Goal: Task Accomplishment & Management: Complete application form

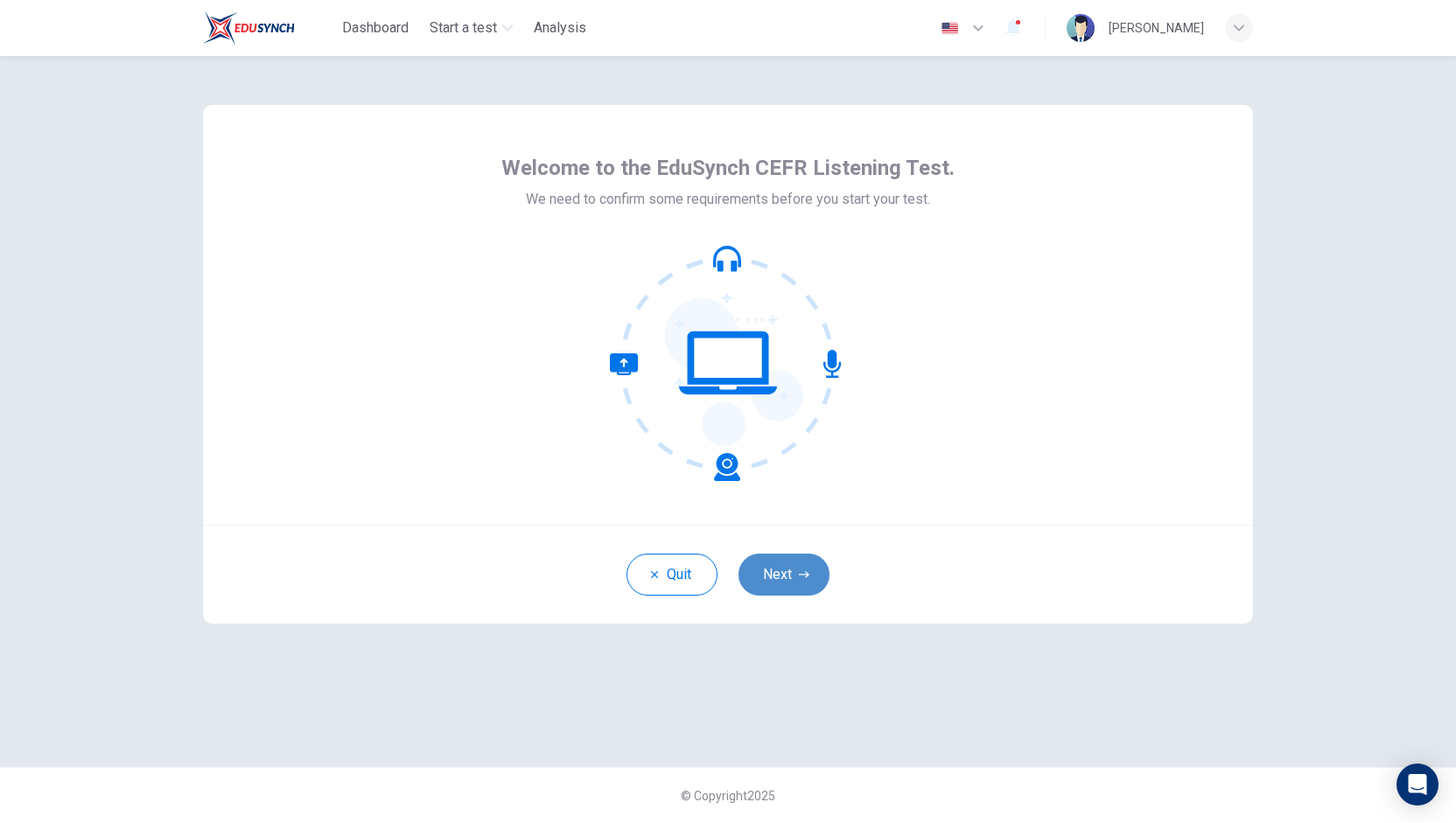
click at [764, 571] on button "Next" at bounding box center [784, 575] width 91 height 42
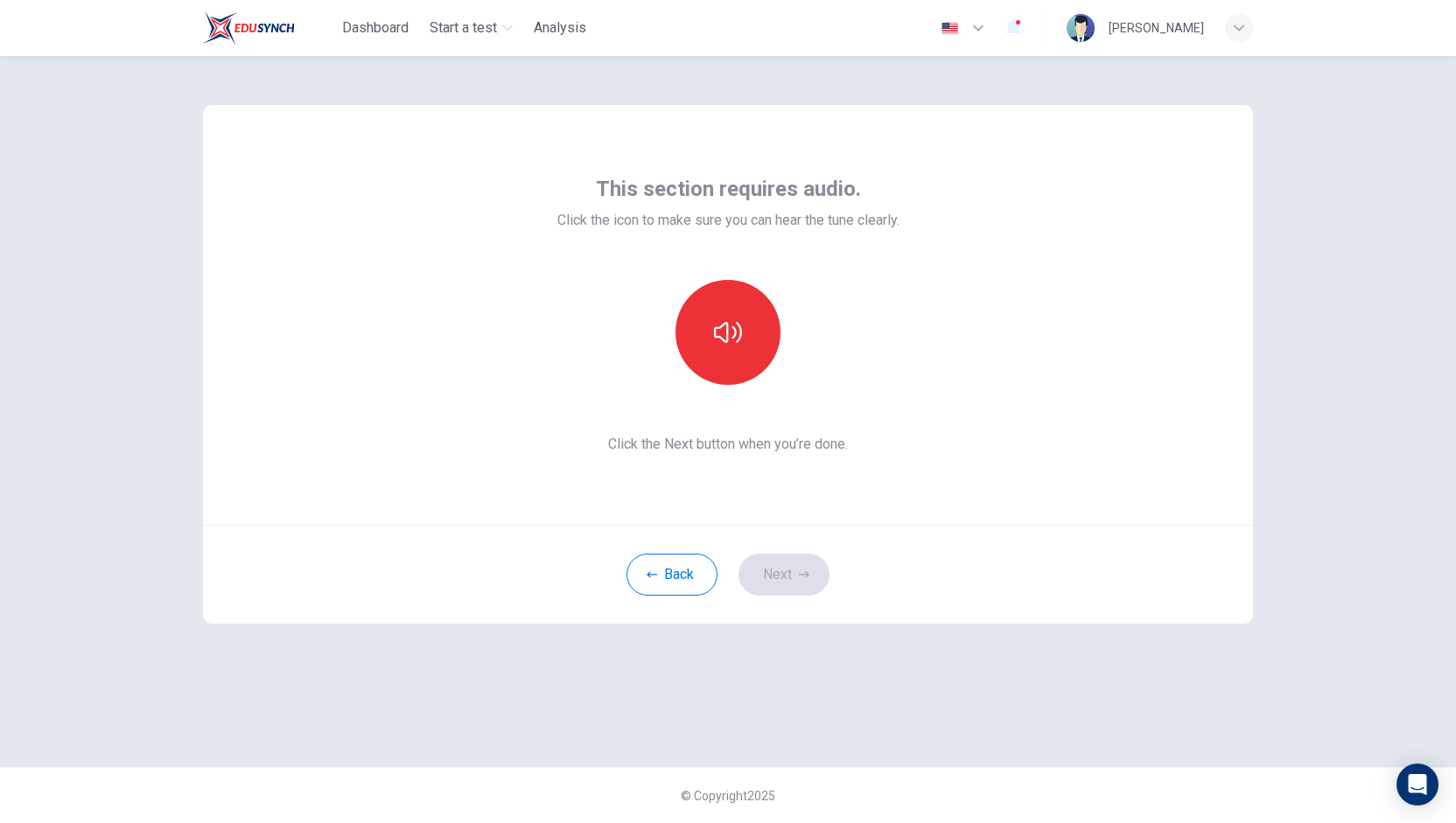
drag, startPoint x: 783, startPoint y: 587, endPoint x: 777, endPoint y: 541, distance: 46.4
click at [783, 586] on div "Back Next" at bounding box center [728, 575] width 1050 height 99
click at [718, 340] on icon "button" at bounding box center [728, 333] width 28 height 28
click at [779, 568] on button "Next" at bounding box center [784, 575] width 91 height 42
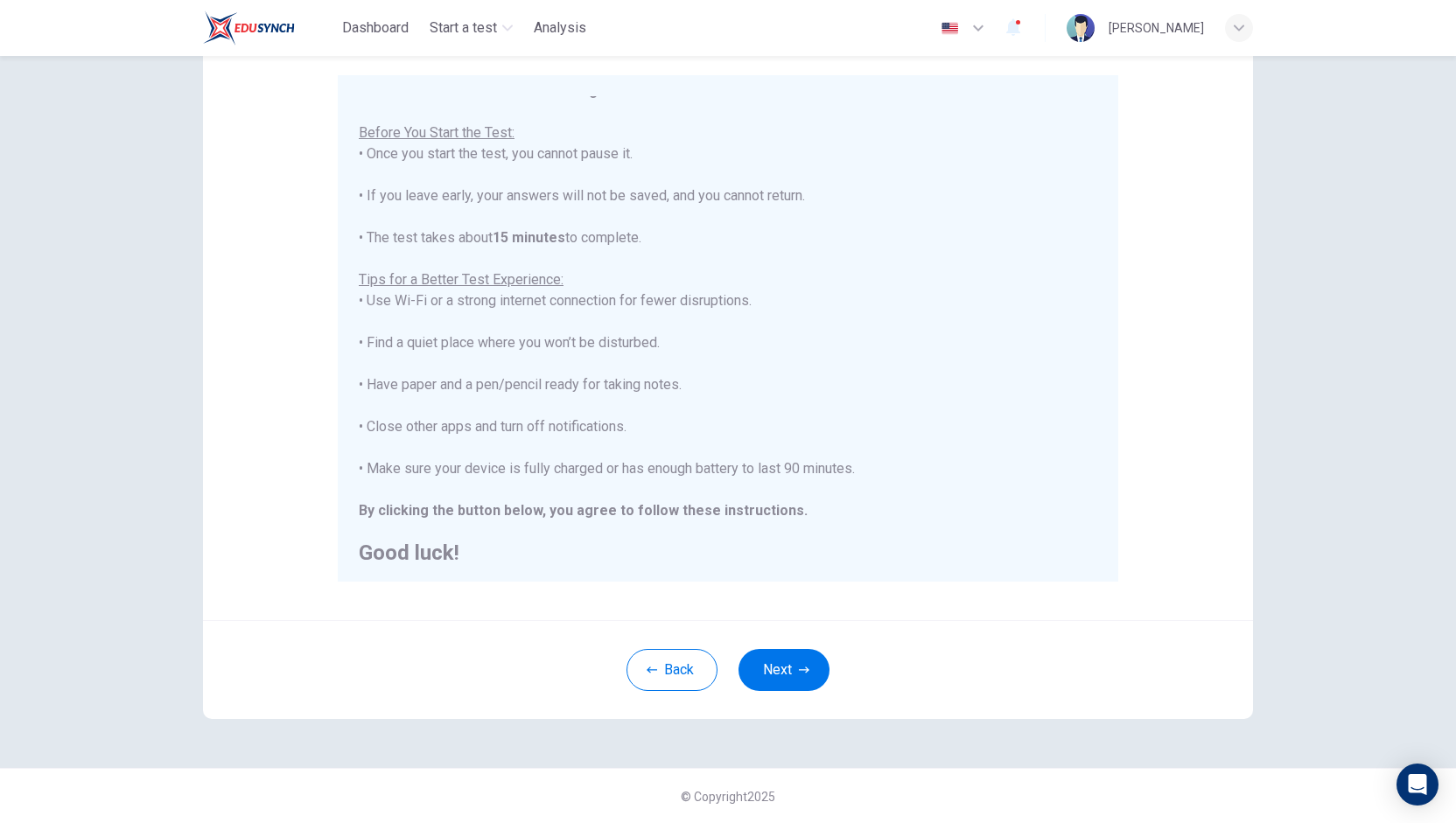
scroll to position [19, 0]
click at [787, 666] on button "Next" at bounding box center [784, 670] width 91 height 42
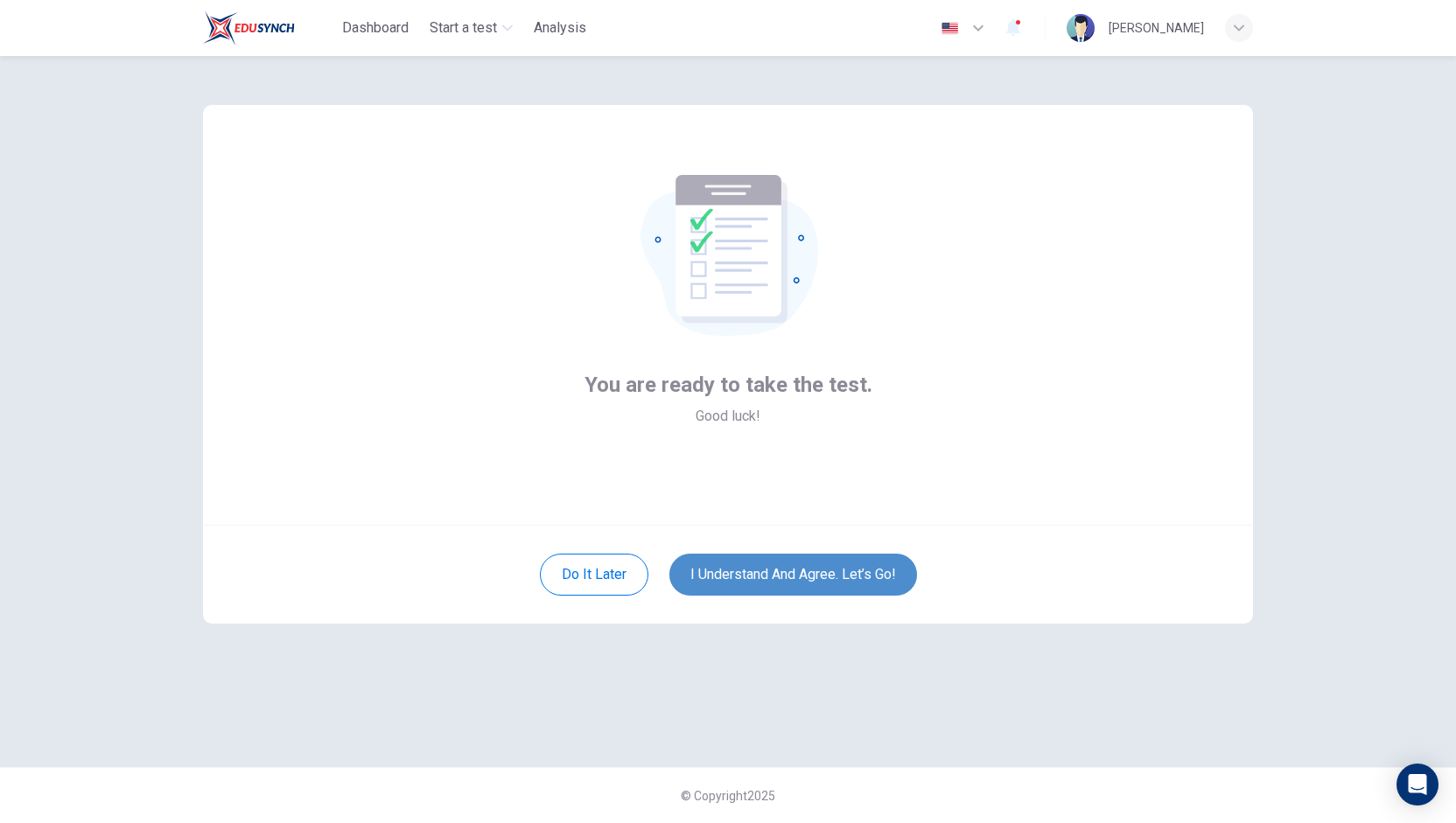
click at [783, 579] on button "I understand and agree. Let’s go!" at bounding box center [793, 575] width 248 height 42
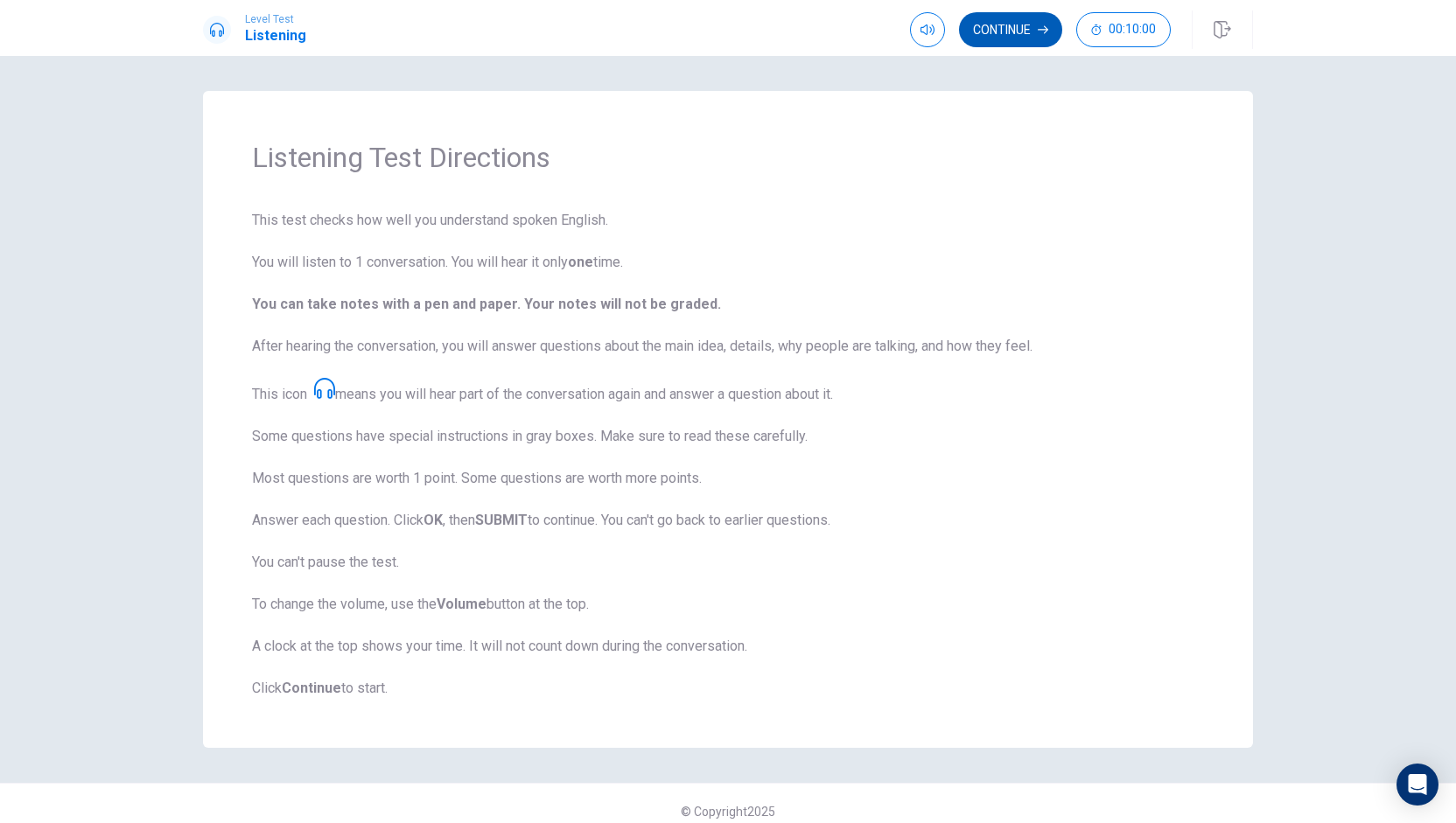
click at [996, 40] on button "Continue" at bounding box center [1010, 29] width 103 height 35
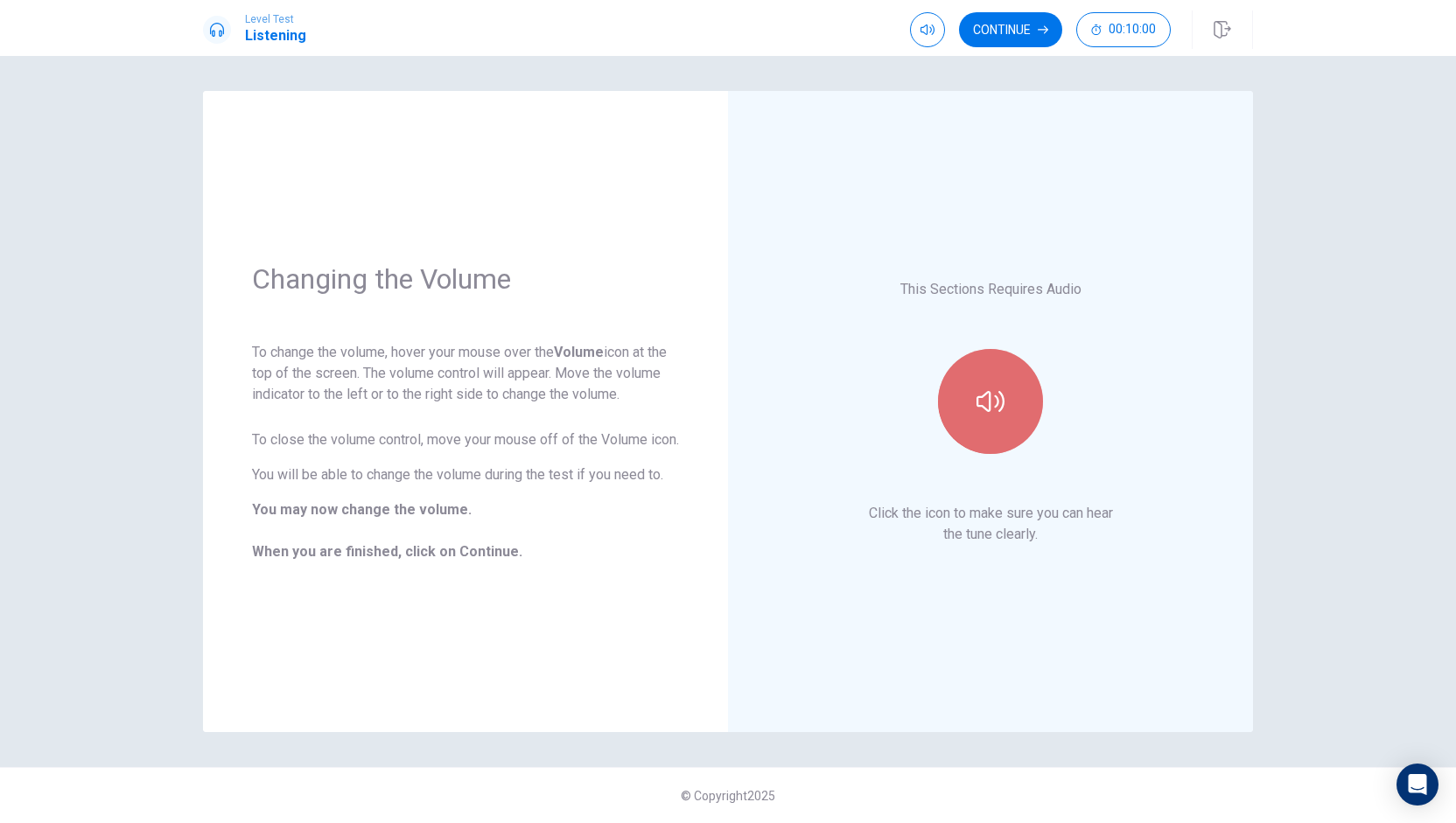
click at [998, 433] on button "button" at bounding box center [990, 401] width 105 height 105
click at [1015, 413] on button "button" at bounding box center [990, 401] width 105 height 105
click at [1030, 605] on div "This Sections Requires Audio Click the icon to make sure you can hear the tune …" at bounding box center [990, 412] width 427 height 543
click at [1000, 23] on button "Continue" at bounding box center [1010, 29] width 103 height 35
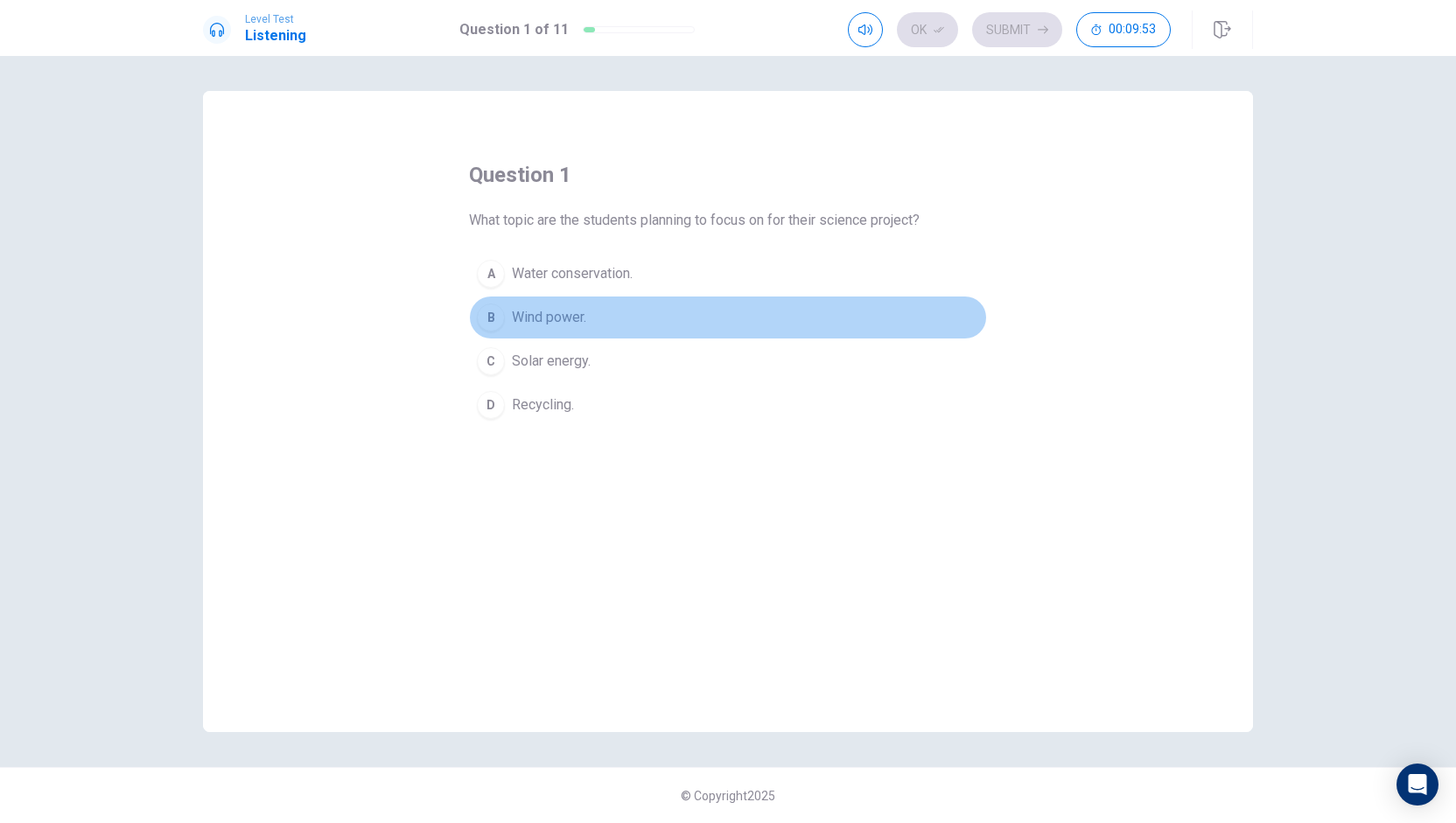
click at [497, 311] on div "B" at bounding box center [491, 318] width 28 height 28
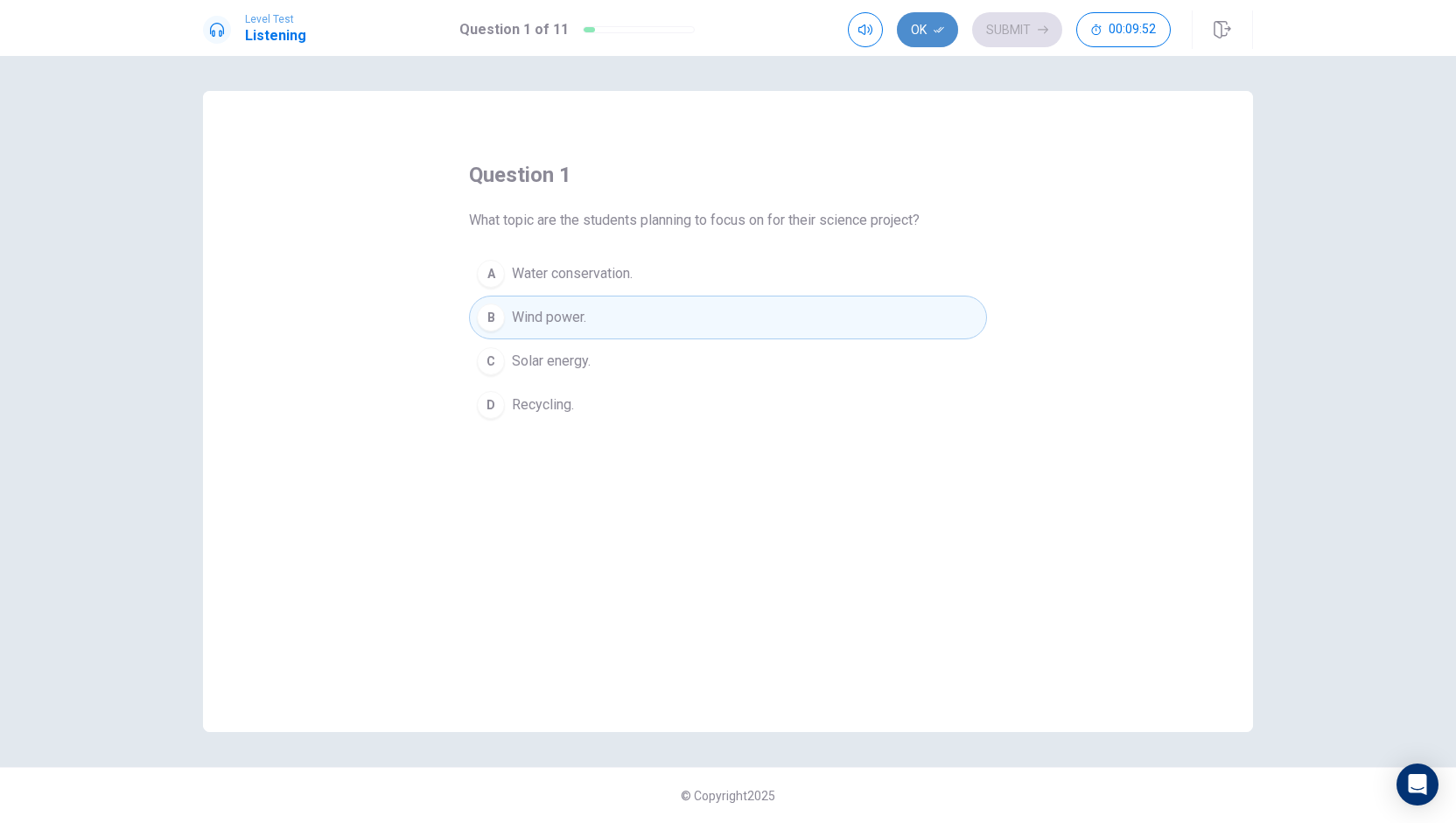
click at [932, 30] on button "Ok" at bounding box center [928, 29] width 62 height 35
click at [1010, 30] on button "Submit" at bounding box center [1017, 29] width 90 height 35
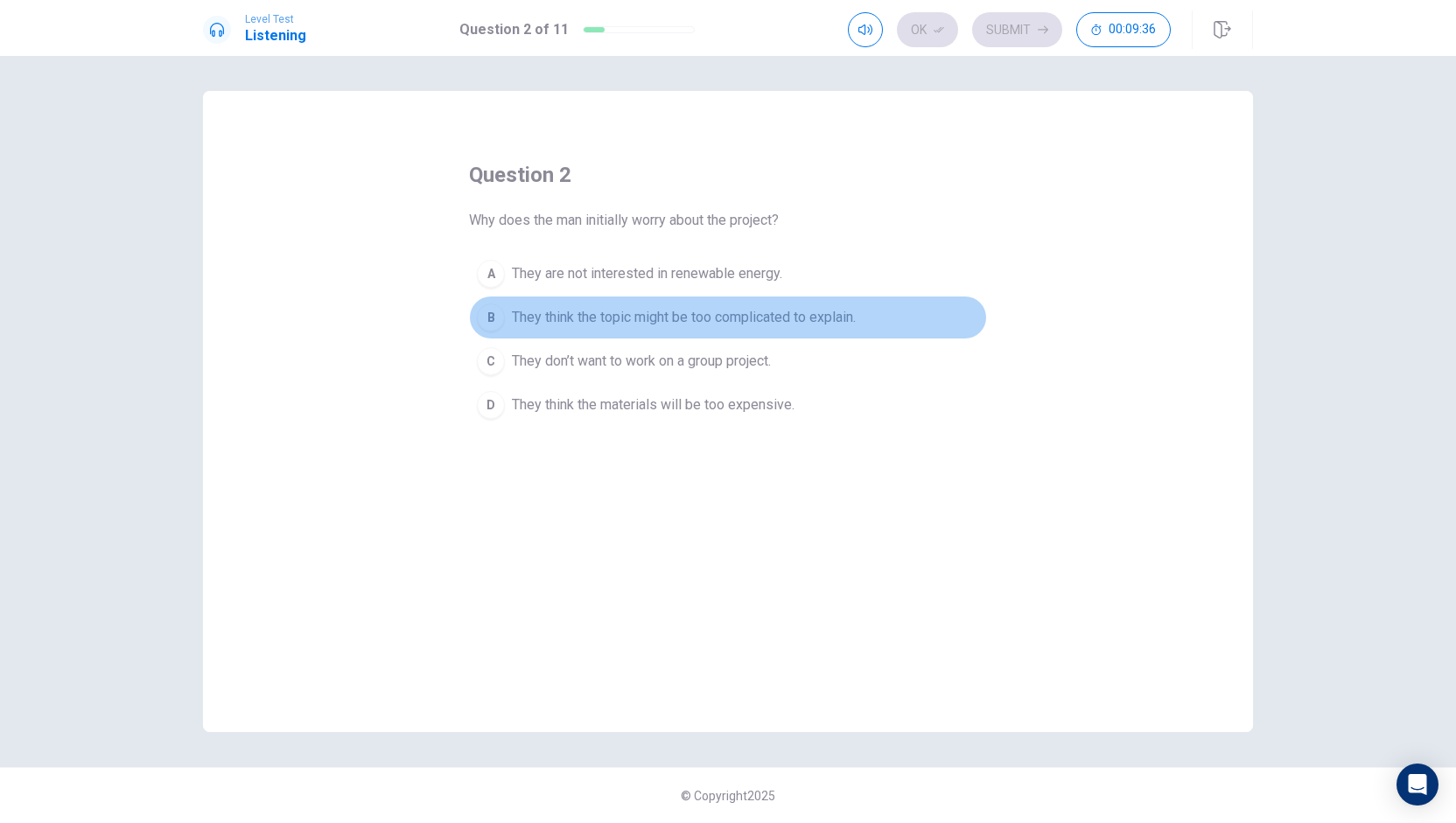
click at [503, 314] on div "B" at bounding box center [491, 318] width 28 height 28
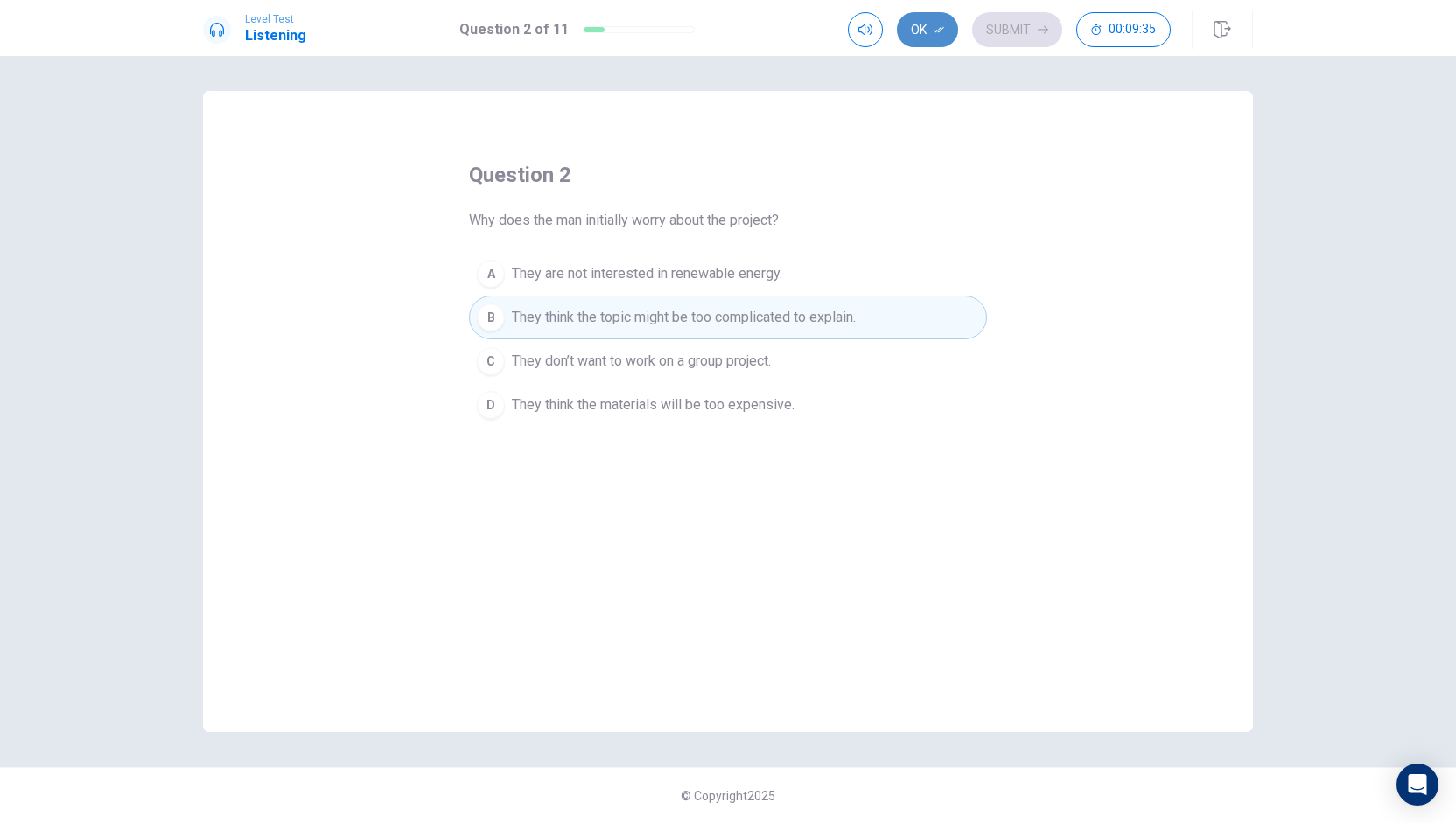
click at [924, 35] on button "Ok" at bounding box center [928, 29] width 62 height 35
click at [1004, 38] on button "Submit" at bounding box center [1017, 29] width 90 height 35
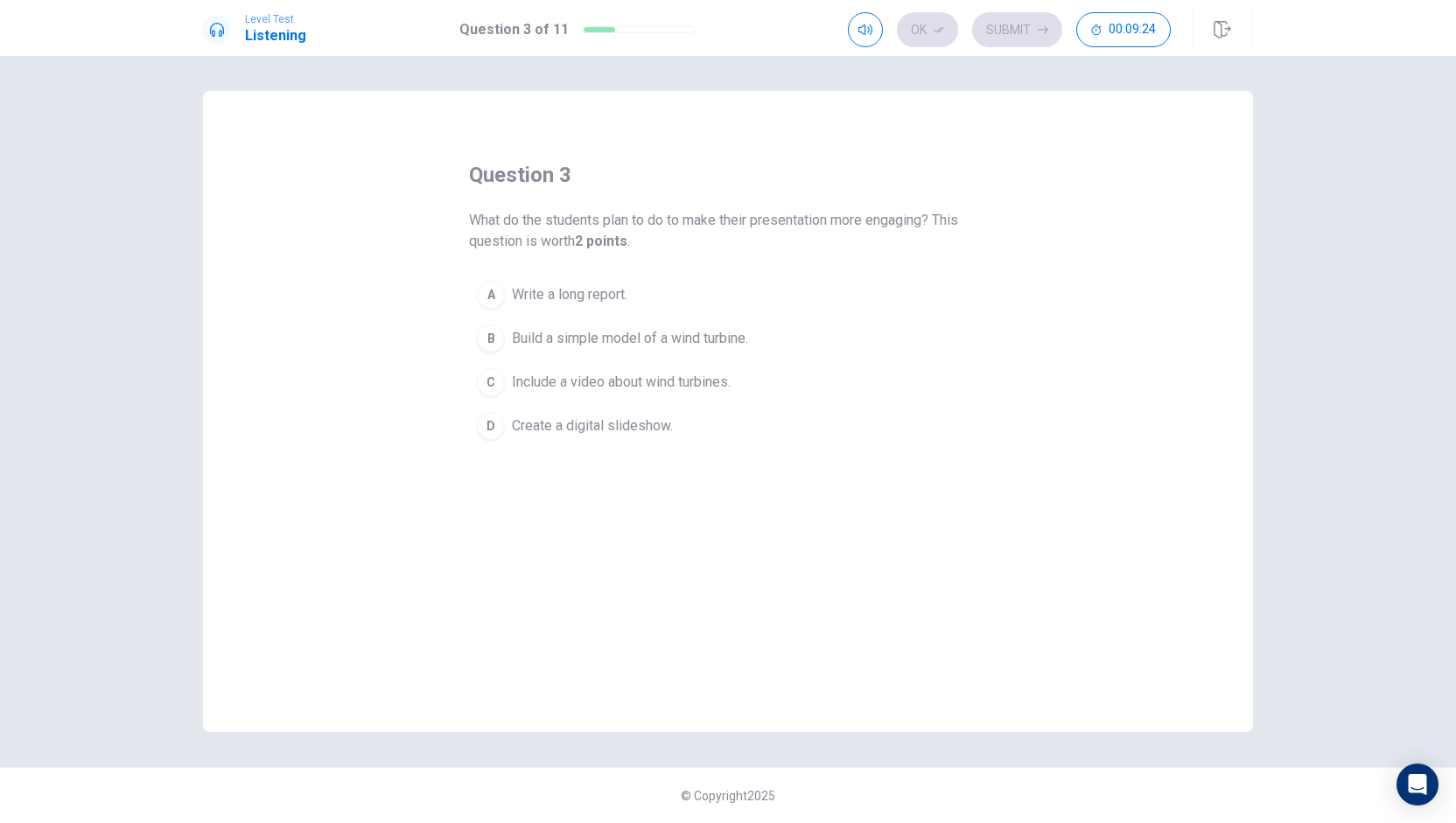
click at [497, 332] on div "B" at bounding box center [491, 338] width 28 height 28
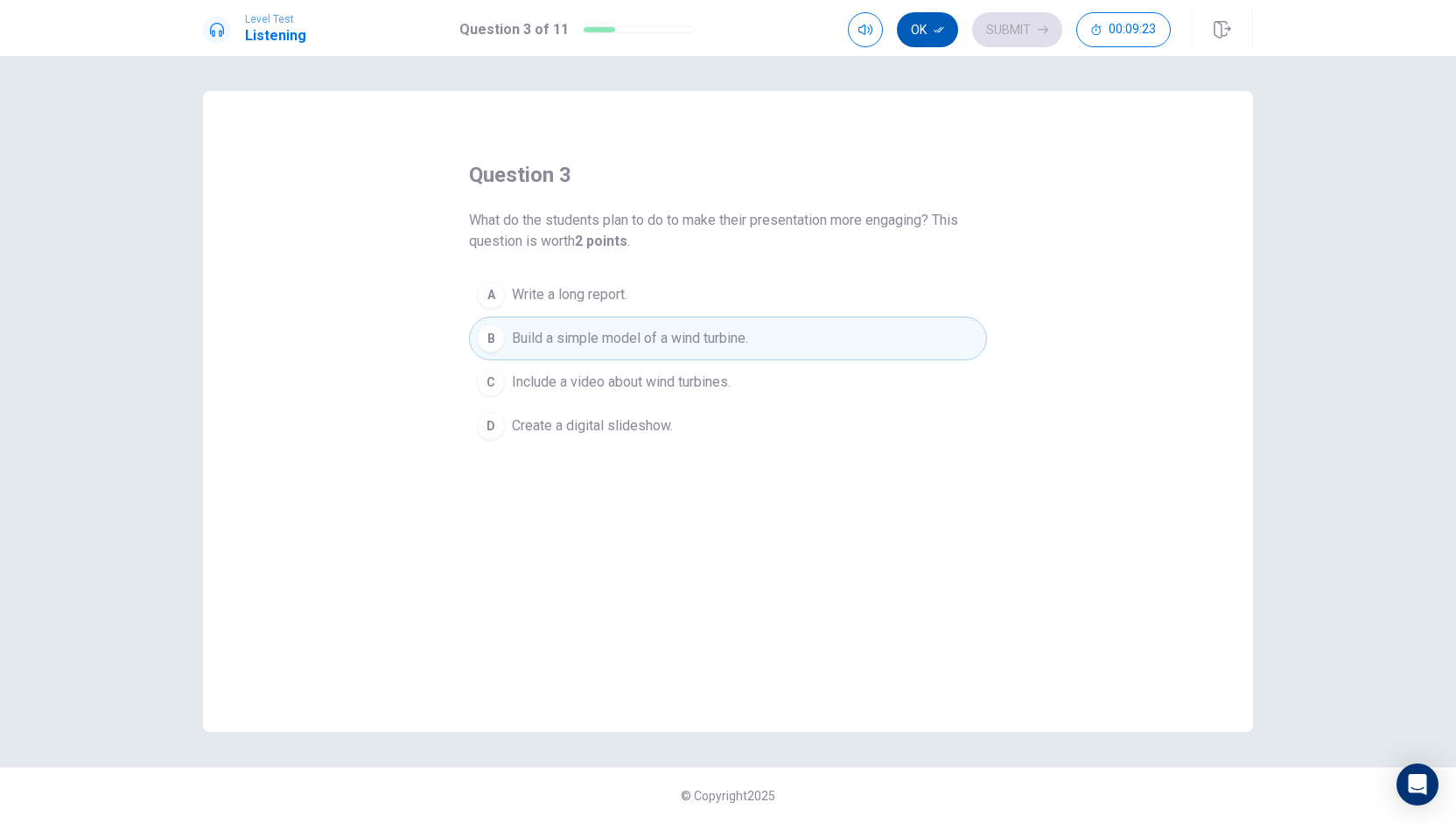
click at [932, 36] on button "Ok" at bounding box center [928, 29] width 62 height 35
click at [996, 34] on button "Submit" at bounding box center [1017, 29] width 90 height 35
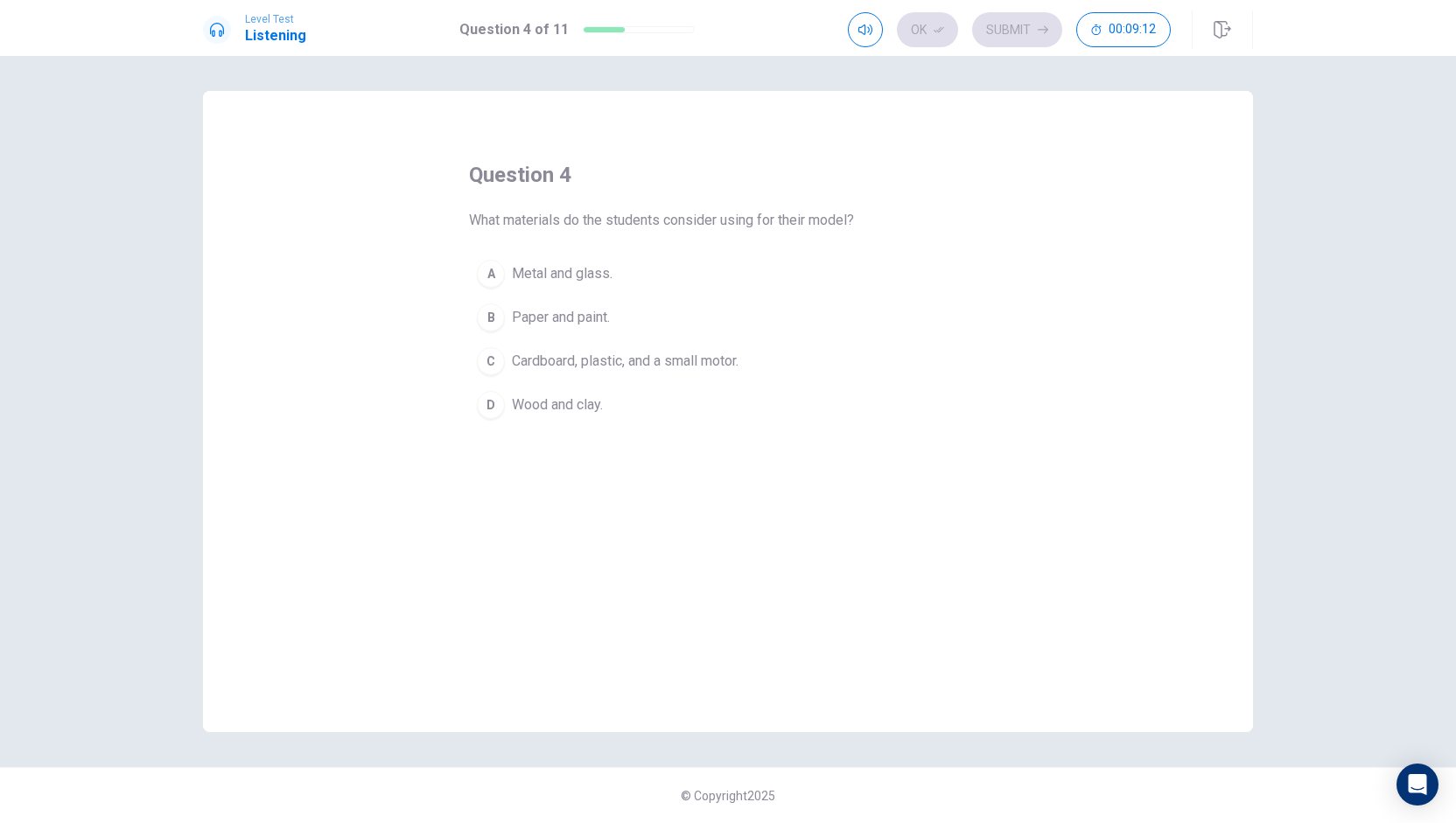
click at [495, 357] on div "C" at bounding box center [491, 361] width 28 height 28
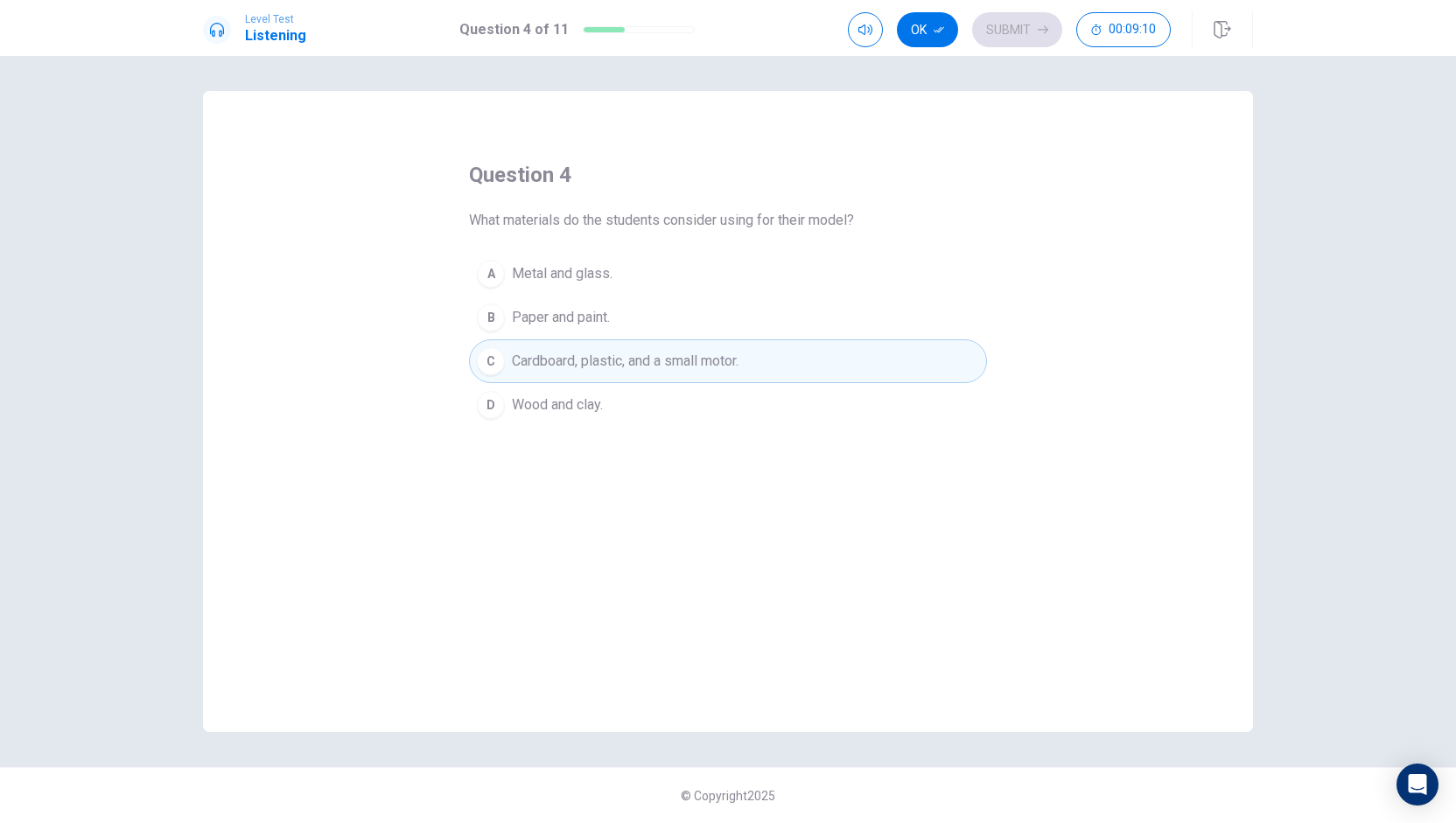
click at [926, 28] on button "Ok" at bounding box center [928, 29] width 62 height 35
click at [1004, 29] on button "Submit" at bounding box center [1017, 29] width 90 height 35
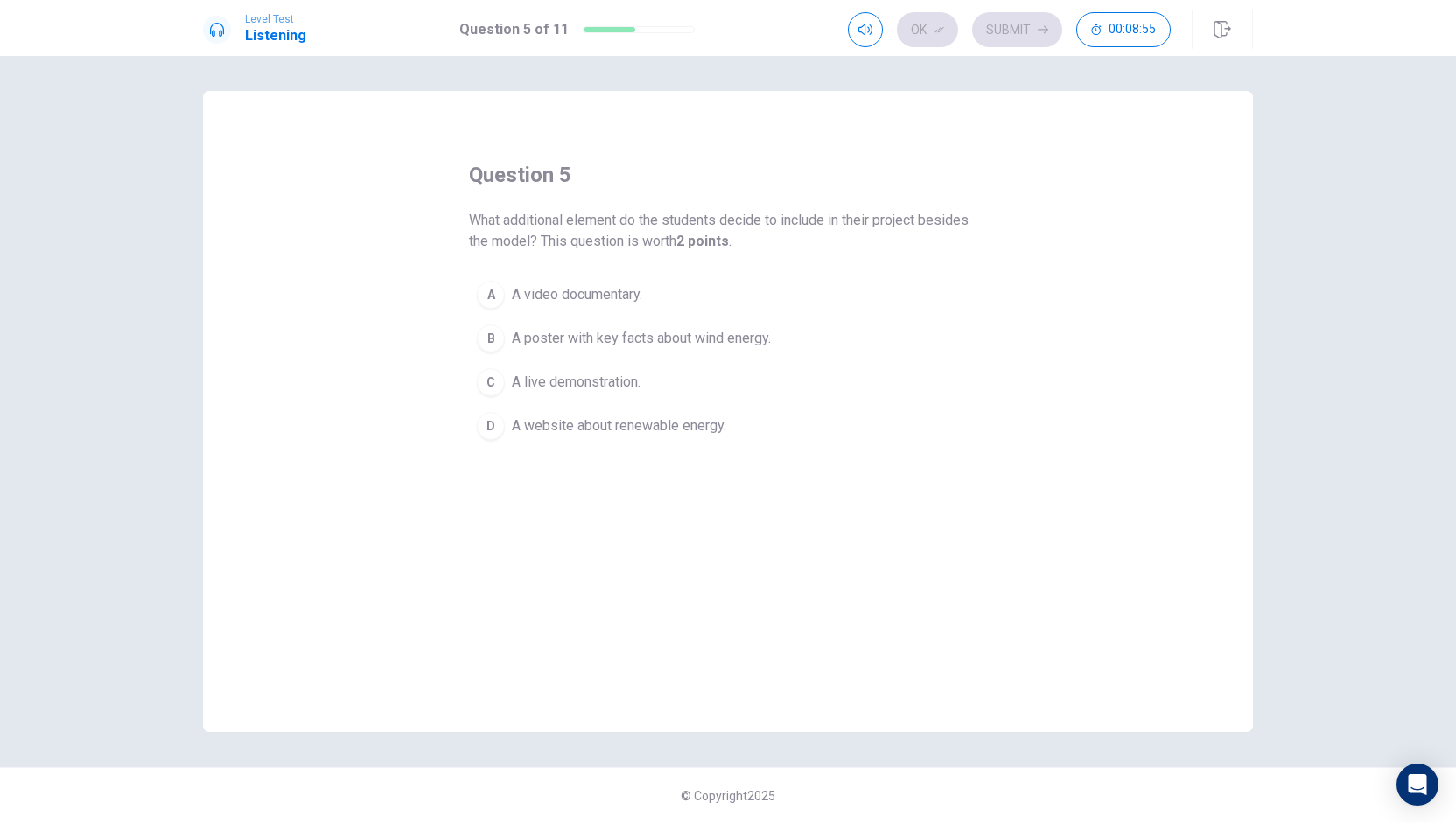
click at [491, 333] on div "B" at bounding box center [491, 338] width 28 height 28
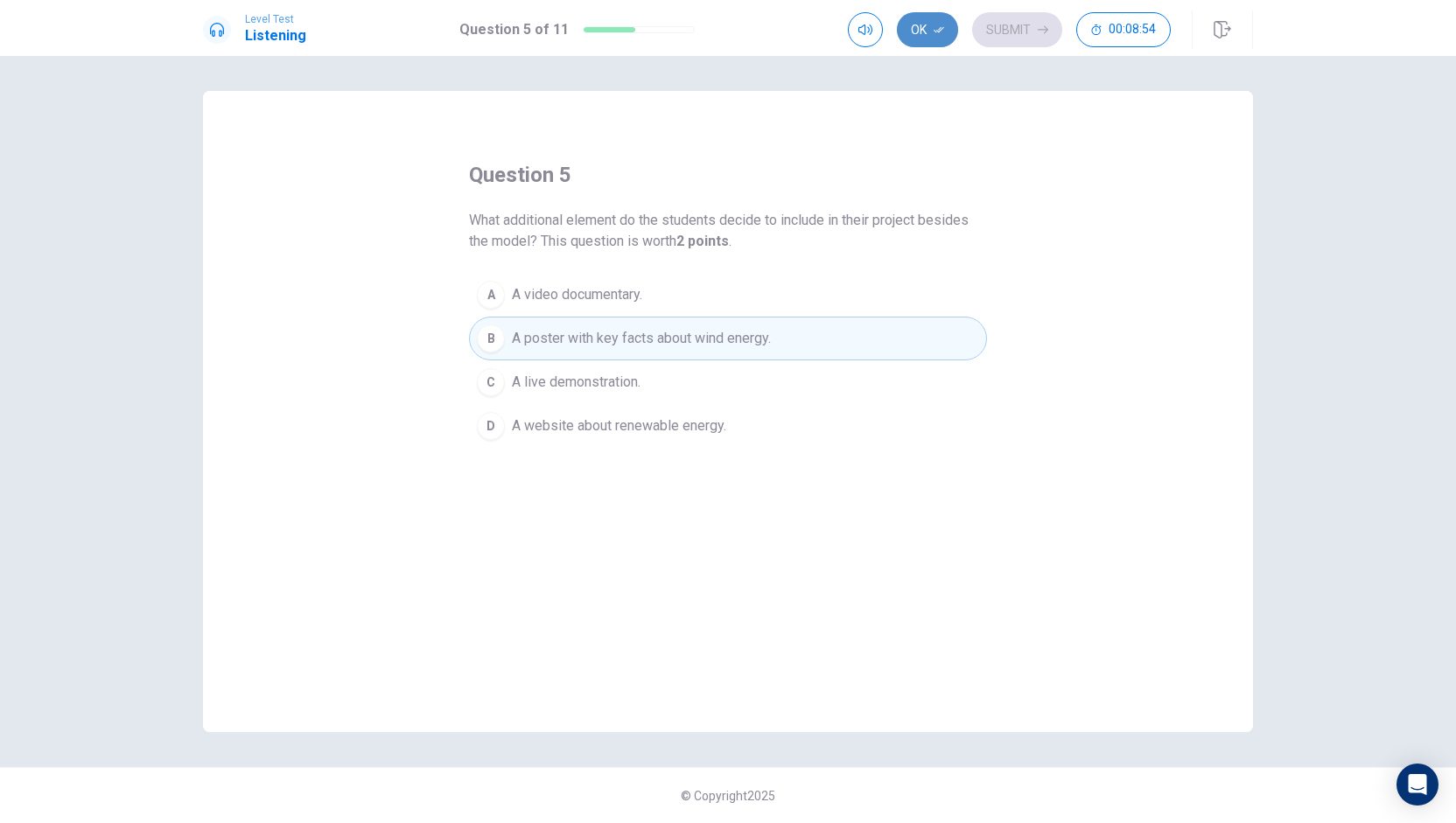
click at [920, 28] on button "Ok" at bounding box center [928, 29] width 62 height 35
click at [1006, 34] on button "Submit" at bounding box center [1017, 29] width 90 height 35
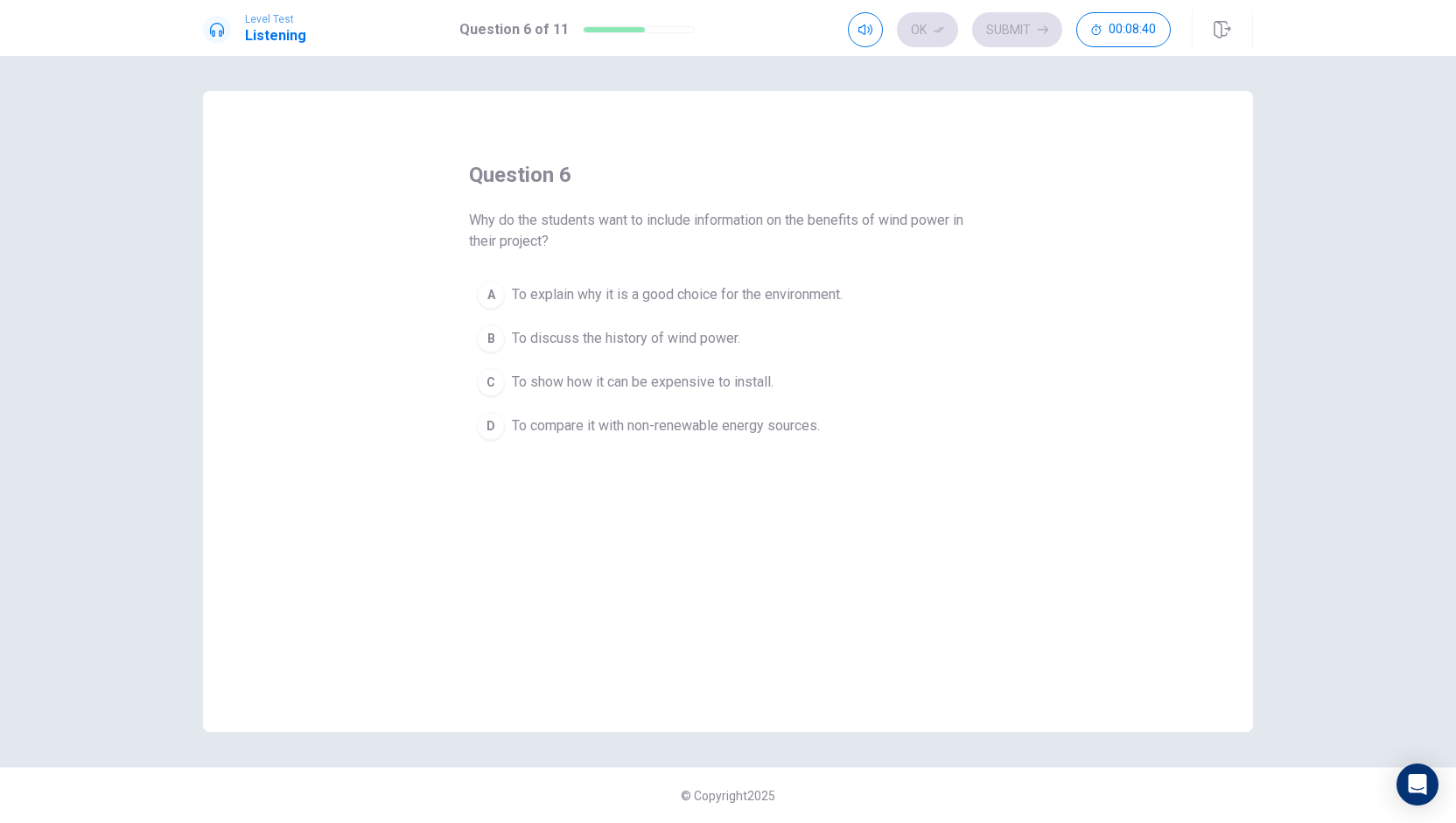
click at [697, 292] on span "To explain why it is a good choice for the environment." at bounding box center [677, 295] width 331 height 21
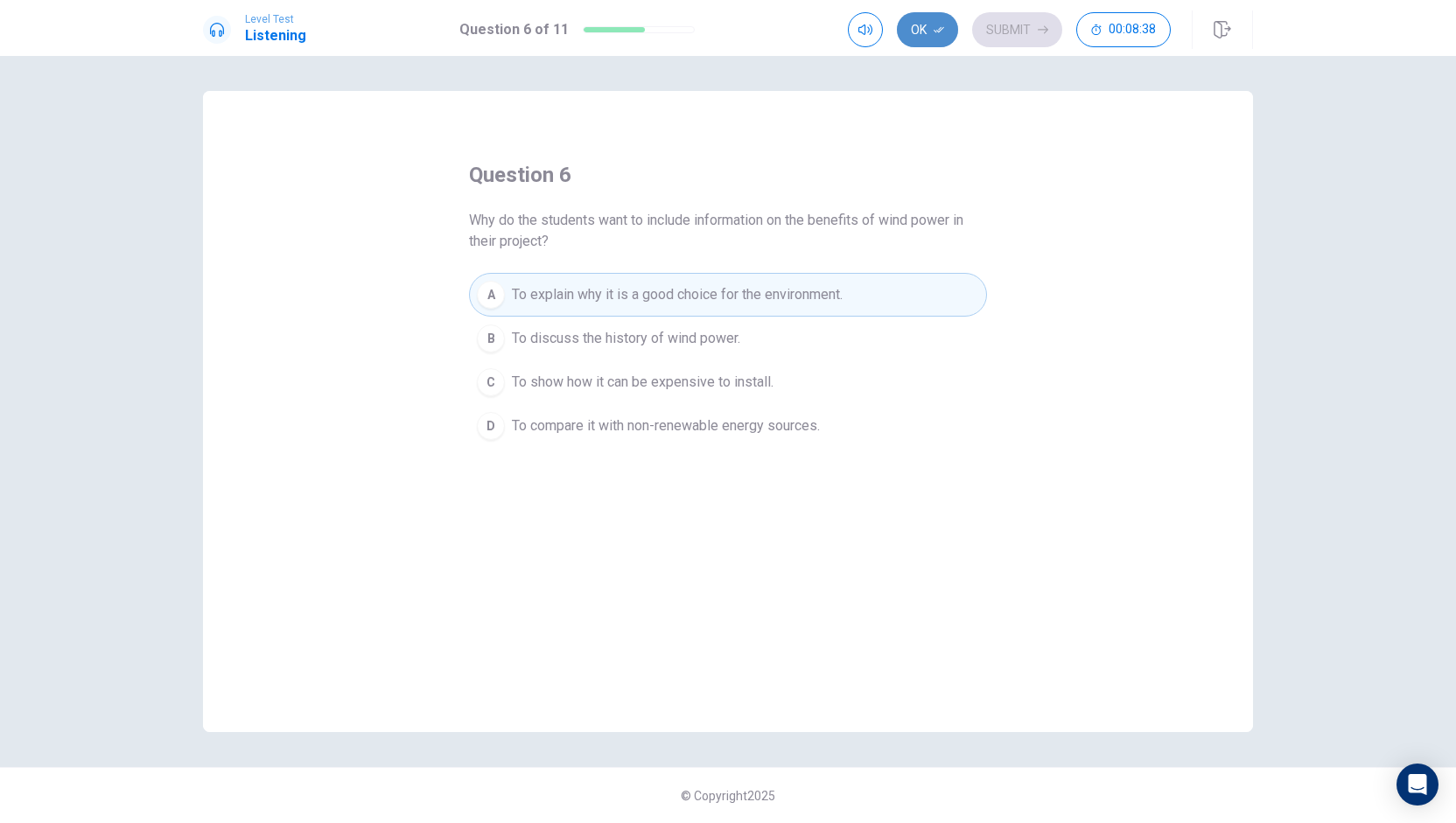
click at [918, 37] on button "Ok" at bounding box center [928, 29] width 62 height 35
click at [1005, 32] on button "Submit" at bounding box center [1017, 29] width 90 height 35
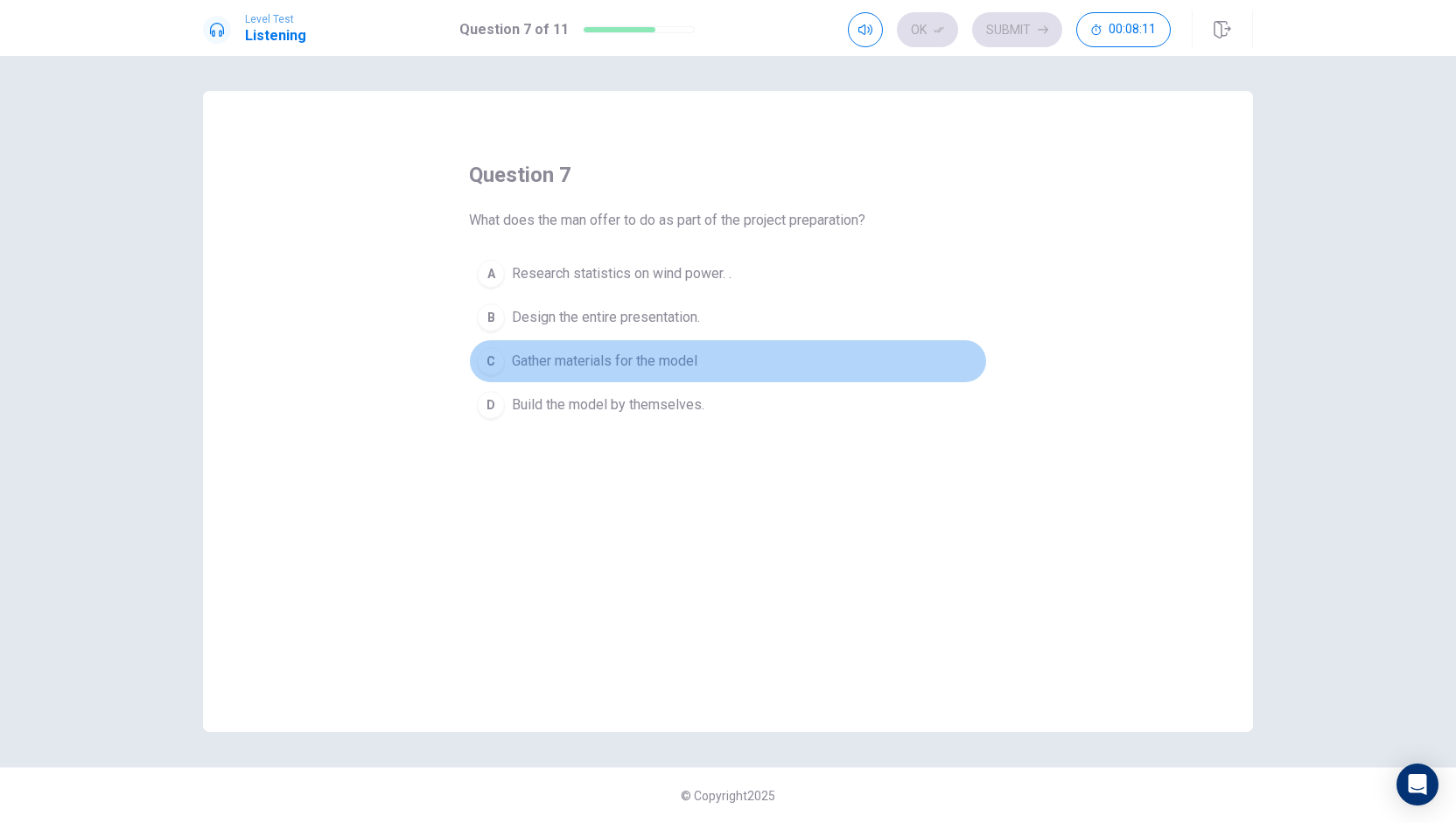
click at [556, 359] on span "Gather materials for the model" at bounding box center [605, 361] width 186 height 21
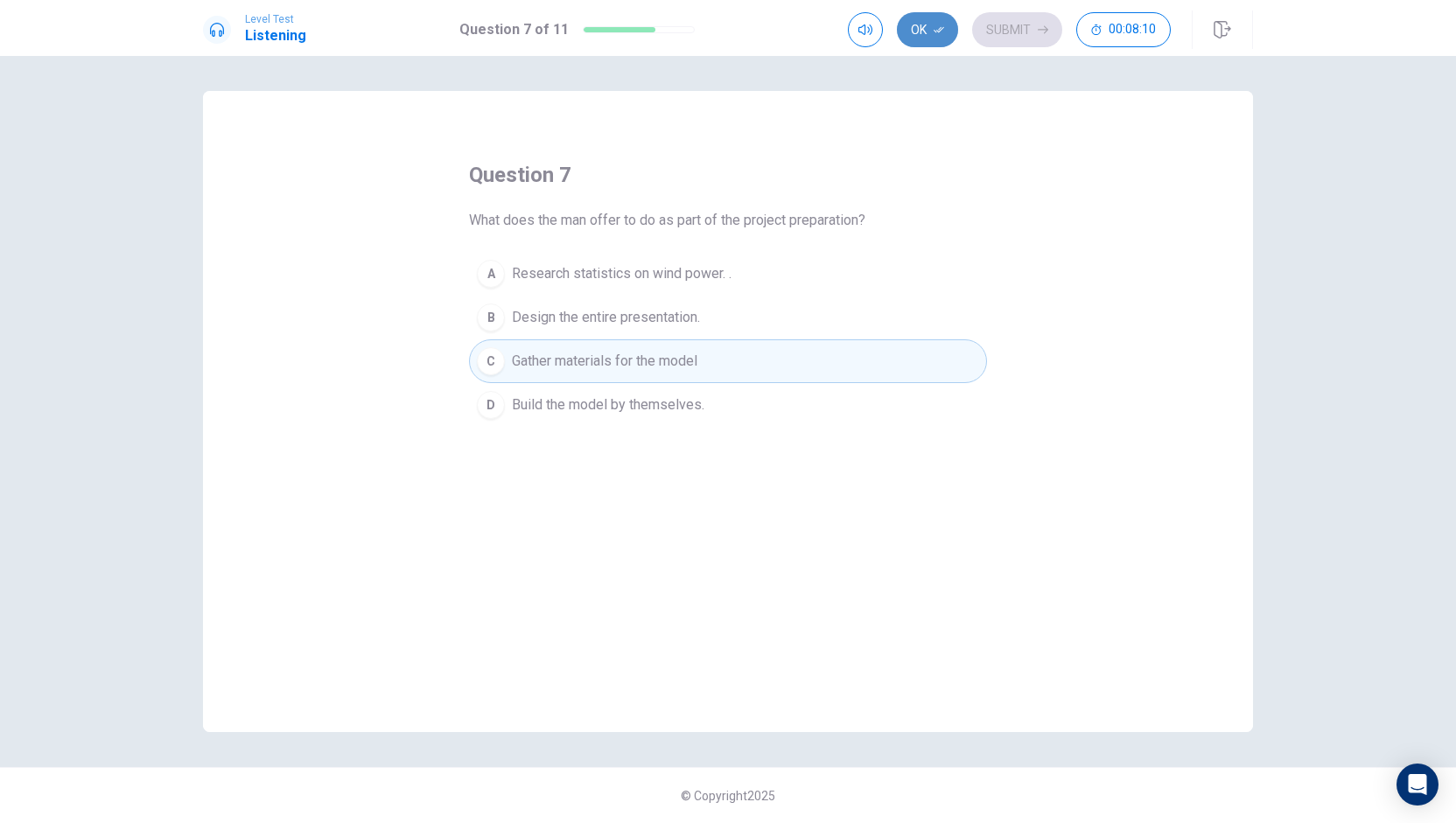
click at [927, 28] on button "Ok" at bounding box center [928, 29] width 62 height 35
click at [990, 28] on button "Submit" at bounding box center [1017, 29] width 90 height 35
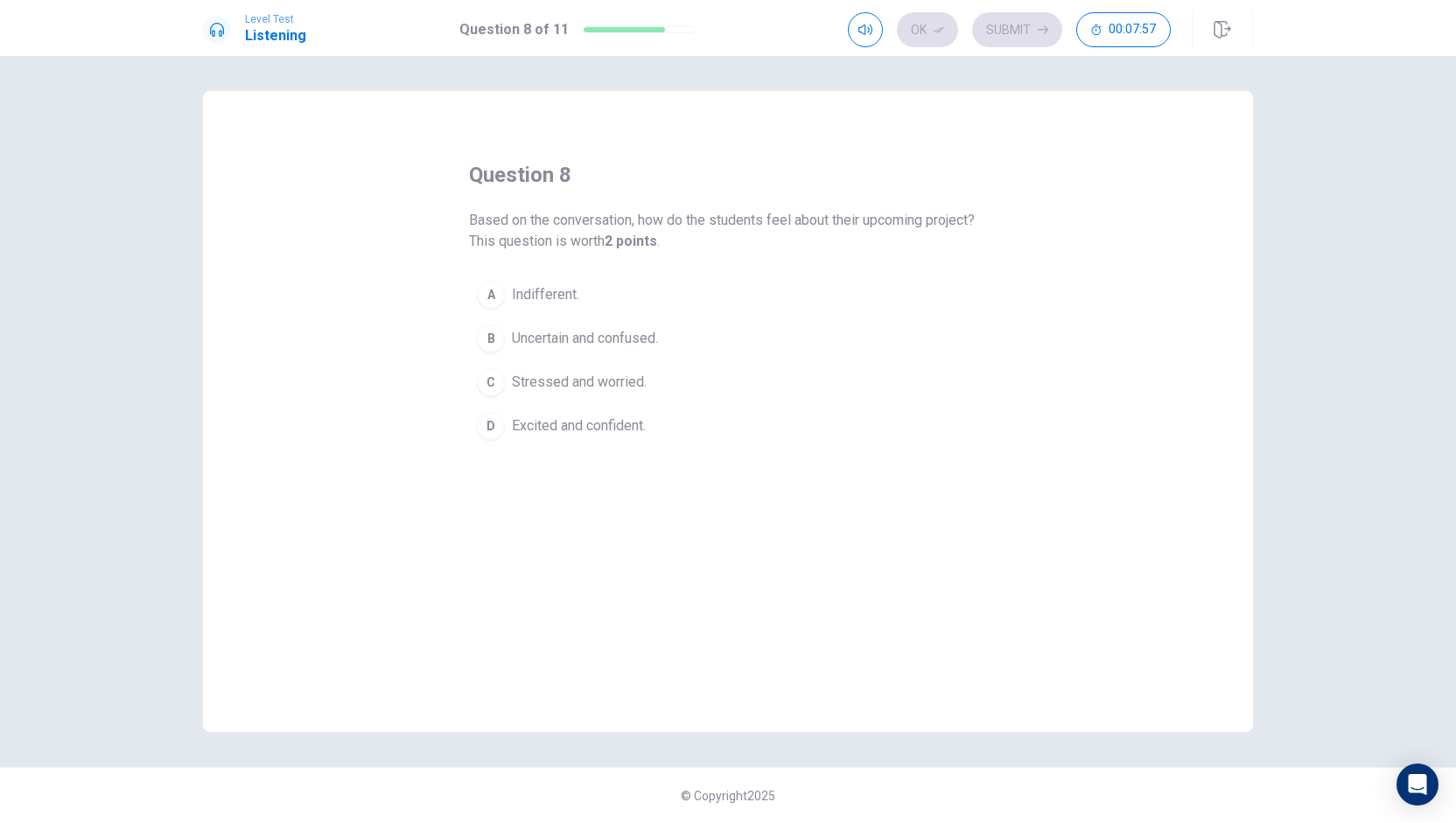
click at [582, 419] on span "Excited and confident." at bounding box center [579, 426] width 134 height 21
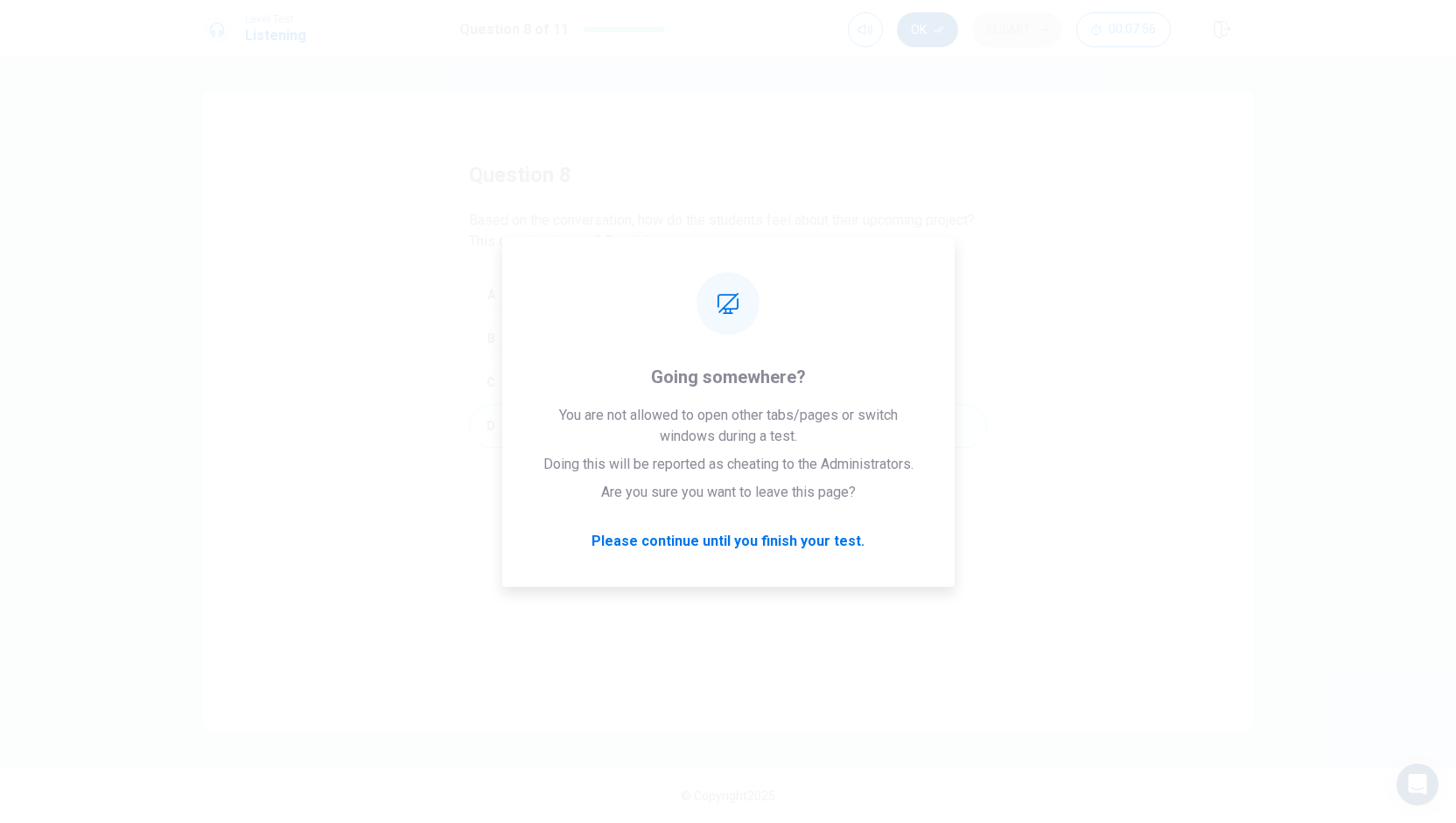
click at [915, 32] on button "Ok" at bounding box center [928, 29] width 62 height 35
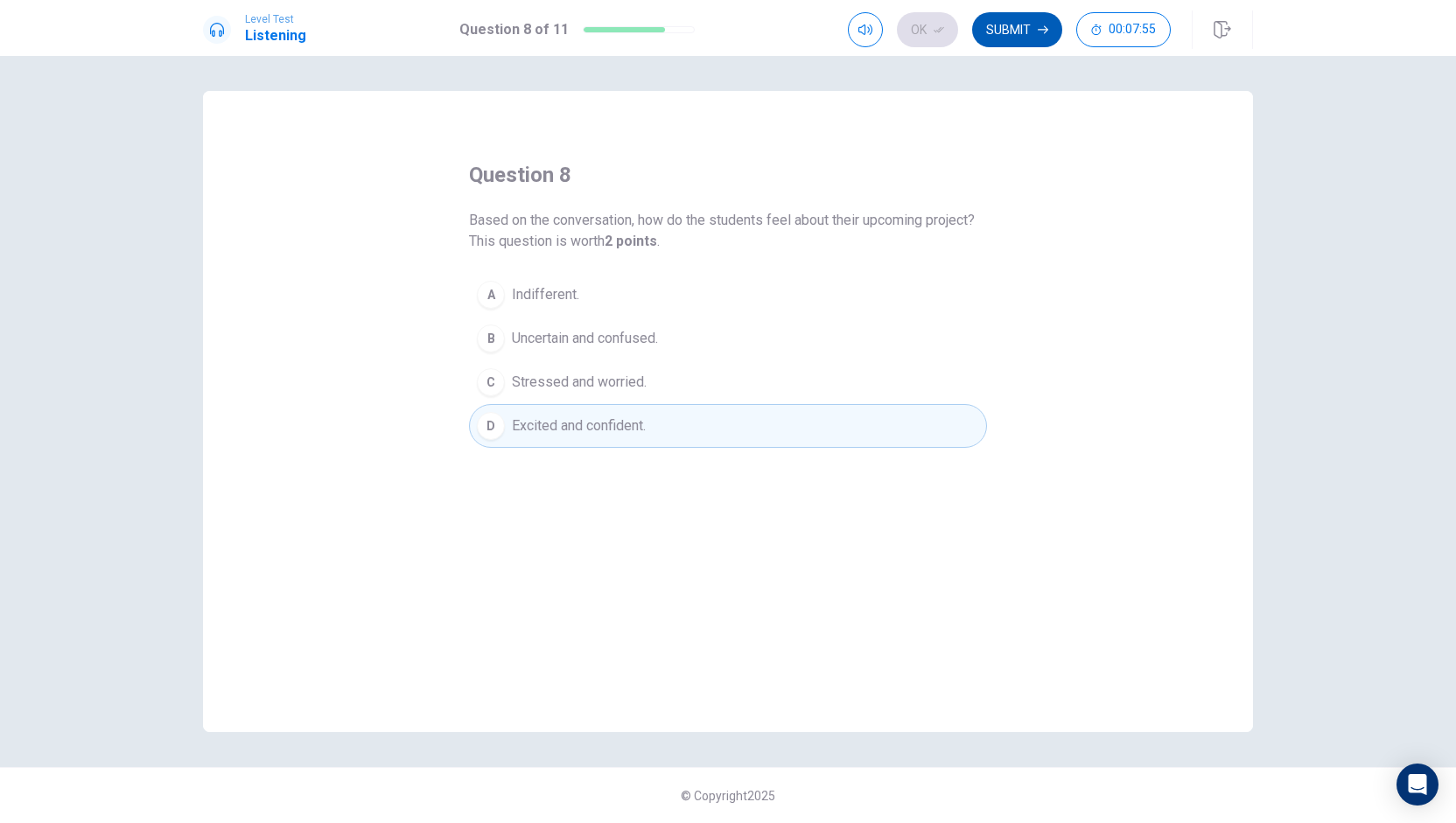
click at [996, 28] on button "Submit" at bounding box center [1017, 29] width 90 height 35
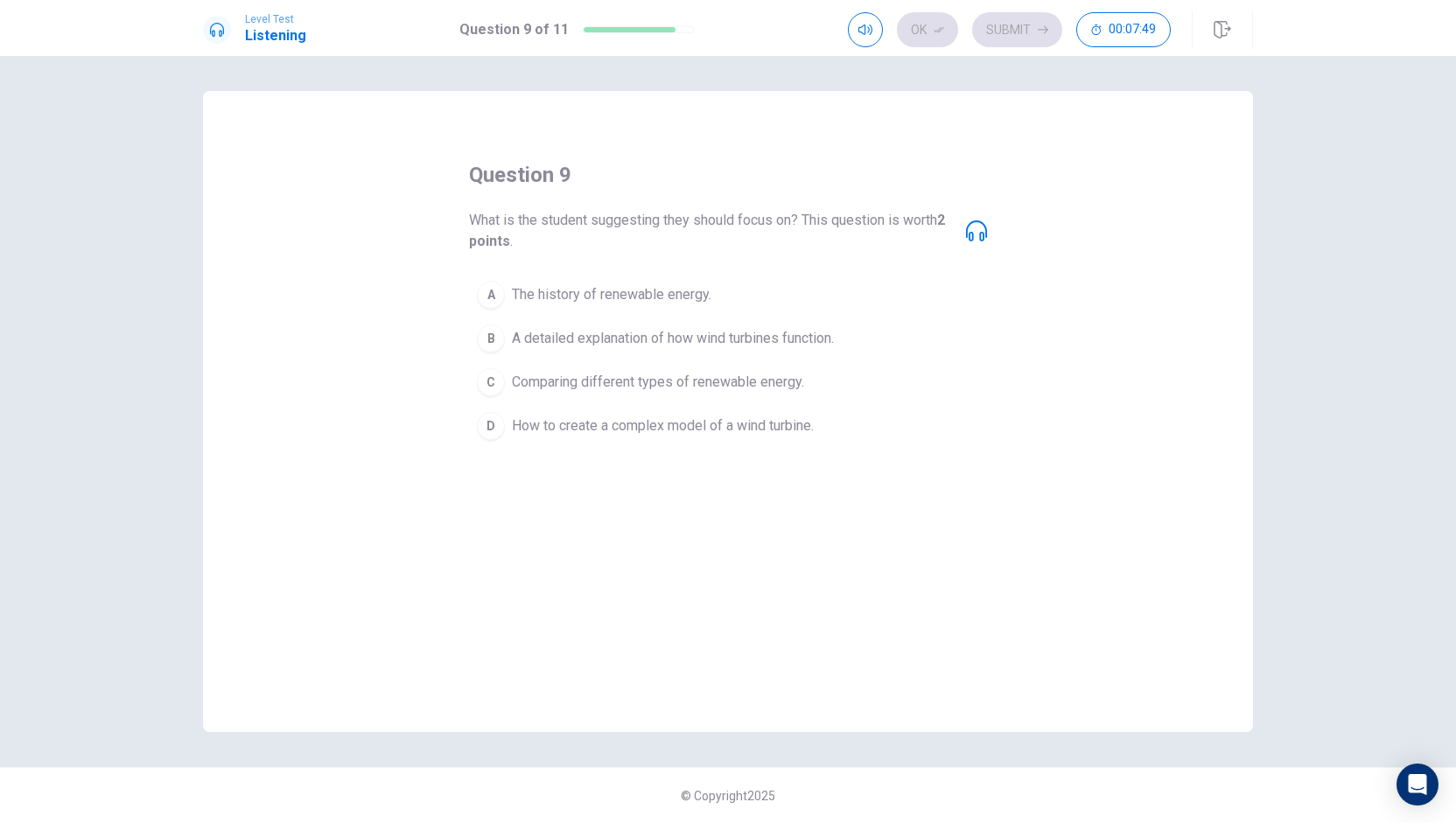
click at [970, 235] on icon at bounding box center [977, 230] width 21 height 21
click at [970, 239] on icon at bounding box center [977, 230] width 21 height 21
click at [538, 338] on span "A detailed explanation of how wind turbines function." at bounding box center [673, 338] width 323 height 21
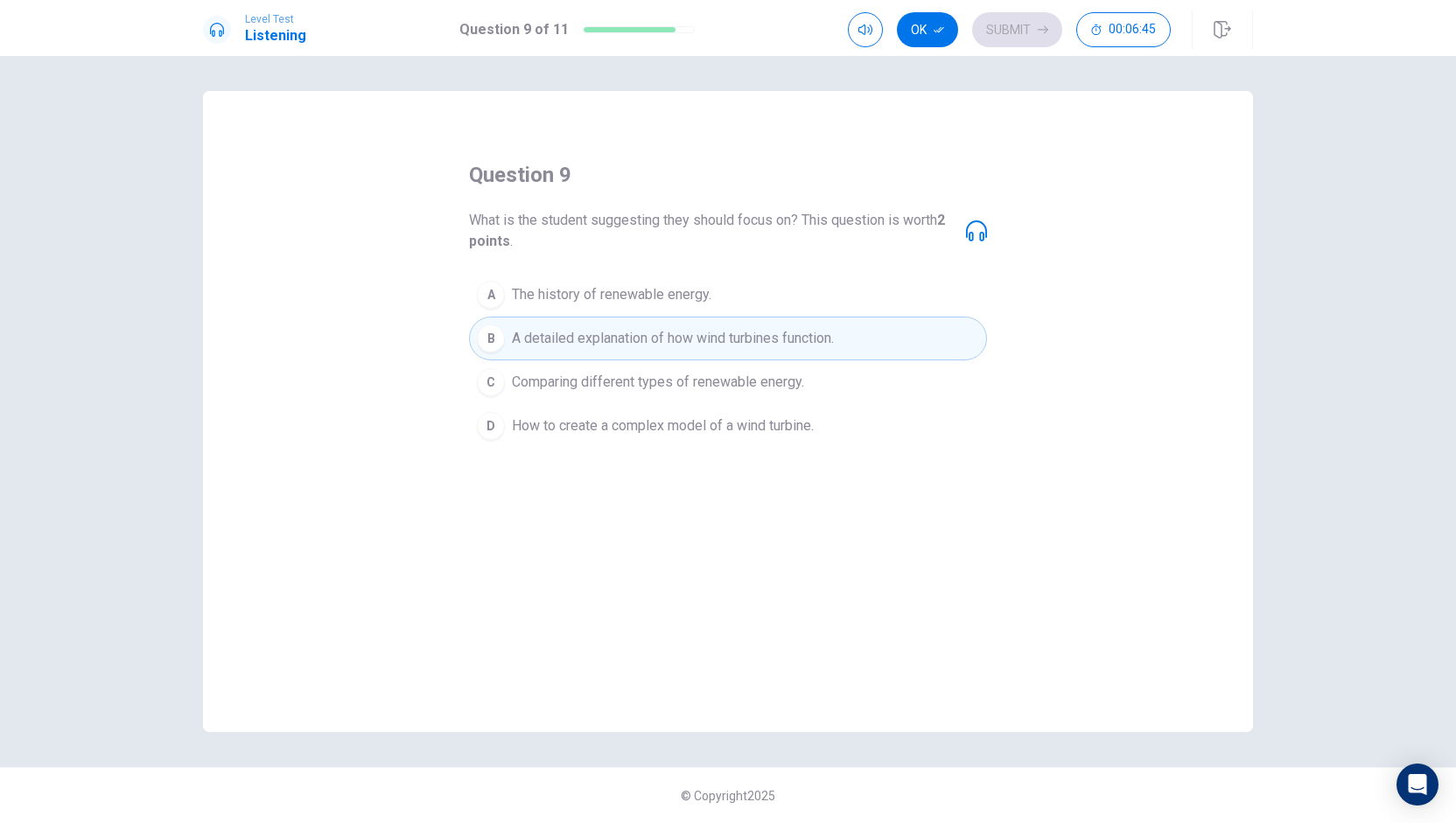
click at [543, 375] on span "Comparing different types of renewable energy." at bounding box center [658, 382] width 292 height 21
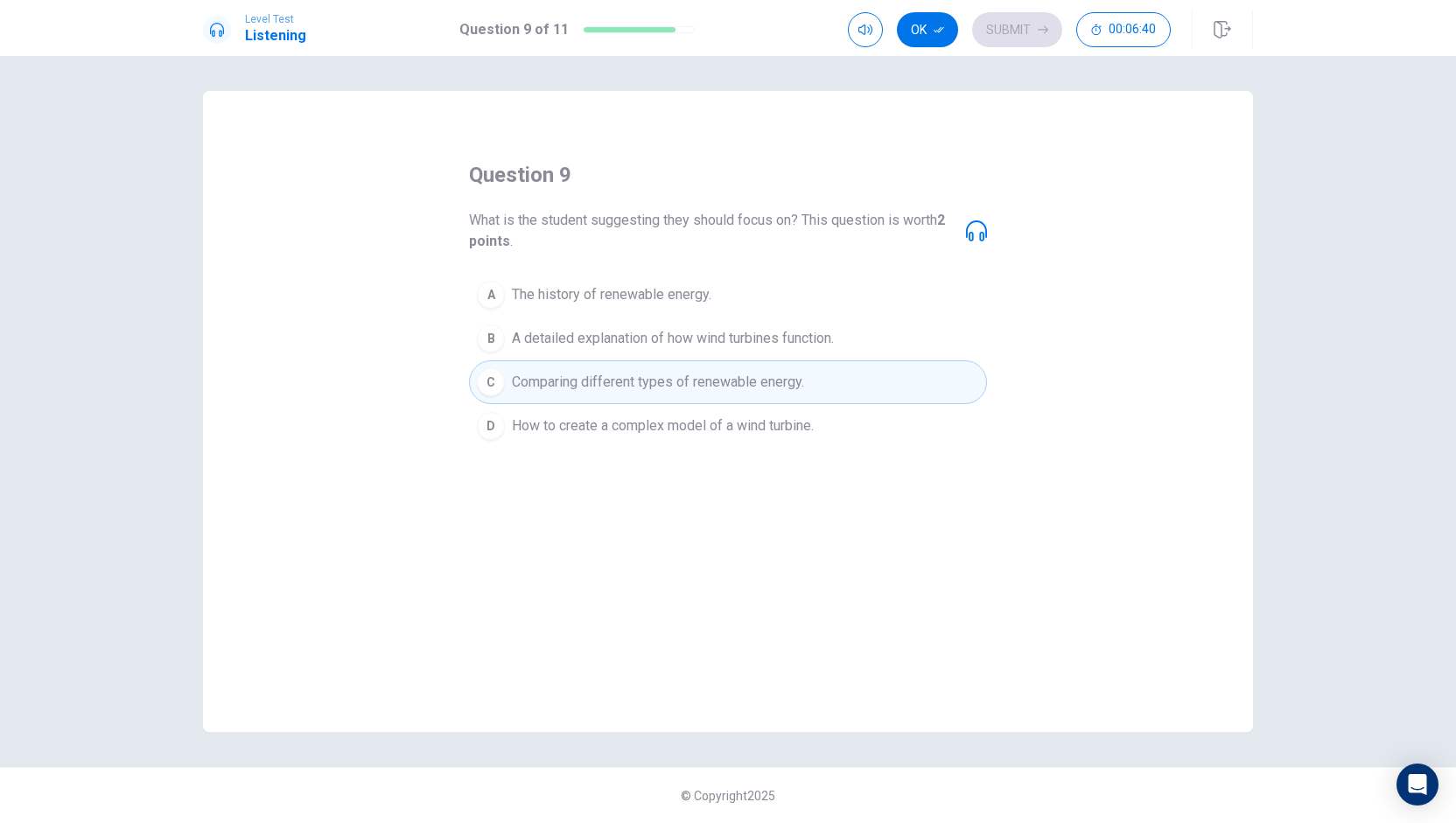
click at [733, 331] on span "A detailed explanation of how wind turbines function." at bounding box center [673, 338] width 323 height 21
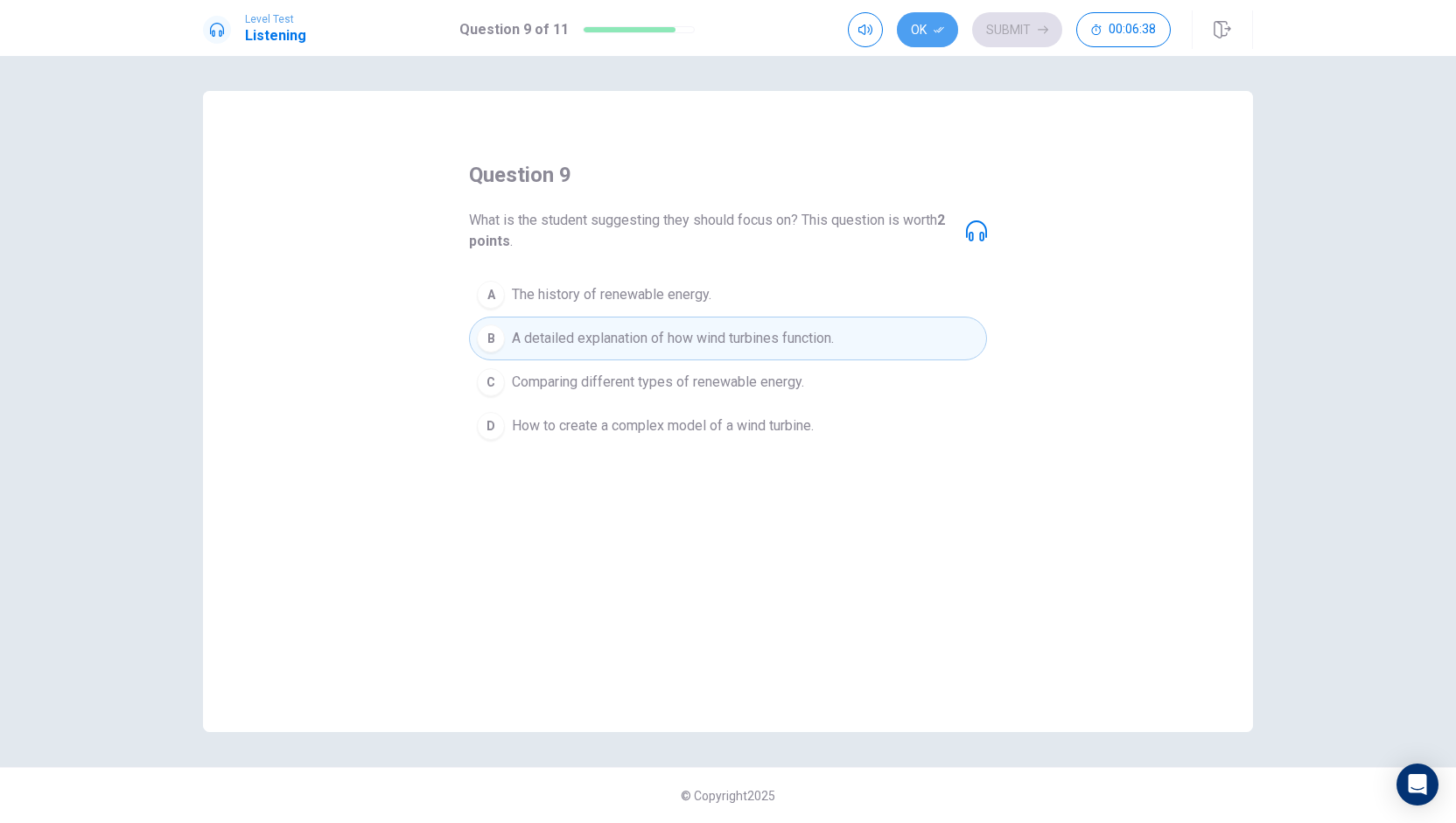
click at [933, 30] on button "Ok" at bounding box center [928, 29] width 62 height 35
click at [1013, 33] on button "Submit" at bounding box center [1017, 29] width 90 height 35
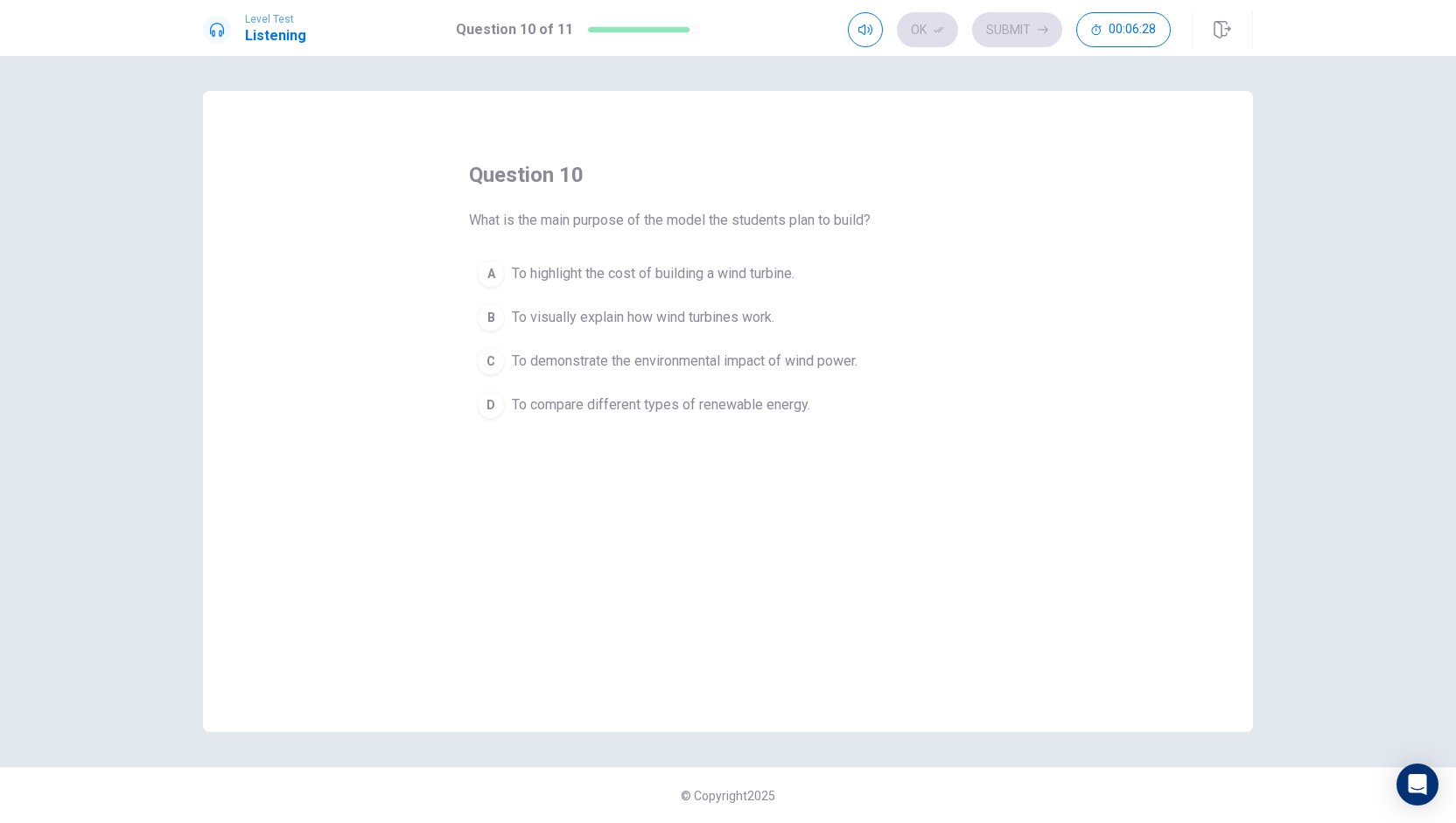
click at [626, 361] on span "To demonstrate the environmental impact of wind power." at bounding box center [685, 361] width 345 height 21
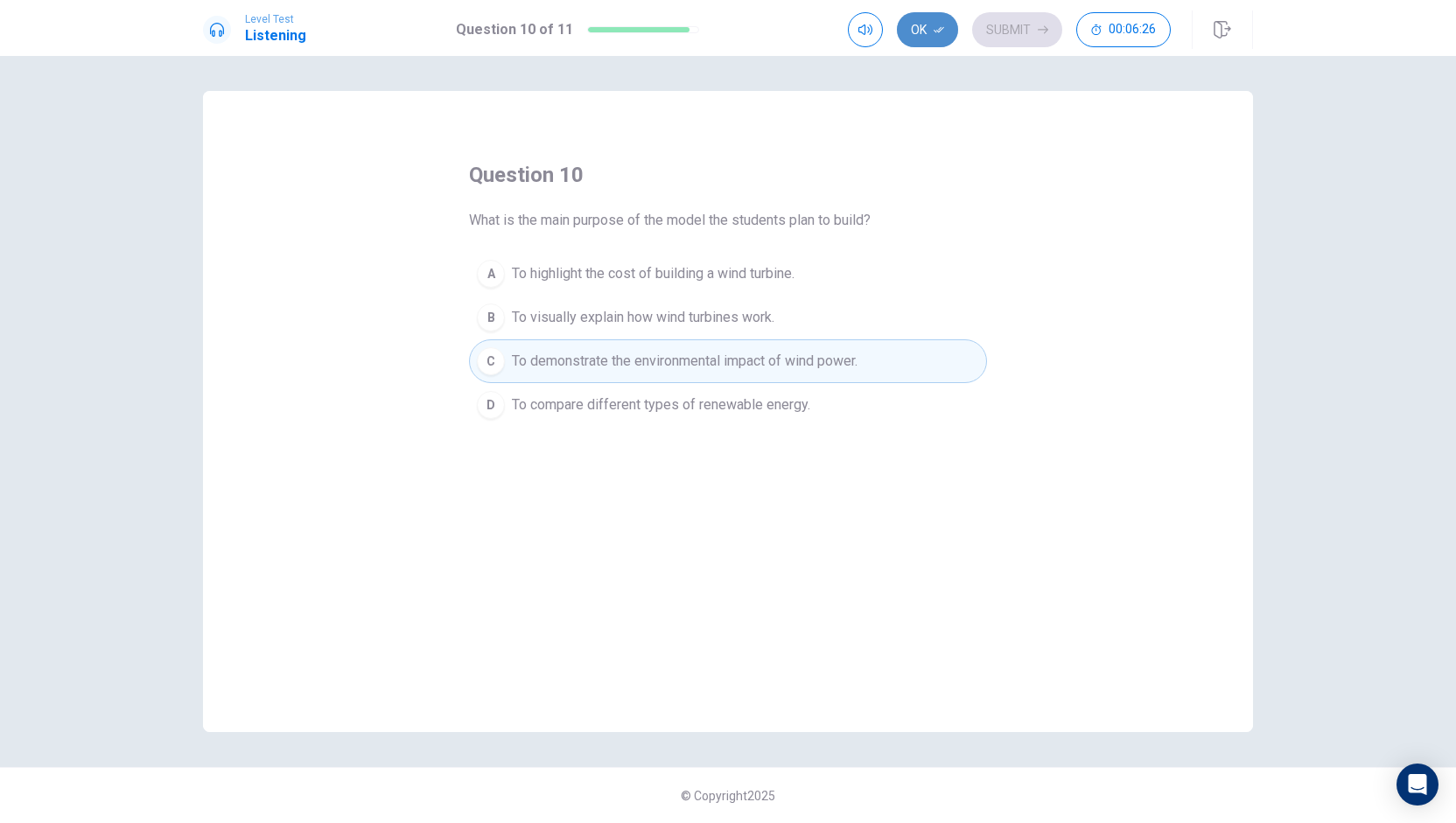
click at [949, 27] on button "Ok" at bounding box center [928, 29] width 62 height 35
click at [1003, 32] on button "Submit" at bounding box center [1017, 29] width 90 height 35
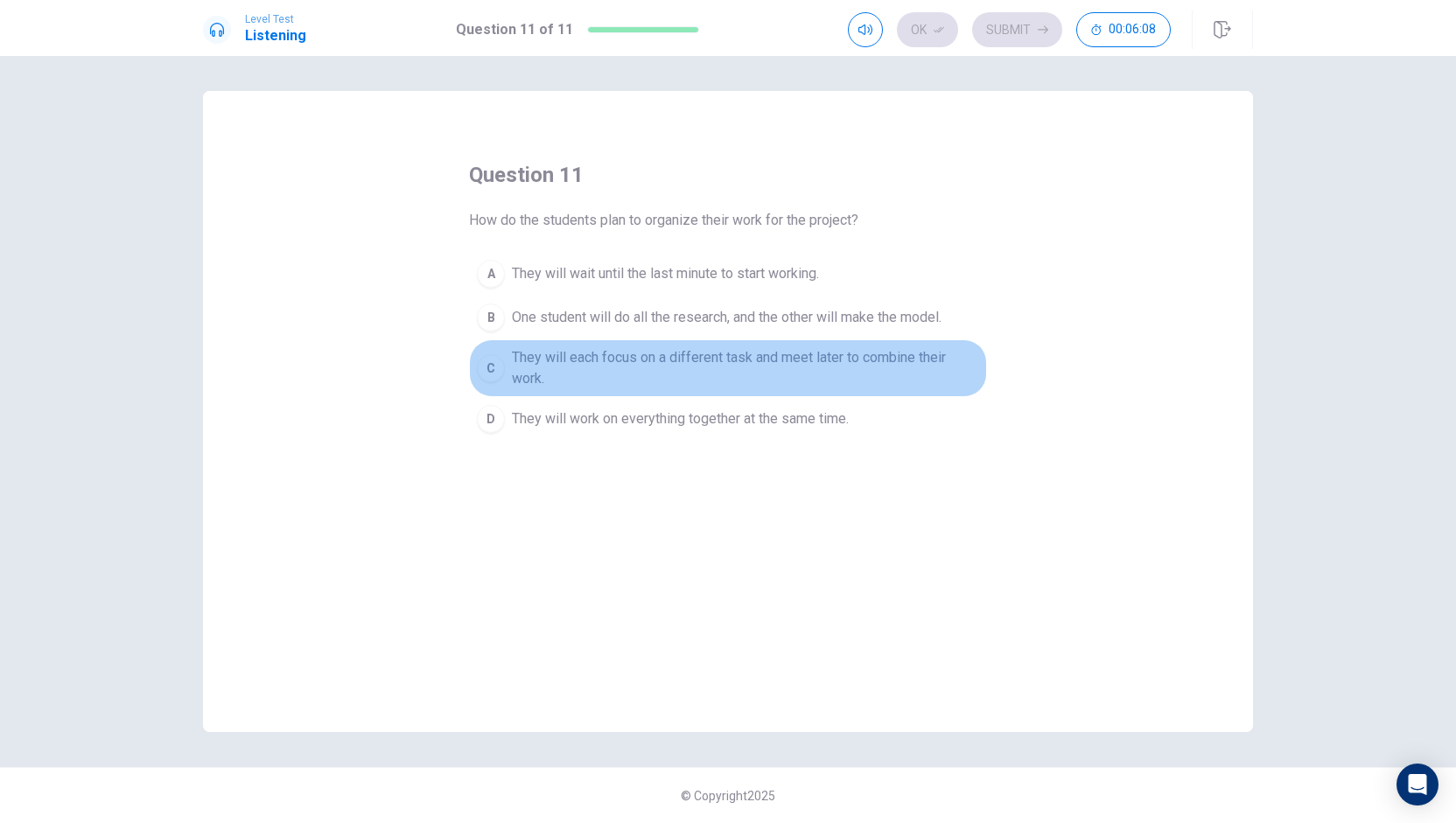
click at [641, 357] on span "They will each focus on a different task and meet later to combine their work." at bounding box center [746, 368] width 468 height 42
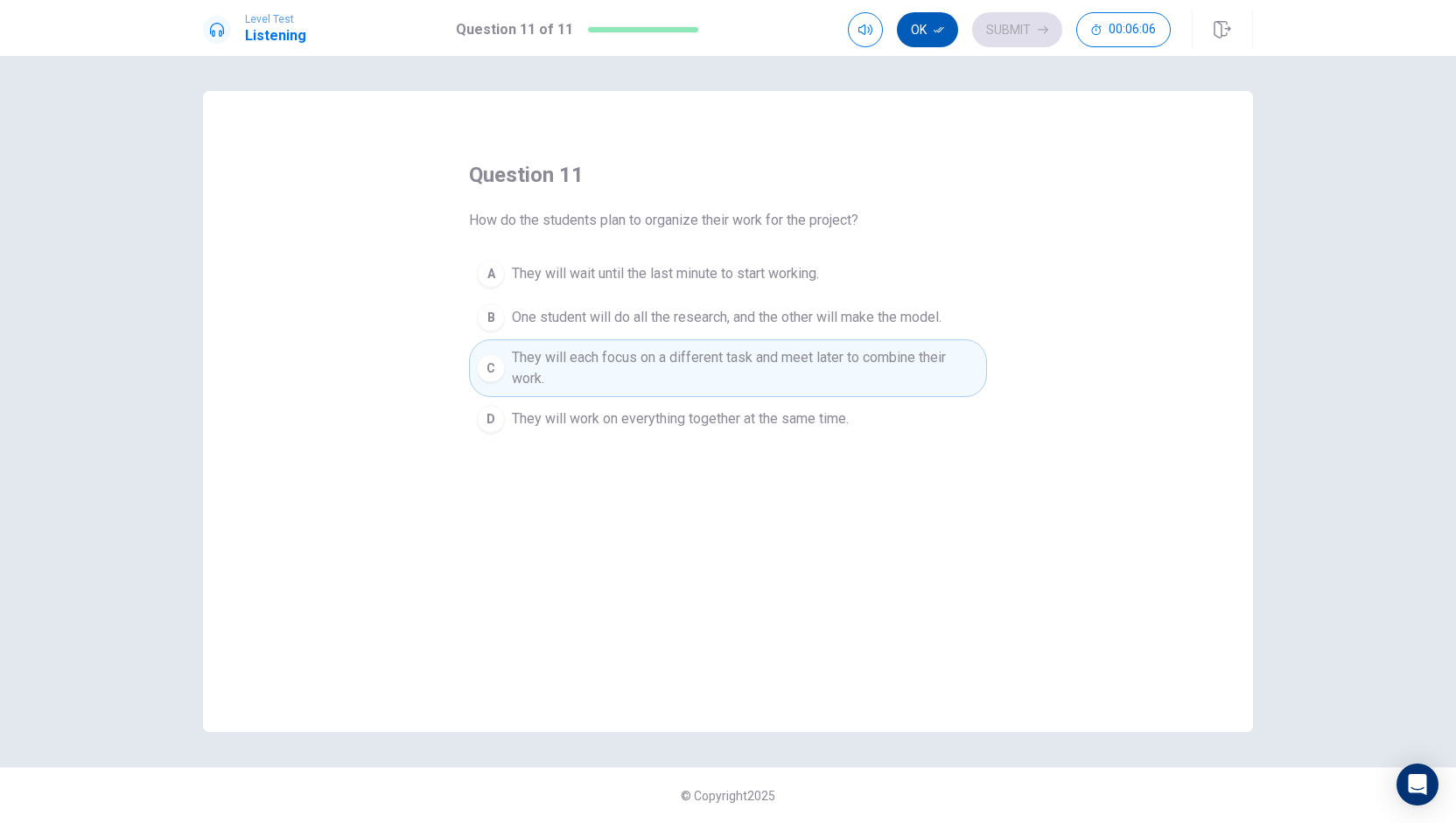
click at [899, 36] on button "Ok" at bounding box center [928, 29] width 62 height 35
click at [1029, 36] on button "Submit" at bounding box center [1017, 29] width 90 height 35
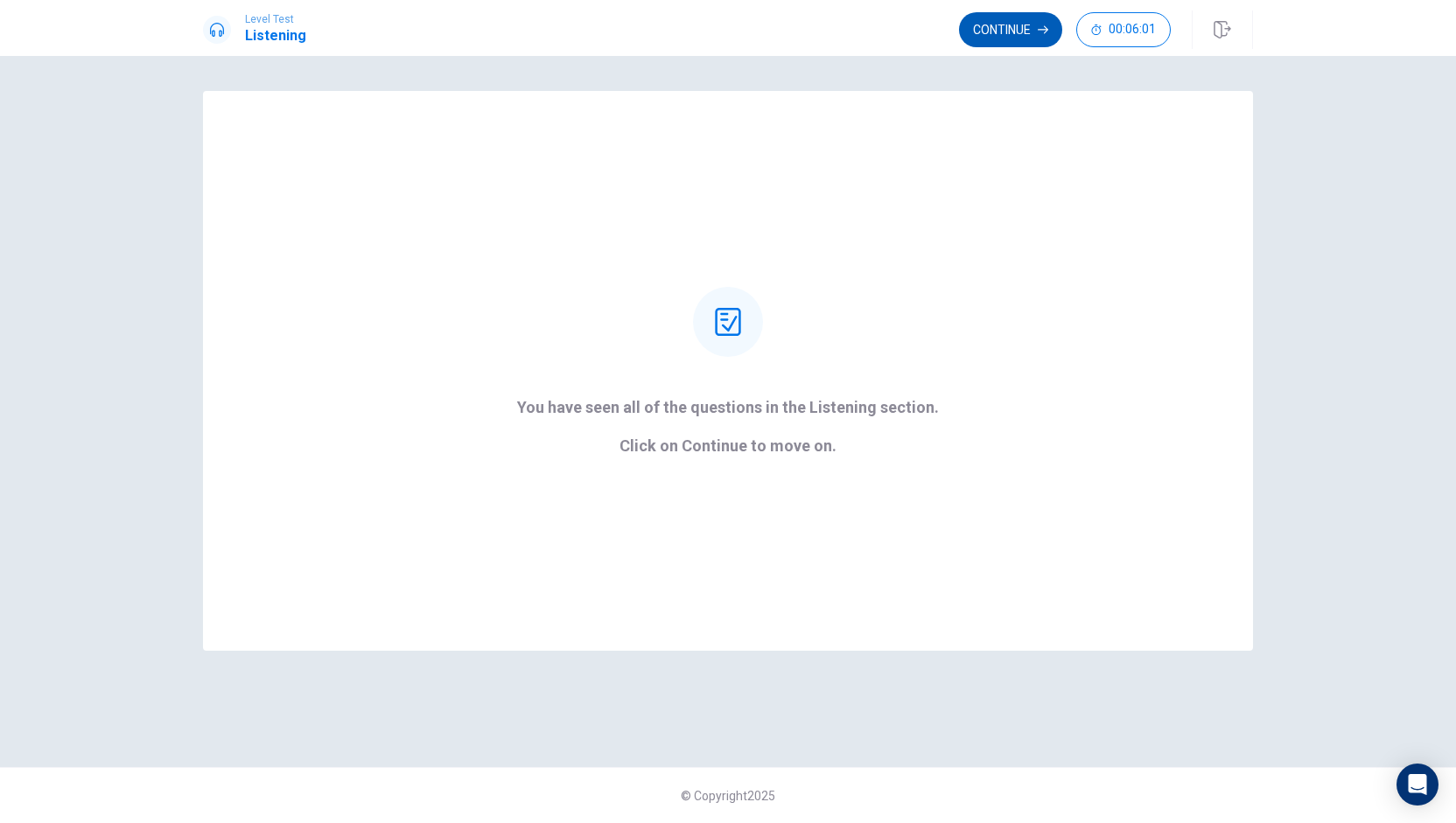
click at [991, 27] on button "Continue" at bounding box center [1010, 29] width 103 height 35
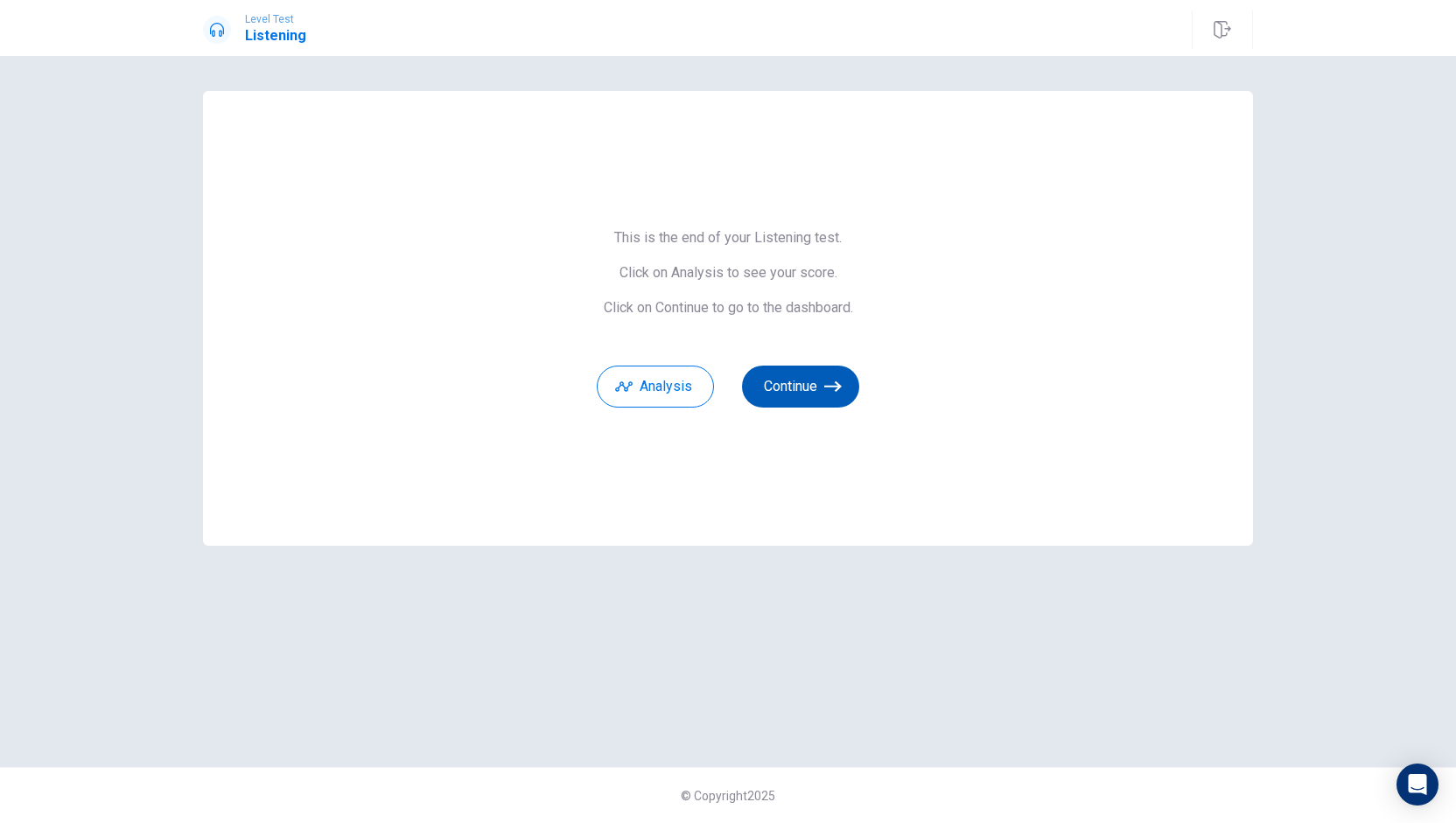
click at [794, 371] on button "Continue" at bounding box center [801, 387] width 118 height 42
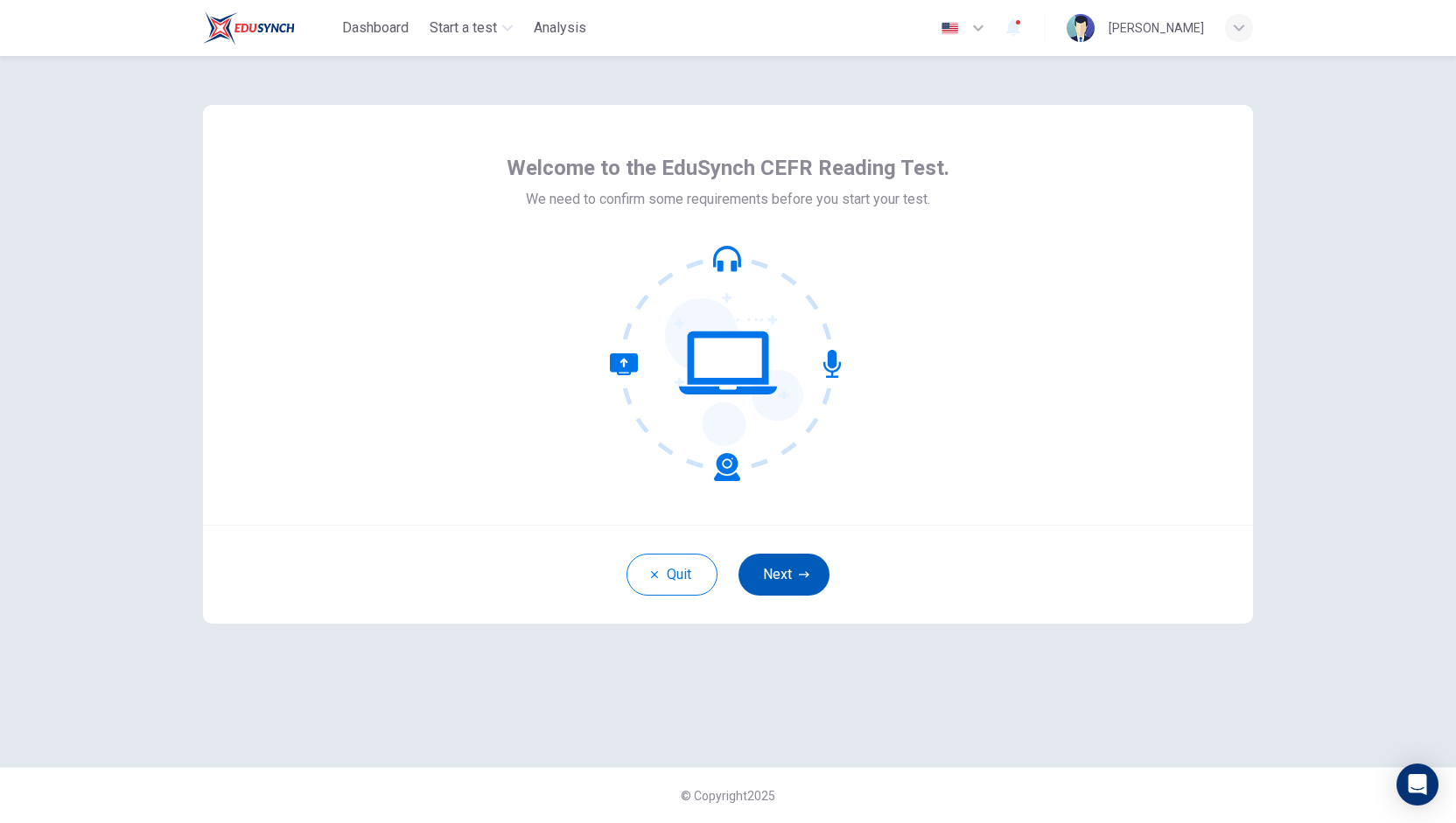
click at [784, 569] on button "Next" at bounding box center [784, 575] width 91 height 42
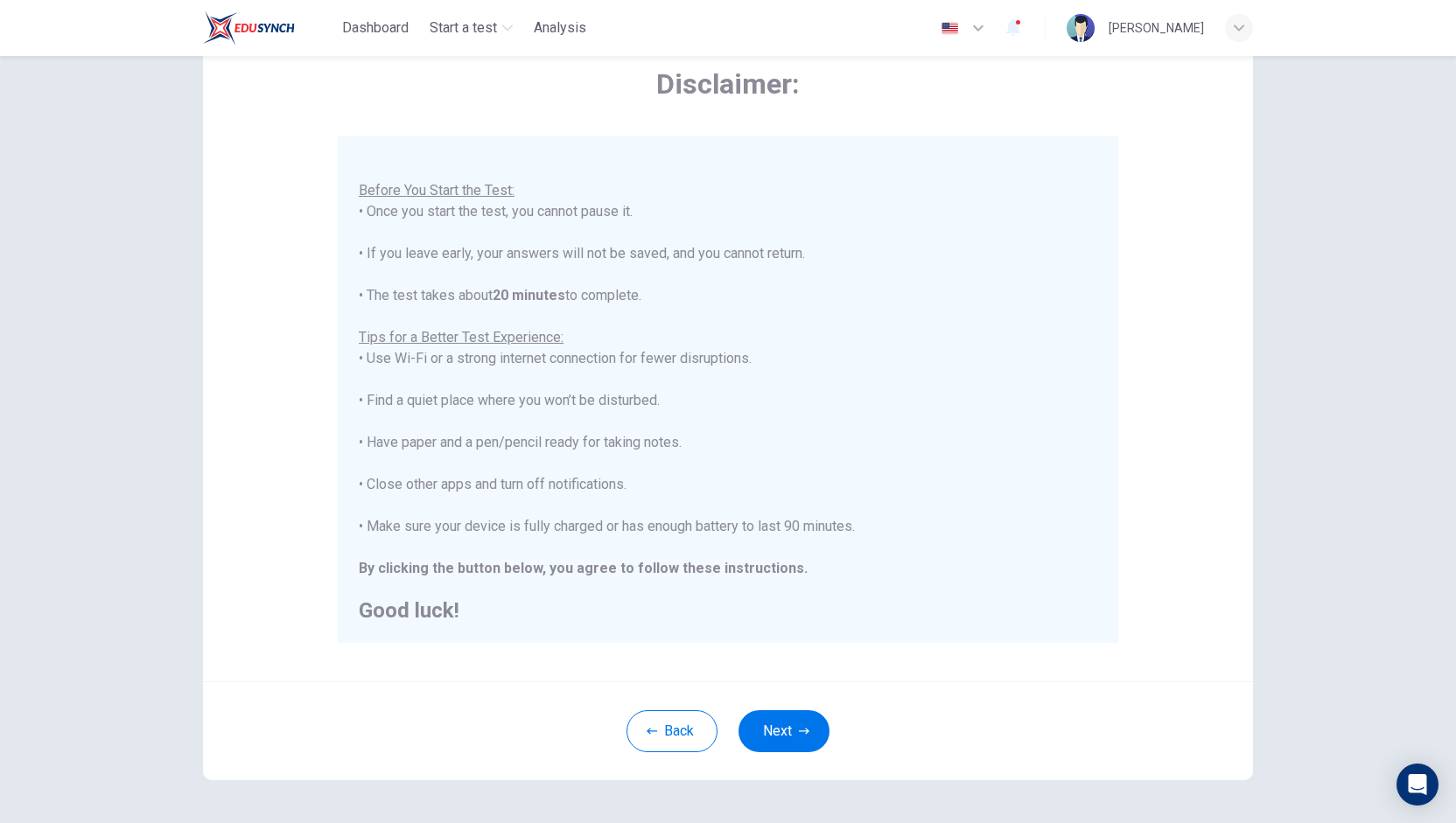
scroll to position [149, 0]
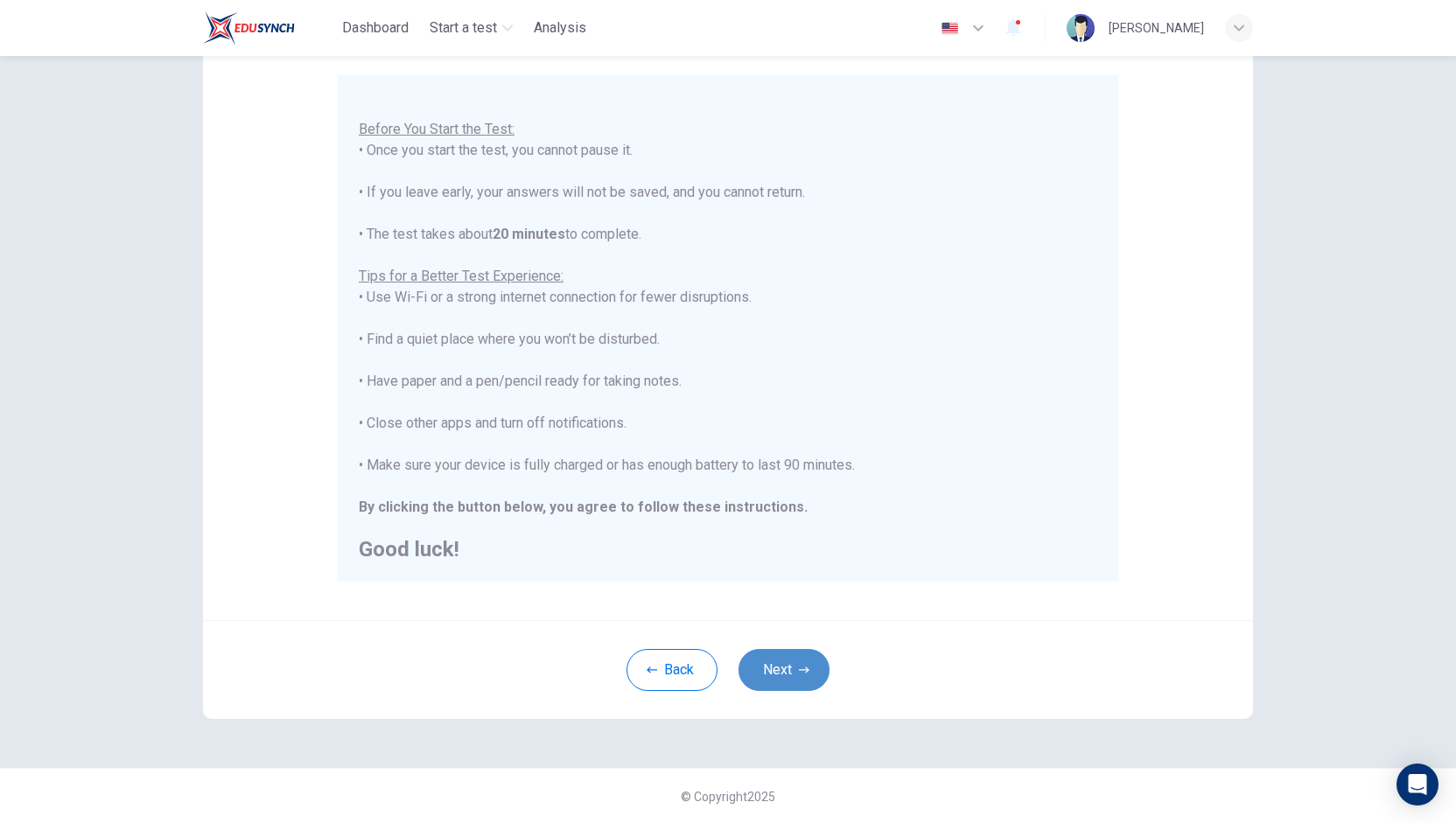
click at [776, 661] on button "Next" at bounding box center [784, 670] width 91 height 42
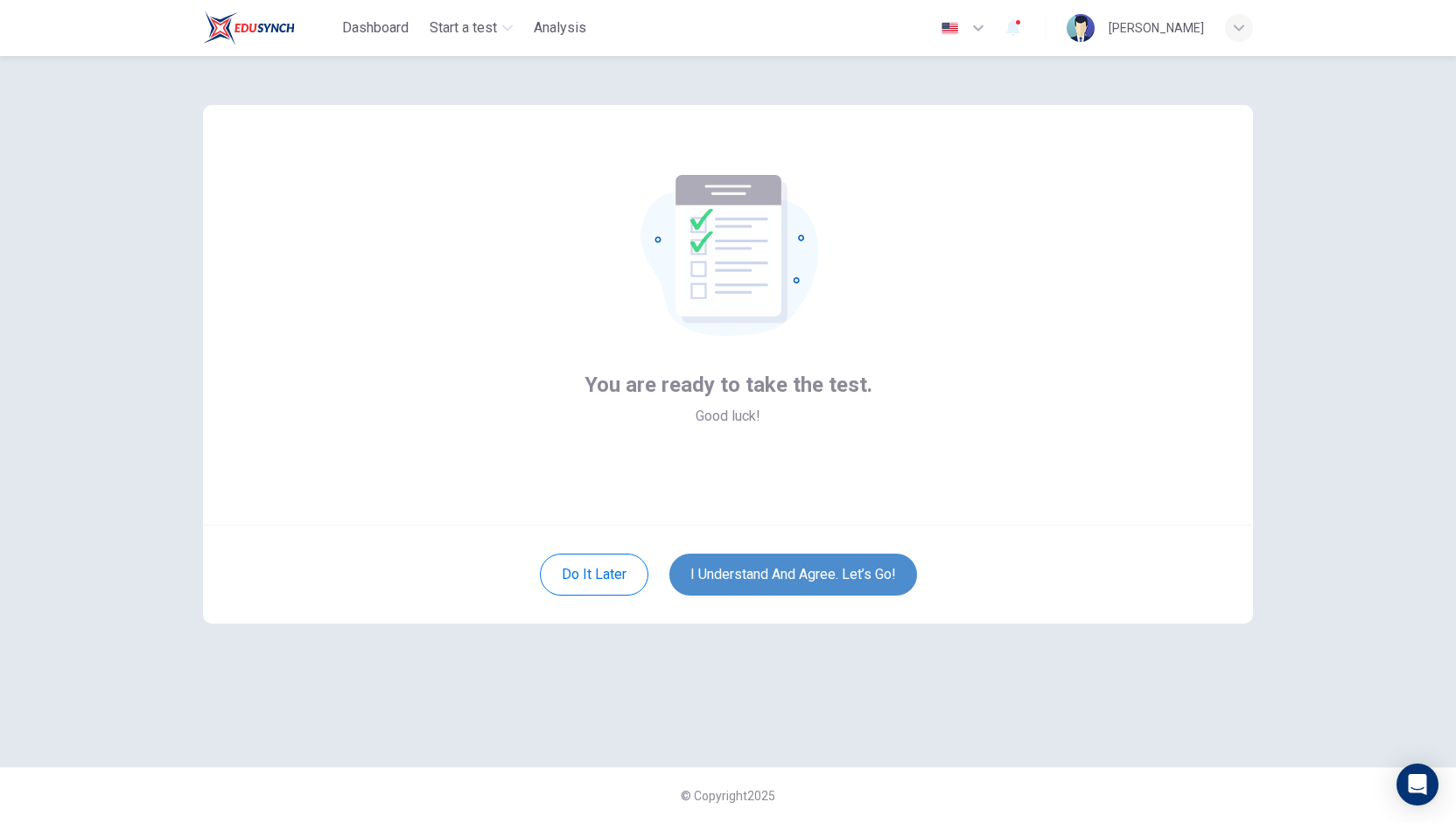
click at [787, 562] on button "I understand and agree. Let’s go!" at bounding box center [793, 575] width 248 height 42
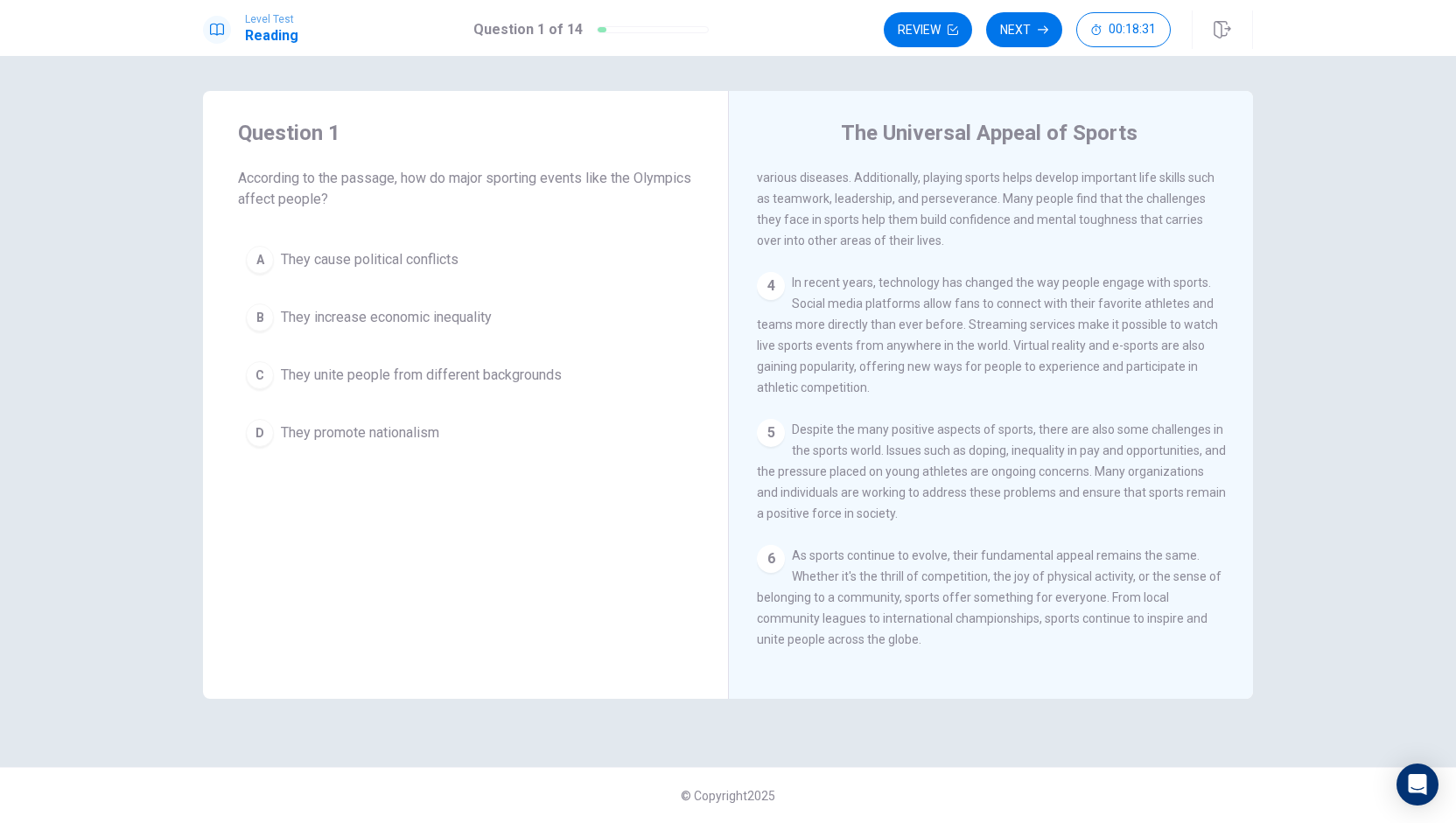
scroll to position [313, 0]
click at [377, 375] on span "They unite people from different backgrounds" at bounding box center [421, 375] width 281 height 21
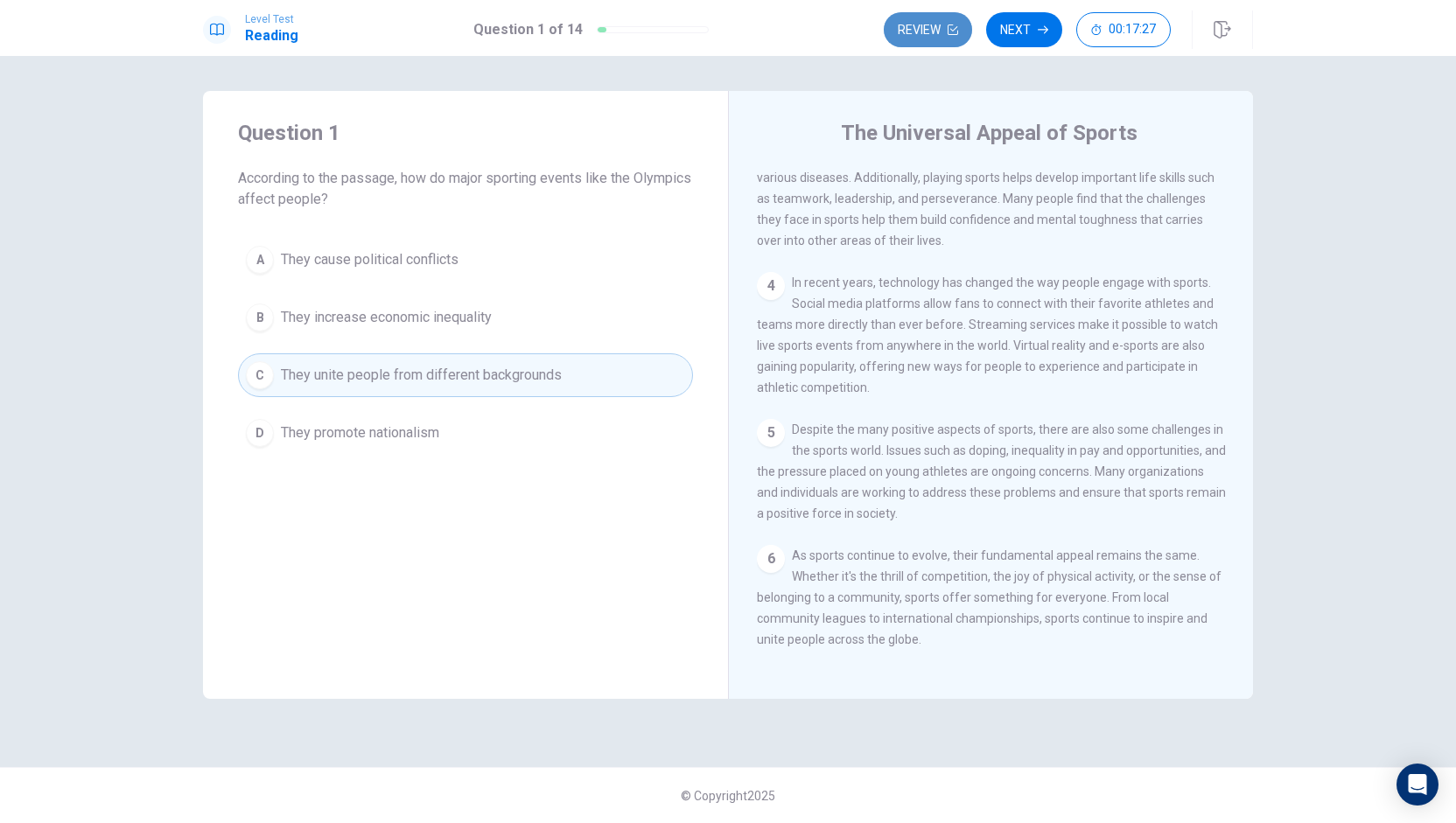
click at [953, 29] on icon "button" at bounding box center [952, 29] width 10 height 10
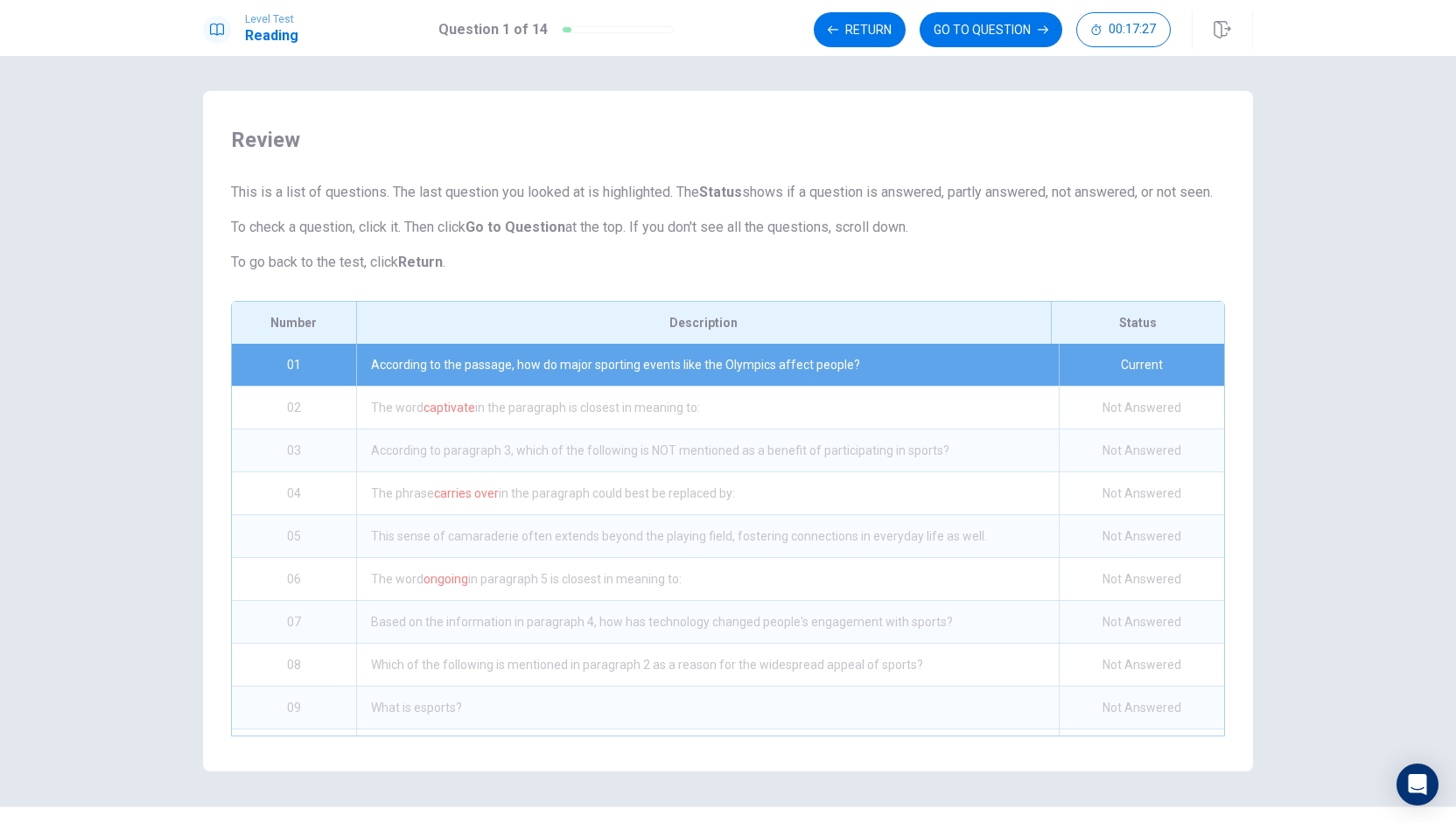
scroll to position [60, 0]
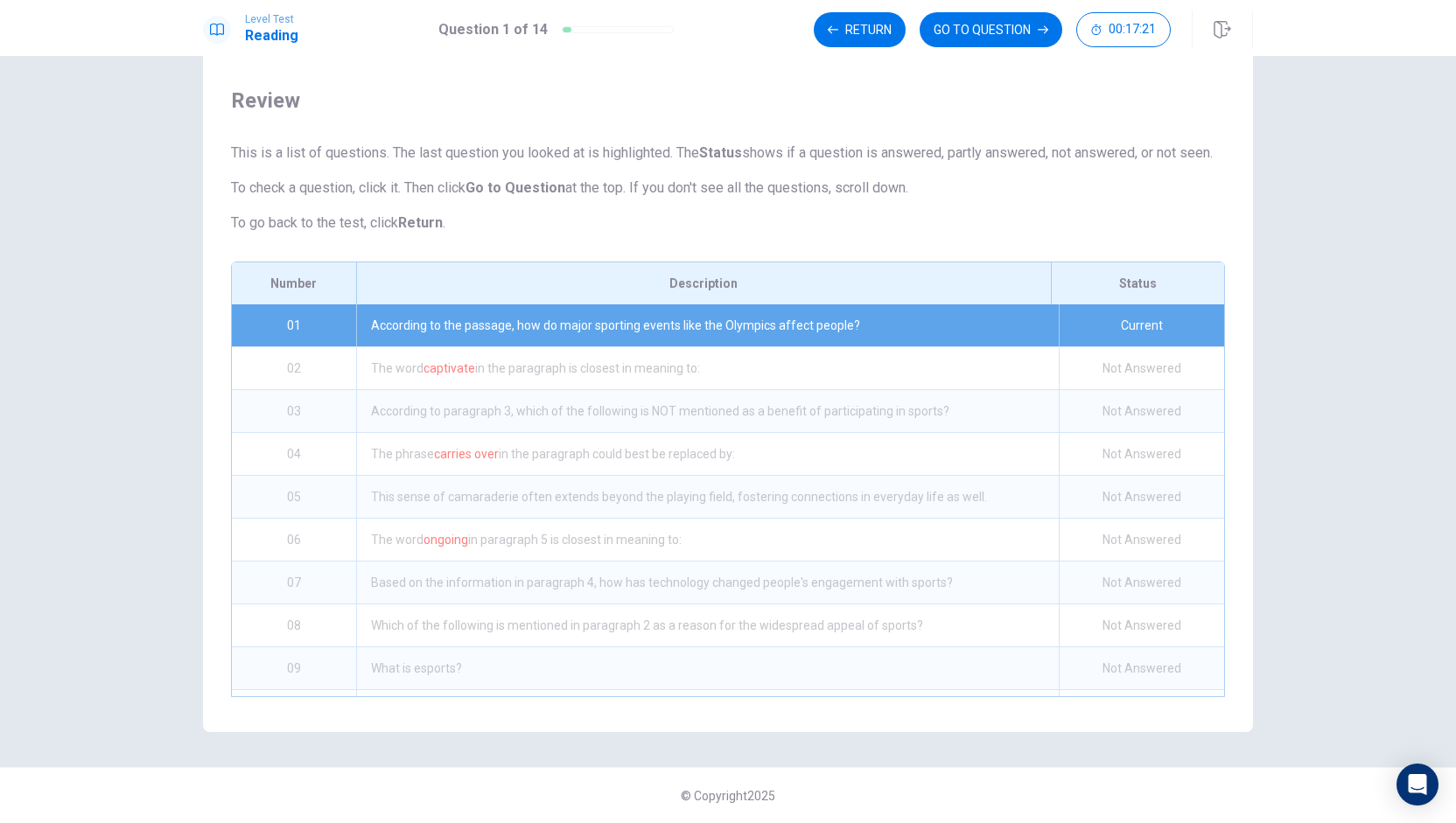
click at [963, 86] on span "Review" at bounding box center [728, 101] width 994 height 28
click at [965, 40] on button "GO TO QUESTION" at bounding box center [991, 29] width 142 height 35
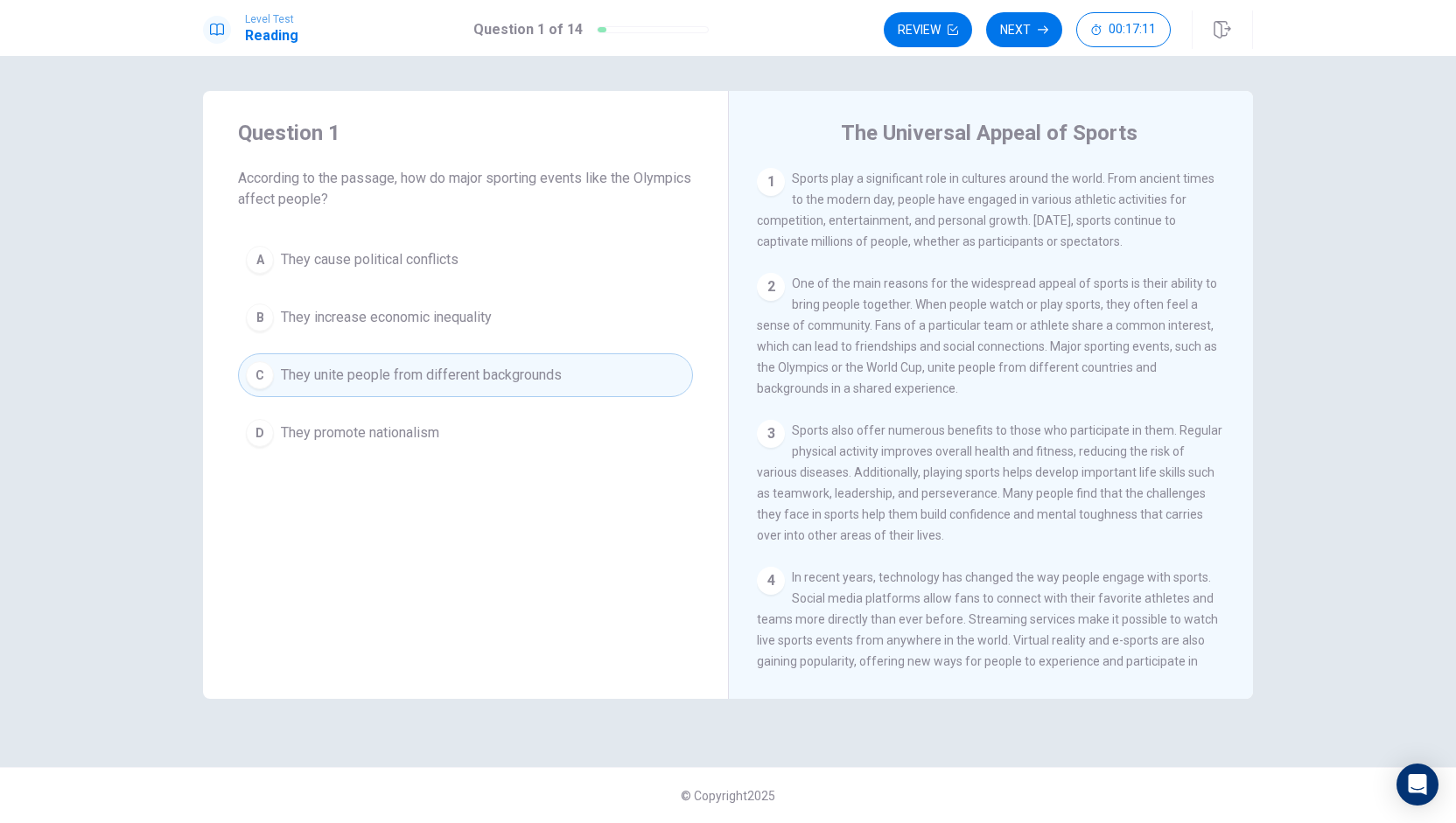
scroll to position [0, 0]
click at [1023, 30] on button "Next" at bounding box center [1024, 29] width 76 height 35
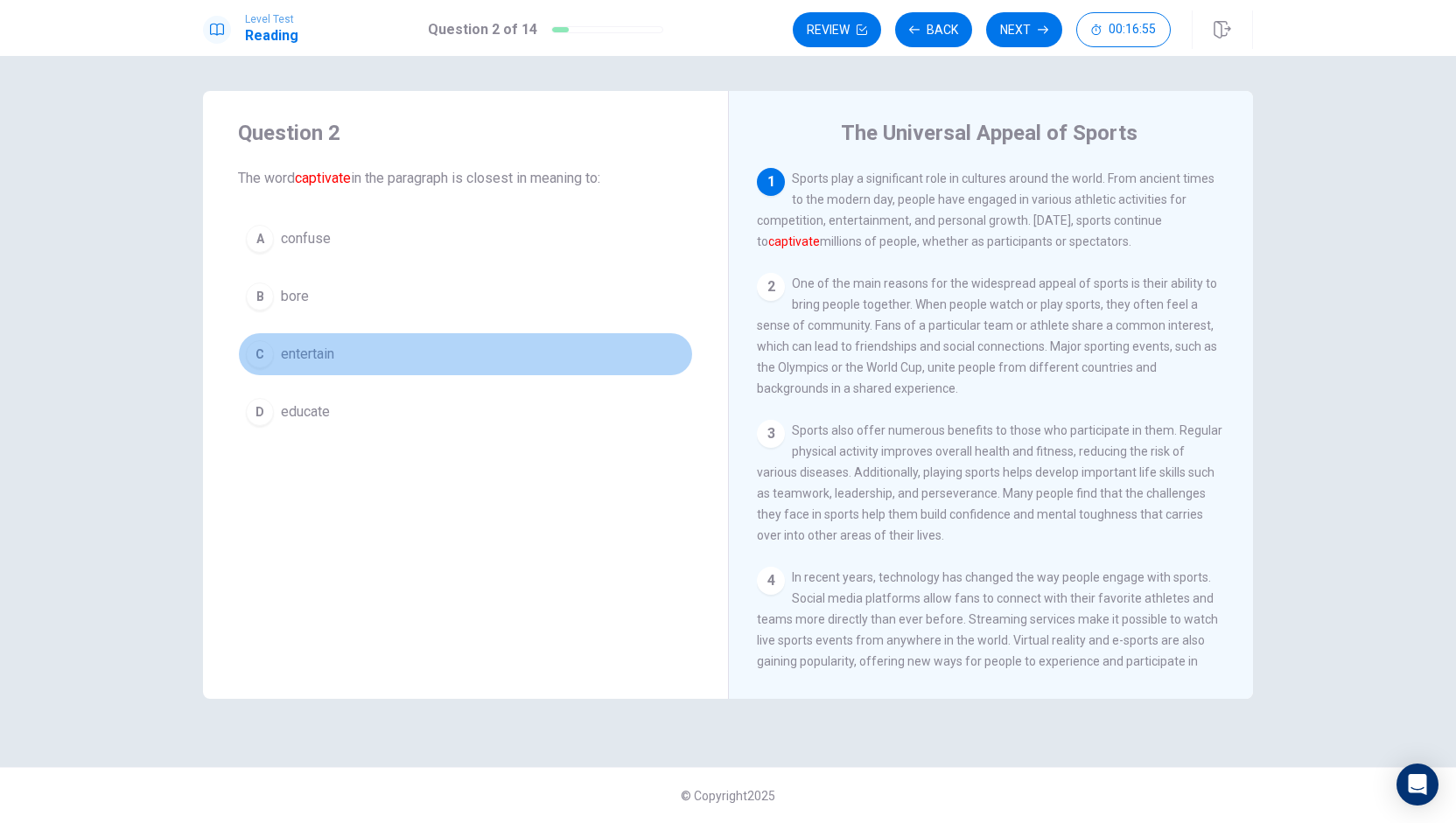
click at [328, 355] on span "entertain" at bounding box center [307, 355] width 53 height 21
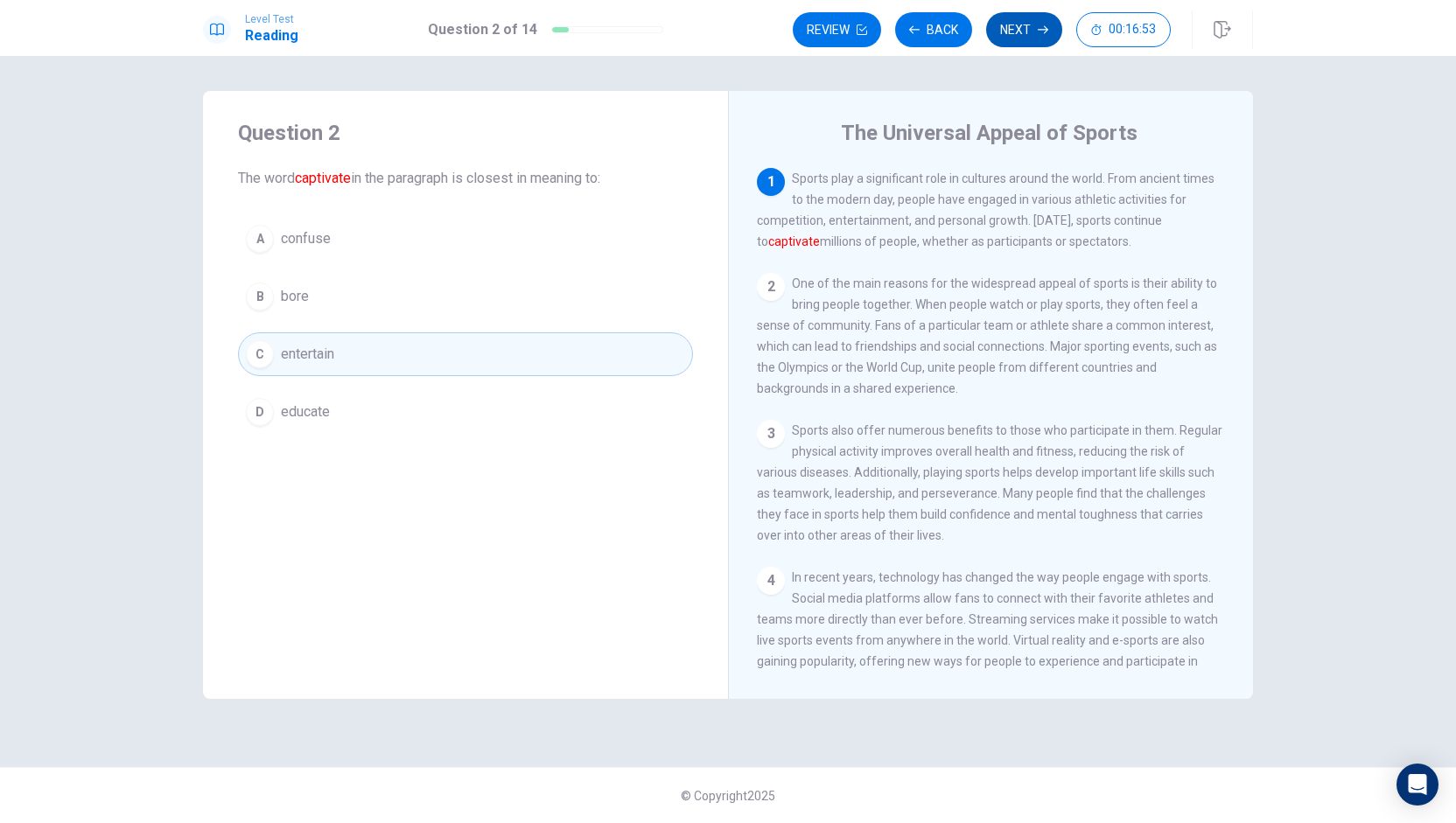
click at [1008, 34] on button "Next" at bounding box center [1024, 29] width 76 height 35
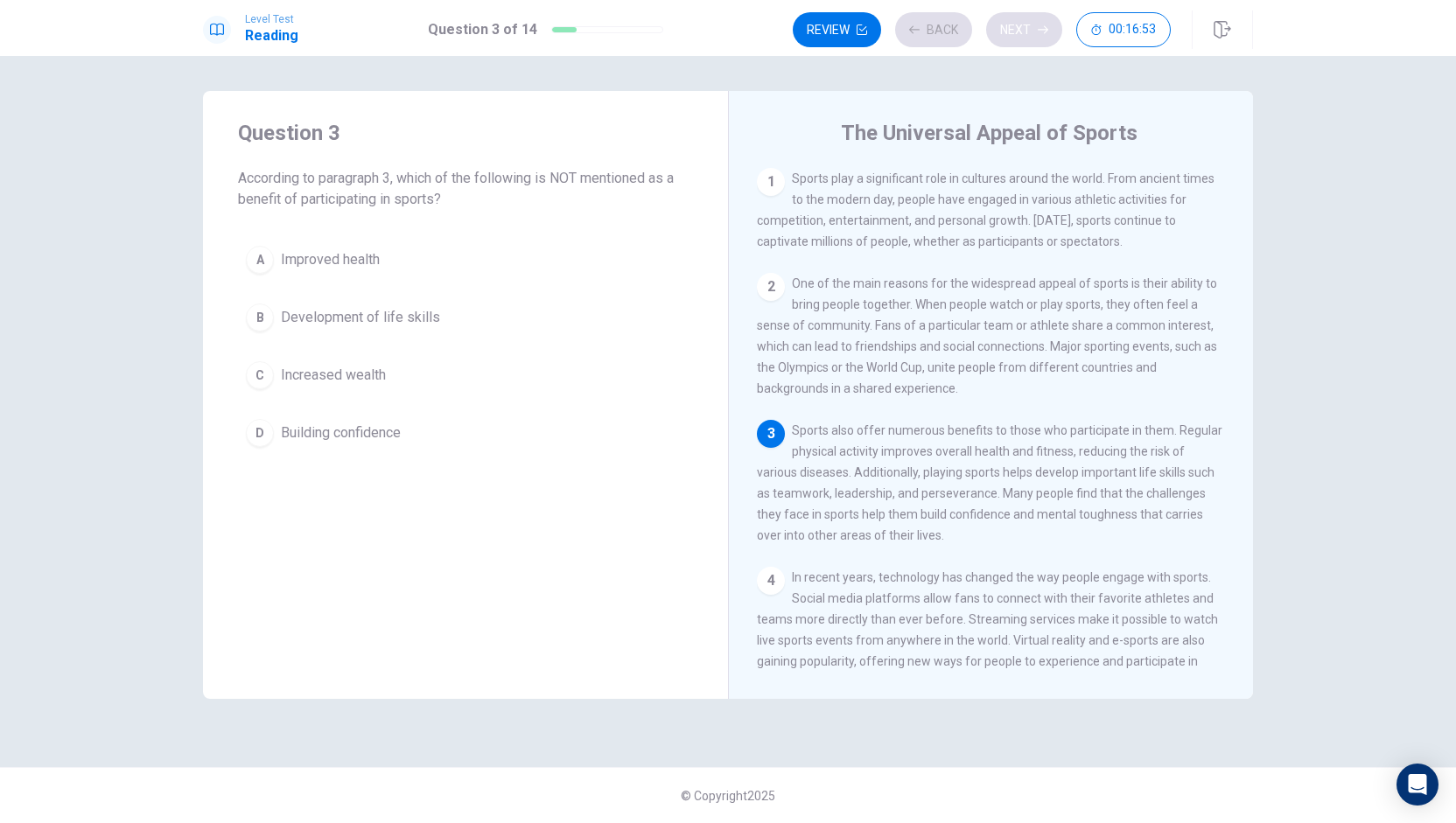
scroll to position [60, 0]
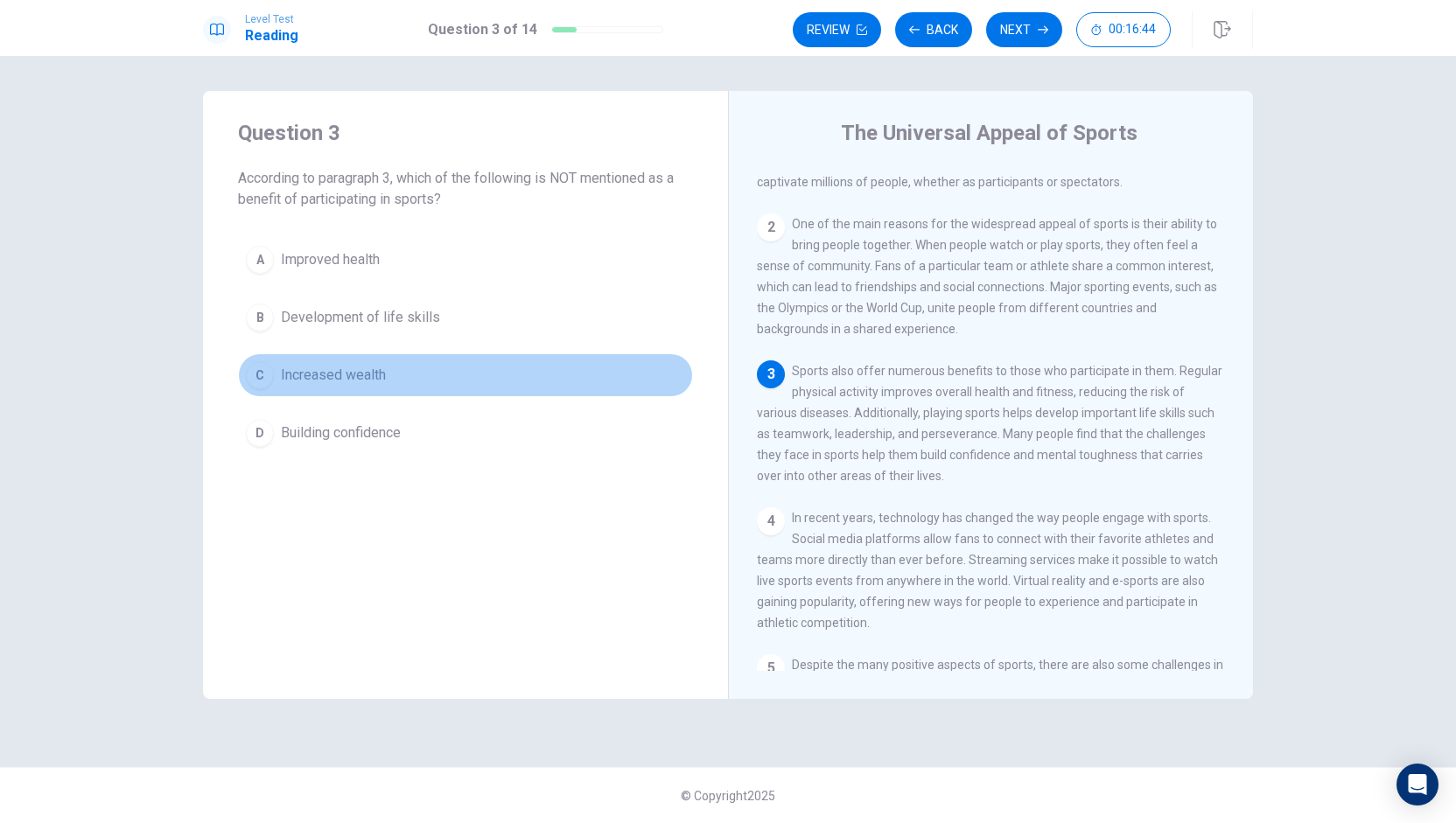
click at [387, 375] on button "C Increased wealth" at bounding box center [466, 375] width 455 height 44
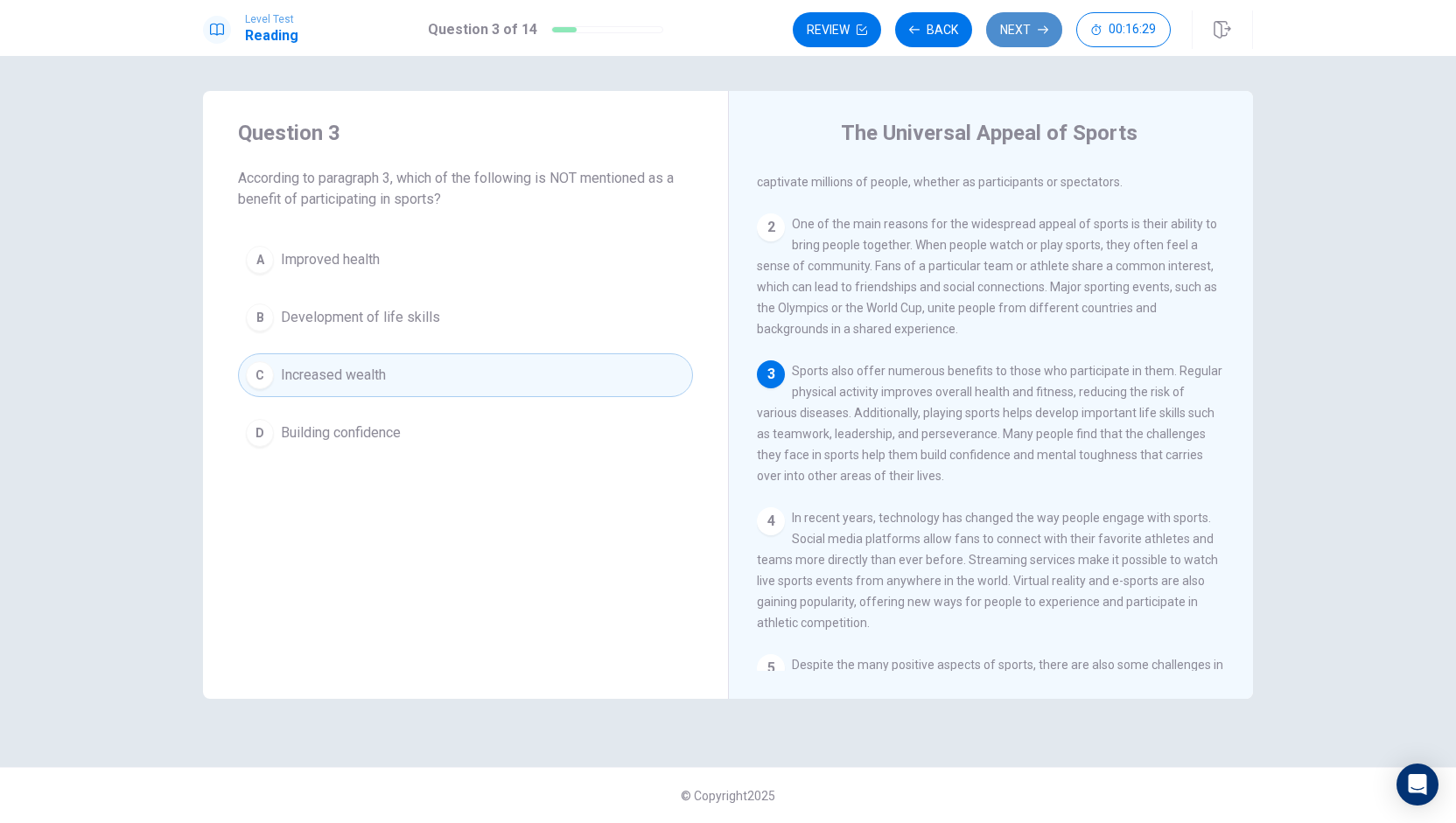
click at [1046, 27] on icon "button" at bounding box center [1042, 30] width 10 height 8
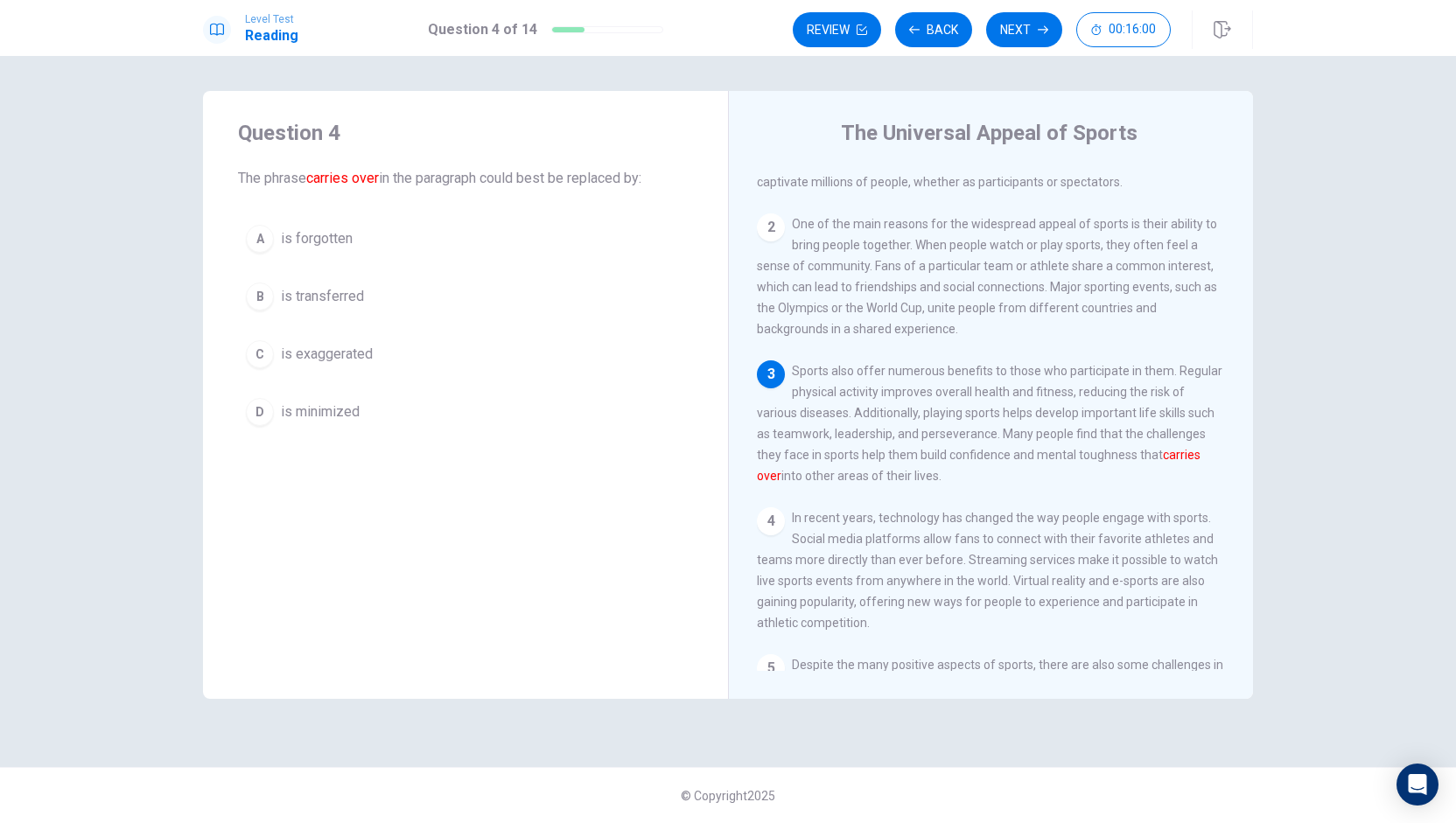
click at [331, 286] on span "is transferred" at bounding box center [323, 297] width 83 height 21
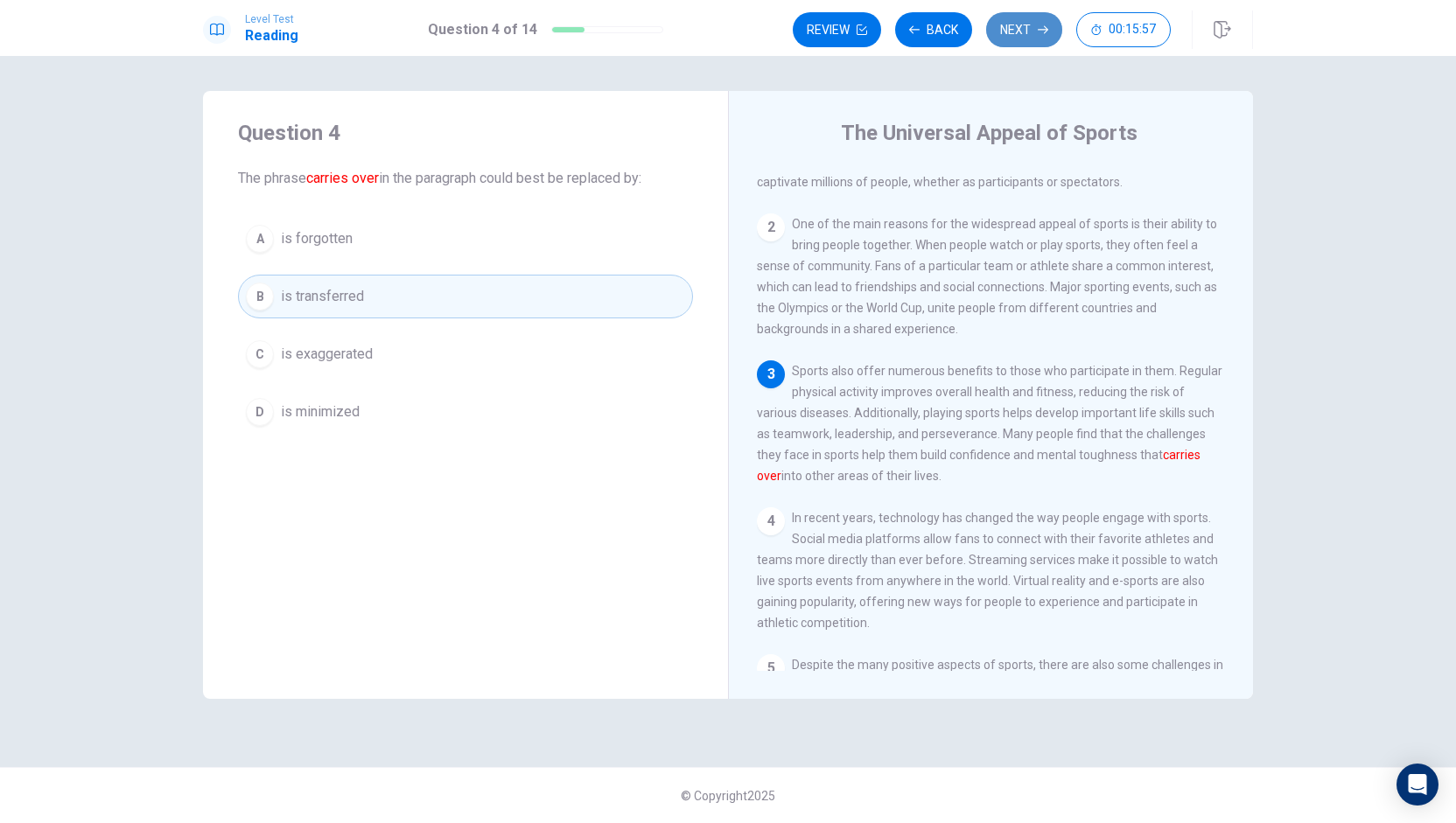
click at [1011, 29] on button "Next" at bounding box center [1024, 29] width 76 height 35
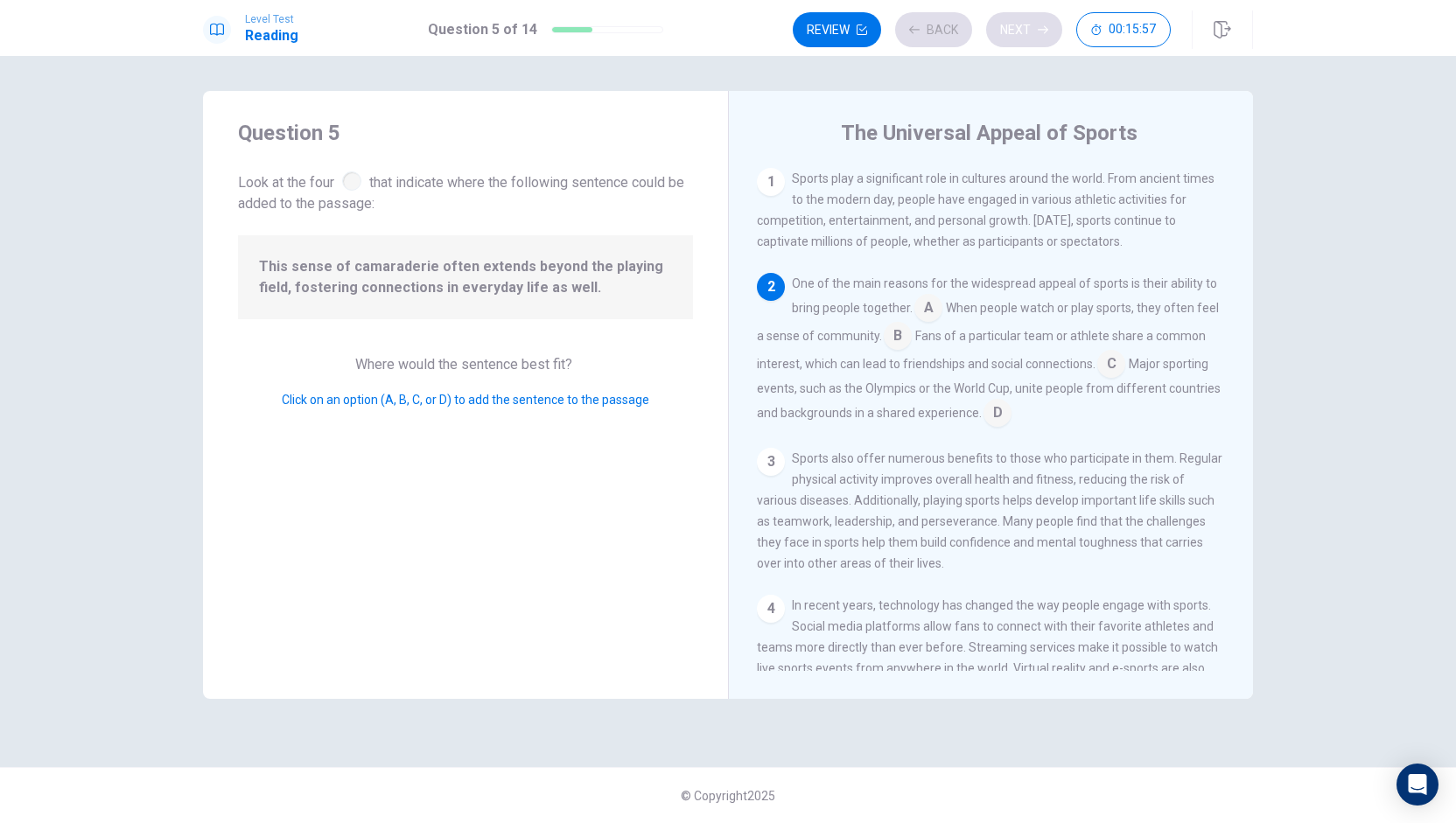
scroll to position [107, 0]
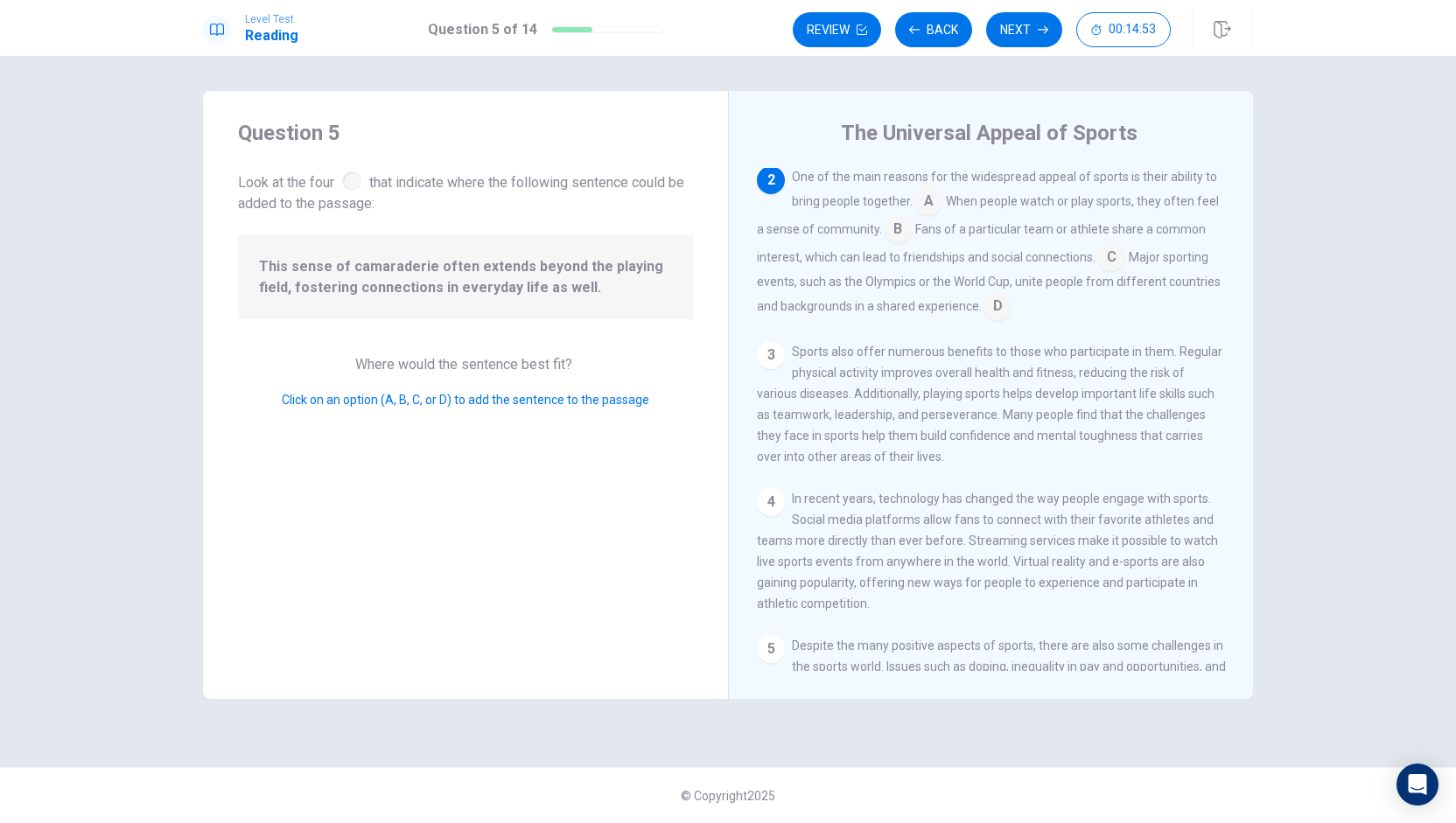
click at [1100, 258] on input at bounding box center [1112, 259] width 28 height 28
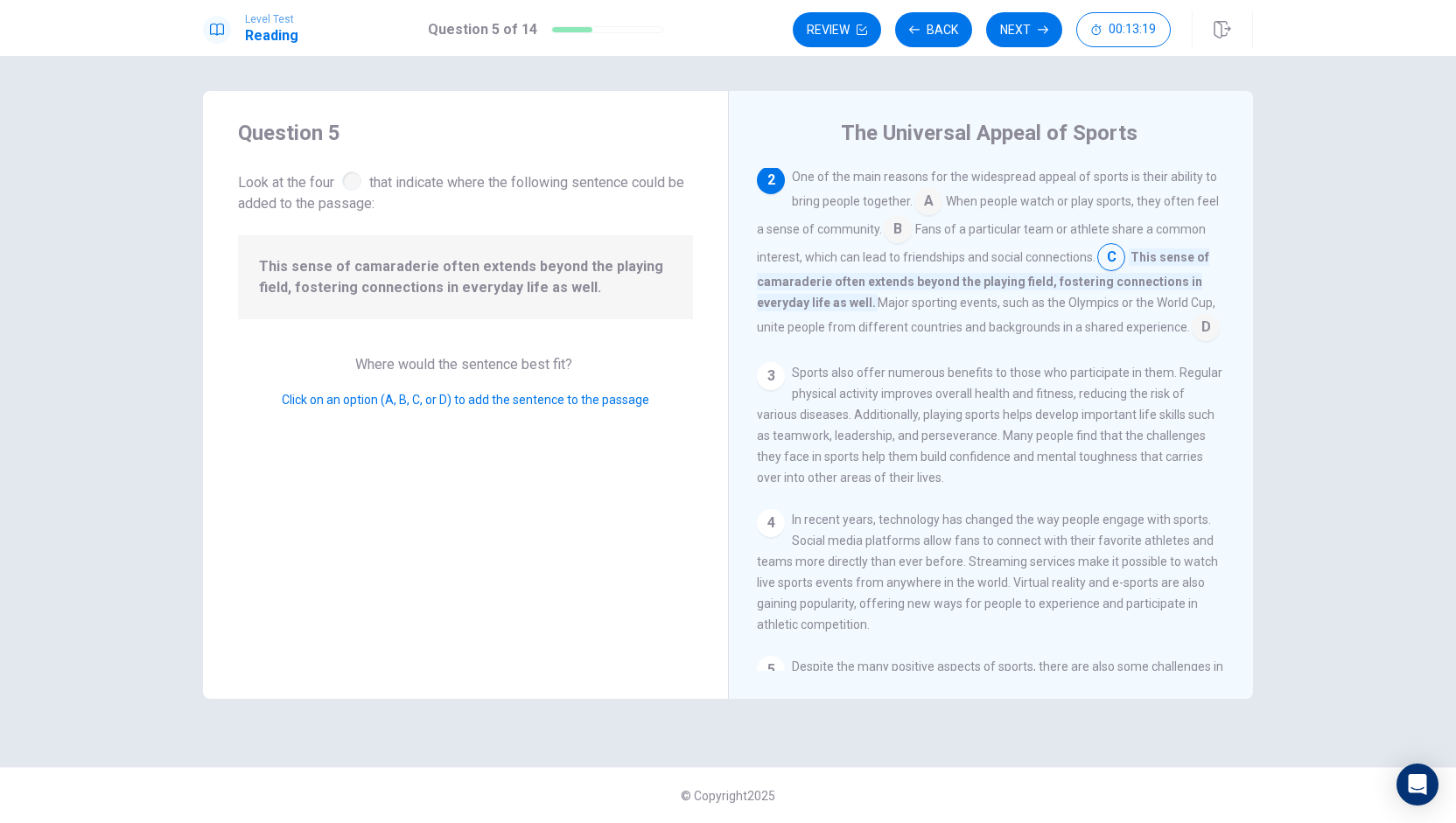
click at [926, 200] on input at bounding box center [929, 203] width 28 height 28
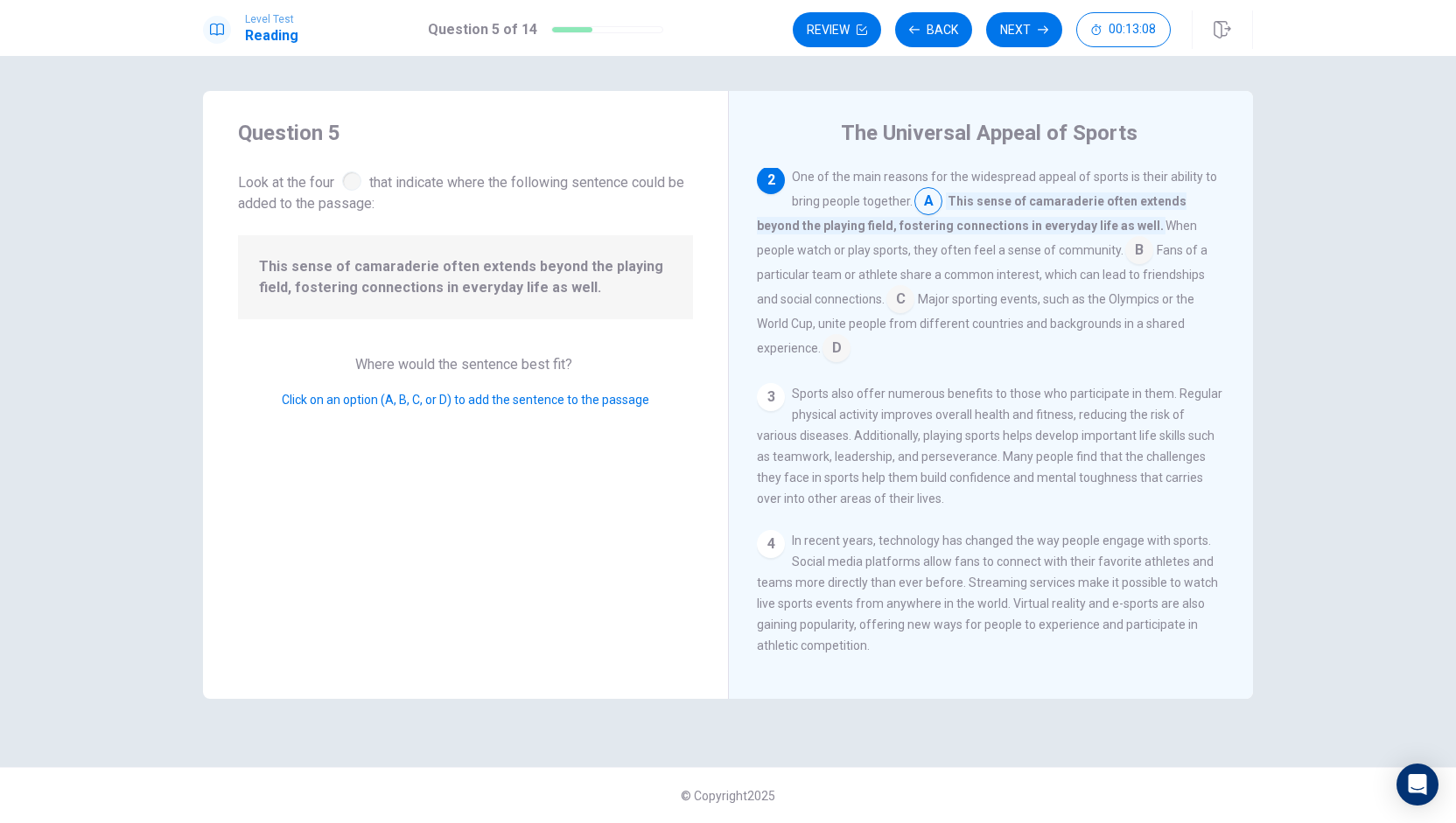
click at [1125, 256] on input at bounding box center [1139, 252] width 28 height 28
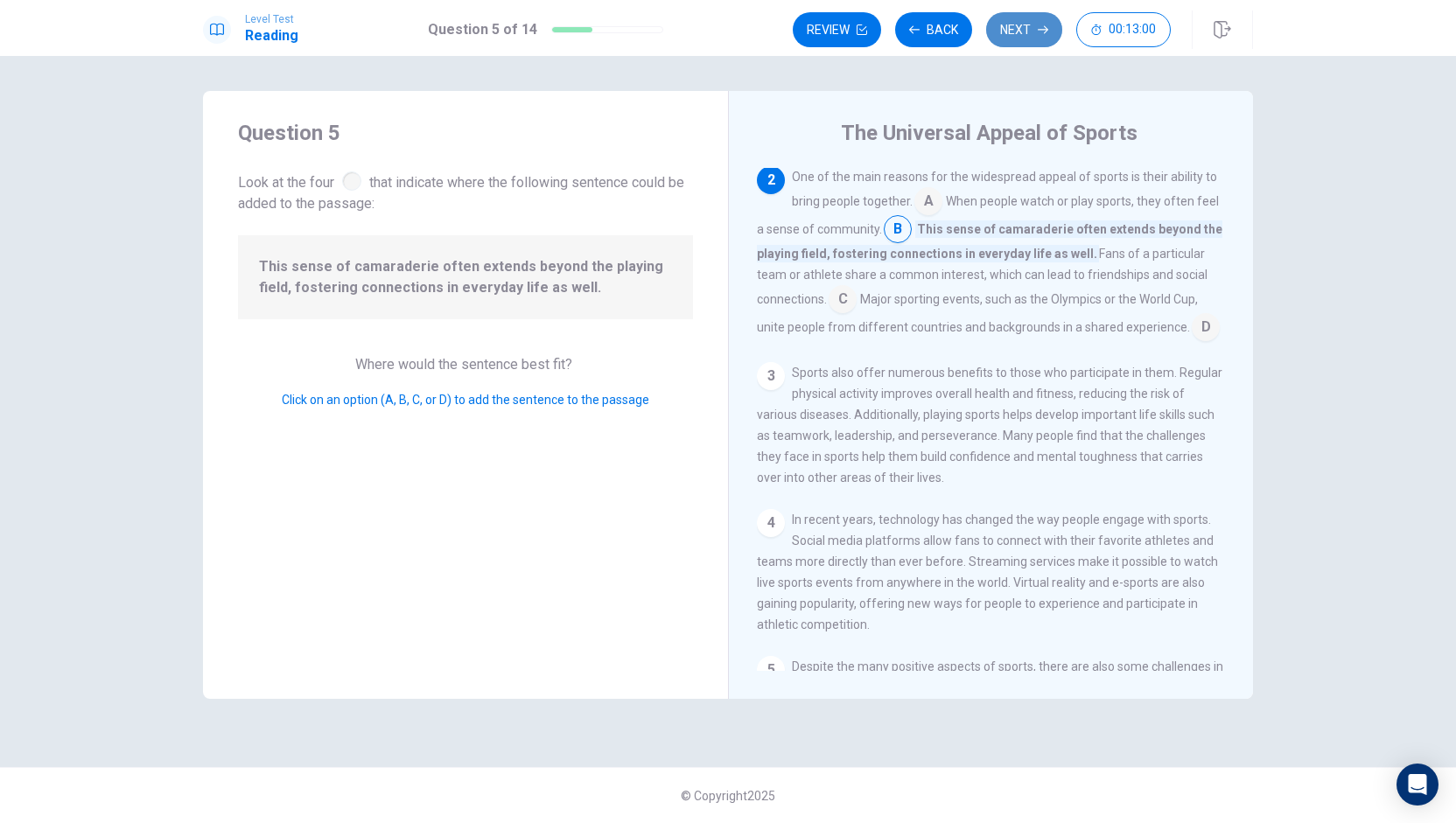
click at [1023, 36] on button "Next" at bounding box center [1024, 29] width 76 height 35
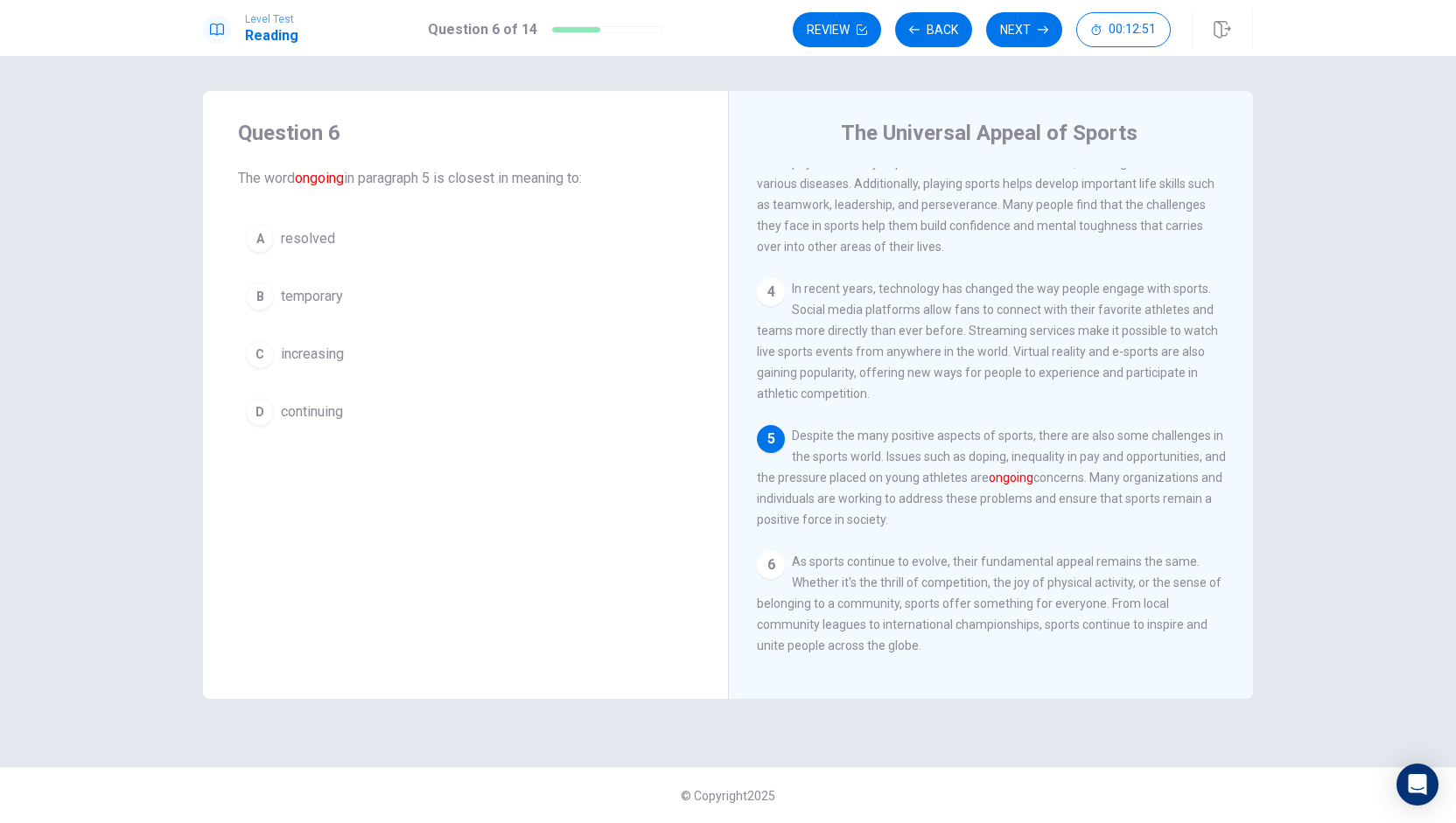
scroll to position [313, 0]
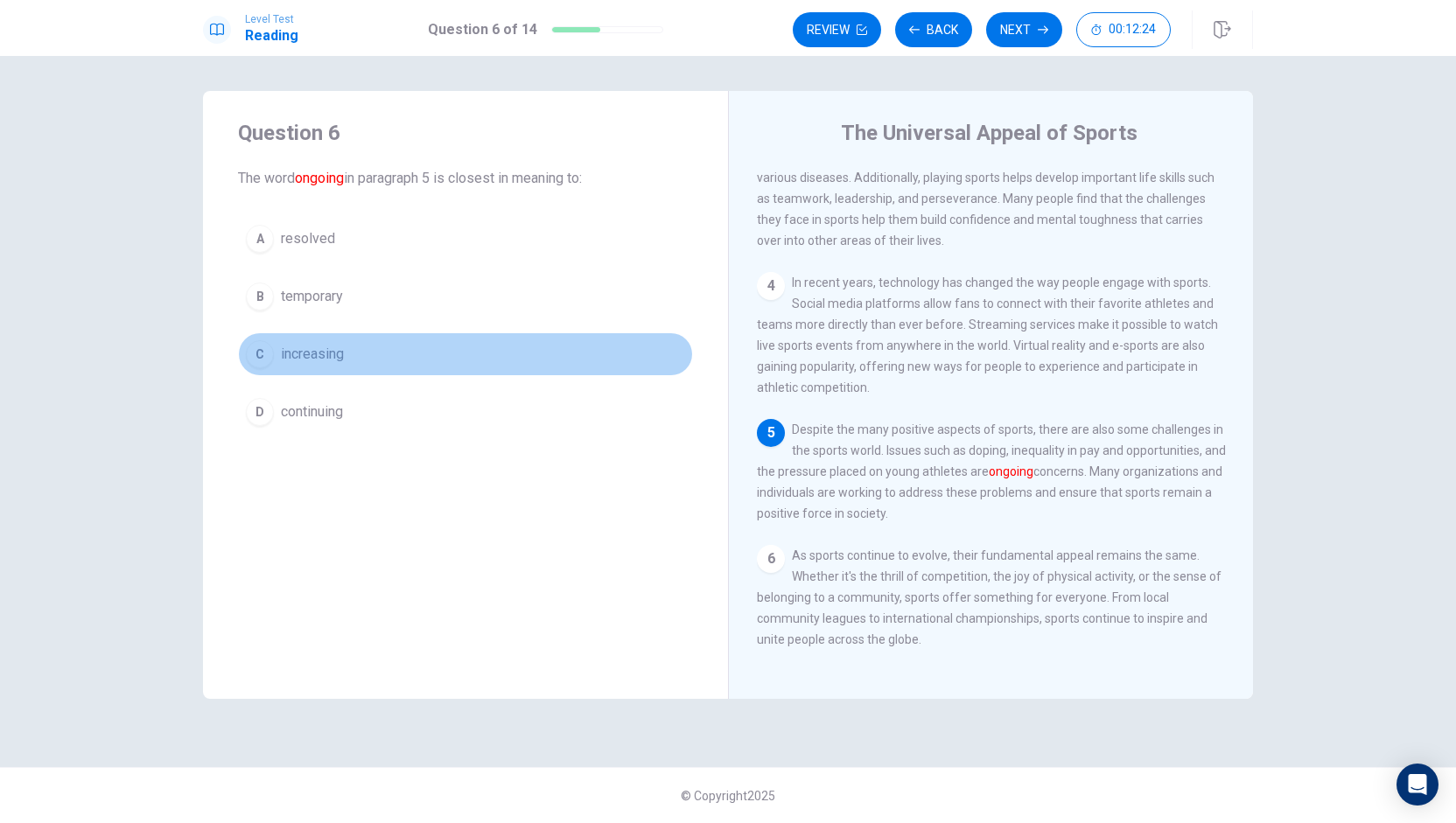
click at [319, 352] on span "increasing" at bounding box center [312, 355] width 63 height 21
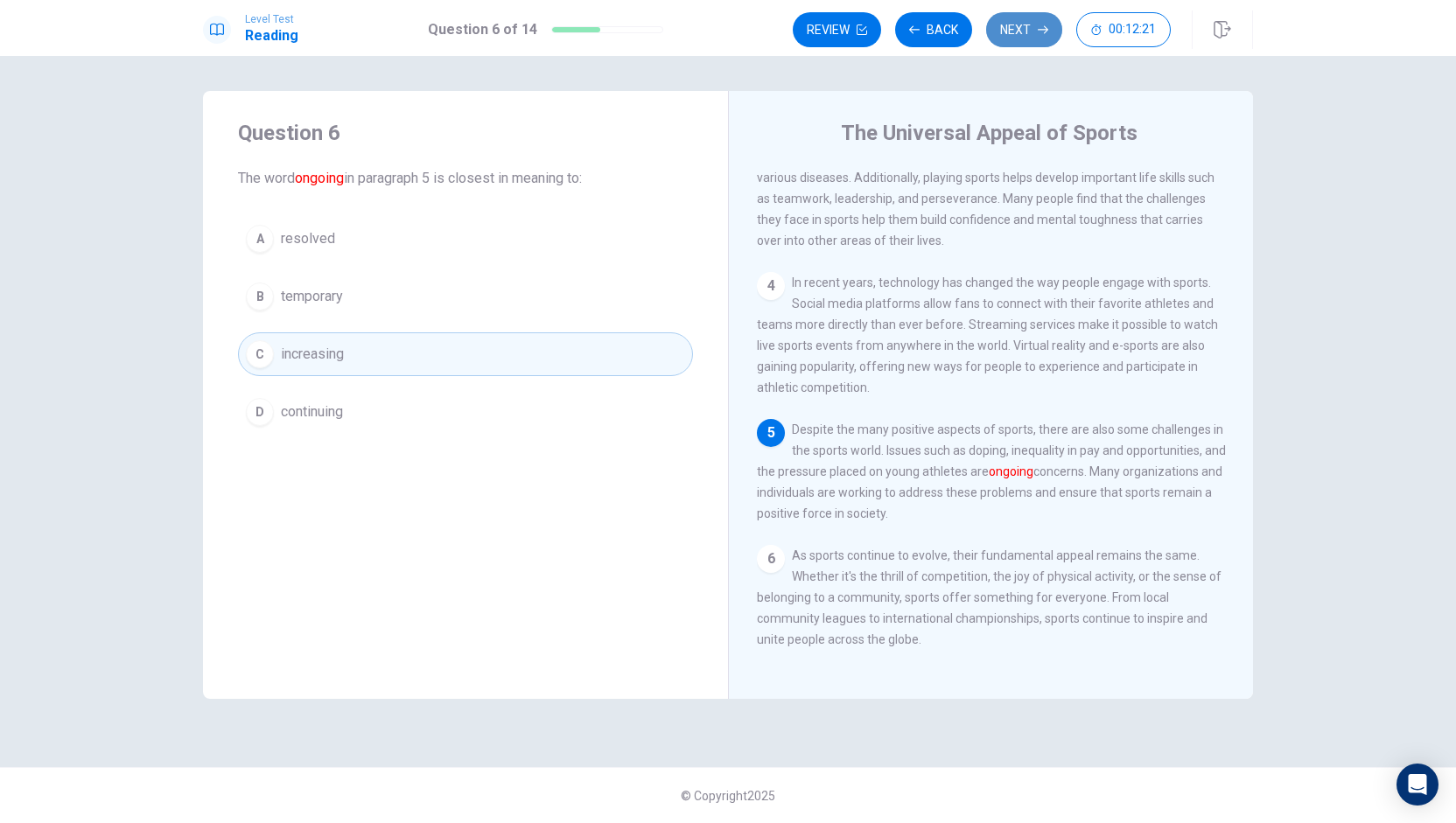
click at [1017, 29] on button "Next" at bounding box center [1024, 29] width 76 height 35
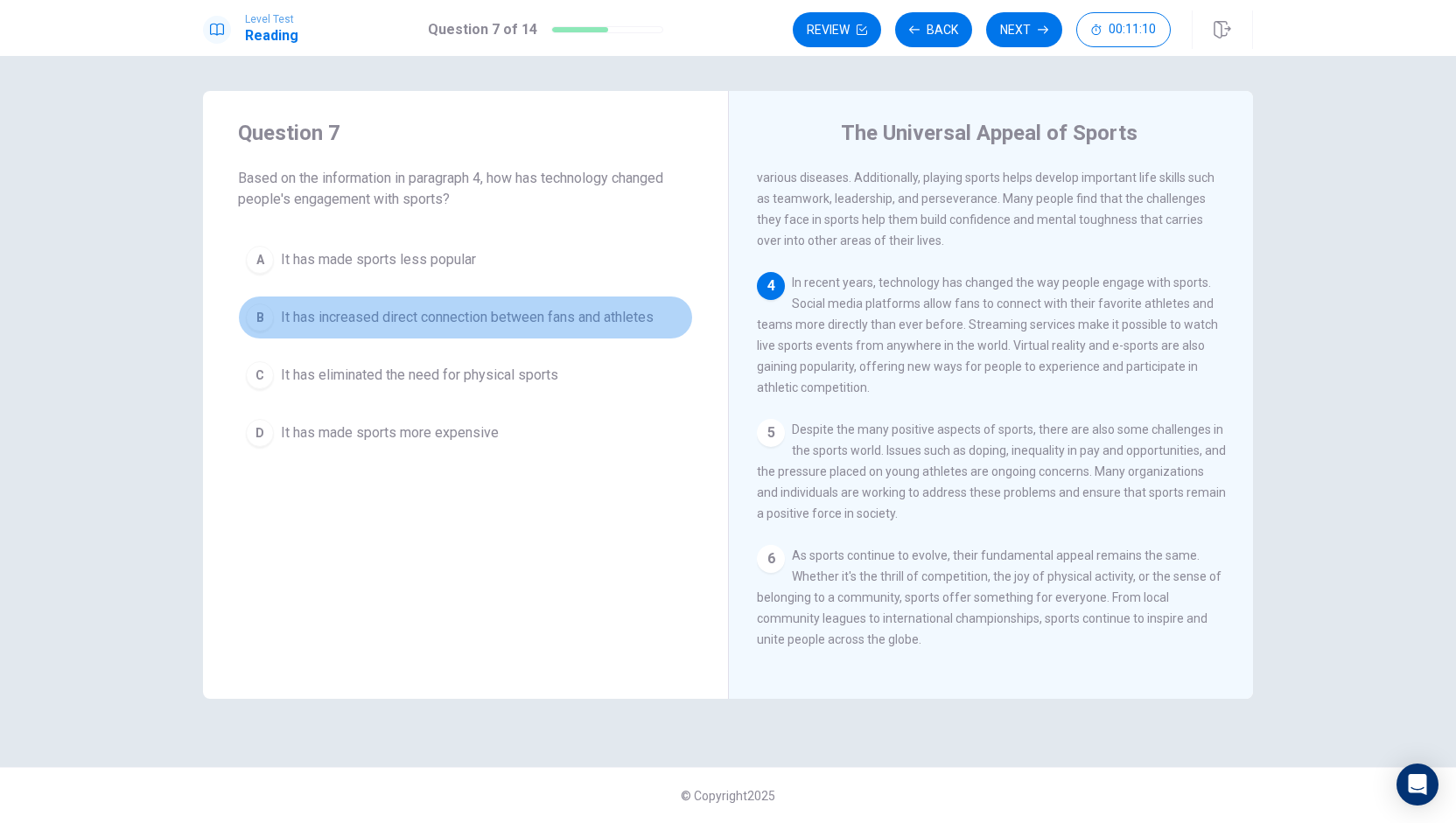
click at [356, 312] on span "It has increased direct connection between fans and athletes" at bounding box center [467, 318] width 373 height 21
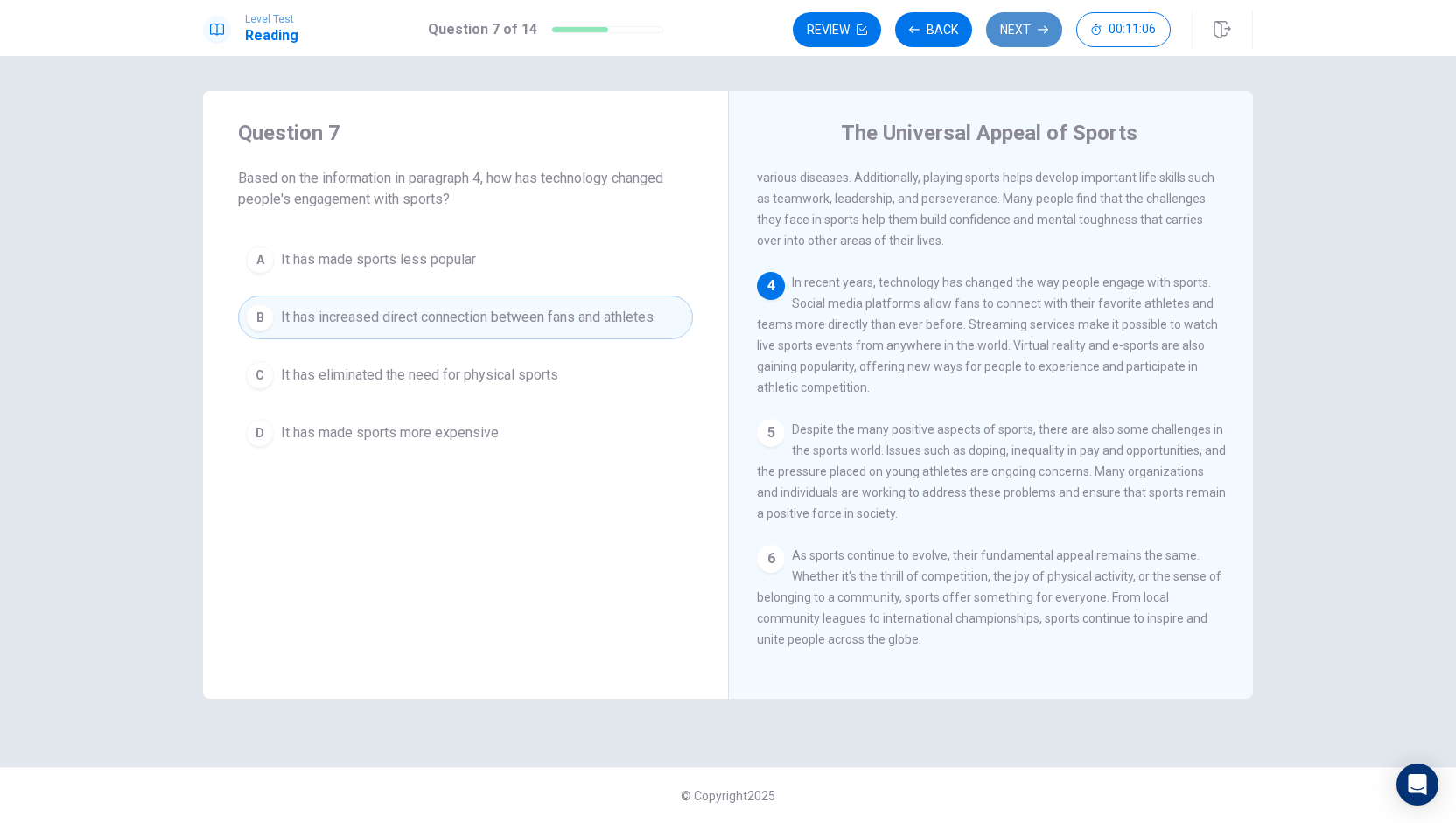
click at [1012, 28] on button "Next" at bounding box center [1024, 29] width 76 height 35
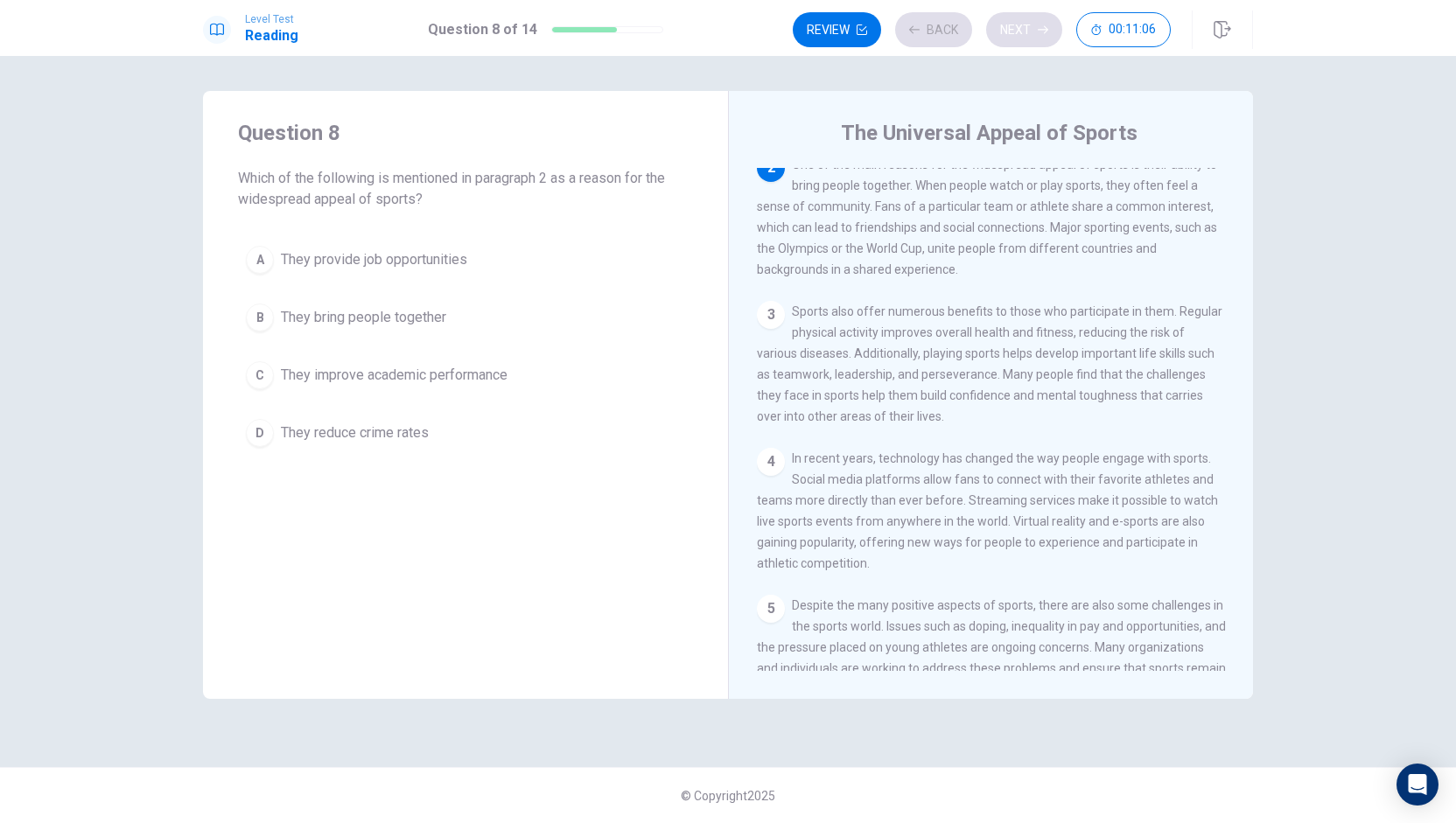
scroll to position [107, 0]
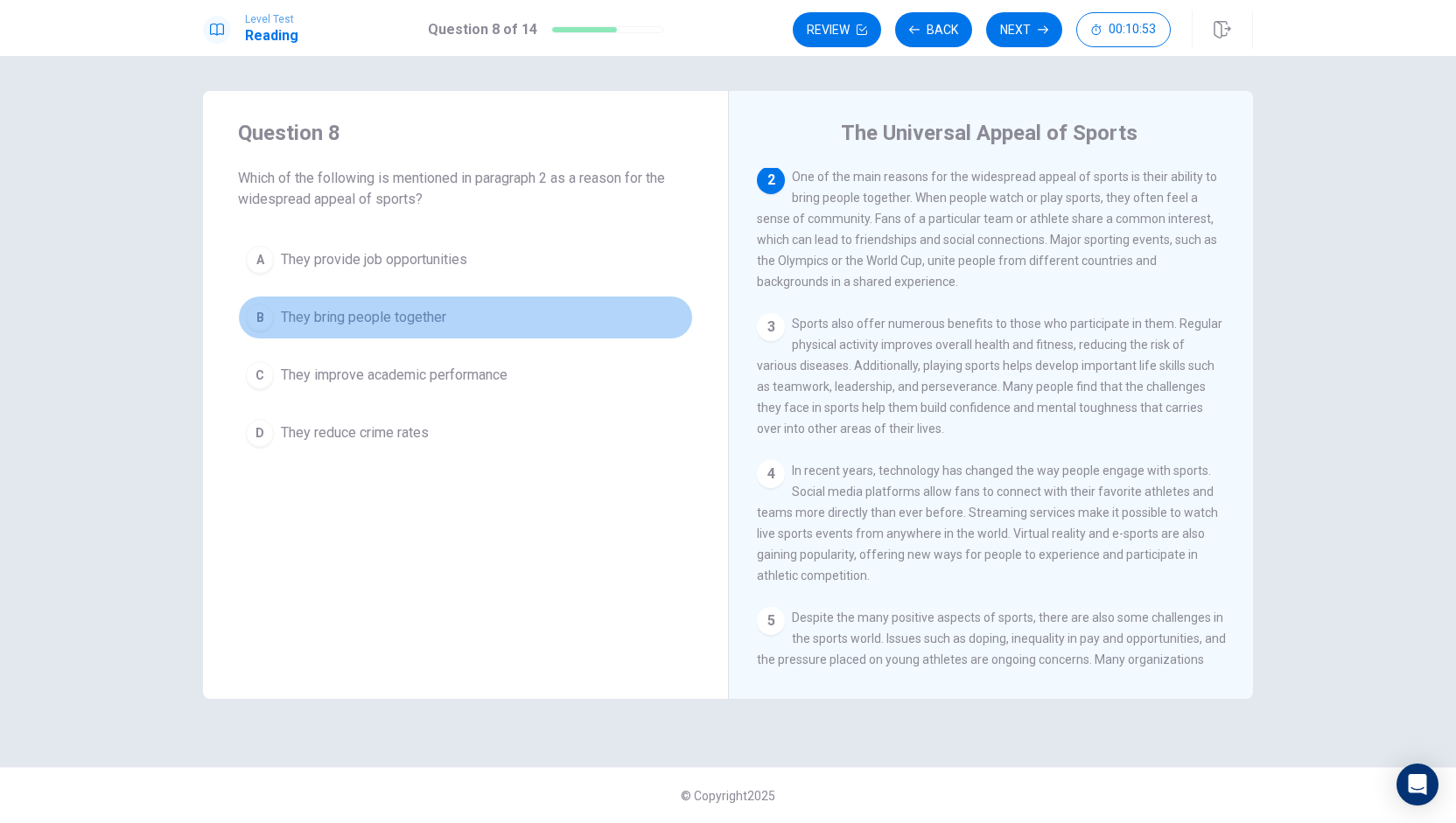
click at [434, 320] on span "They bring people together" at bounding box center [363, 318] width 165 height 21
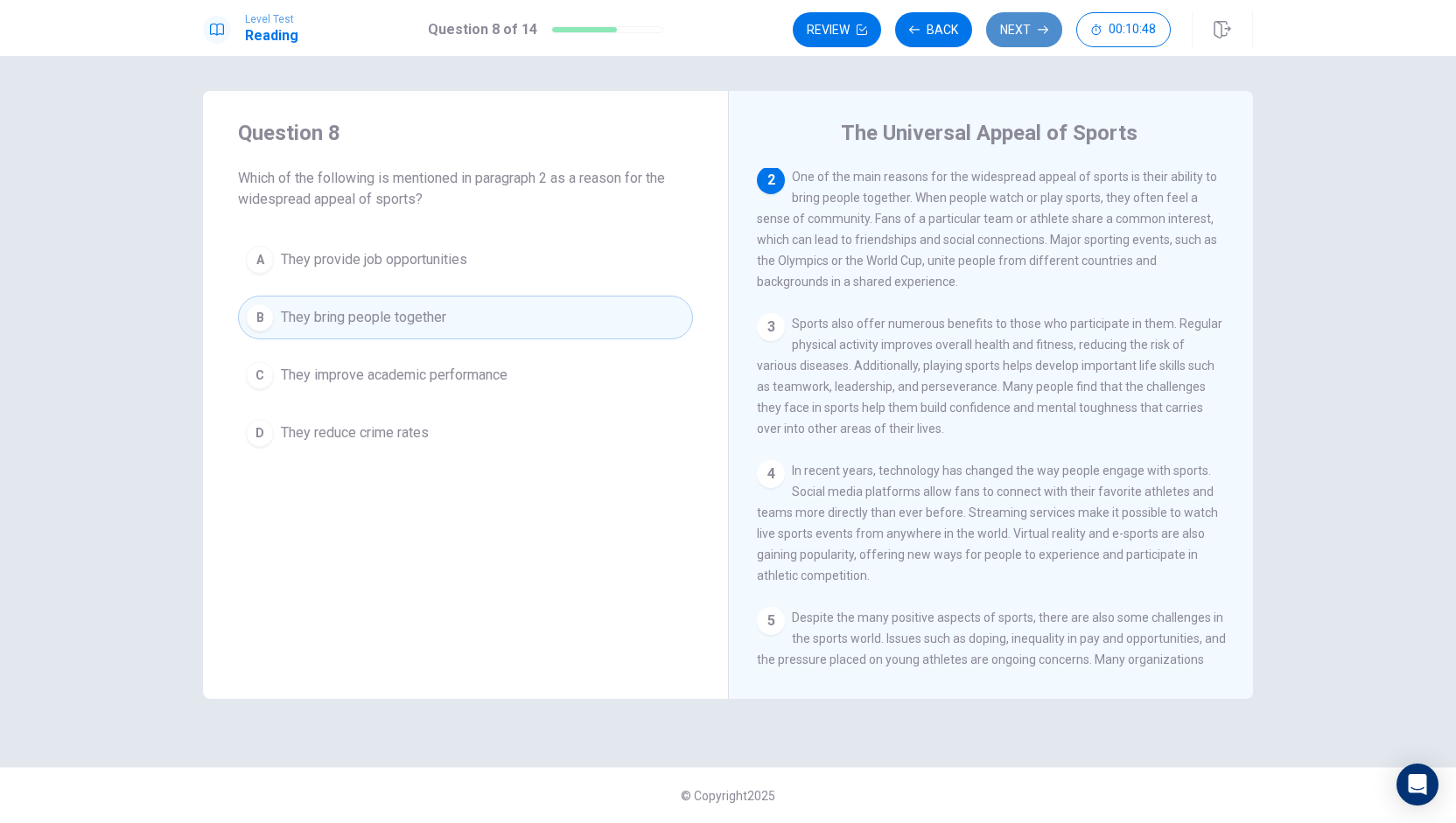
click at [1027, 32] on button "Next" at bounding box center [1024, 29] width 76 height 35
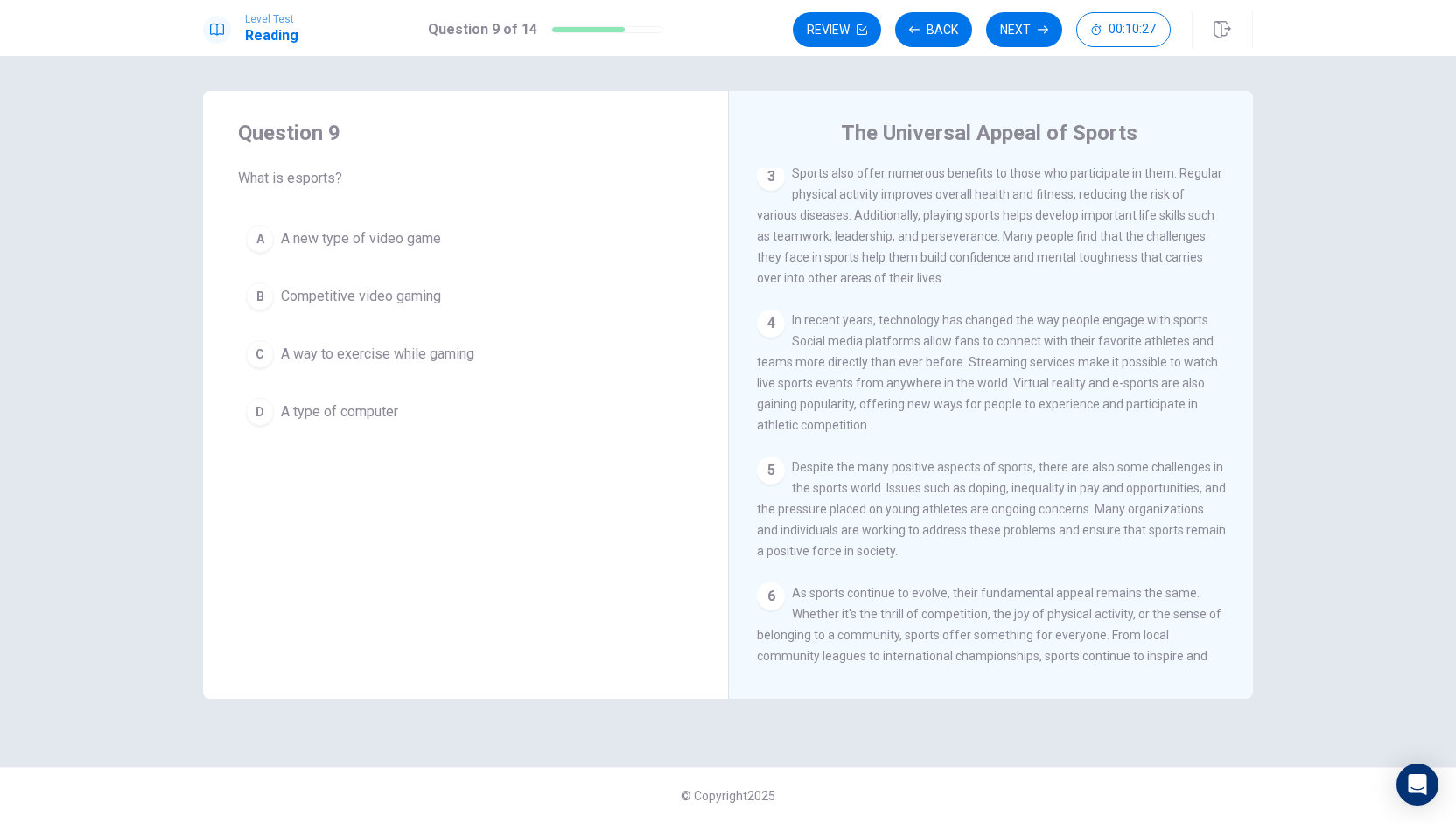
scroll to position [226, 0]
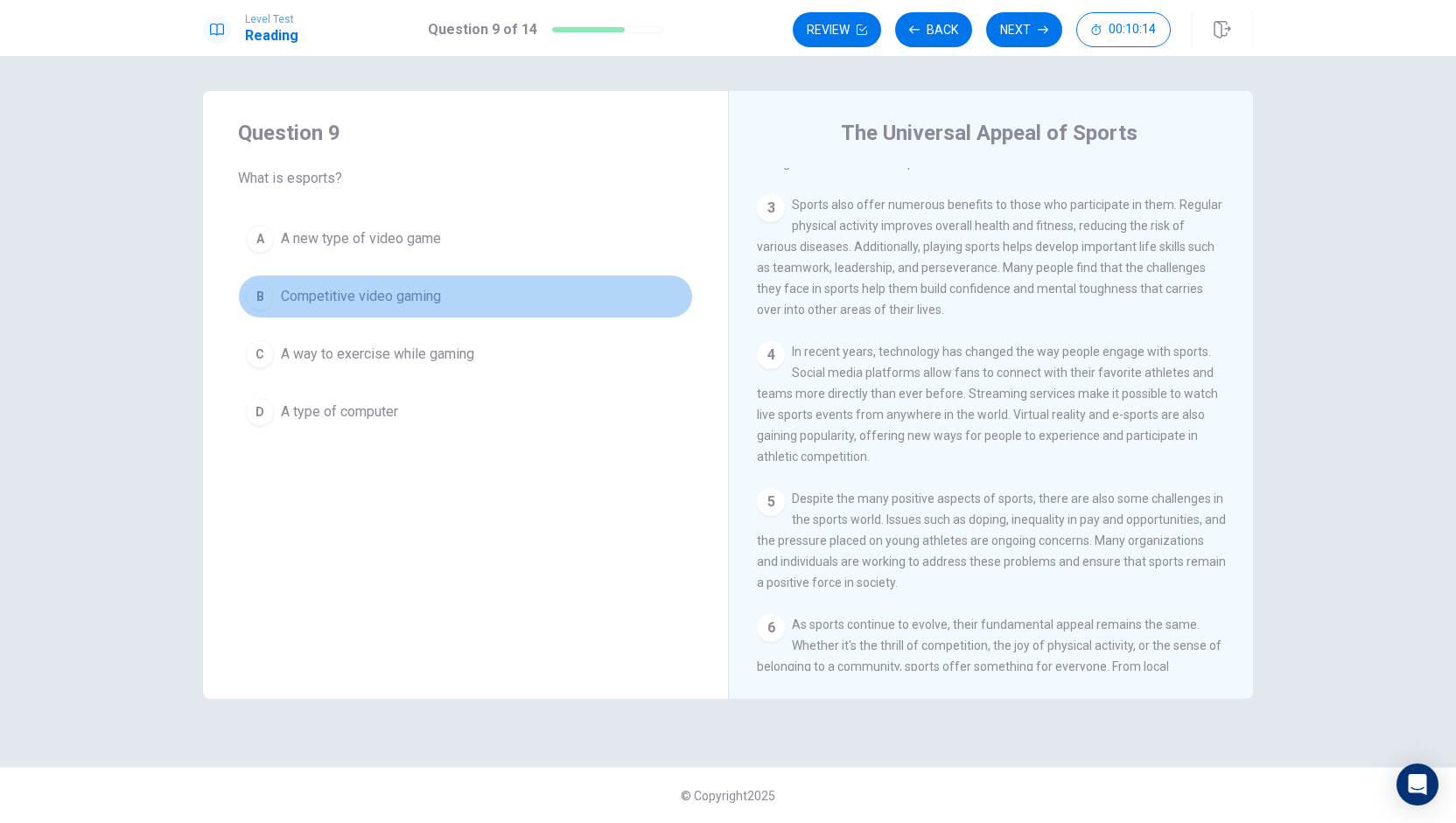
click at [380, 286] on span "Competitive video gaming" at bounding box center [360, 297] width 160 height 21
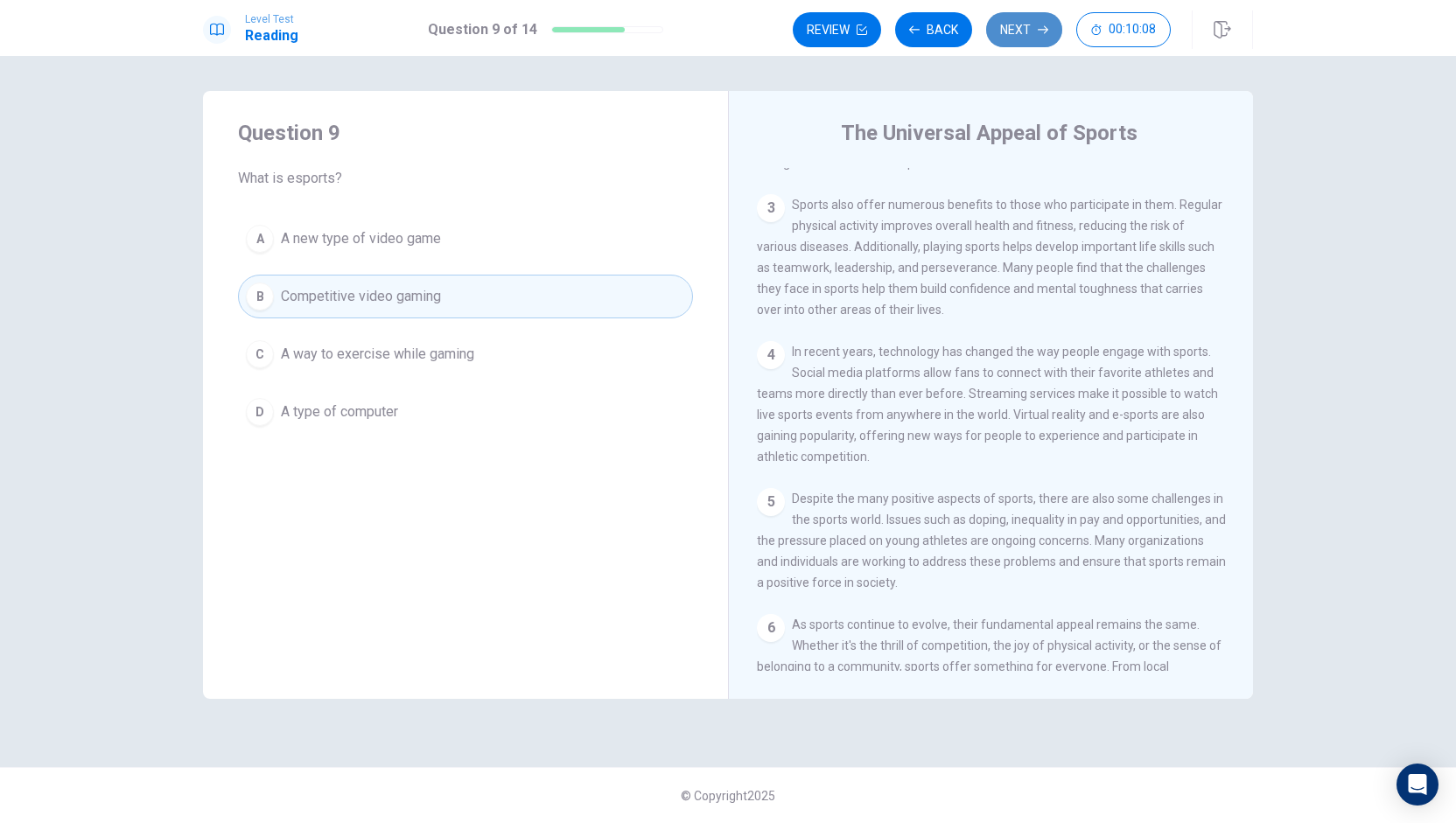
click at [1023, 13] on button "Next" at bounding box center [1024, 29] width 76 height 35
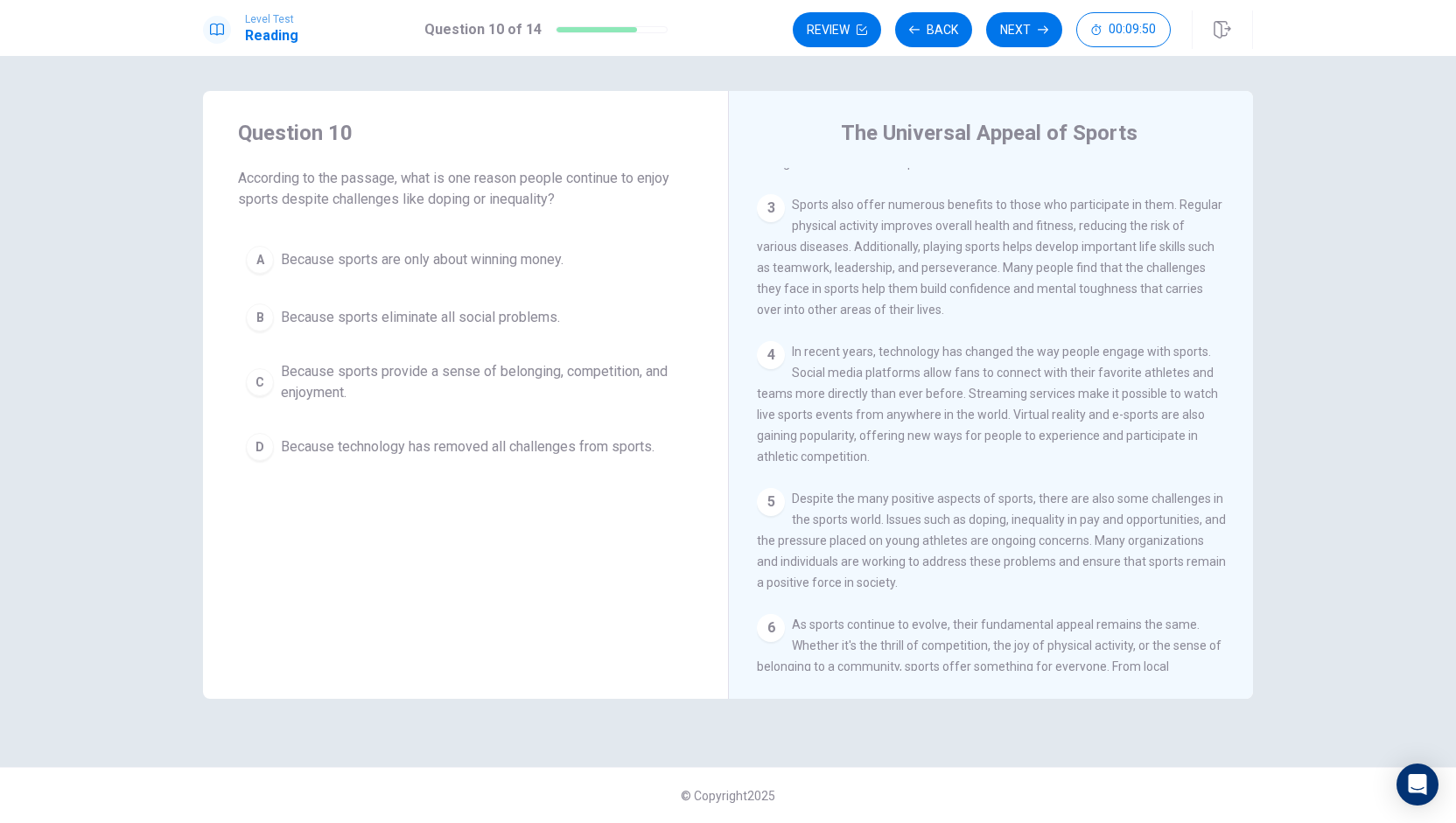
click at [481, 372] on span "Because sports provide a sense of belonging, competition, and enjoyment." at bounding box center [483, 382] width 404 height 42
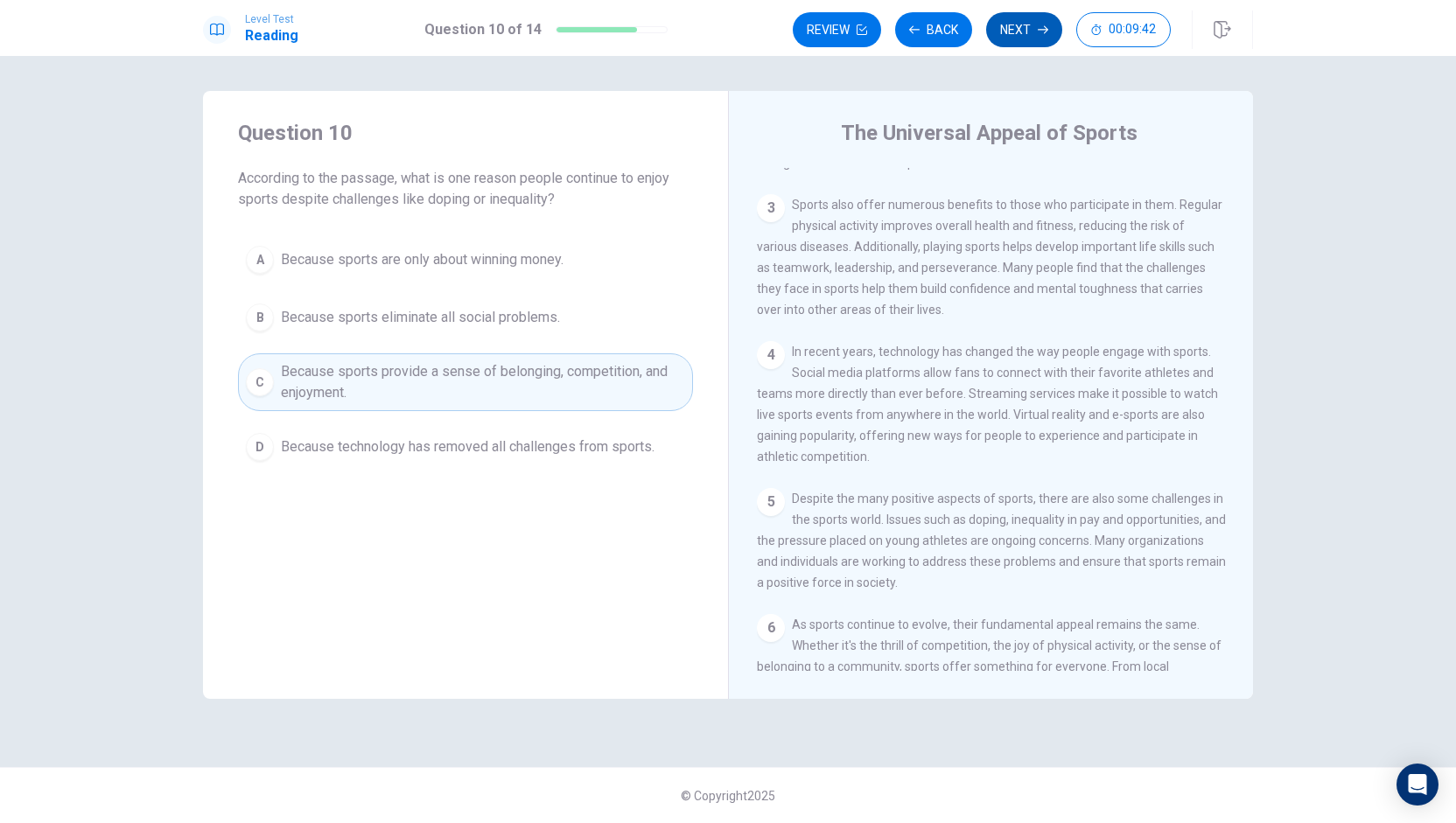
click at [1008, 25] on button "Next" at bounding box center [1024, 29] width 76 height 35
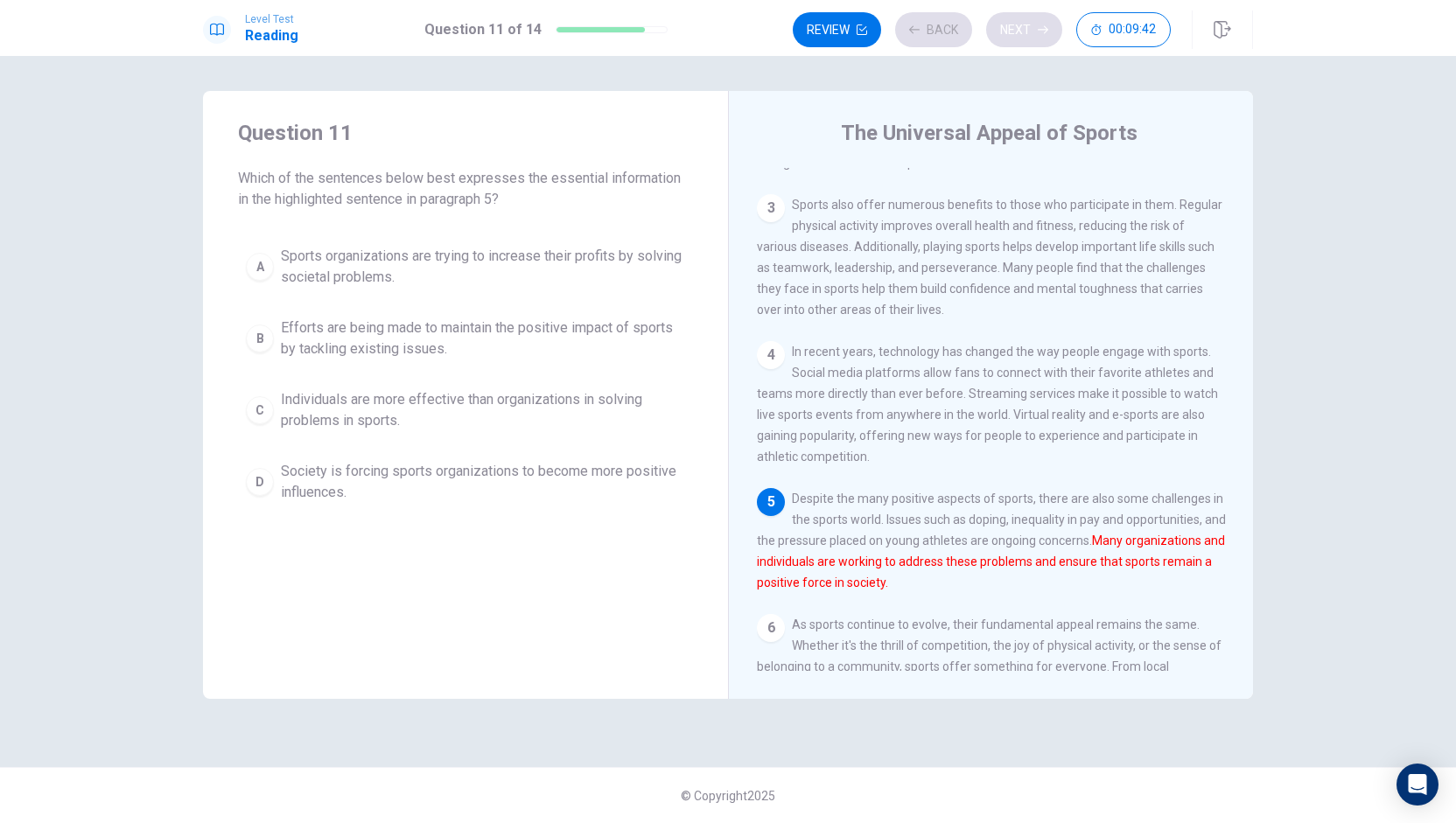
scroll to position [313, 0]
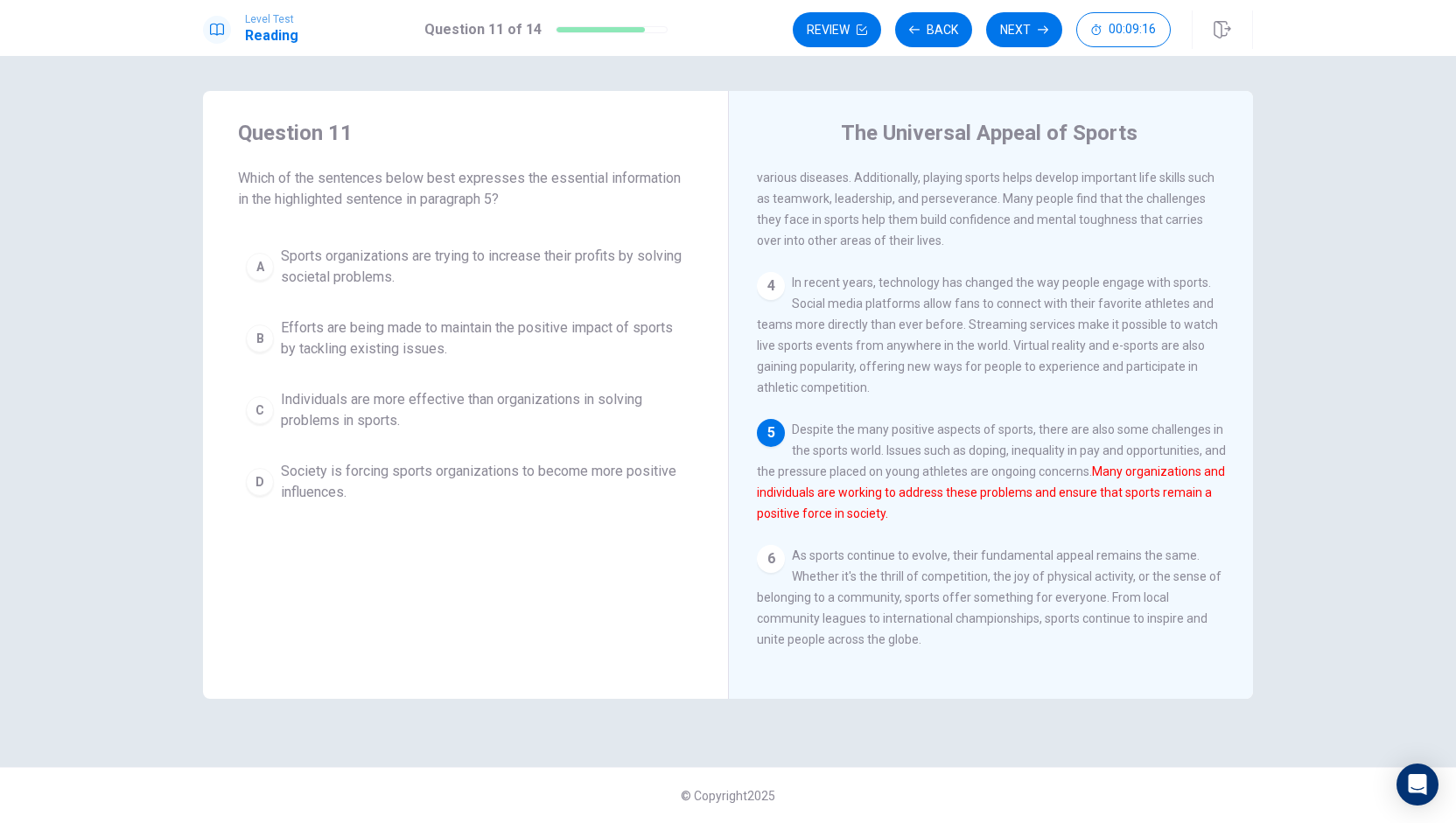
click at [537, 345] on span "Efforts are being made to maintain the positive impact of sports by tackling ex…" at bounding box center [483, 338] width 404 height 42
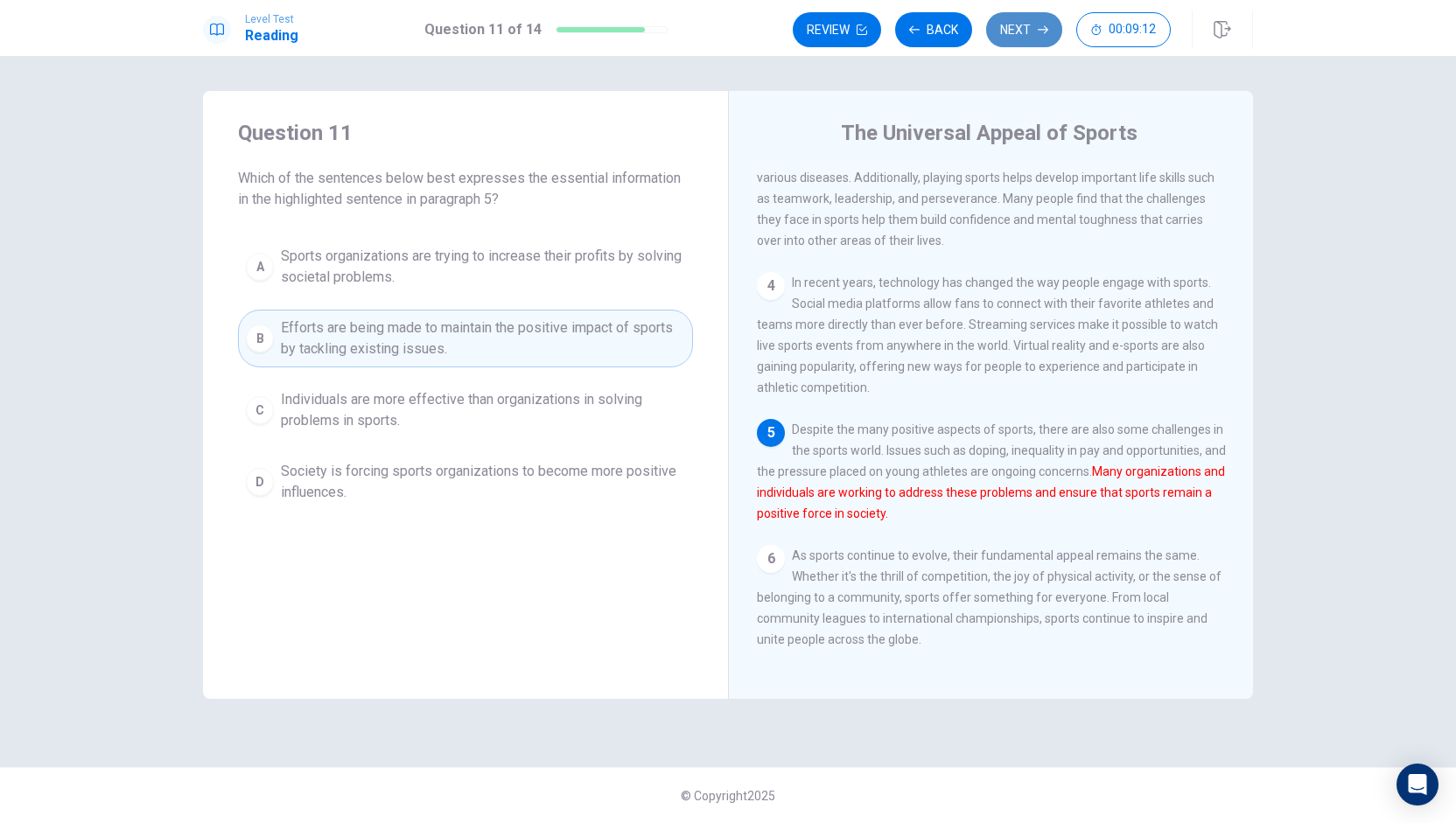
click at [1000, 23] on button "Next" at bounding box center [1024, 29] width 76 height 35
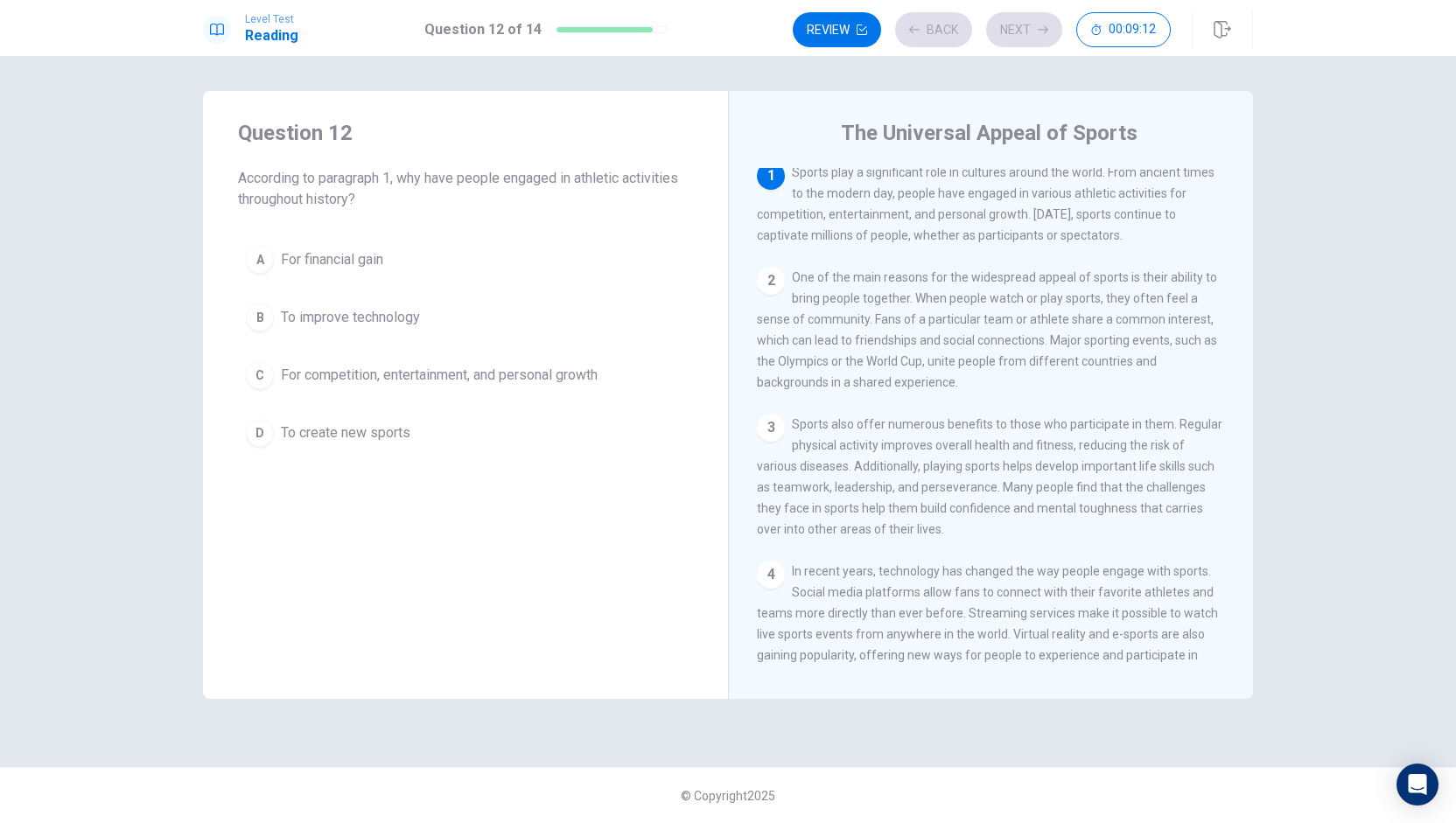
scroll to position [0, 0]
click at [359, 372] on span "For competition, entertainment, and personal growth" at bounding box center [439, 375] width 317 height 21
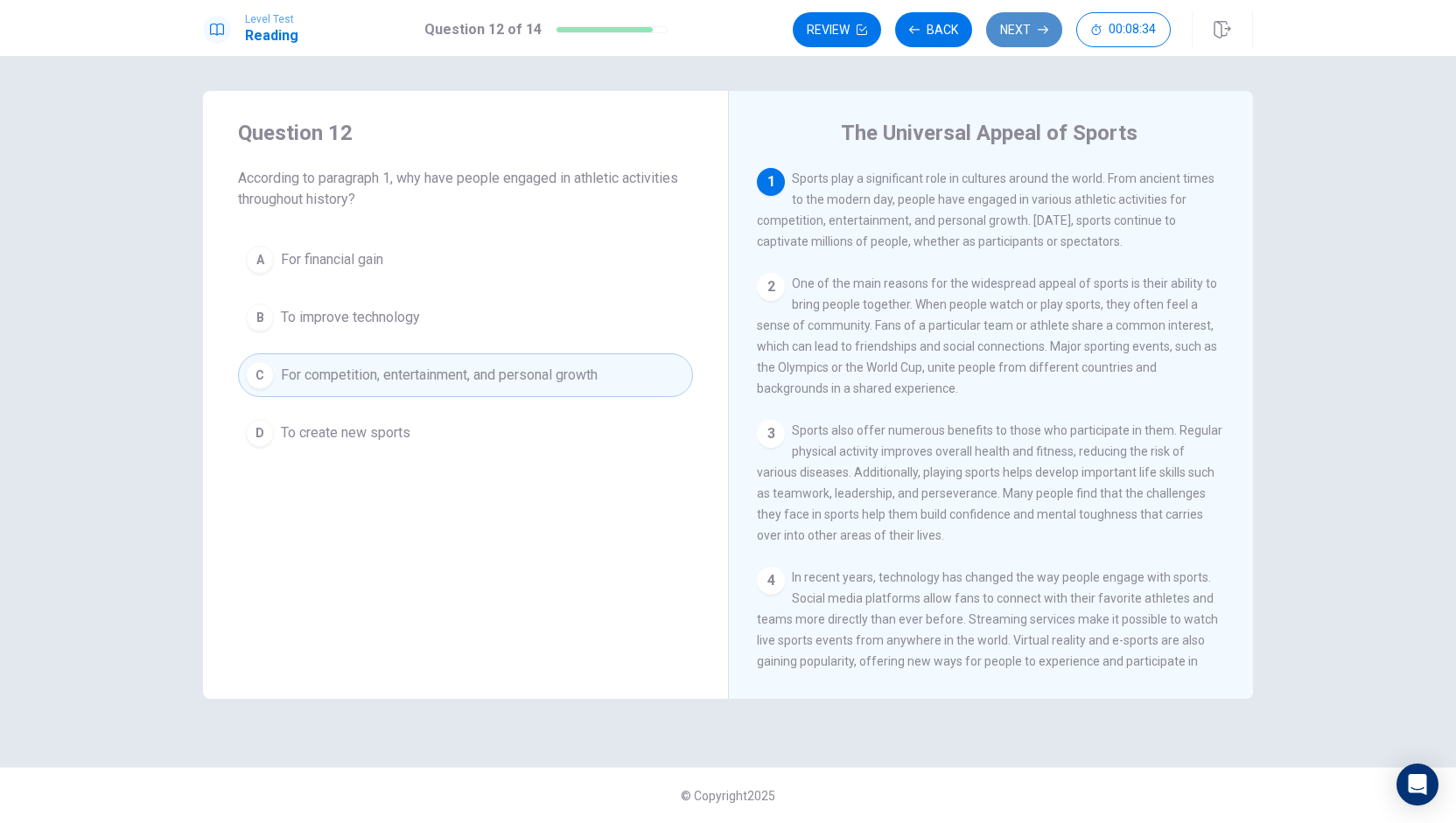
click at [1023, 30] on button "Next" at bounding box center [1024, 29] width 76 height 35
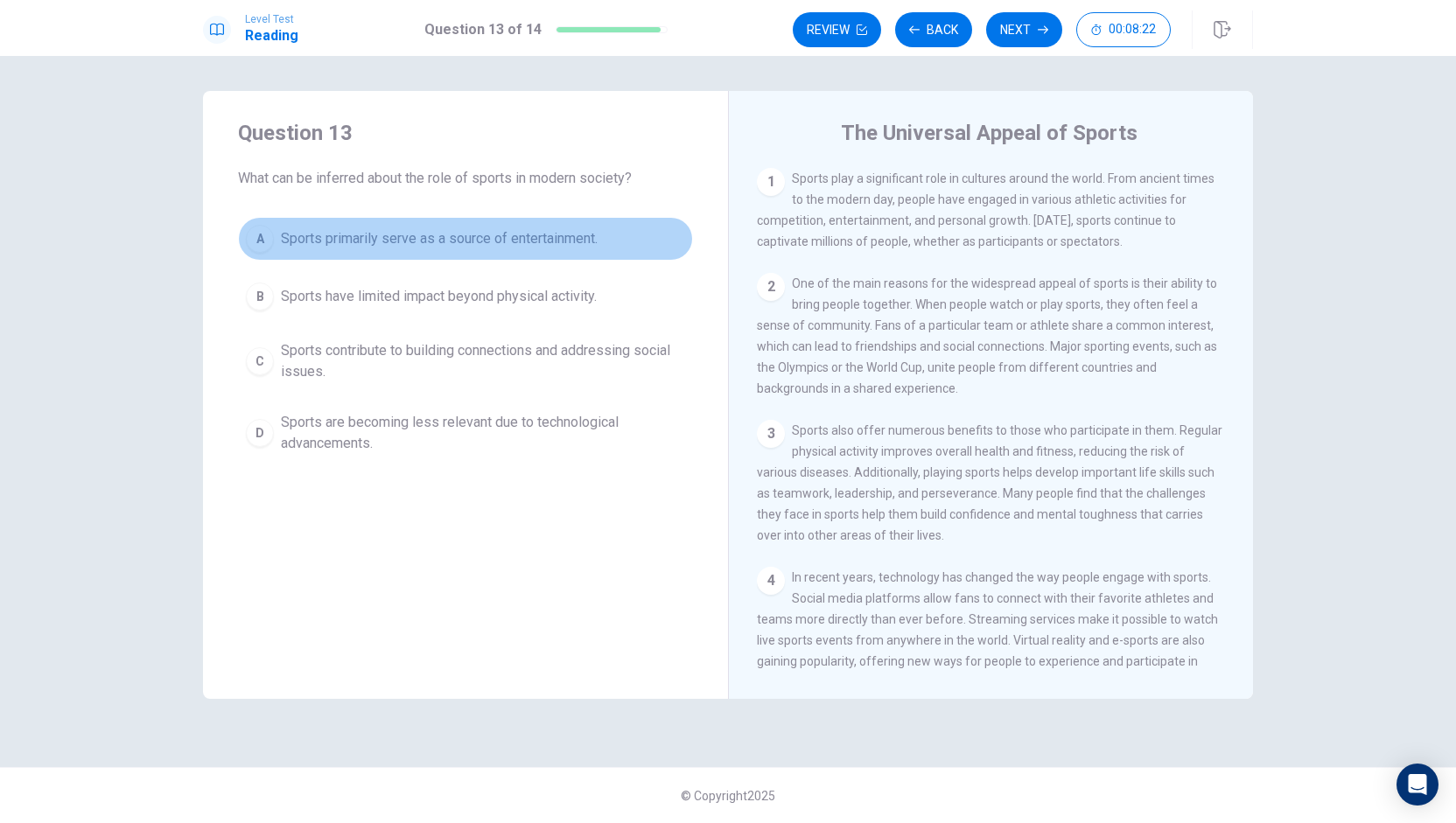
click at [439, 233] on span "Sports primarily serve as a source of entertainment." at bounding box center [439, 239] width 317 height 21
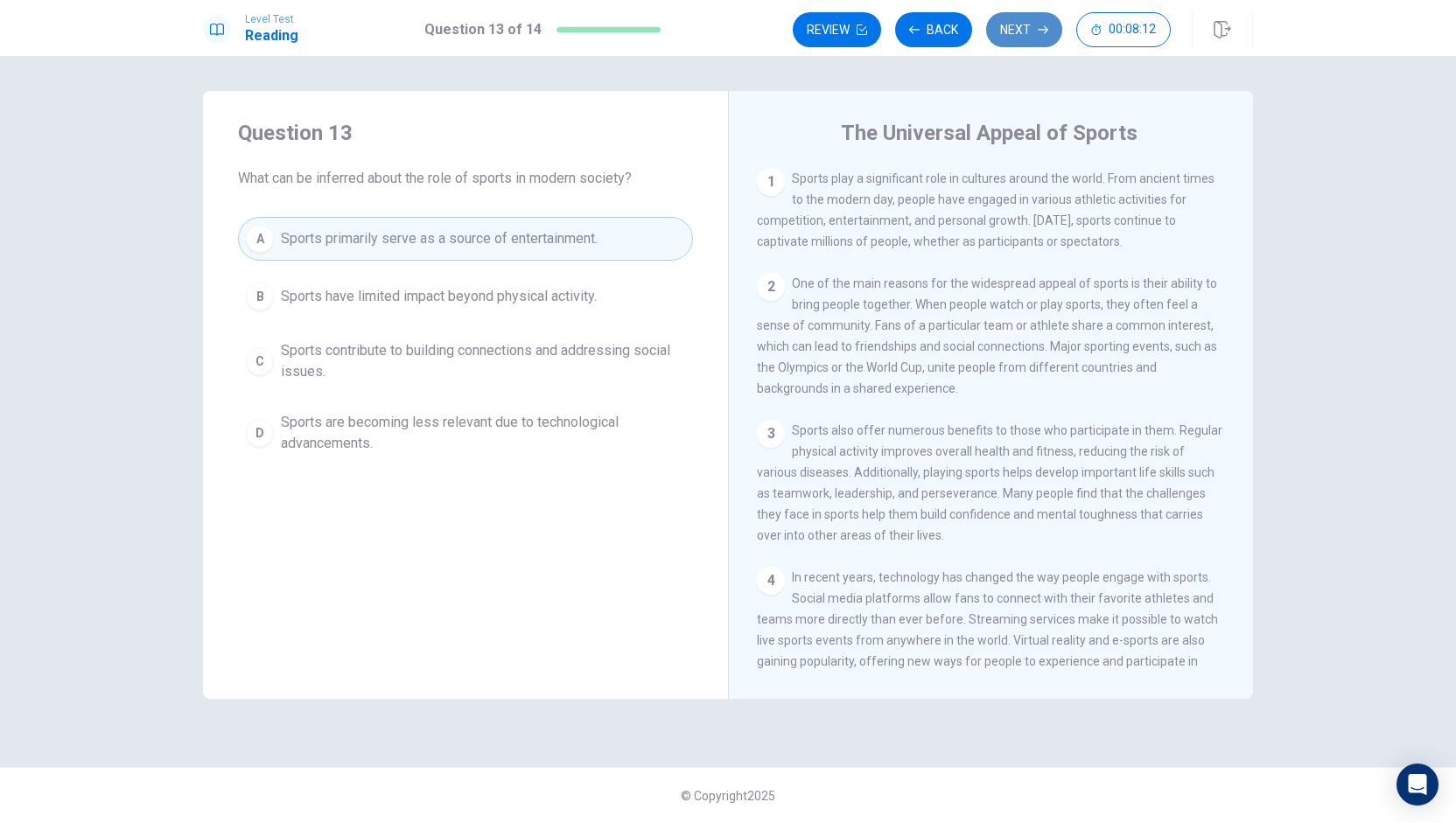
click at [999, 39] on button "Next" at bounding box center [1024, 29] width 76 height 35
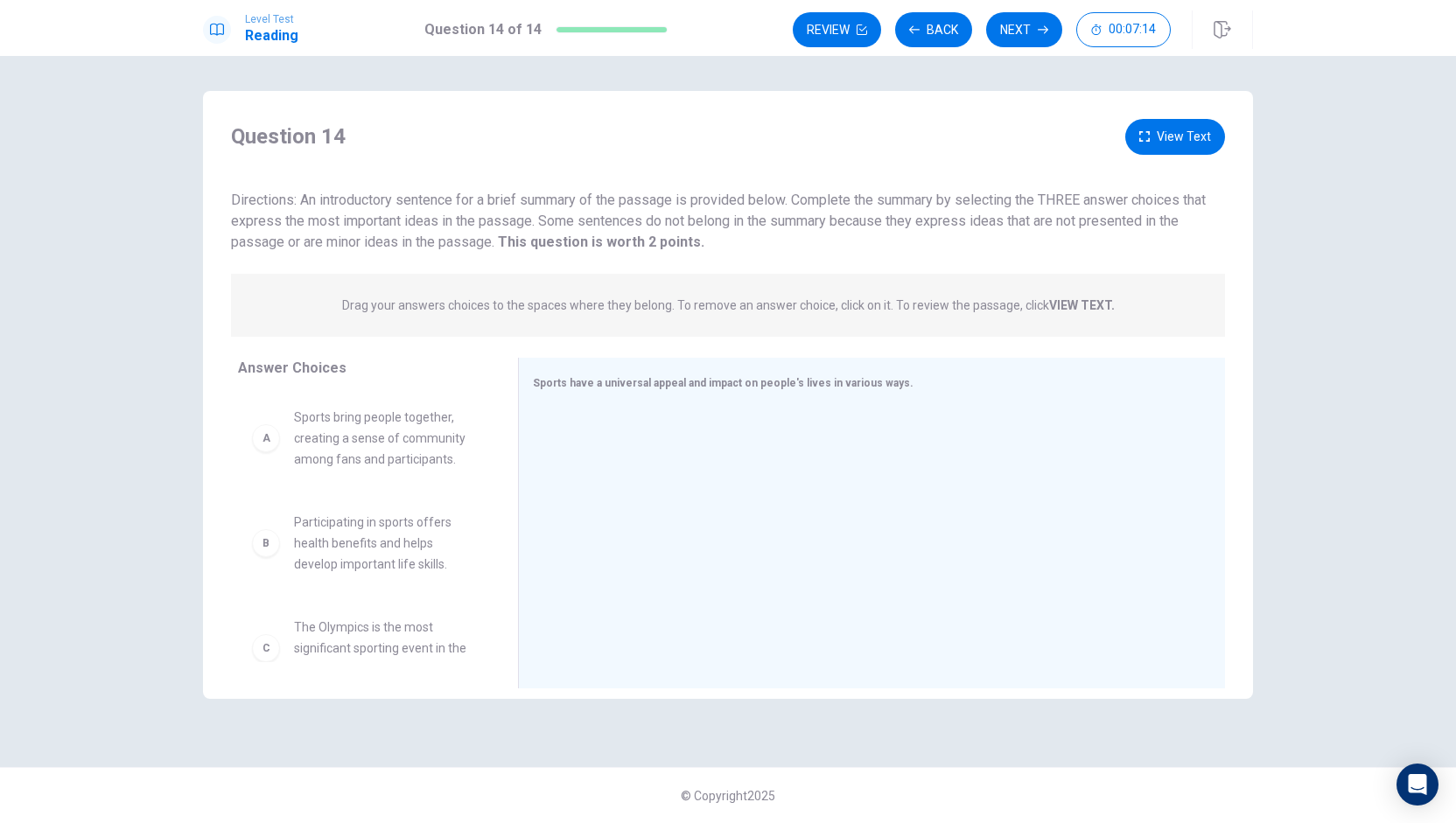
click at [305, 452] on span "Sports bring people together, creating a sense of community among fans and part…" at bounding box center [385, 438] width 182 height 63
click at [266, 442] on div "A" at bounding box center [267, 438] width 28 height 28
click at [265, 447] on div "A" at bounding box center [267, 438] width 28 height 28
click at [396, 448] on span "Sports bring people together, creating a sense of community among fans and part…" at bounding box center [385, 438] width 182 height 63
drag, startPoint x: 267, startPoint y: 442, endPoint x: 291, endPoint y: 434, distance: 25.3
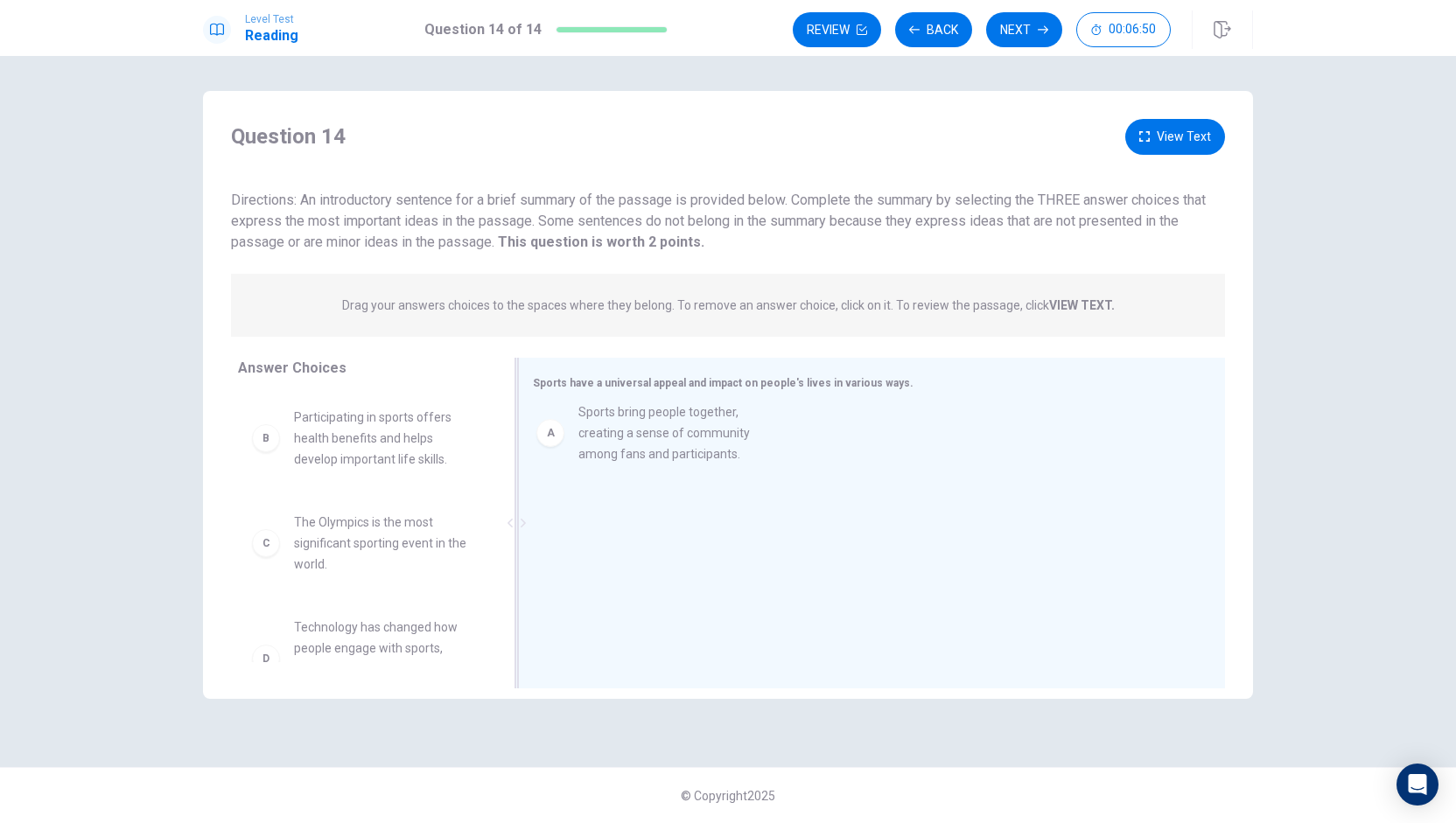
drag, startPoint x: 267, startPoint y: 440, endPoint x: 572, endPoint y: 436, distance: 305.0
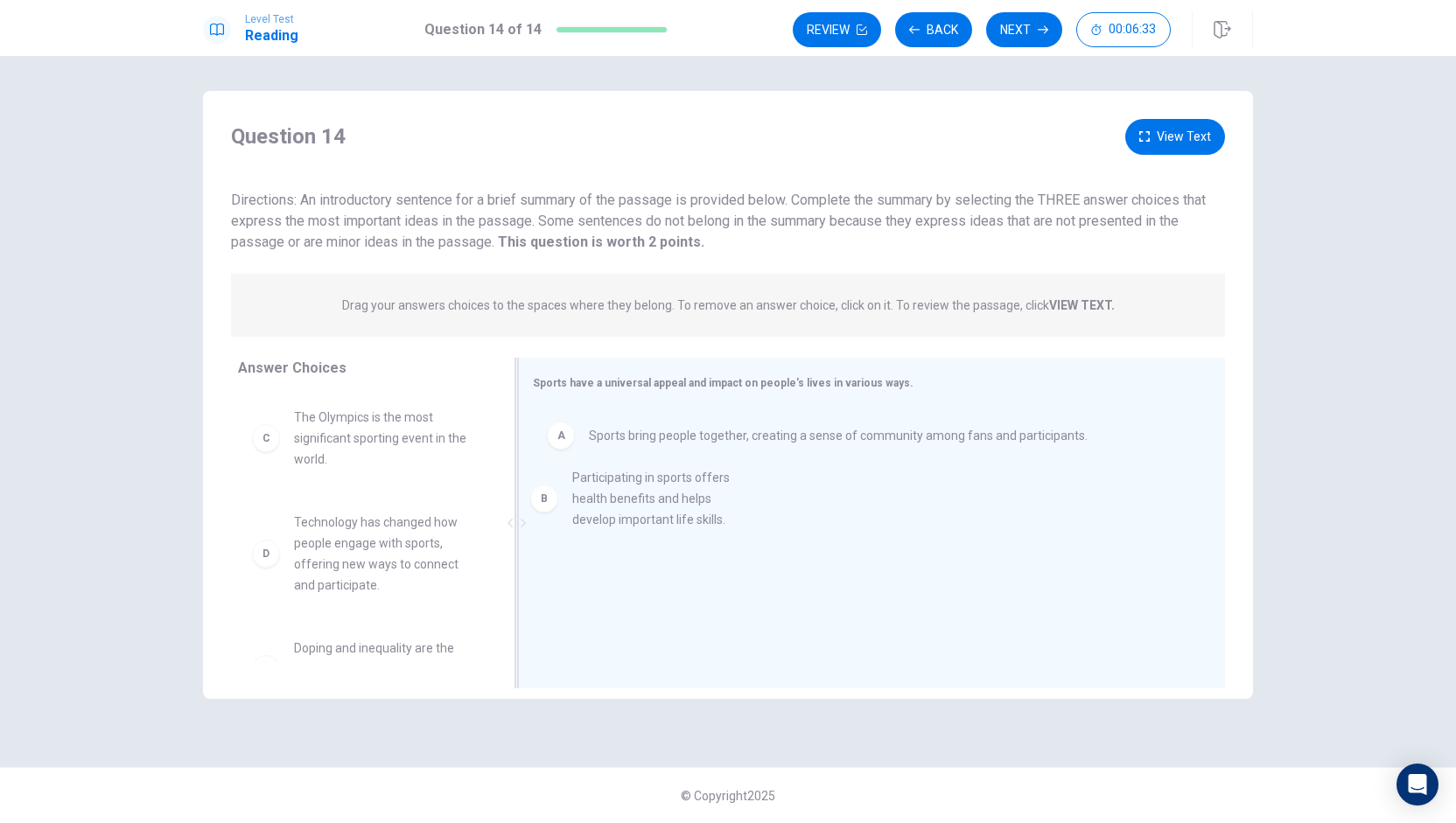
drag, startPoint x: 263, startPoint y: 441, endPoint x: 558, endPoint y: 503, distance: 301.4
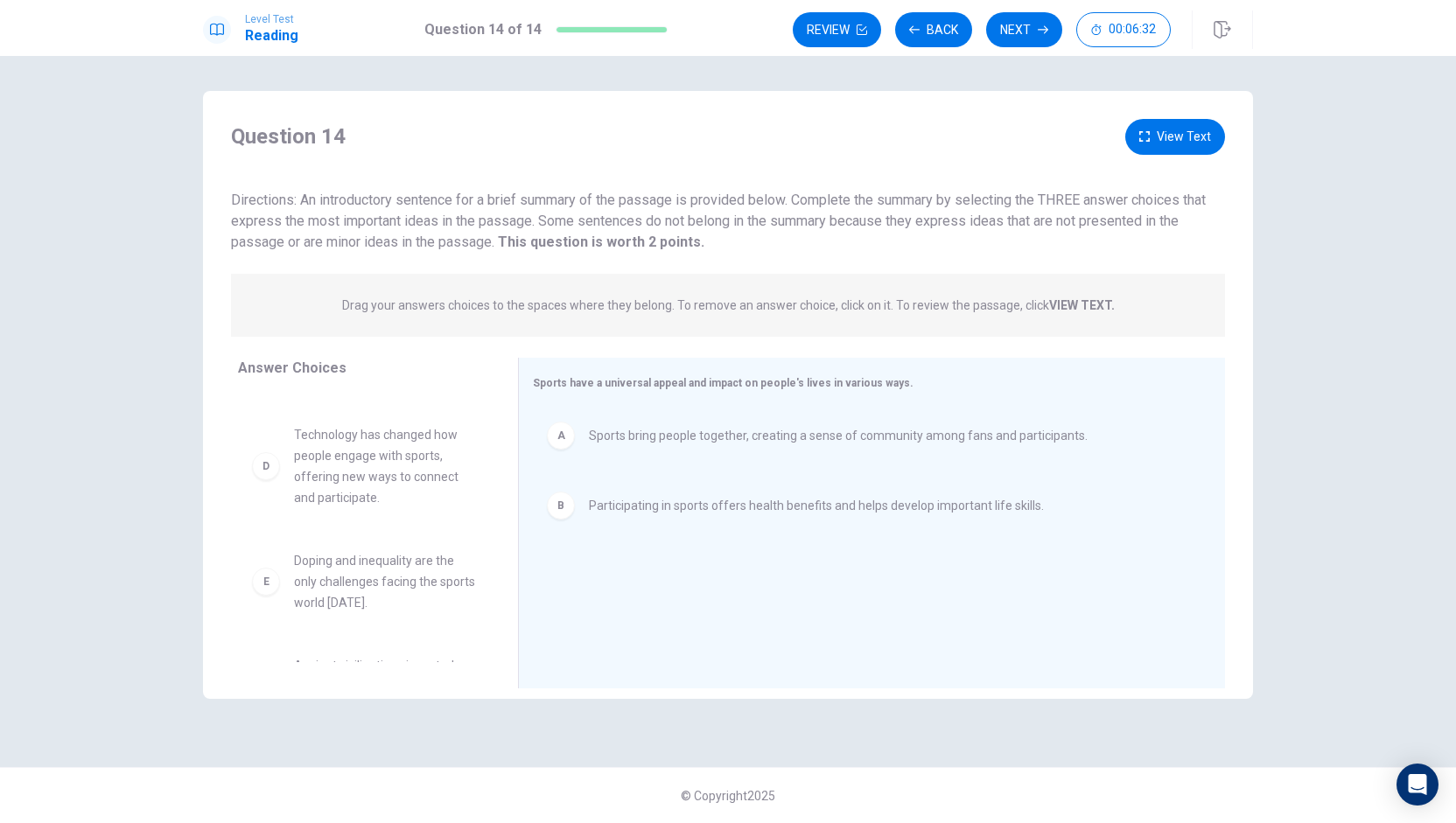
scroll to position [157, 0]
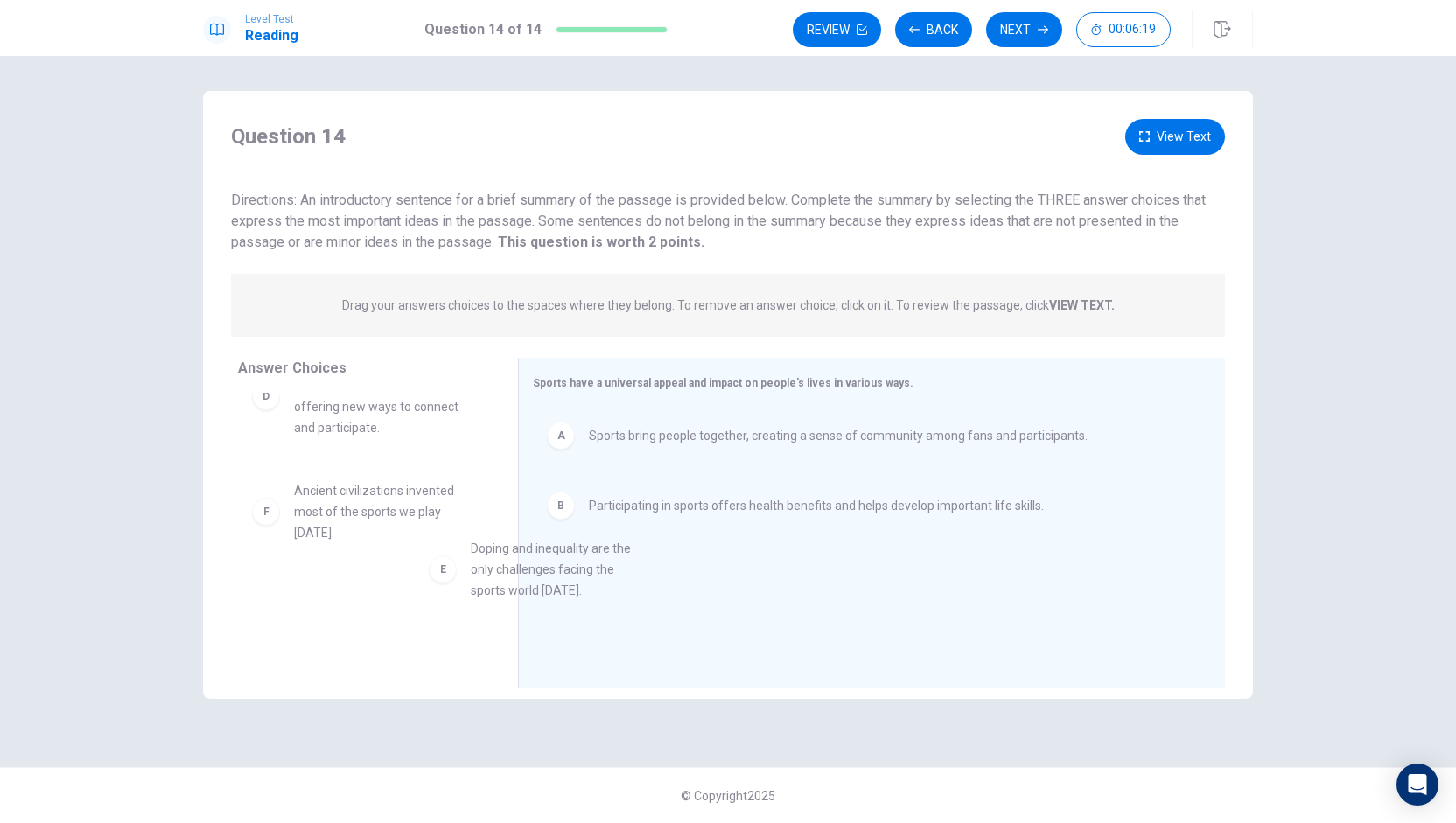
drag, startPoint x: 268, startPoint y: 529, endPoint x: 218, endPoint y: 580, distance: 71.4
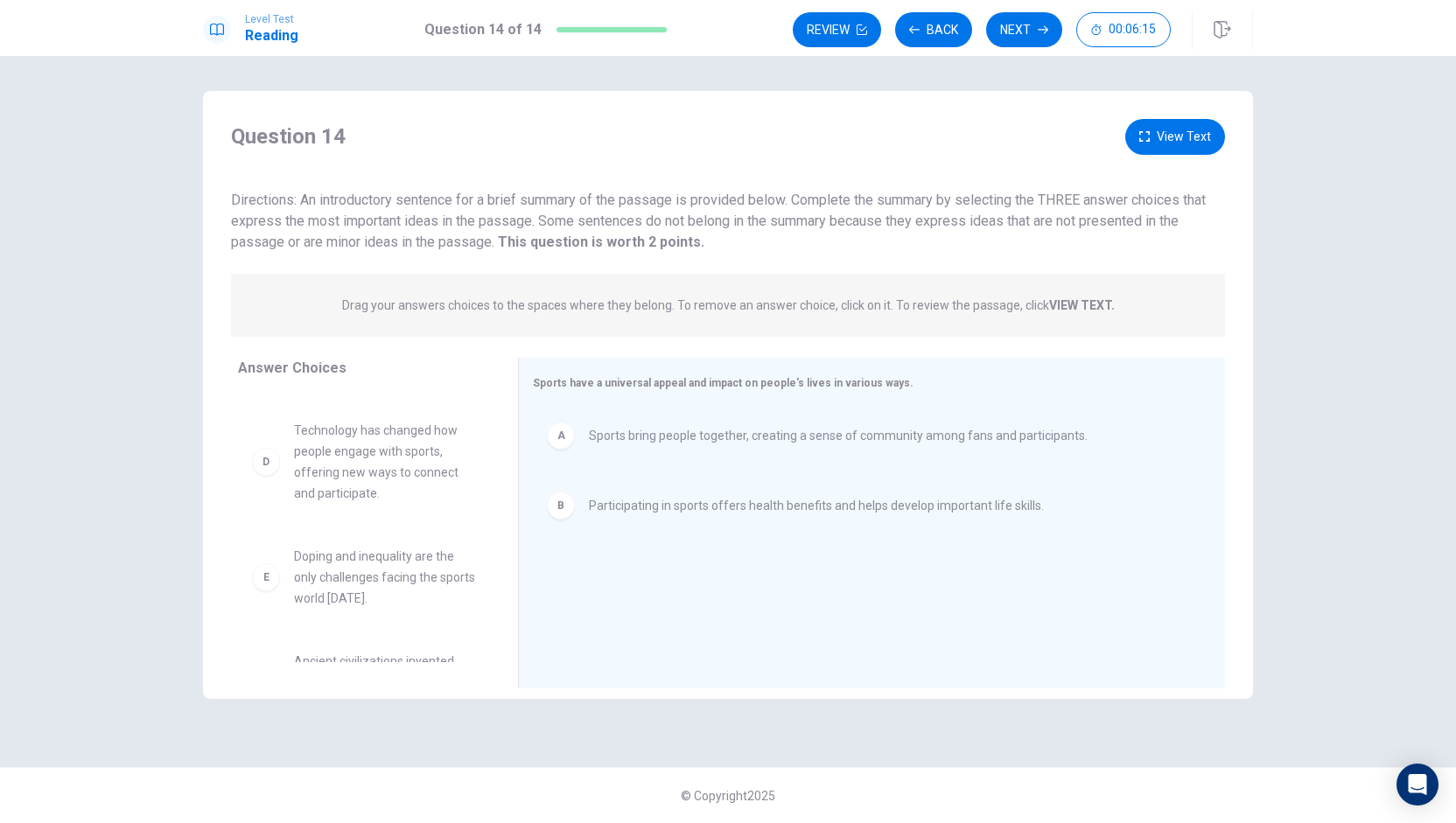
scroll to position [70, 0]
drag, startPoint x: 280, startPoint y: 502, endPoint x: 604, endPoint y: 613, distance: 342.5
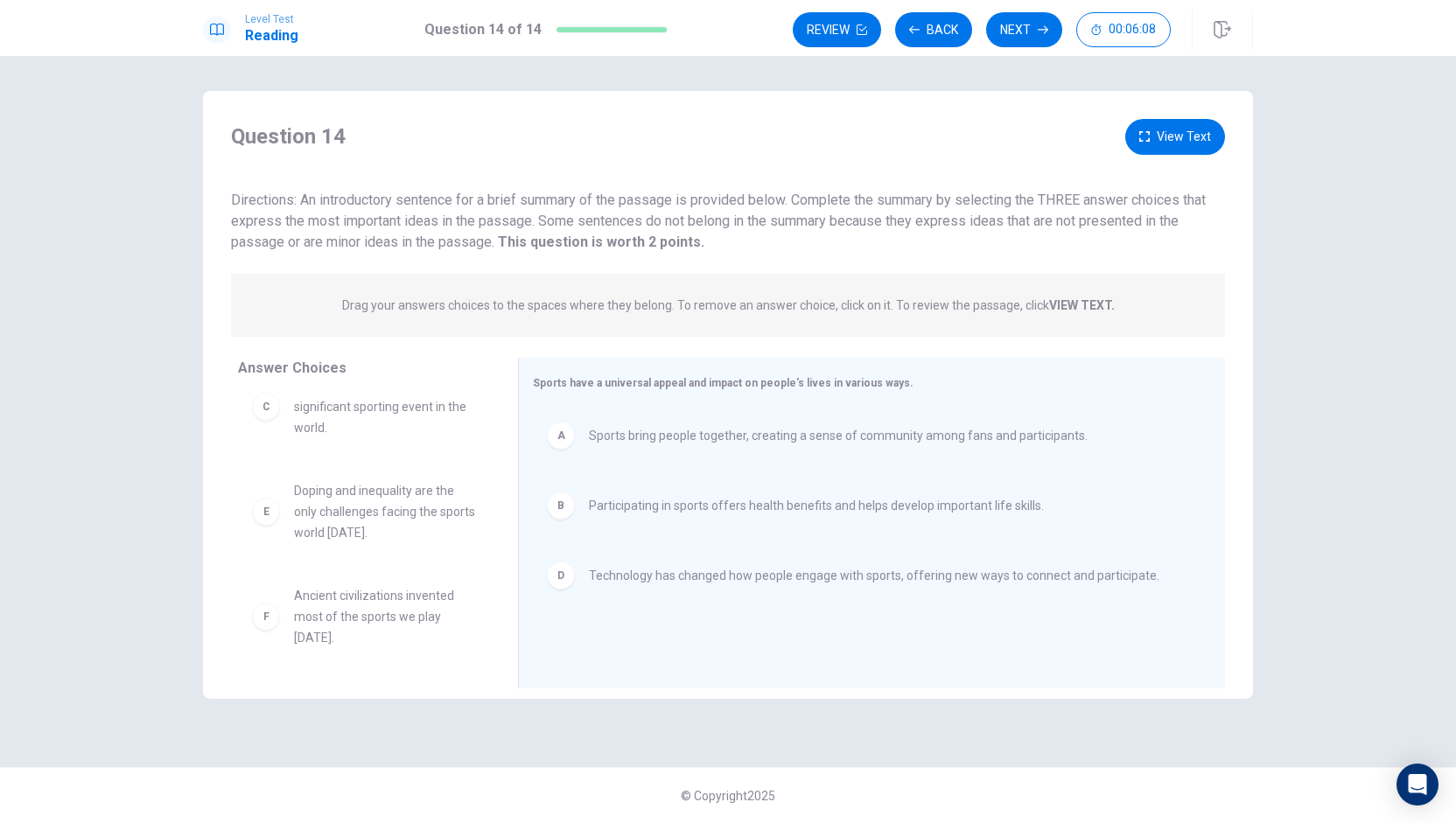
scroll to position [31, 0]
click at [1031, 27] on button "Next" at bounding box center [1024, 29] width 76 height 35
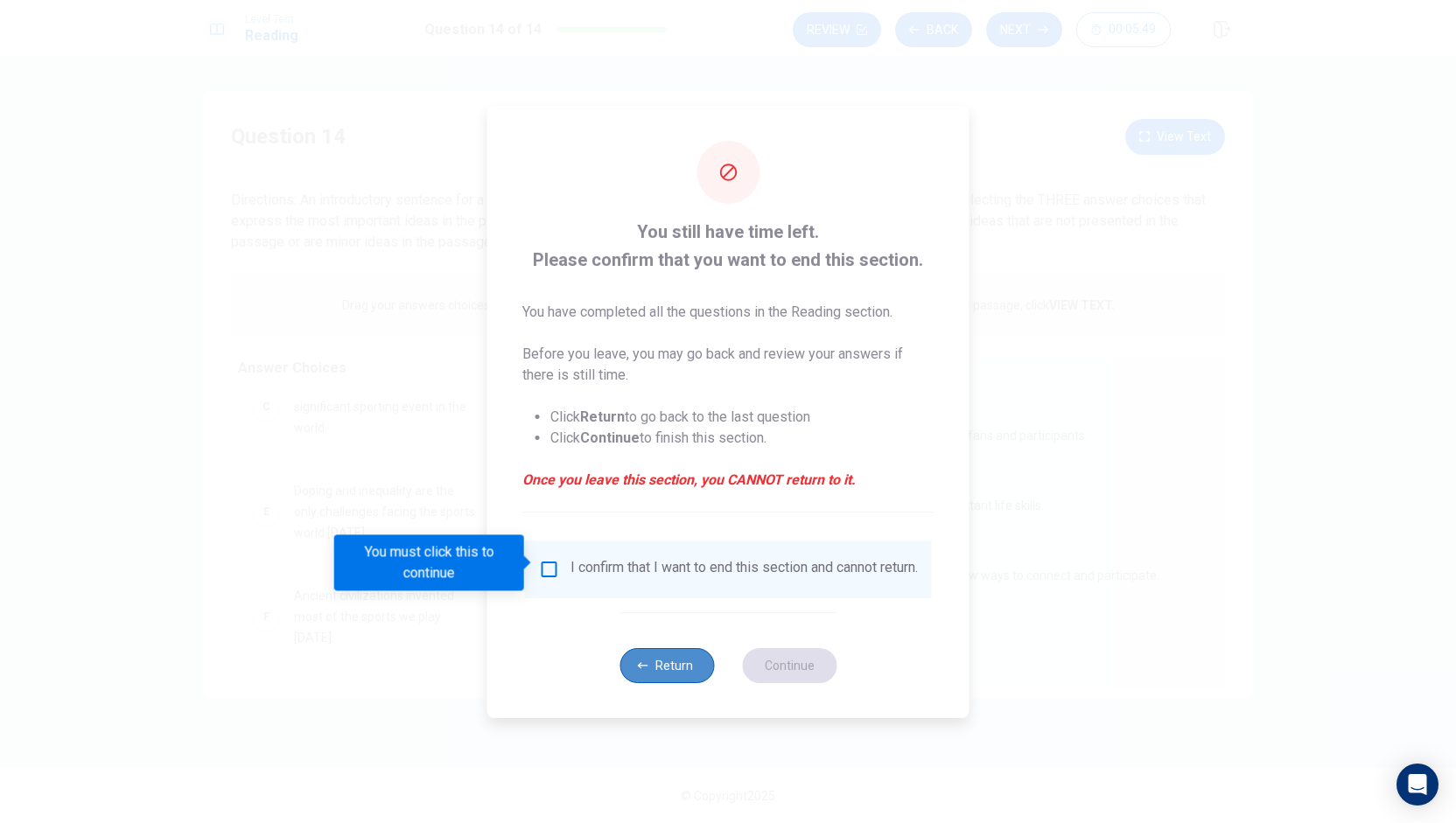
click at [677, 668] on button "Return" at bounding box center [667, 666] width 95 height 35
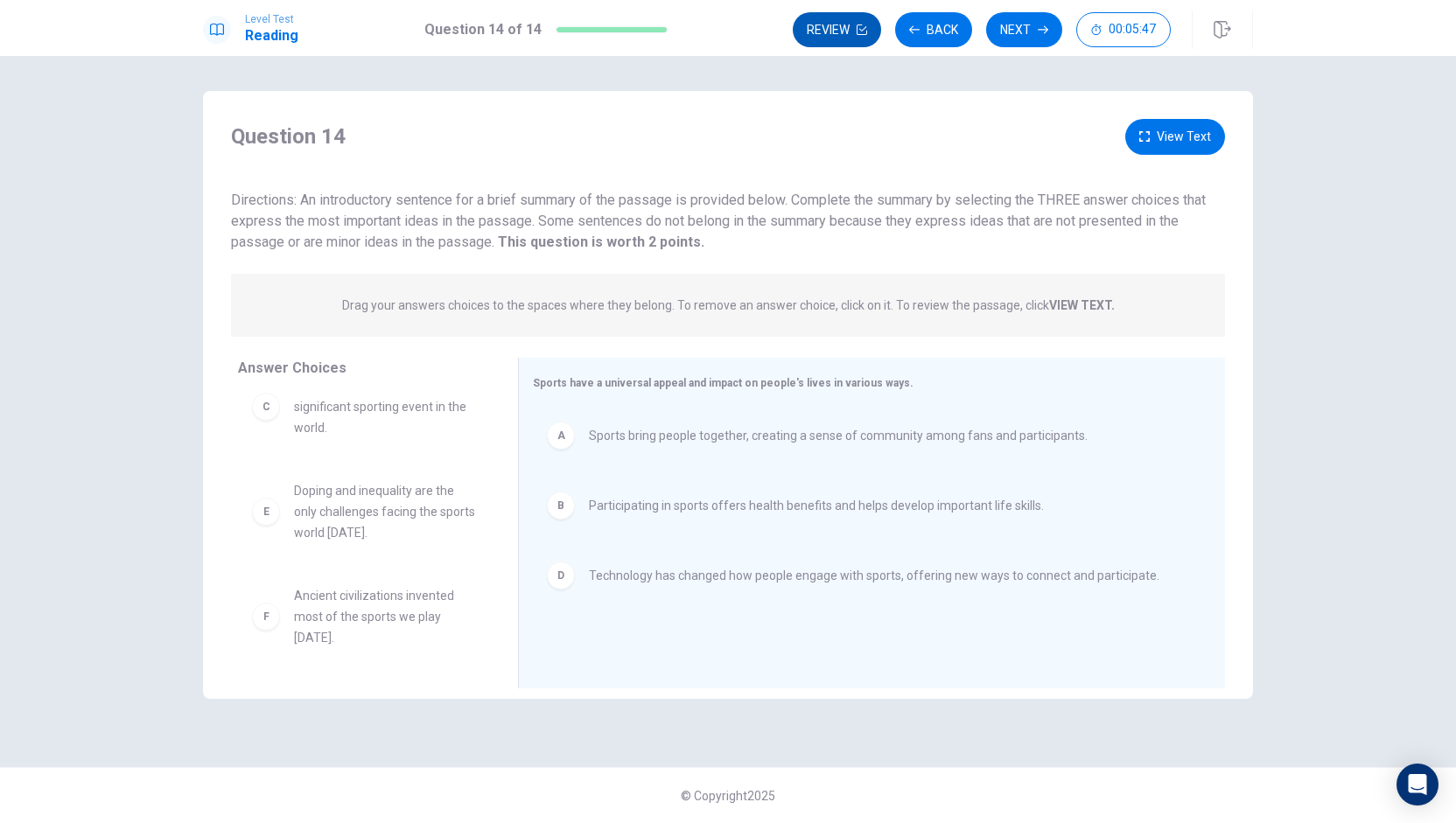
click at [841, 34] on button "Review" at bounding box center [837, 29] width 88 height 35
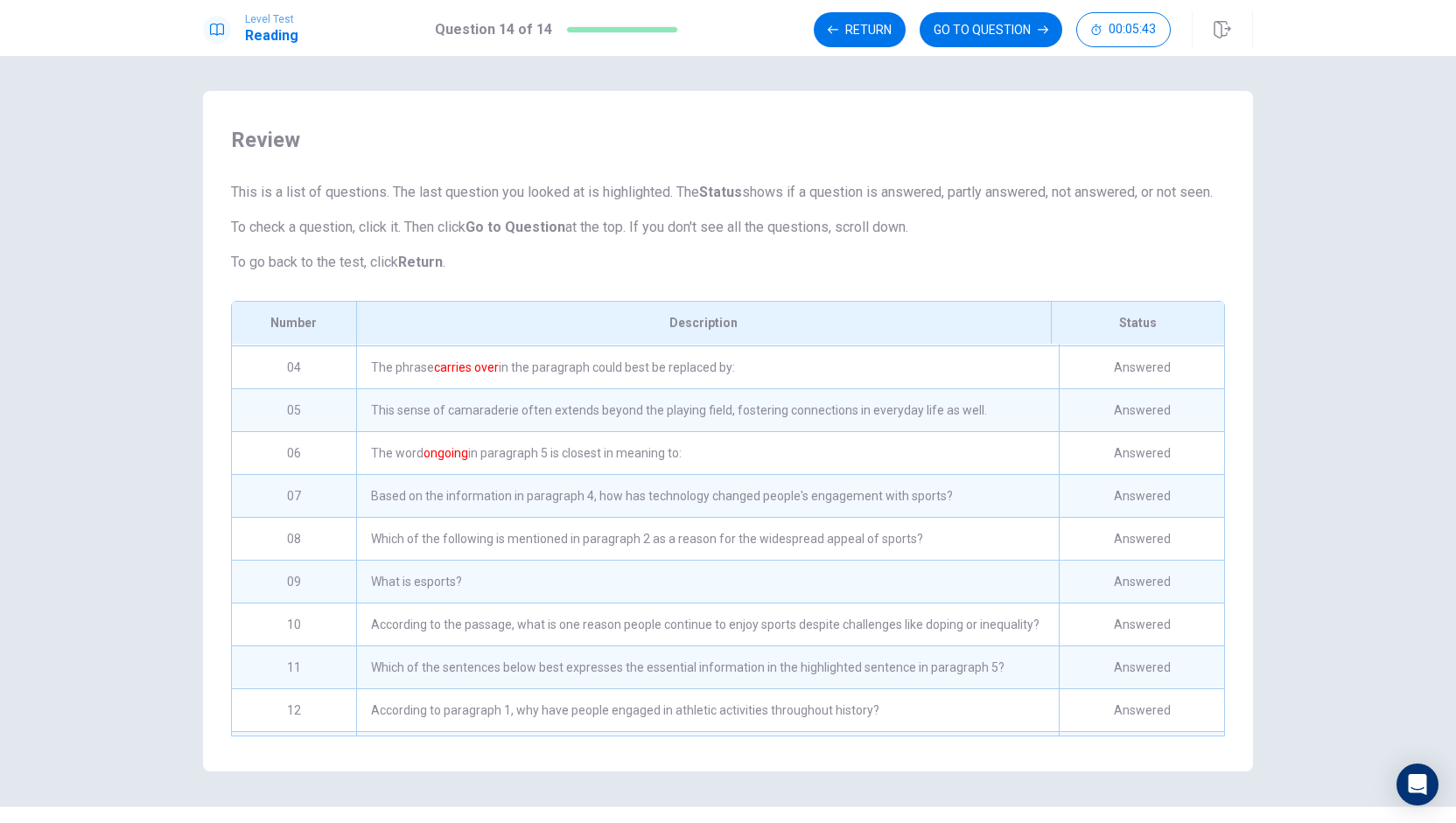
scroll to position [211, 0]
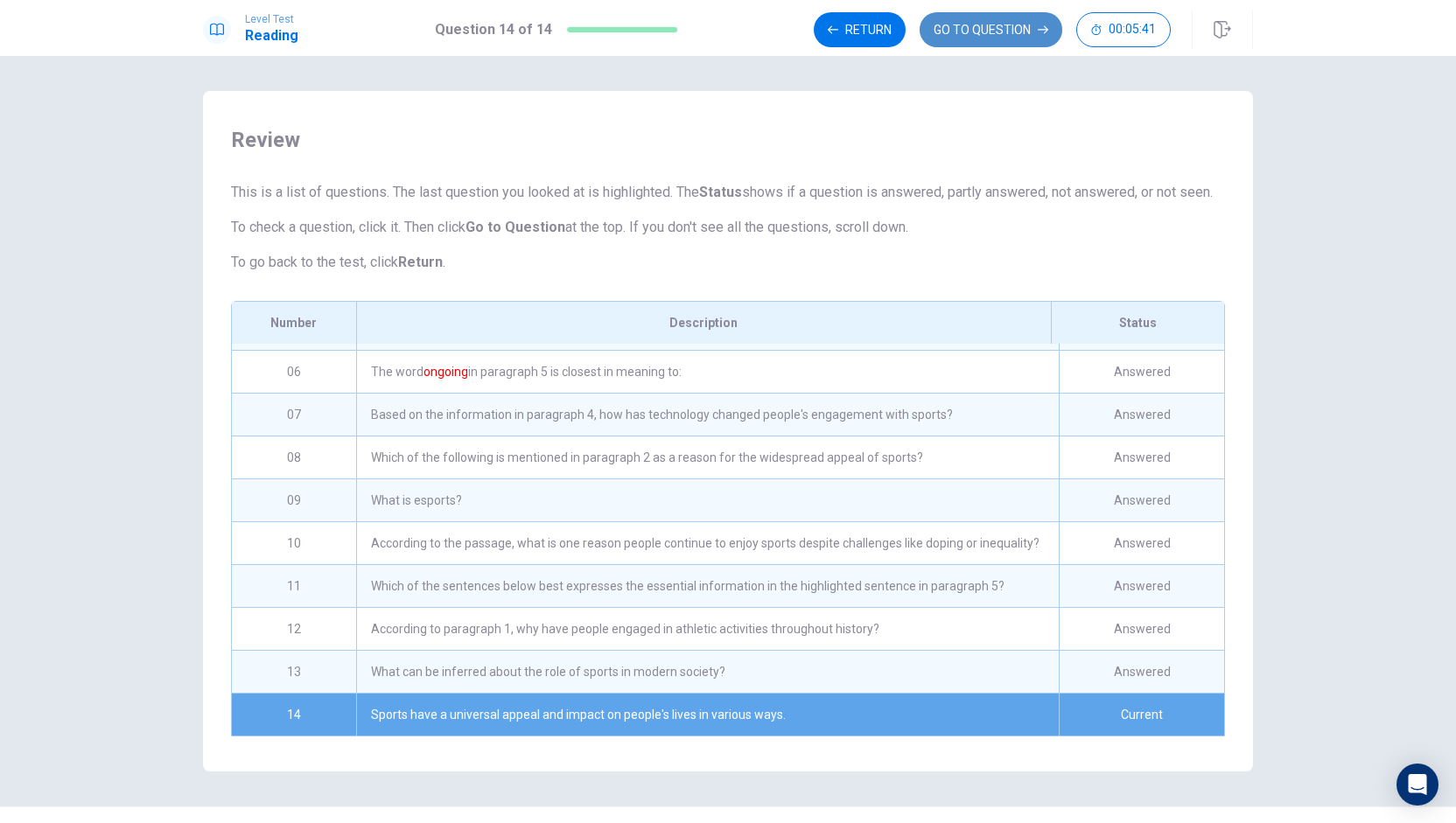
click at [1009, 42] on button "GO TO QUESTION" at bounding box center [991, 29] width 142 height 35
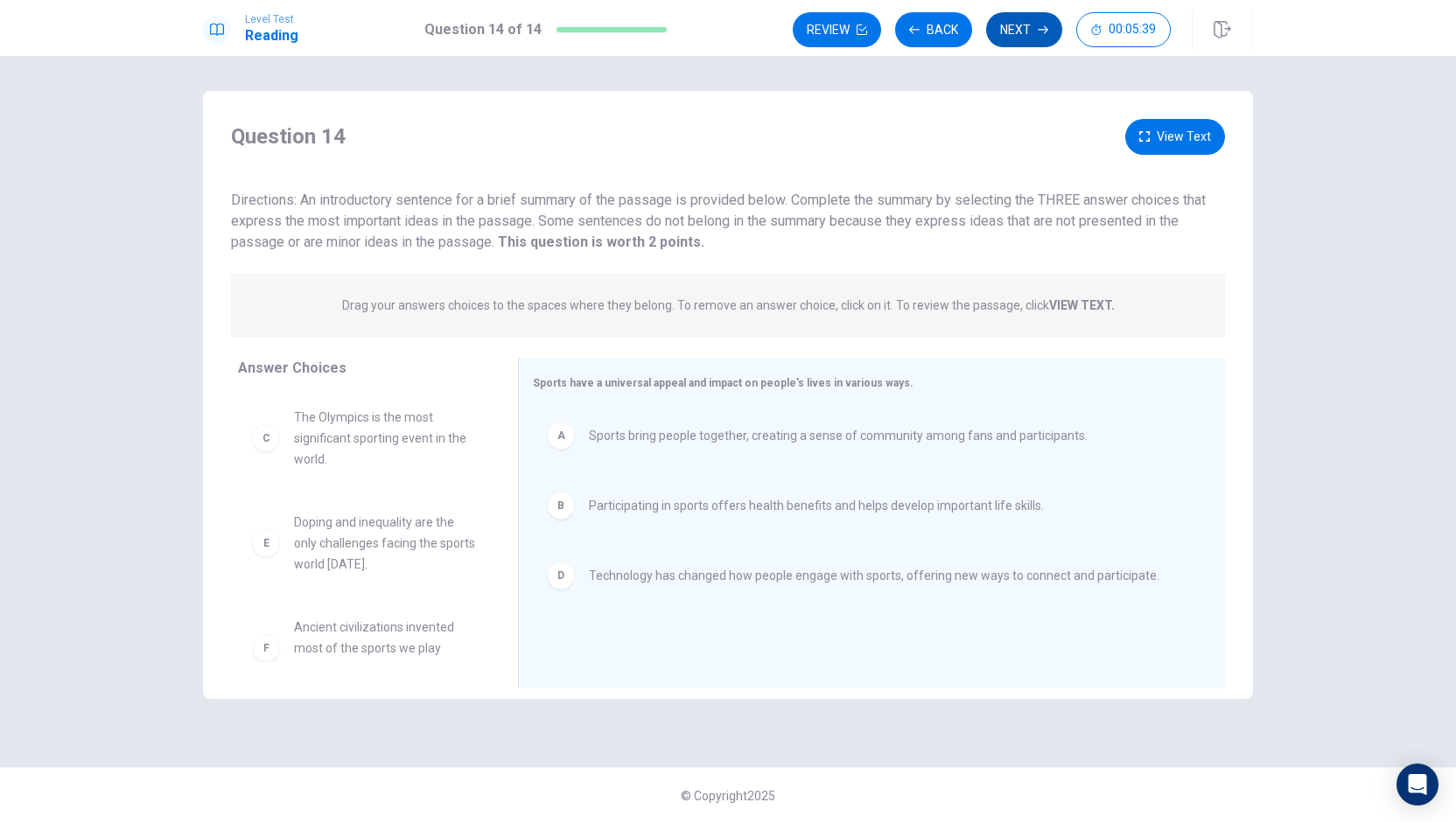
click at [1028, 32] on button "Next" at bounding box center [1024, 29] width 76 height 35
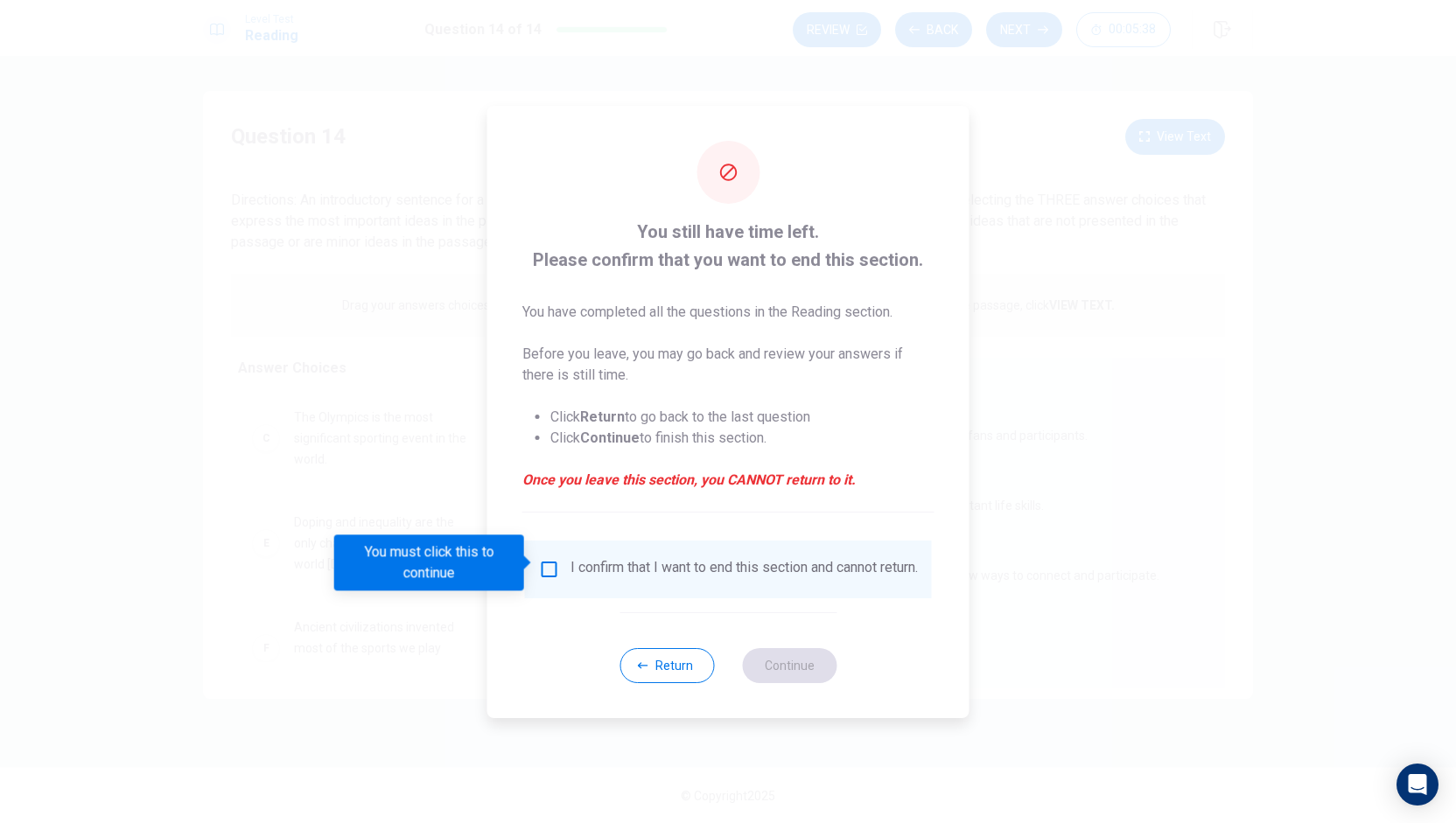
click at [549, 571] on input "You must click this to continue" at bounding box center [549, 570] width 21 height 21
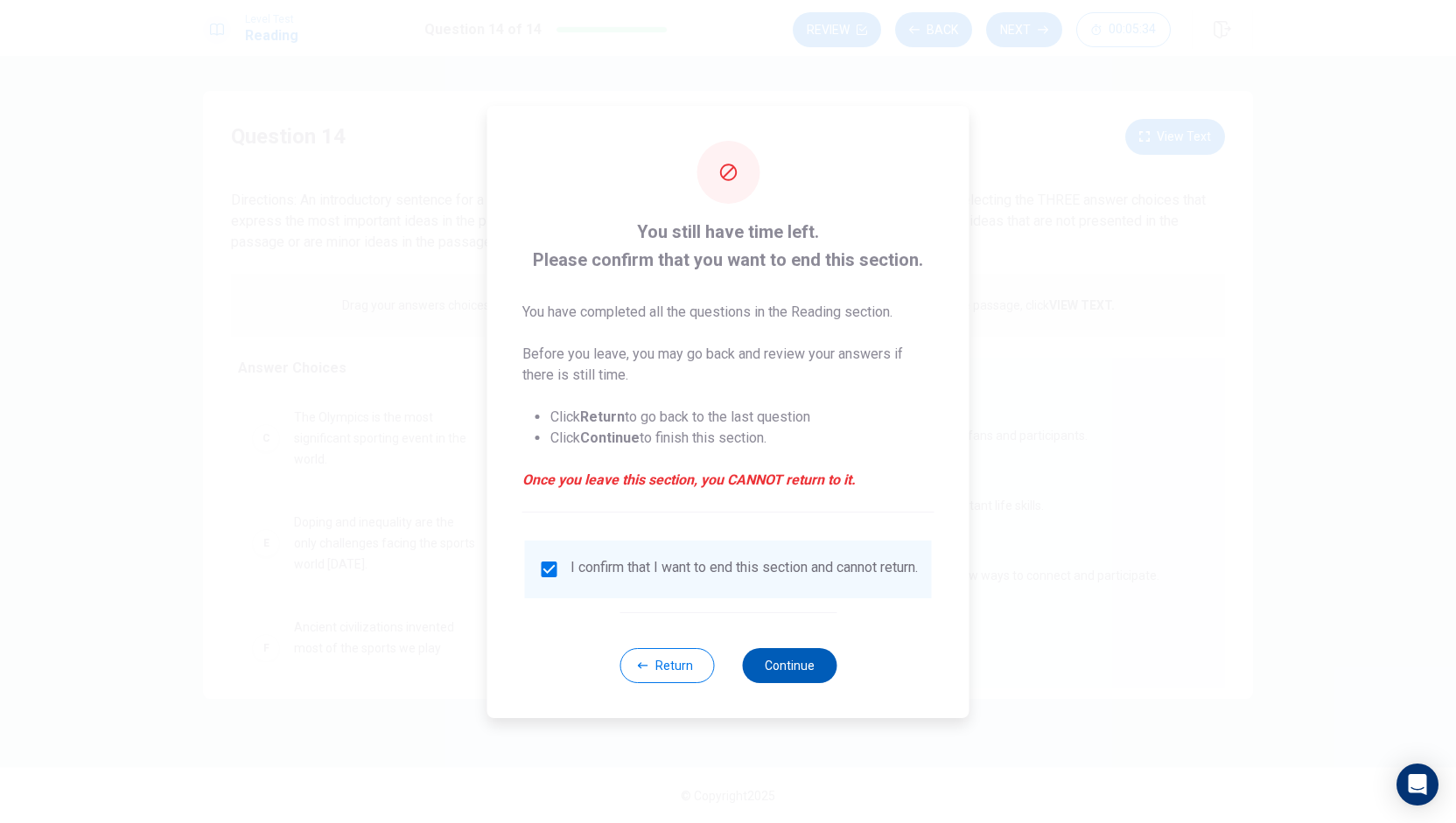
click at [786, 669] on button "Continue" at bounding box center [789, 666] width 95 height 35
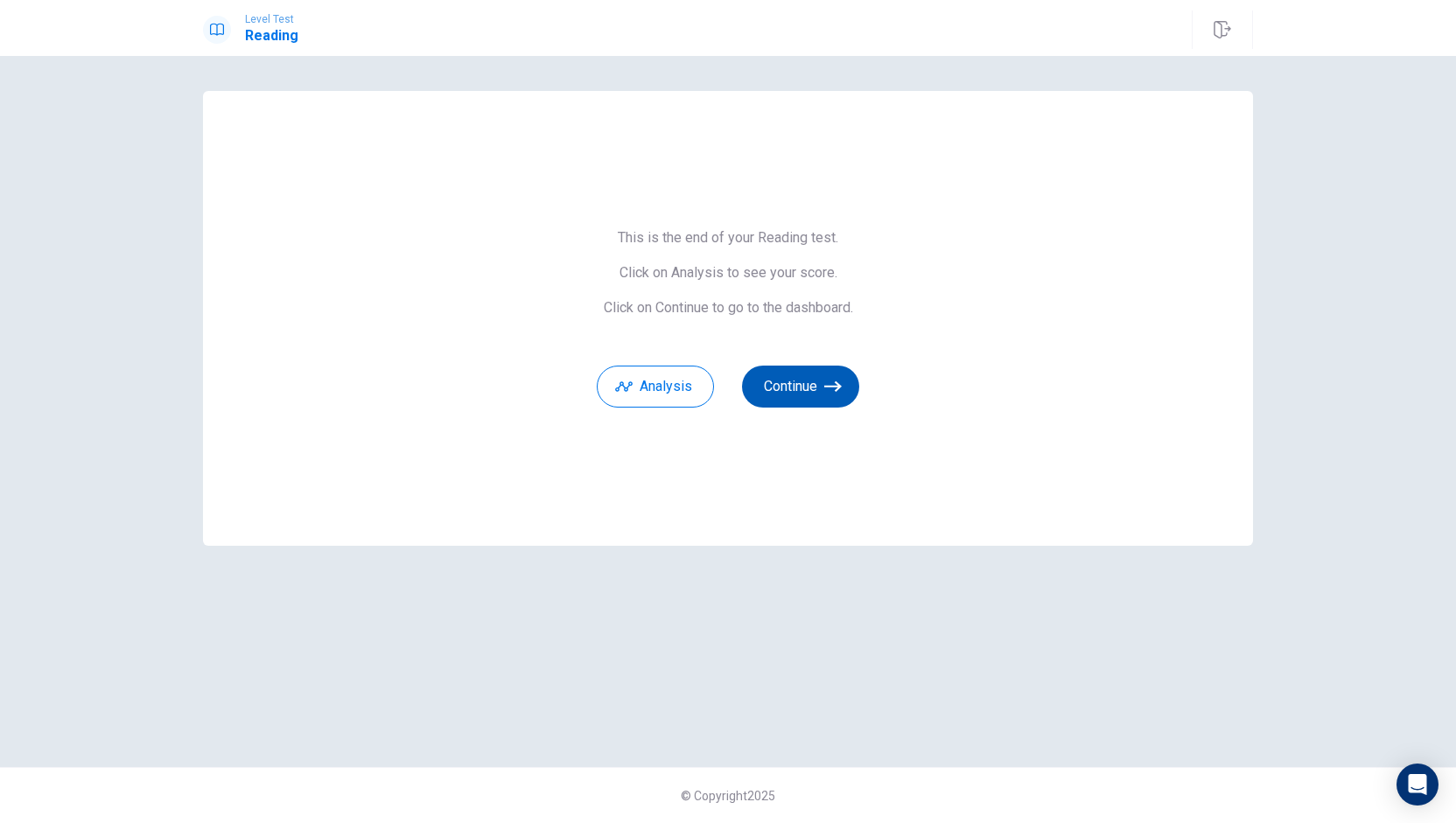
click at [776, 387] on button "Continue" at bounding box center [801, 387] width 118 height 42
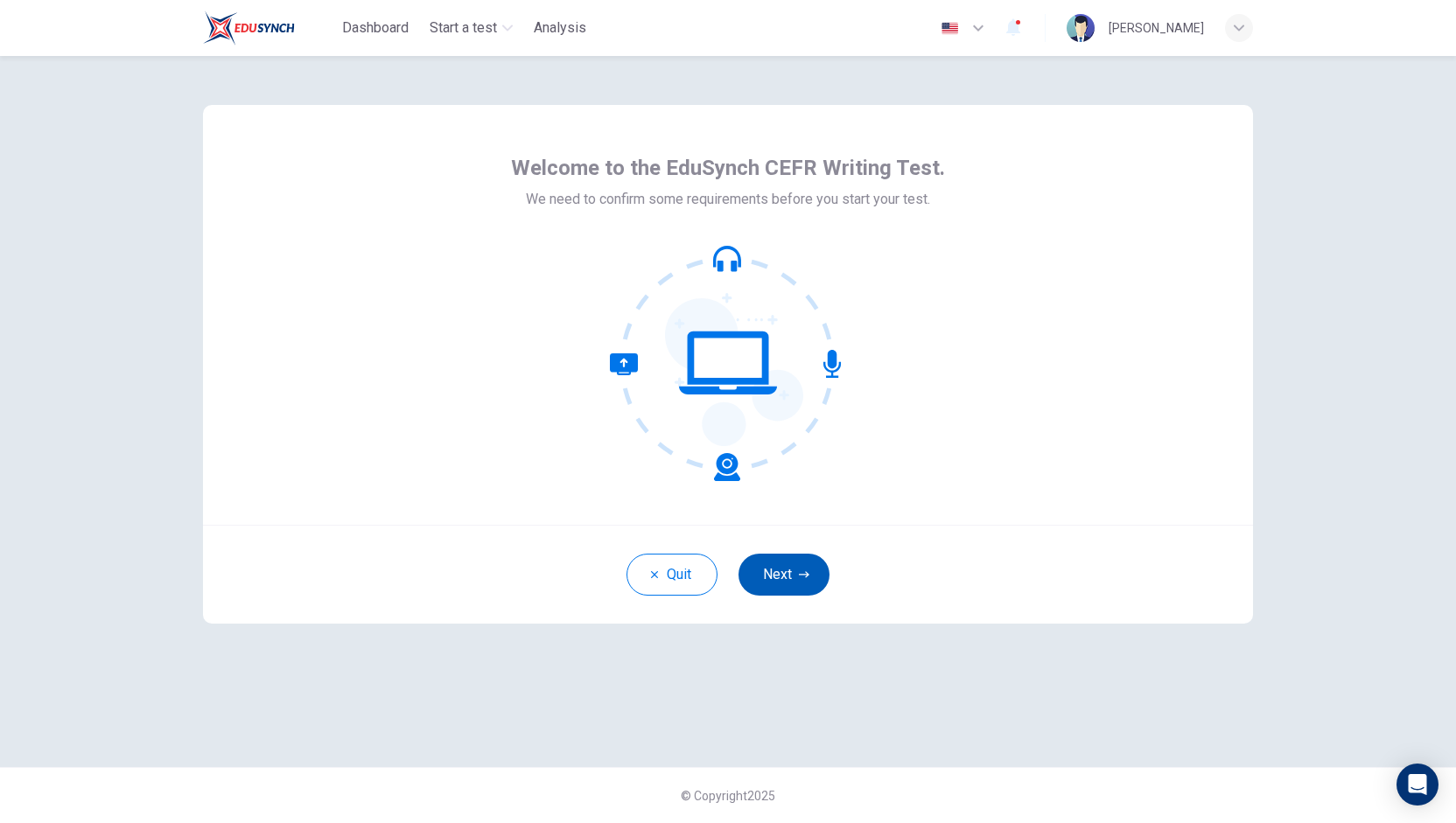
click at [774, 573] on button "Next" at bounding box center [784, 575] width 91 height 42
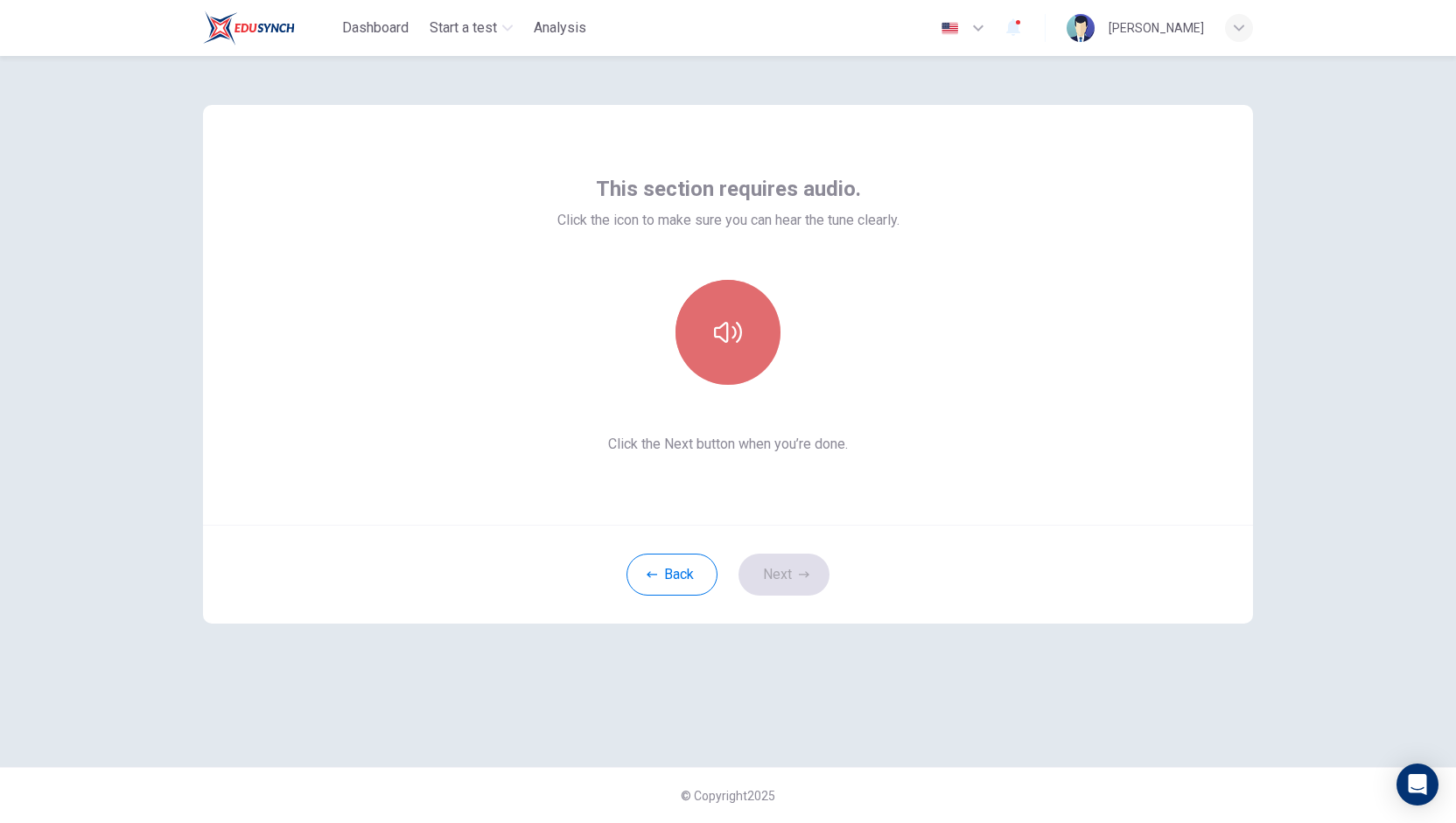
click at [720, 356] on button "button" at bounding box center [728, 332] width 105 height 105
click at [739, 365] on button "button" at bounding box center [728, 332] width 105 height 105
click at [740, 367] on button "button" at bounding box center [728, 332] width 105 height 105
click at [791, 559] on button "Next" at bounding box center [784, 575] width 91 height 42
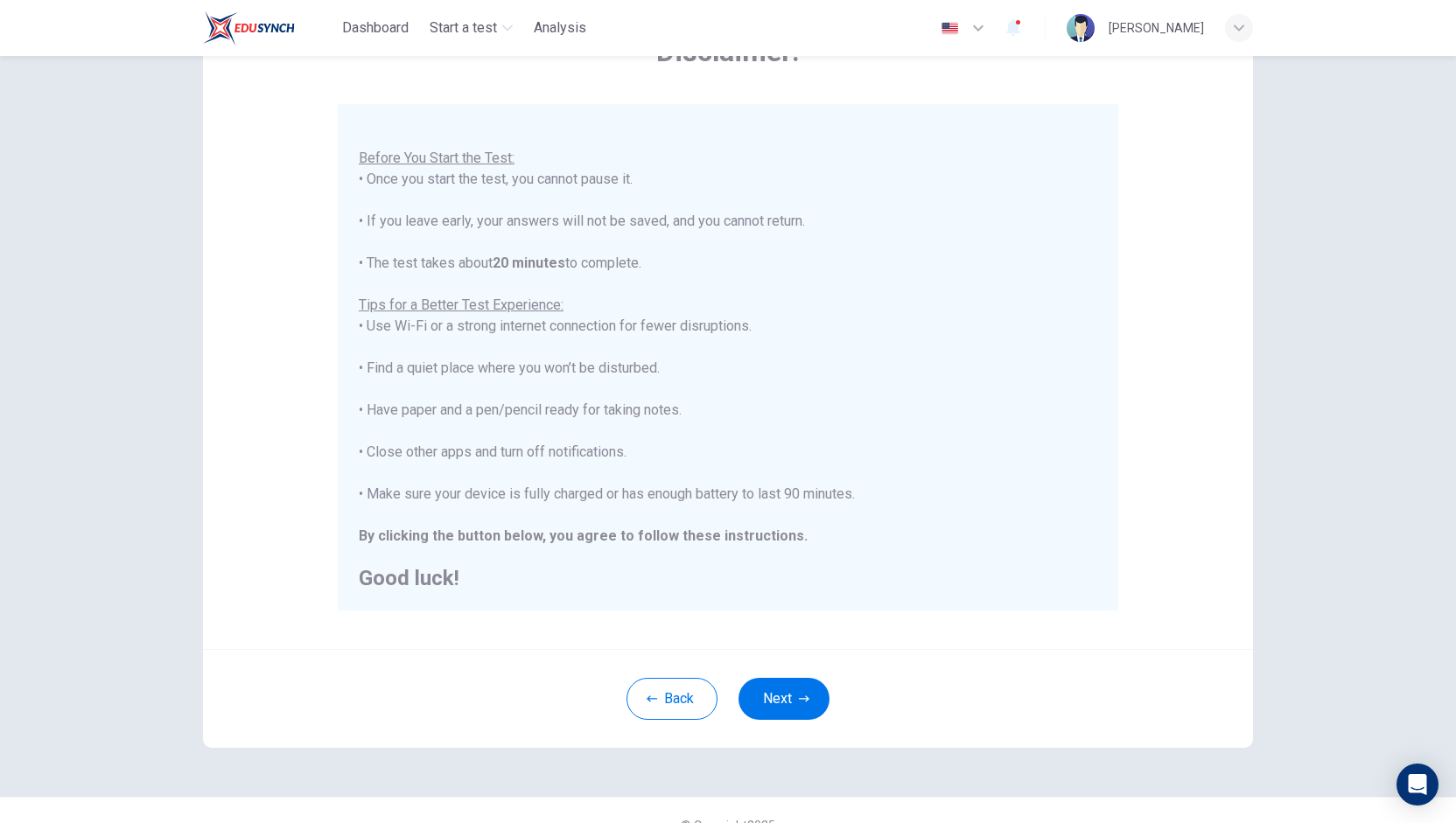
scroll to position [149, 0]
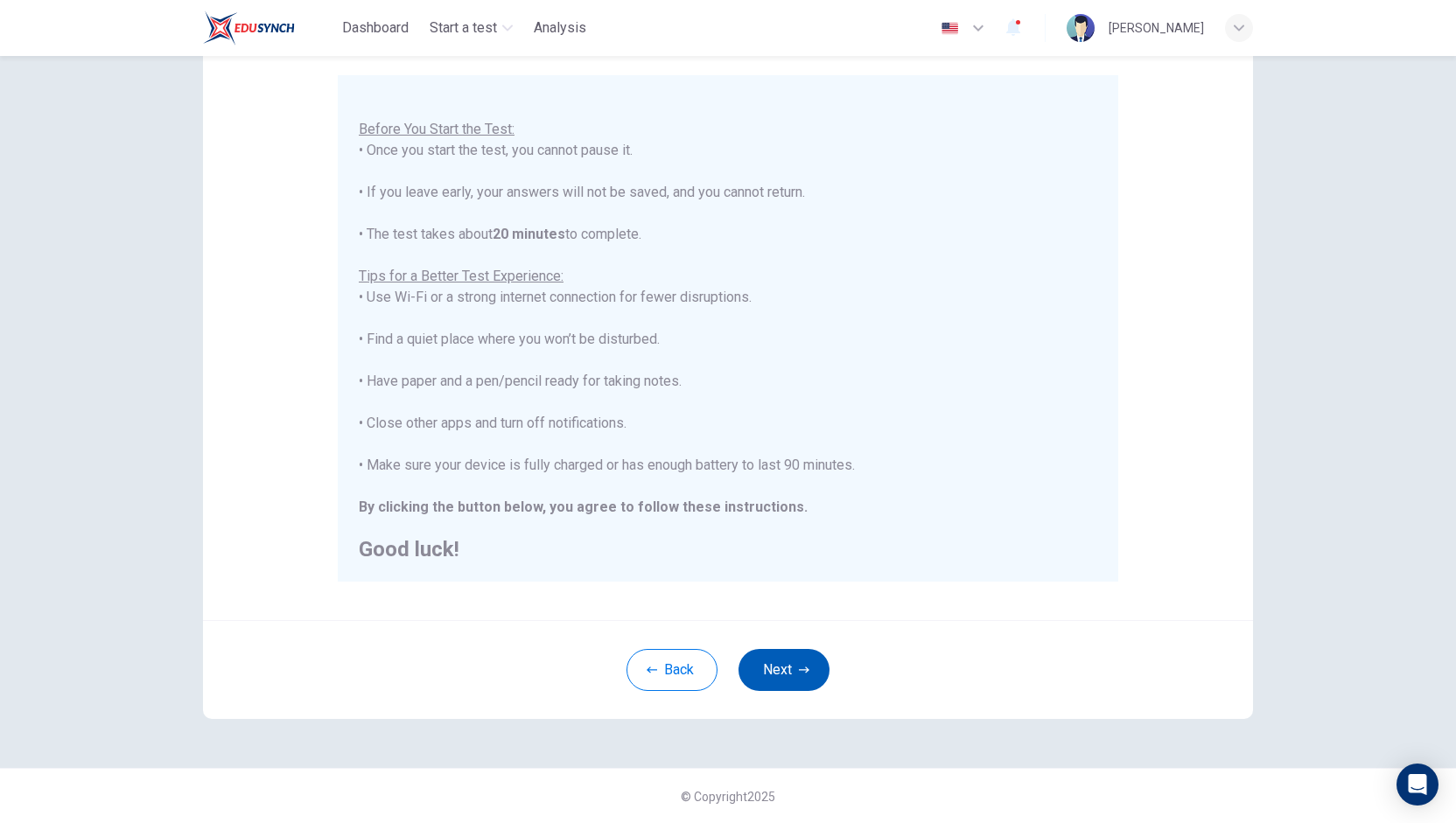
click at [791, 659] on button "Next" at bounding box center [784, 670] width 91 height 42
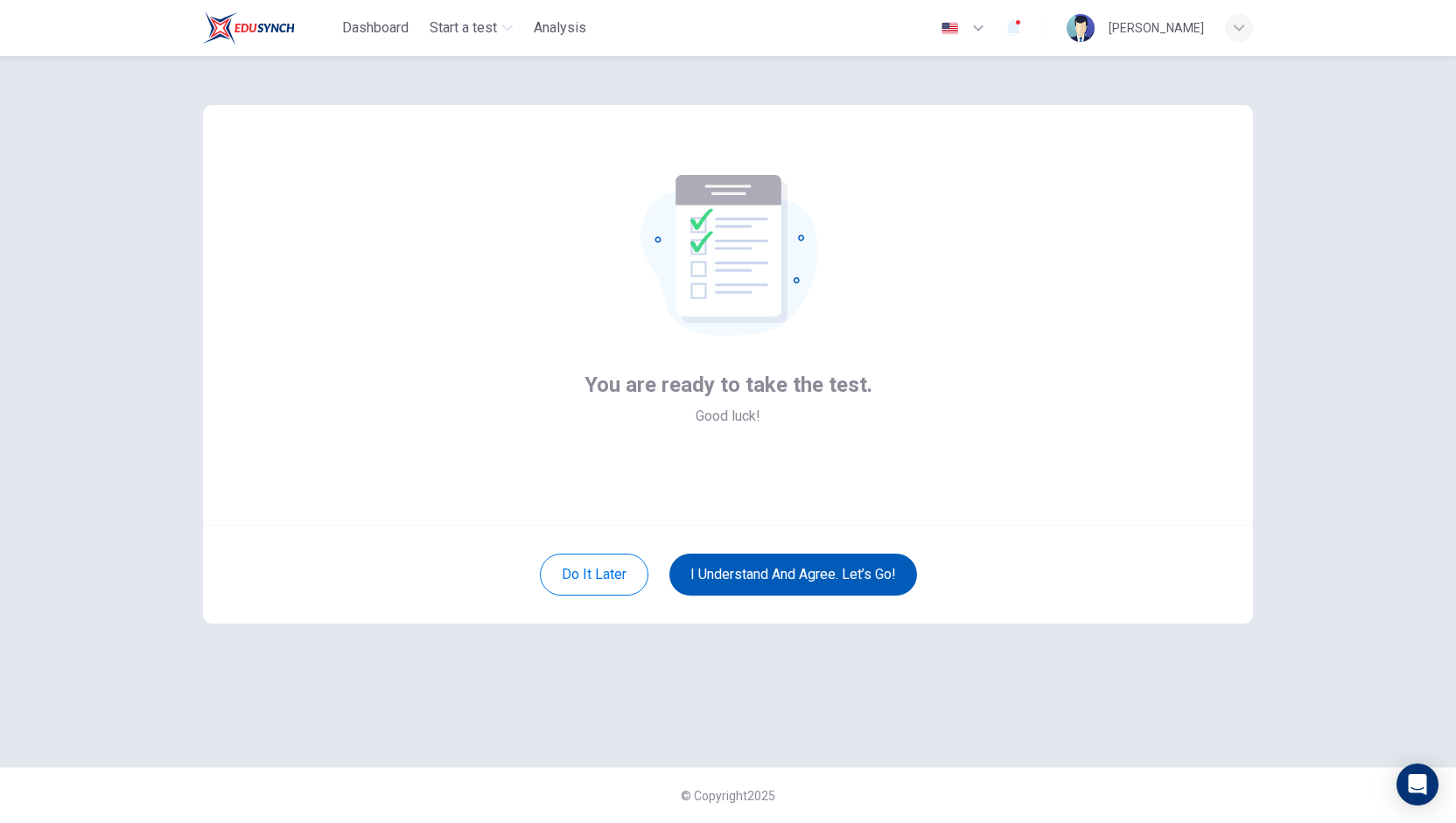
scroll to position [0, 0]
click at [777, 585] on button "I understand and agree. Let’s go!" at bounding box center [793, 575] width 248 height 42
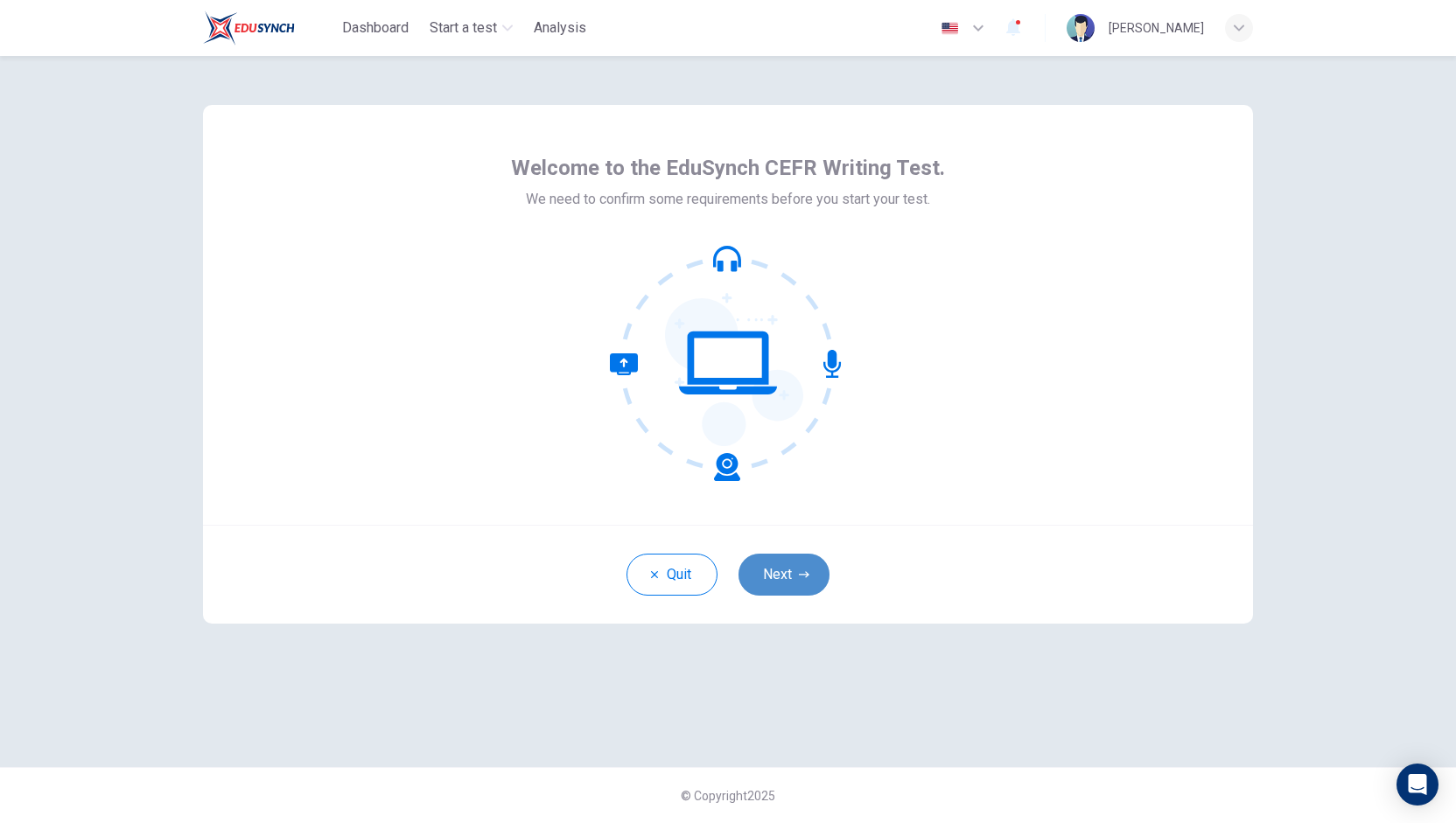
click at [793, 579] on button "Next" at bounding box center [784, 575] width 91 height 42
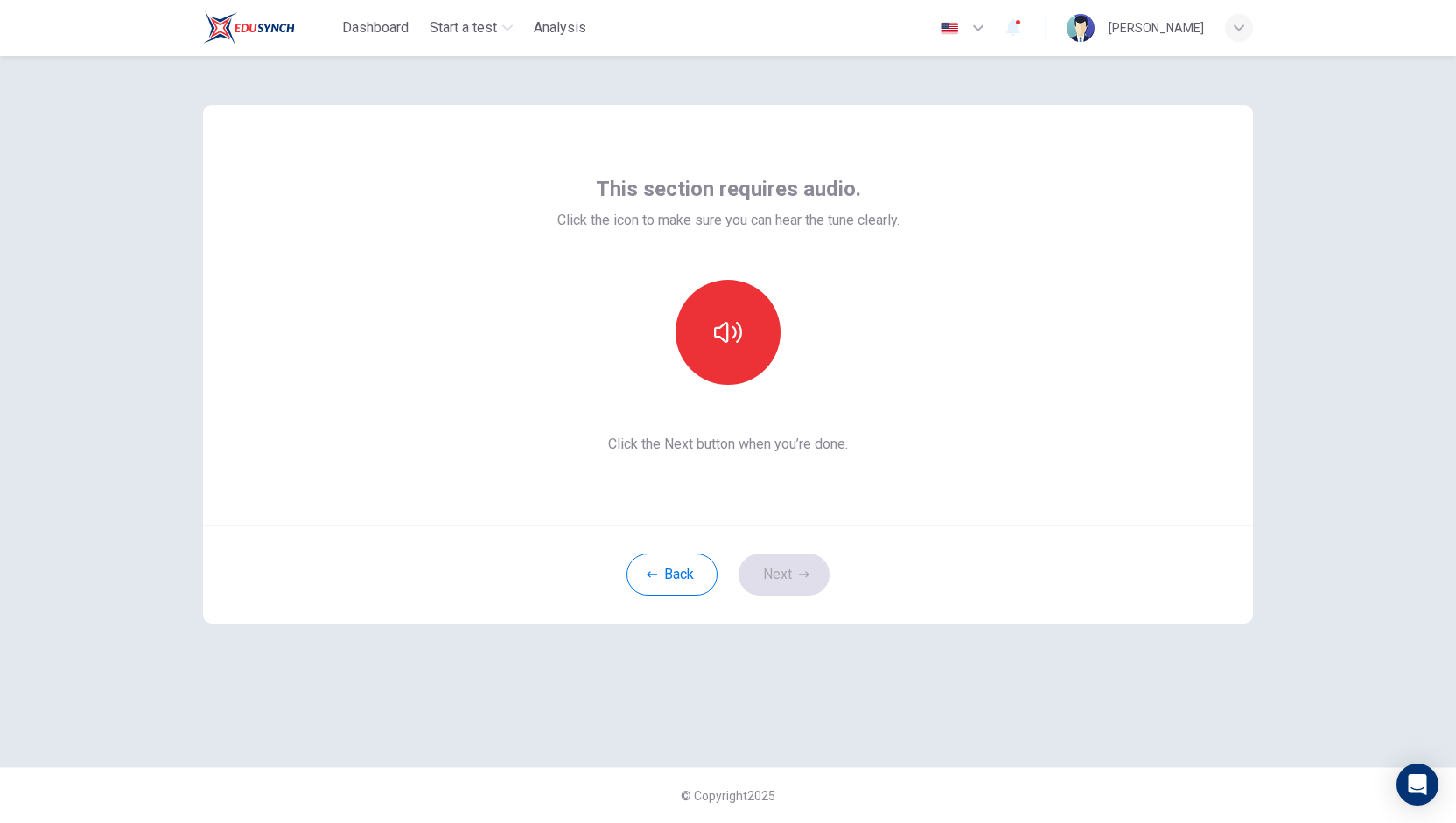
click at [761, 277] on div "This section requires audio. Click the icon to make sure you can hear the tune …" at bounding box center [728, 315] width 342 height 280
click at [752, 322] on button "button" at bounding box center [728, 332] width 105 height 105
click at [808, 578] on icon "button" at bounding box center [803, 575] width 10 height 10
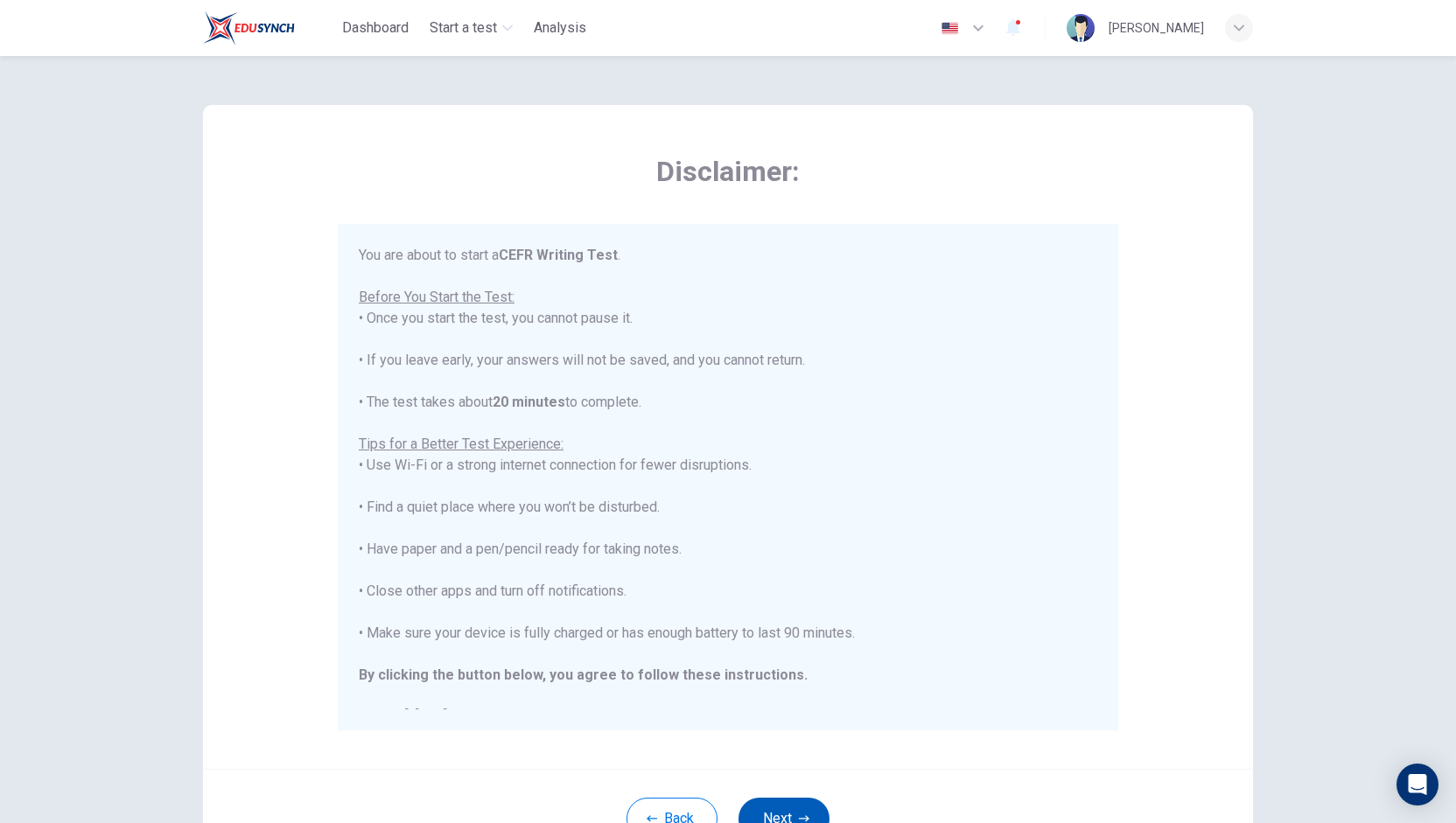
click at [764, 807] on button "Next" at bounding box center [784, 818] width 91 height 42
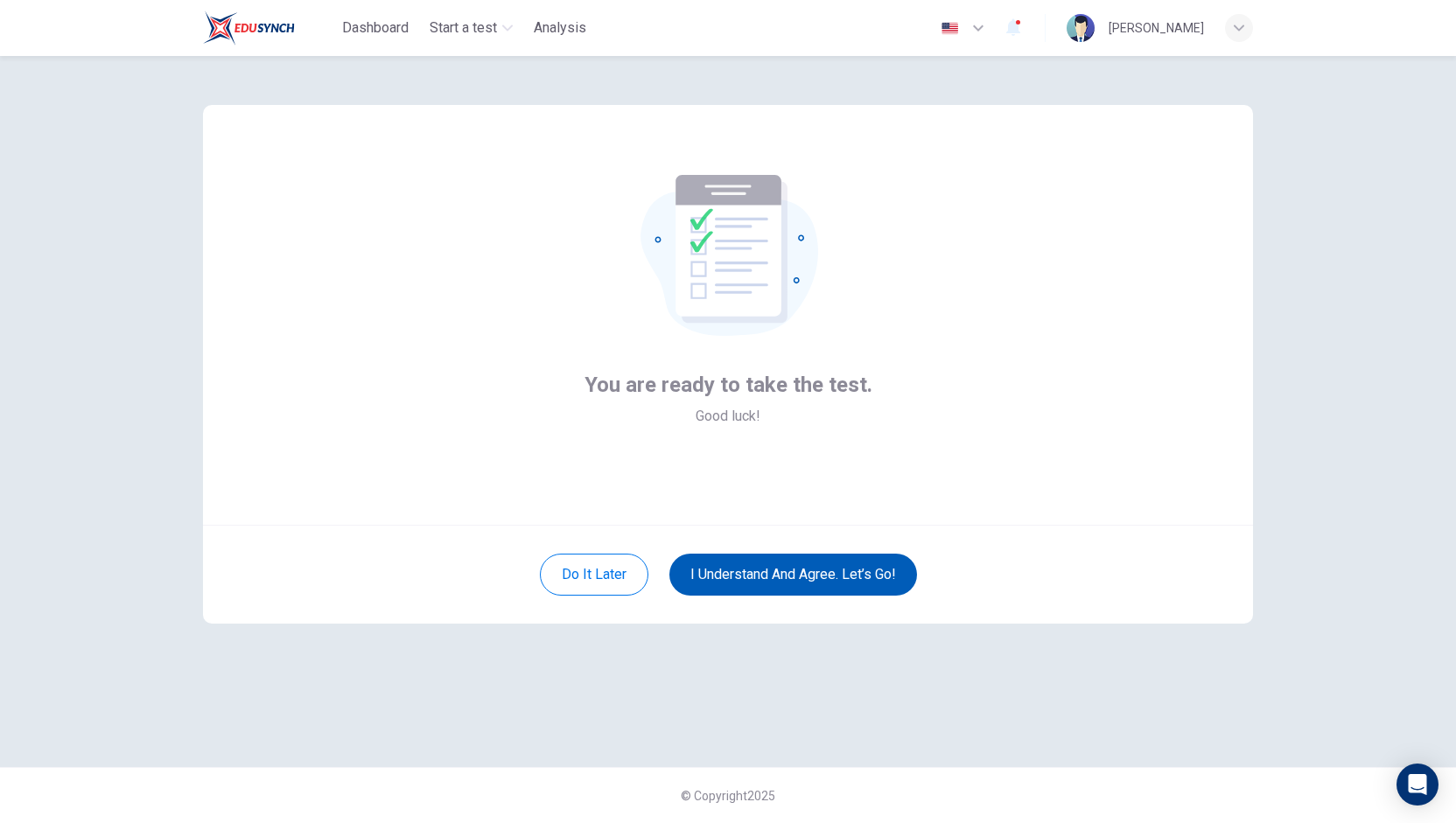
click at [814, 577] on button "I understand and agree. Let’s go!" at bounding box center [793, 575] width 248 height 42
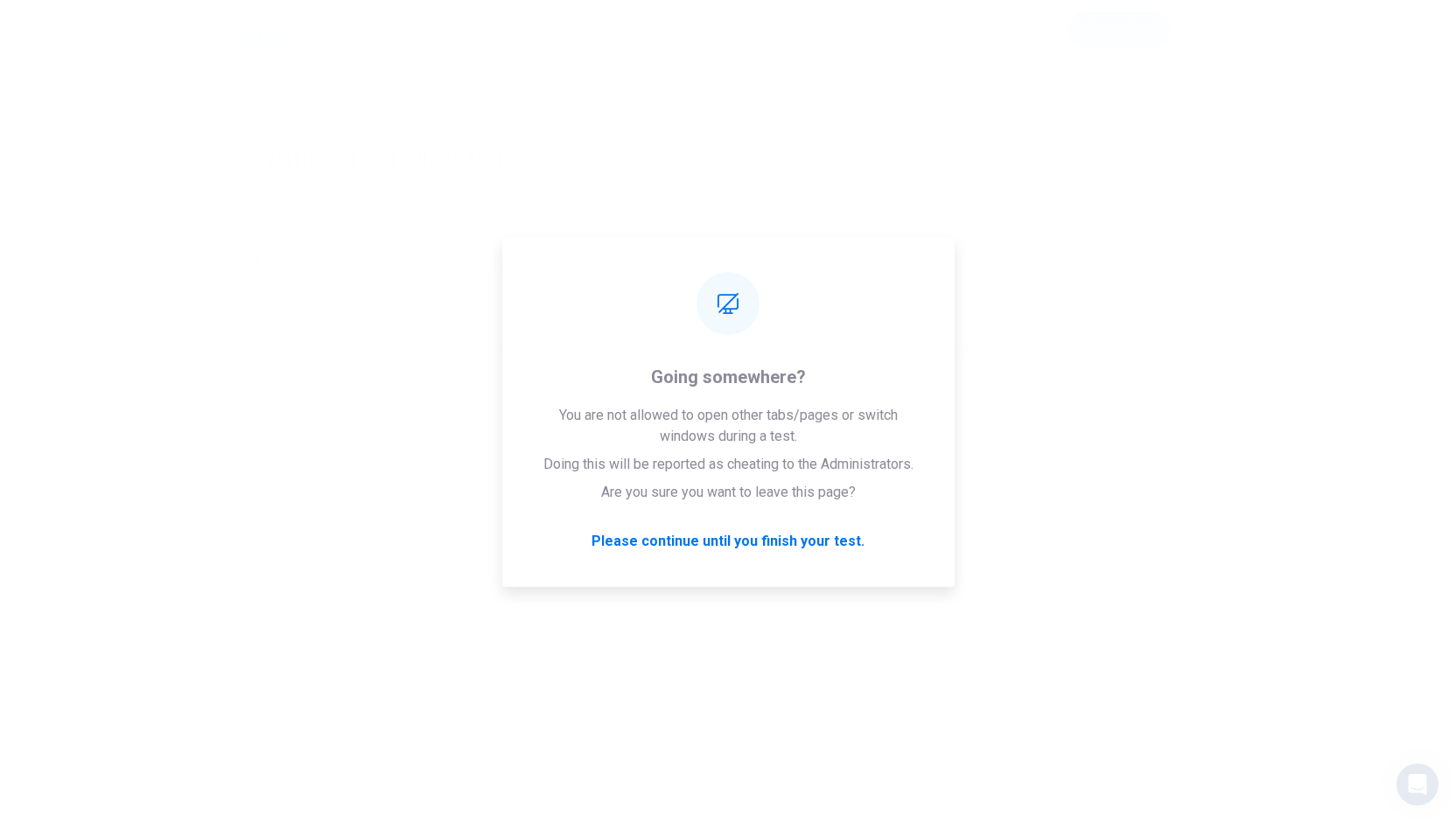
click at [922, 608] on div "Please wait... 100%" at bounding box center [728, 412] width 1456 height 823
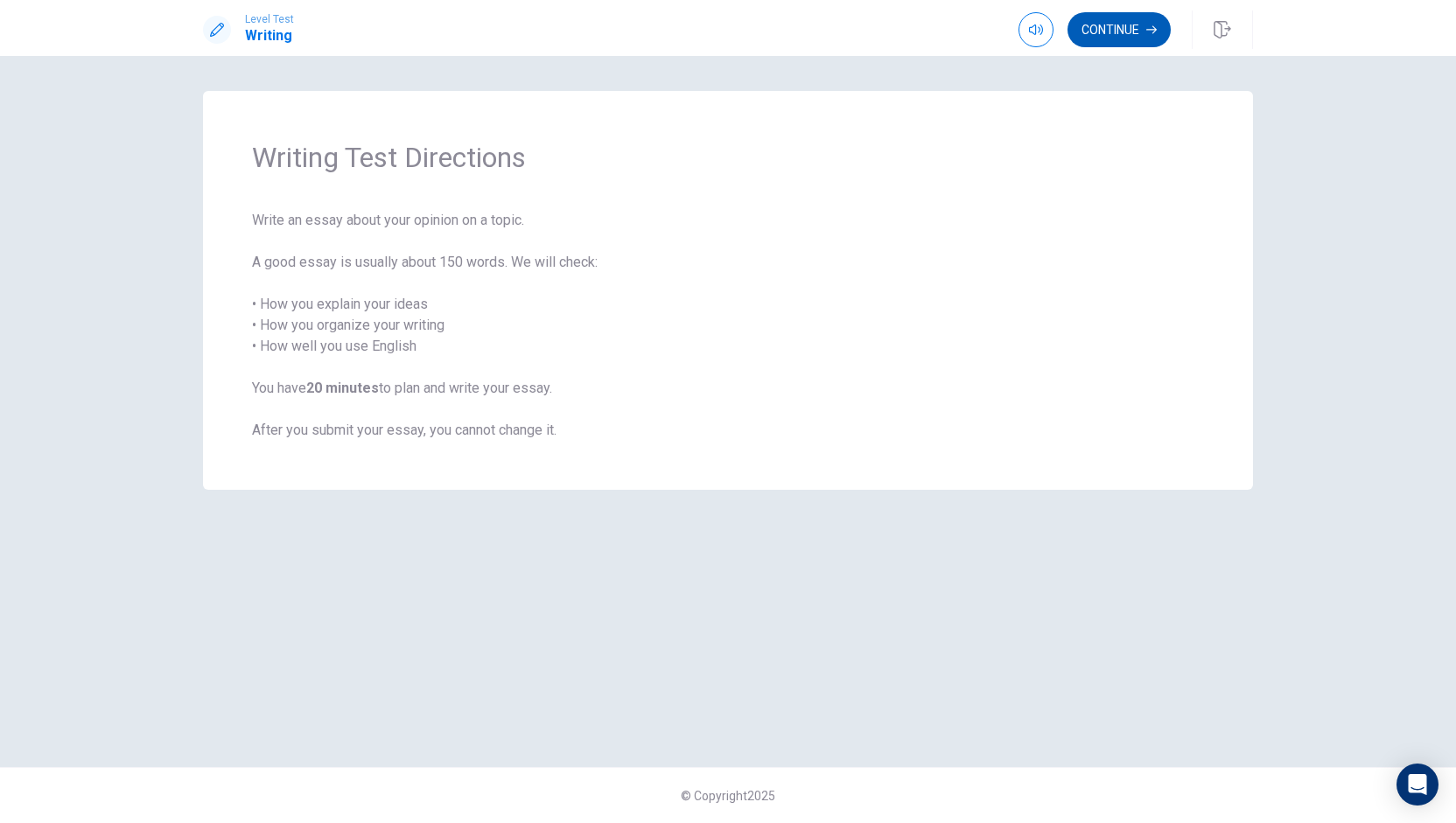
click at [1124, 26] on button "Continue" at bounding box center [1119, 29] width 103 height 35
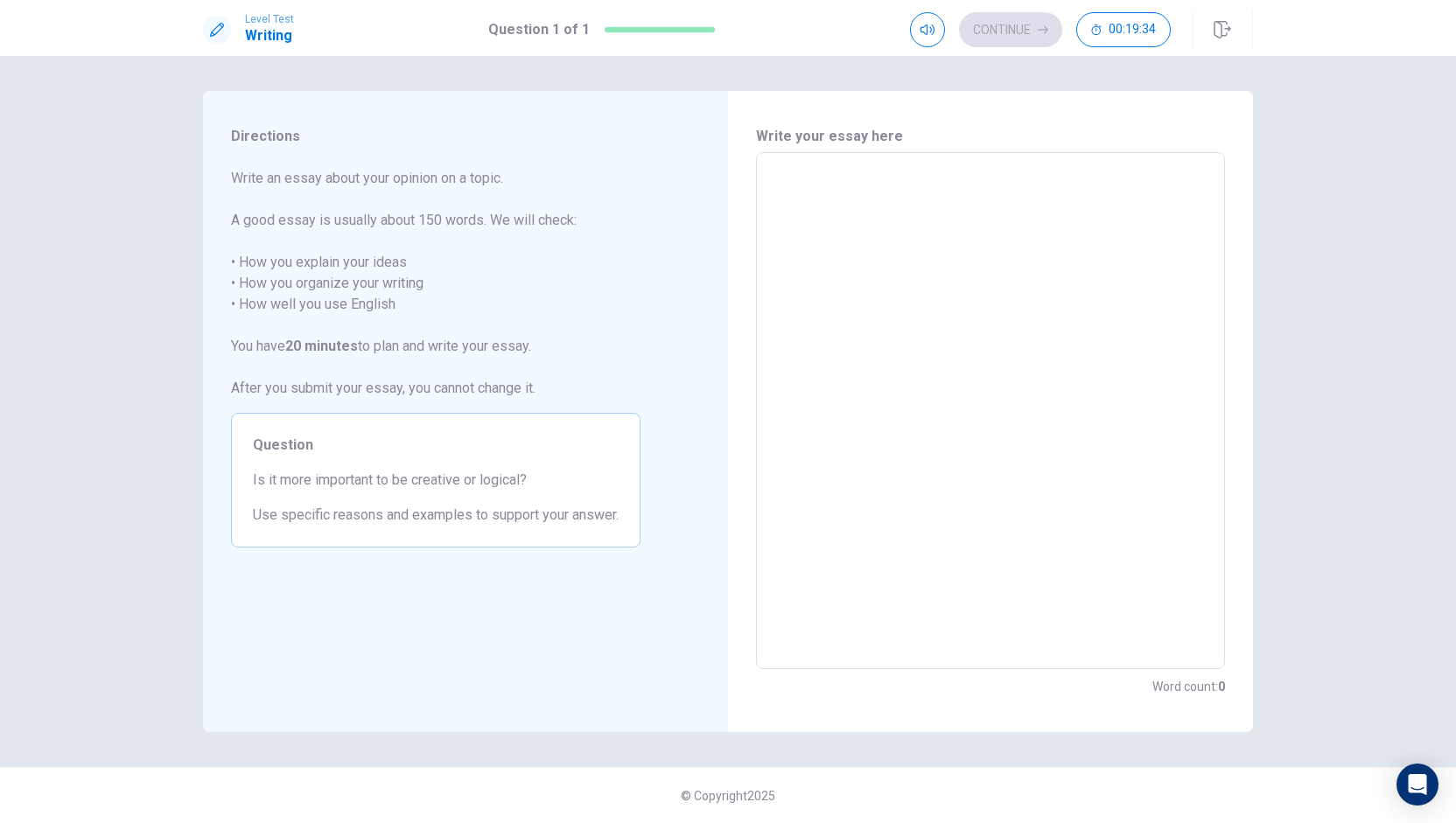
click at [867, 198] on textarea at bounding box center [990, 411] width 445 height 488
click at [1269, 698] on div "Directions Write an essay about your opinion on a topic. A good essay is usuall…" at bounding box center [728, 412] width 1106 height 641
click at [788, 182] on textarea at bounding box center [990, 411] width 445 height 488
type textarea "I"
type textarea "x"
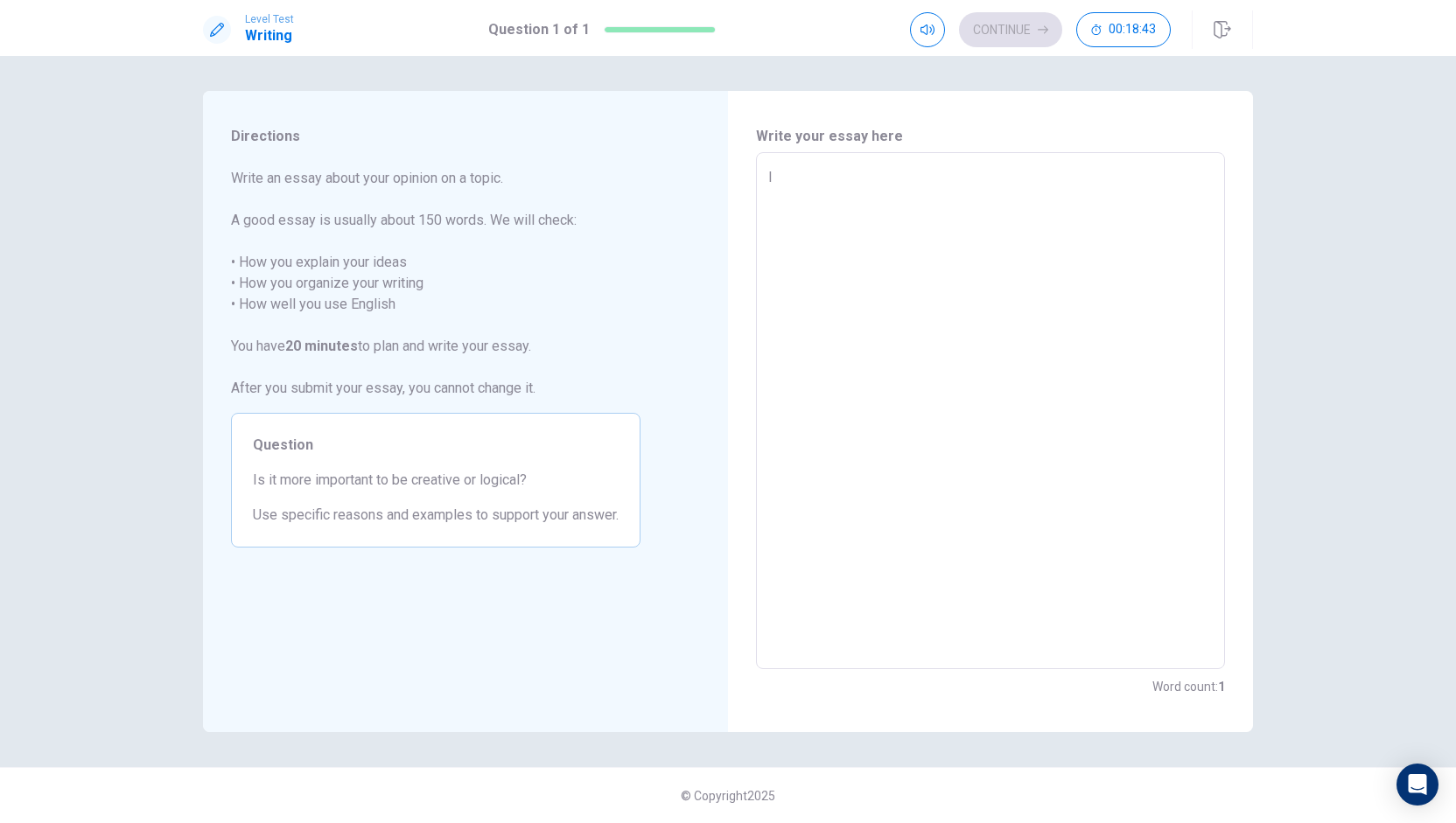
type textarea "It"
type textarea "x"
type textarea "It"
type textarea "x"
type textarea "It i"
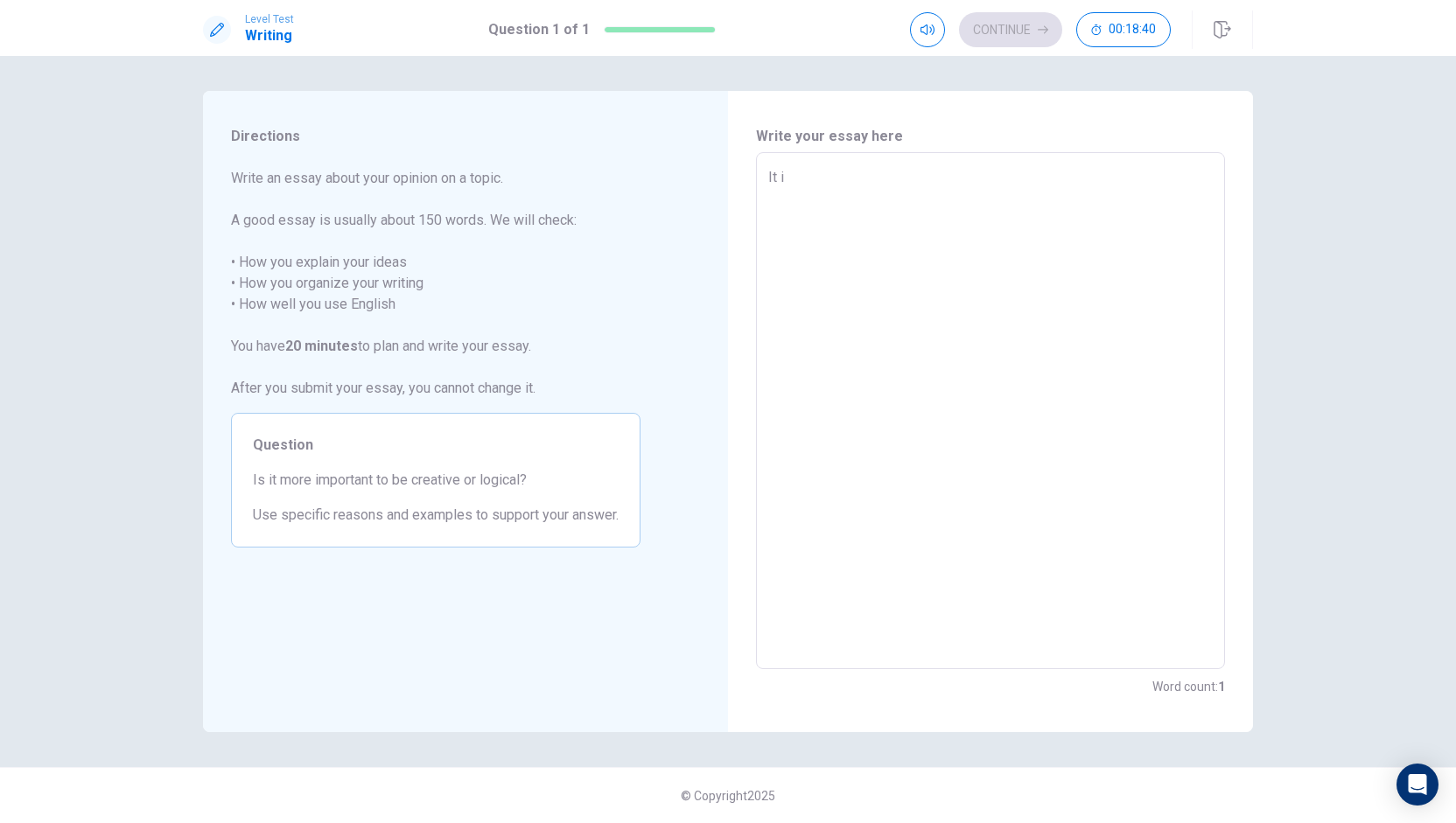
type textarea "x"
type textarea "It is"
type textarea "x"
type textarea "It is"
type textarea "x"
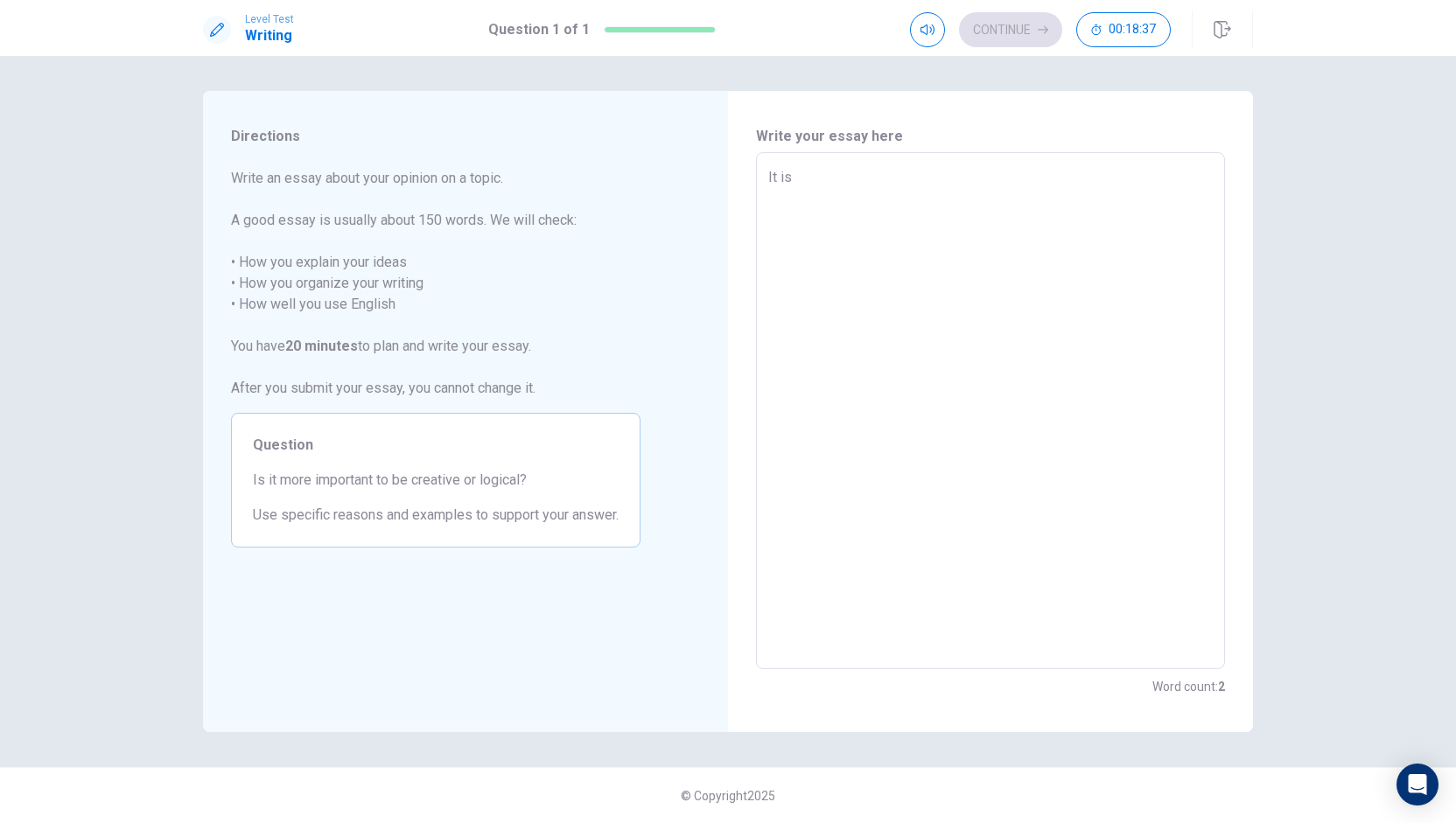
type textarea "It is i"
type textarea "x"
type textarea "It is is"
type textarea "x"
type textarea "It is is"
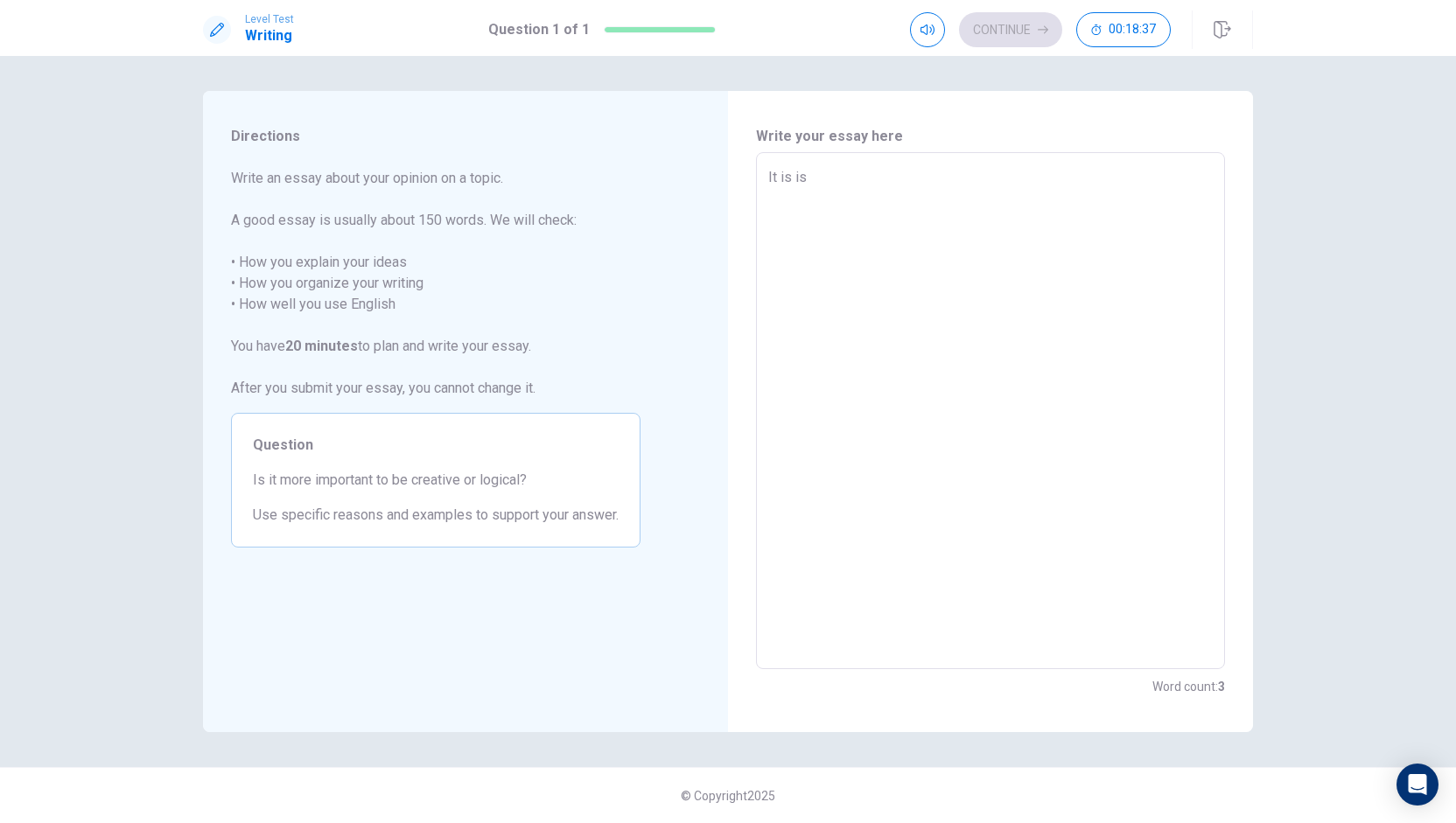
type textarea "x"
type textarea "It is is i"
type textarea "x"
type textarea "It is is is"
type textarea "x"
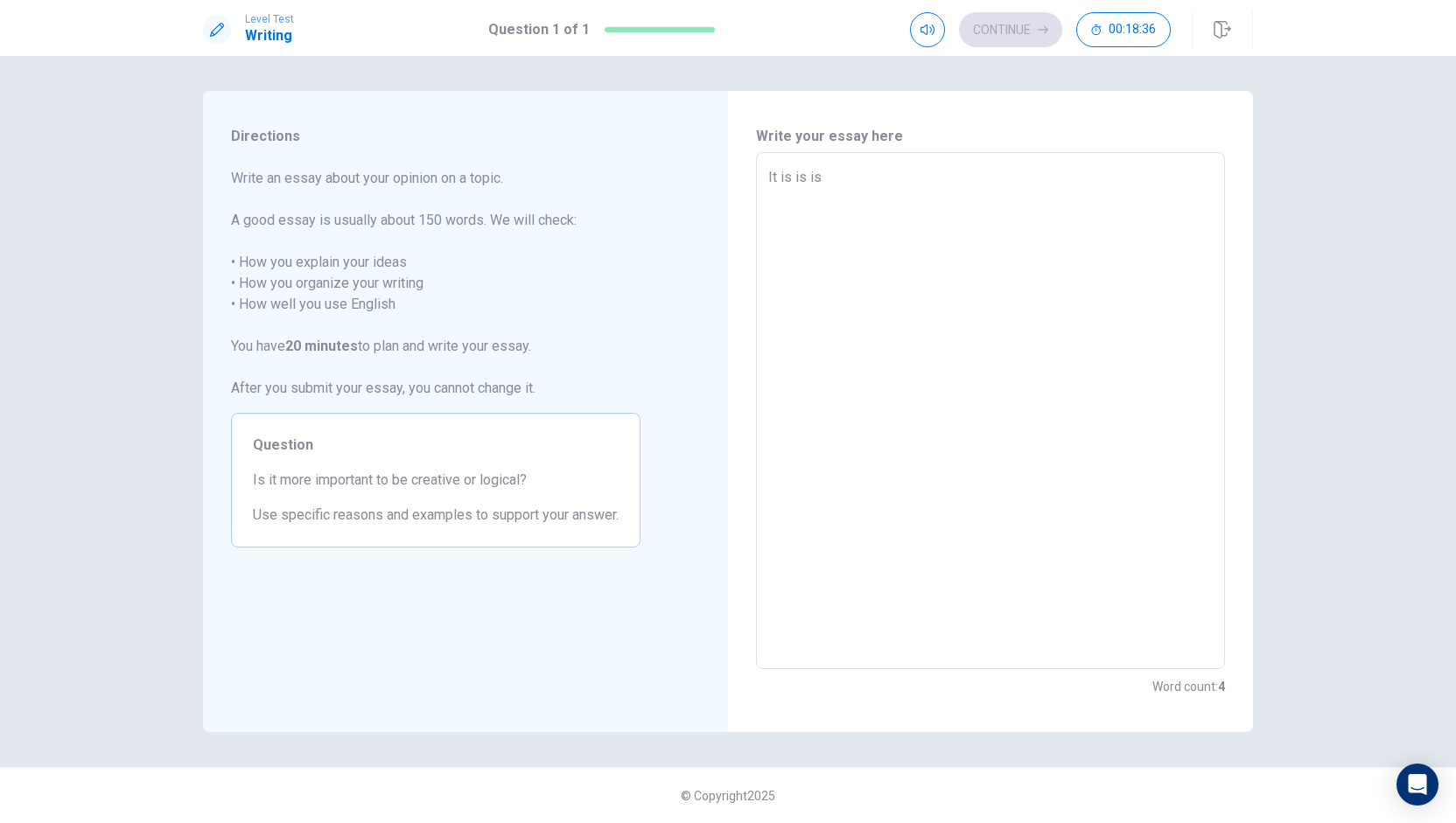
type textarea "It is is isi"
type textarea "x"
type textarea "It is is isi"
type textarea "x"
type textarea "It is is isi i"
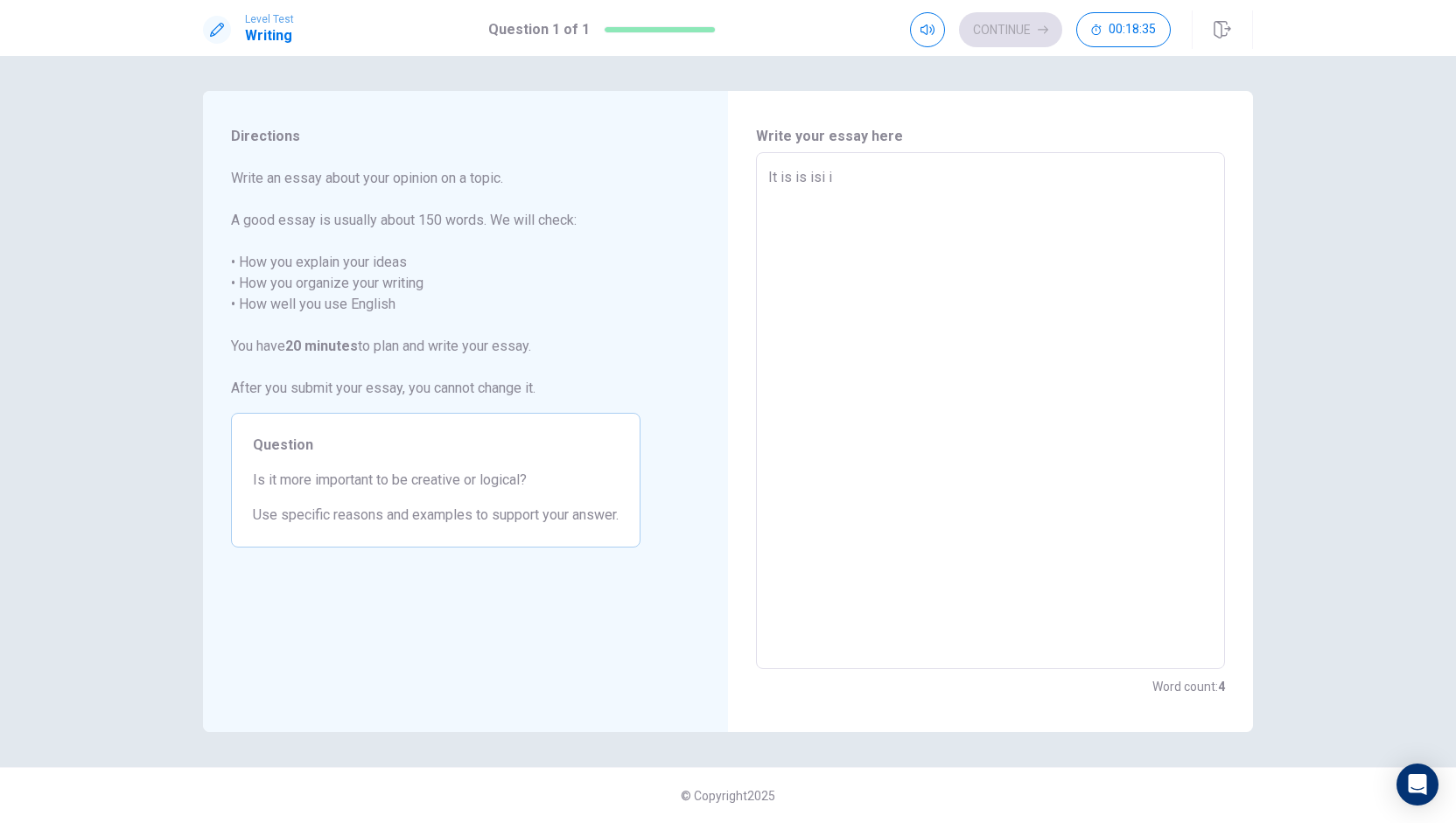
type textarea "x"
type textarea "It is is isi is"
type textarea "x"
type textarea "It is is isi isi"
type textarea "x"
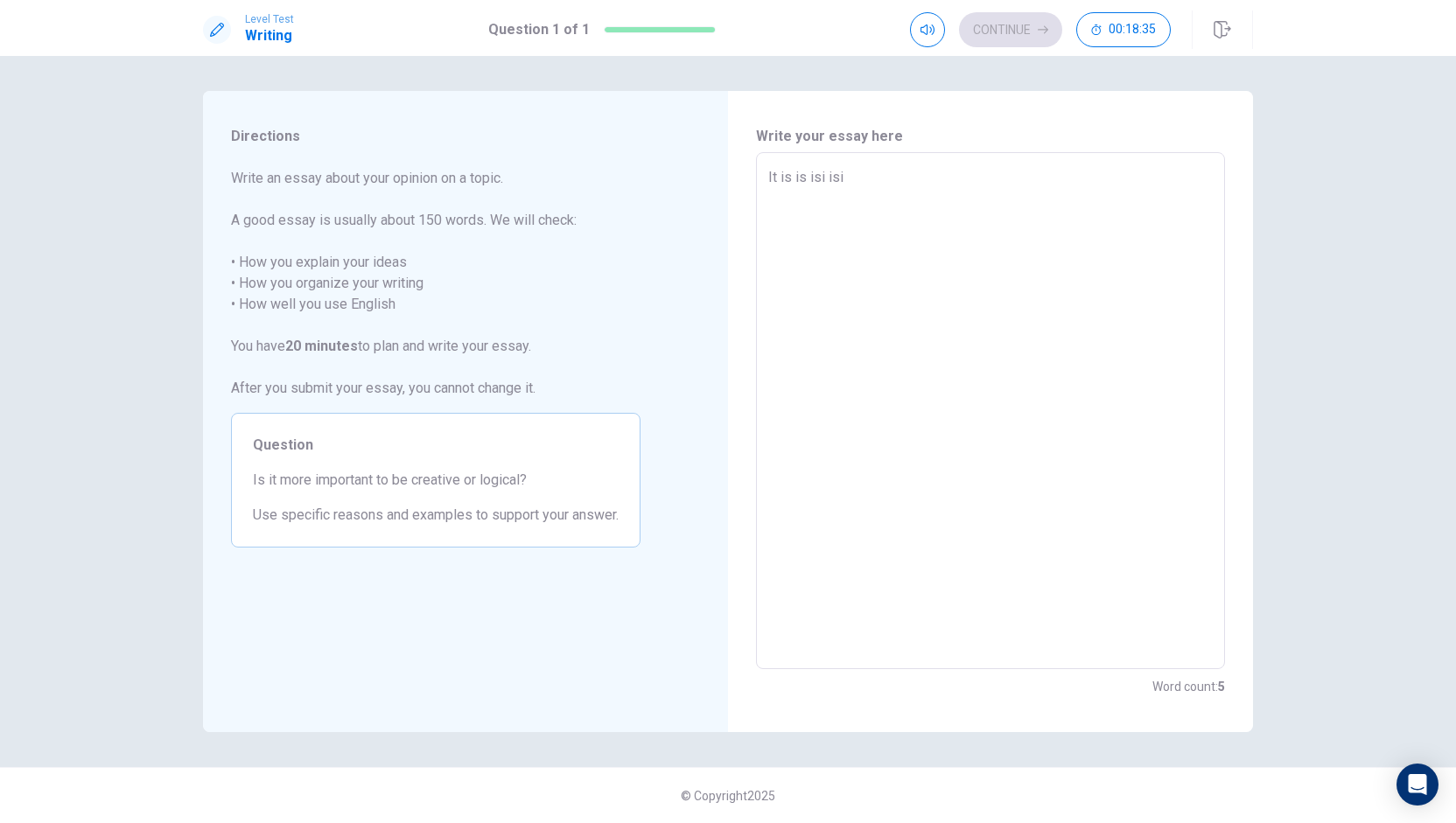
type textarea "It is is isi isi"
type textarea "x"
type textarea "It is is isi isi i"
type textarea "x"
type textarea "It is is isi isi is"
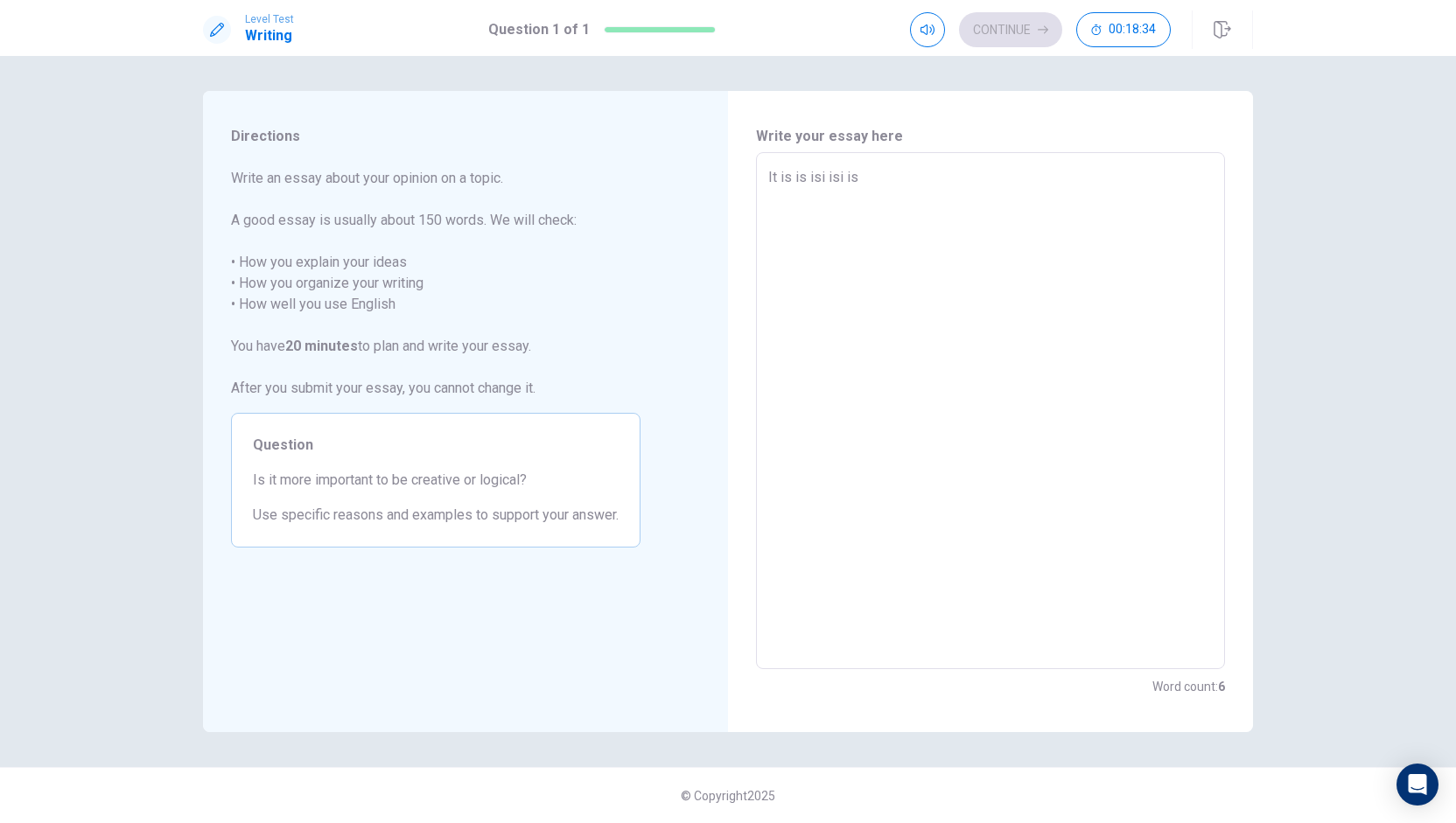
type textarea "x"
type textarea "It is is isi isi isi"
type textarea "x"
type textarea "It is is isi isi isi"
type textarea "x"
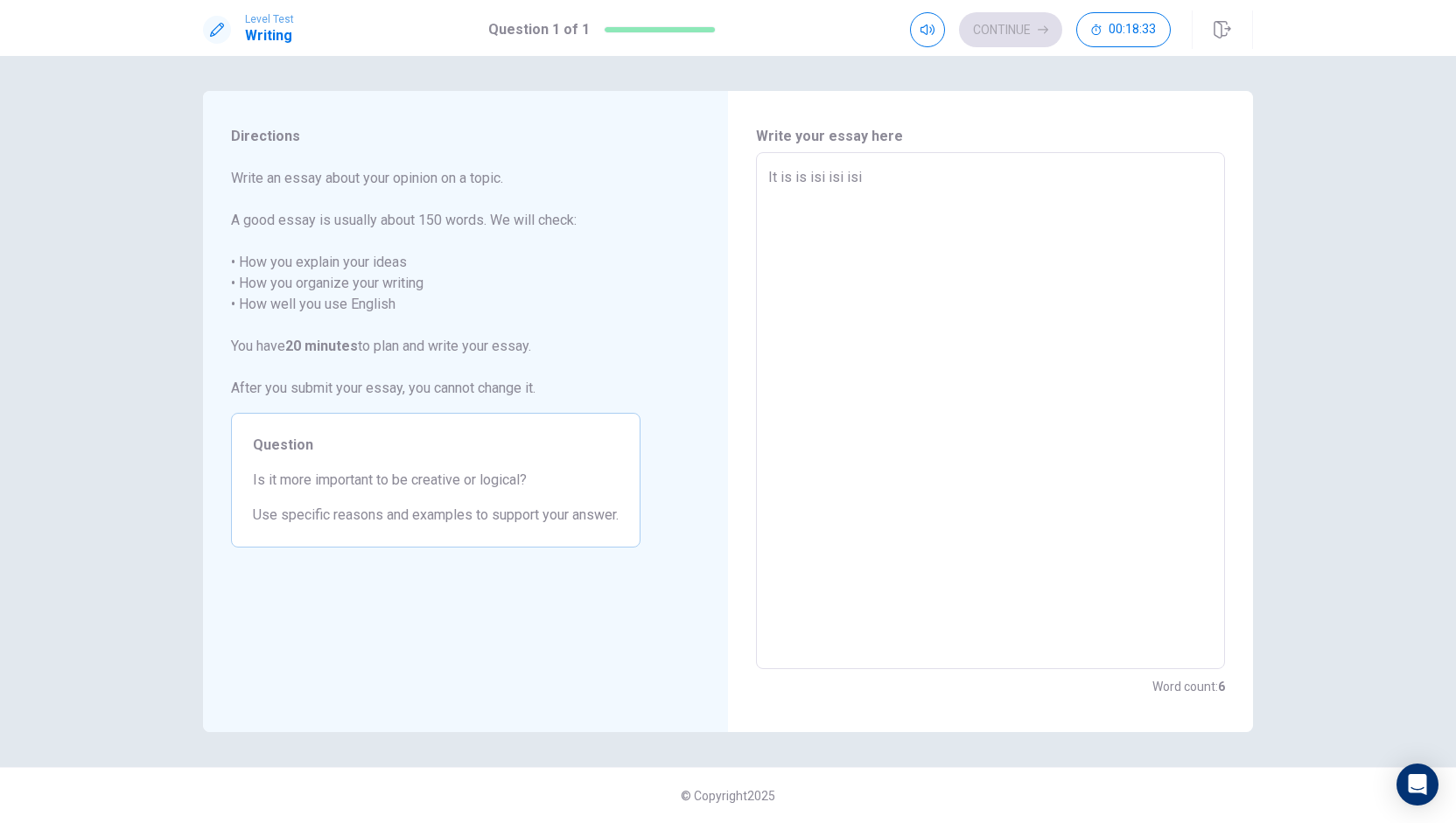
type textarea "It is is isi isi isi i"
type textarea "x"
type textarea "It is is isi isi isi is"
type textarea "x"
type textarea "It is is isi isi isi isi"
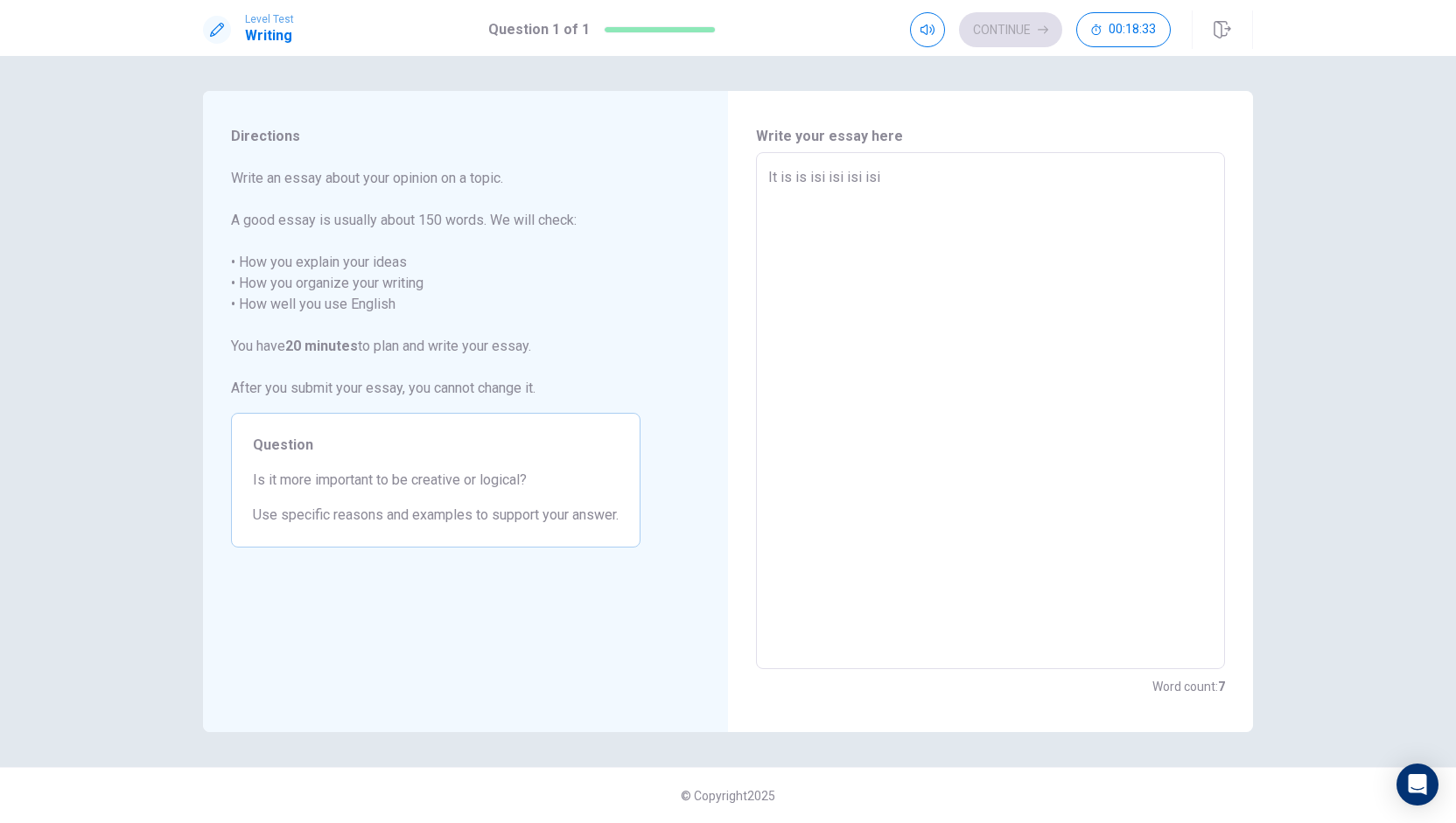
type textarea "x"
type textarea "It is is isi isi isi isisi"
type textarea "x"
type textarea "It is is isi isi isi isisi"
type textarea "x"
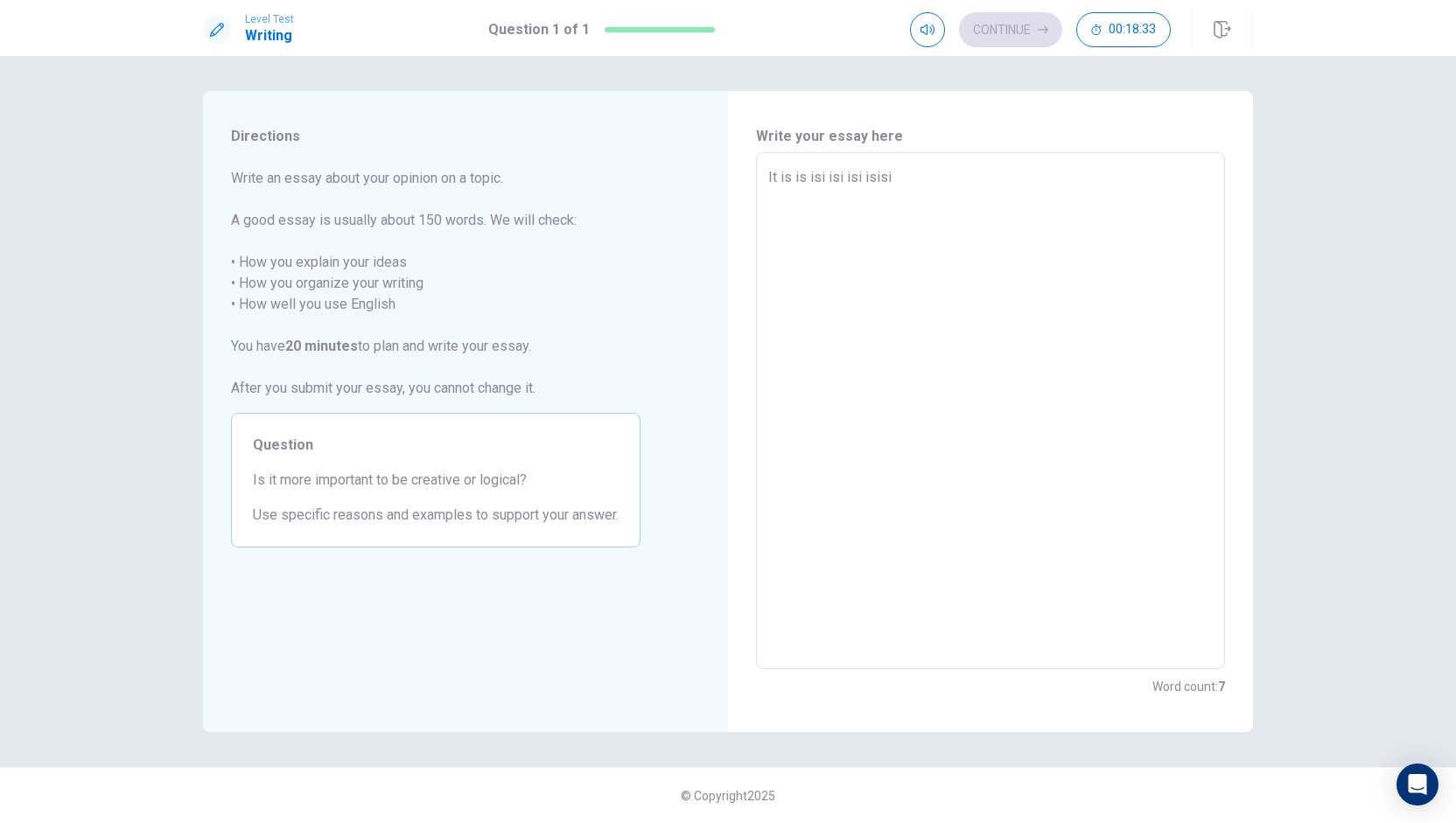
type textarea "It is is isi isi isi isisi i"
type textarea "x"
type textarea "It is is isi isi isi isisi is"
type textarea "x"
type textarea "It is is isi isi isi isisi is"
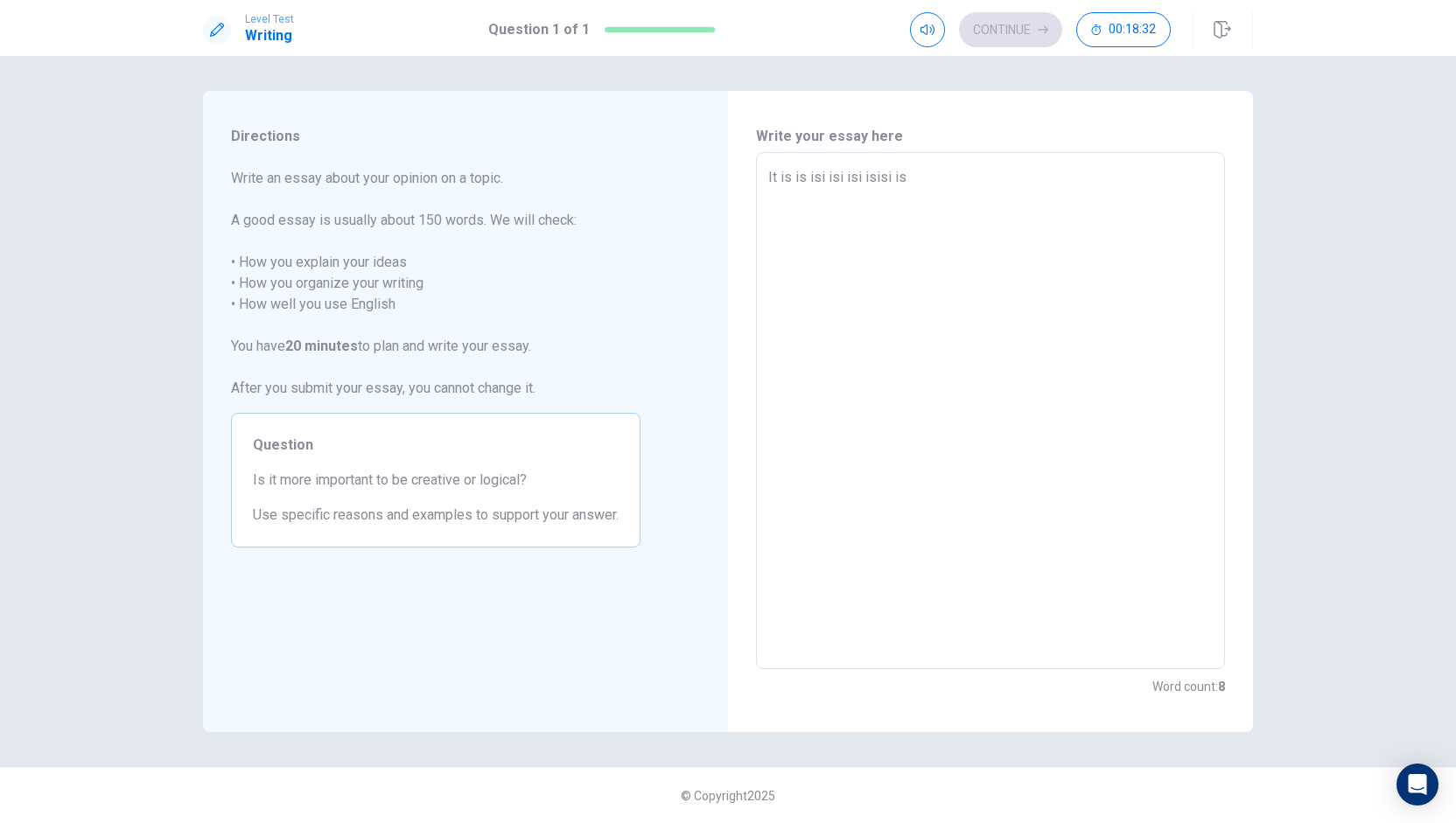
type textarea "x"
type textarea "It is is isi isi isi isisi is i"
type textarea "x"
type textarea "It is is isi isi isi isisi is ii"
type textarea "x"
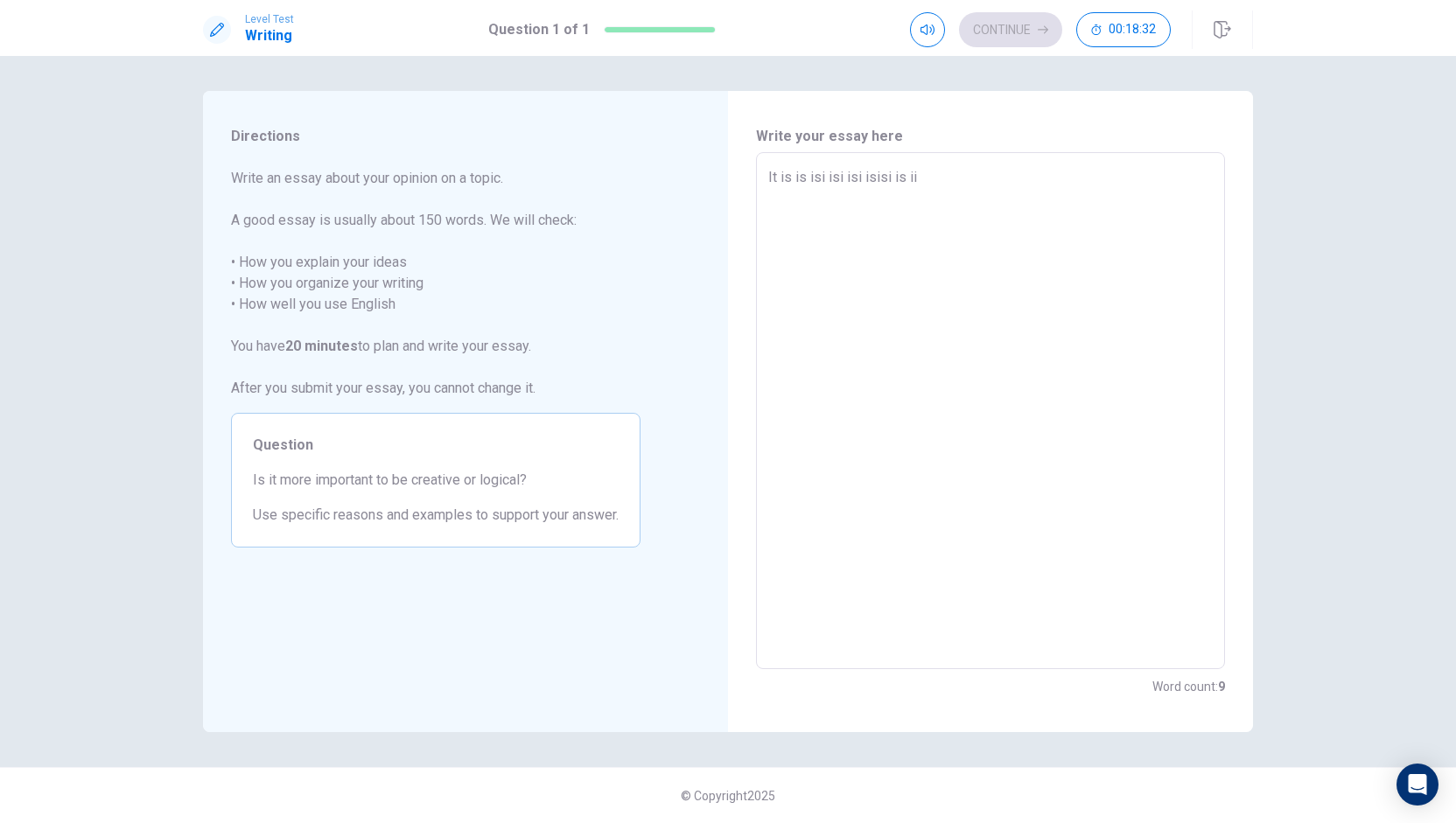
type textarea "It is is isi isi isi isisi is iis"
type textarea "x"
type textarea "It is is isi isi isi isisi is iisi"
type textarea "x"
type textarea "It is is isi isi isi isisi is iisi i"
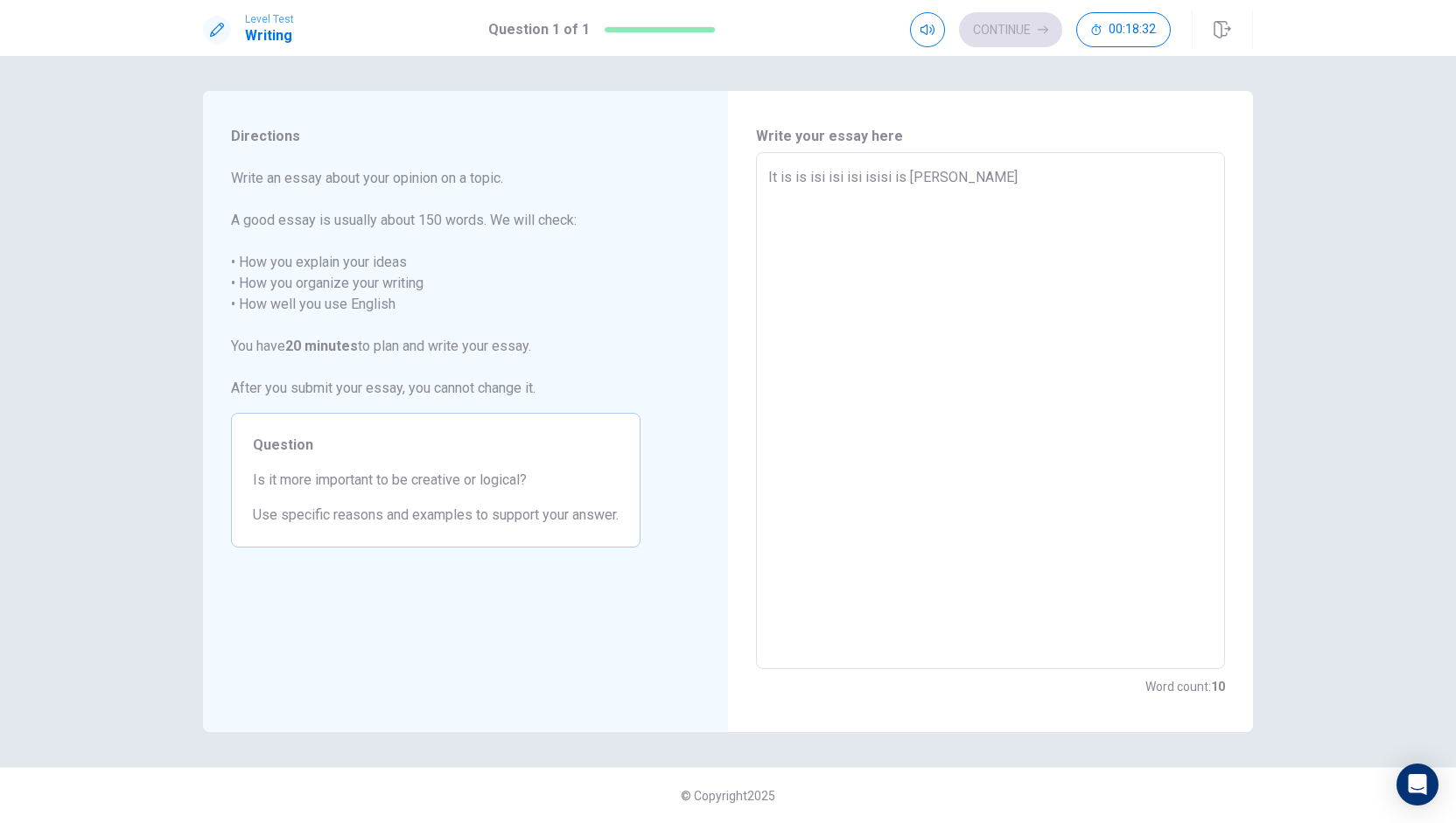
type textarea "x"
type textarea "It is is isi isi isi isisi is iisi ii s"
type textarea "x"
type textarea "It is is isi isi isi isisi is iisi ii si"
type textarea "x"
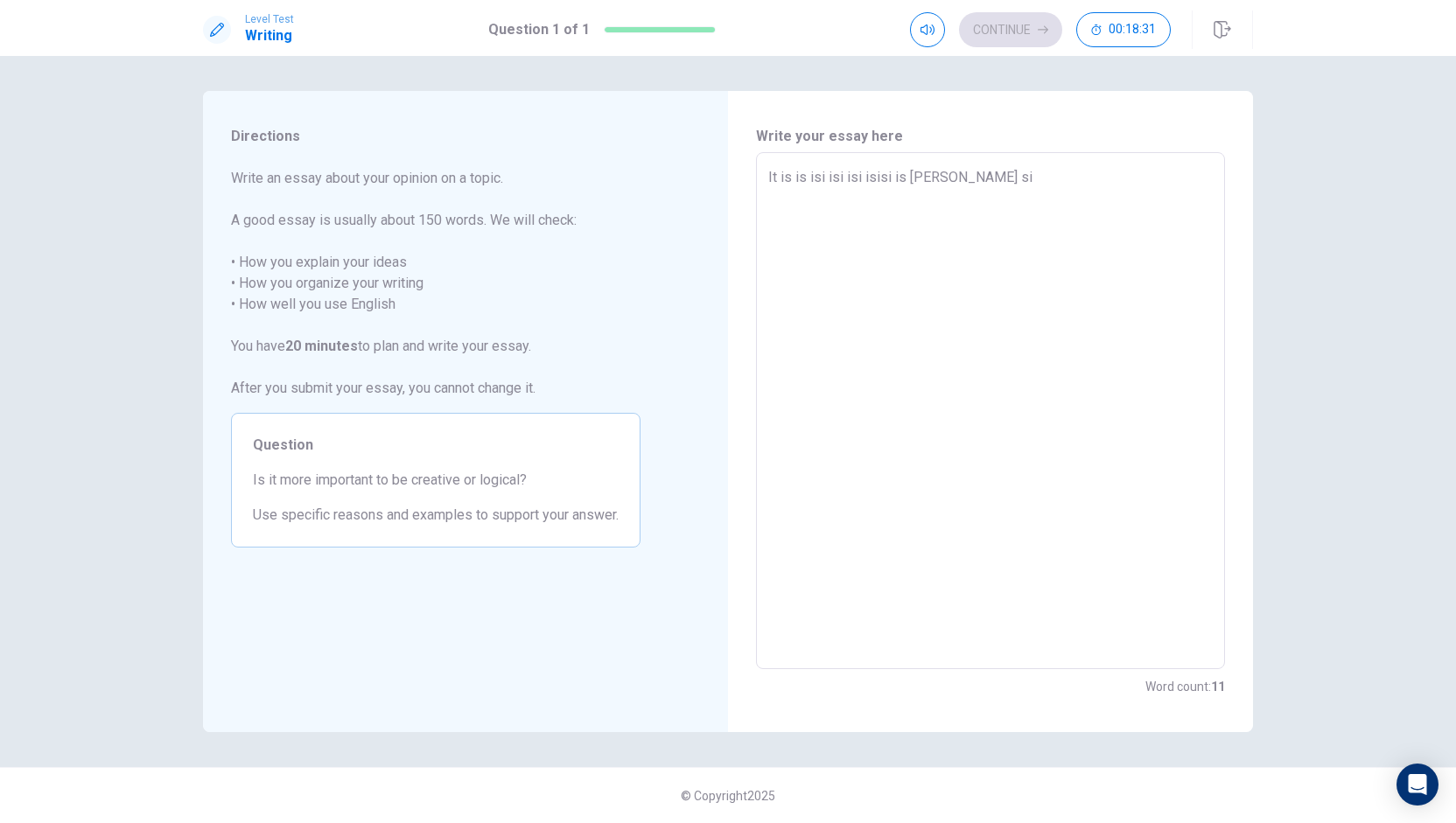
type textarea "It is is isi isi isi isisi is iisi ii si s"
type textarea "x"
type textarea "It is is isi isi isi isisi is iisi ii si si"
type textarea "x"
type textarea "It is is isi isi isi isisi is iisi ii si sis"
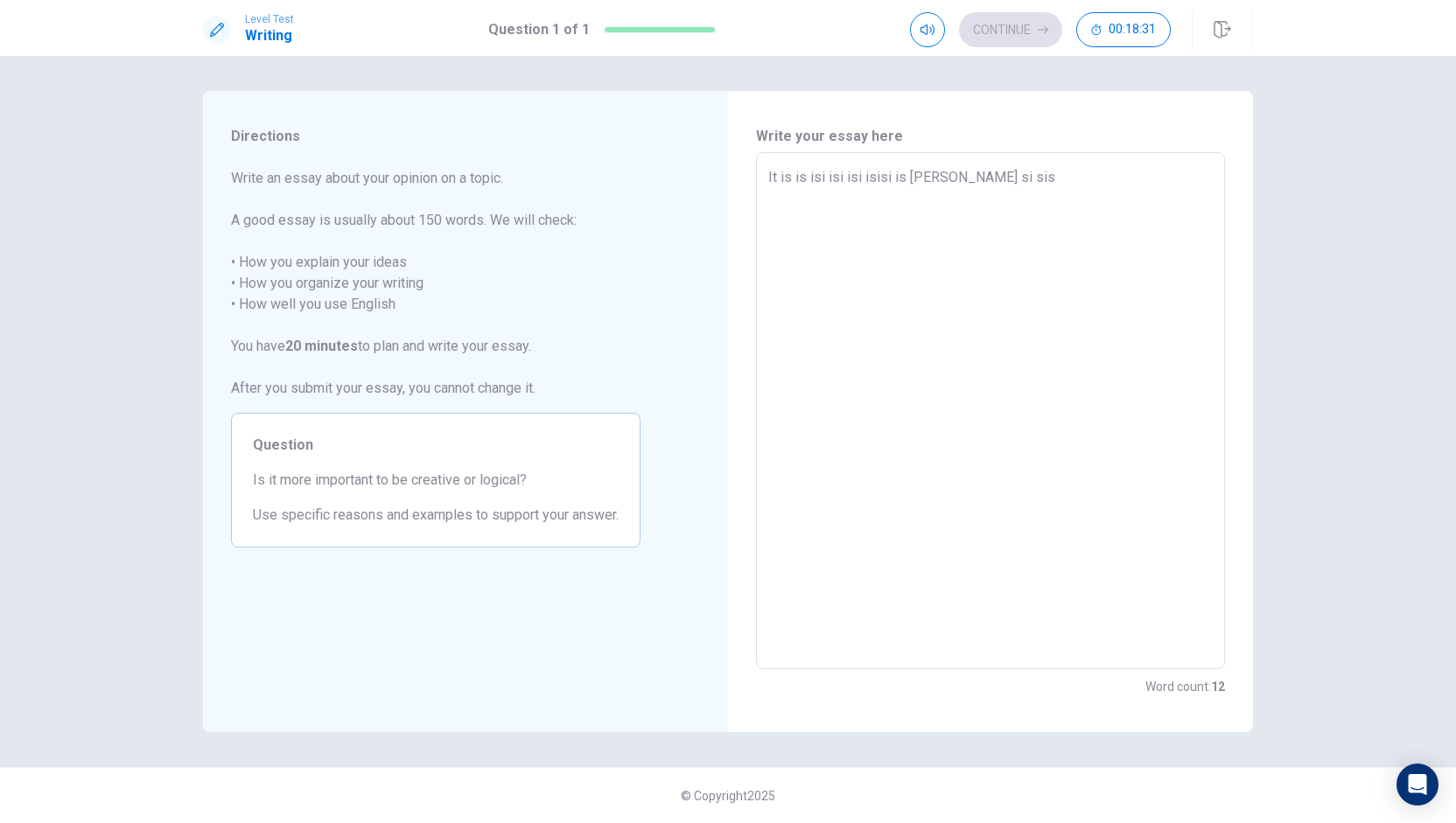
type textarea "x"
type textarea "It is is isi isi isi isisi is iisi ii si sis i"
type textarea "x"
type textarea "It is is isi isi isi isisi is iisi ii si sis is"
type textarea "x"
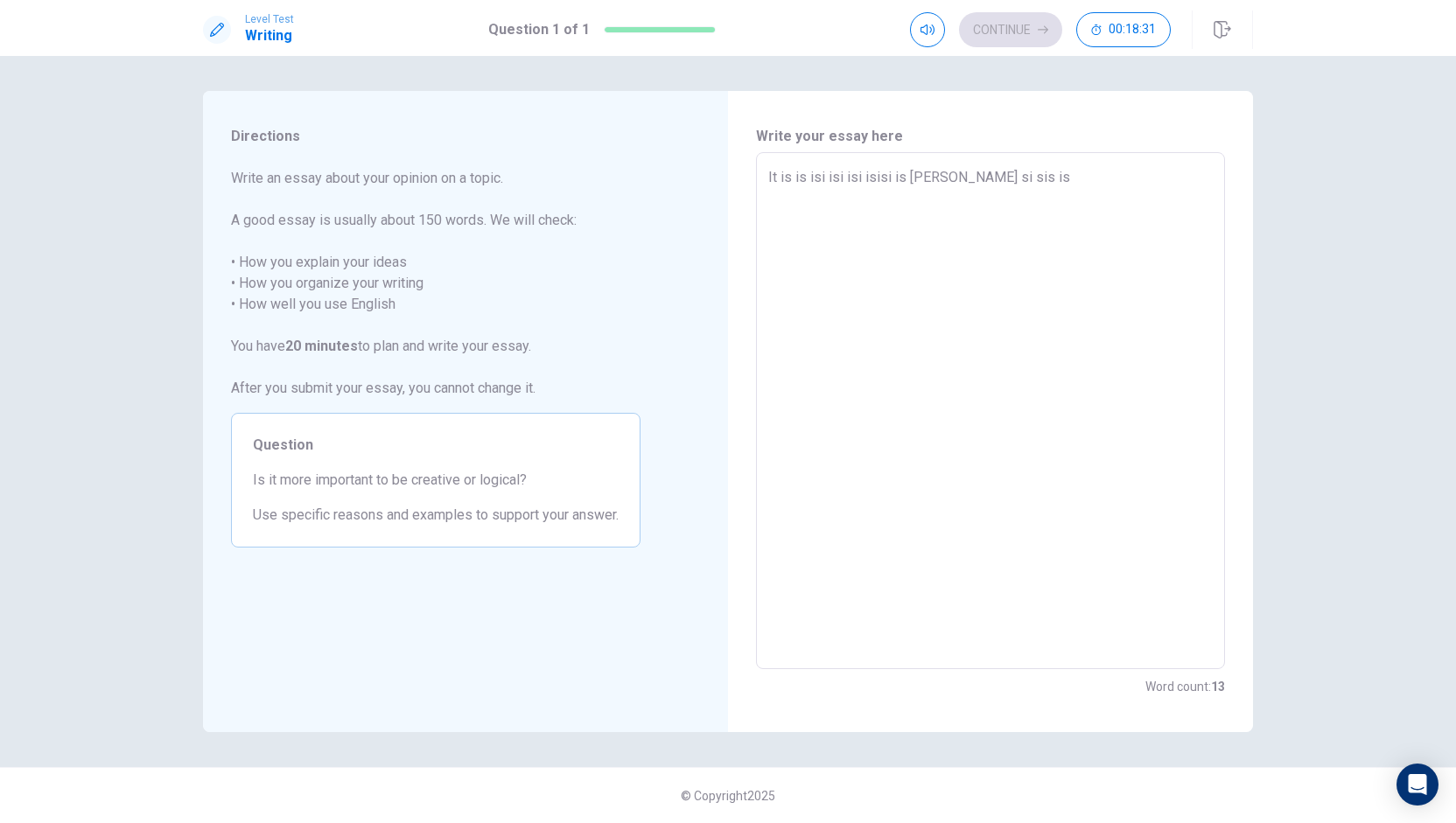
type textarea "It is is isi isi isi isisi is iisi ii si sis is i"
type textarea "x"
type textarea "It is is isi isi isi isisi is iisi ii si sis is i"
type textarea "x"
type textarea "It is is isi isi isi isisi is iisi ii si sis is i i"
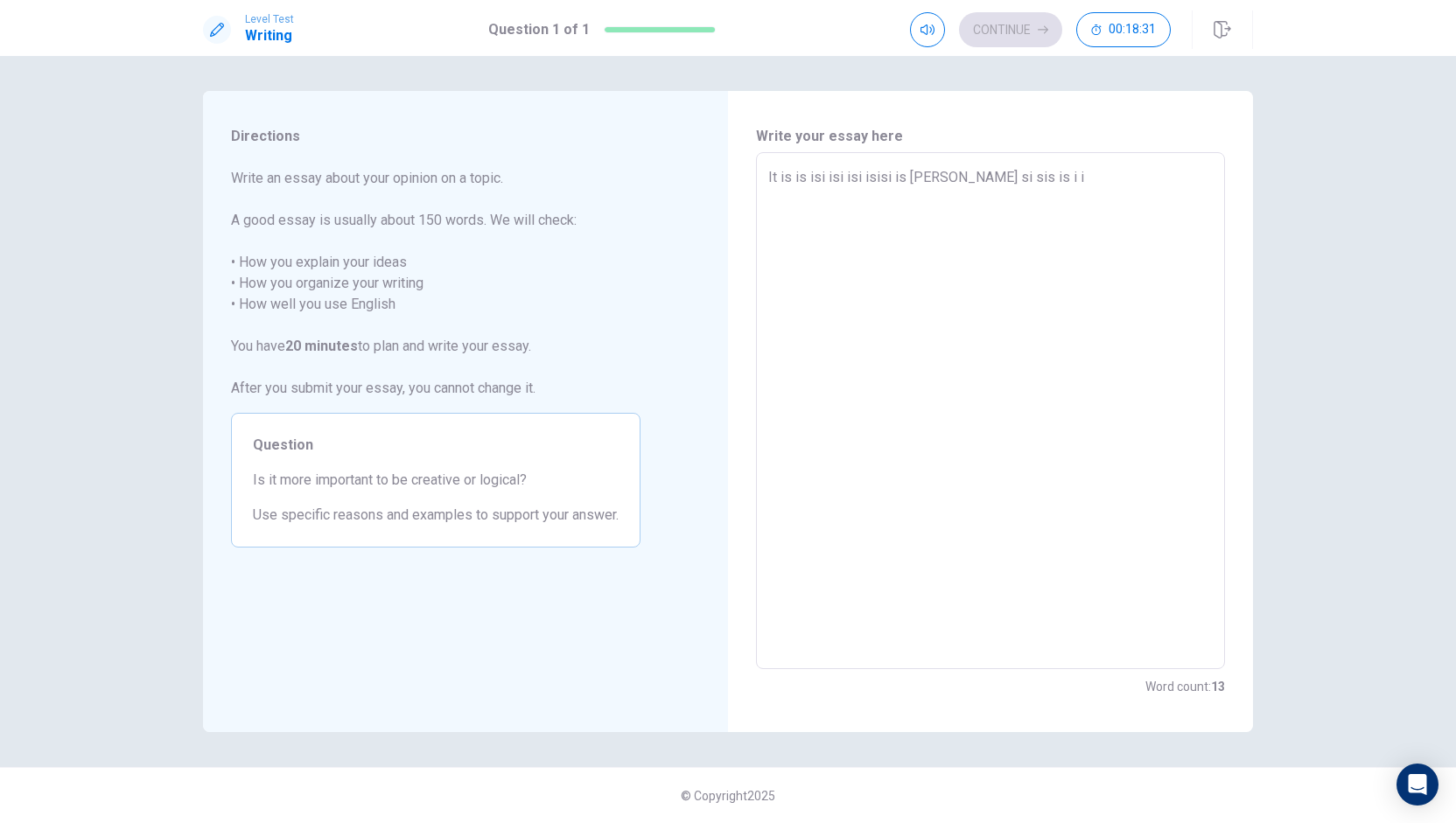
type textarea "x"
type textarea "It is is isi isi isi isisi is iisi ii si sis is i is"
type textarea "x"
type textarea "It is is isi isi isi isisi is iisi ii si sis is i isi"
type textarea "x"
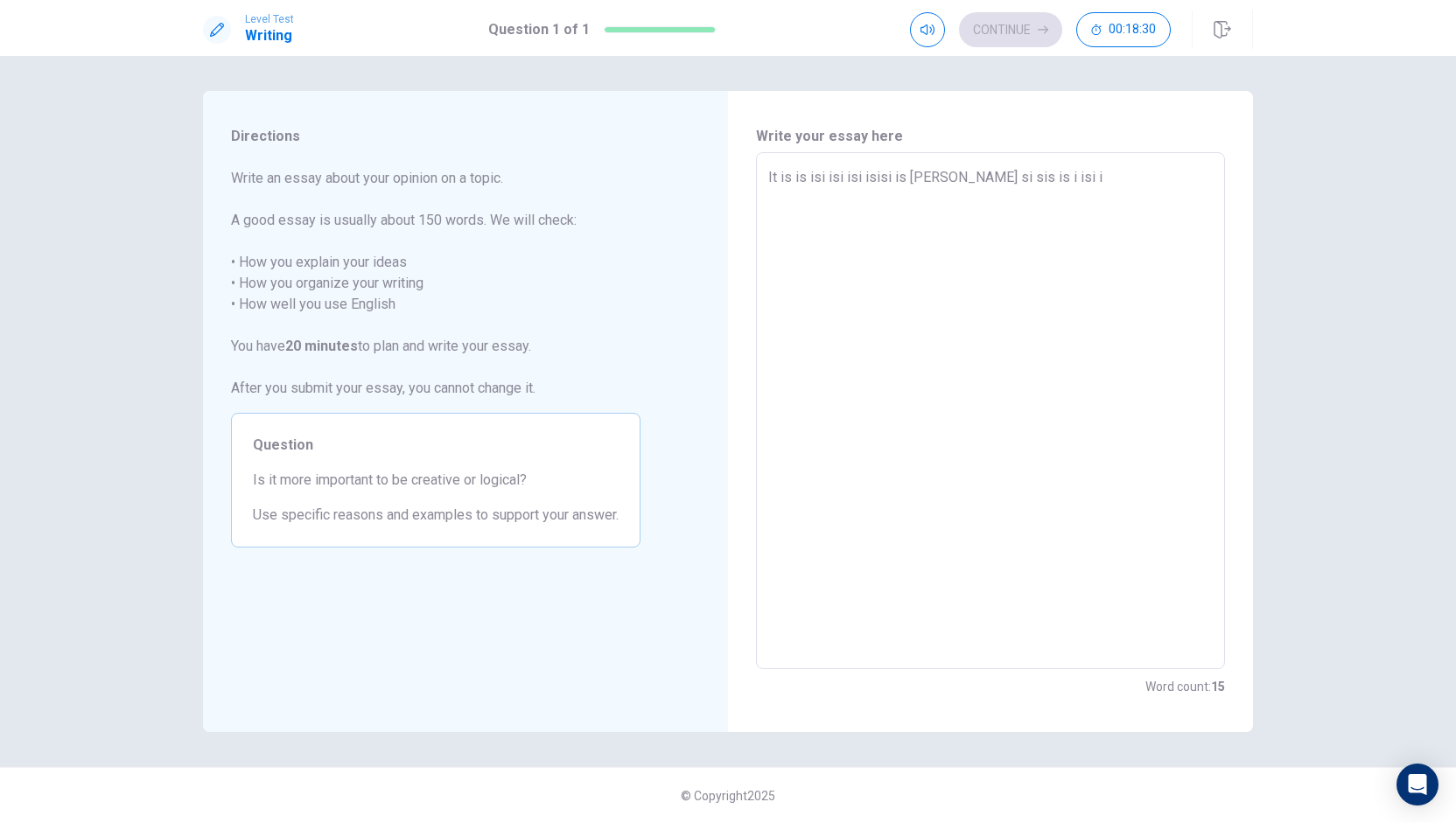
type textarea "It is is isi isi isi isisi is iisi ii si sis is i isi is"
type textarea "x"
type textarea "It is is isi isi isi isisi is iisi ii si sis is i isi iss"
type textarea "x"
type textarea "It is is isi isi isi isisi is iisi ii si sis is i isi issi"
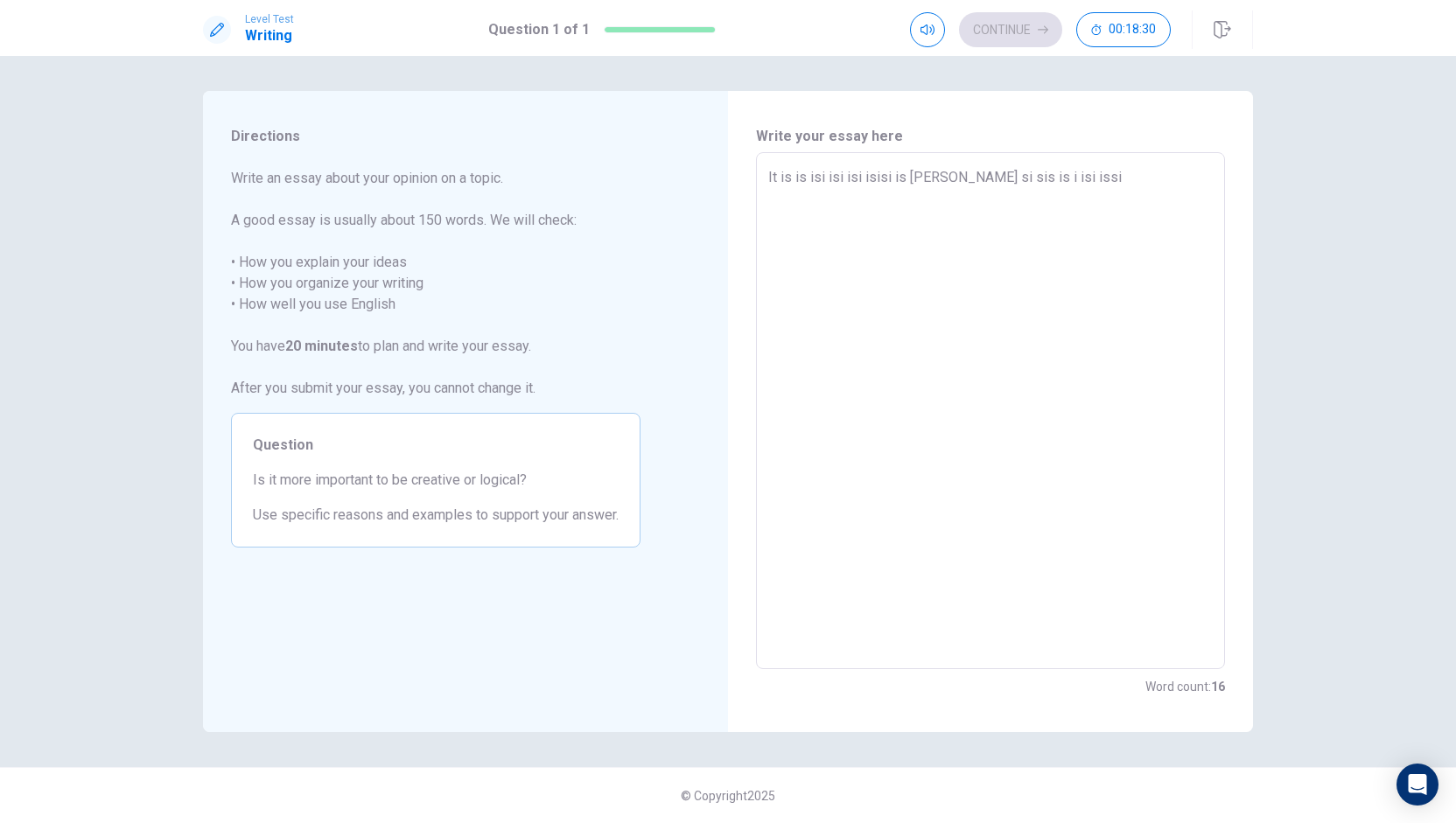
type textarea "x"
type textarea "It is is isi isi isi isisi is iisi ii si sis is i isi issiis"
type textarea "x"
type textarea "It is is isi isi isi isisi is iisi ii si sis is i isi issiis i"
type textarea "x"
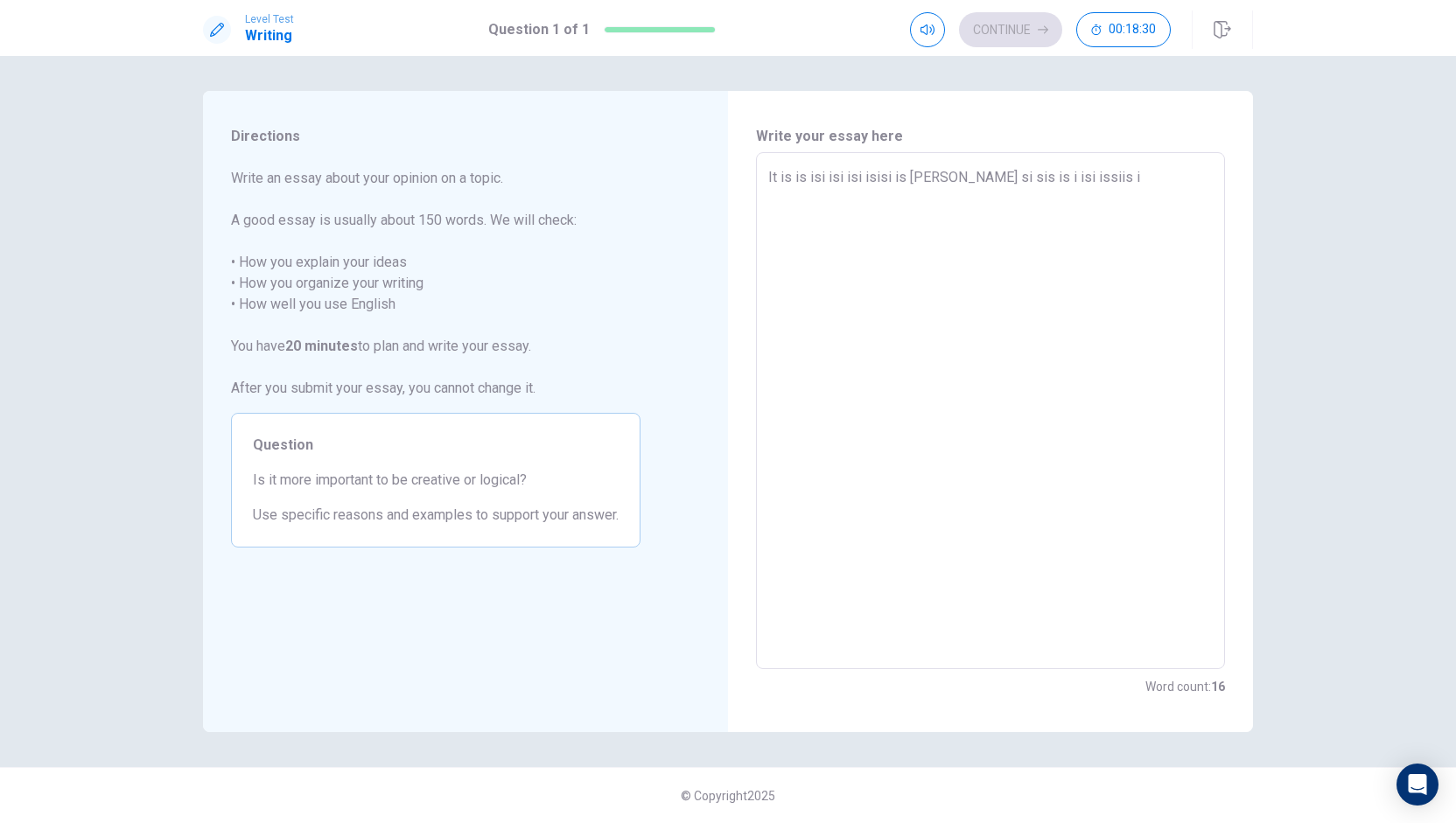
type textarea "It is is isi isi isi isisi is iisi ii si sis is i isi issiis is"
type textarea "x"
type textarea "It is is isi isi isi isisi is iisi ii si sis is i isi issiis isi"
type textarea "x"
type textarea "It is is isi isi isi isisi is iisi ii si sis is i isi issiis isis"
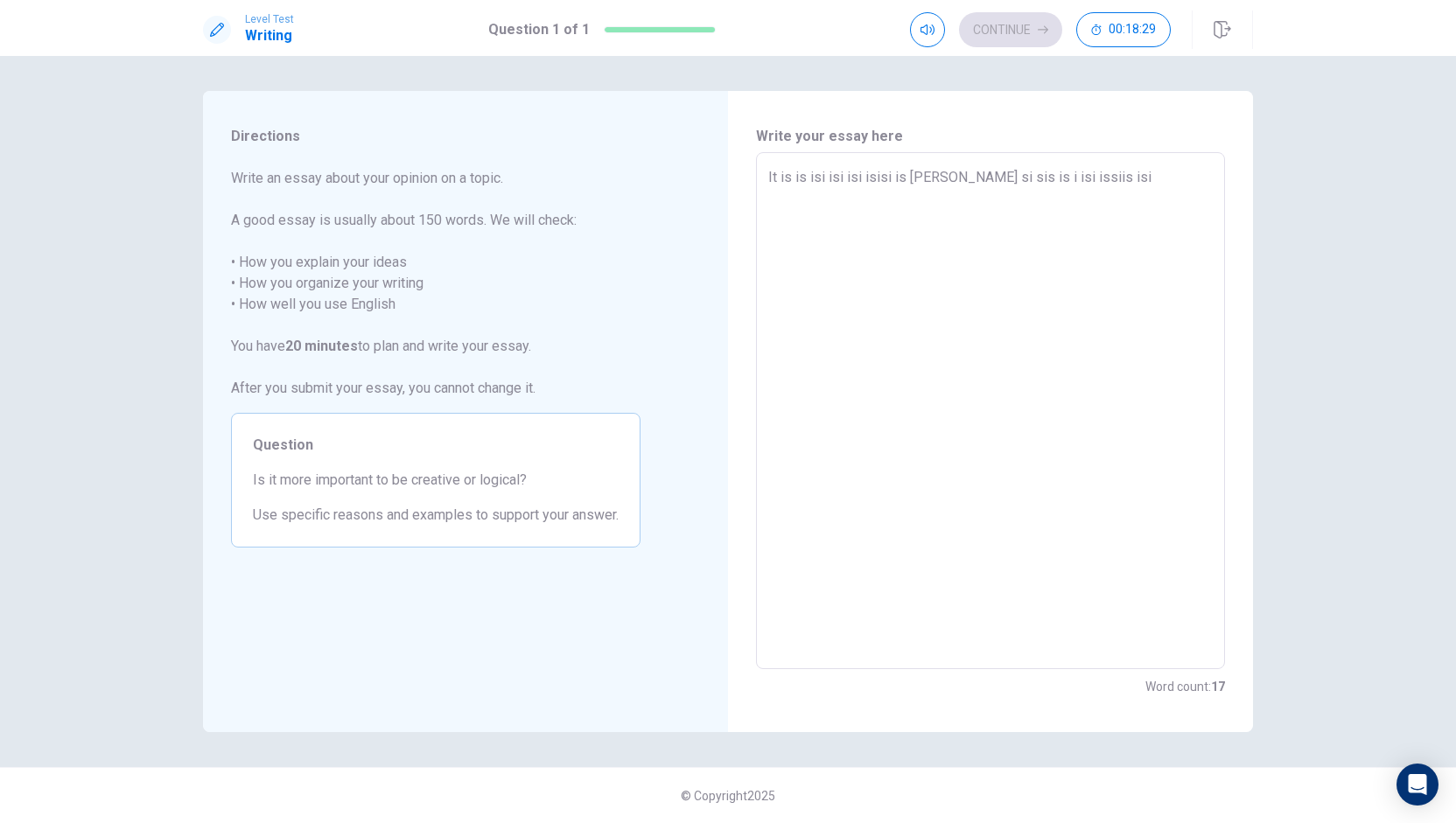
type textarea "x"
type textarea "It is is isi isi isi isisi is iisi ii si sis is i isi issiis isis"
type textarea "x"
type textarea "It is is isi isi isi isisi is iisi ii si sis is i isi issiis isis i"
type textarea "x"
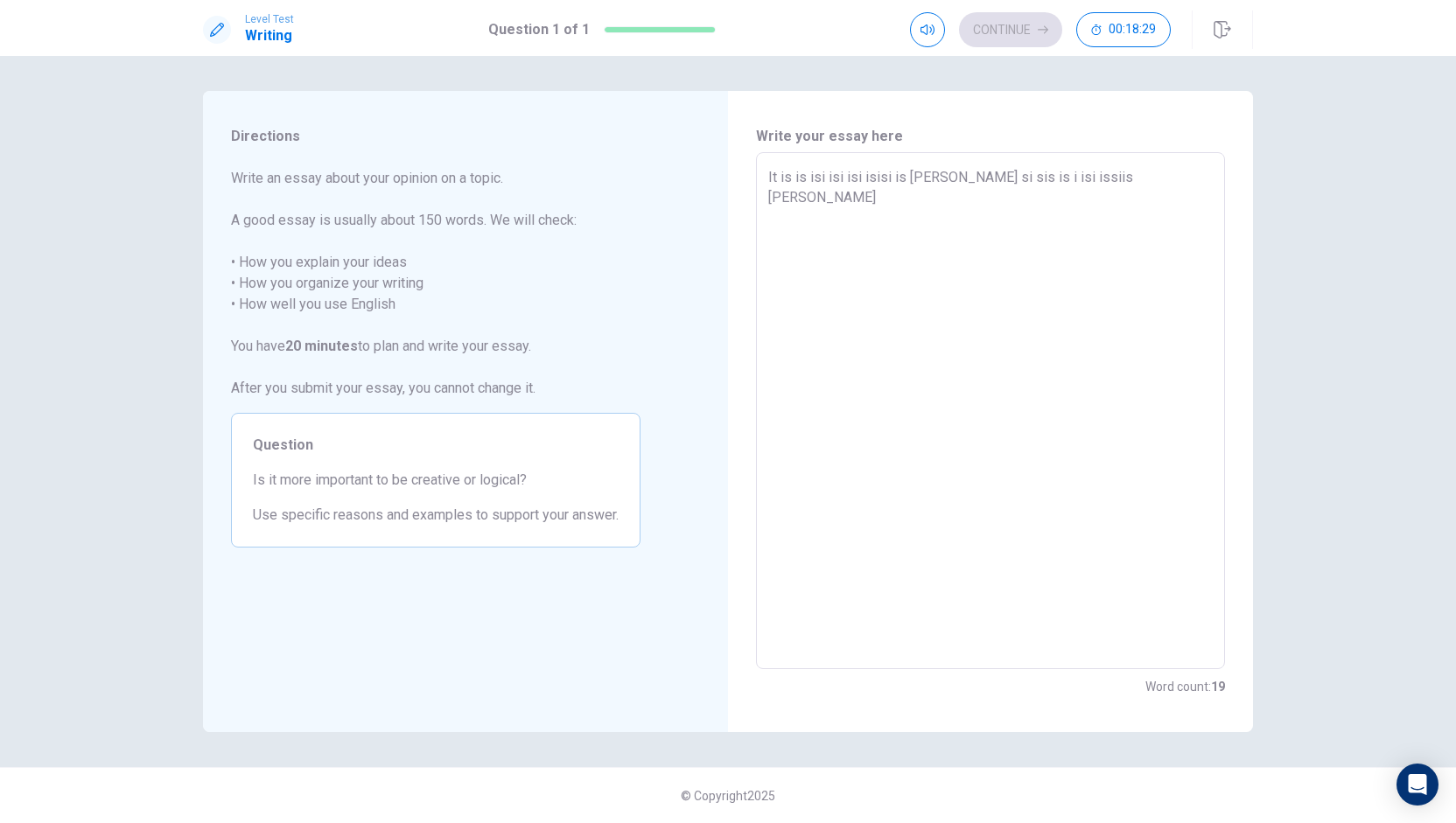
type textarea "It is is isi isi isi isisi is iisi ii si sis is i isi issiis isis i is"
type textarea "x"
type textarea "It is is isi isi isi isisi is iisi ii si sis is i isi issiis isis i isis"
type textarea "x"
type textarea "It is is isi isi isi isisi is iisi ii si sis is i isi issiis isis i isis i"
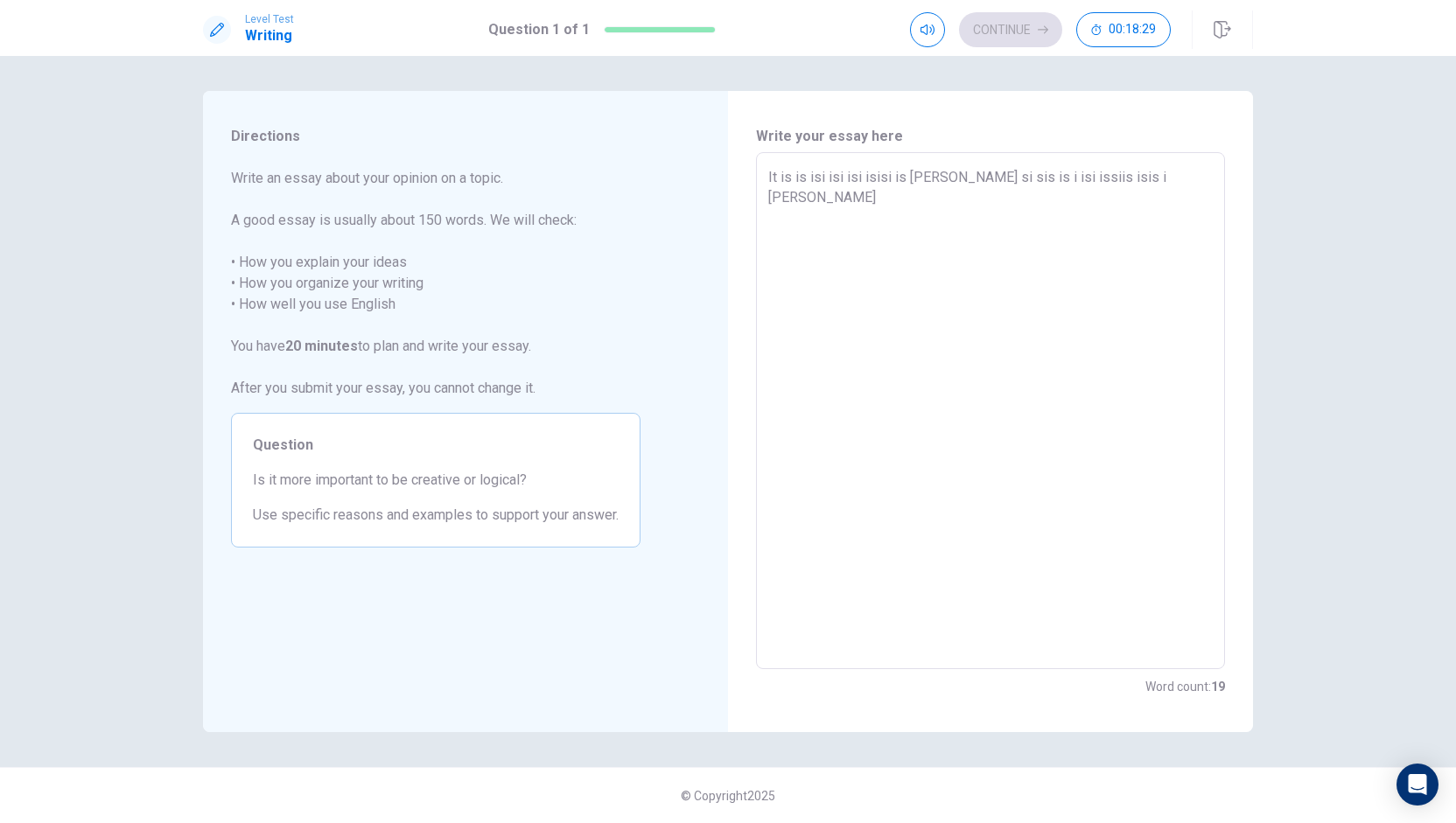
type textarea "x"
type textarea "It is is isi isi isi isisi is iisi ii si sis is i isi issiis isis i isis is"
type textarea "x"
type textarea "It is is isi isi isi isisi is iisi ii si sis is i isi issiis isis i isis is i"
type textarea "x"
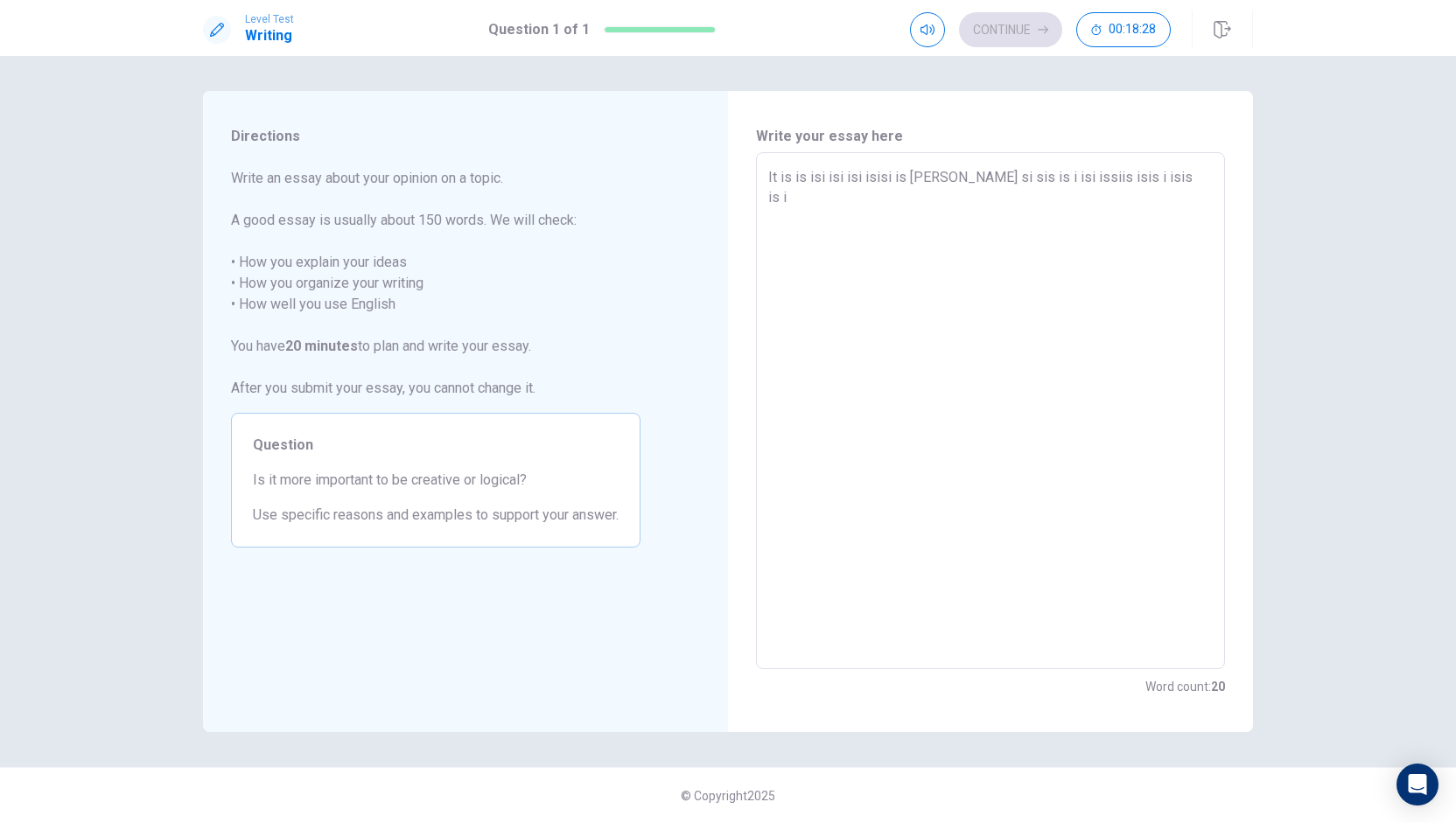
type textarea "It is is isi isi isi isisi is iisi ii si sis is i isi issiis isis i isis is is"
type textarea "x"
type textarea "It is is isi isi isi isisi is iisi ii si sis is i isi issiis isis i isis is isi"
type textarea "x"
type textarea "It is is isi isi isi isisi is iisi ii si sis is i isi issiis isis i isis is isis"
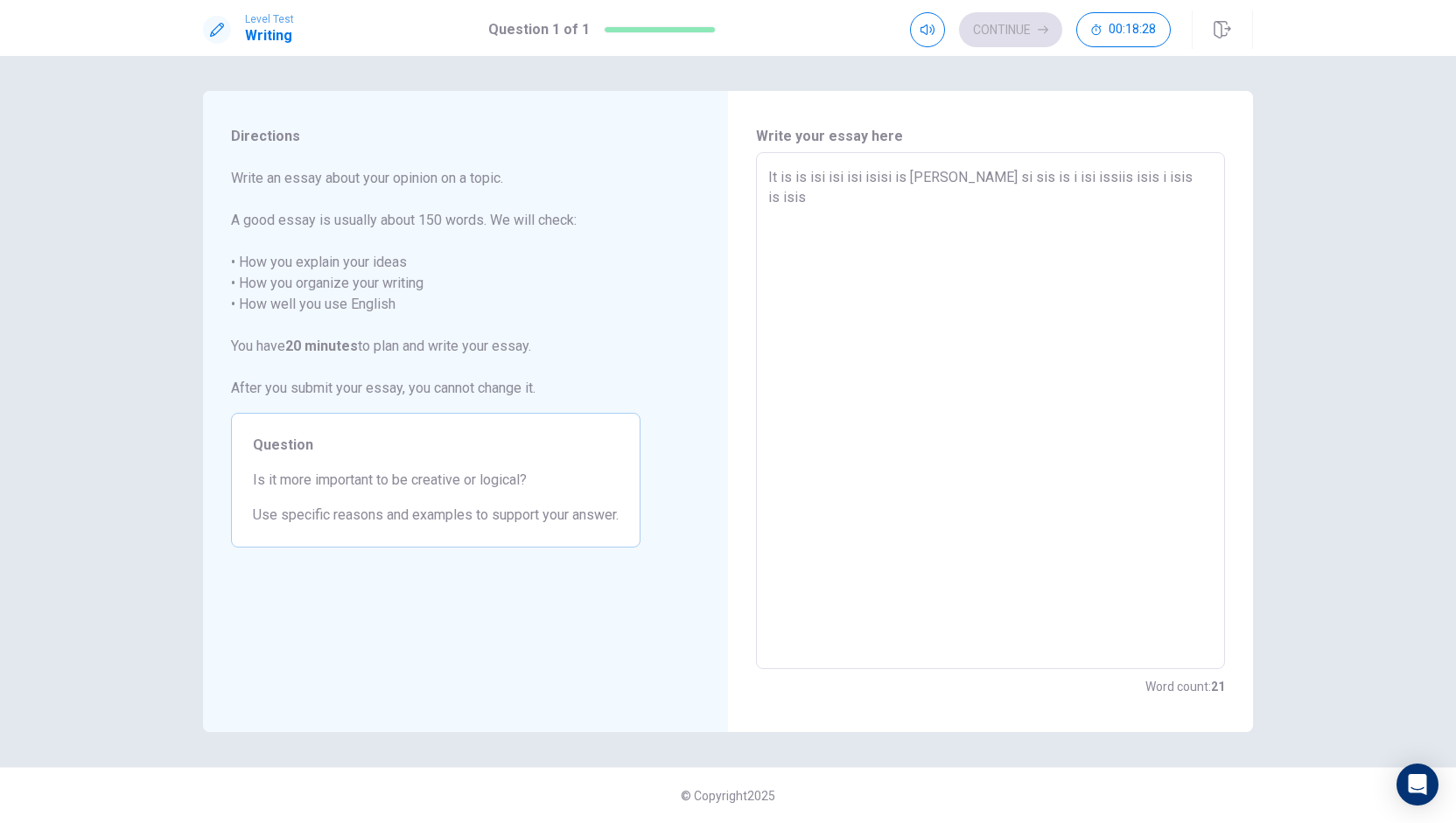
type textarea "x"
type textarea "It is is isi isi isi isisi is iisi ii si sis is i isi issiis isis i isis is isi…"
type textarea "x"
type textarea "It is is isi isi isi isisi is iisi ii si sis is i isi issiis isis i isis is isi…"
type textarea "x"
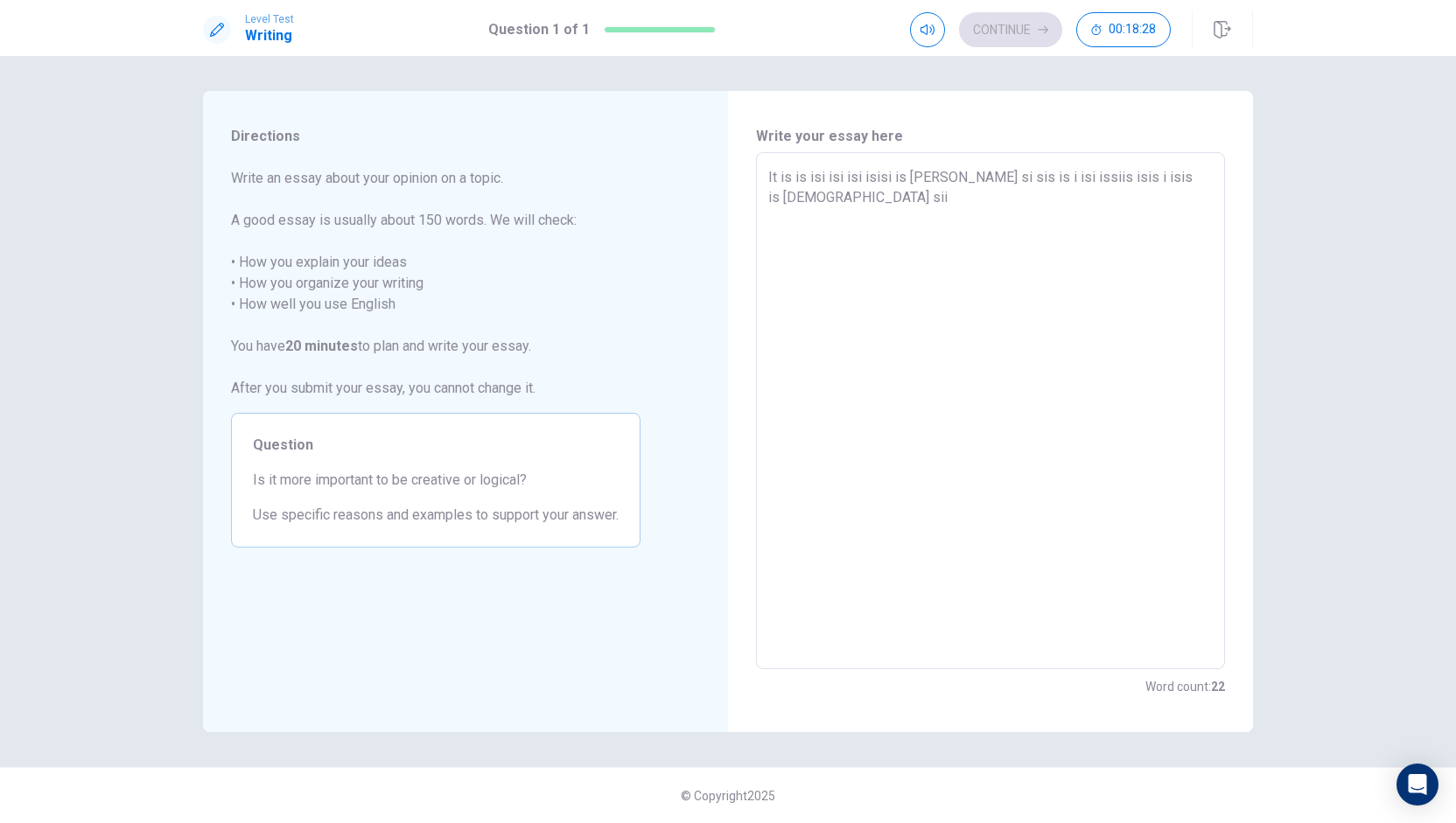
type textarea "It is is isi isi isi isisi is iisi ii si sis is i isi issiis isis i isis is isi…"
type textarea "x"
type textarea "It is is isi isi isi isisi is iisi ii si sis is i isi issiis isis i isis is isi…"
type textarea "x"
type textarea "It is is isi isi isi isisi is iisi ii si sis is i isi issiis isis i isis is isi…"
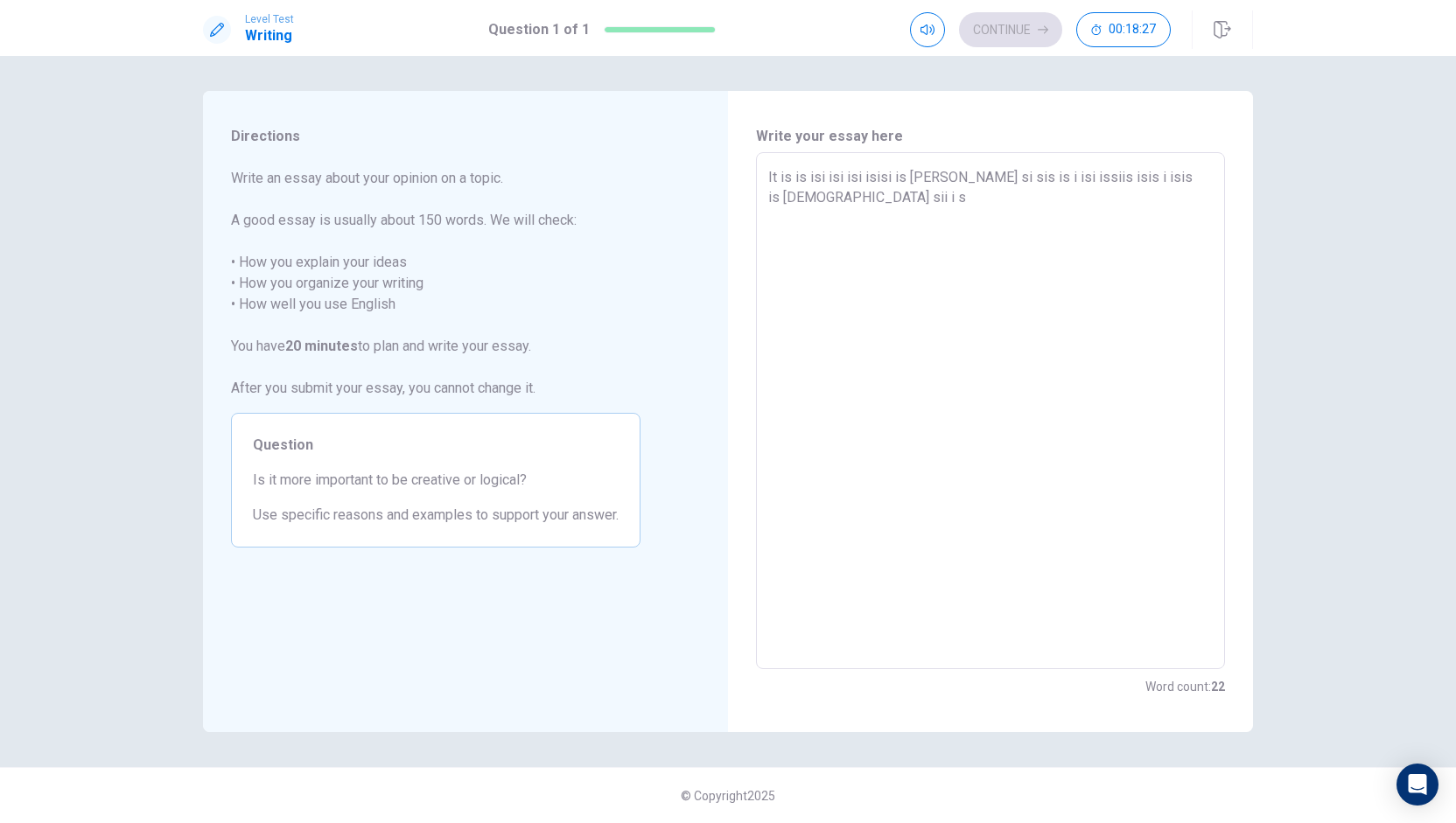
type textarea "x"
type textarea "It is is isi isi isi isisi is iisi ii si sis is i isi issiis isis i isis is isi…"
type textarea "x"
type textarea "It is is isi isi isi isisi is iisi ii si sis is i isi issiis isis i isis is isi…"
type textarea "x"
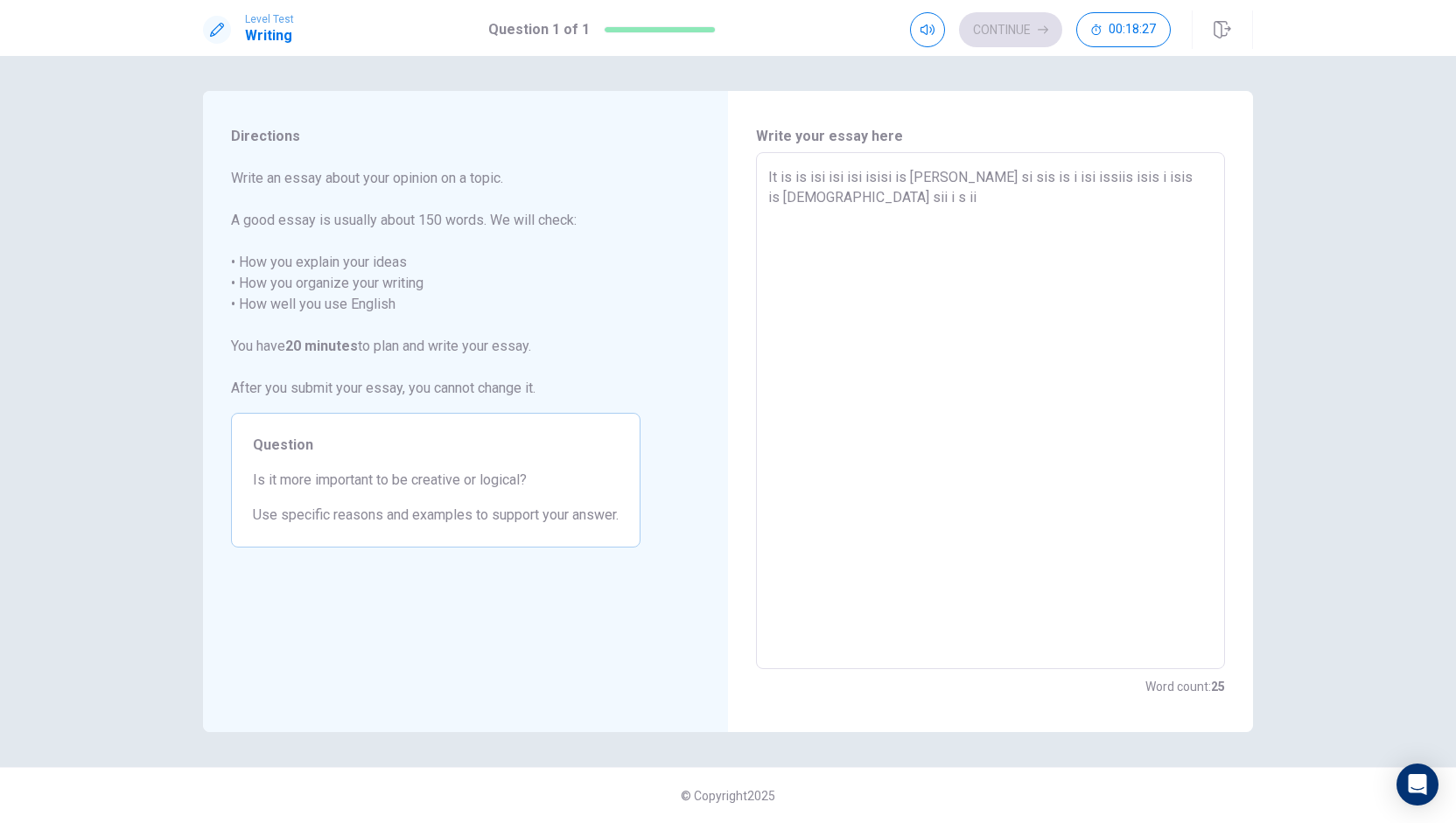
type textarea "It is is isi isi isi isisi is iisi ii si sis is i isi issiis isis i isis is isi…"
type textarea "x"
type textarea "It is is isi isi isi isisi is iisi ii si sis is i isi issiis isis i isis is isi…"
type textarea "x"
type textarea "It is is isi isi isi isisi is iisi ii si sis is i isi issiis isis i isis is isi…"
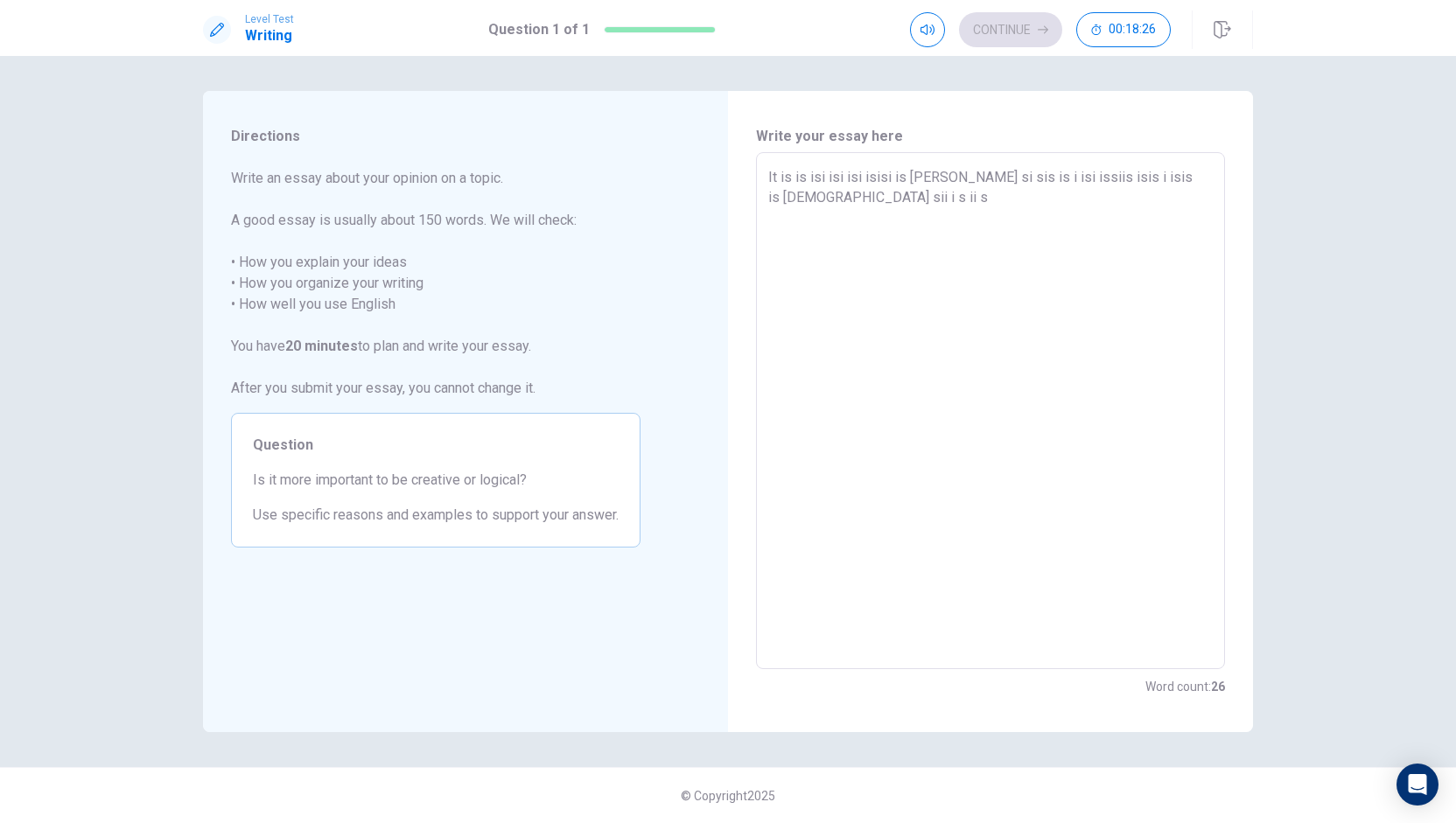
type textarea "x"
type textarea "It is is isi isi isi isisi is iisi ii si sis is i isi issiis isis i isis is isi…"
type textarea "x"
type textarea "It is is isi isi isi isisi is iisi ii si sis is i isi issiis isis i isis is isi…"
type textarea "x"
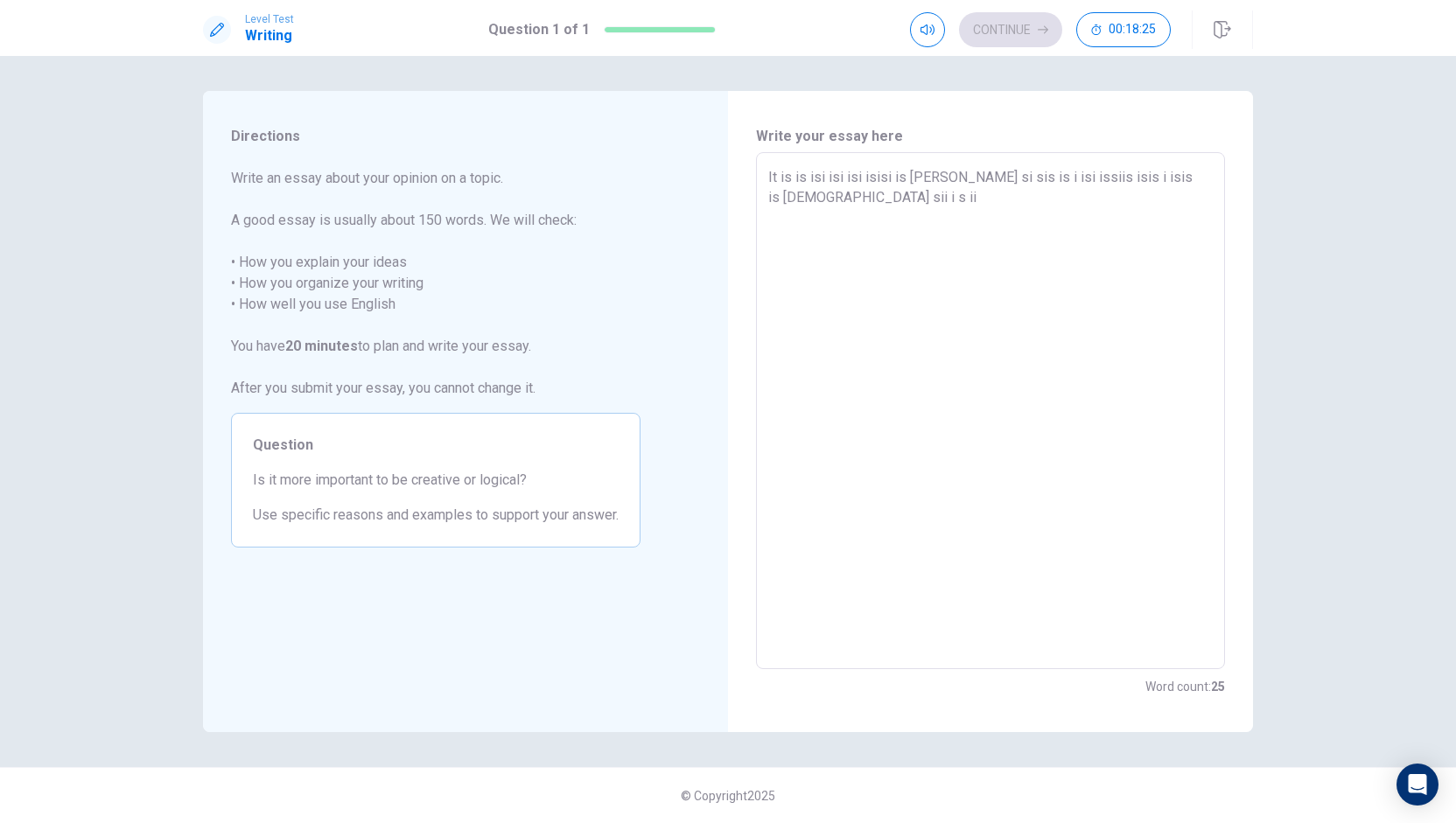
type textarea "It is is isi isi isi isisi is iisi ii si sis is i isi issiis isis i isis is isi…"
type textarea "x"
type textarea "It is is isi isi isi isisi is iisi ii si sis is i isi issiis isis i isis is isi…"
type textarea "x"
type textarea "It is is isi isi isi isisi is iisi ii si sis is i isi issiis isis i isis is isi…"
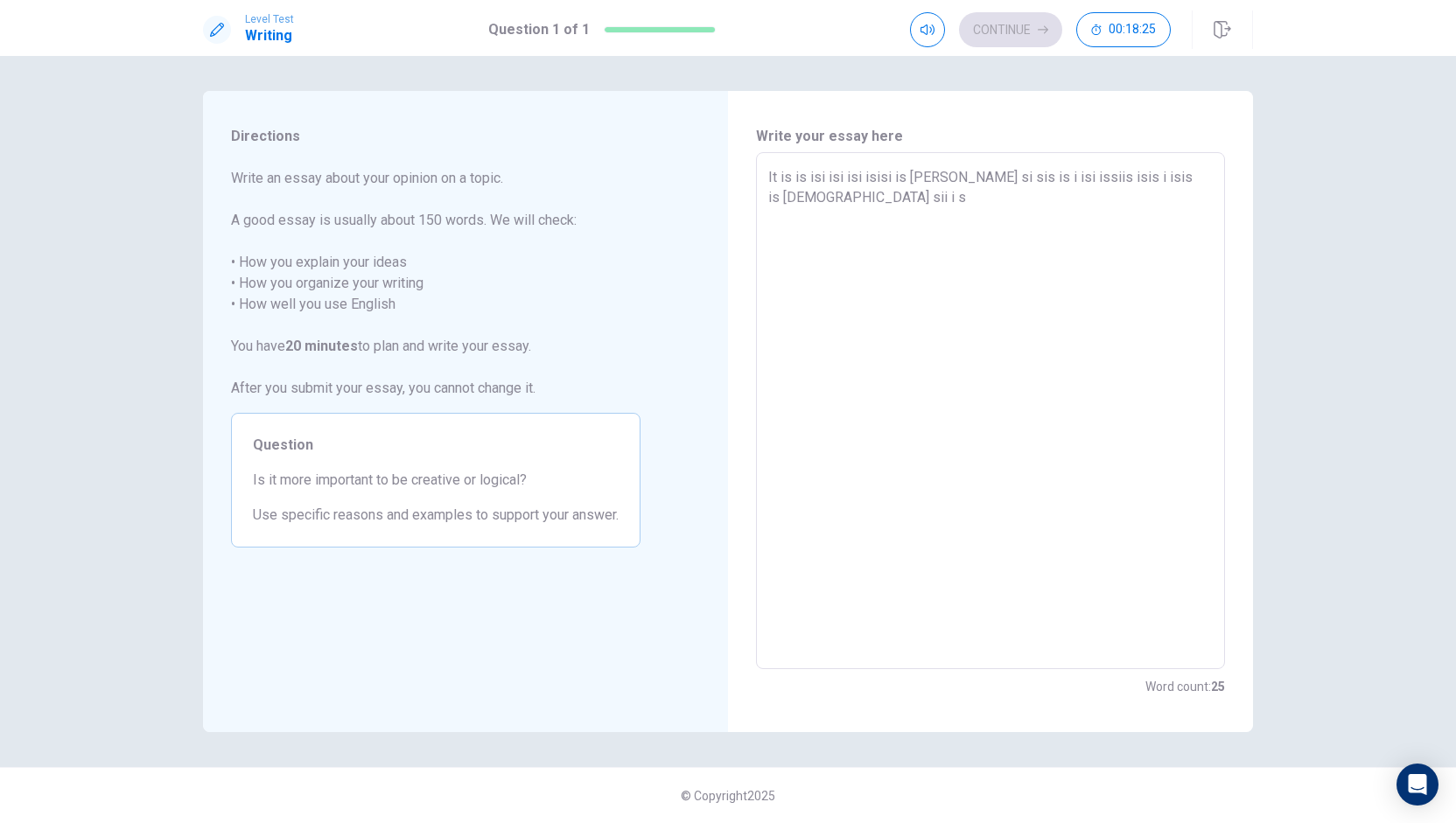
type textarea "x"
type textarea "It is is isi isi isi isisi is iisi ii si sis is i isi issiis isis i isis is isi…"
type textarea "x"
type textarea "It is is isi isi isi isisi is iisi ii si sis is i isi issiis isis i isis is isi…"
type textarea "x"
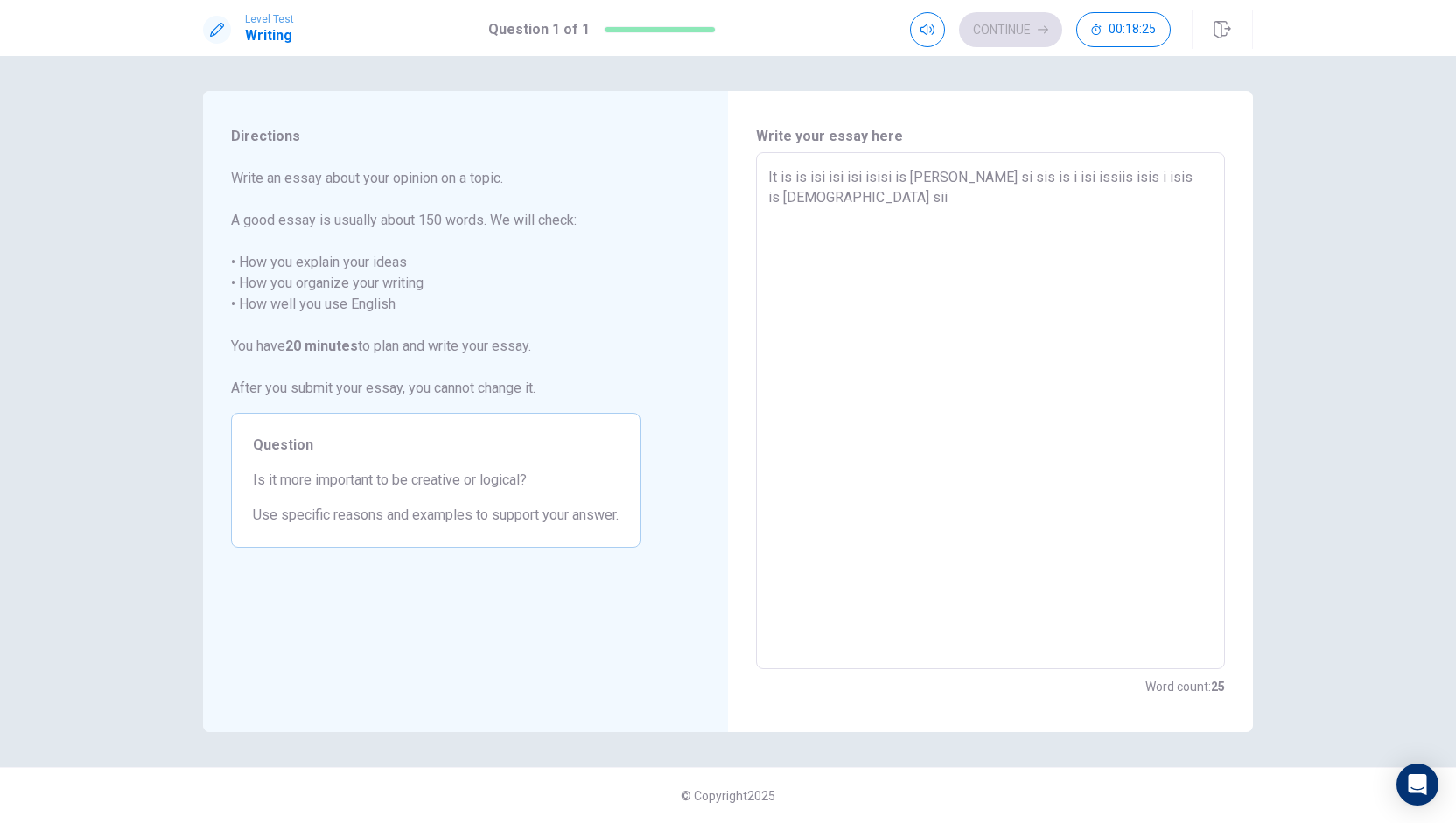
type textarea "It is is isi isi isi isisi is iisi ii si sis is i isi issiis isis i isis is isi…"
type textarea "x"
type textarea "It is is isi isi isi isisi is iisi ii si sis is i isi issiis isis i isis is isi…"
type textarea "x"
type textarea "It is is isi isi isi isisi is iisi ii si sis is i isi issiis isis i isis is isi…"
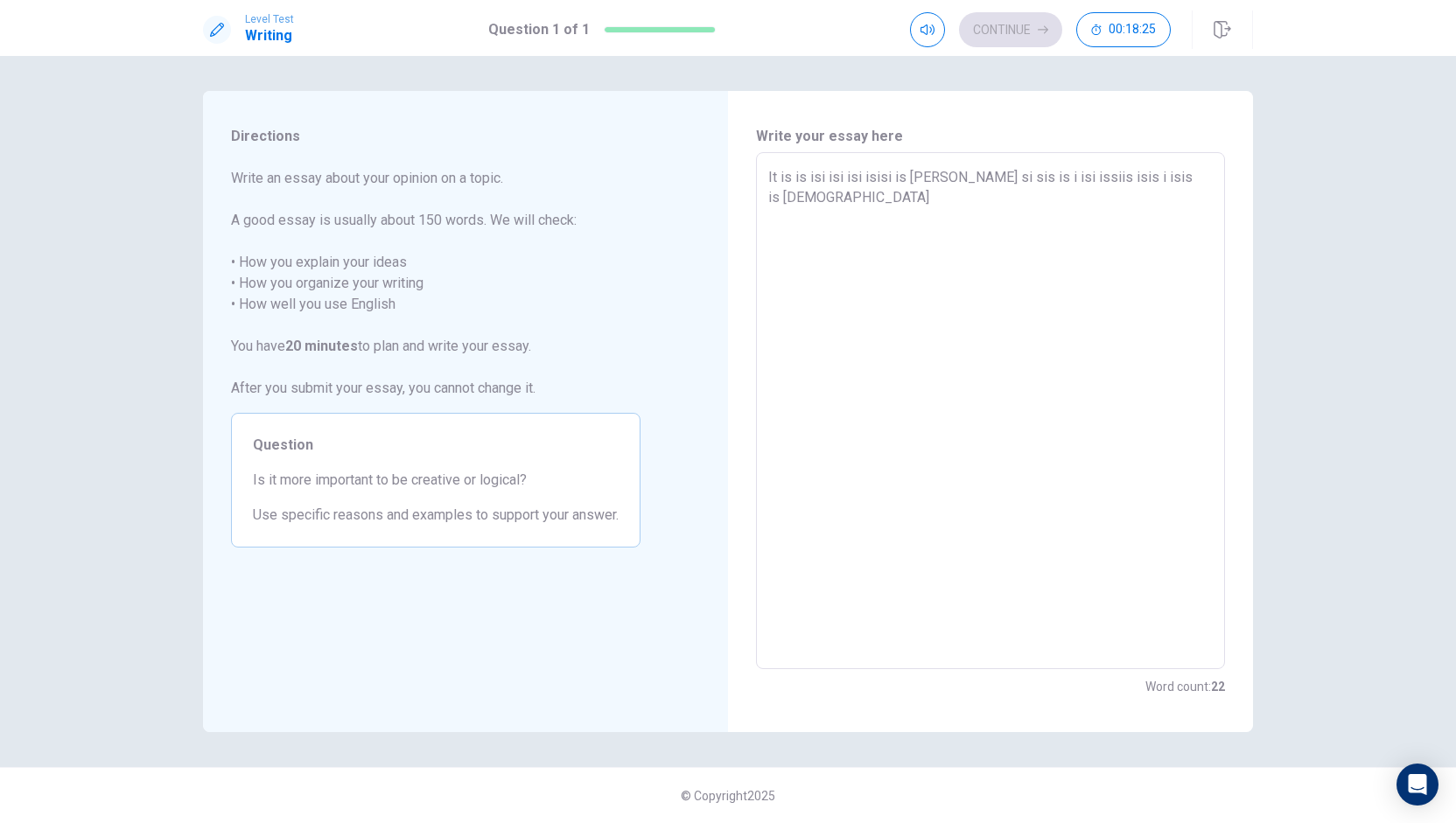
type textarea "x"
type textarea "It is is isi isi isi isisi is iisi ii si sis is i isi issiis isis i isis is isi…"
type textarea "x"
type textarea "It is is isi isi isi isisi is iisi ii si sis is i isi issiis isis i isis is isis"
type textarea "x"
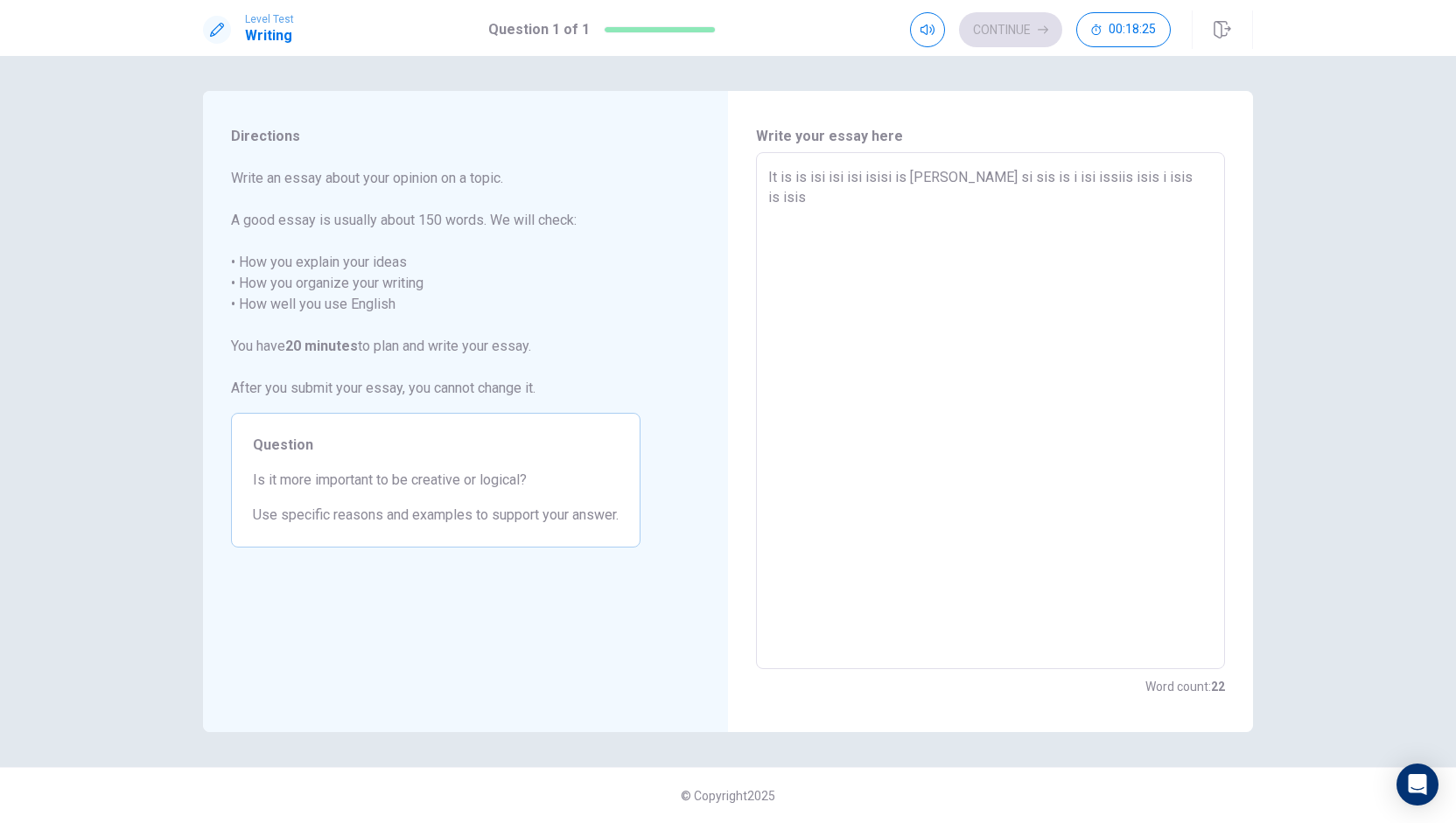
type textarea "It is is isi isi isi isisi is iisi ii si sis is i isi issiis isis i isis is isi"
type textarea "x"
type textarea "It is is isi isi isi isisi is iisi ii si sis is i isi issiis isis i isis is is"
type textarea "x"
type textarea "It is is isi isi isi isisi is iisi ii si sis is i isi issiis isis i isis is i"
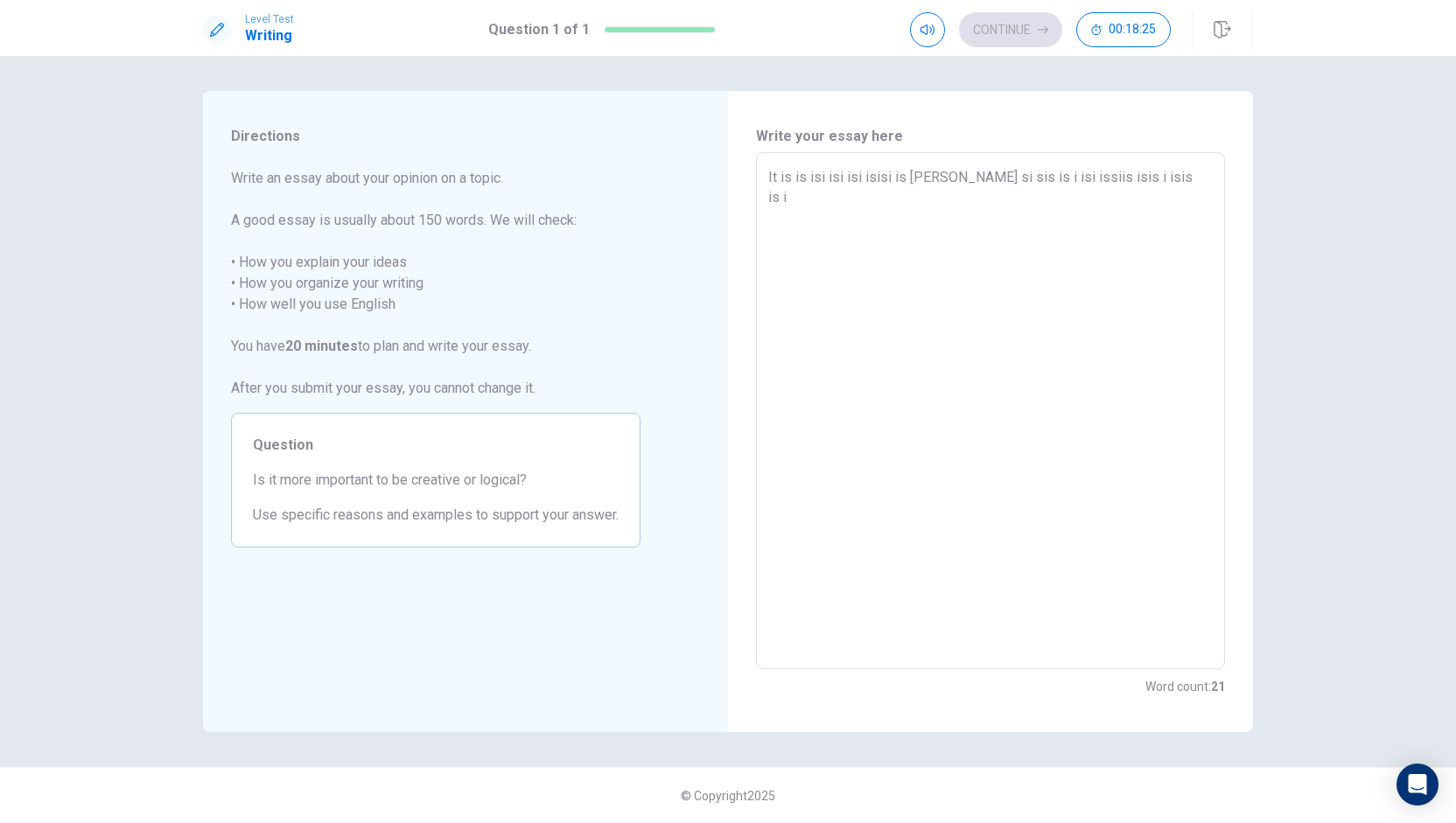
type textarea "x"
type textarea "It is is isi isi isi isisi is iisi ii si sis is i isi issiis isis i isis is"
type textarea "x"
type textarea "It is is isi isi isi isisi is iisi ii si sis is i isi issiis isis i isis i"
type textarea "x"
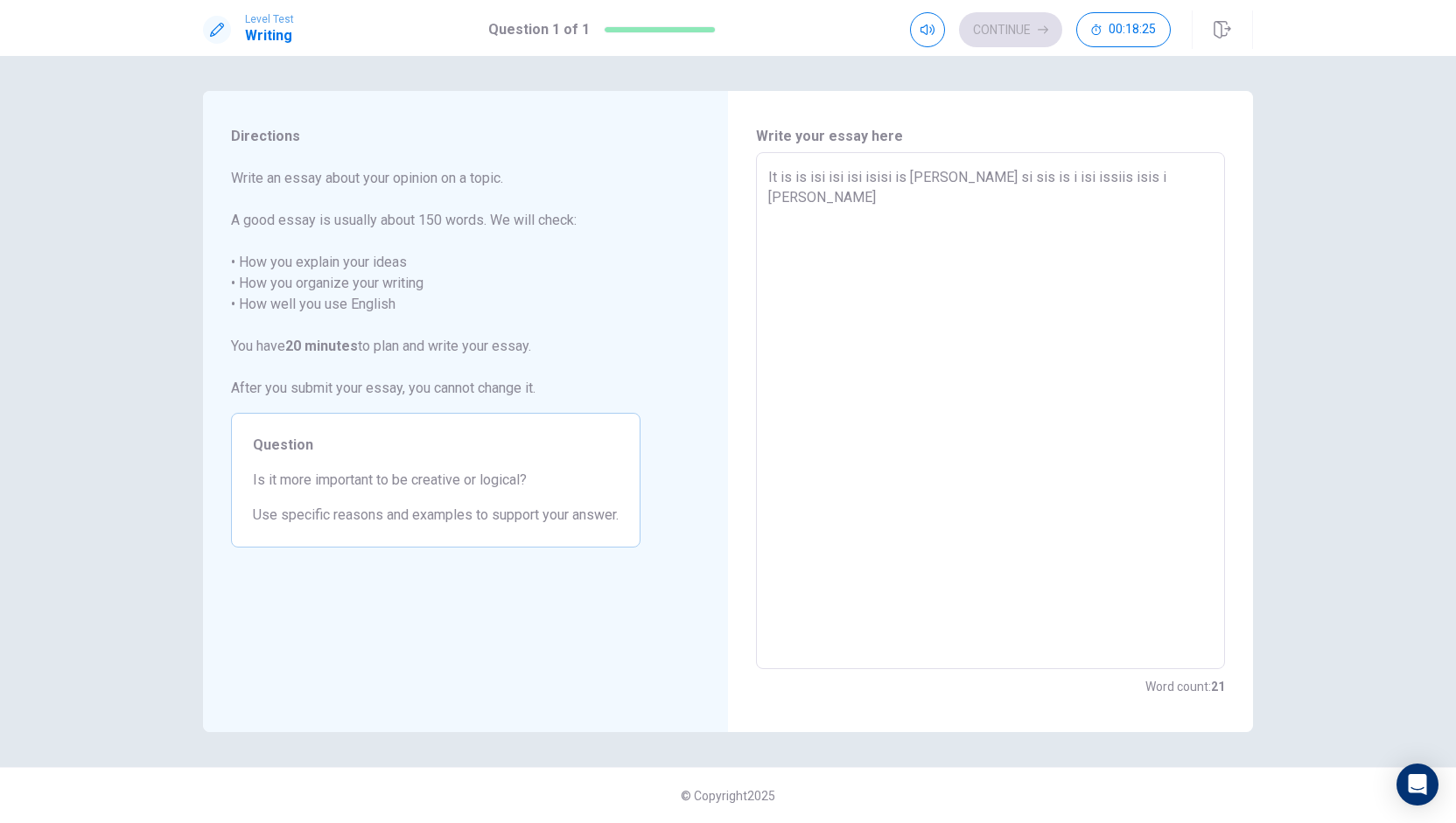
type textarea "It is is isi isi isi isisi is iisi ii si sis is i isi issiis isis i isis"
type textarea "x"
type textarea "It is is isi isi isi isisi is iisi ii si sis is i isi issiis isis i isis"
type textarea "x"
type textarea "It is is isi isi isi isisi is iisi ii si sis is i isi issiis isis i isi"
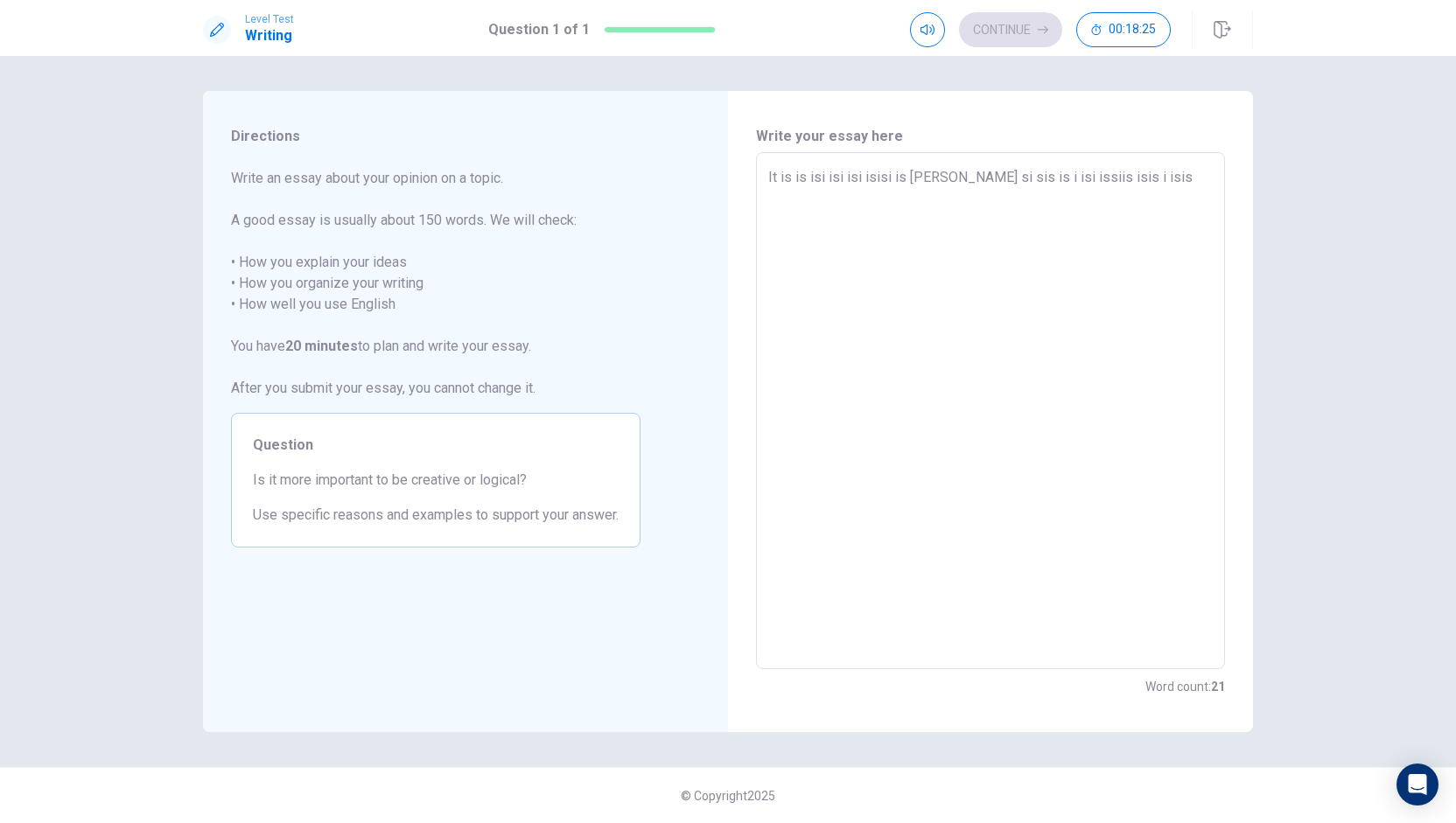
type textarea "x"
type textarea "It is is isi isi isi isisi is iisi ii si sis is i isi issiis isis i is"
type textarea "x"
type textarea "It is is isi isi isi isisi is iisi ii si sis is i isi issiis isis i i"
type textarea "x"
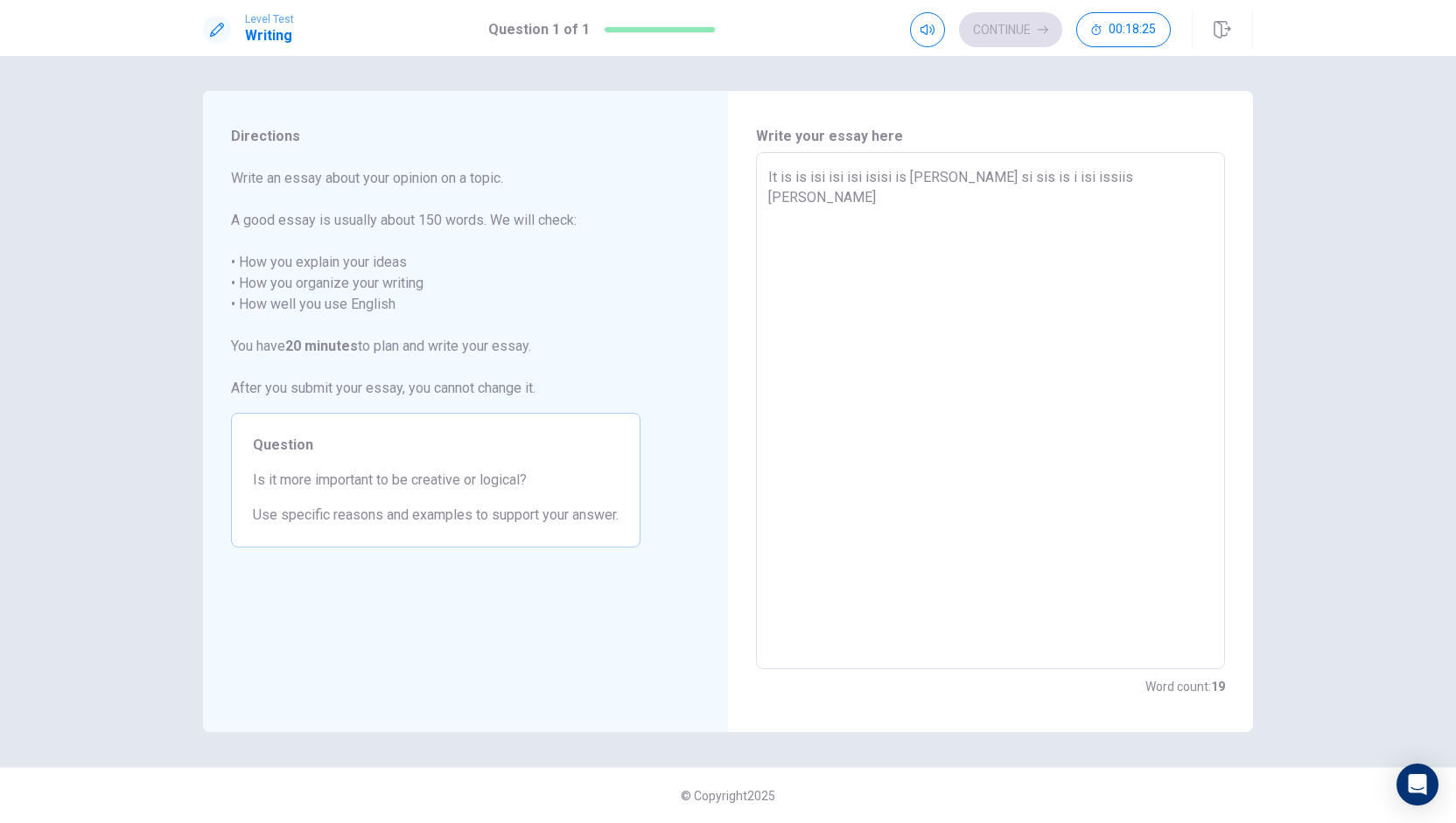
type textarea "It is is isi isi isi isisi is iisi ii si sis is i isi issiis isis i"
type textarea "x"
type textarea "It is is isi isi isi isisi is iisi ii si sis is i isi issiis isis i"
type textarea "x"
type textarea "It is is isi isi isi isisi is iisi ii si sis is i isi issiis isis"
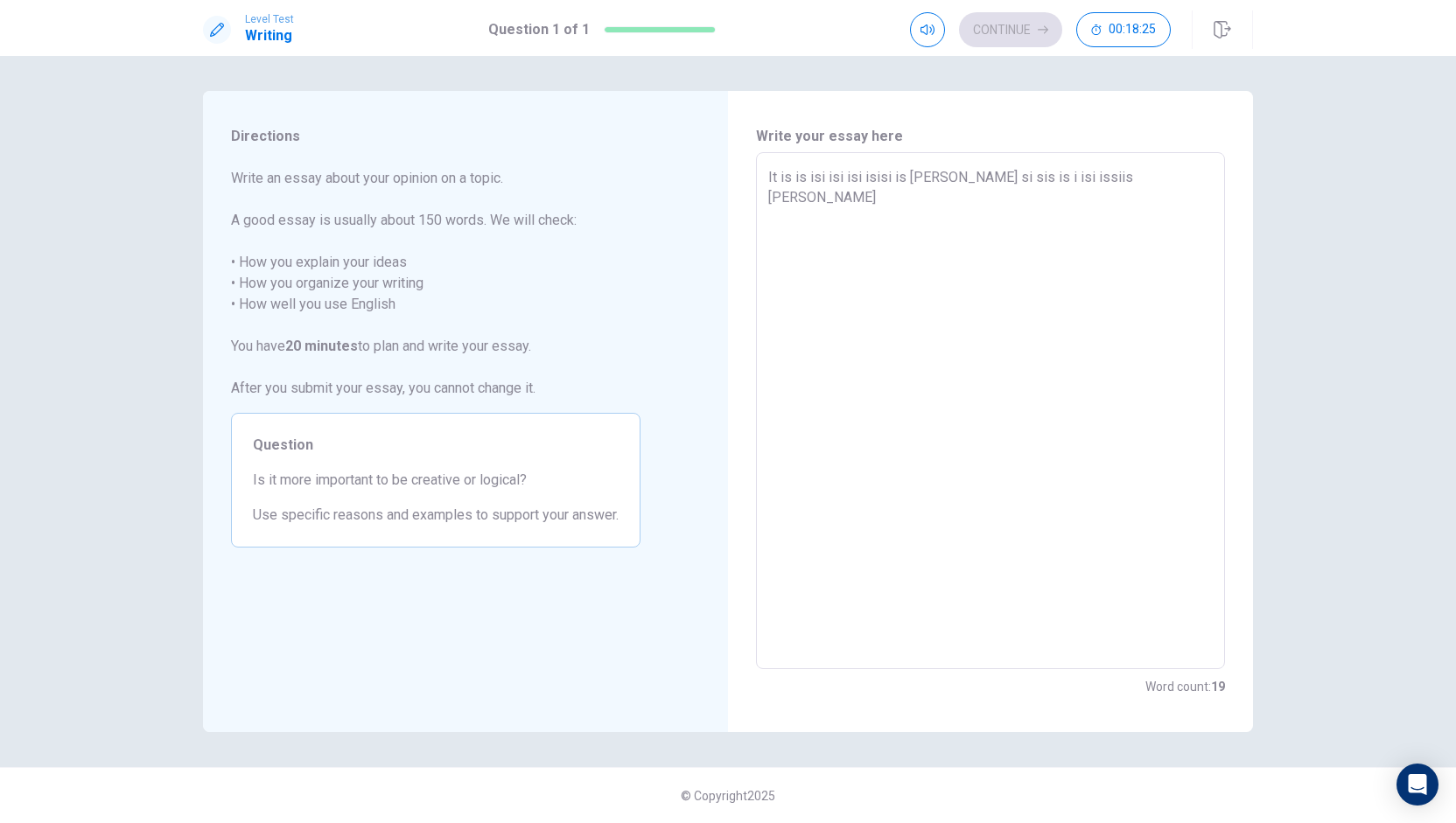
type textarea "x"
type textarea "It is is isi isi isi isisi is iisi ii si sis is i isi issiis isis"
type textarea "x"
click at [220, 27] on icon at bounding box center [216, 29] width 14 height 14
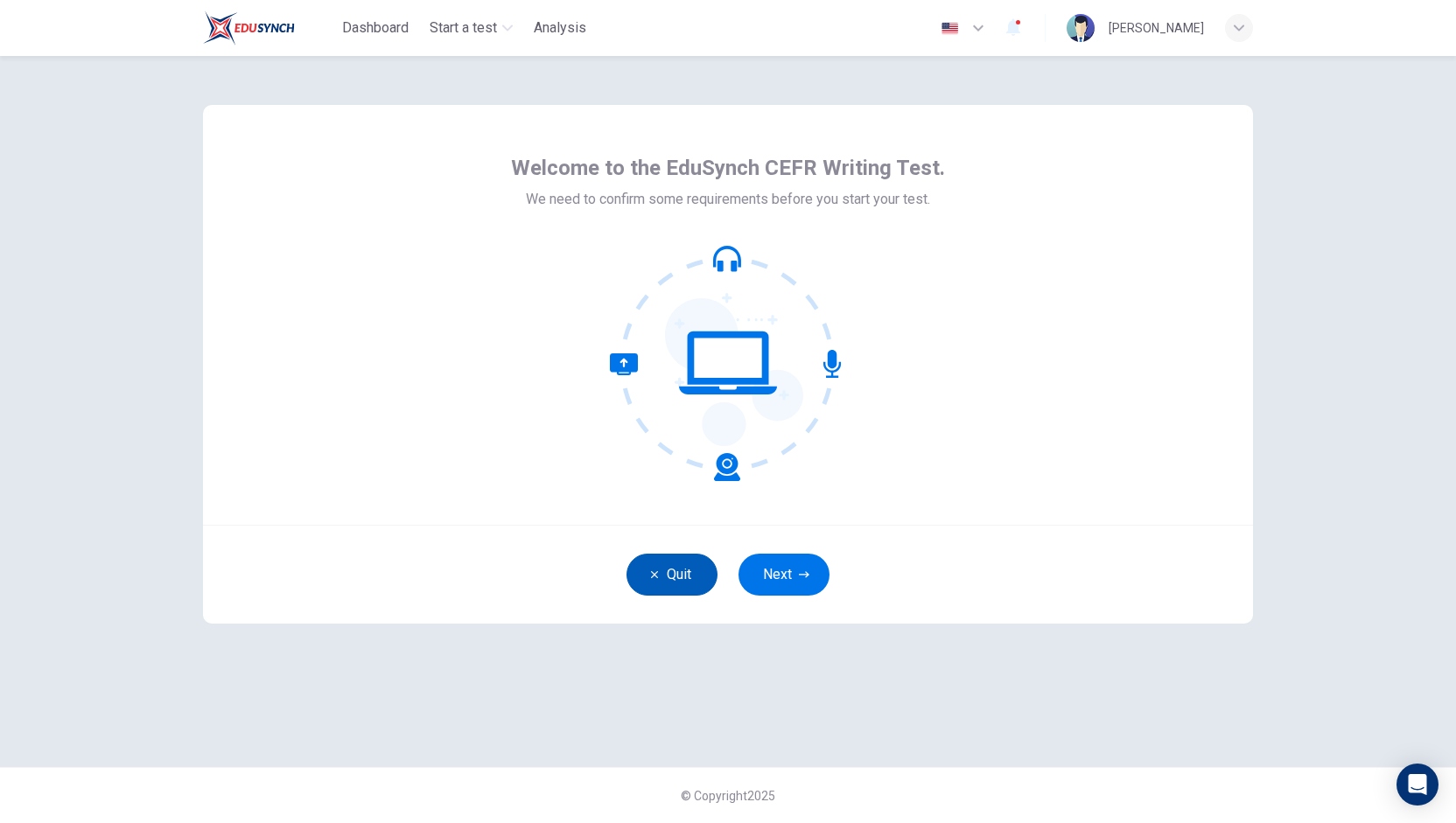
click at [673, 568] on button "Quit" at bounding box center [673, 575] width 91 height 42
click at [780, 562] on button "Next" at bounding box center [784, 575] width 91 height 42
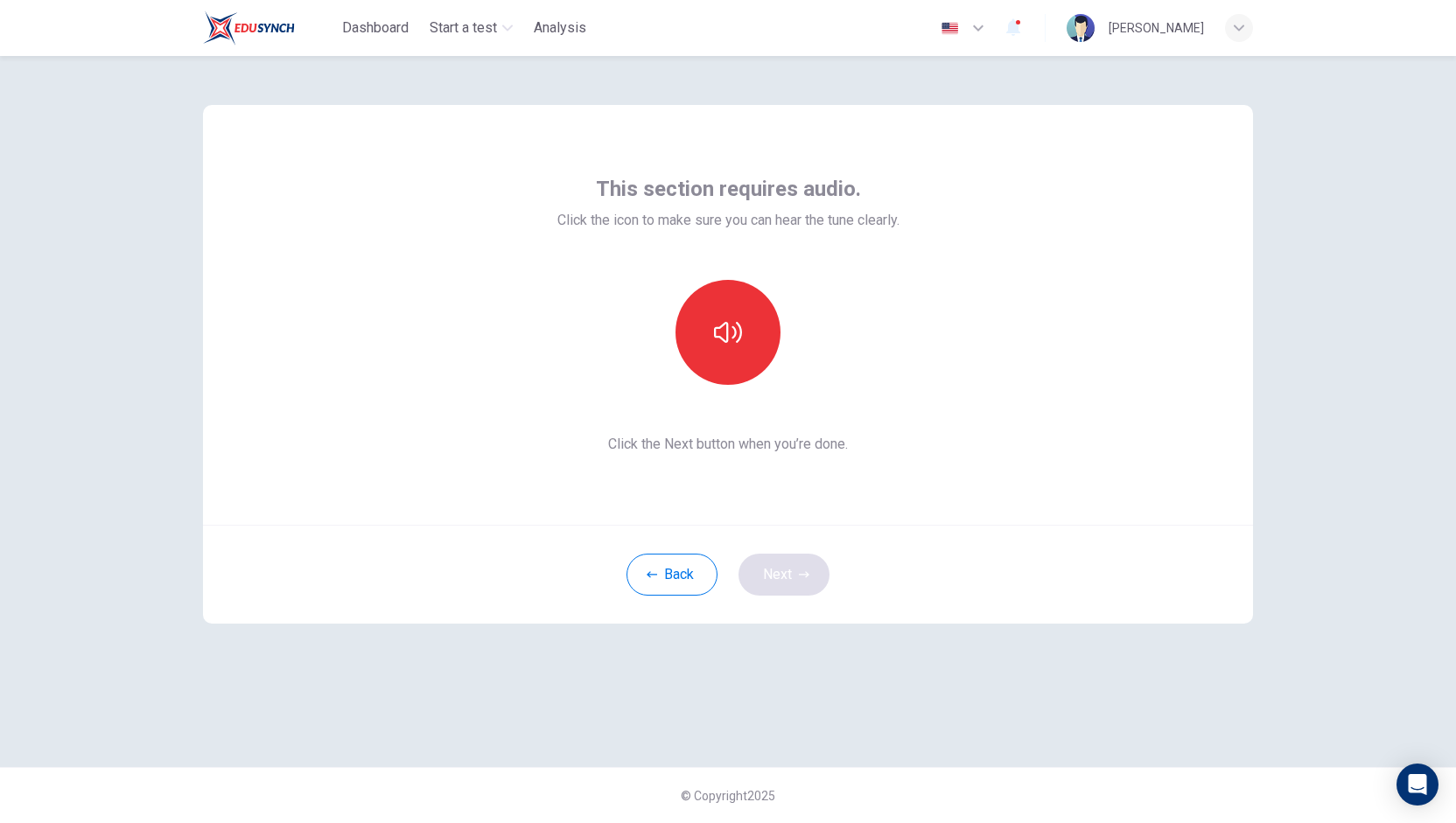
click at [780, 562] on div "Back Next" at bounding box center [728, 575] width 1050 height 99
drag, startPoint x: 755, startPoint y: 334, endPoint x: 764, endPoint y: 377, distance: 43.9
click at [755, 335] on button "button" at bounding box center [728, 332] width 105 height 105
click at [776, 590] on button "Next" at bounding box center [784, 575] width 91 height 42
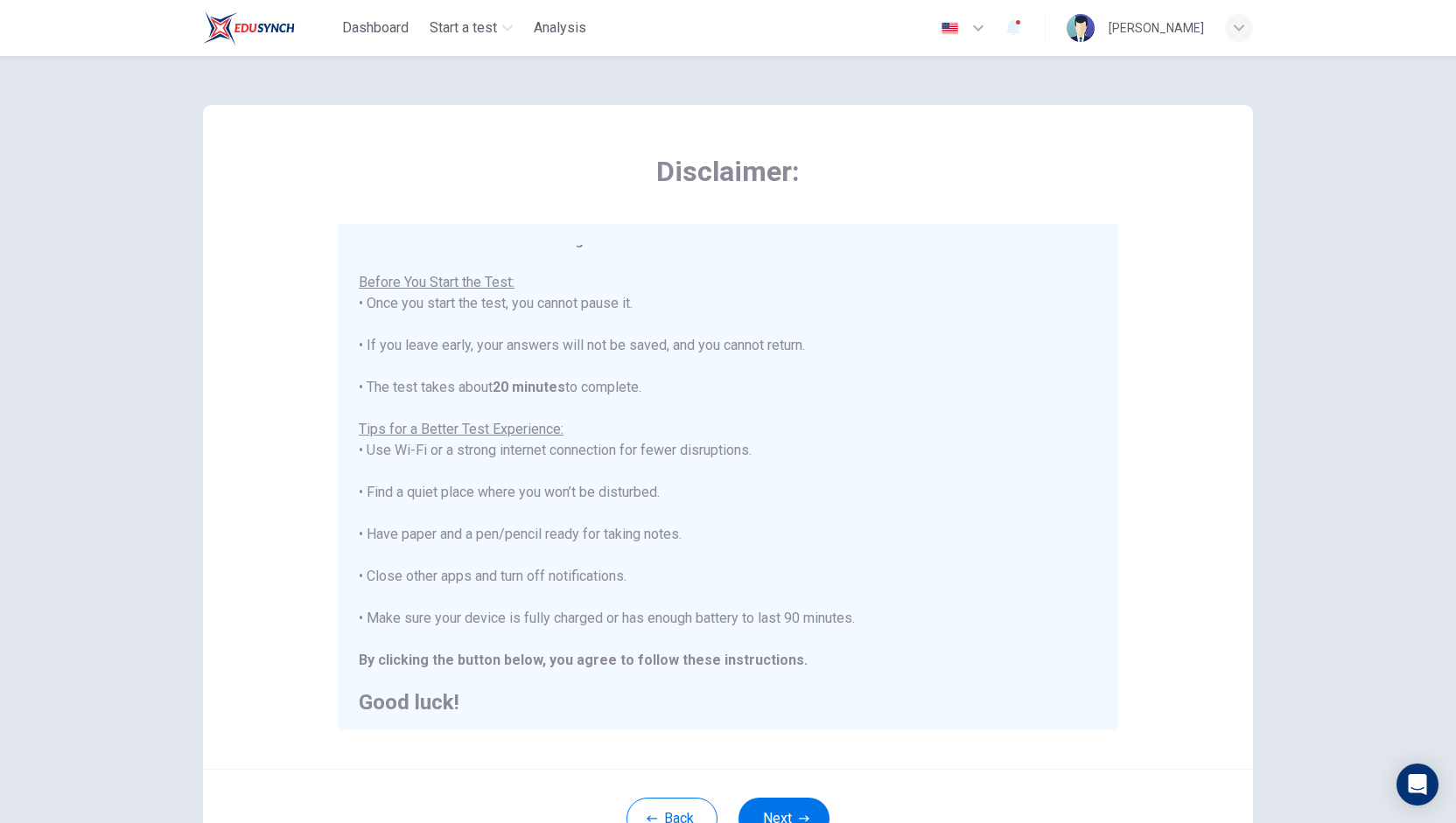
scroll to position [19, 0]
click at [797, 808] on button "Next" at bounding box center [784, 818] width 91 height 42
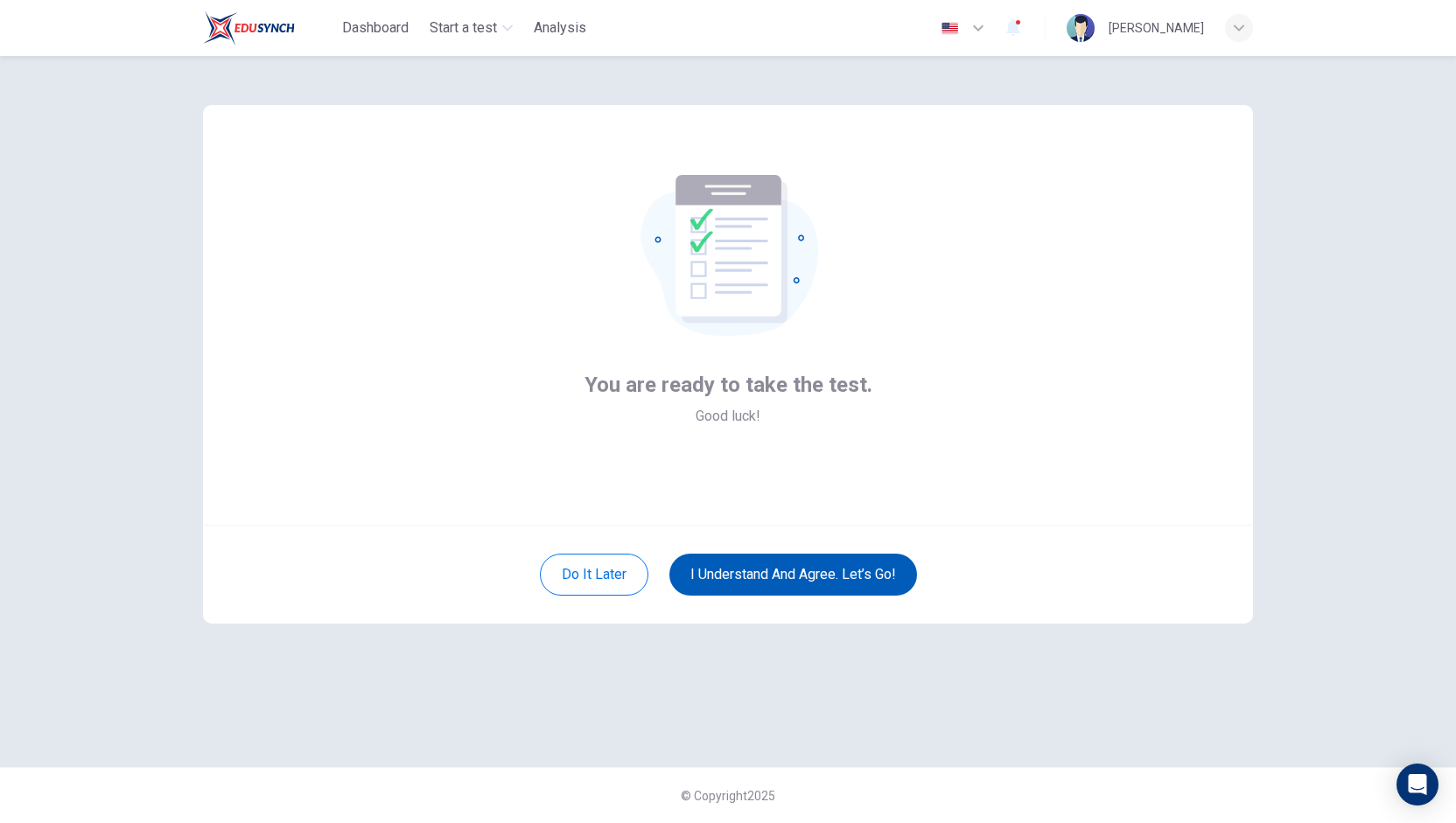
click at [756, 558] on button "I understand and agree. Let’s go!" at bounding box center [793, 575] width 248 height 42
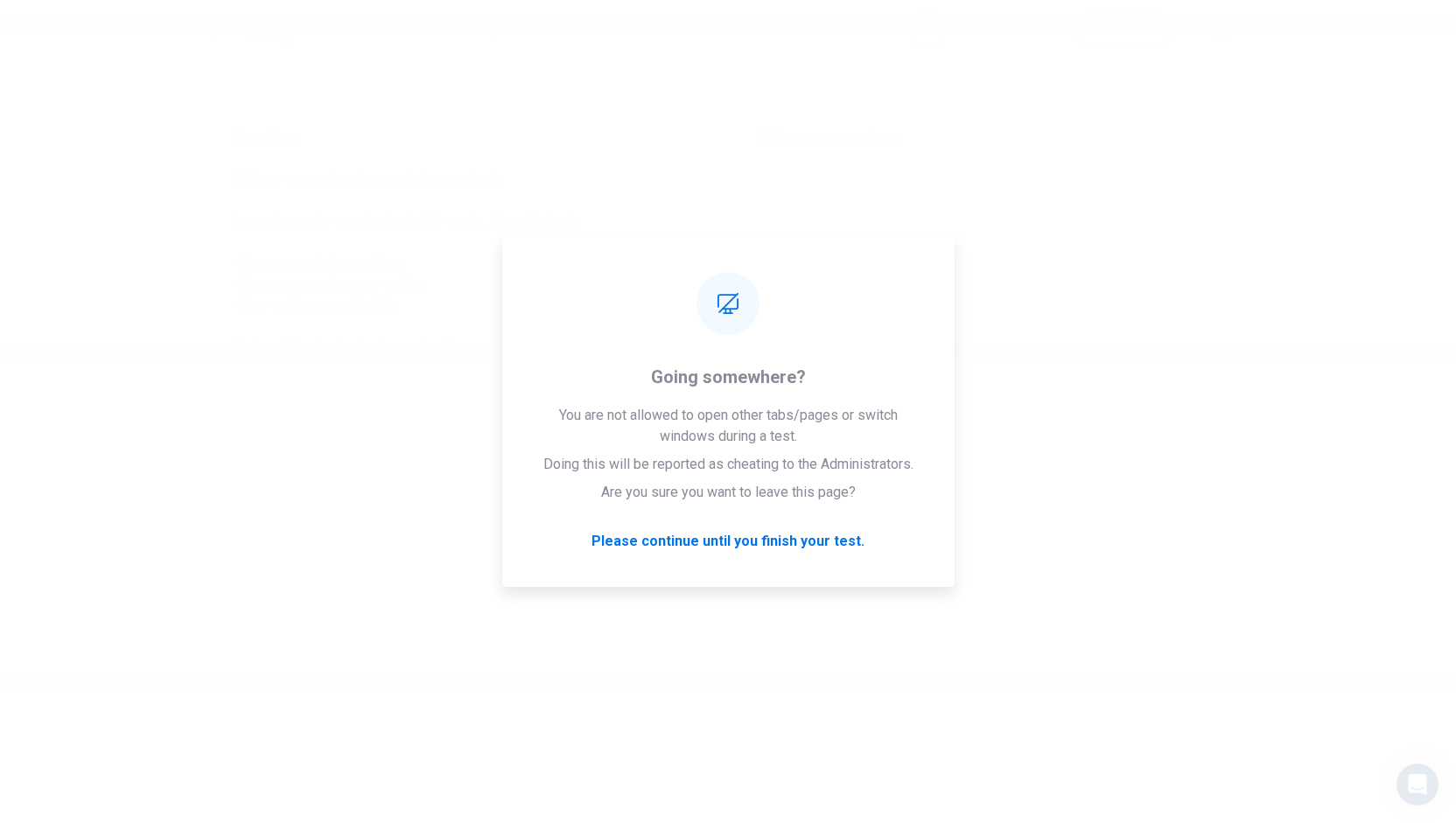
click at [1242, 558] on div "Please wait... 100%" at bounding box center [728, 412] width 1456 height 823
click at [1028, 519] on div "Please wait... 100%" at bounding box center [728, 412] width 1456 height 823
click at [1255, 192] on div "Directions Write an essay about your opinion on a topic. A good essay is usuall…" at bounding box center [728, 412] width 1106 height 641
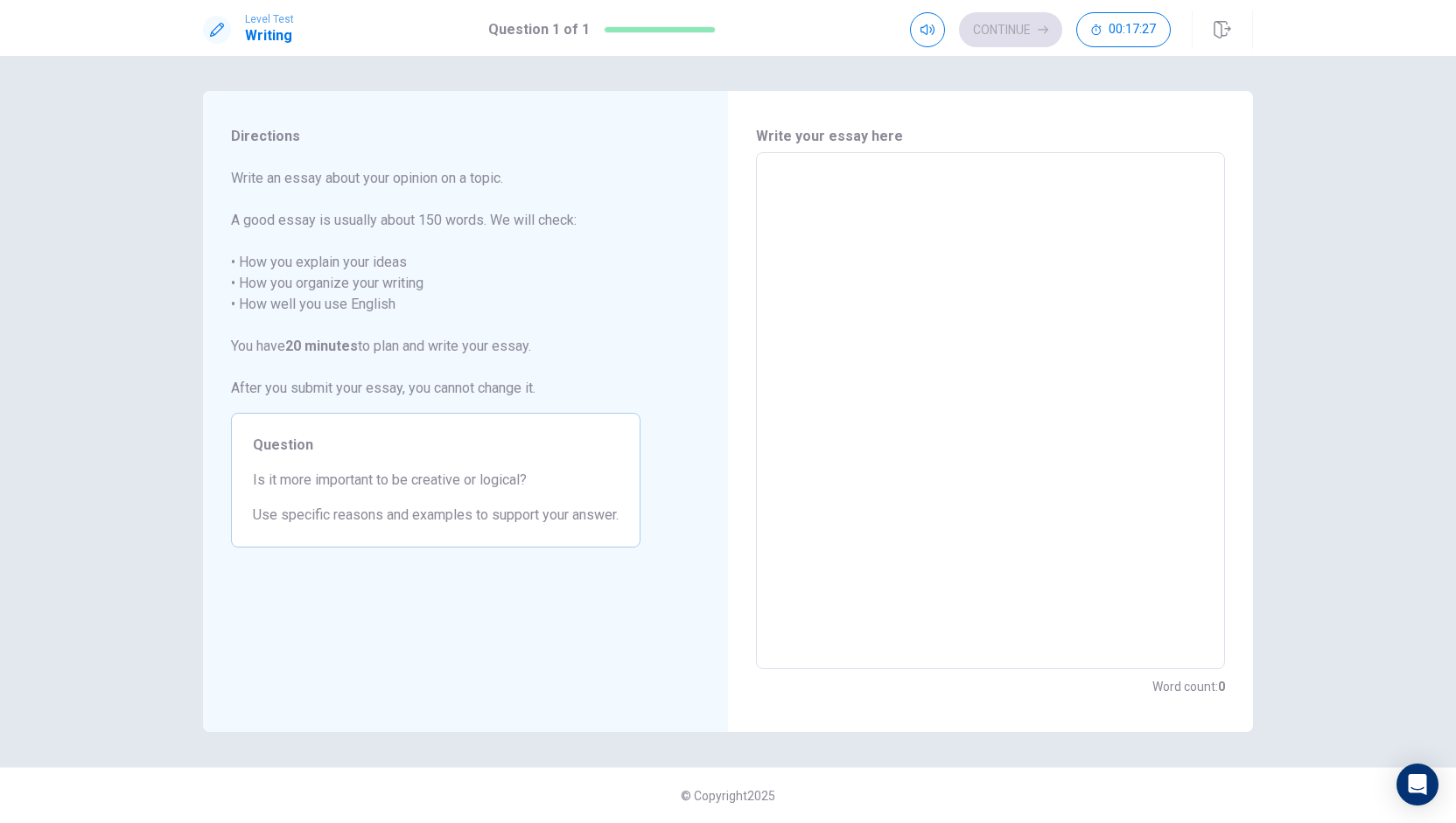
click at [881, 249] on textarea at bounding box center [990, 411] width 445 height 488
type textarea "I"
type textarea "x"
type textarea "It"
type textarea "x"
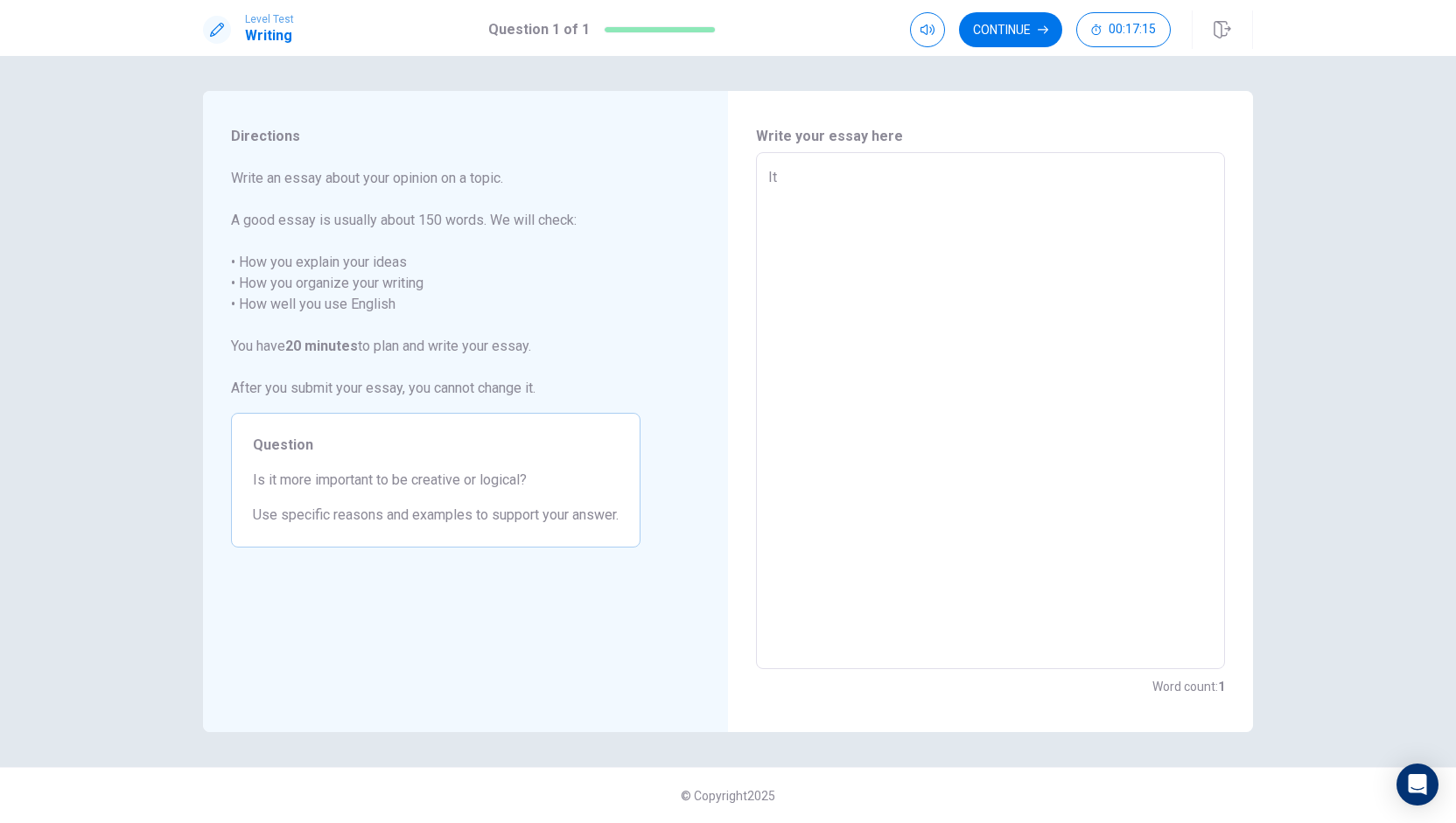
type textarea "It"
type textarea "x"
type textarea "It i"
type textarea "x"
type textarea "It is"
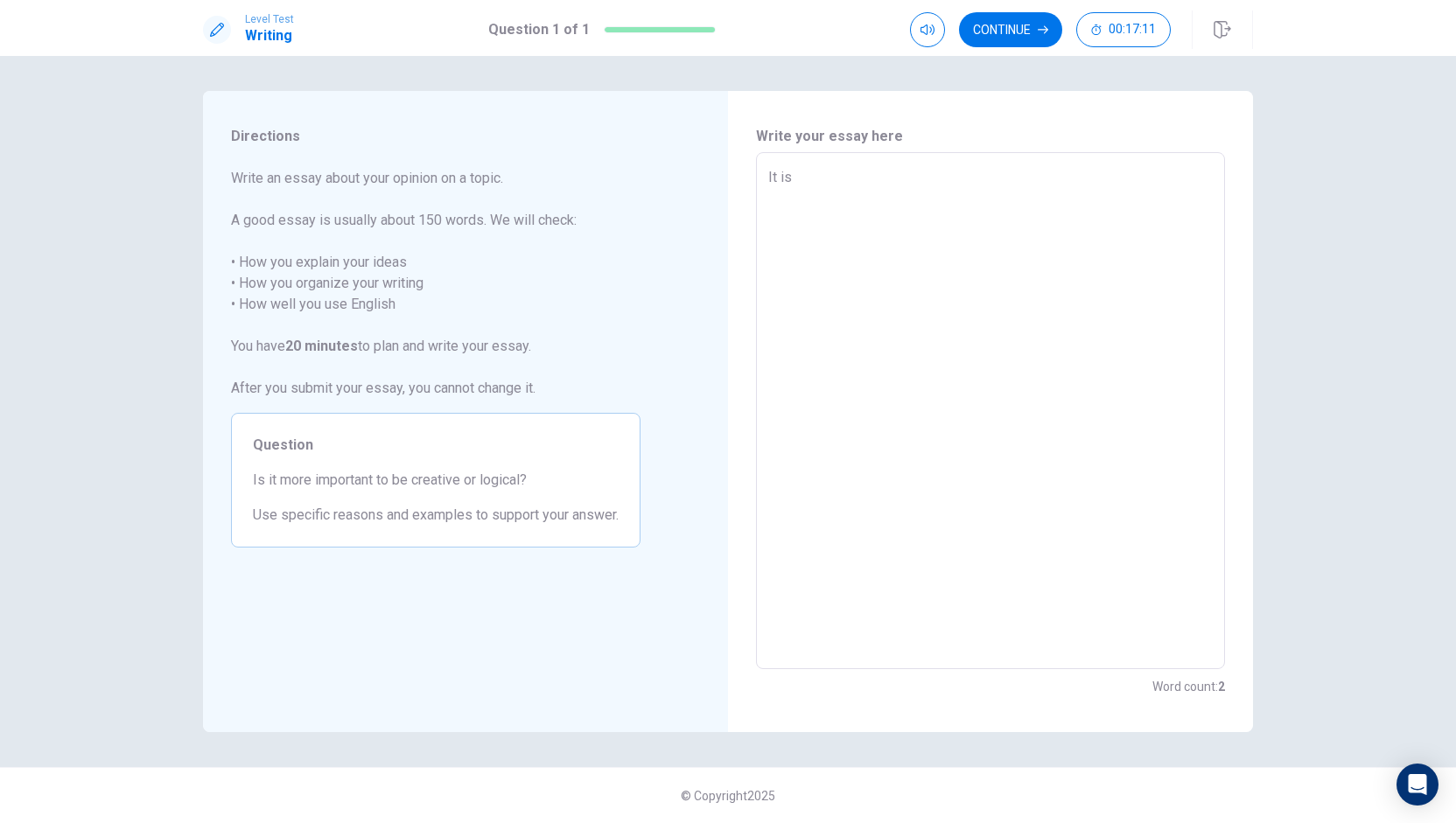
type textarea "x"
type textarea "It is"
type textarea "x"
type textarea "It is m"
type textarea "x"
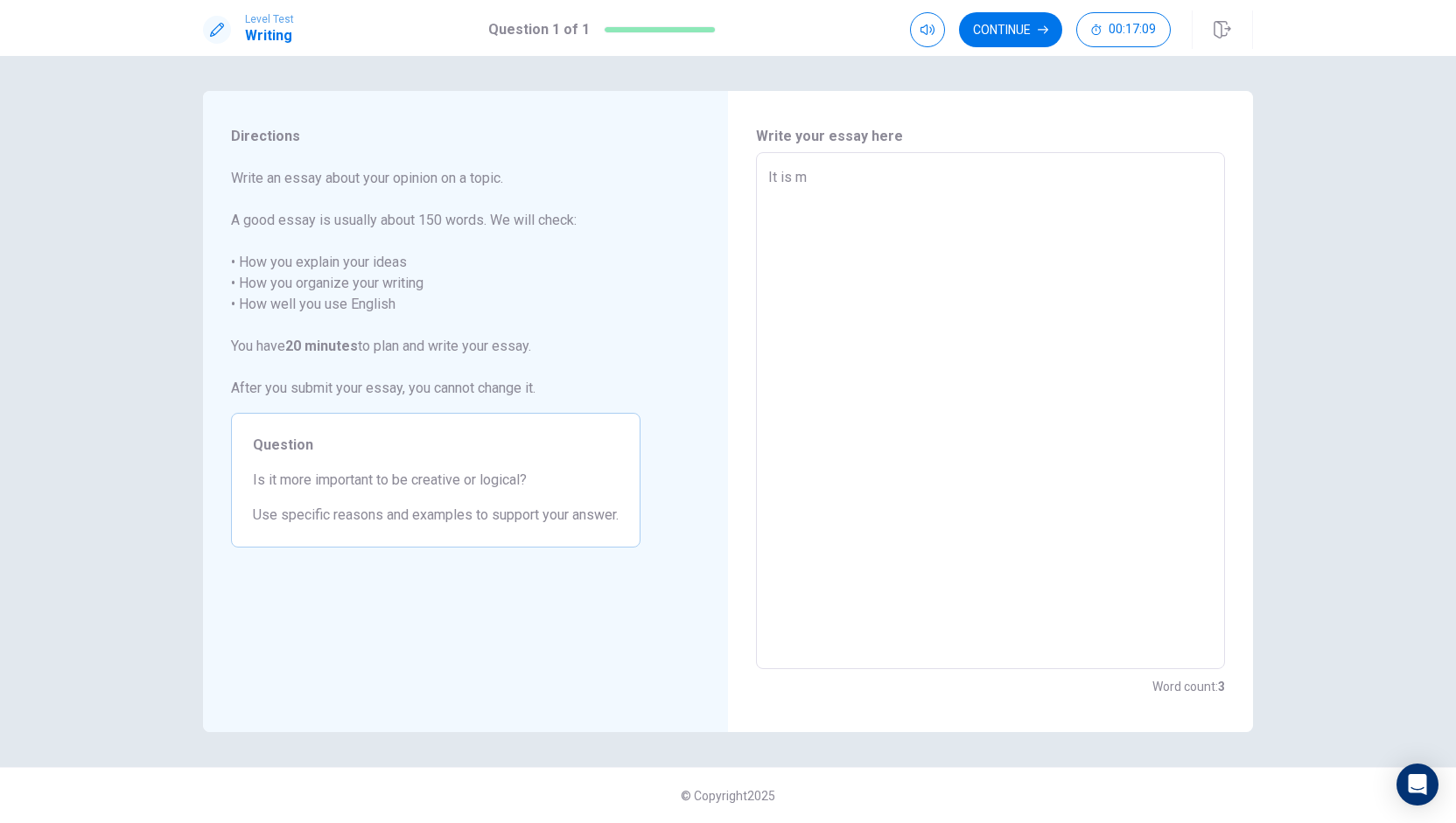
type textarea "It is ma"
type textarea "x"
type textarea "It is mar"
type textarea "x"
type textarea "It is mare"
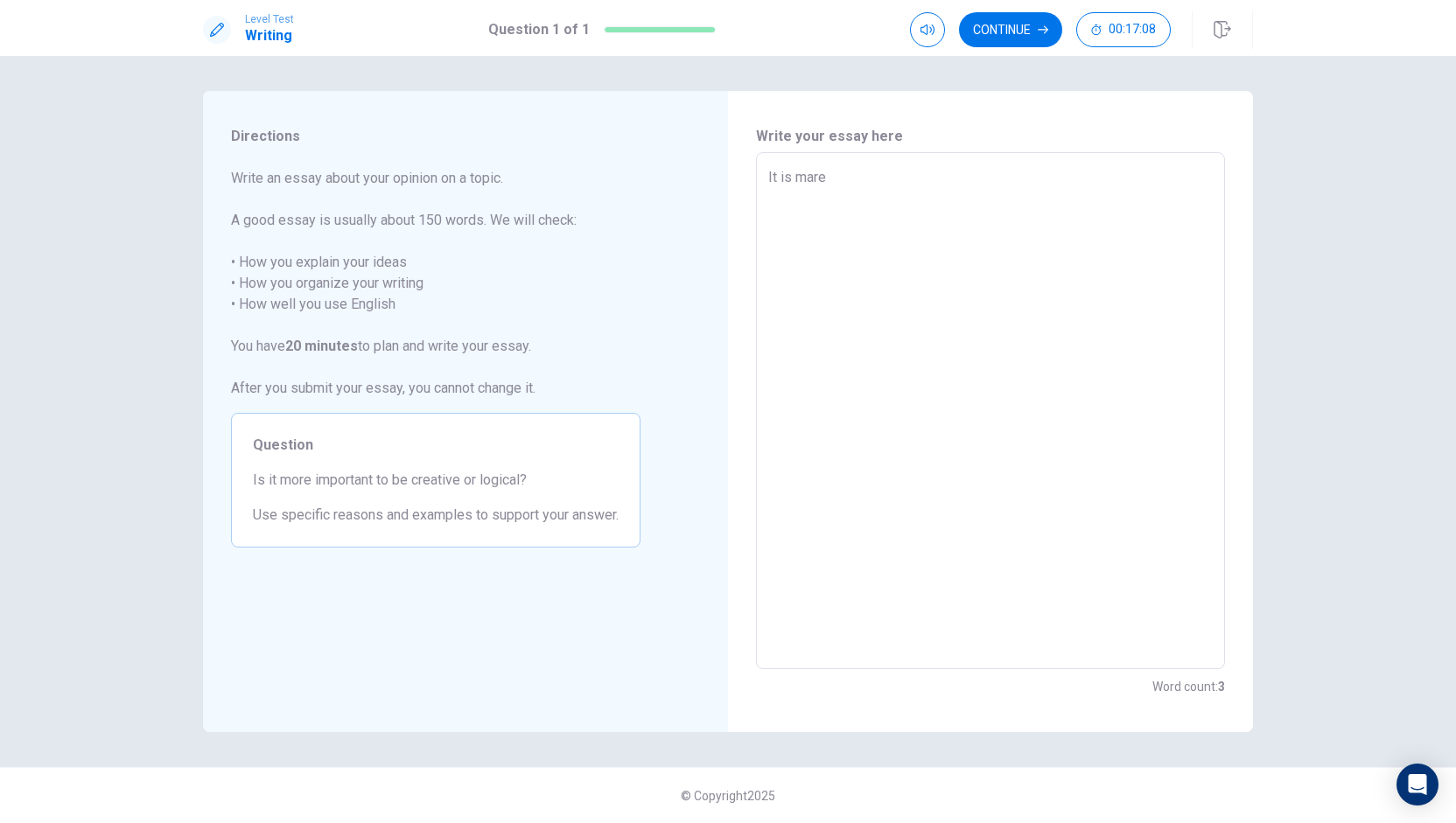
type textarea "x"
type textarea "It is mare"
type textarea "x"
type textarea "It is mare i"
type textarea "x"
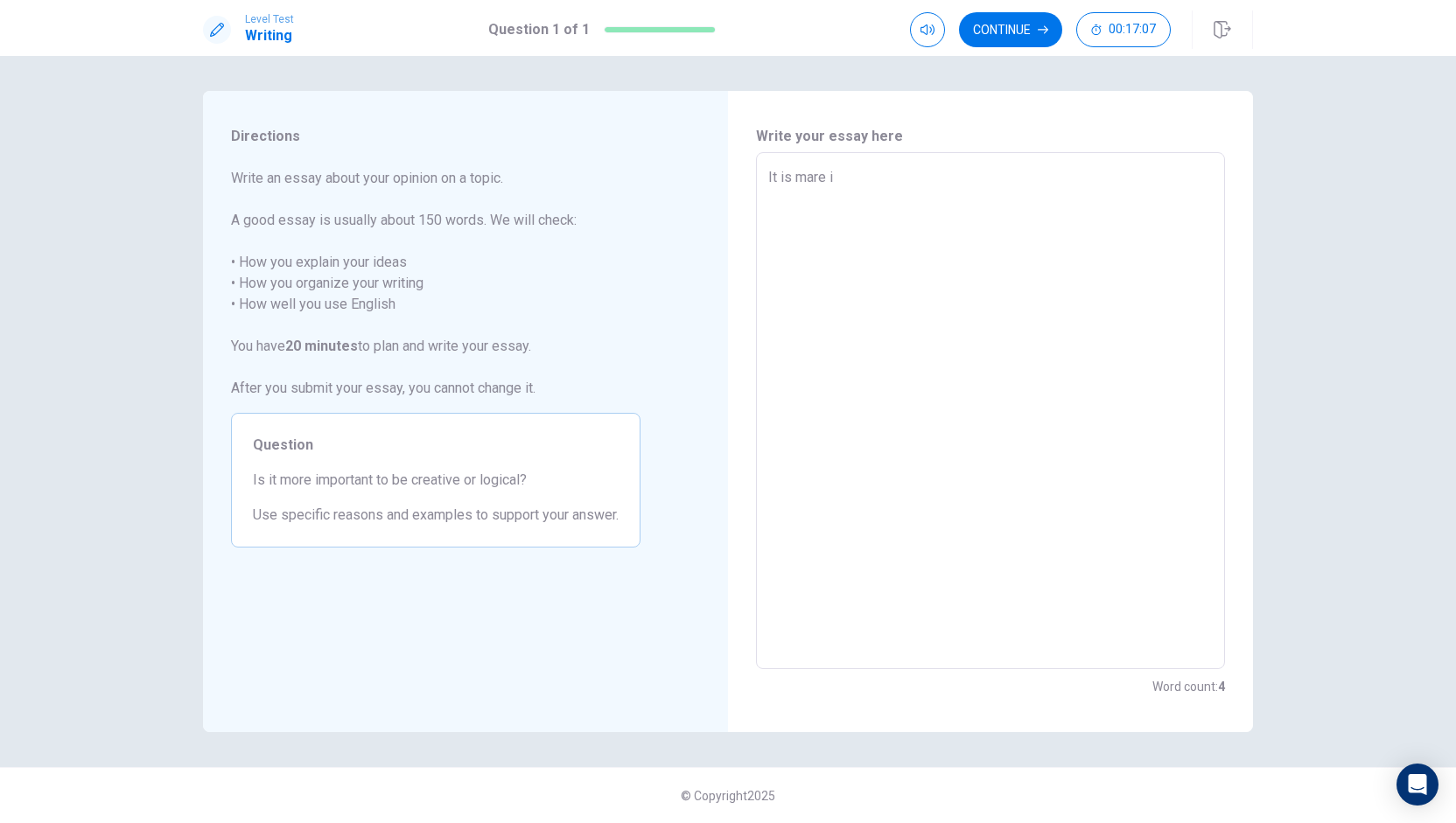
type textarea "It is mare im"
type textarea "x"
type textarea "It is mare imp"
type textarea "x"
type textarea "It is mare impo"
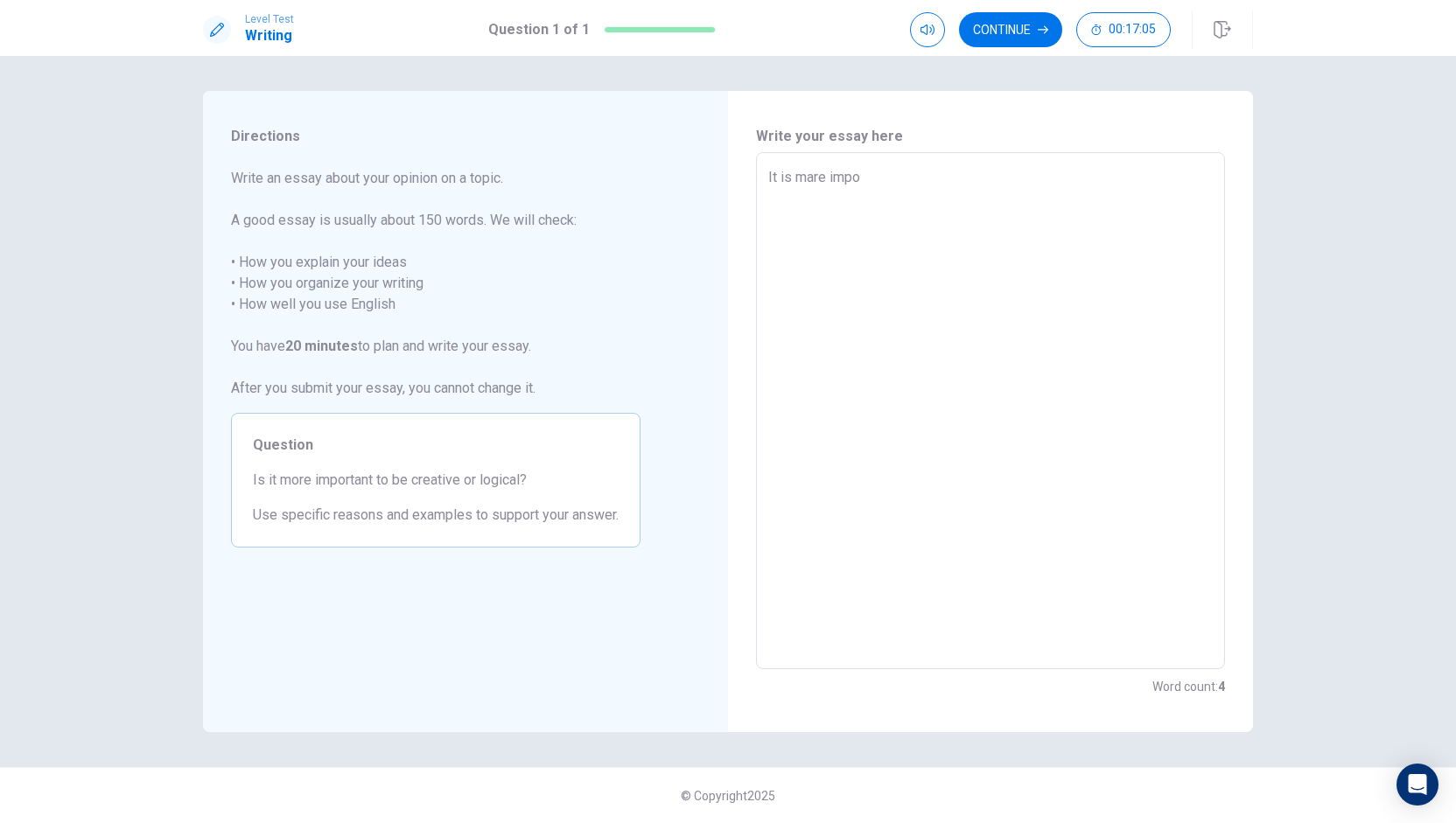
type textarea "x"
type textarea "It is mare impor"
type textarea "x"
type textarea "It is mare import"
type textarea "x"
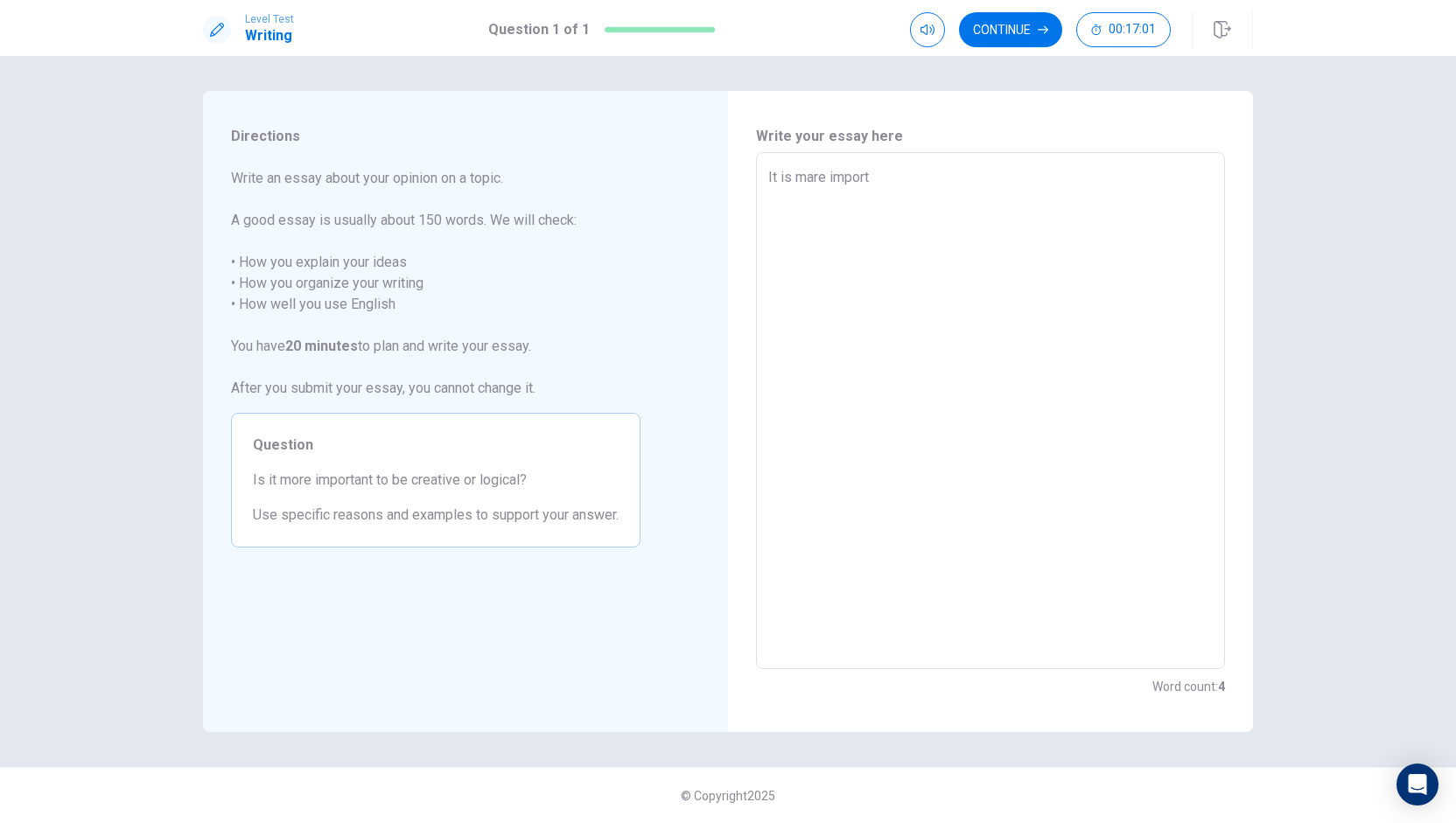
type textarea "It is mare importa"
type textarea "x"
type textarea "It is mare importan"
type textarea "x"
type textarea "It is mare important"
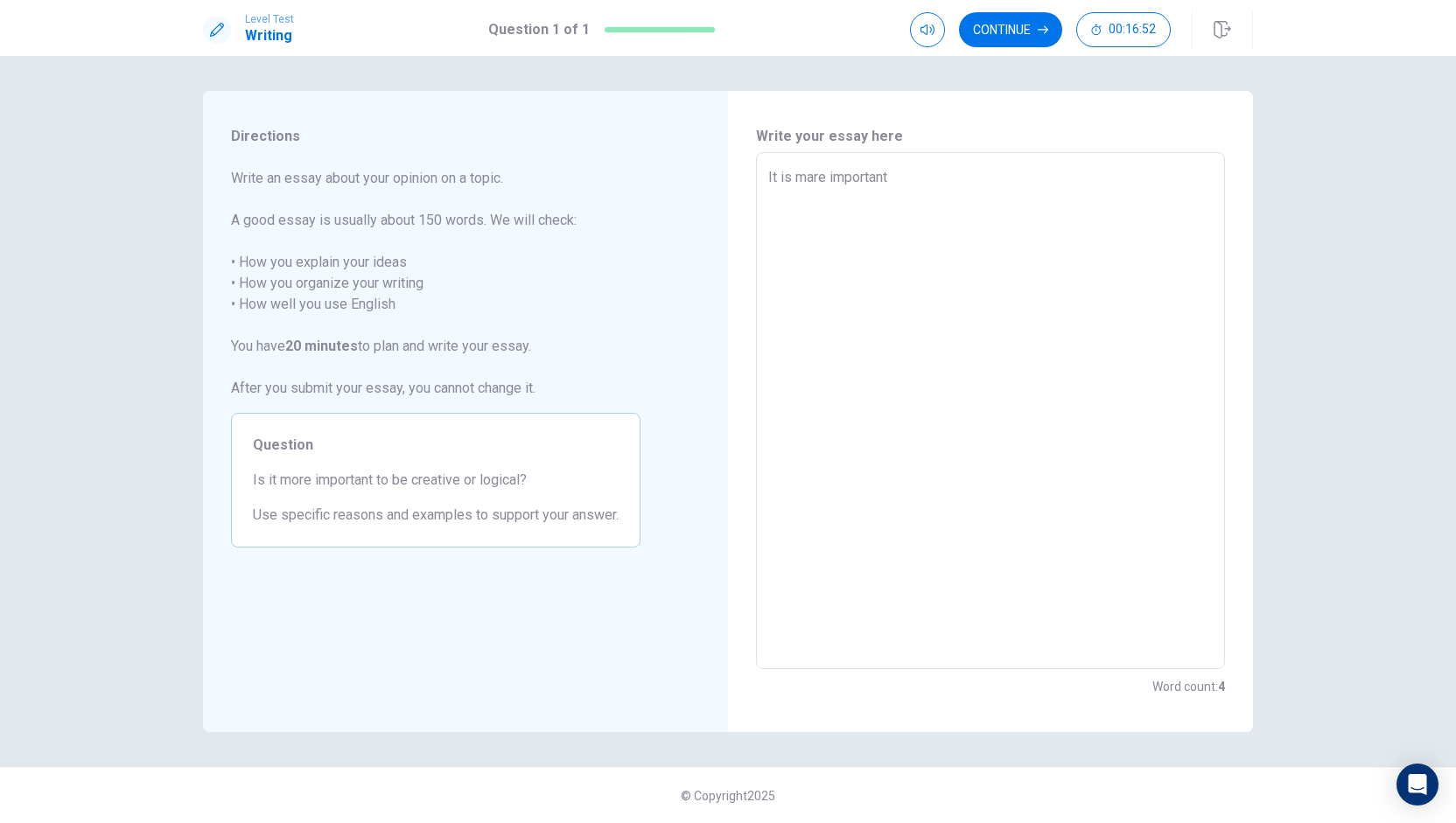
click at [814, 185] on textarea "It is mare important" at bounding box center [990, 411] width 445 height 488
type textarea "x"
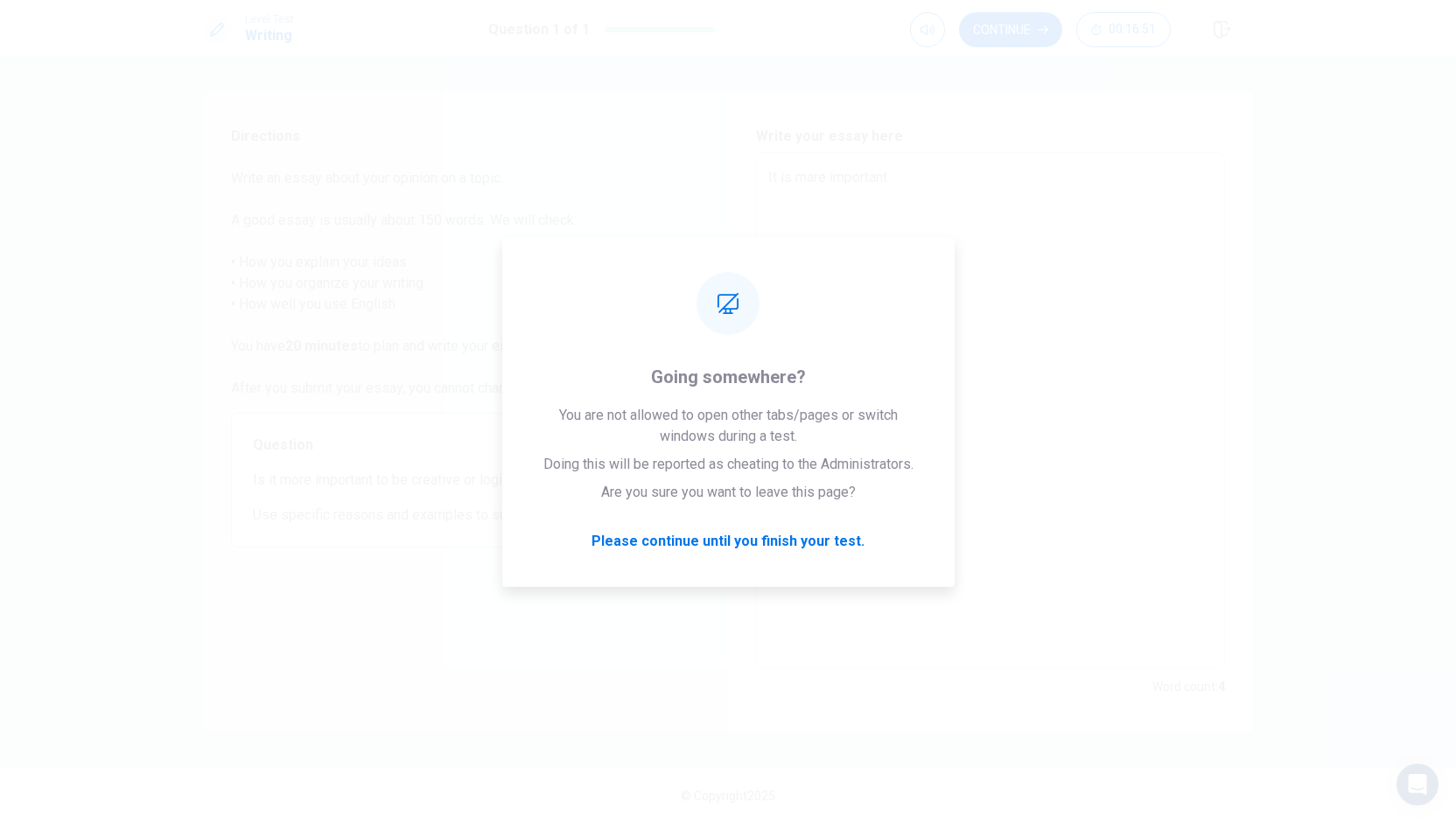
type textarea "It is mre important"
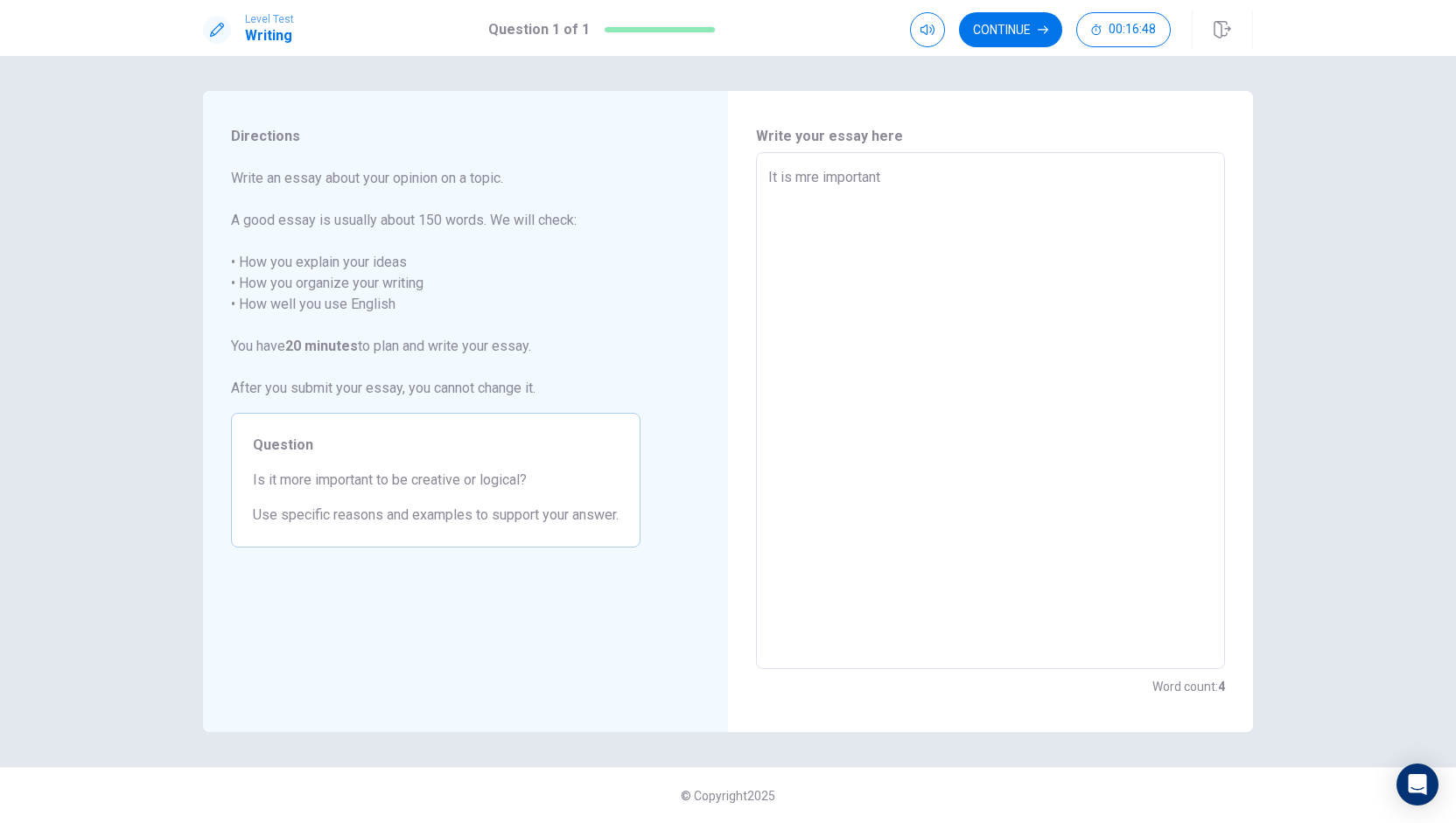
type textarea "x"
type textarea "It is more important"
type textarea "x"
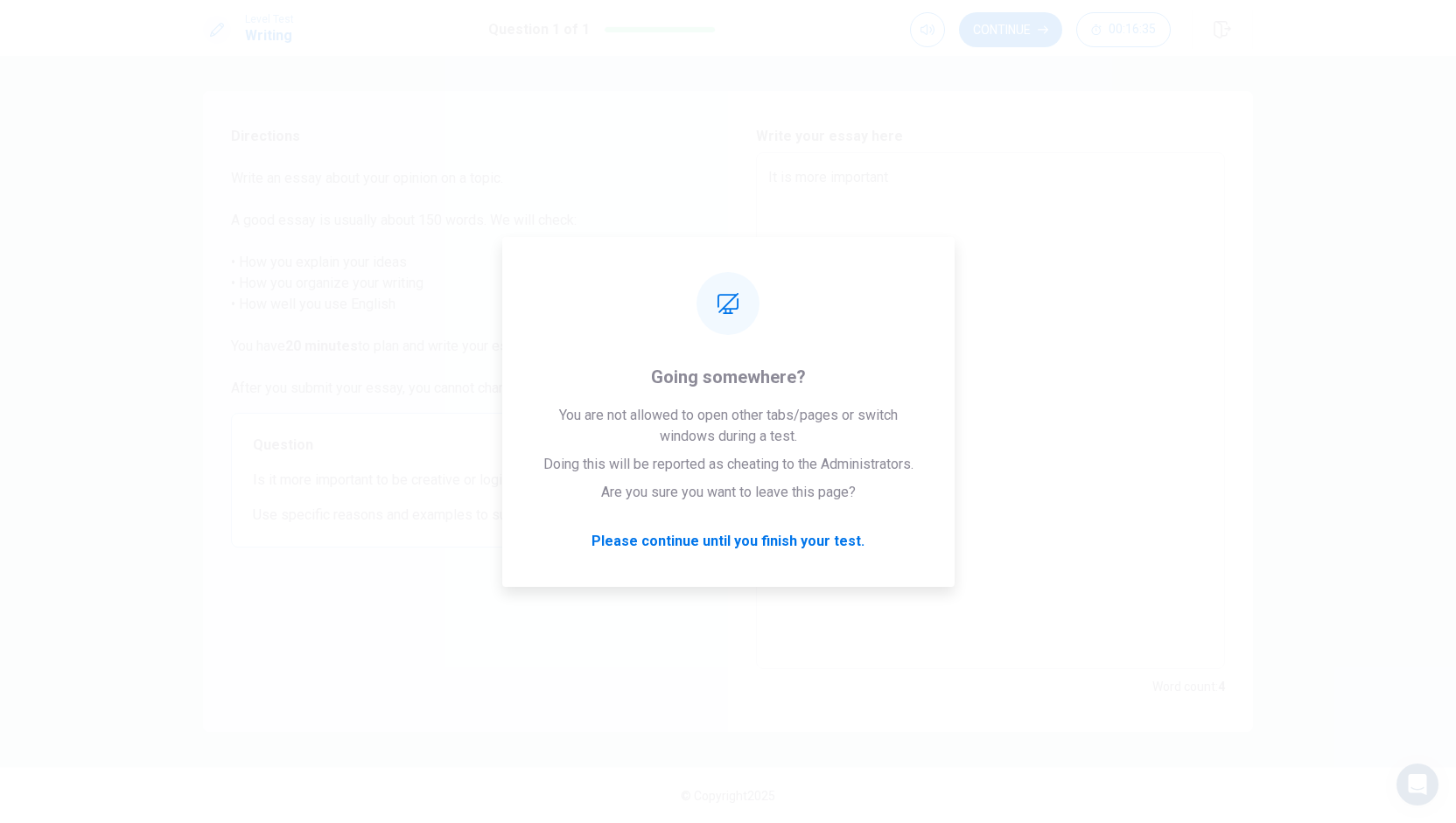
type textarea "It is more important"
type textarea "x"
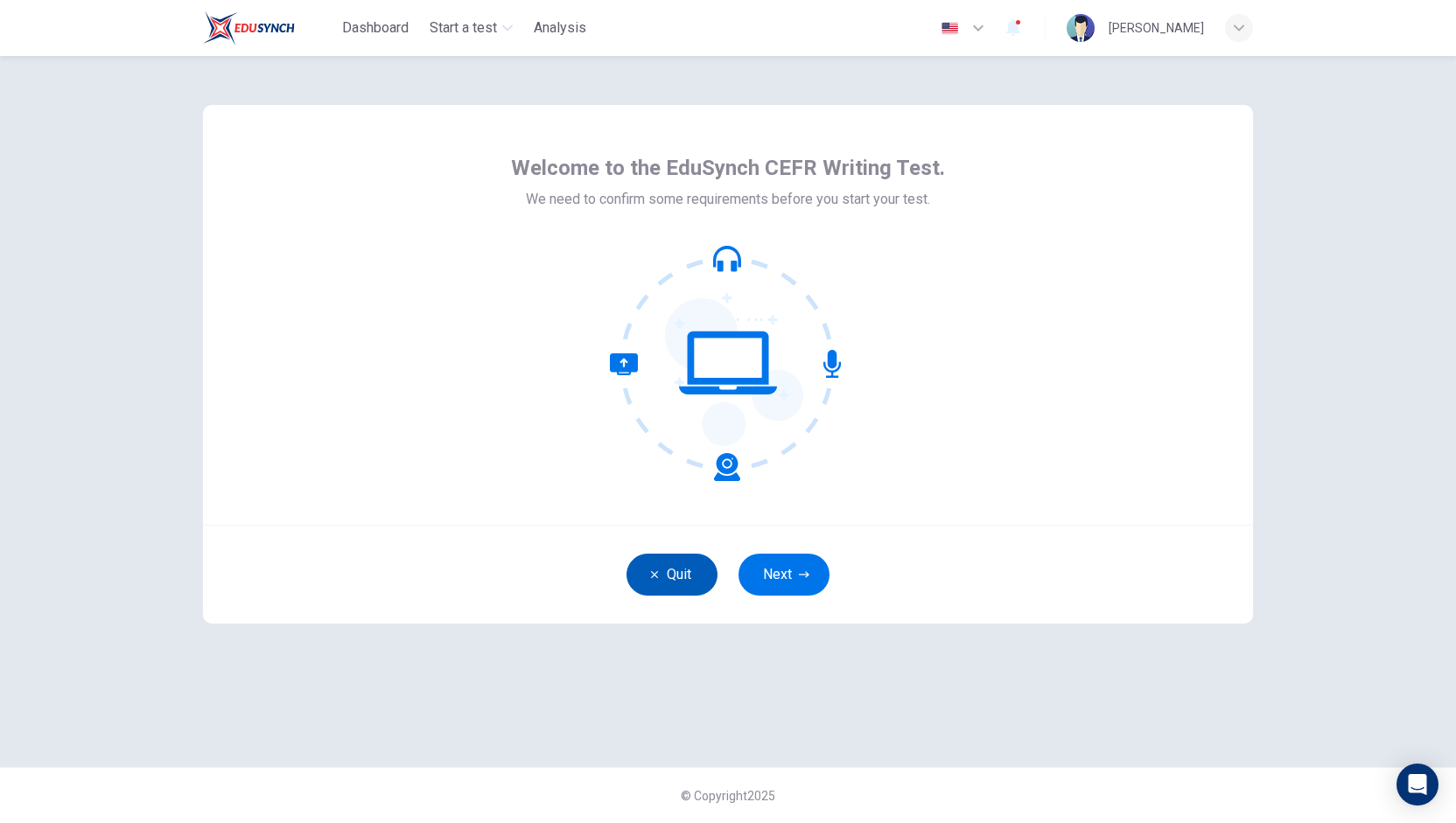
click at [683, 560] on button "Quit" at bounding box center [673, 575] width 91 height 42
click at [777, 560] on button "Next" at bounding box center [784, 575] width 91 height 42
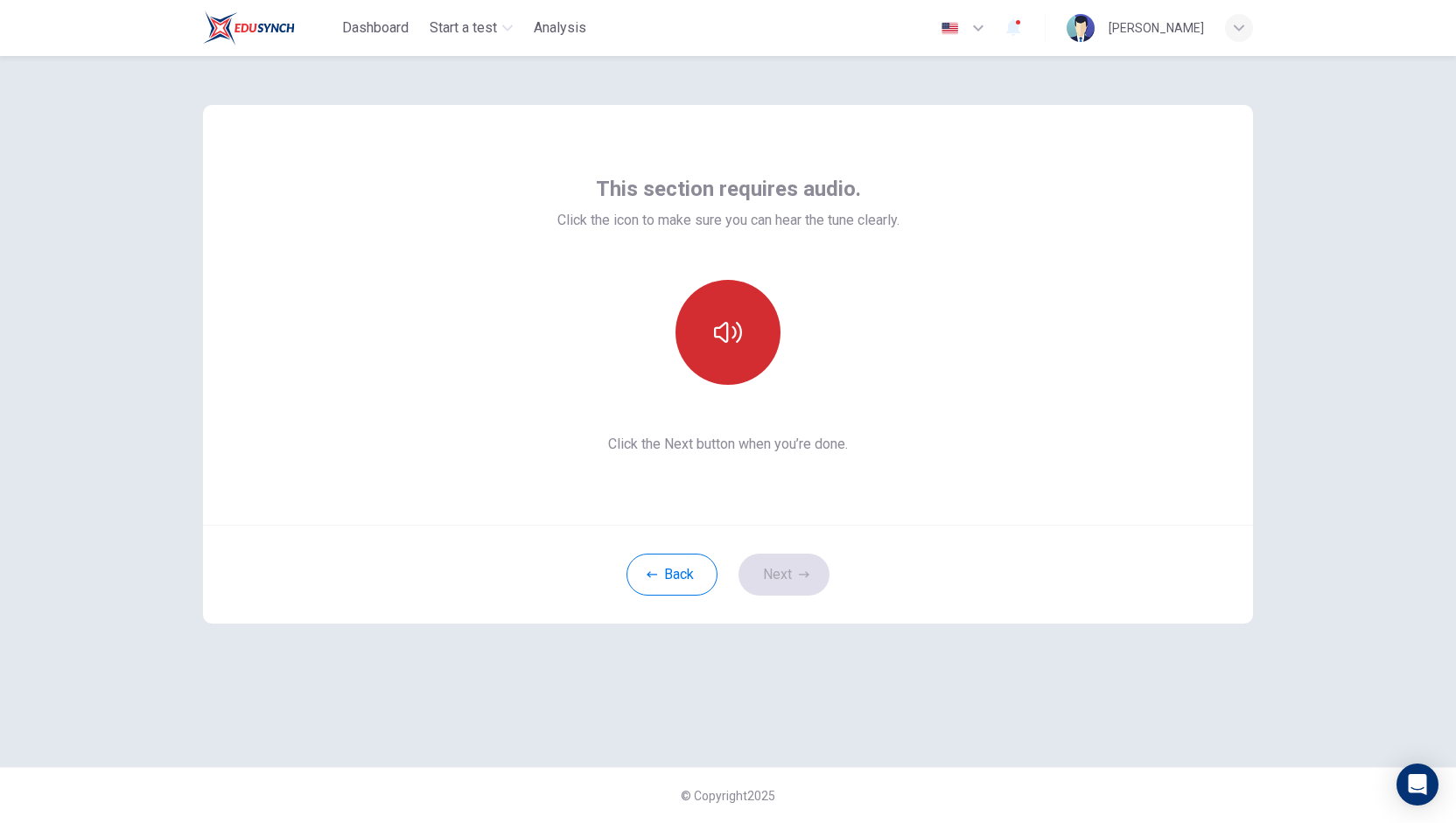
click at [741, 328] on icon "button" at bounding box center [728, 333] width 28 height 21
click at [797, 573] on button "Next" at bounding box center [784, 575] width 91 height 42
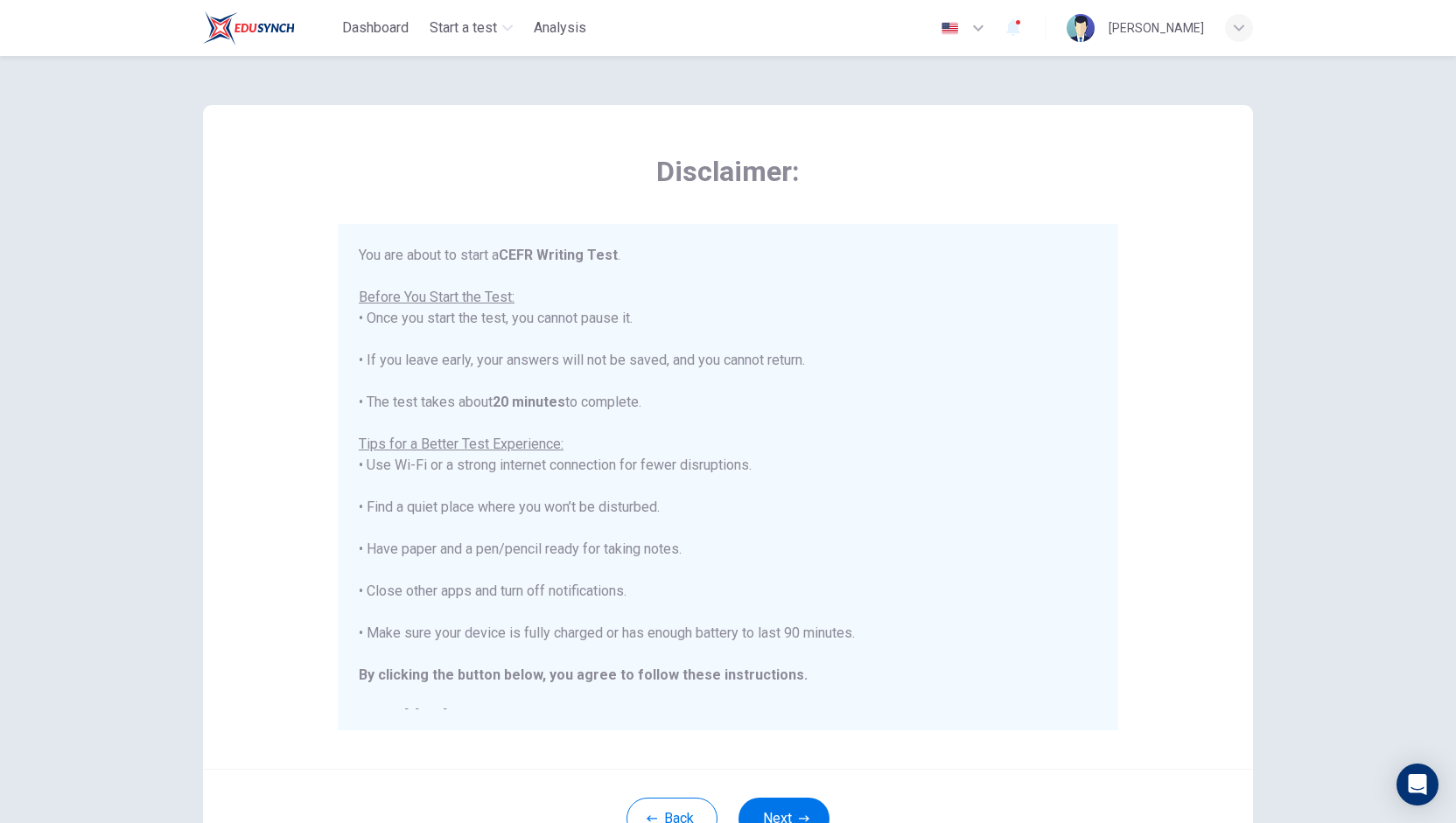
scroll to position [19, 0]
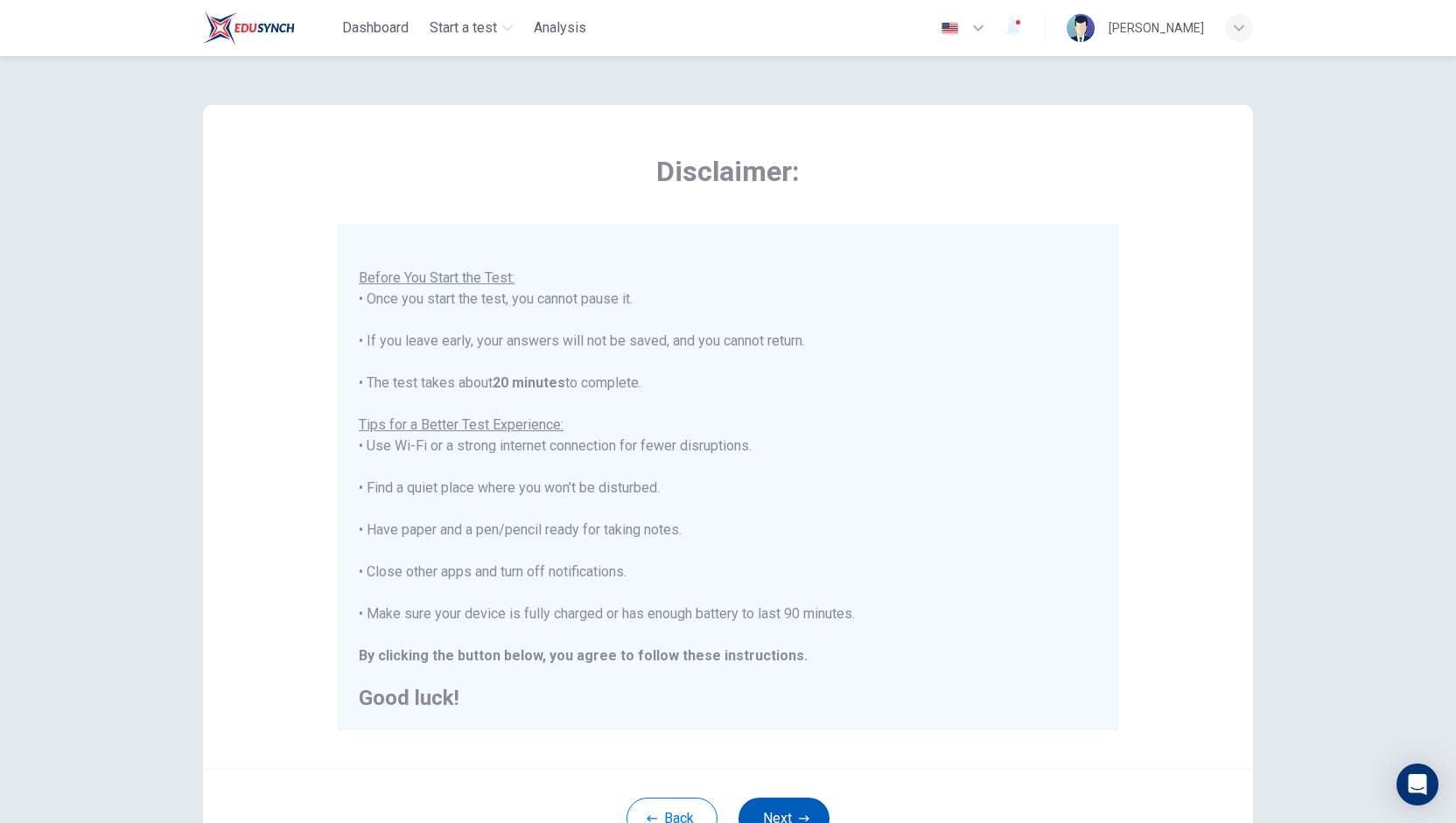
click at [784, 808] on button "Next" at bounding box center [784, 818] width 91 height 42
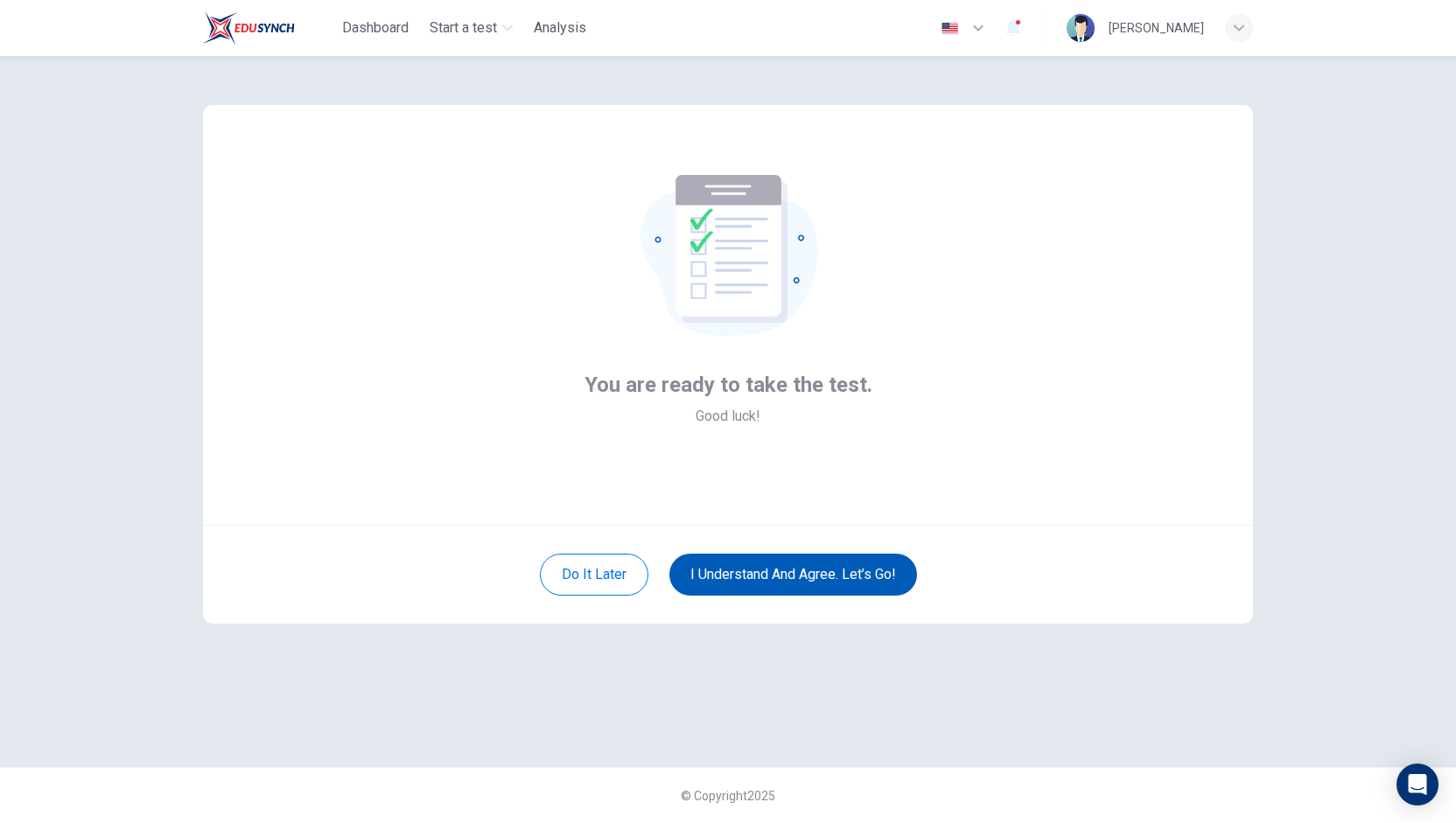
click at [770, 571] on button "I understand and agree. Let’s go!" at bounding box center [793, 575] width 248 height 42
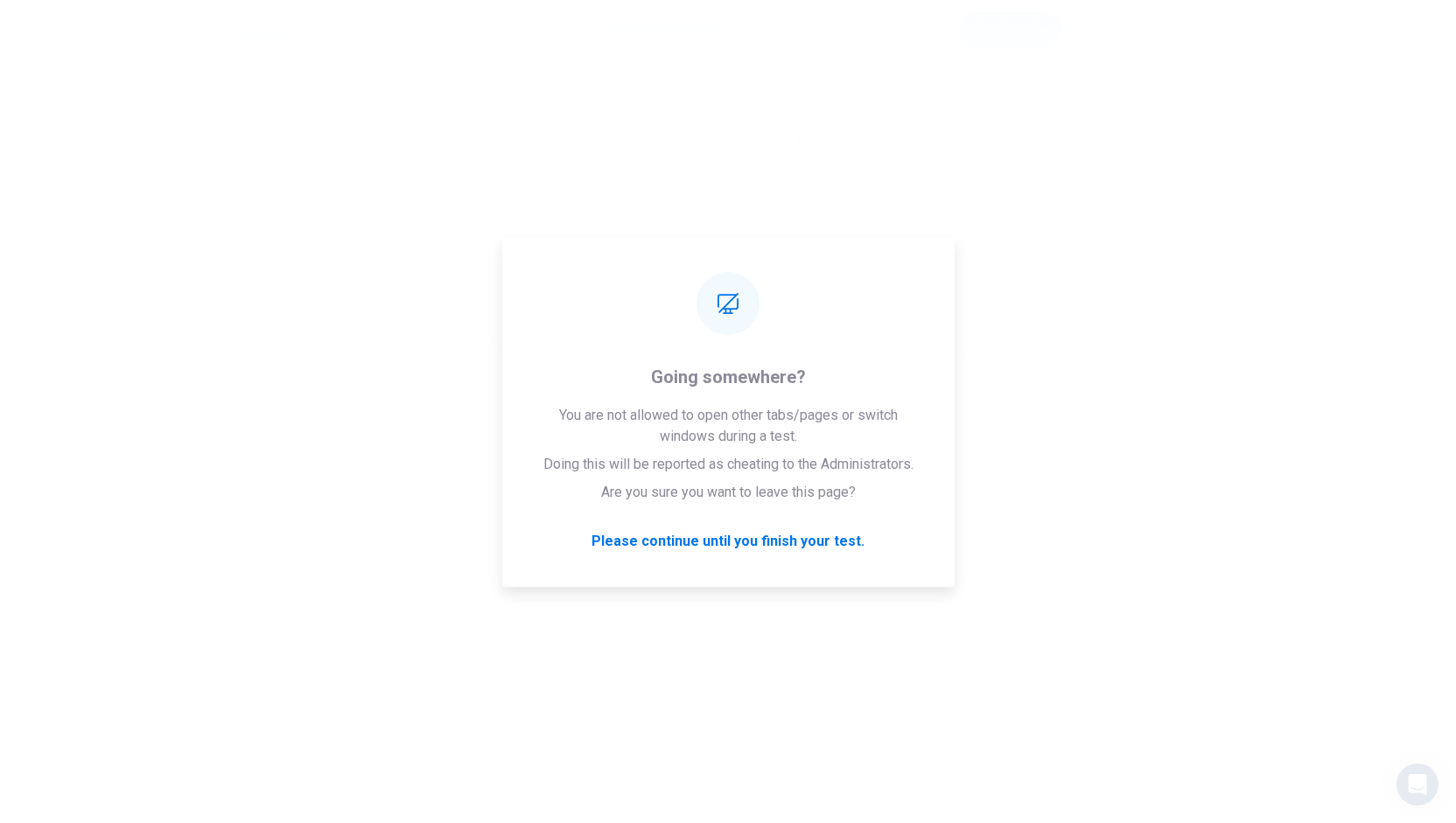
click at [1155, 388] on div "Please wait... 100%" at bounding box center [728, 412] width 1456 height 823
click at [1082, 255] on div "Please wait... 100%" at bounding box center [728, 412] width 1456 height 823
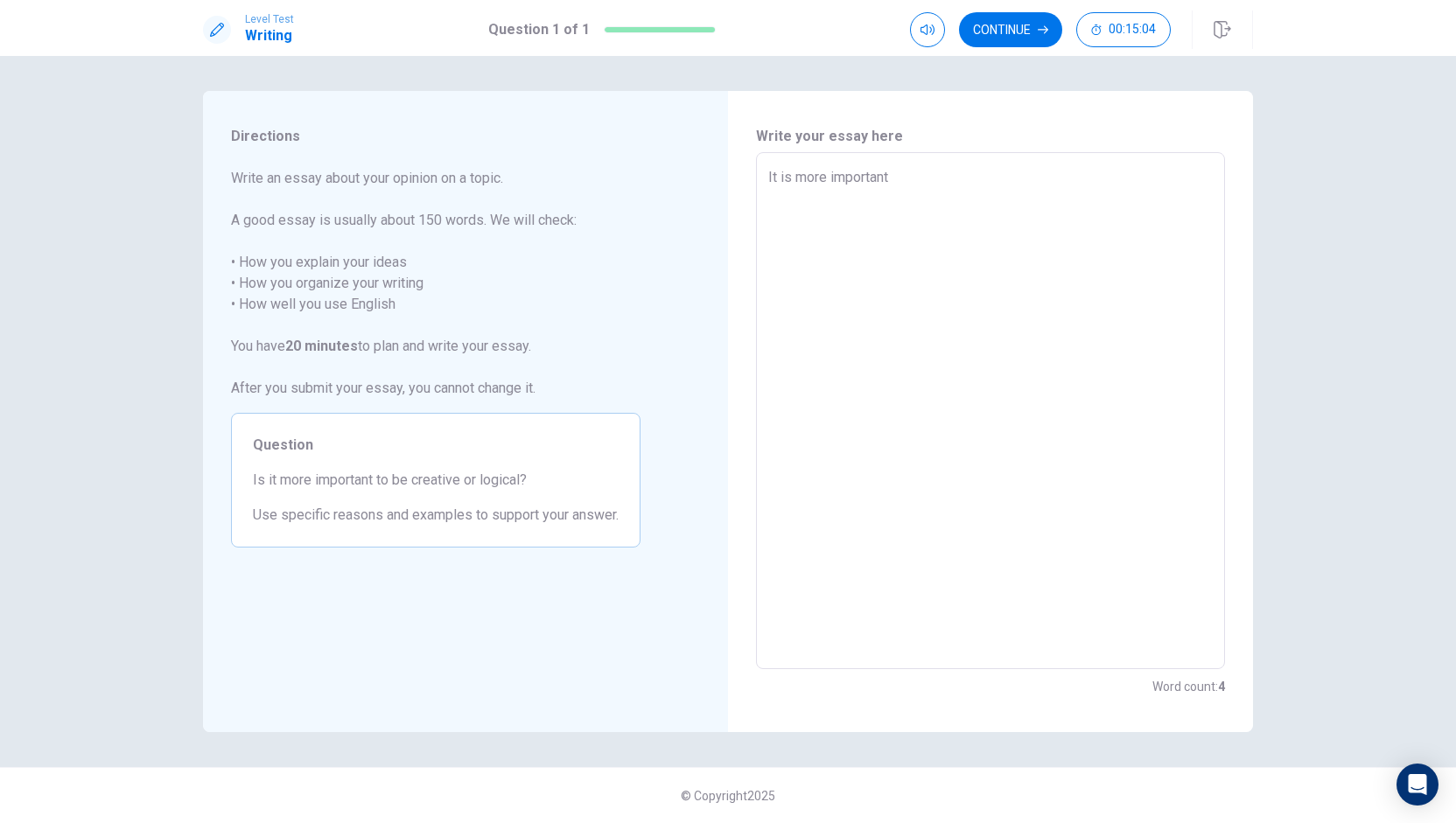
click at [1027, 188] on textarea "It is more important" at bounding box center [990, 411] width 445 height 488
type textarea "x"
type textarea "It is more importan"
type textarea "x"
type textarea "It is more importa"
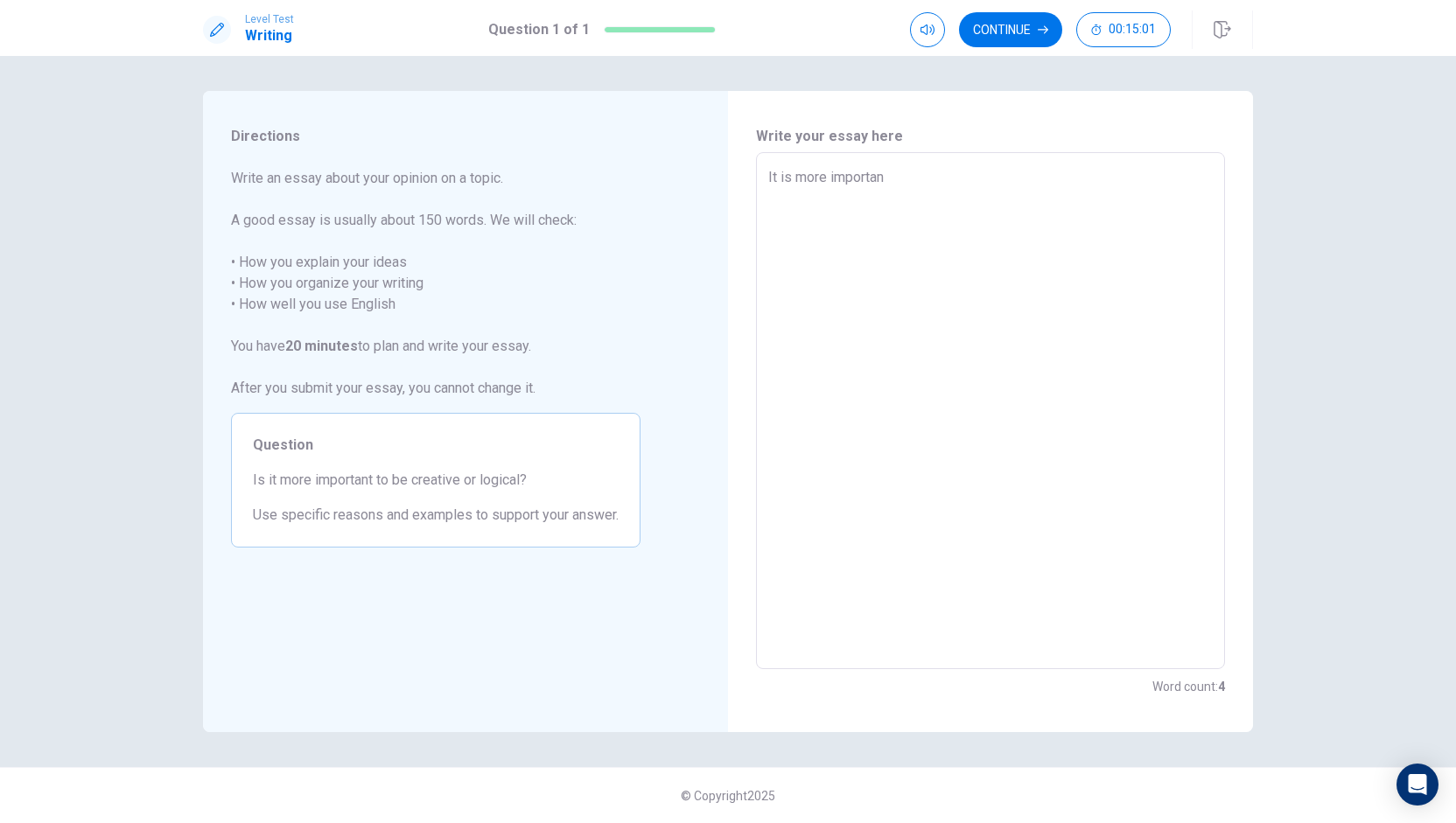
type textarea "x"
type textarea "It is more import"
type textarea "x"
type textarea "It is more impor"
type textarea "x"
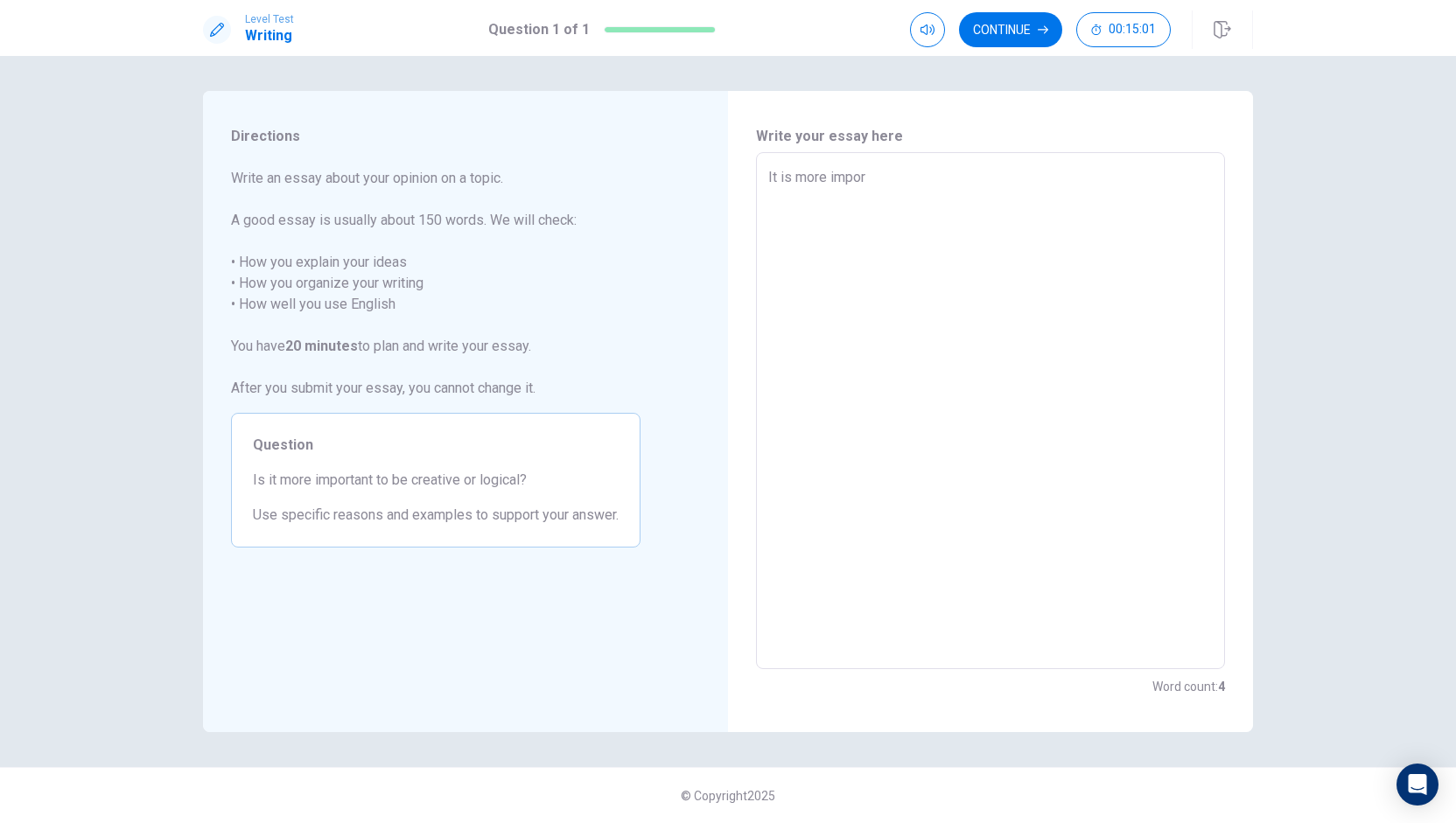
type textarea "It is more impo"
type textarea "x"
type textarea "It is more imp"
type textarea "x"
type textarea "It is more im"
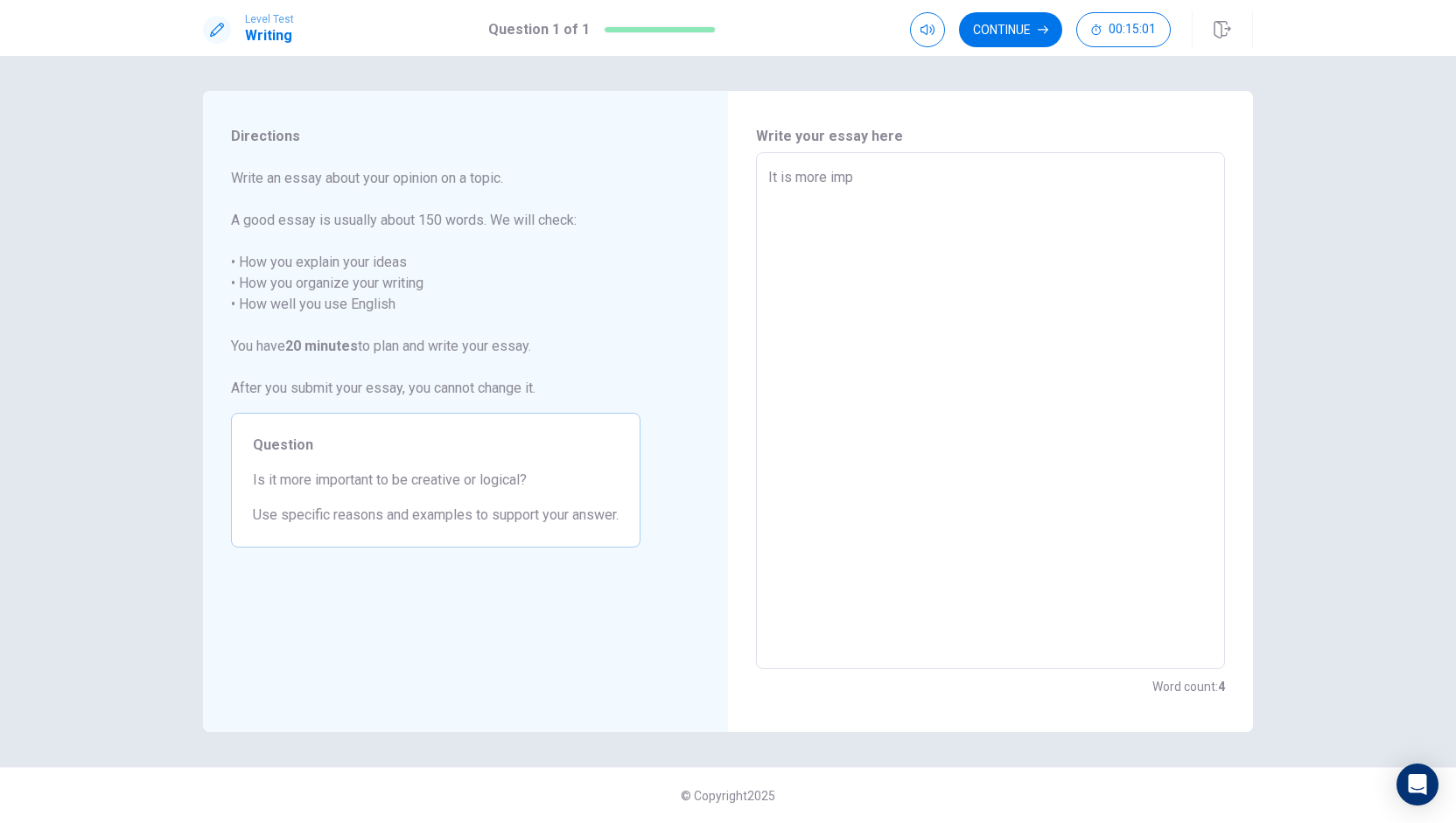
type textarea "x"
type textarea "It is more i"
type textarea "x"
type textarea "It is more"
type textarea "x"
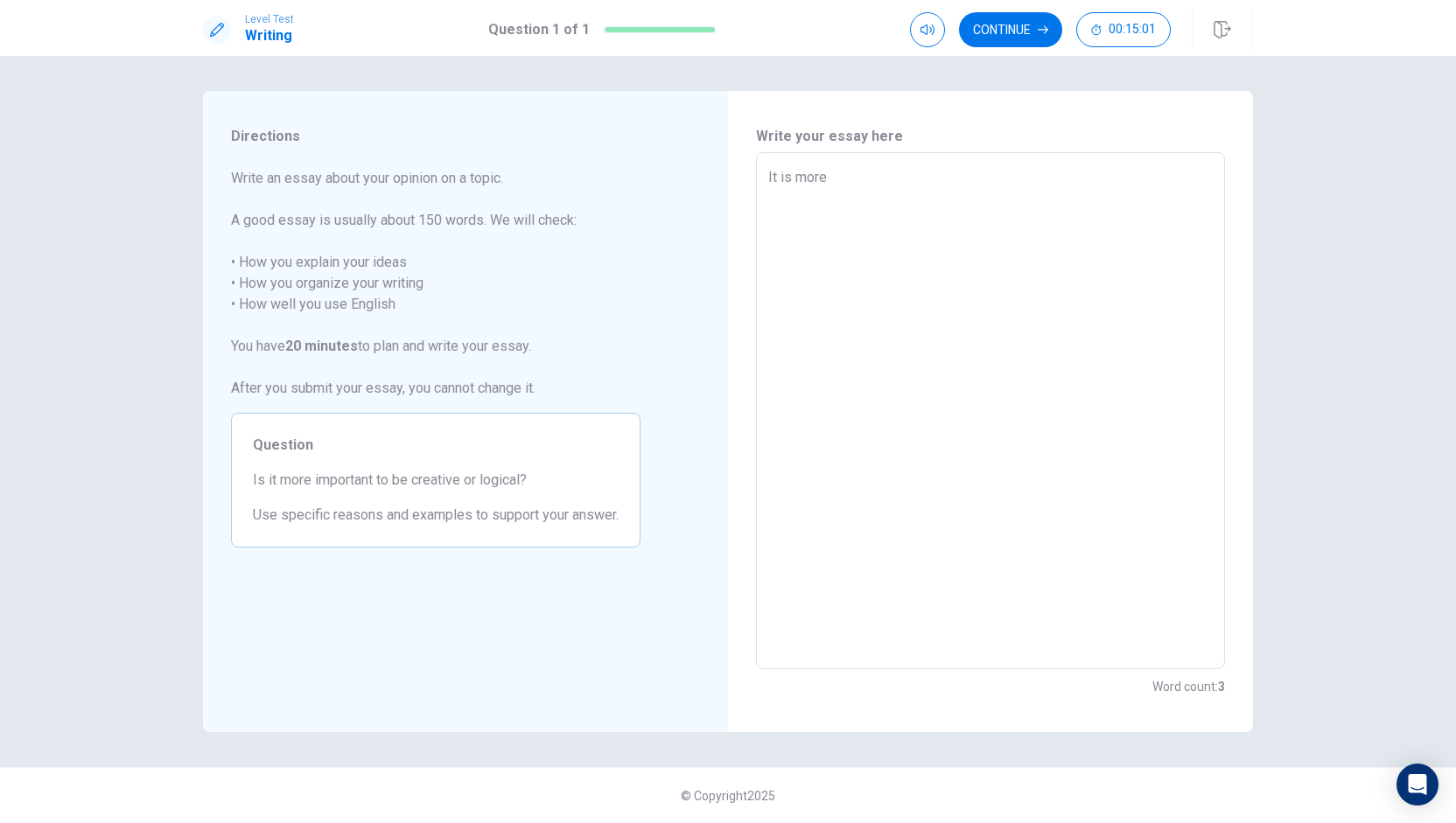
type textarea "It is more"
type textarea "x"
type textarea "It is mor"
type textarea "x"
type textarea "It is mo"
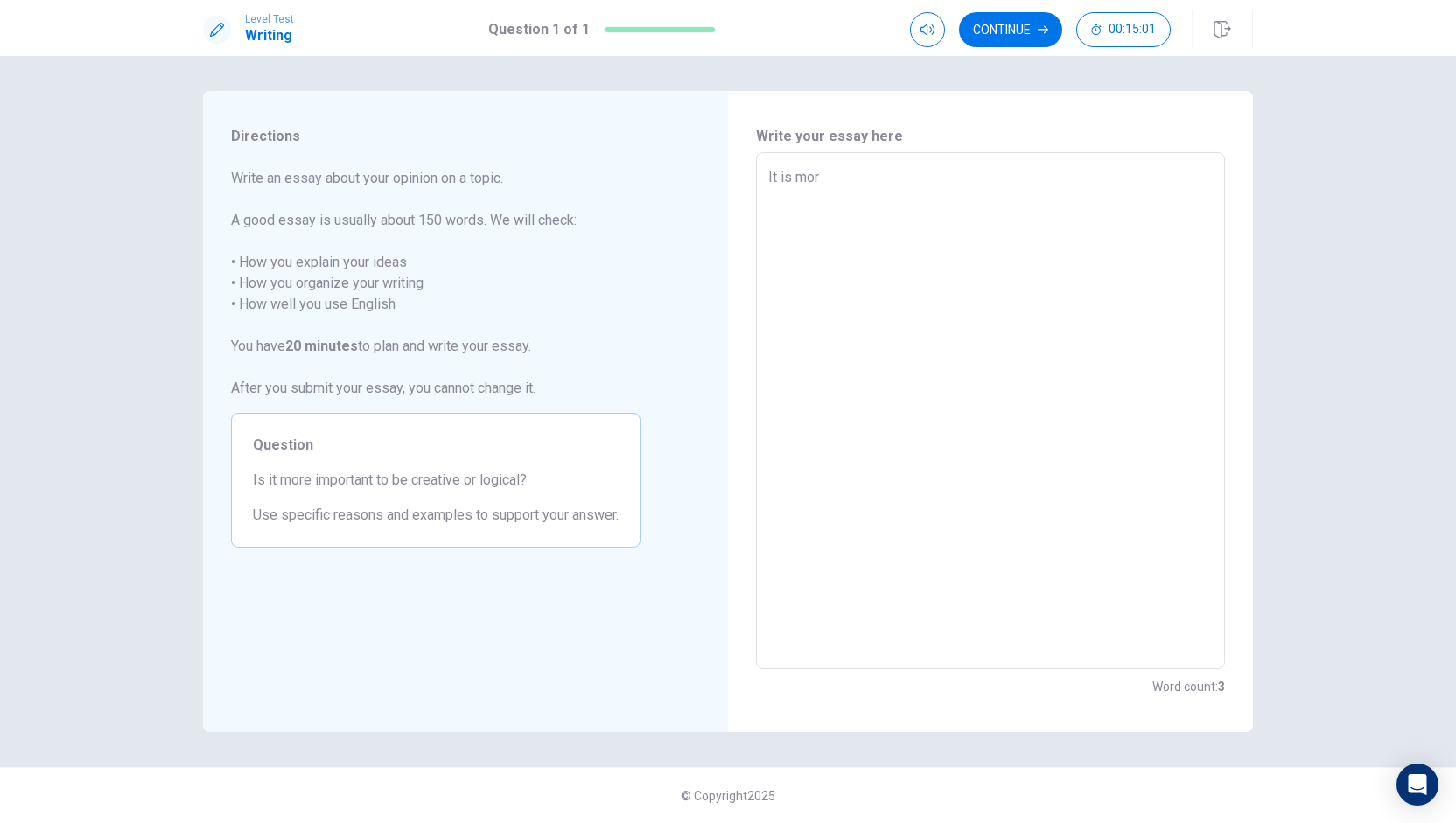
type textarea "x"
type textarea "It is m"
type textarea "x"
type textarea "It is"
type textarea "x"
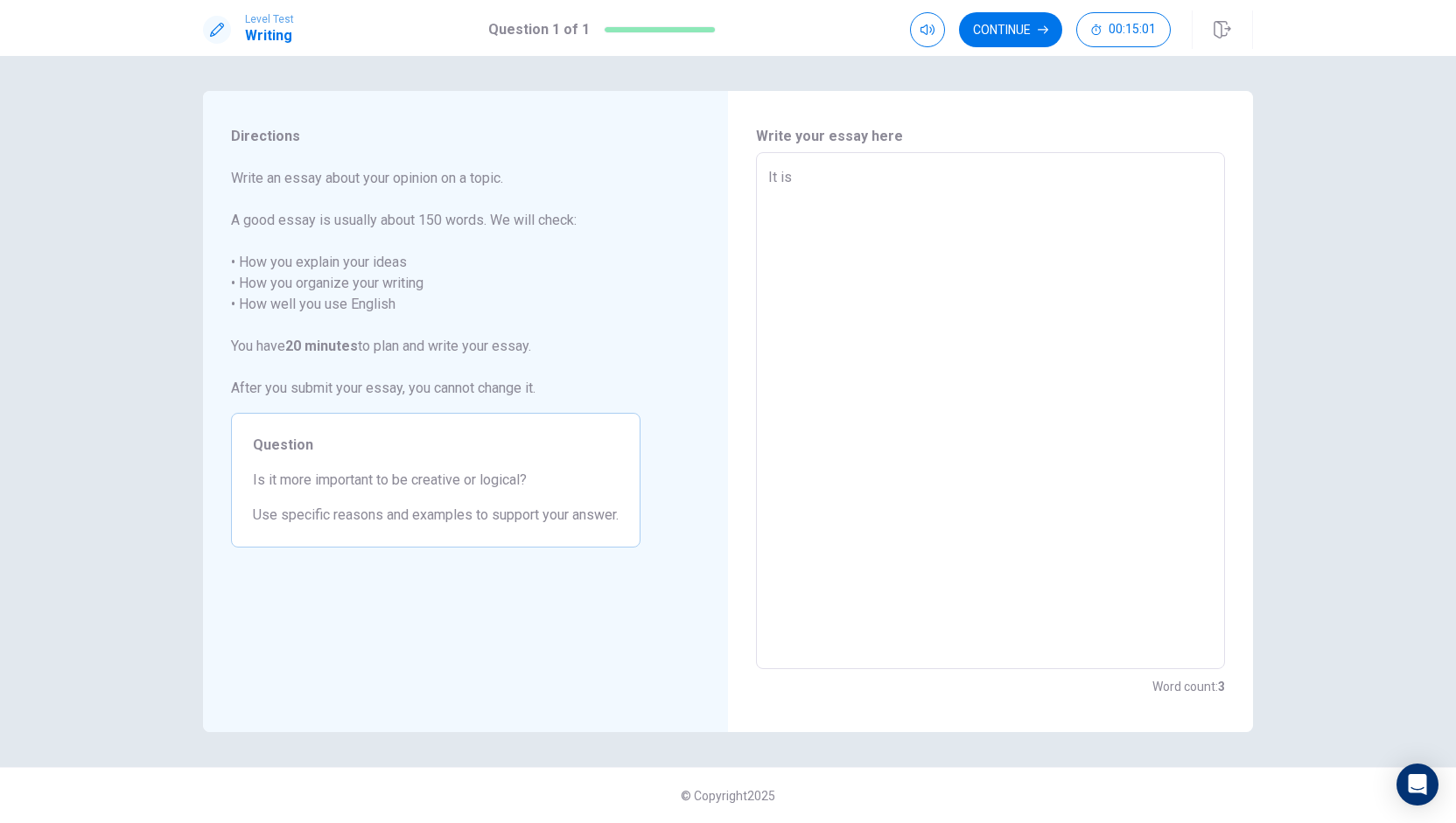
type textarea "It is"
type textarea "x"
type textarea "It i"
type textarea "x"
type textarea "It"
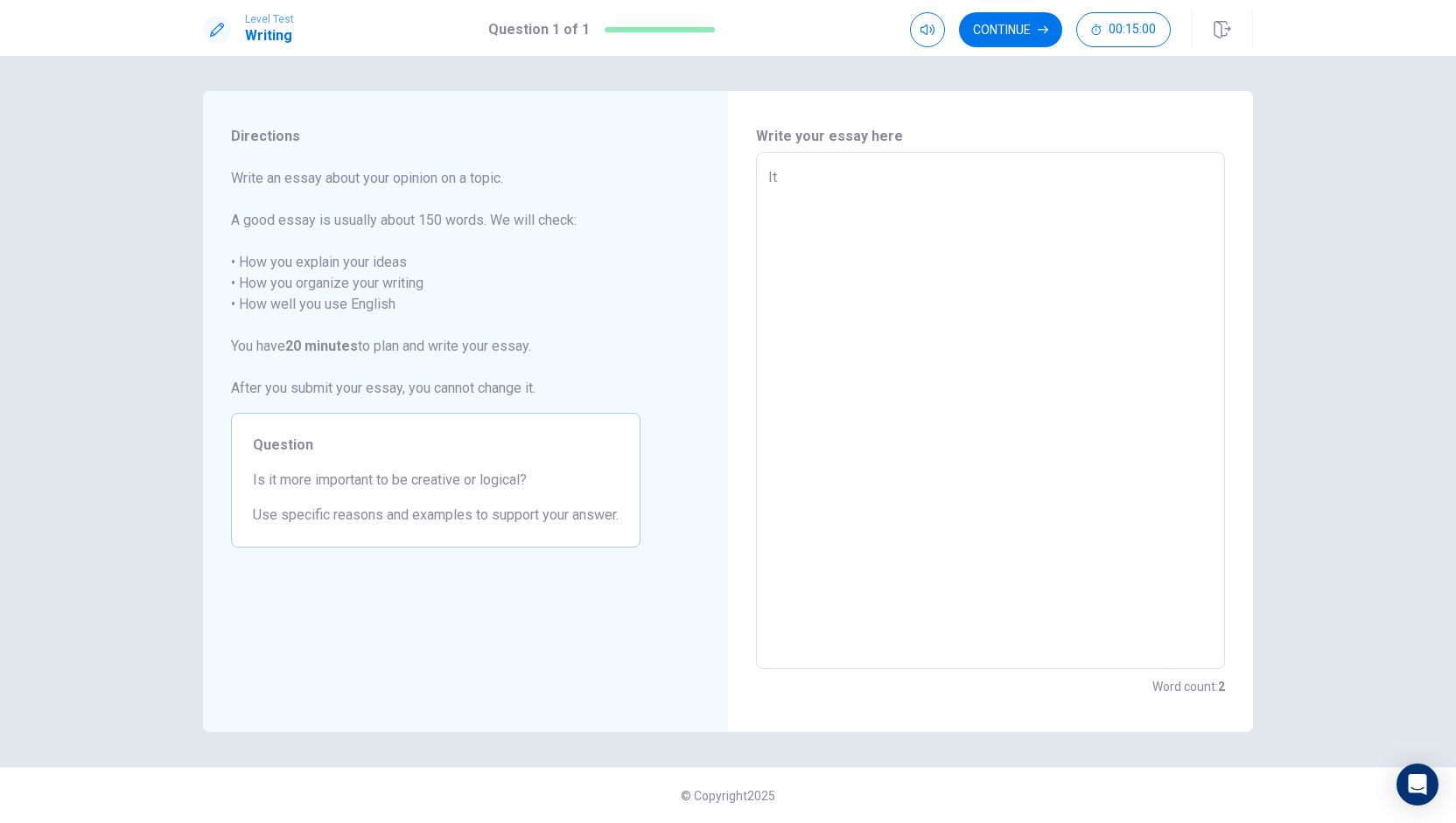
type textarea "x"
type textarea "It"
type textarea "x"
type textarea "I"
type textarea "x"
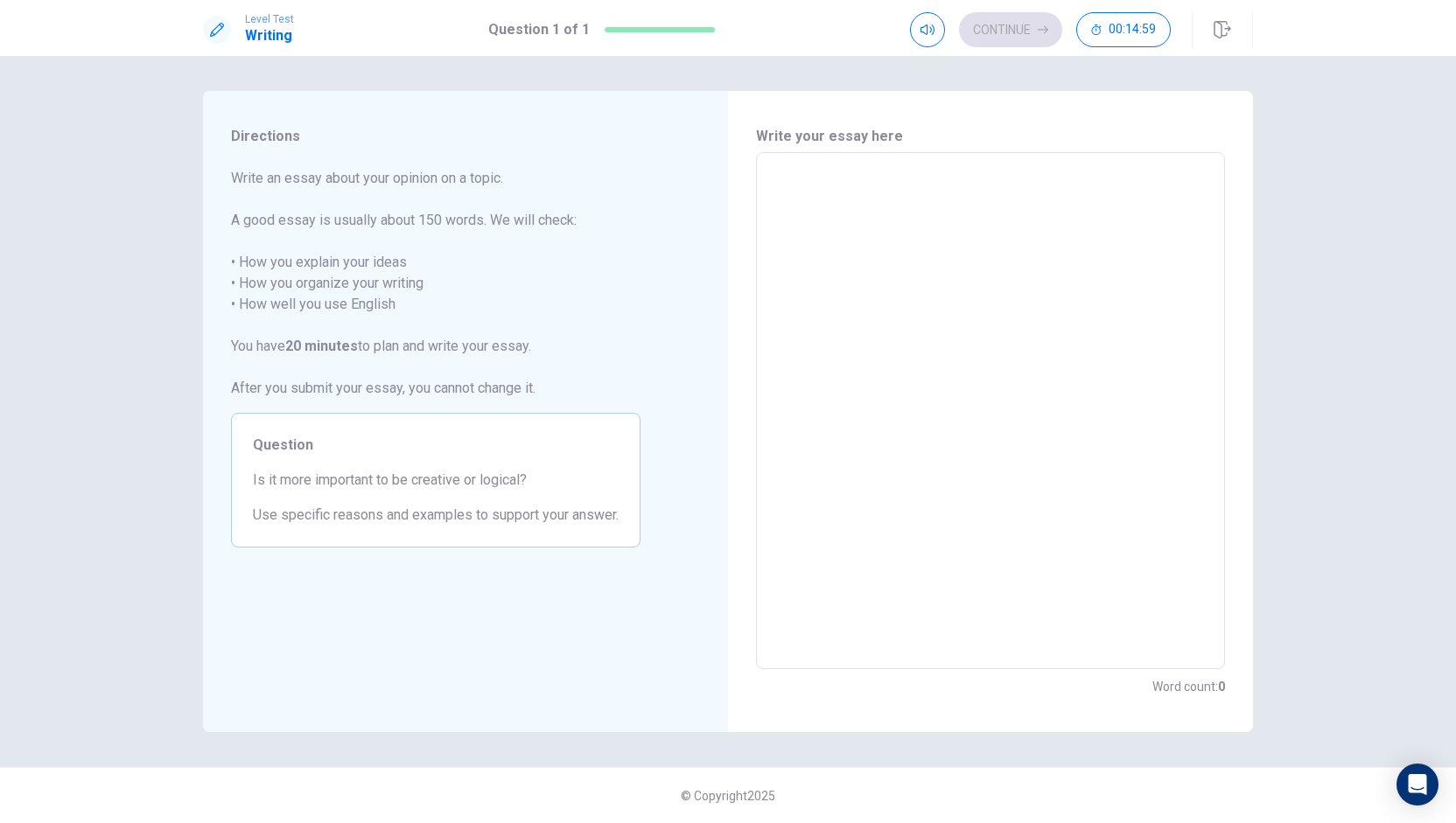
type textarea "B"
type textarea "x"
type textarea "Bo"
type textarea "x"
type textarea "Bot"
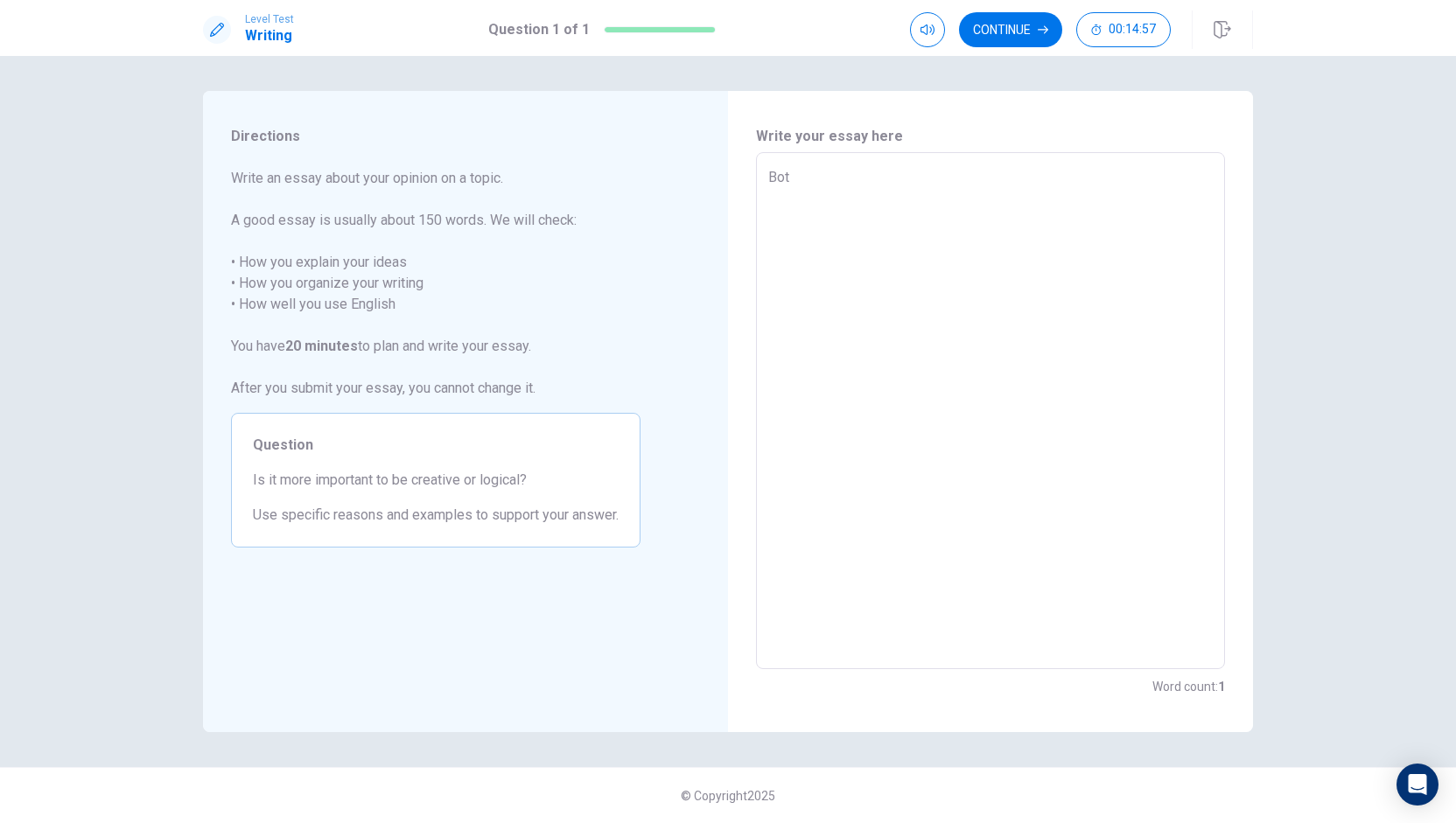
type textarea "x"
type textarea "Both"
type textarea "x"
type textarea "Both"
type textarea "x"
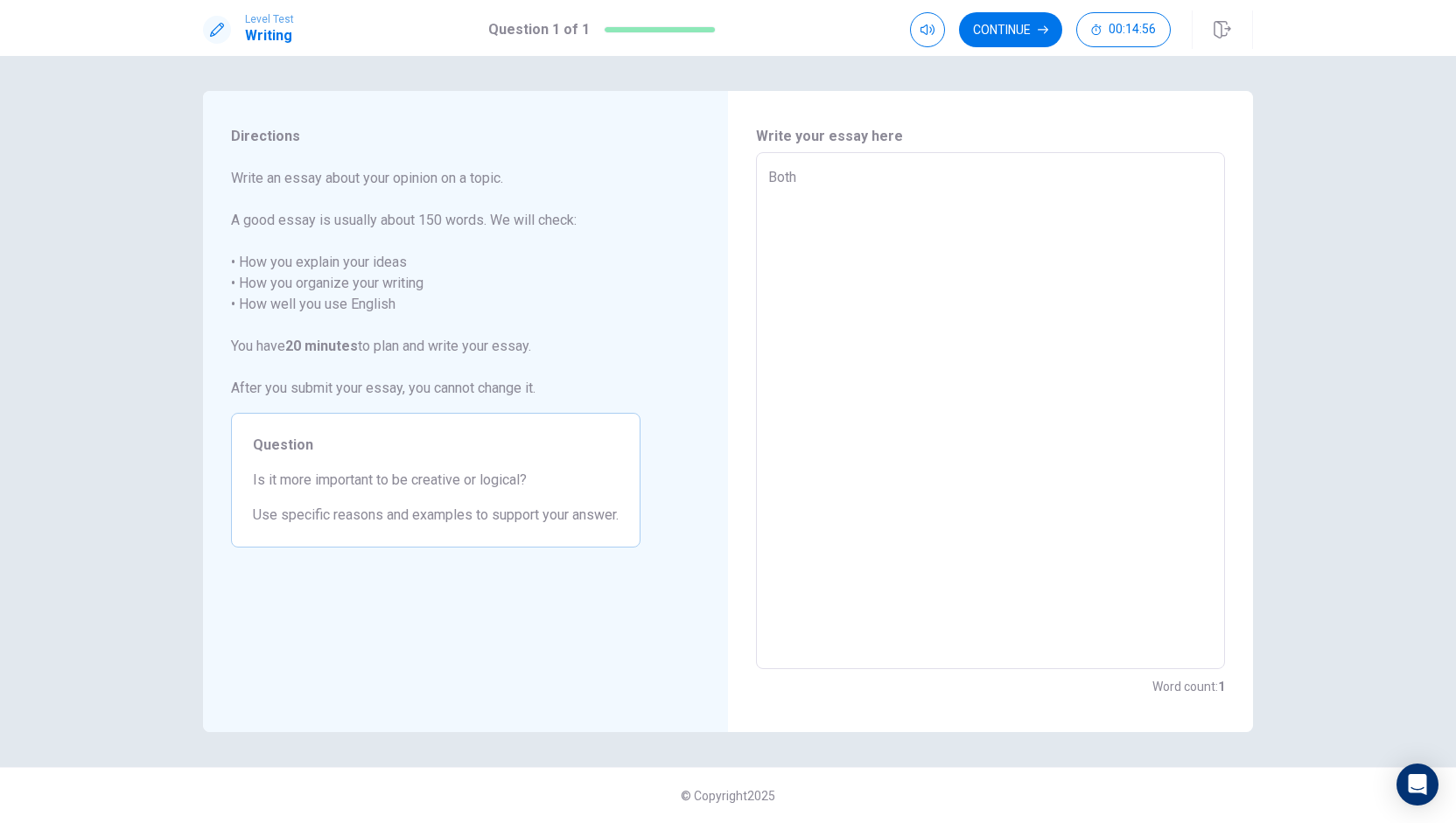
type textarea "Both c"
type textarea "x"
type textarea "Both cr"
type textarea "x"
type textarea "Both cre"
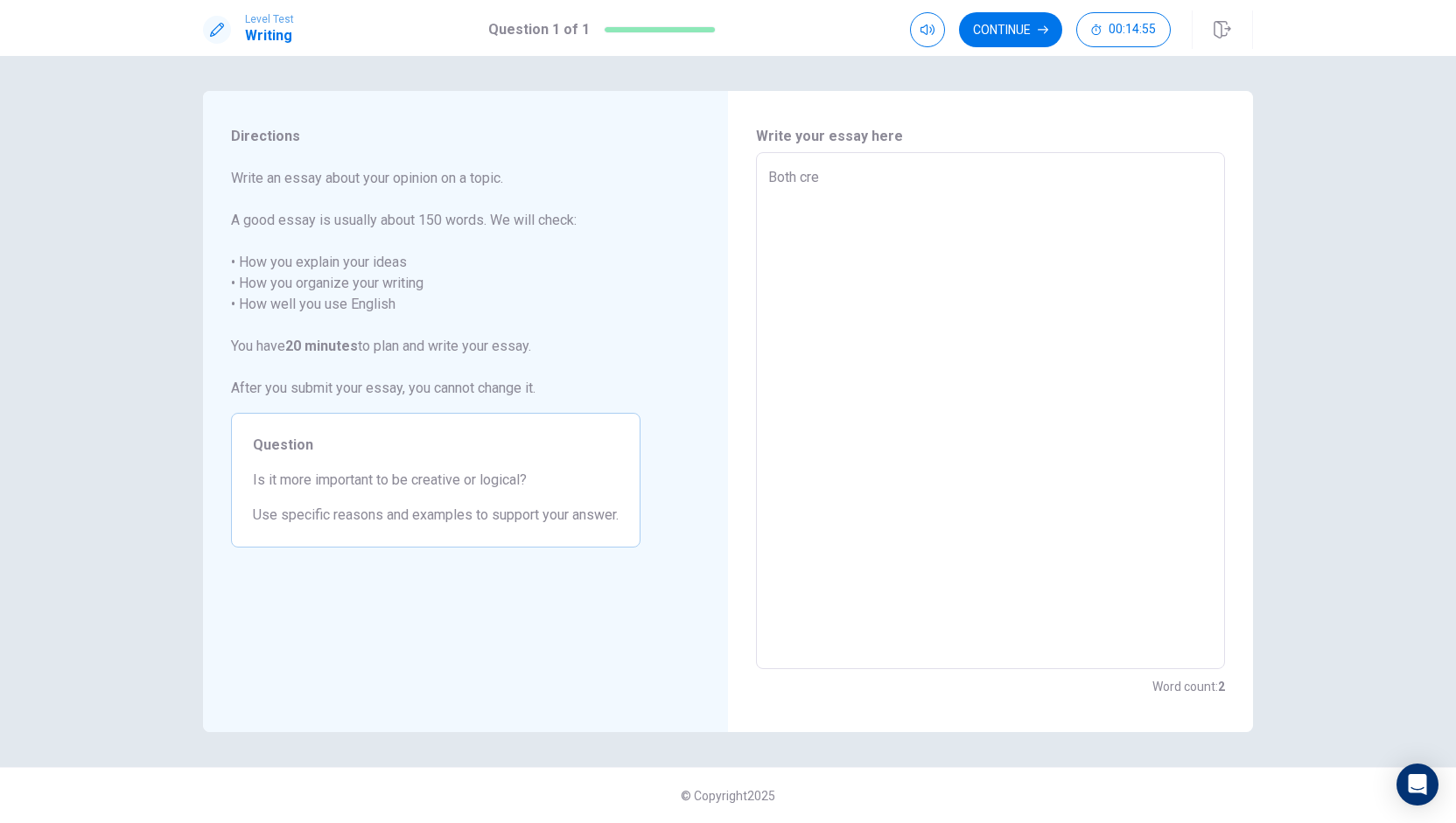
type textarea "x"
type textarea "Both crea"
type textarea "x"
type textarea "Both creat"
type textarea "x"
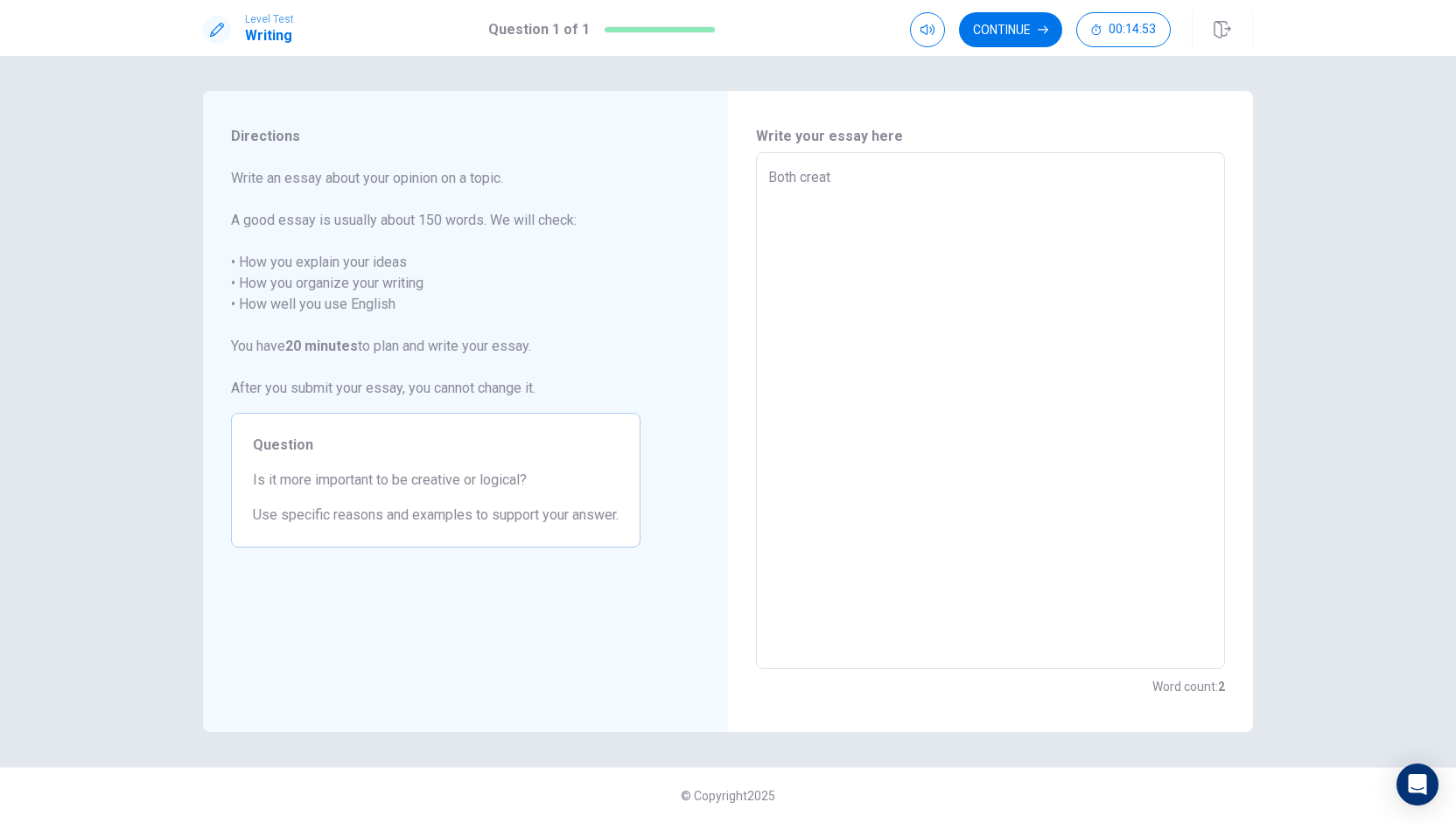
type textarea "Both creati"
type textarea "x"
type textarea "Both creativ"
type textarea "x"
type textarea "Both creativi"
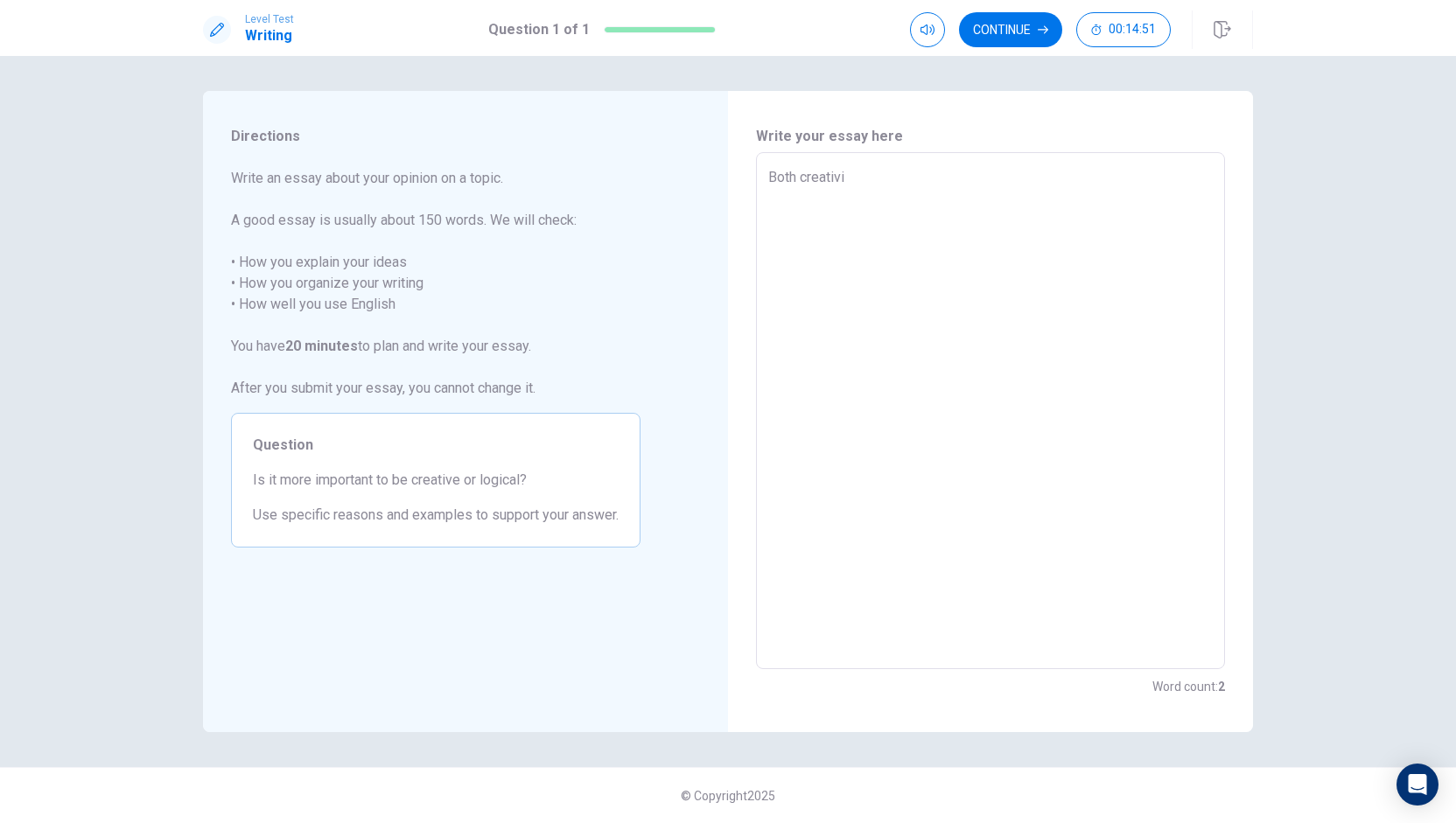
type textarea "x"
type textarea "Both creativit"
type textarea "x"
type textarea "Both creativity"
type textarea "x"
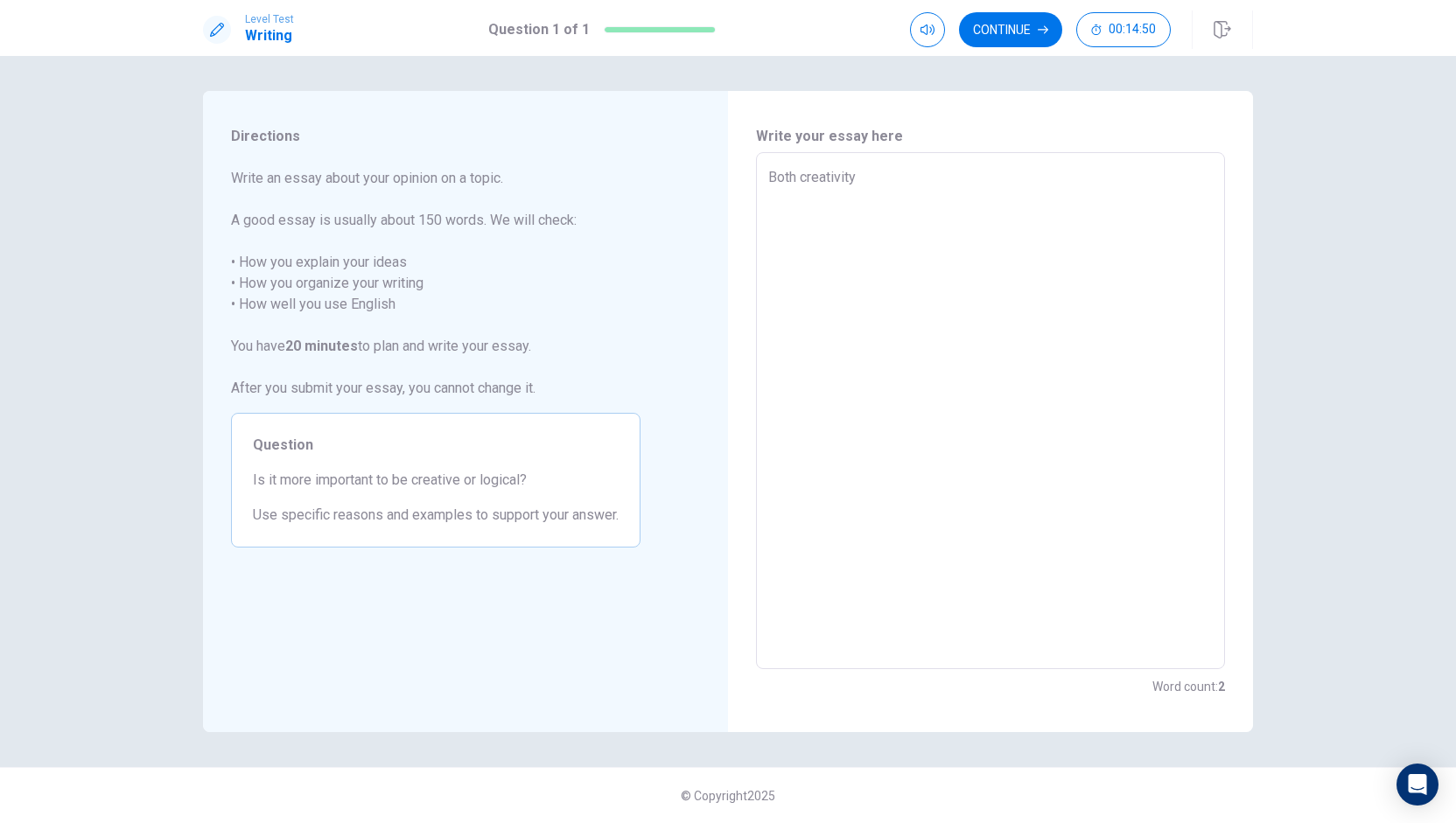
type textarea "Both creativity"
type textarea "x"
type textarea "Both creativity a"
type textarea "x"
type textarea "Both creativity an"
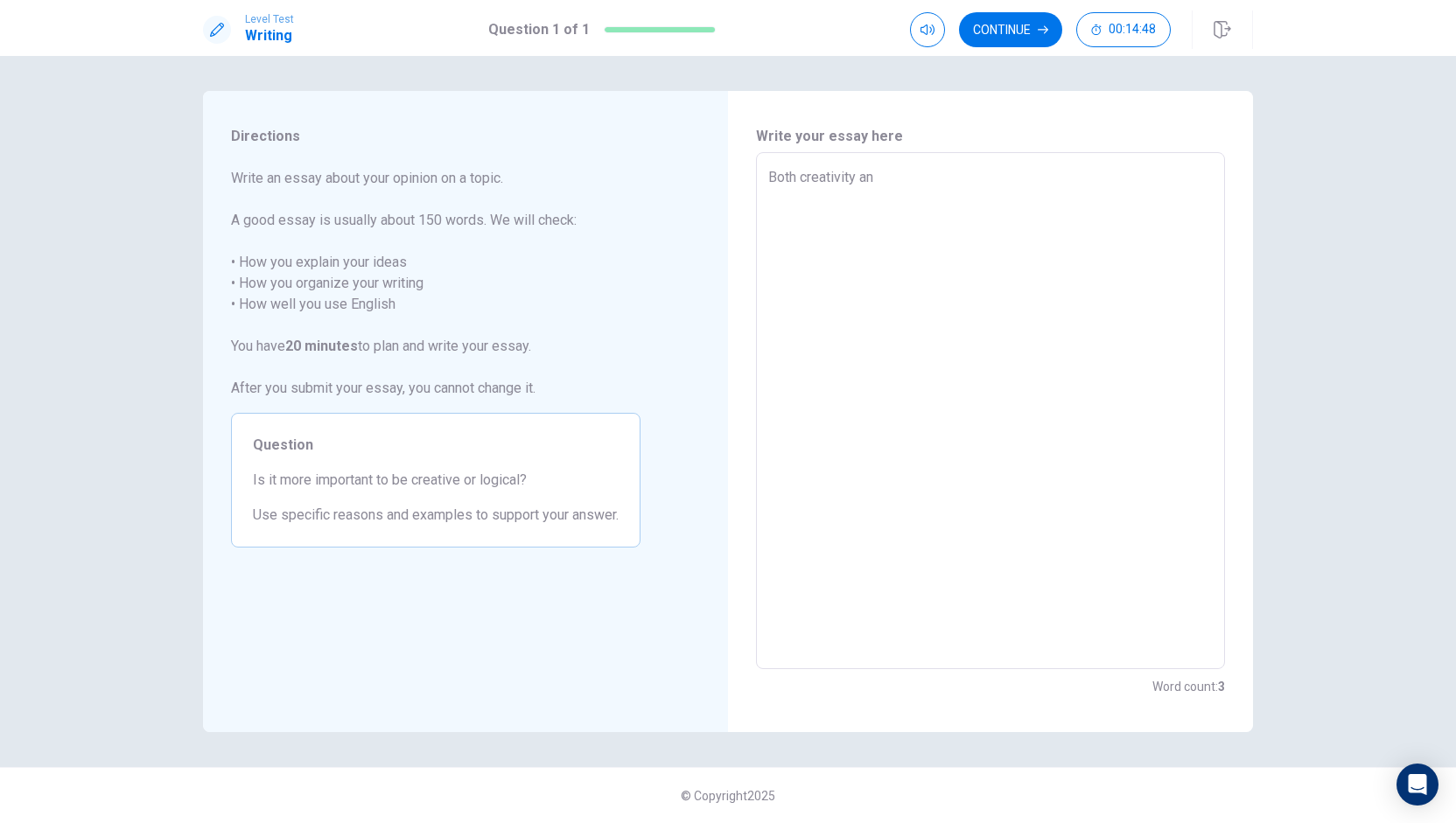
type textarea "x"
type textarea "Both creativity and"
type textarea "x"
type textarea "Both creativity and"
type textarea "x"
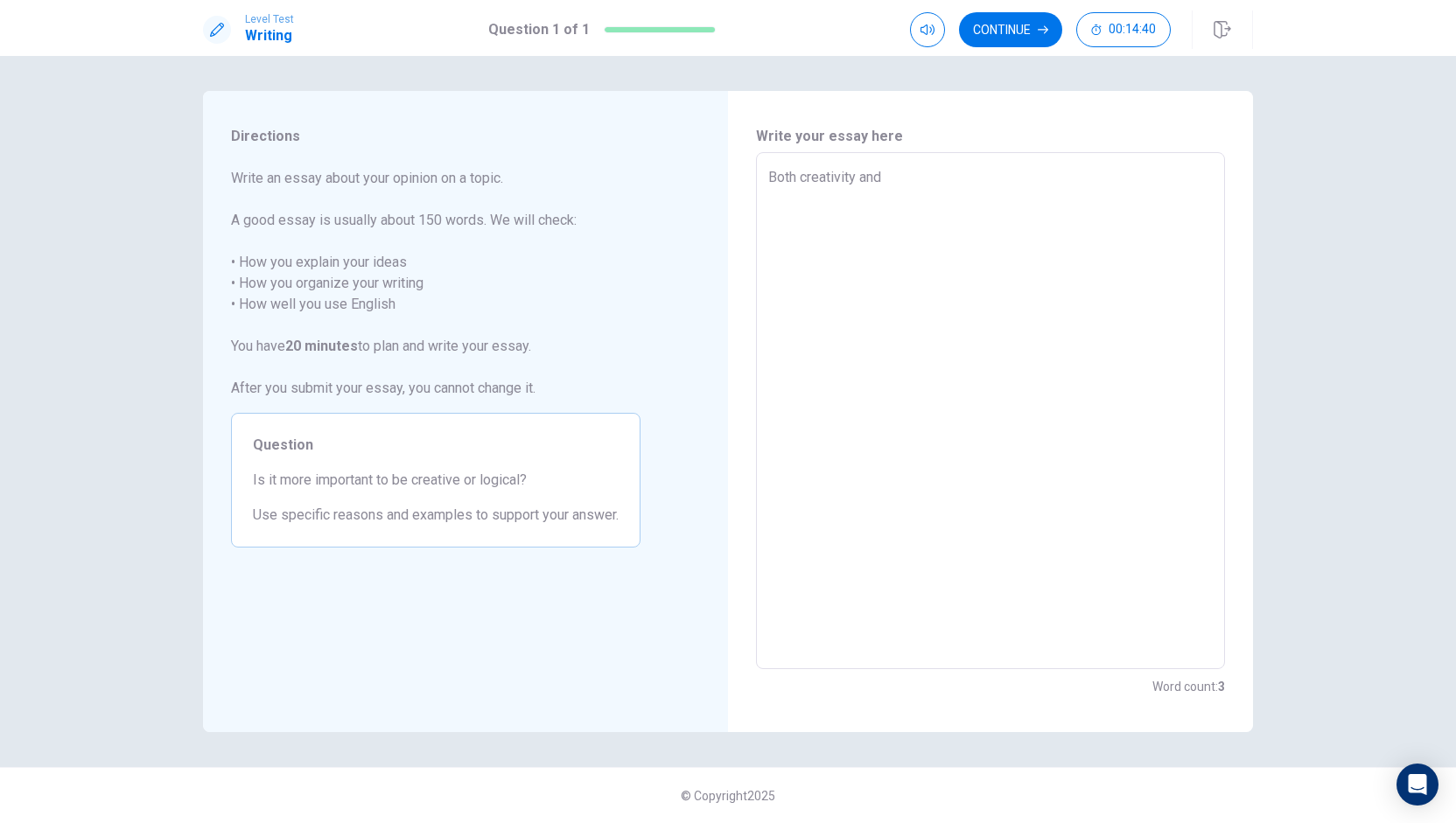
type textarea "Both creativity and l"
type textarea "x"
type textarea "Both creativity and lo"
type textarea "x"
type textarea "Both creativity and log"
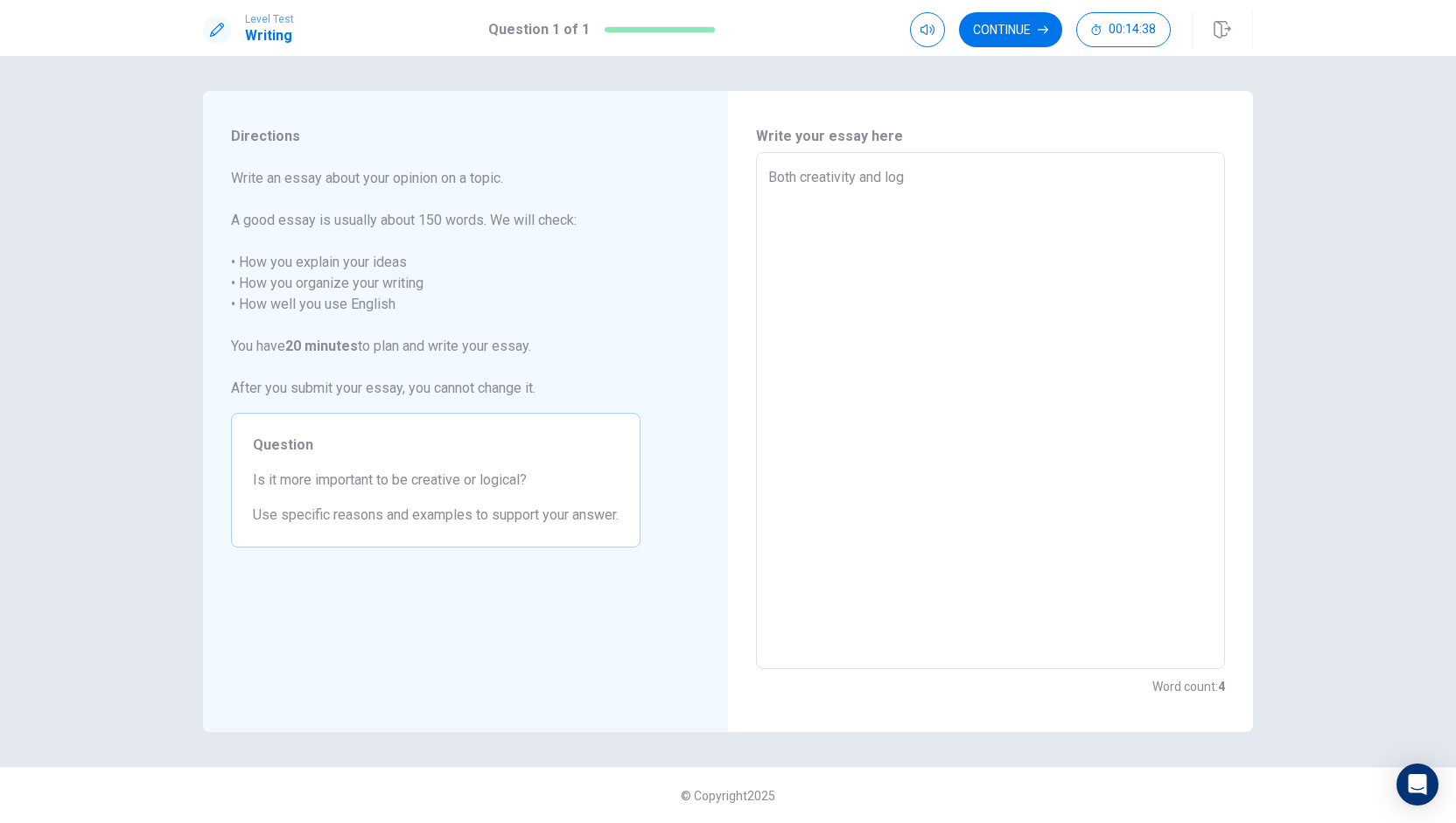
type textarea "x"
type textarea "Both creativity and logi"
type textarea "x"
type textarea "Both creativity and logic"
type textarea "x"
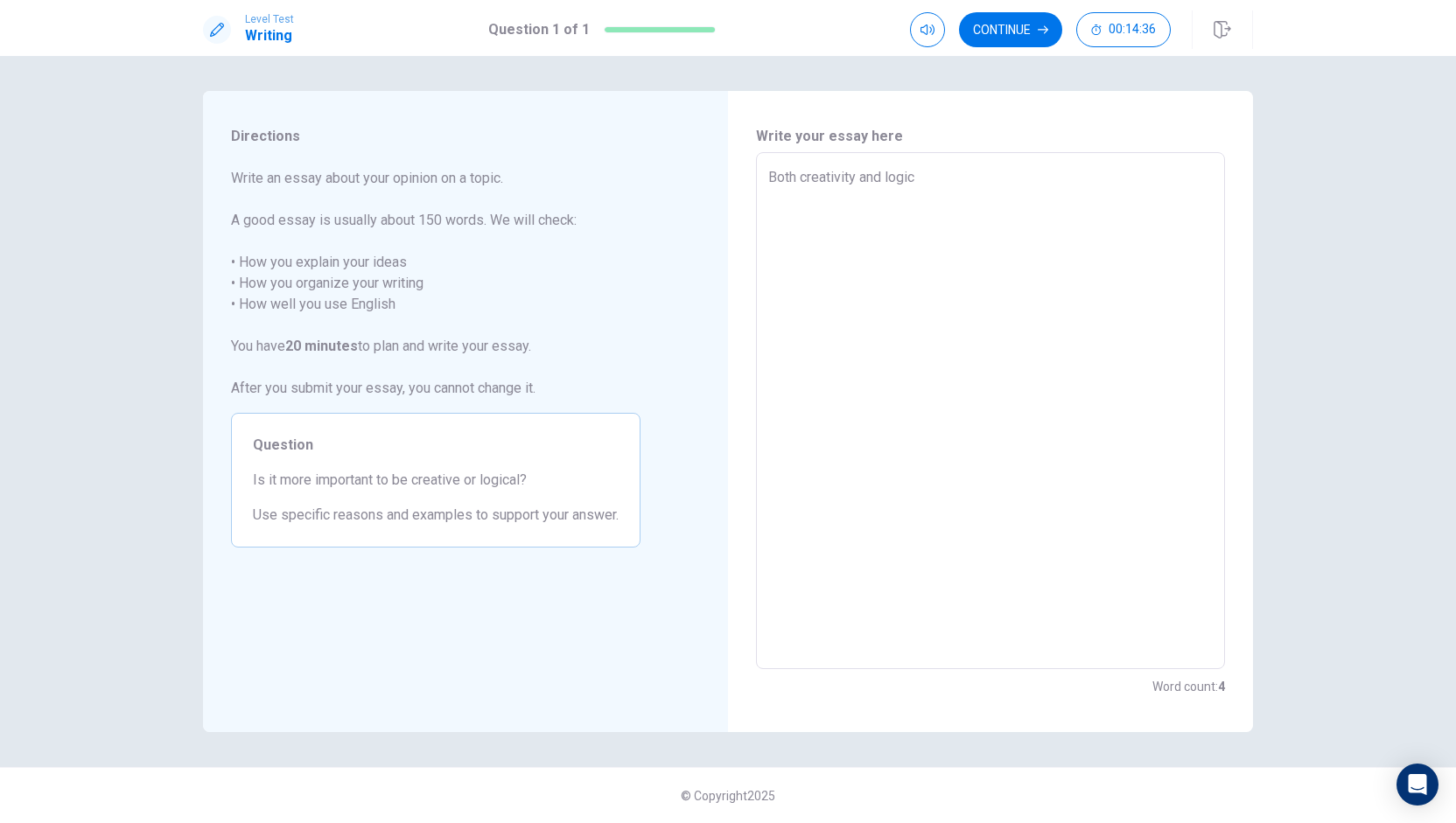
type textarea "Both creativity and logic"
type textarea "x"
type textarea "Both creativity and logic a"
type textarea "x"
type textarea "Both creativity and logic ae"
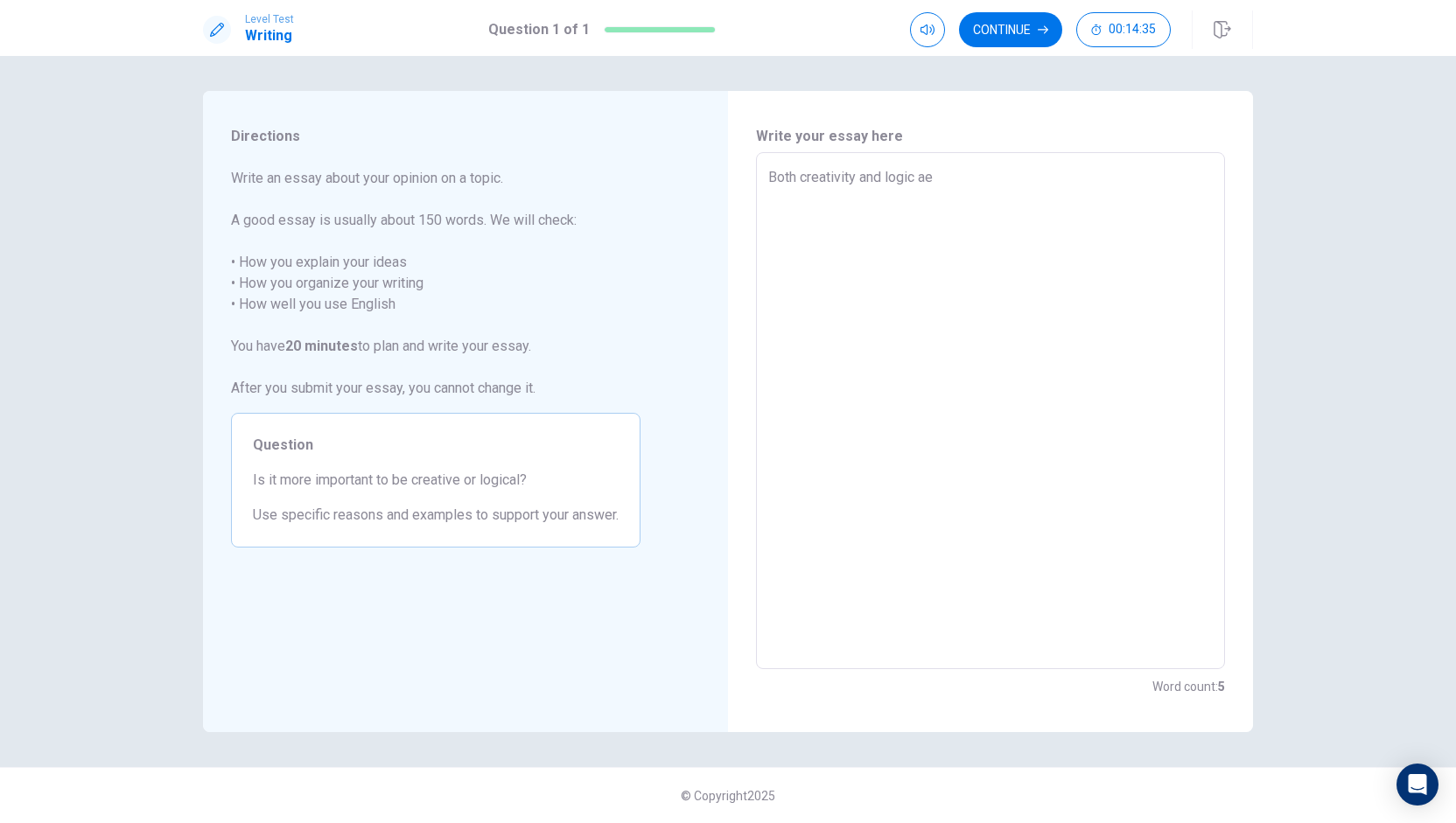
type textarea "x"
type textarea "Both creativity and logic a"
type textarea "x"
type textarea "Both creativity and logic ar"
type textarea "x"
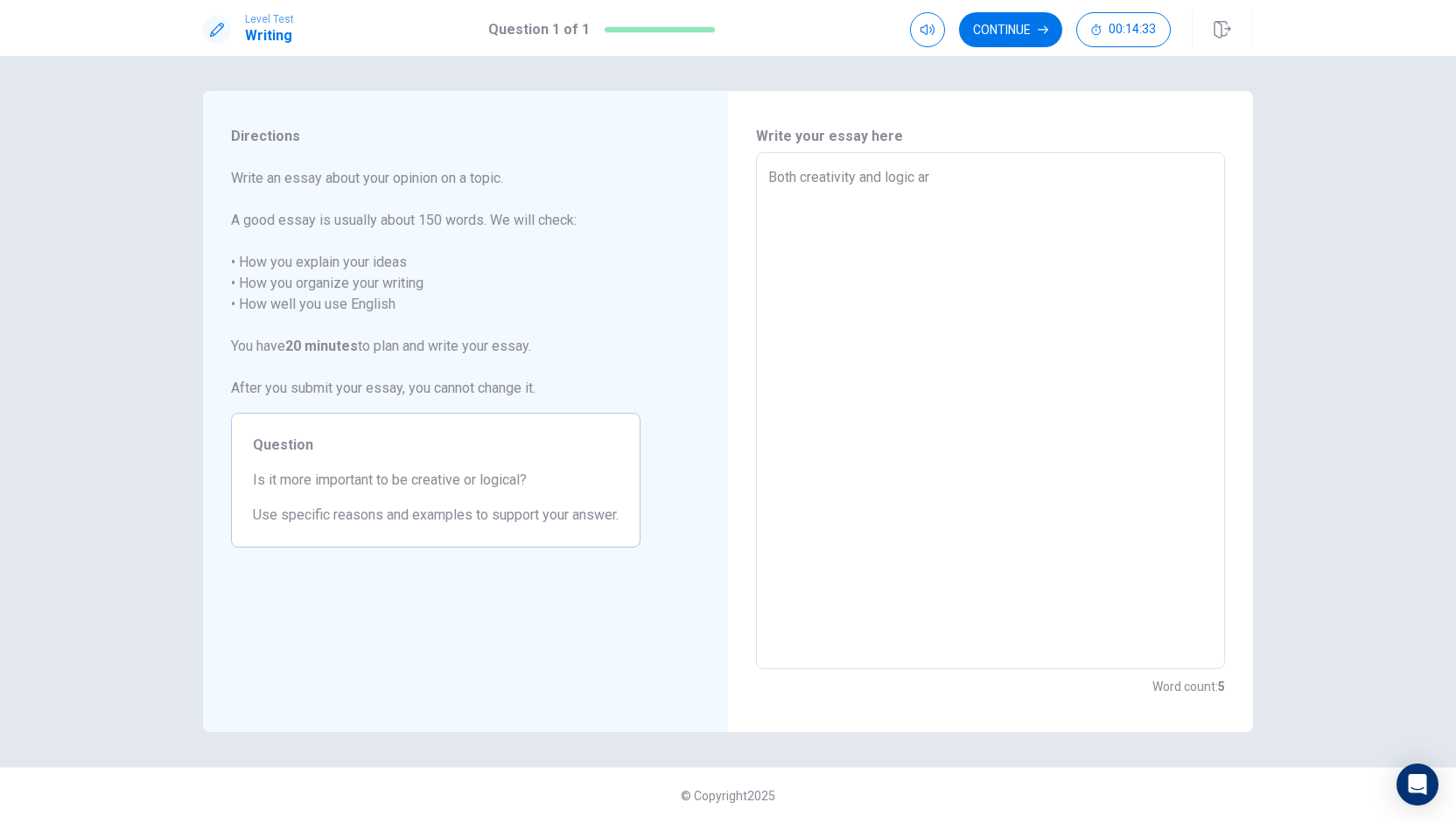
type textarea "Both creativity and logic are"
type textarea "x"
type textarea "Both creativity and logic are"
type textarea "x"
type textarea "Both creativity and logic are i"
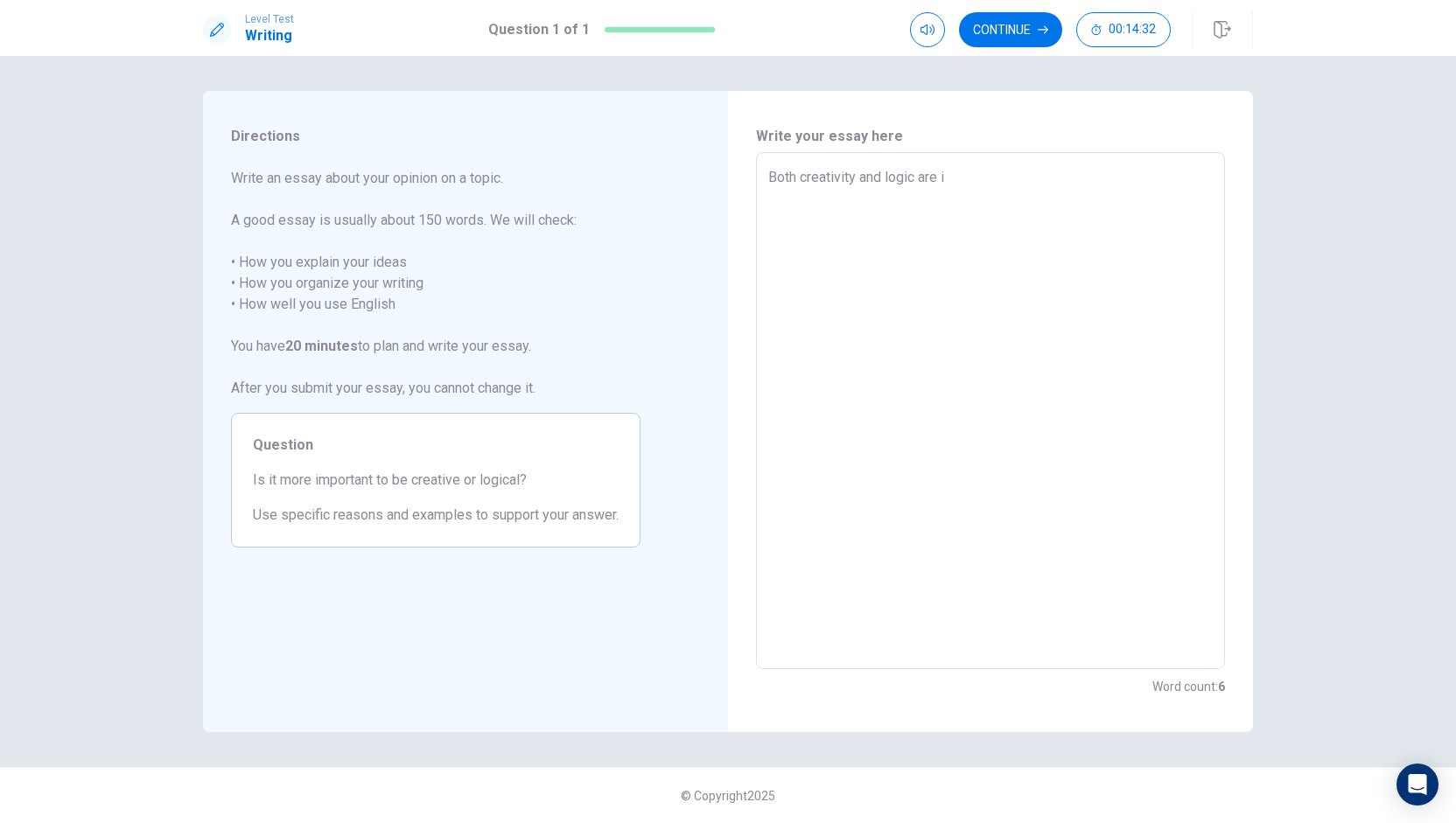
type textarea "x"
type textarea "Both creativity and logic are im"
type textarea "x"
type textarea "Both creativity and logic are imp"
type textarea "x"
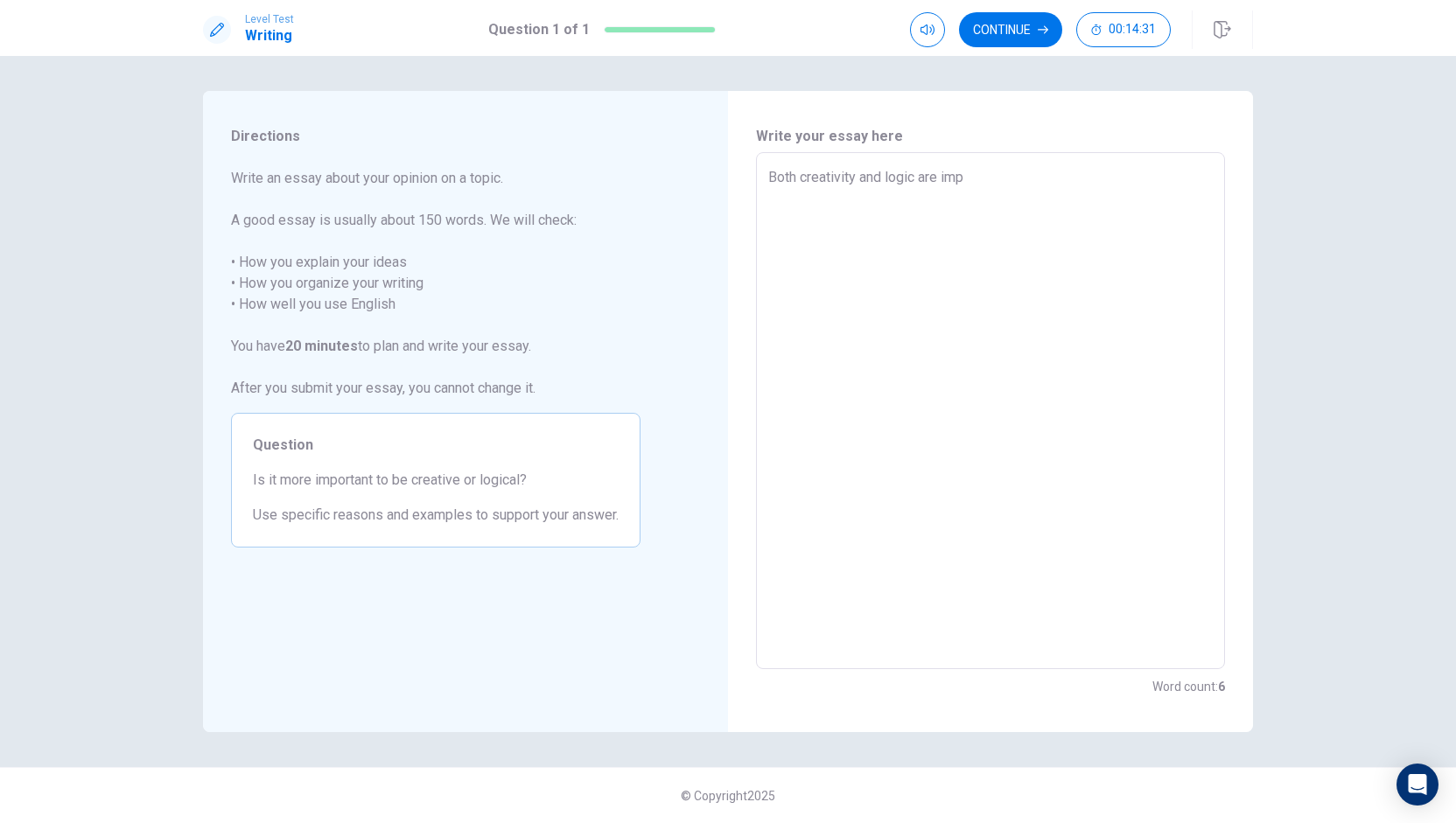
type textarea "Both creativity and logic are impo"
type textarea "x"
type textarea "Both creativity and logic are impor"
type textarea "x"
type textarea "Both creativity and logic are import"
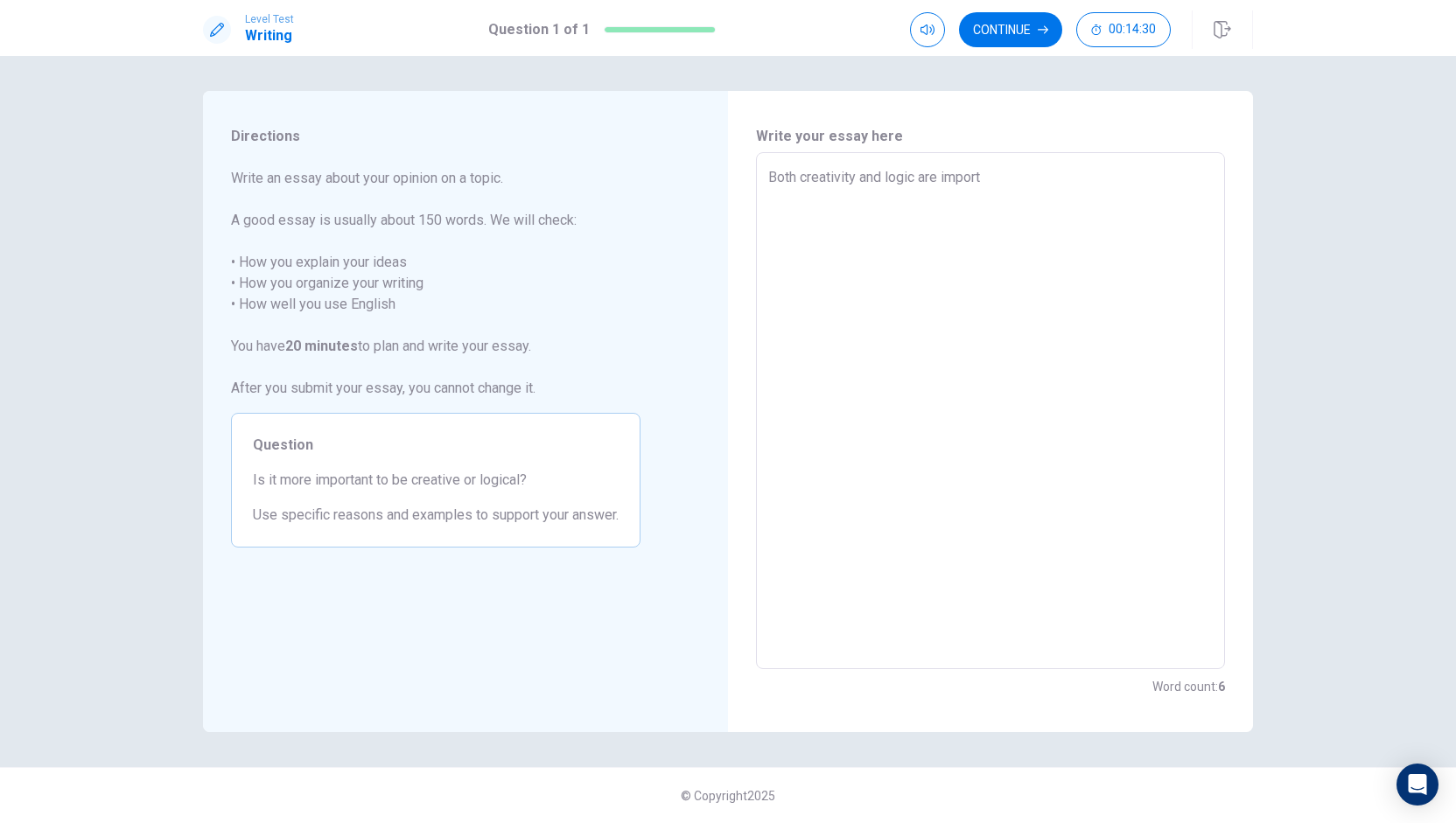
type textarea "x"
type textarea "Both creativity and logic are importa"
type textarea "x"
type textarea "Both creativity and logic are importan"
type textarea "x"
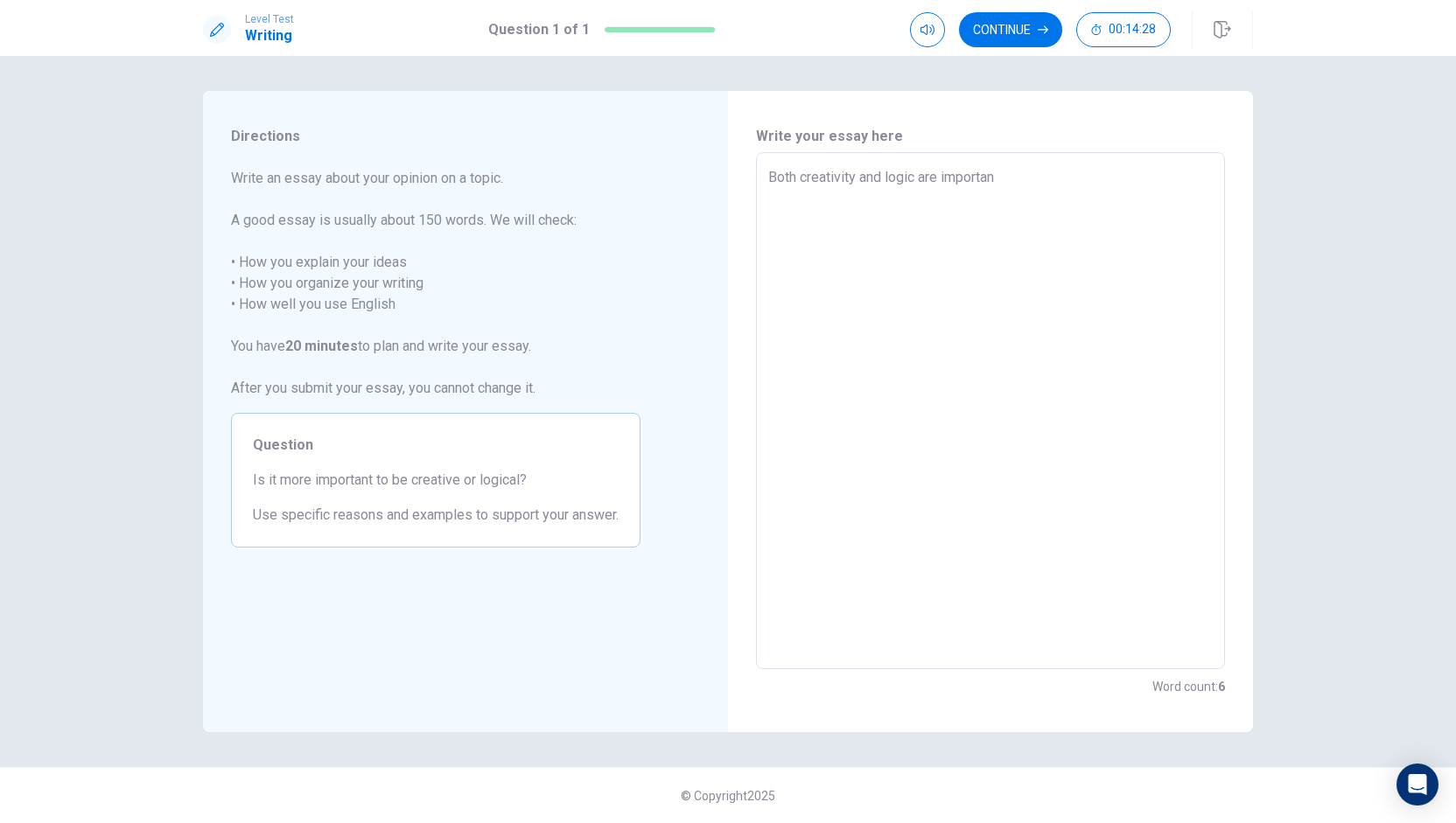
type textarea "Both creativity and logic are important"
type textarea "x"
type textarea "Both creativity and logic are important"
type textarea "x"
type textarea "Both creativity and logic are important b"
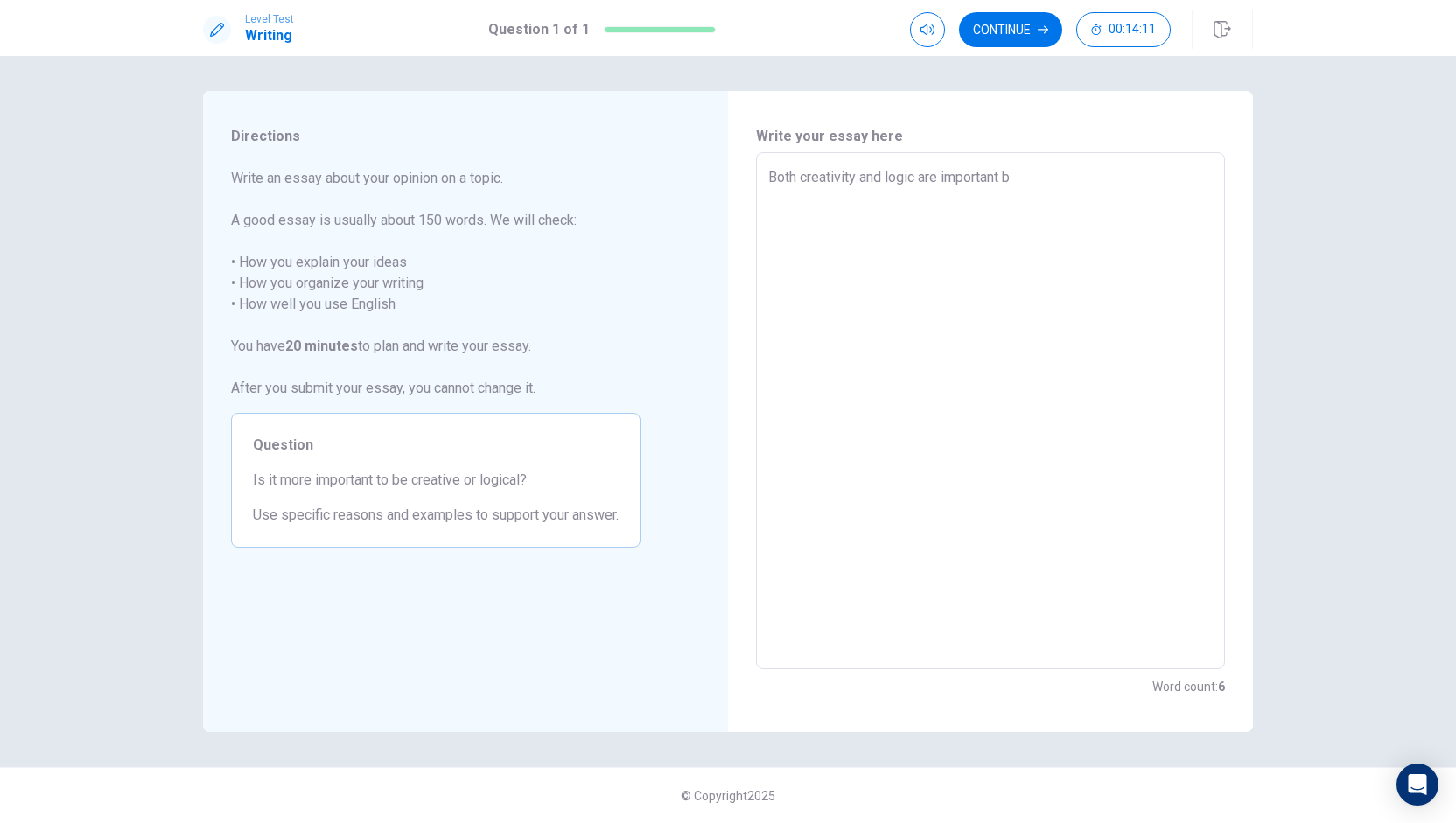
type textarea "x"
type textarea "Both creativity and logic are important bu"
type textarea "x"
type textarea "Both creativity and logic are important but"
type textarea "x"
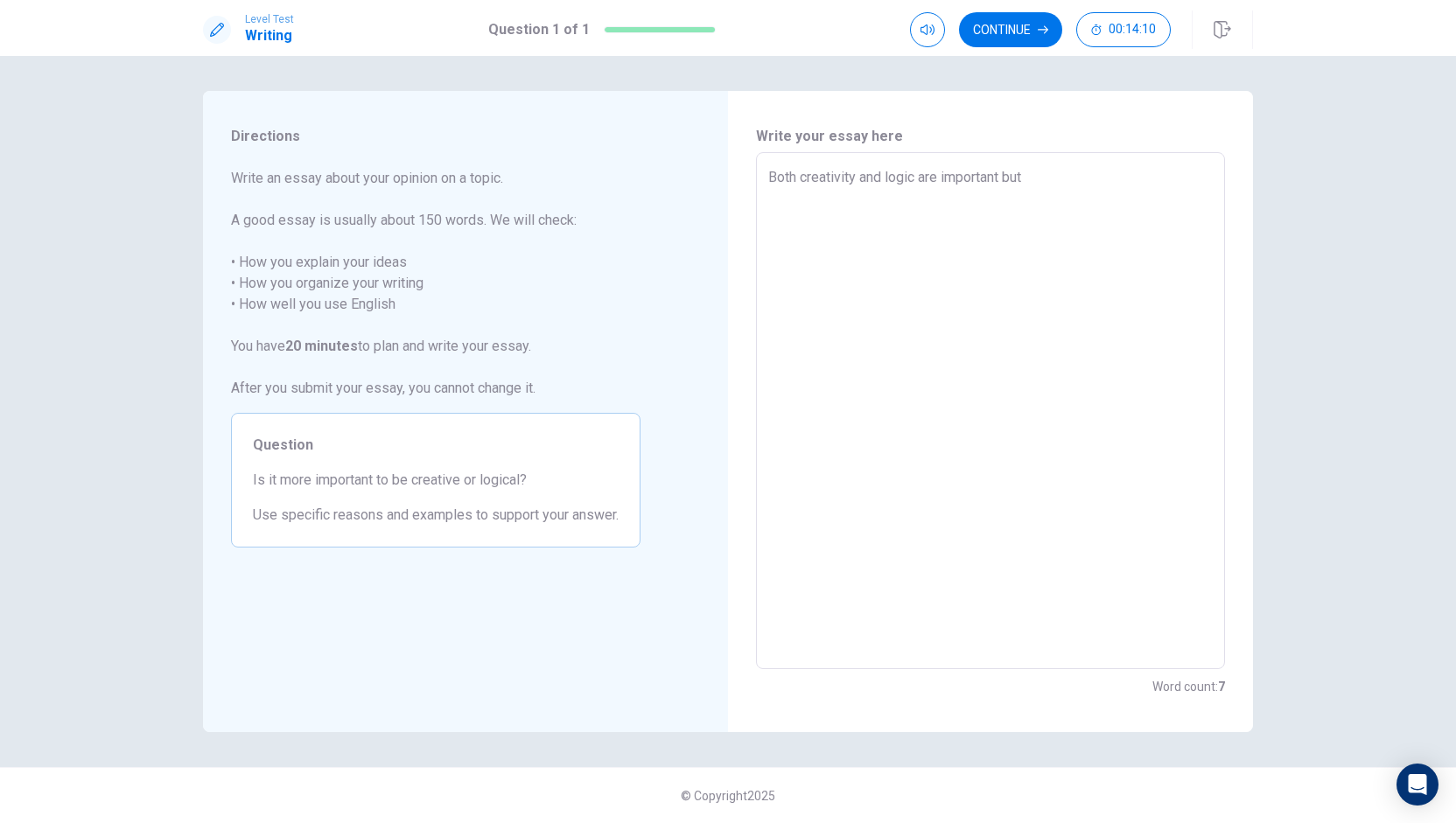
type textarea "Both creativity and logic are important but"
type textarea "x"
type textarea "Both creativity and logic are important but t"
type textarea "x"
type textarea "Both creativity and logic are important but th"
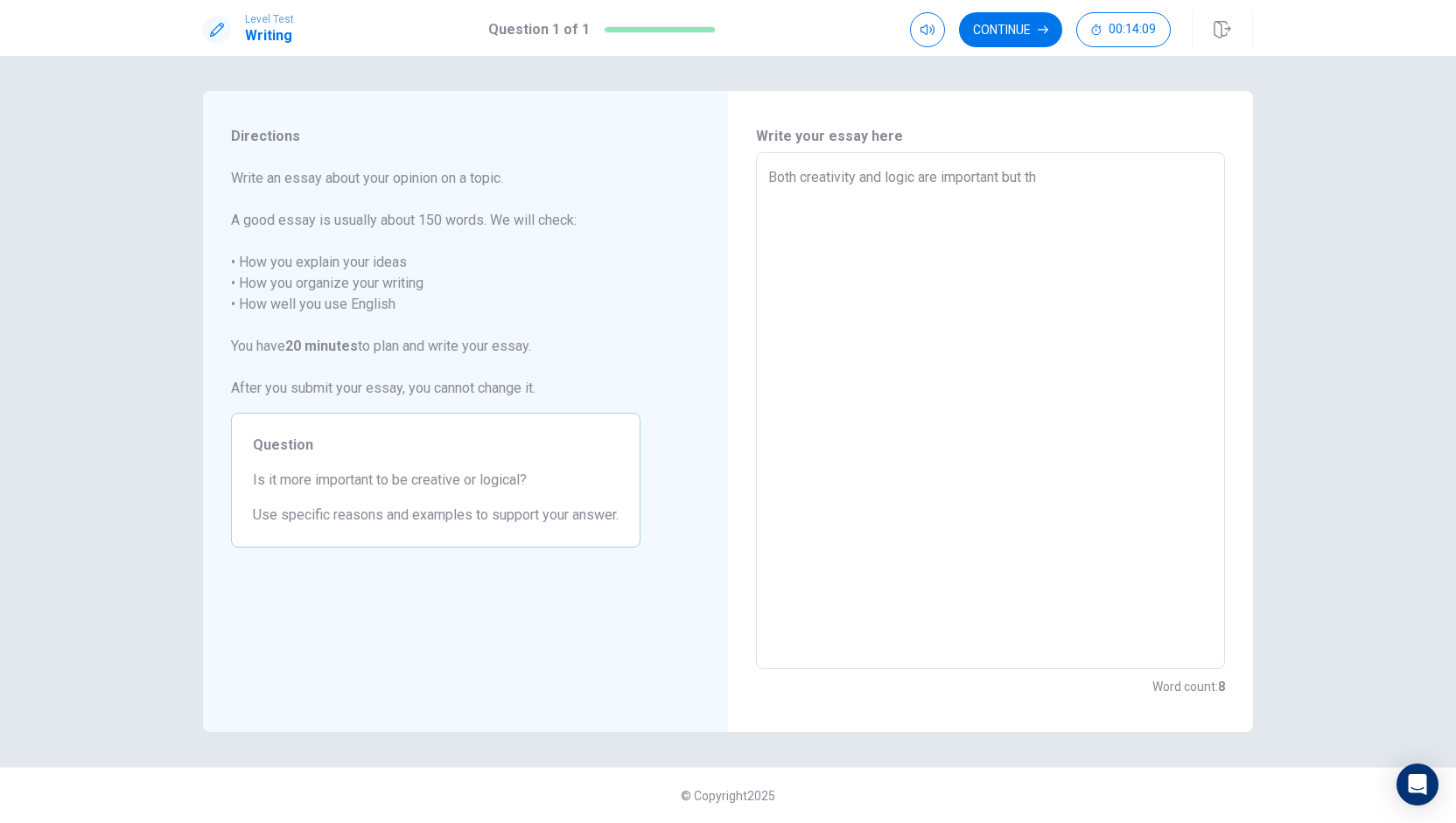
type textarea "x"
type textarea "Both creativity and logic are important but the"
type textarea "x"
type textarea "Both creativity and logic are important but thei"
type textarea "x"
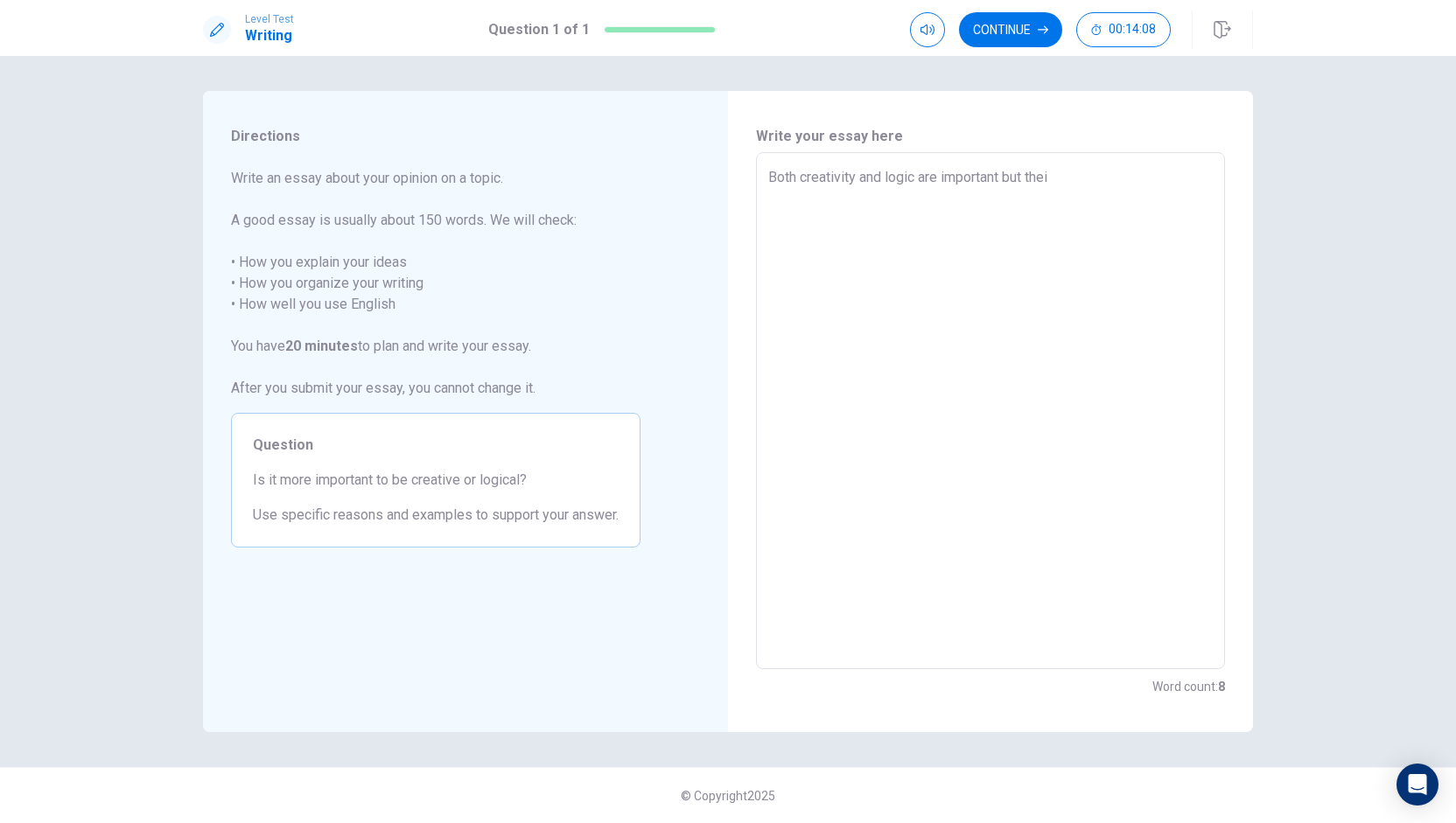
type textarea "Both creativity and logic are important but their"
type textarea "x"
type textarea "Both creativity and logic are important but their"
type textarea "x"
type textarea "Both creativity and logic are important but their i"
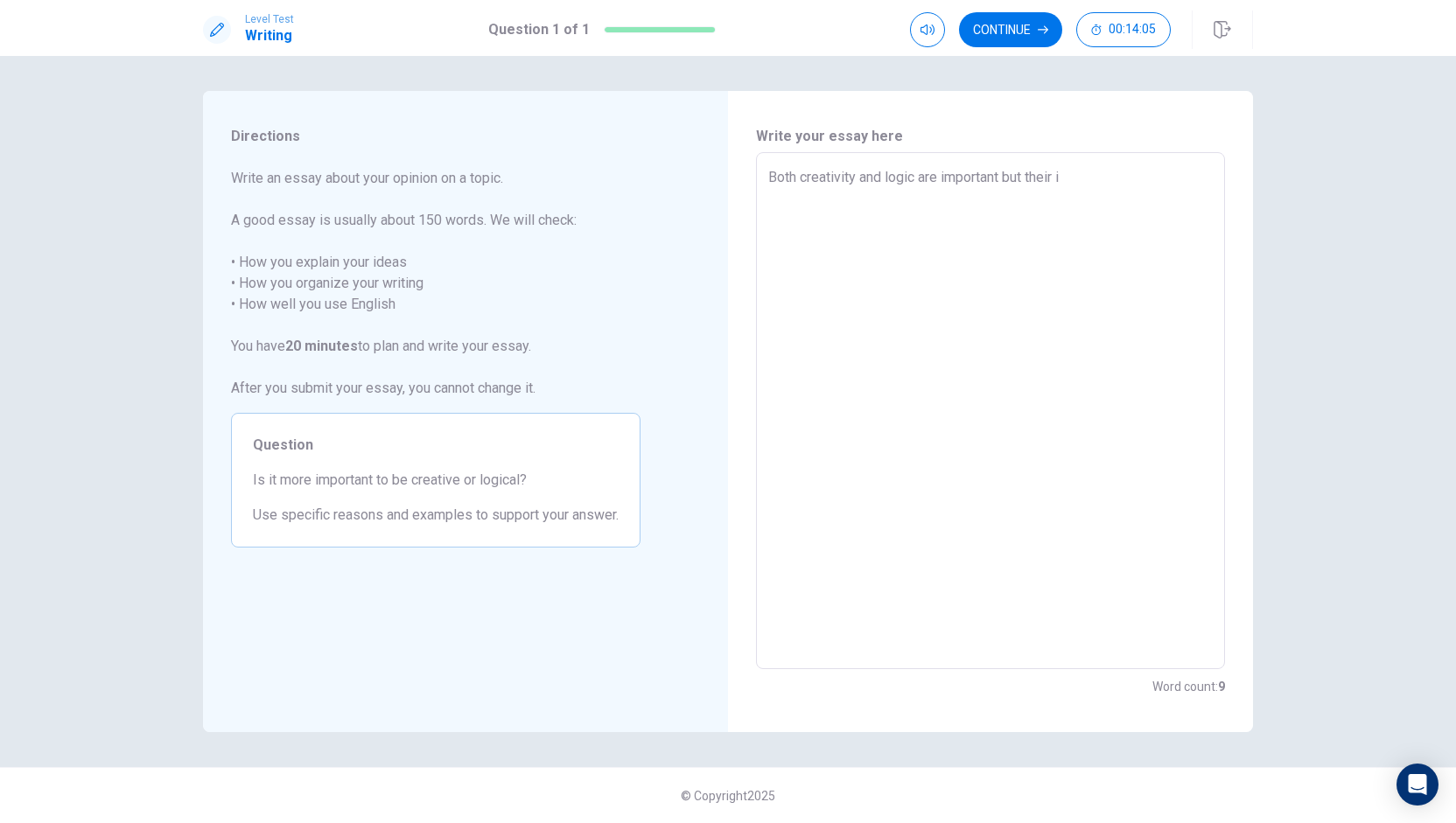
type textarea "x"
type textarea "Both creativity and logic are important but their im"
type textarea "x"
type textarea "Both creativity and logic are important but their imp"
type textarea "x"
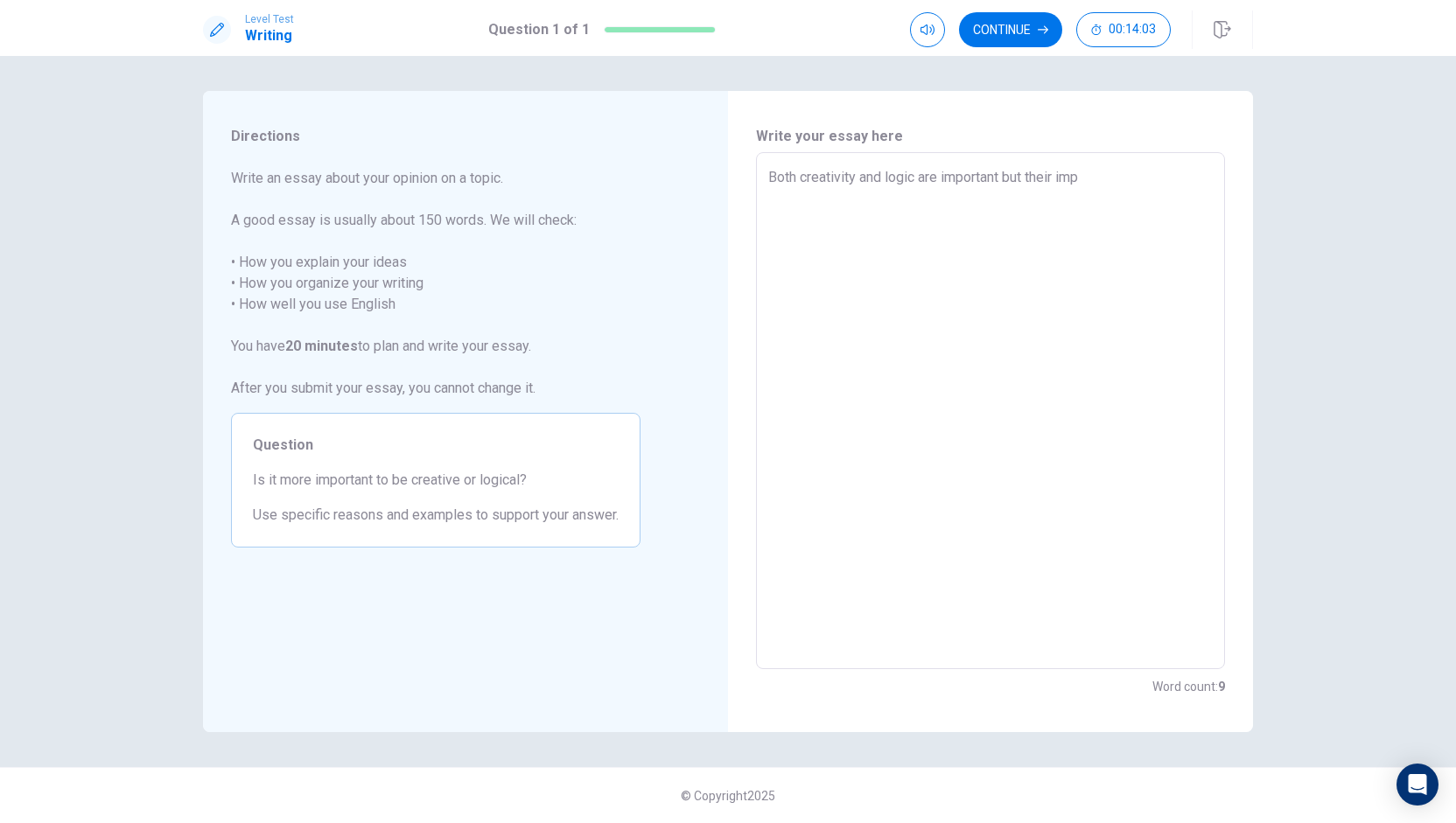
type textarea "Both creativity and logic are important but their impo"
type textarea "x"
type textarea "Both creativity and logic are important but their impor"
type textarea "x"
type textarea "Both creativity and logic are important but their import"
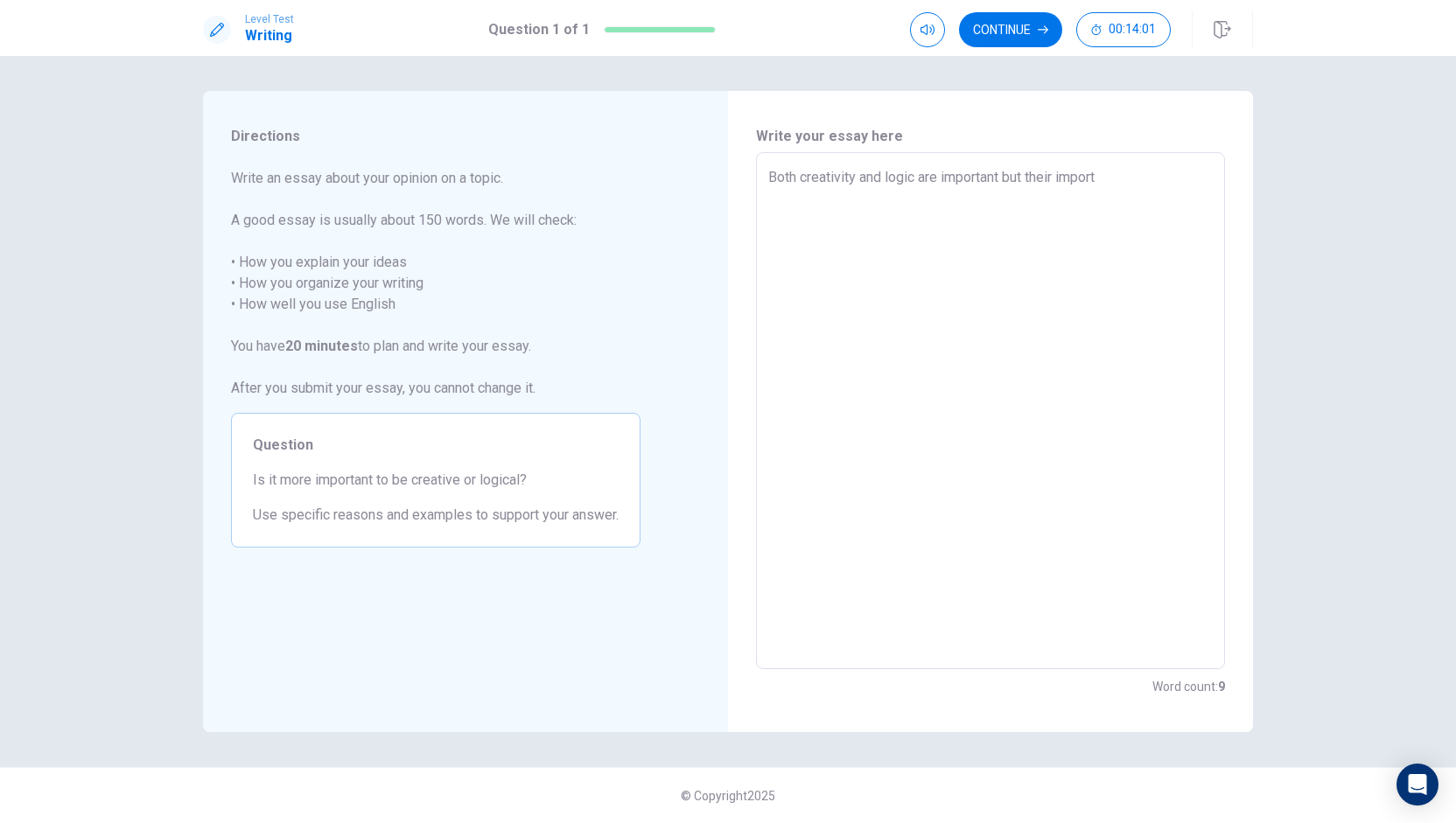
type textarea "x"
type textarea "Both creativity and logic are important but their importa"
type textarea "x"
type textarea "Both creativity and logic are important but their importan"
type textarea "x"
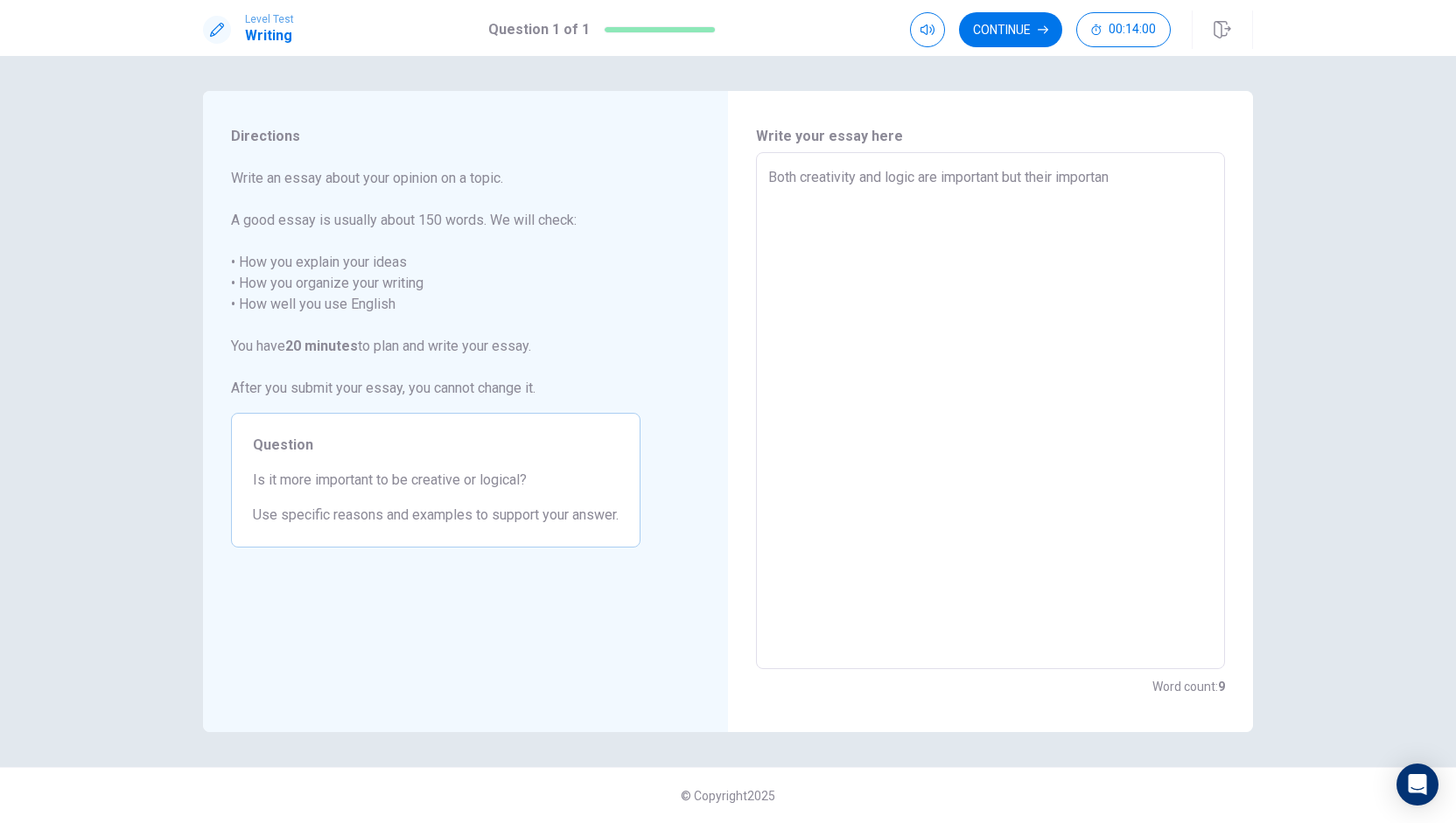
type textarea "Both creativity and logic are important but their importanc"
type textarea "x"
type textarea "Both creativity and logic are important but their importance"
type textarea "x"
type textarea "Both creativity and logic are important but their importance"
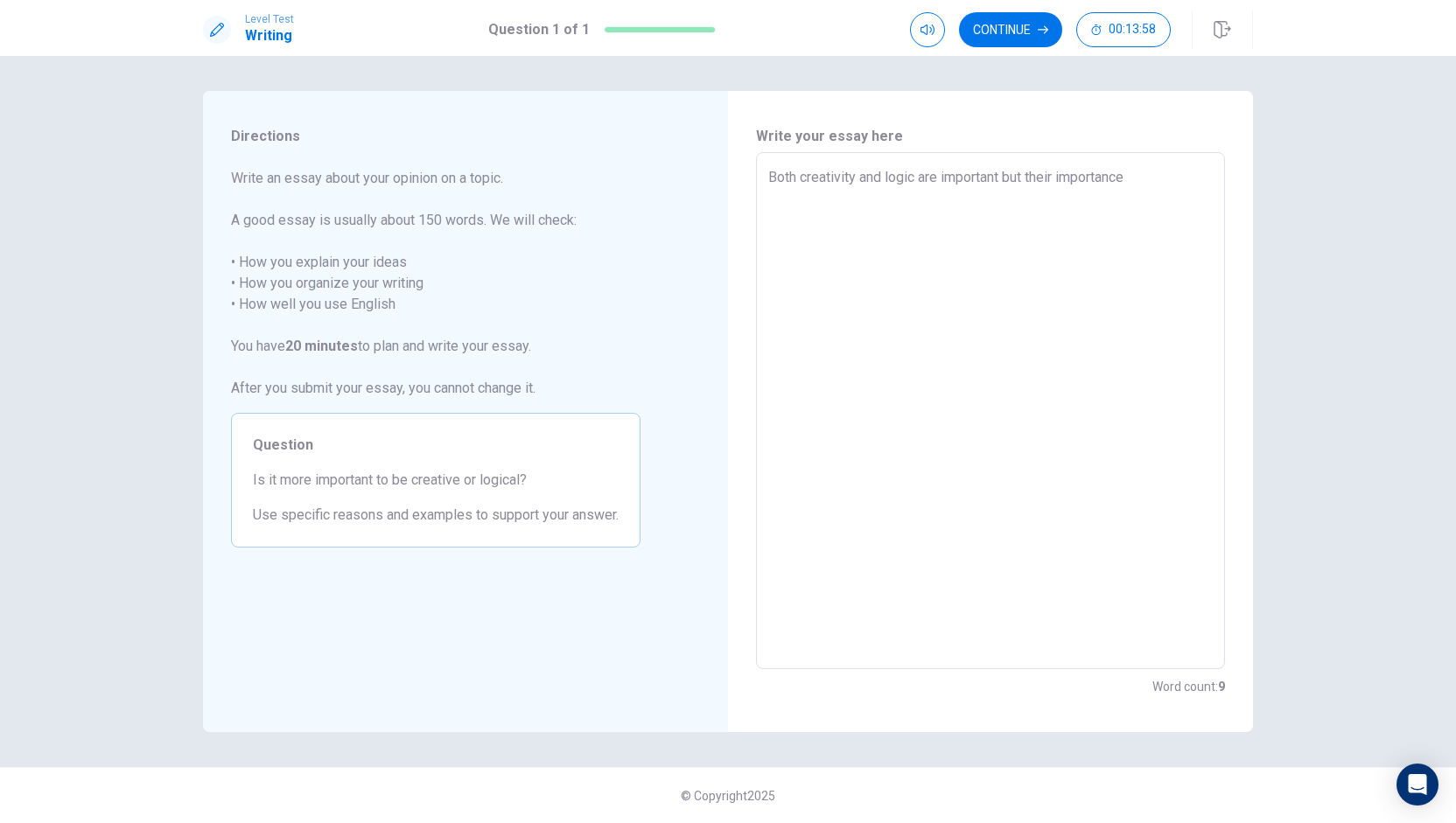
type textarea "x"
type textarea "Both creativity and logic are important but their importance d"
type textarea "x"
type textarea "Both creativity and logic are important but their importance de"
type textarea "x"
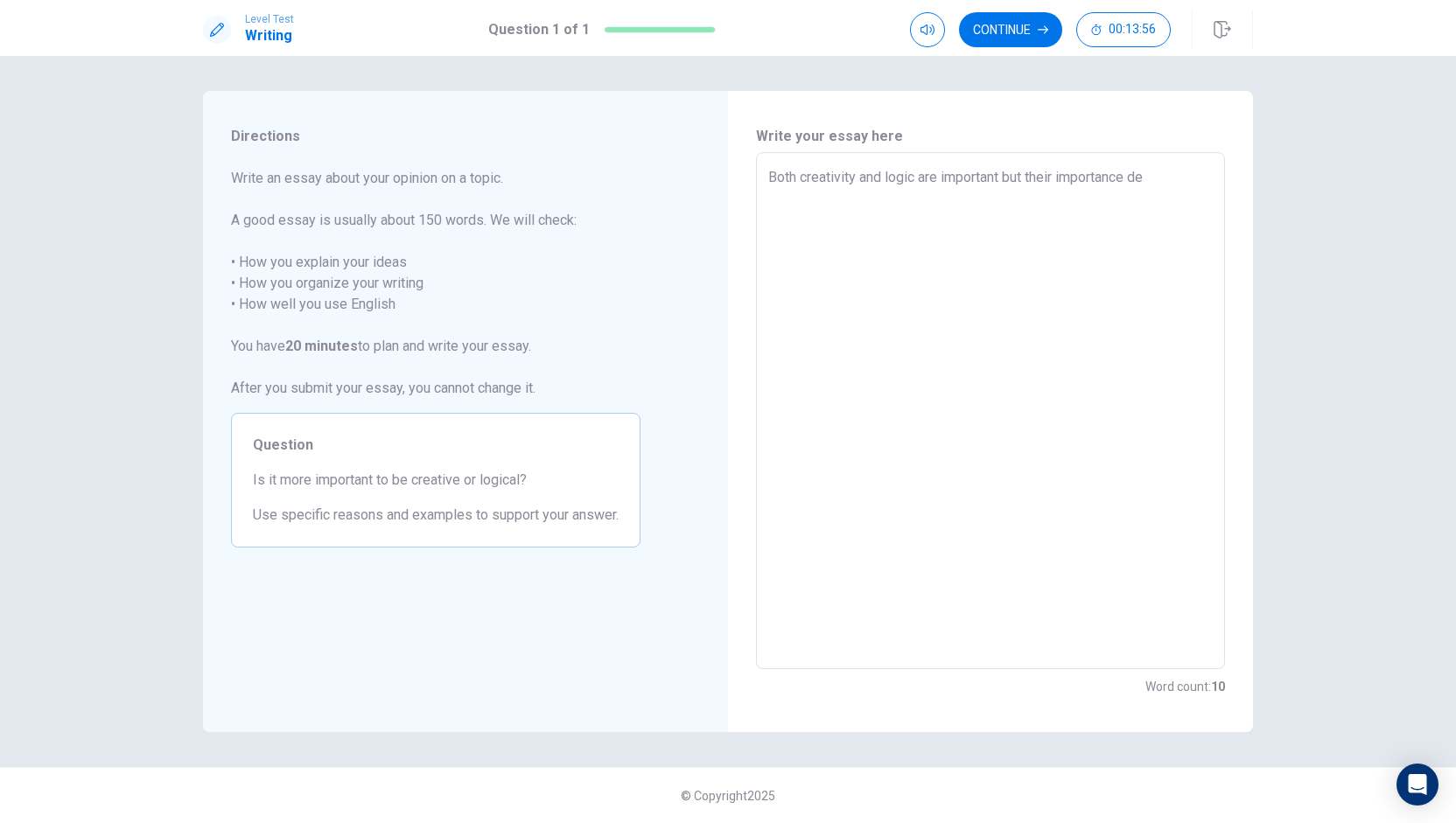
type textarea "Both creativity and logic are important but their importance dep"
type textarea "x"
type textarea "Both creativity and logic are important but their importance depe"
type textarea "x"
type textarea "Both creativity and logic are important but their importance depen"
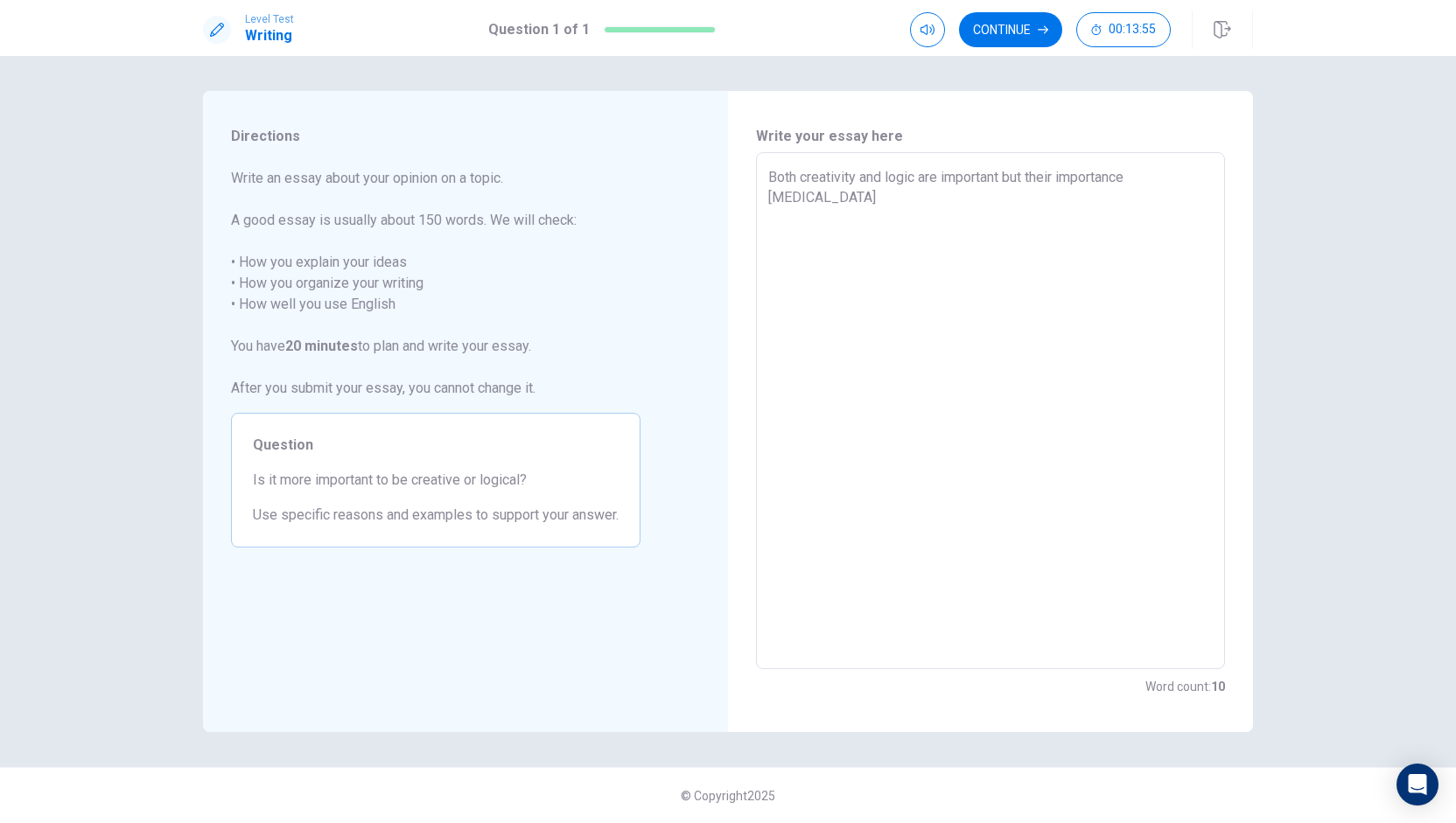
type textarea "x"
type textarea "Both creativity and logic are important but their importance depend"
type textarea "x"
type textarea "Both creativity and logic are important but their importance depends"
type textarea "x"
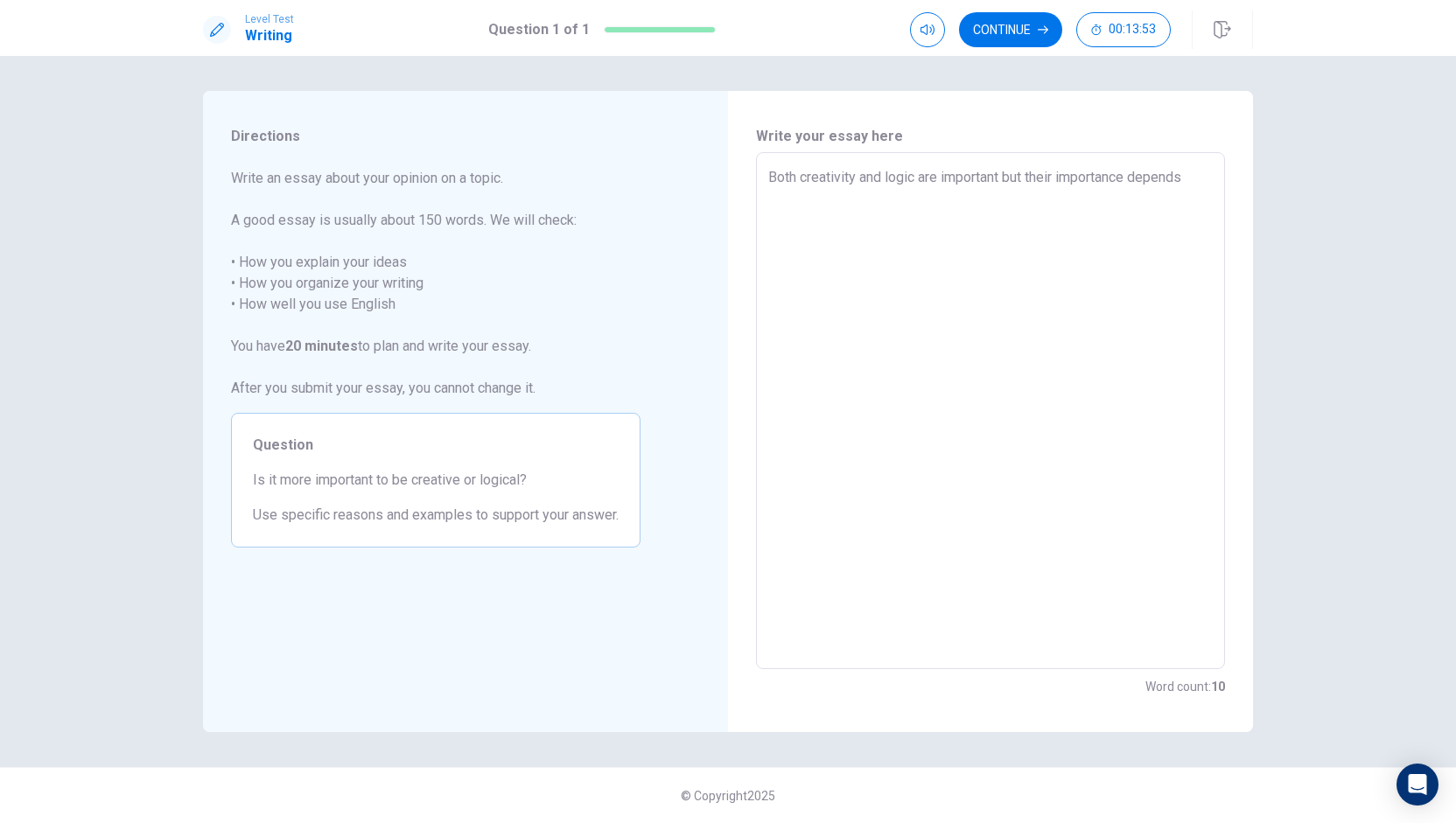
type textarea "Both creativity and logic are important but their importance depends"
type textarea "x"
type textarea "Both creativity and logic are important but their importance depends o"
type textarea "x"
type textarea "Both creativity and logic are important but their importance depends on"
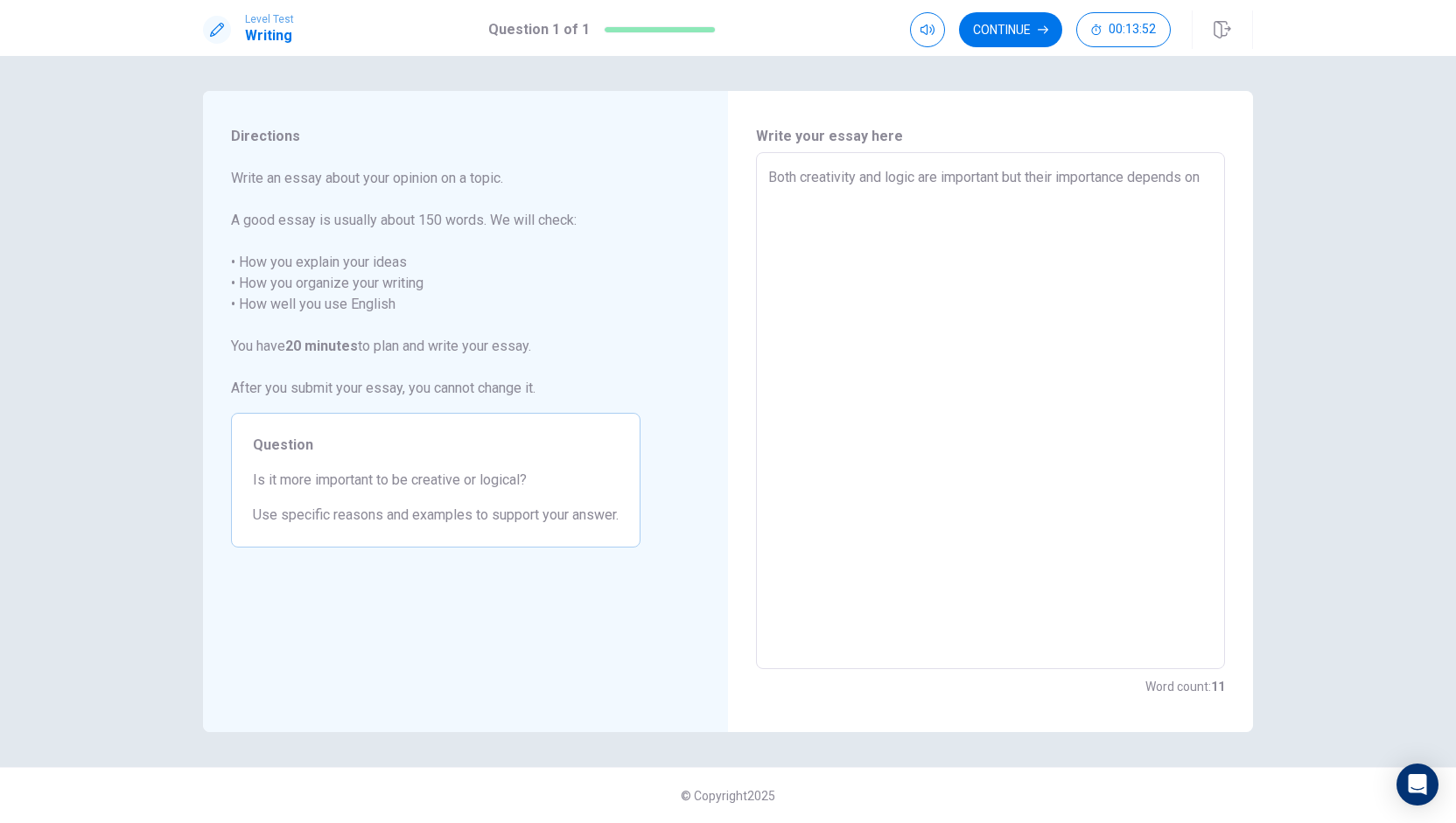
type textarea "x"
type textarea "Both creativity and logic are important but their importance depends on"
type textarea "x"
type textarea "Both creativity and logic are important but their importance depends on c"
type textarea "x"
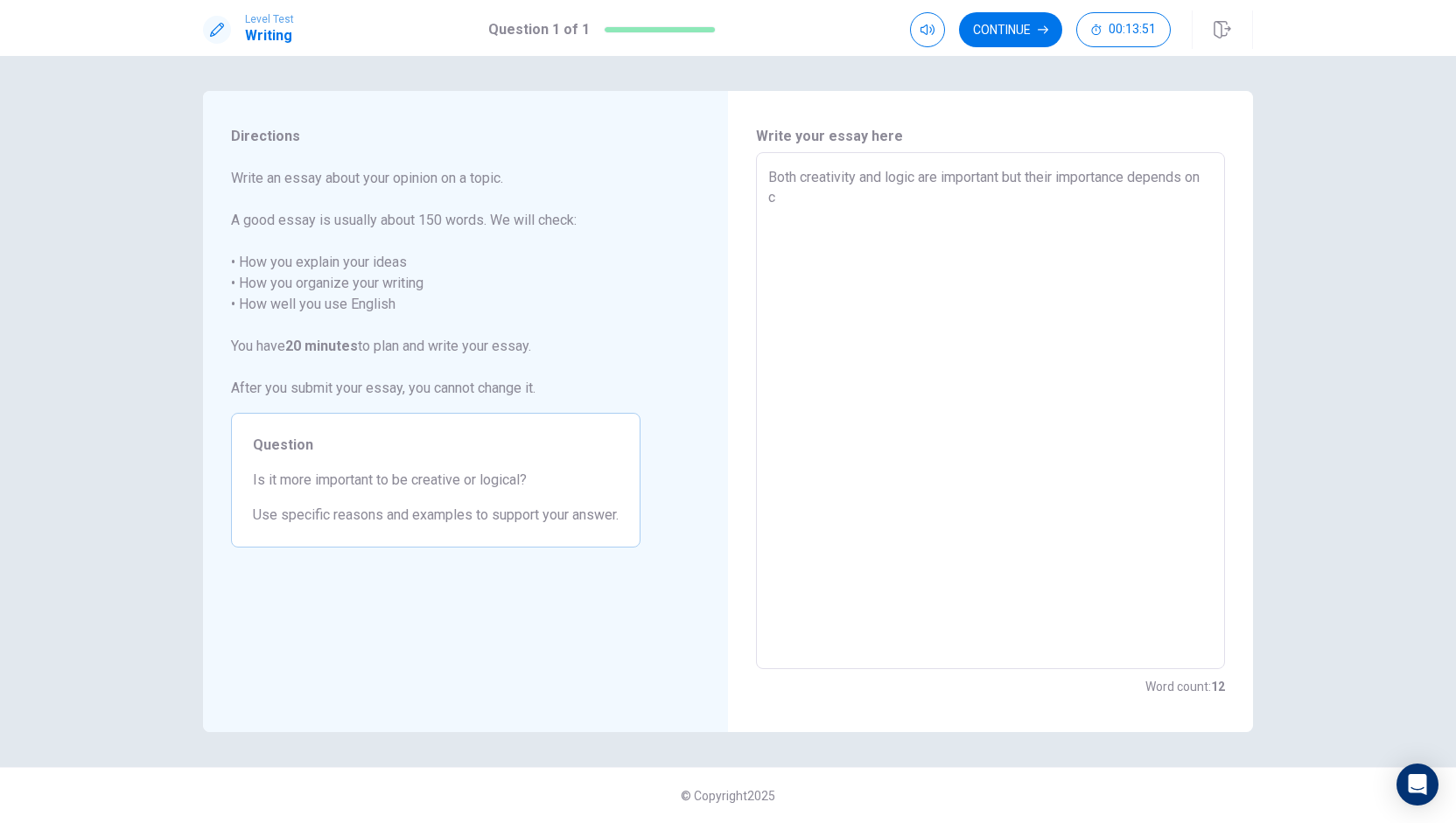
type textarea "Both creativity and logic are important but their importance depends on co"
type textarea "x"
type textarea "Both creativity and logic are important but their importance depends on con"
type textarea "x"
type textarea "Both creativity and logic are important but their importance depends on cont"
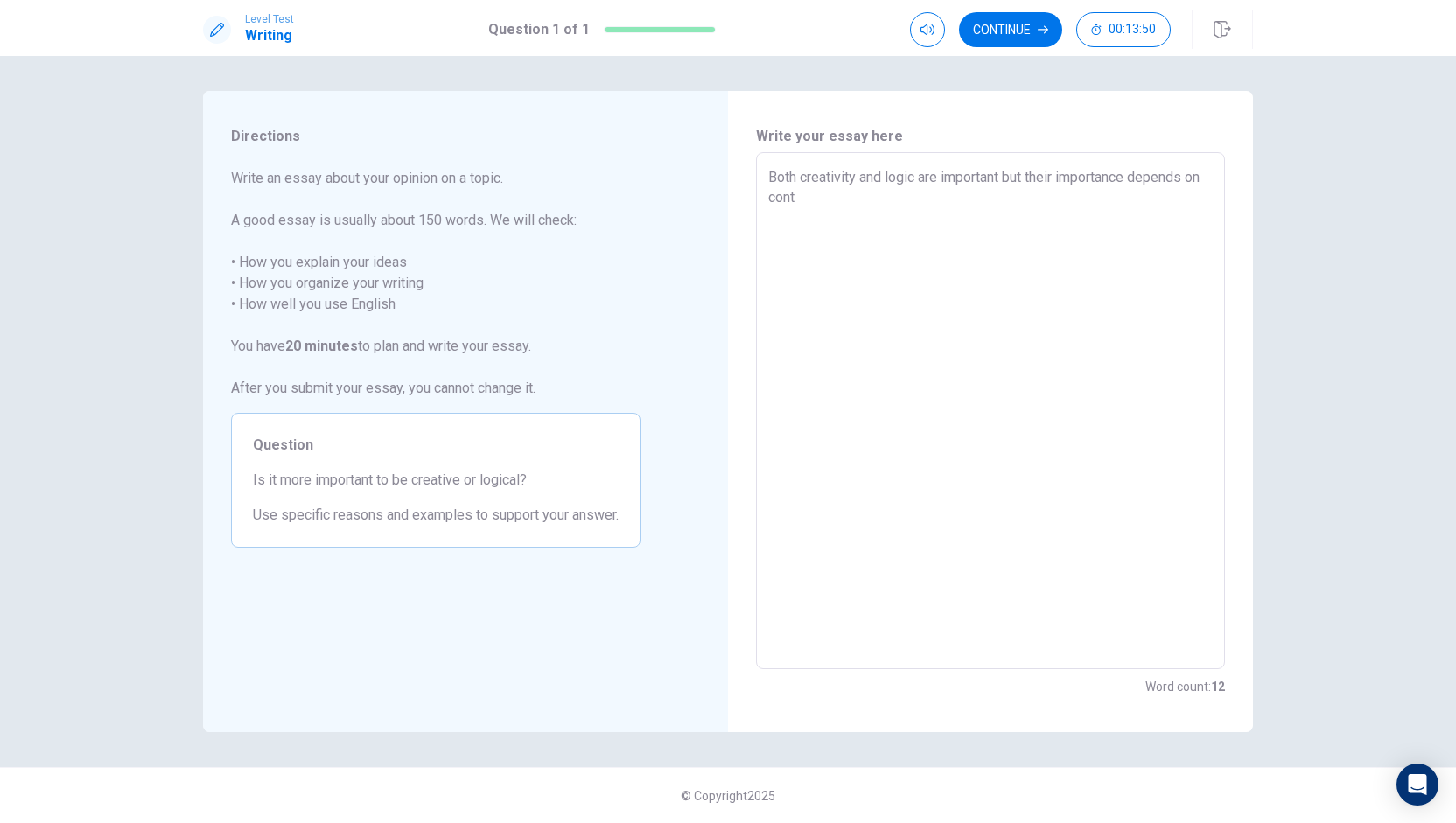
type textarea "x"
type textarea "Both creativity and logic are important but their importance depends on conte"
type textarea "x"
type textarea "Both creativity and logic are important but their importance depends on conte["
type textarea "x"
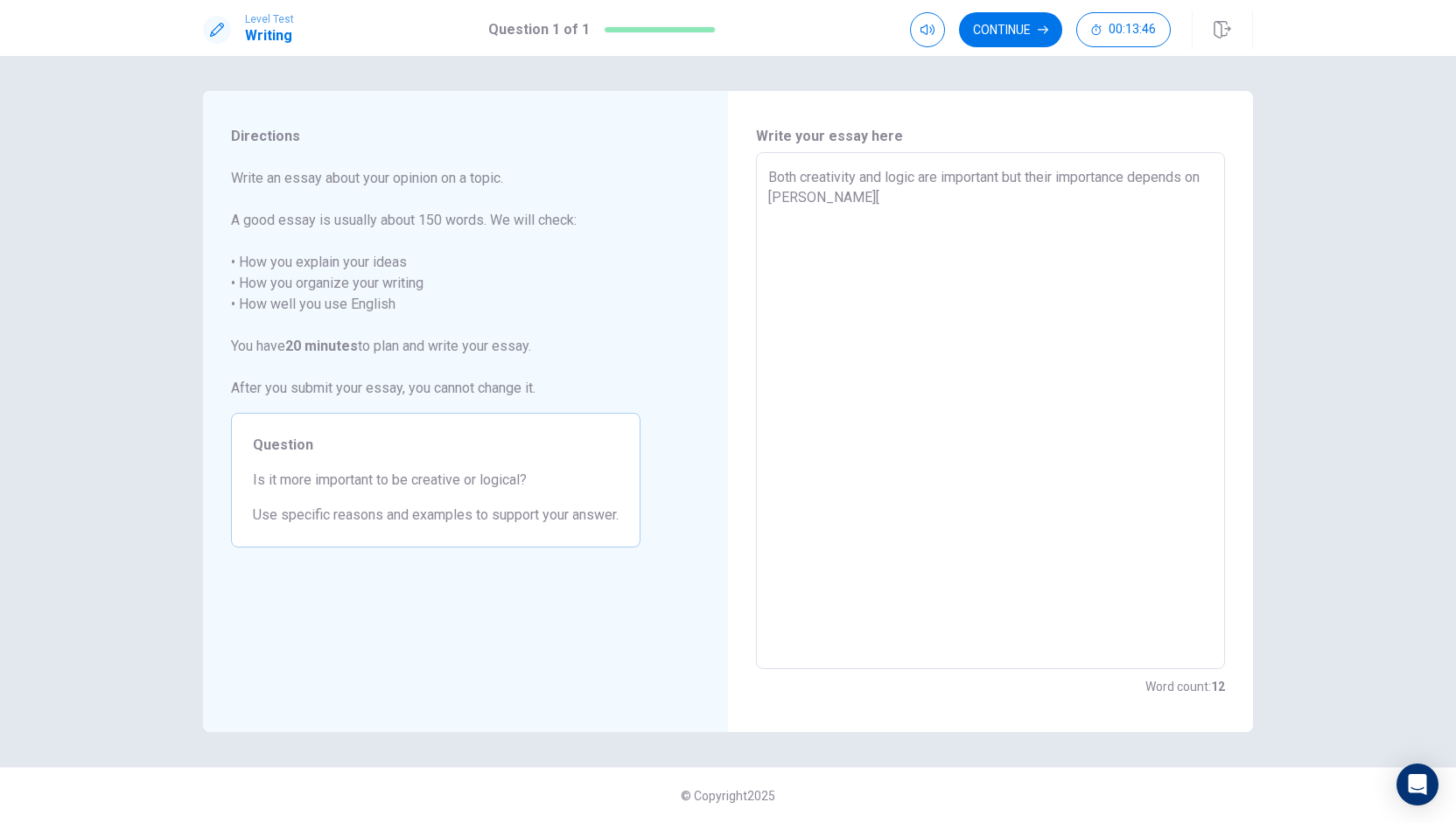
type textarea "Both creativity and logic are important but their importance depends on conte"
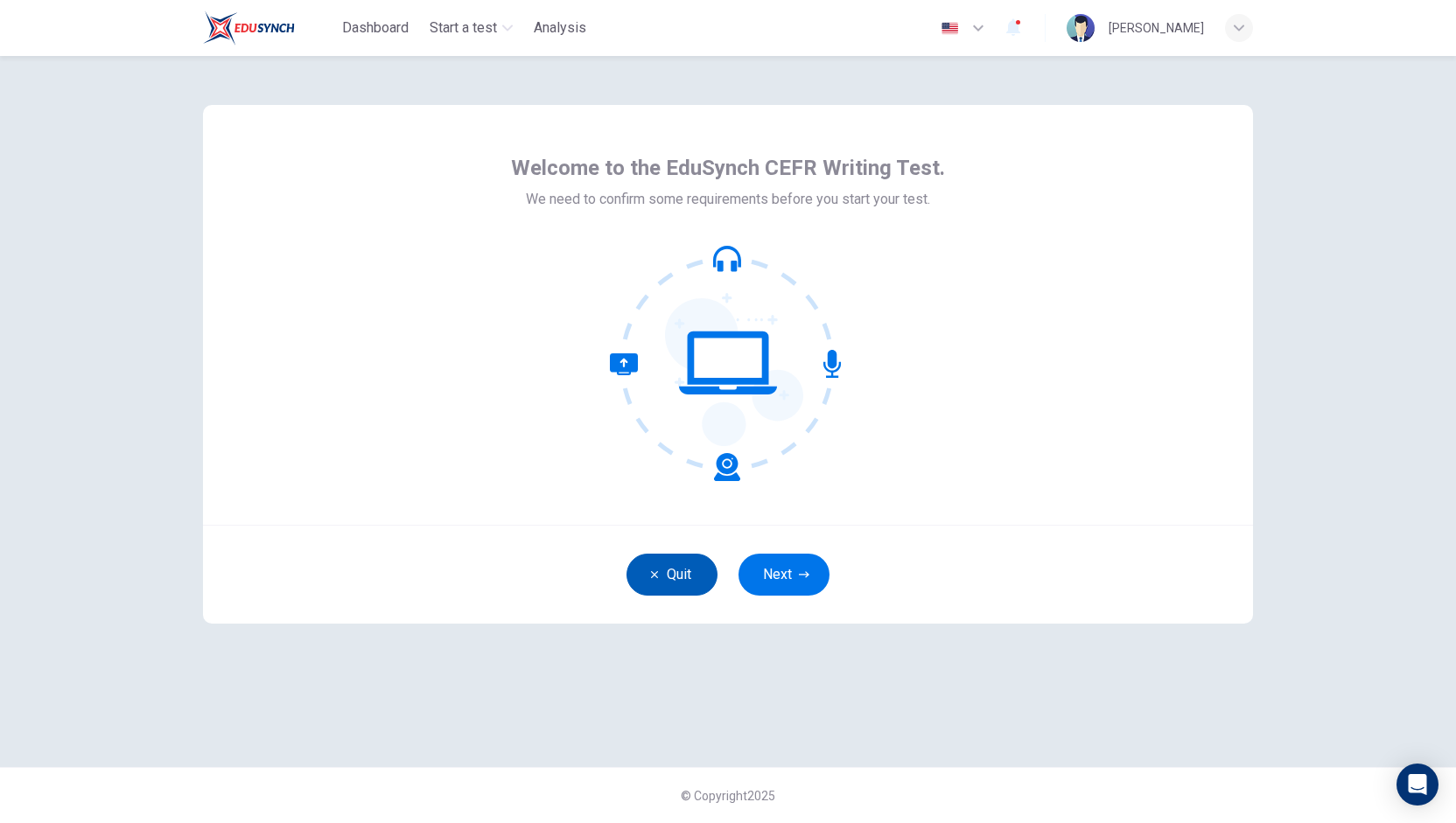
click at [691, 561] on button "Quit" at bounding box center [673, 575] width 91 height 42
click at [793, 571] on button "Next" at bounding box center [784, 575] width 91 height 42
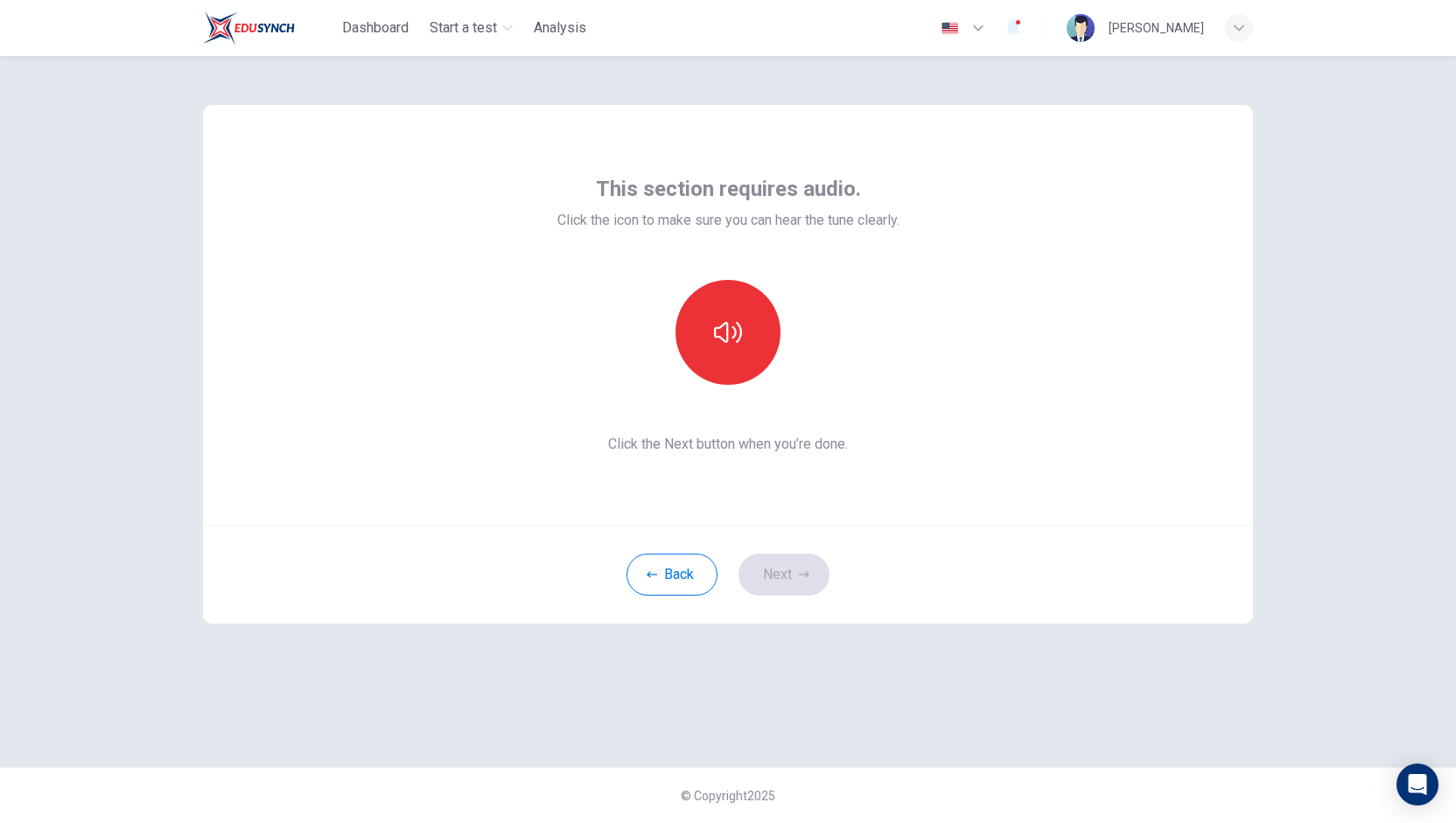
click at [793, 571] on div "Back Next" at bounding box center [728, 575] width 1050 height 99
click at [775, 375] on div at bounding box center [728, 332] width 189 height 105
click at [723, 335] on icon "button" at bounding box center [728, 333] width 28 height 28
click at [818, 636] on div "This section requires audio. Click the icon to make sure you can hear the tune …" at bounding box center [728, 412] width 1106 height 711
click at [807, 584] on button "Next" at bounding box center [784, 575] width 91 height 42
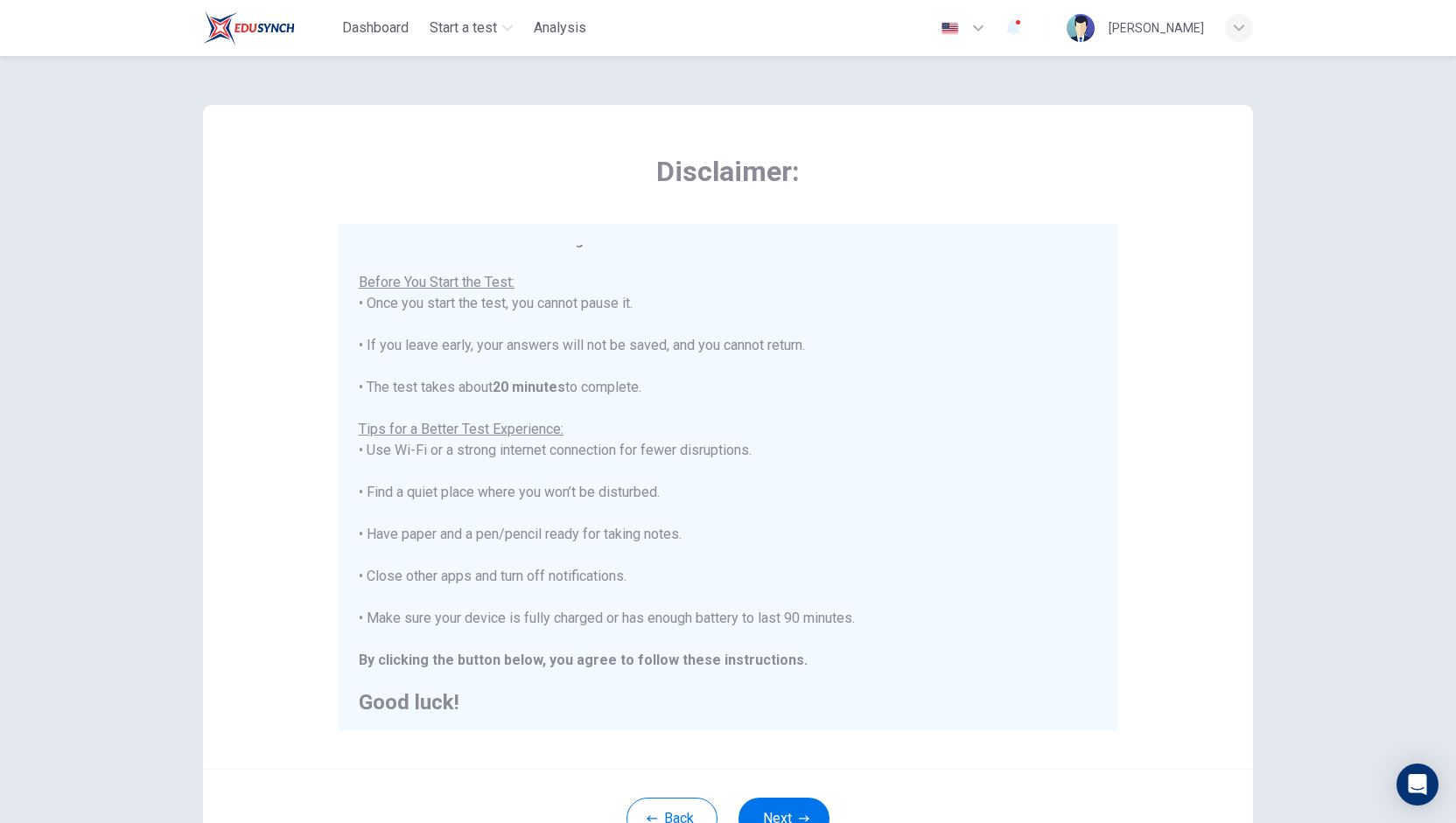
scroll to position [19, 0]
click at [787, 802] on button "Next" at bounding box center [784, 818] width 91 height 42
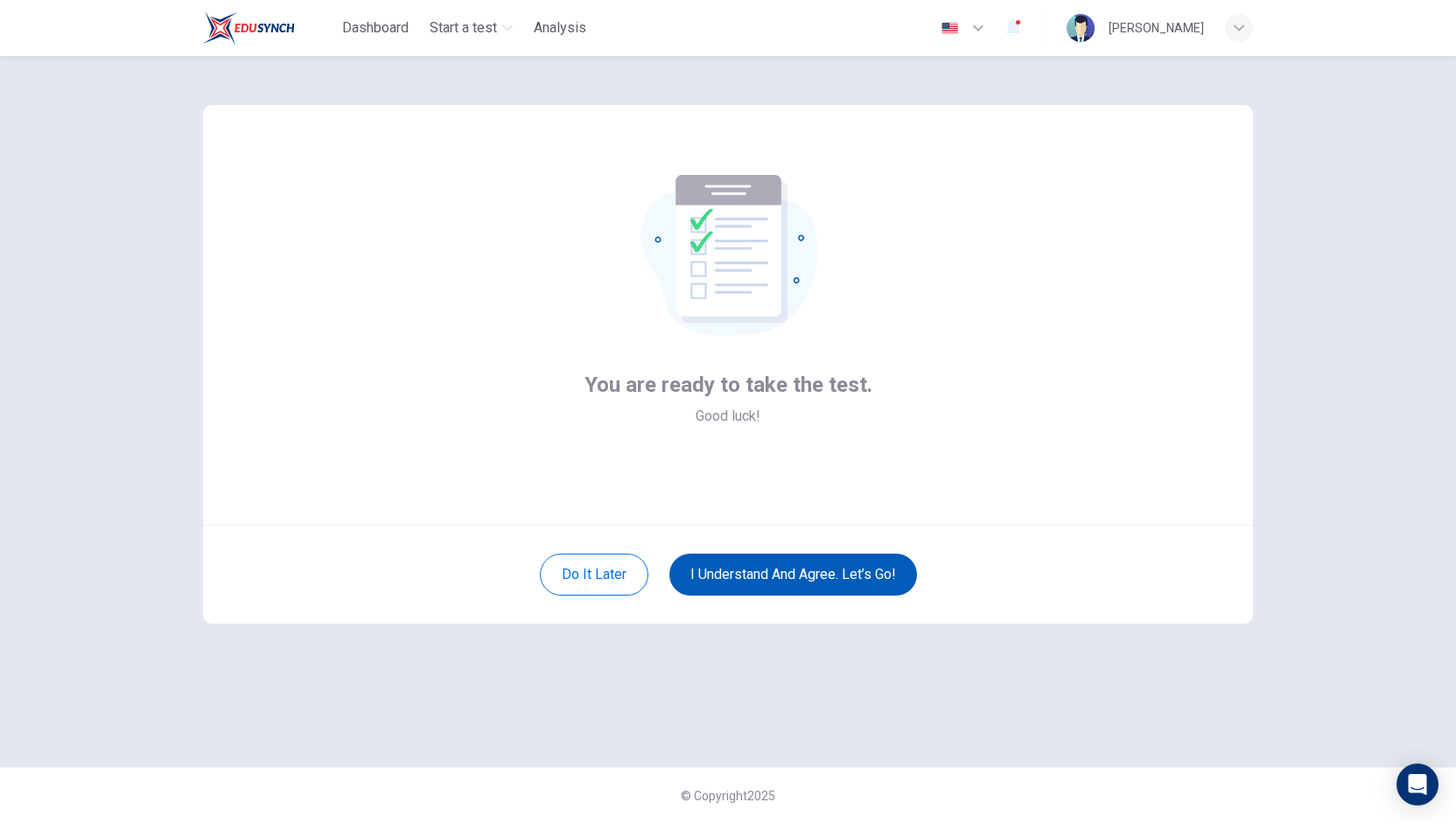
click at [772, 576] on button "I understand and agree. Let’s go!" at bounding box center [793, 575] width 248 height 42
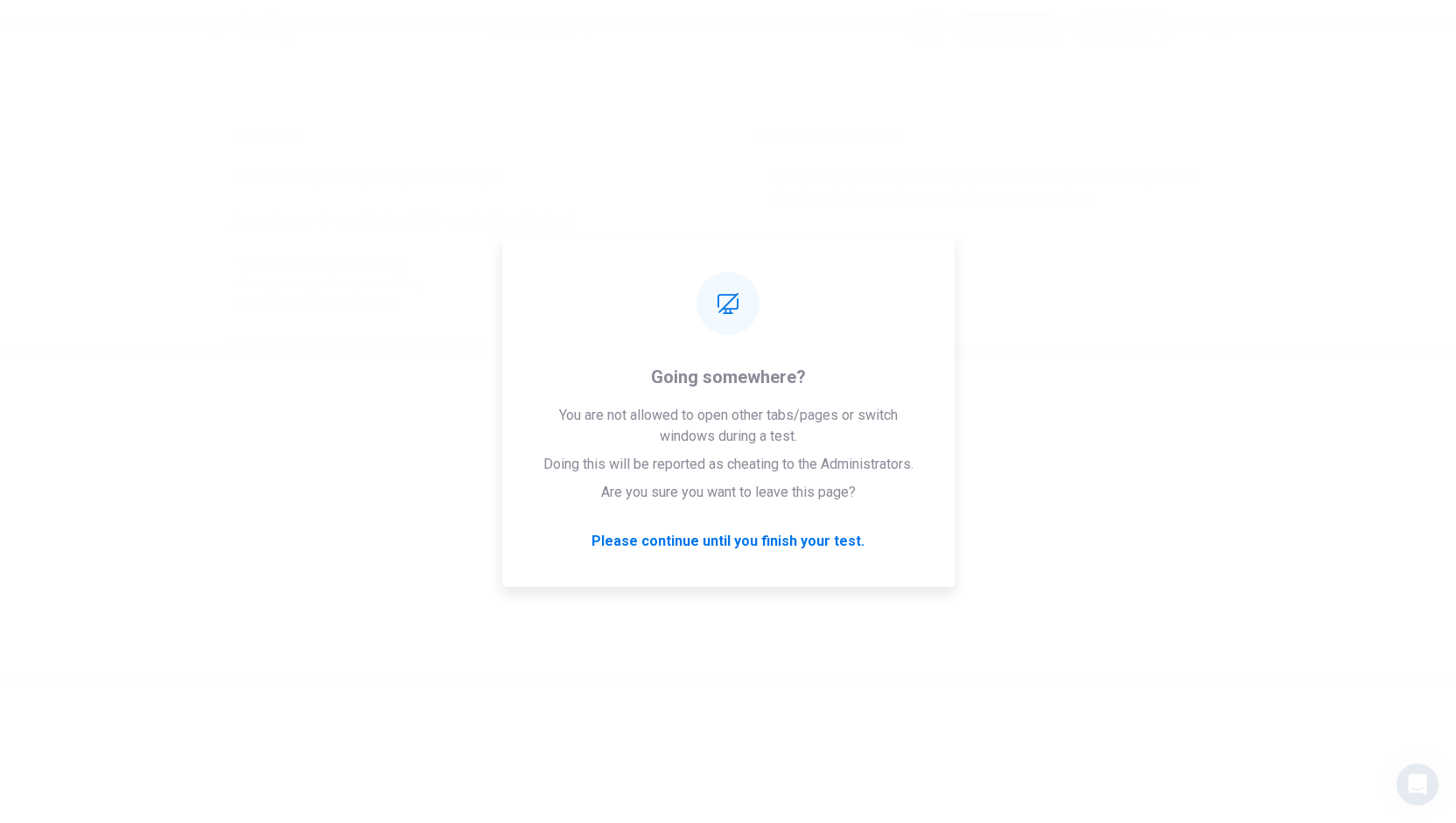
click at [1086, 581] on div "Please wait... 100%" at bounding box center [728, 412] width 1456 height 823
click at [1229, 472] on div "Write your essay here Both creativity and logic are important but their importa…" at bounding box center [991, 412] width 525 height 641
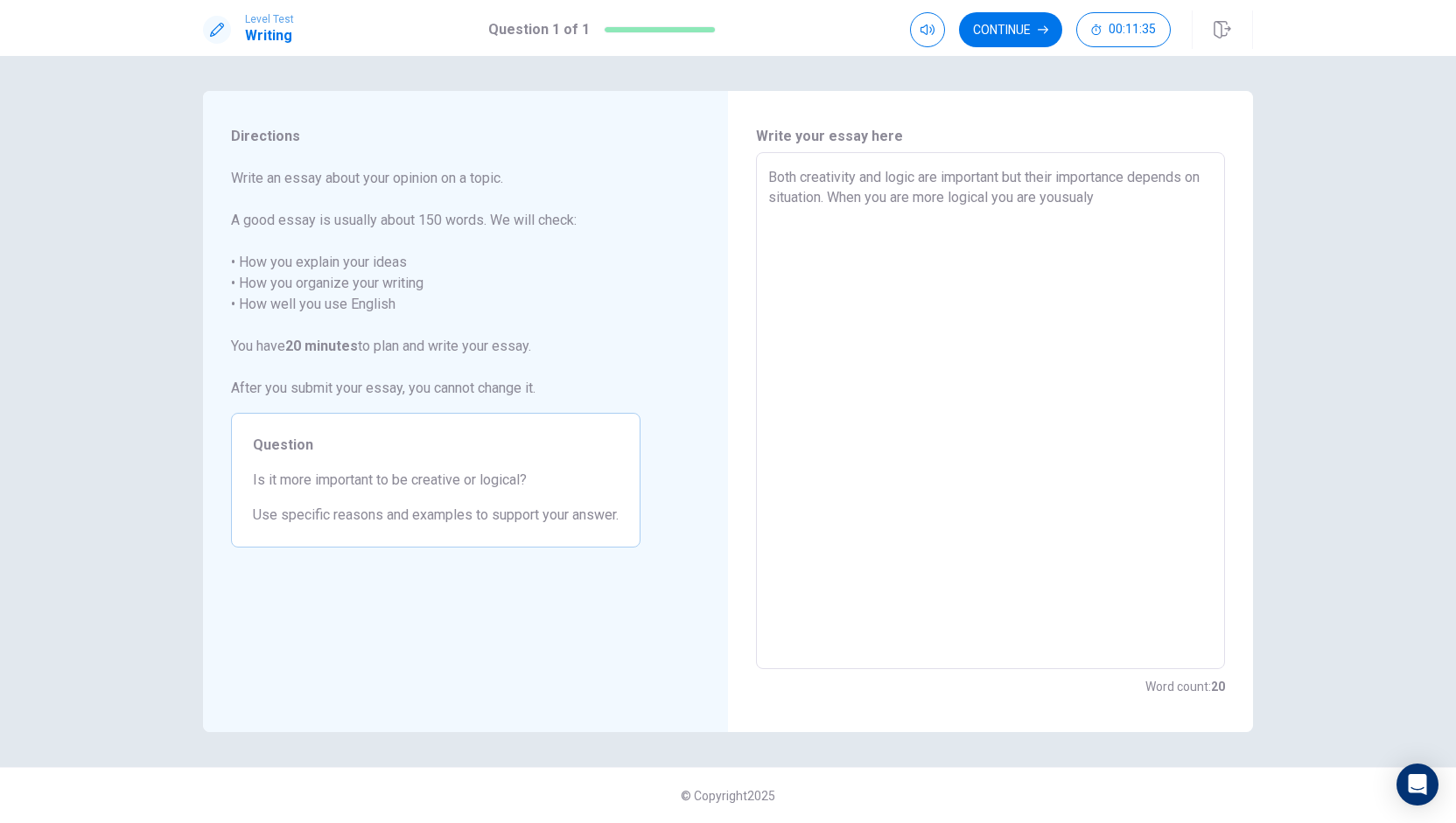
click at [1158, 201] on textarea "Both creativity and logic are important but their importance depends on situati…" at bounding box center [990, 411] width 445 height 488
click at [1081, 209] on textarea "Both creativity and logic are important but their importance depends on situati…" at bounding box center [990, 411] width 445 height 488
type textarea "x"
type textarea "Both creativity and logic are important but their importance depends on situati…"
type textarea "x"
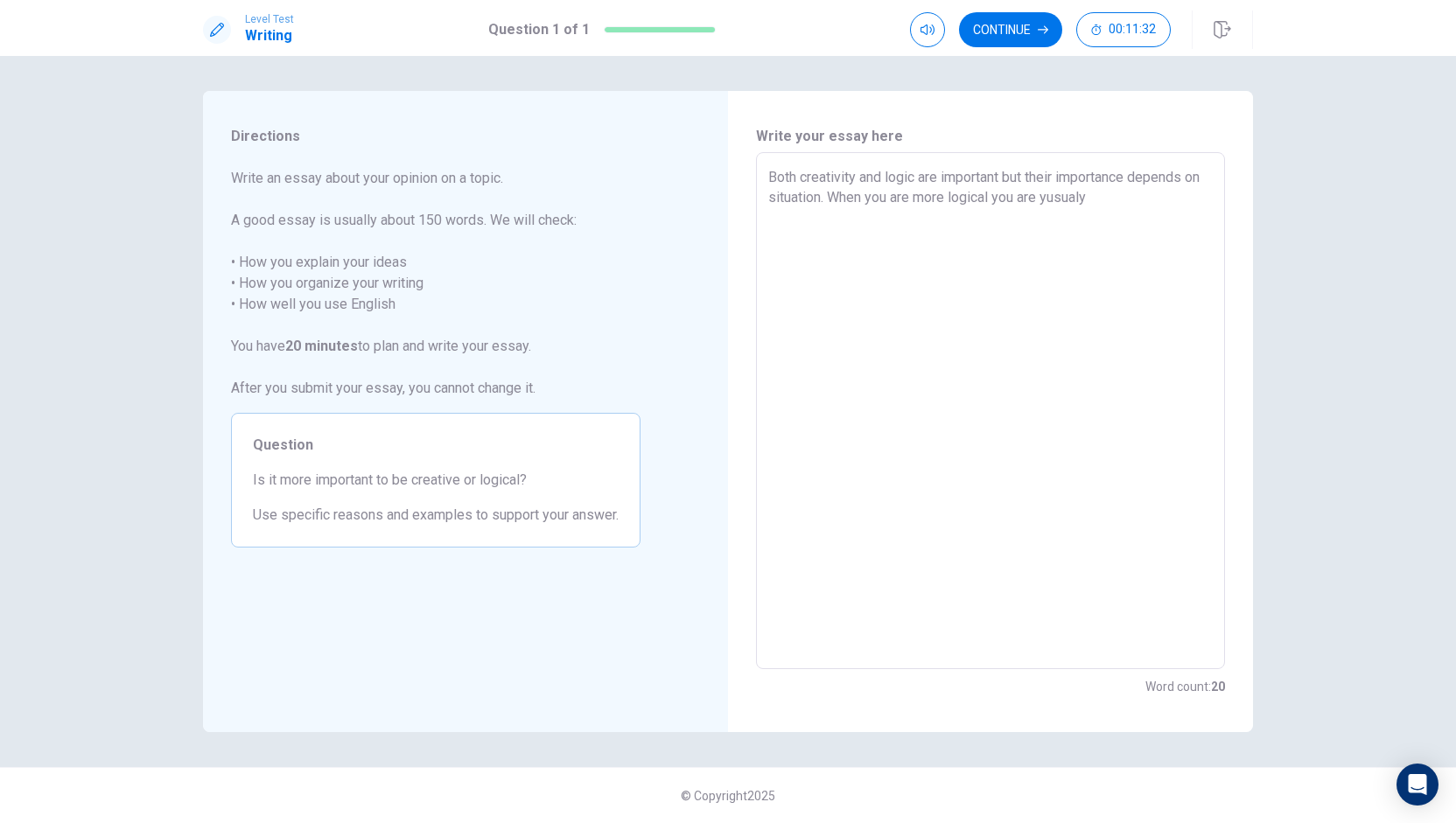
type textarea "Both creativity and logic are important but their importance depends on situati…"
click at [1116, 204] on textarea "Both creativity and logic are important but their importance depends on situati…" at bounding box center [990, 411] width 445 height 488
type textarea "x"
type textarea "Both creativity and logic are important but their importance depends on situati…"
click at [909, 205] on textarea "Both creativity and logic are important but their importance depends on situati…" at bounding box center [990, 411] width 445 height 488
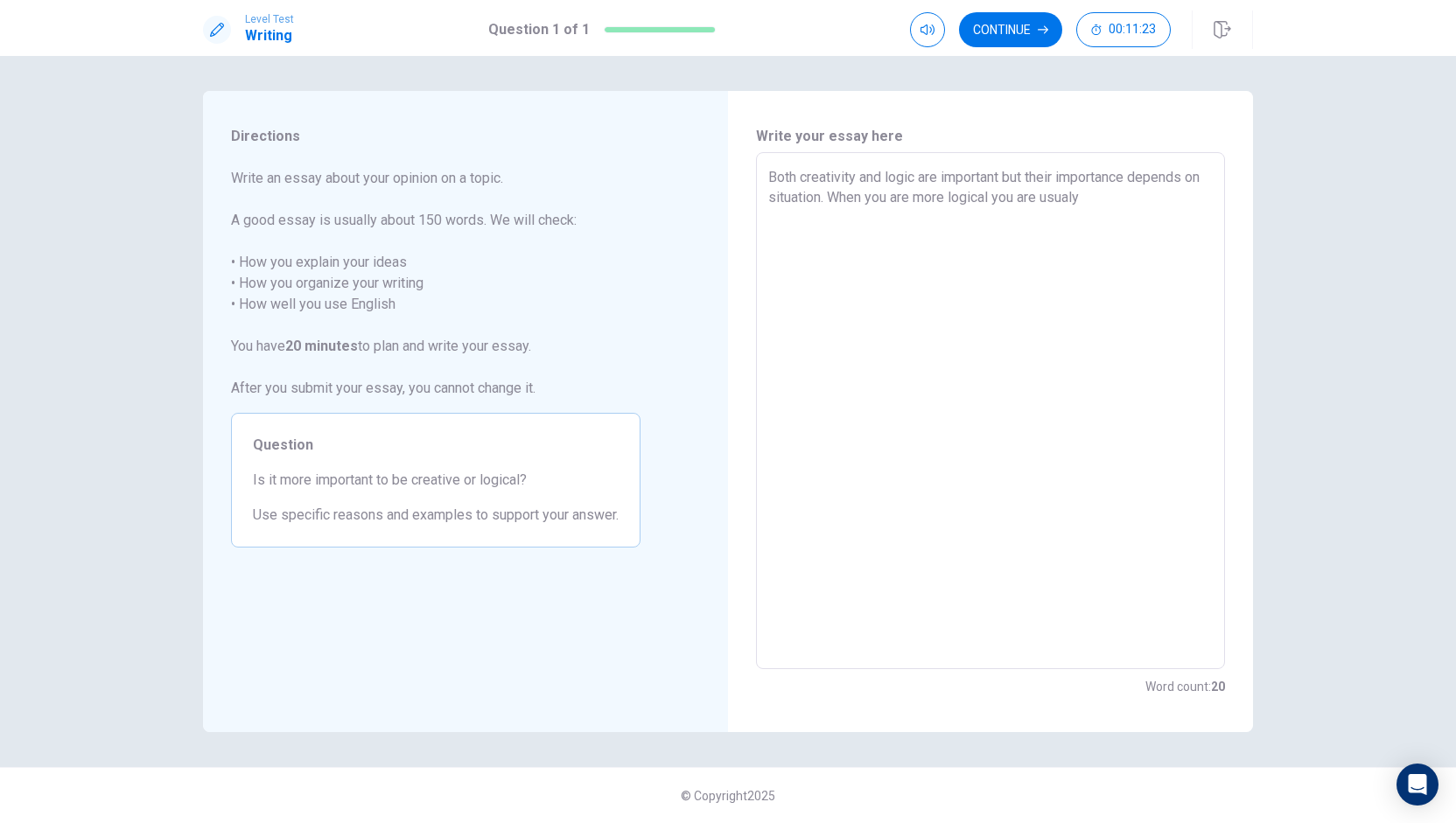
type textarea "x"
type textarea "Both creativity and logic are important but their importance depends on situati…"
type textarea "x"
type textarea "Both creativity and logic are important but their importance depends on situati…"
type textarea "x"
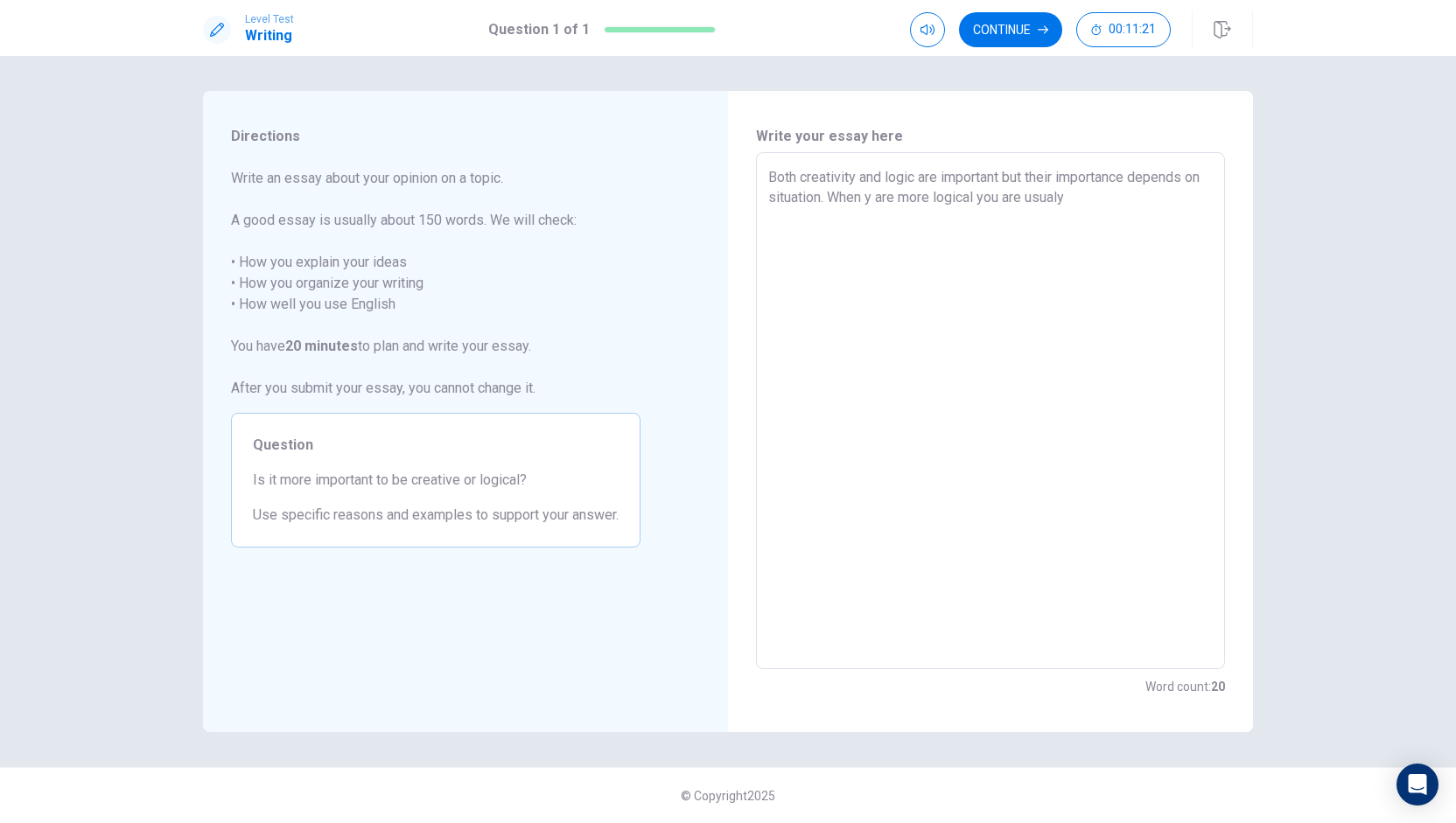
type textarea "Both creativity and logic are important but their importance depends on situati…"
type textarea "x"
type textarea "Both creativity and logic are important but their importance depends on situati…"
type textarea "x"
type textarea "Both creativity and logic are important but their importance depends on situati…"
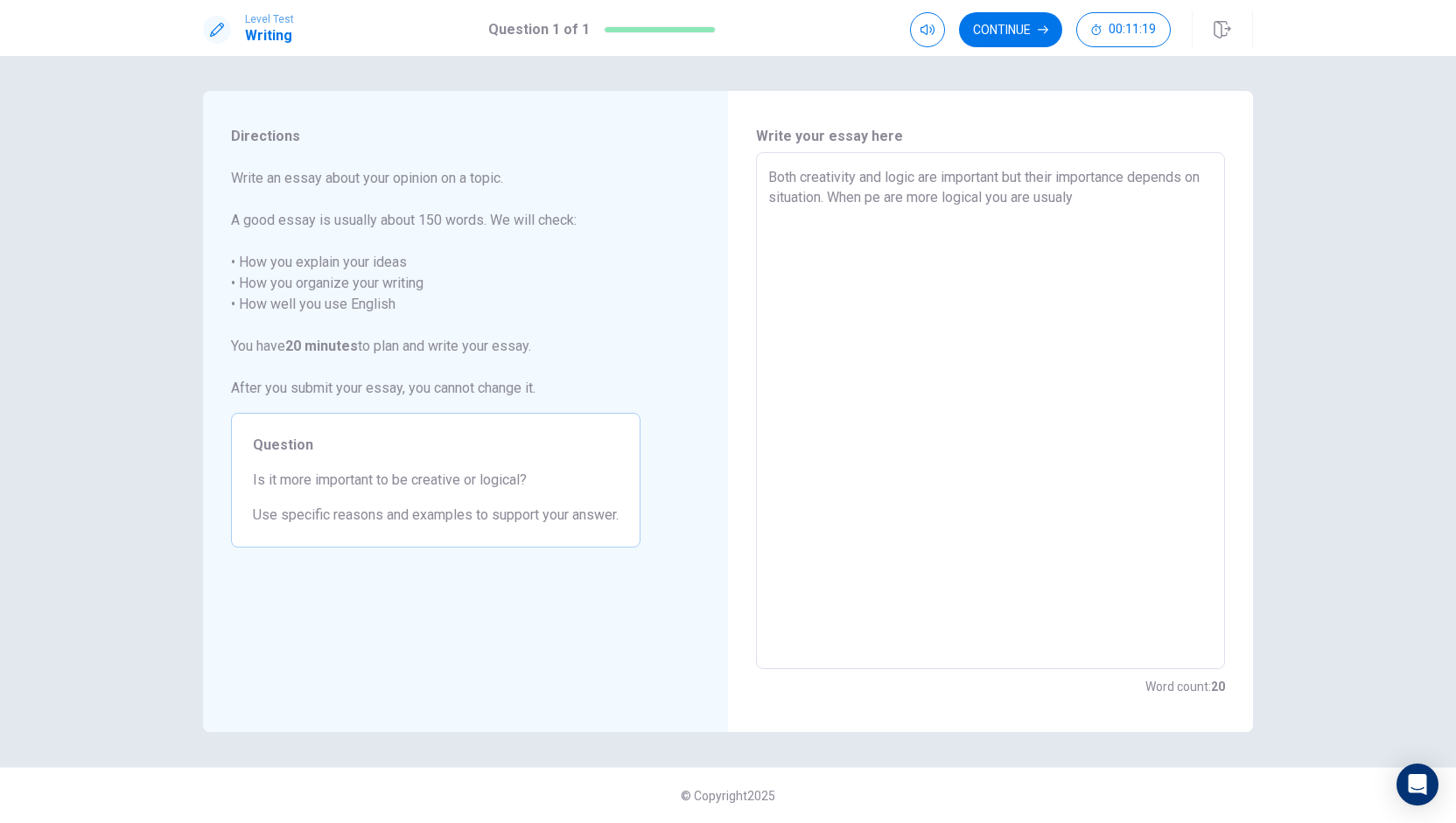
type textarea "x"
type textarea "Both creativity and logic are important but their importance depends on situati…"
type textarea "x"
type textarea "Both creativity and logic are important but their importance depends on situati…"
type textarea "x"
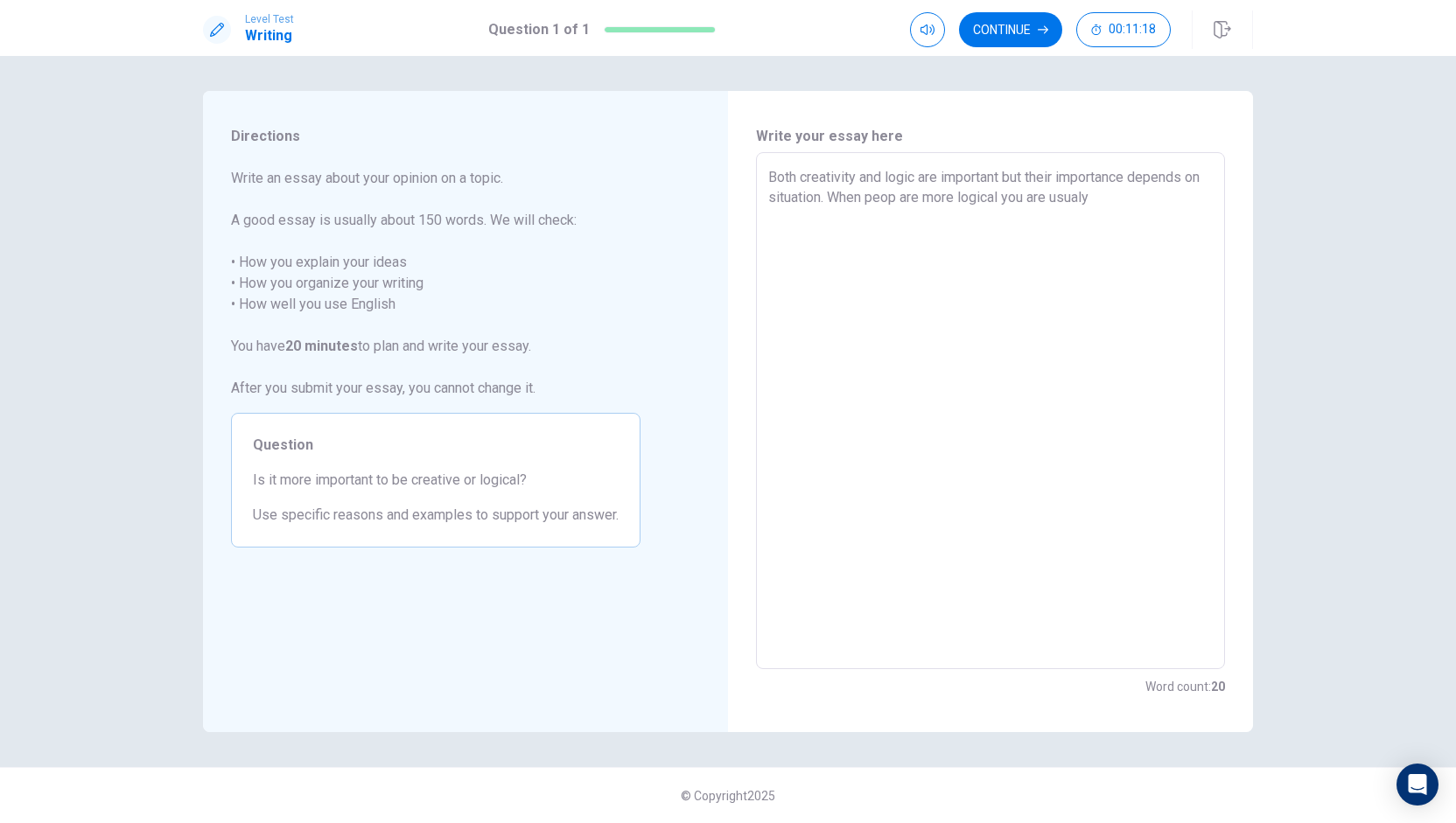
type textarea "Both creativity and logic are important but their importance depends on situati…"
type textarea "x"
type textarea "Both creativity and logic are important but their importance depends on situati…"
type textarea "x"
click at [1056, 202] on textarea "Both creativity and logic are important but their importance depends on situati…" at bounding box center [990, 411] width 445 height 488
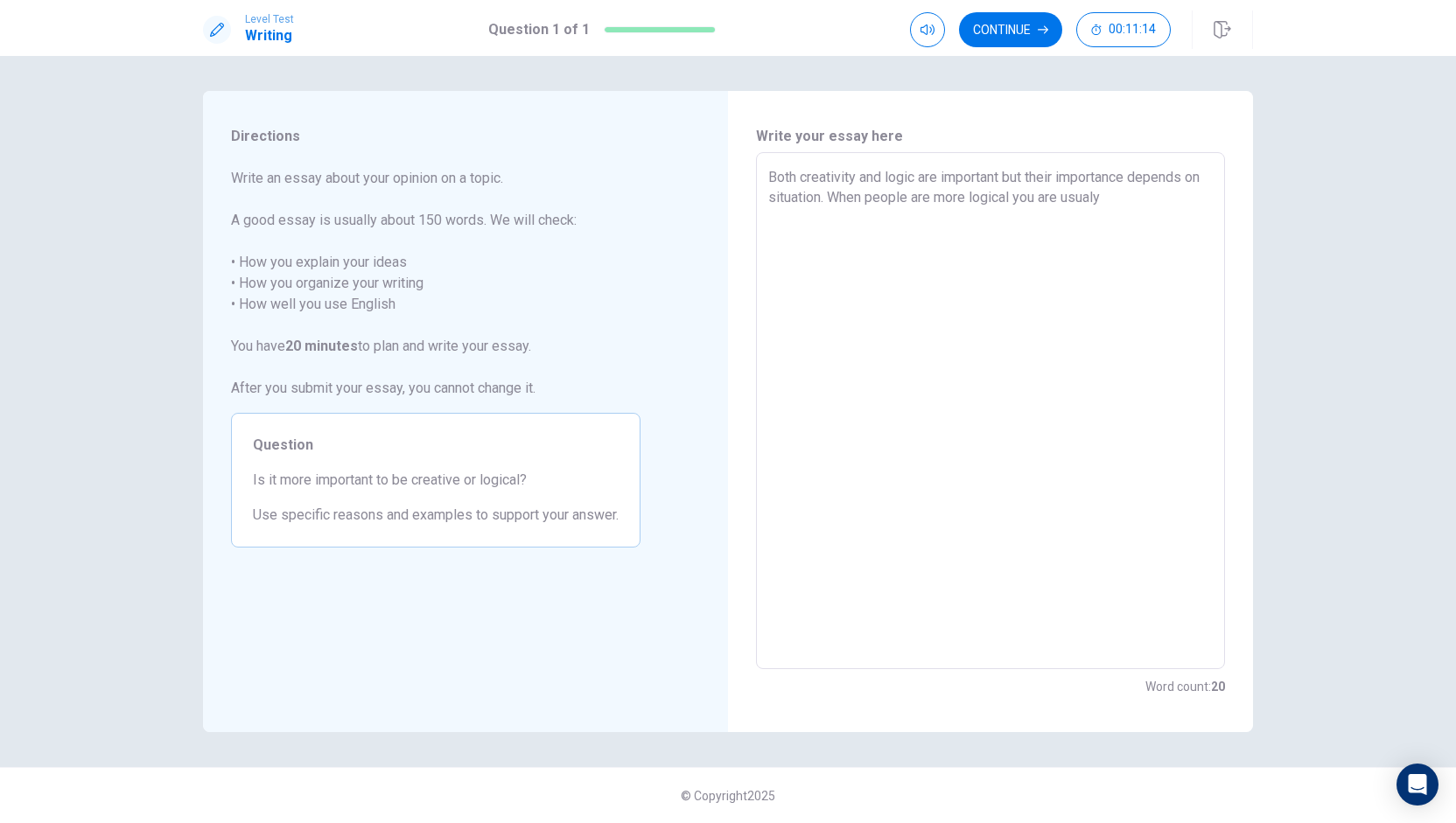
type textarea "Both creativity and logic are important but their importance depends on situati…"
type textarea "x"
type textarea "Both creativity and logic are important but their importance depends on situati…"
type textarea "x"
type textarea "Both creativity and logic are important but their importance depends on situati…"
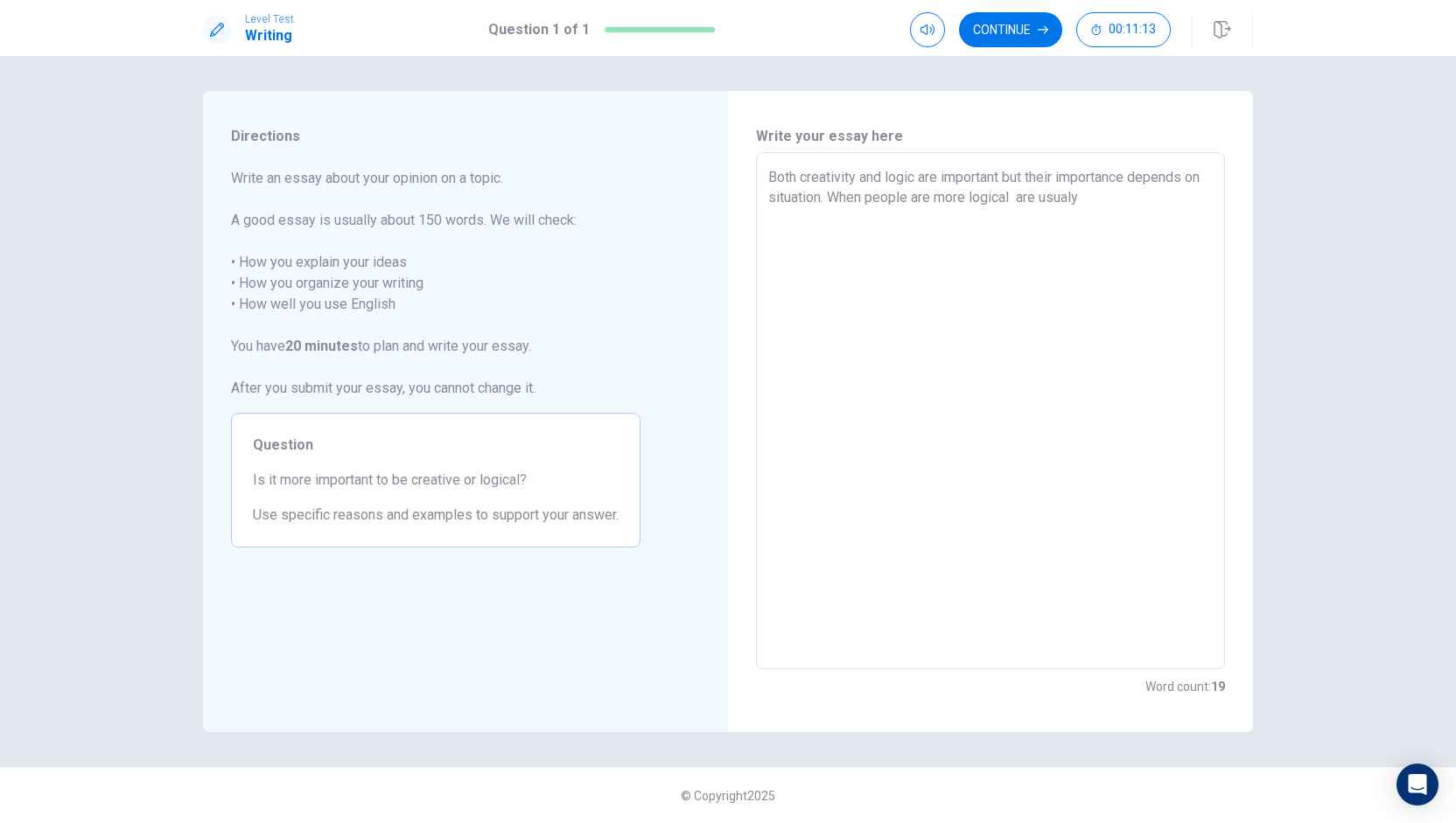
type textarea "x"
type textarea "Both creativity and logic are important but their importance depends on situati…"
type textarea "x"
type textarea "Both creativity and logic are important but their importance depends on situati…"
type textarea "x"
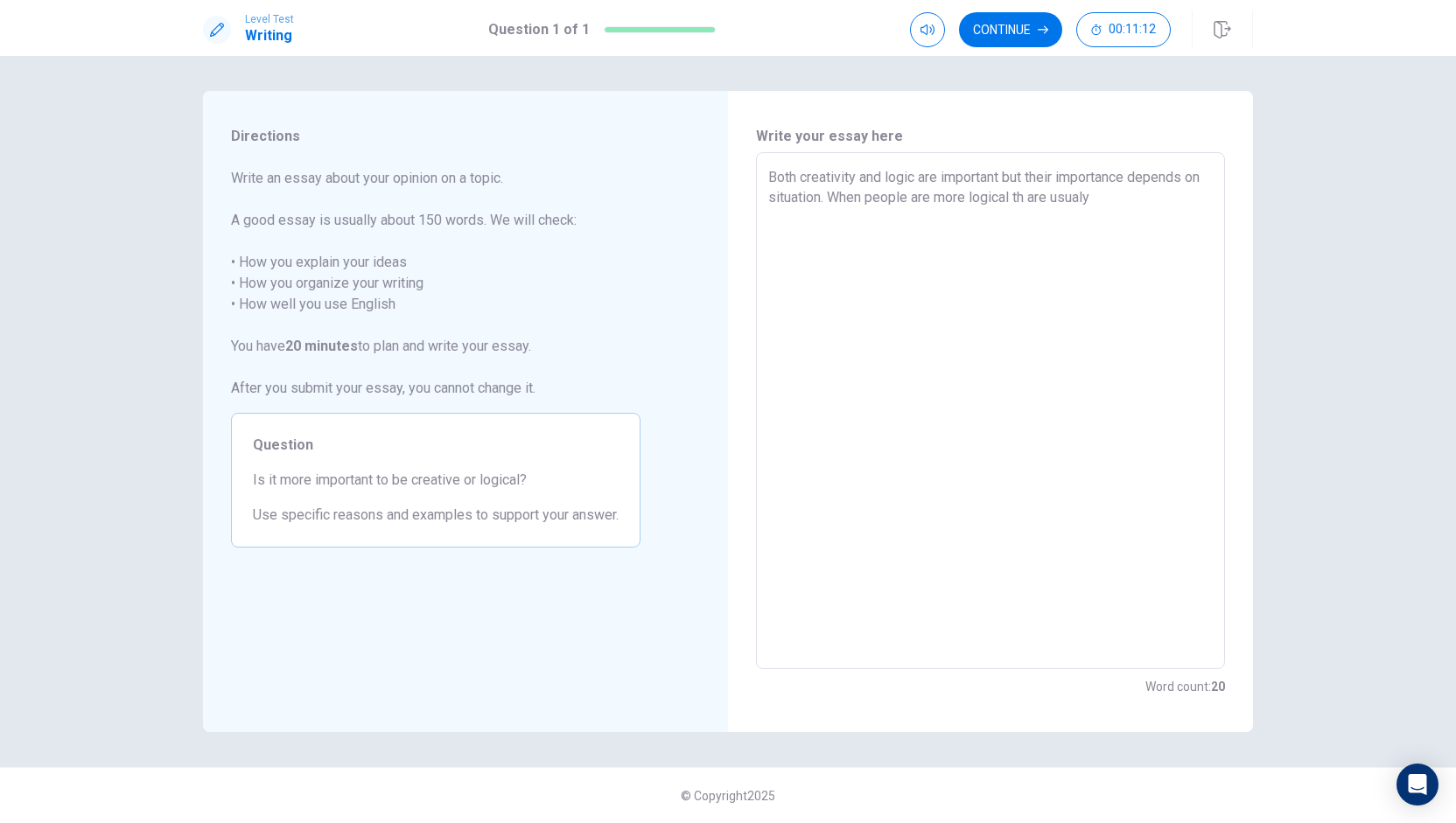
type textarea "Both creativity and logic are important but their importance depends on situati…"
type textarea "x"
type textarea "Both creativity and logic are important but their importance depends on situati…"
click at [1139, 201] on textarea "Both creativity and logic are important but their importance depends on situati…" at bounding box center [990, 411] width 445 height 488
type textarea "x"
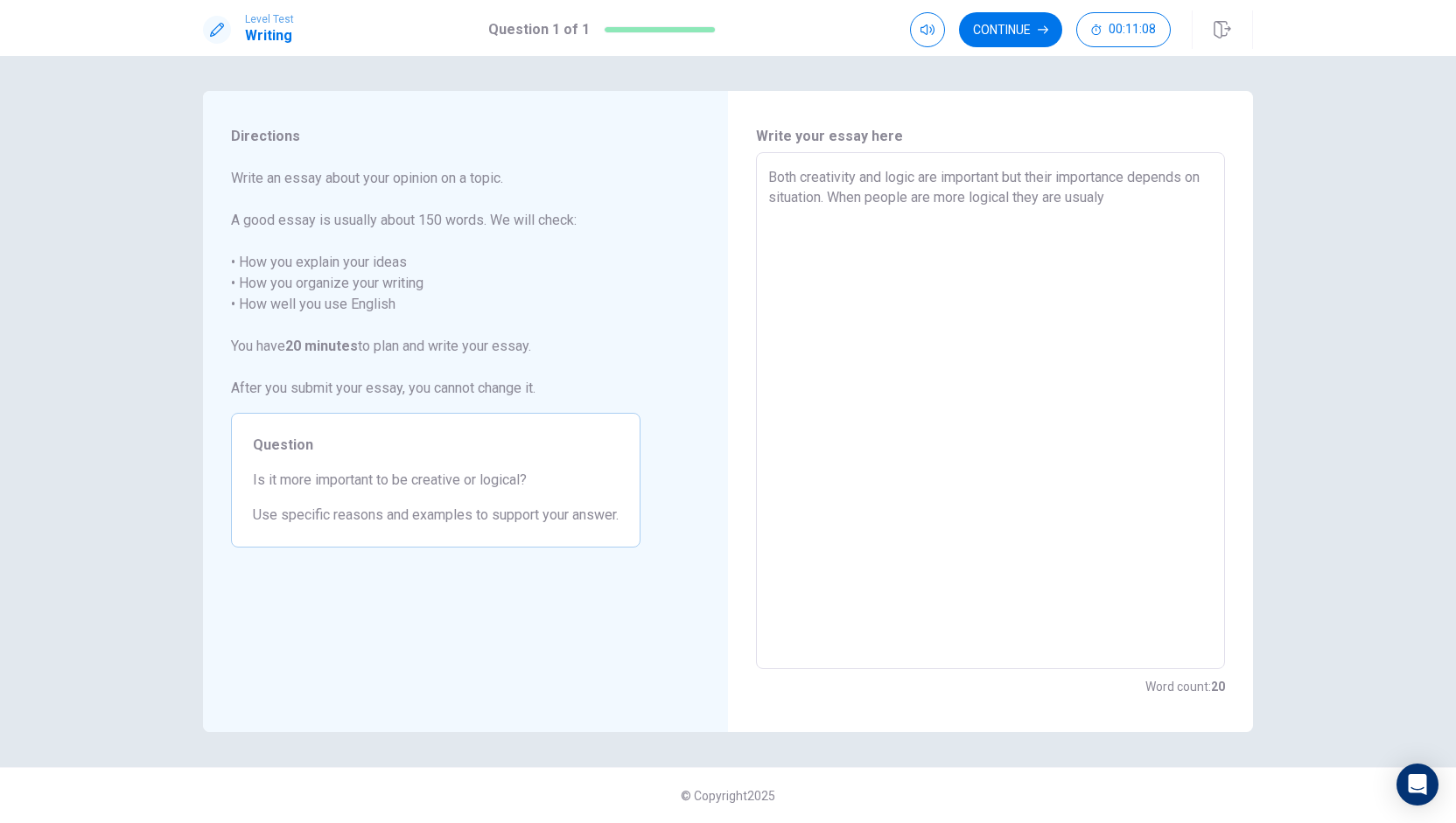
type textarea "Both creativity and logic are important but their importance depends on situati…"
type textarea "x"
type textarea "Both creativity and logic are important but their importance depends on situati…"
type textarea "x"
type textarea "Both creativity and logic are important but their importance depends on situati…"
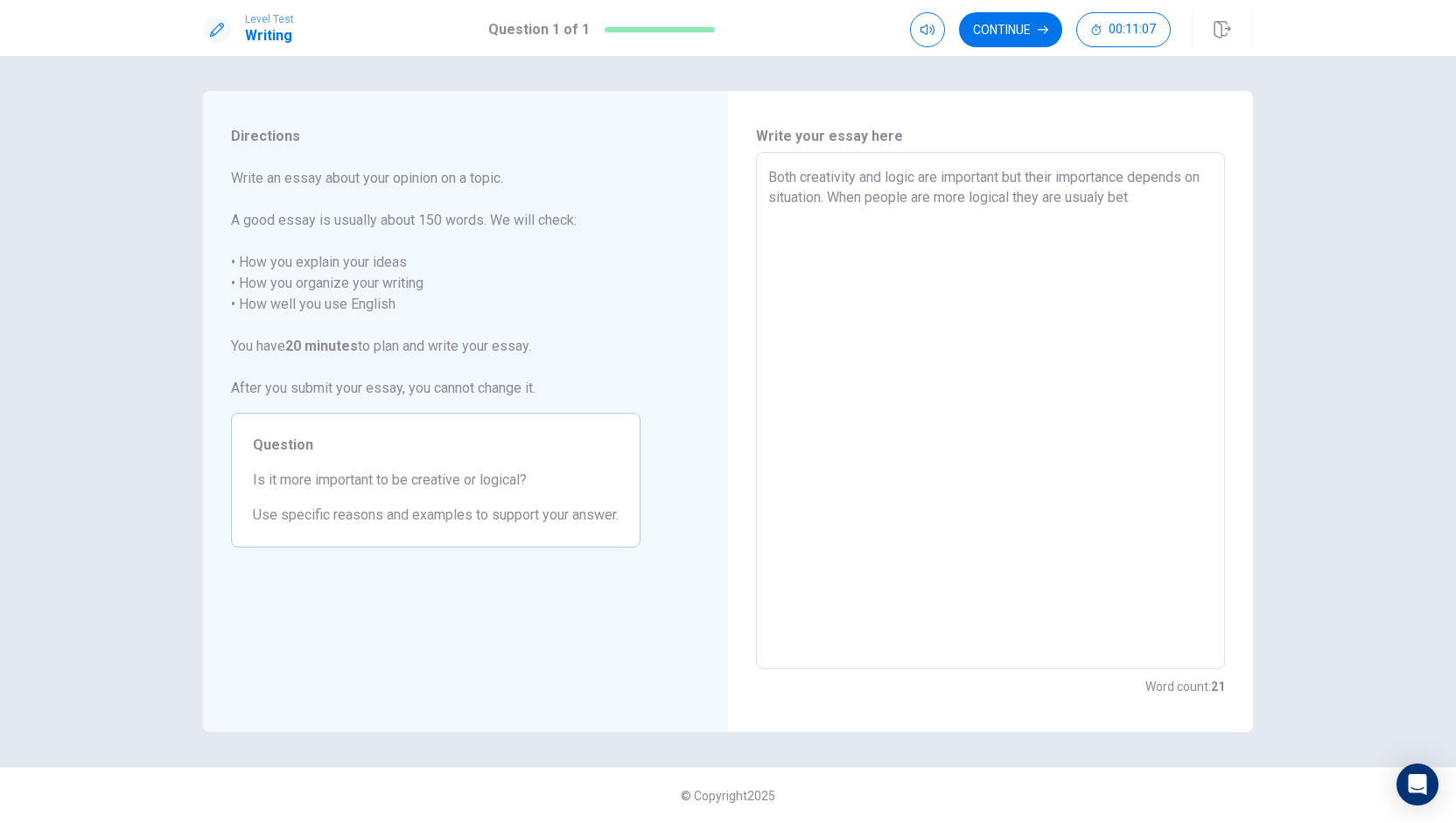
type textarea "x"
type textarea "Both creativity and logic are important but their importance depends on situati…"
type textarea "x"
type textarea "Both creativity and logic are important but their importance depends on situati…"
type textarea "x"
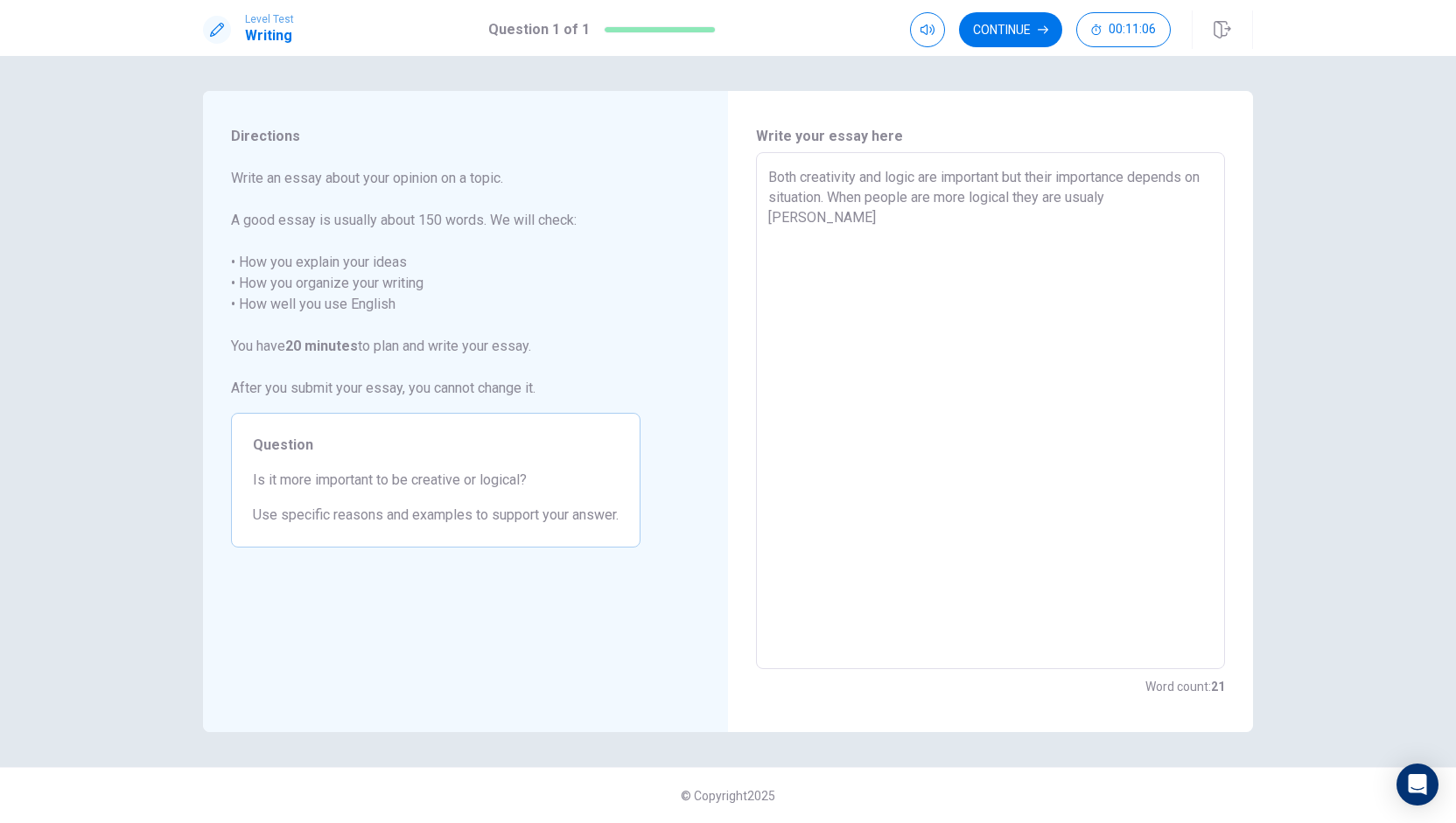
type textarea "Both creativity and logic are important but their importance depends on situati…"
type textarea "x"
type textarea "Both creativity and logic are important but their importance depends on situati…"
type textarea "x"
type textarea "Both creativity and logic are important but their importance depends on situati…"
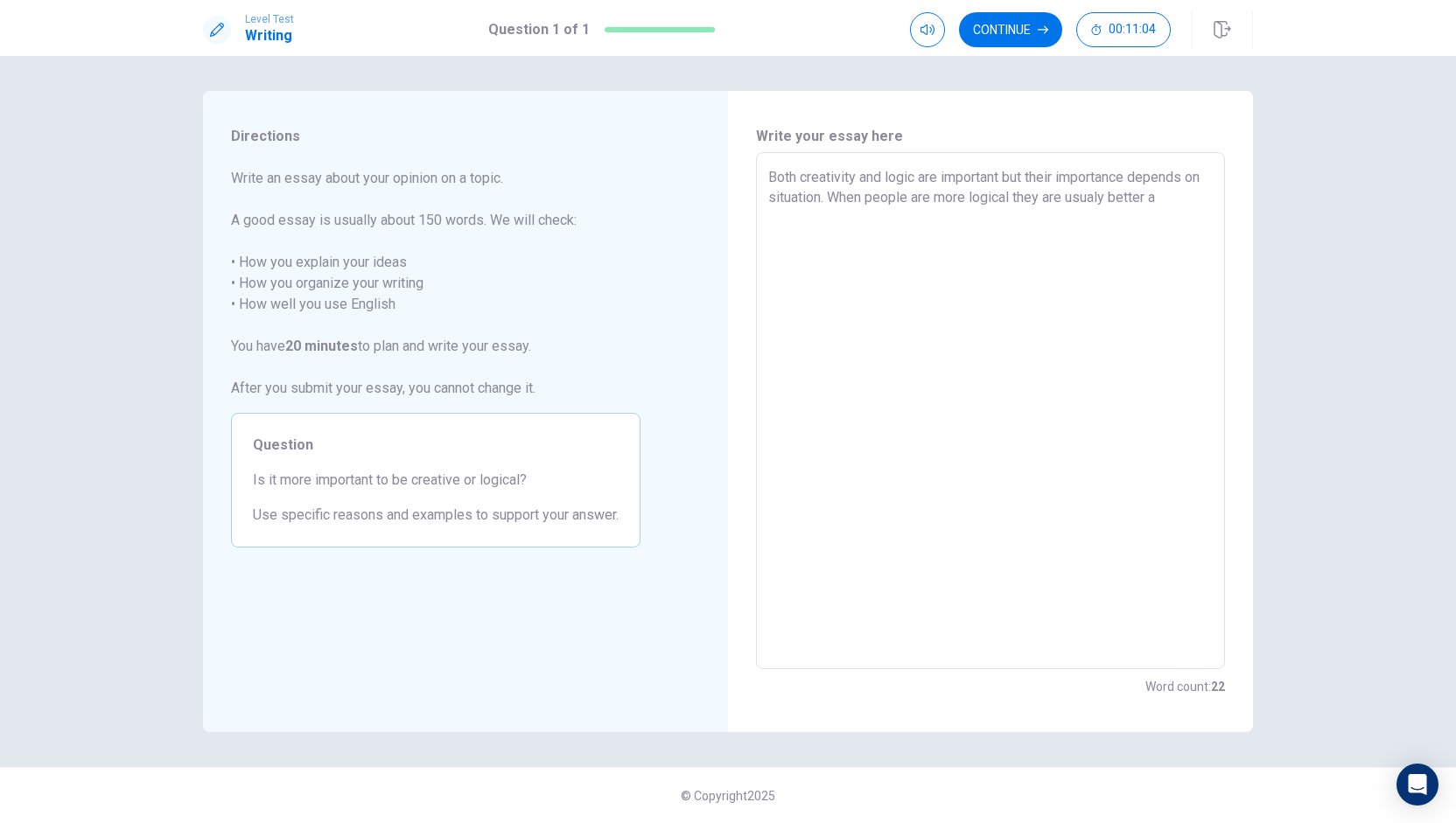
type textarea "x"
type textarea "Both creativity and logic are important but their importance depends on situati…"
type textarea "x"
type textarea "Both creativity and logic are important but their importance depends on situati…"
type textarea "x"
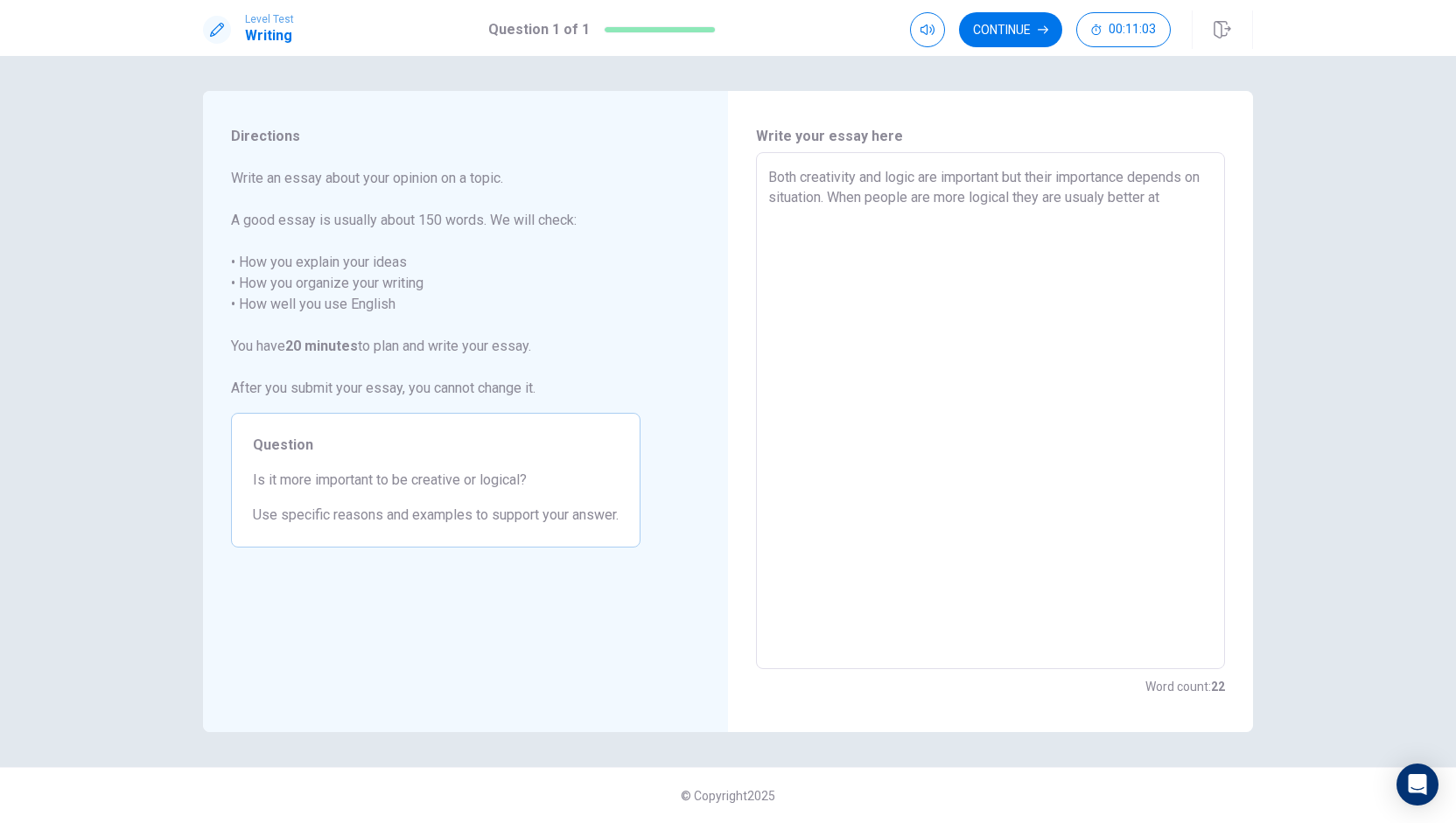
type textarea "Both creativity and logic are important but their importance depends on situati…"
type textarea "x"
type textarea "Both creativity and logic are important but their importance depends on situati…"
type textarea "x"
type textarea "Both creativity and logic are important but their importance depends on situati…"
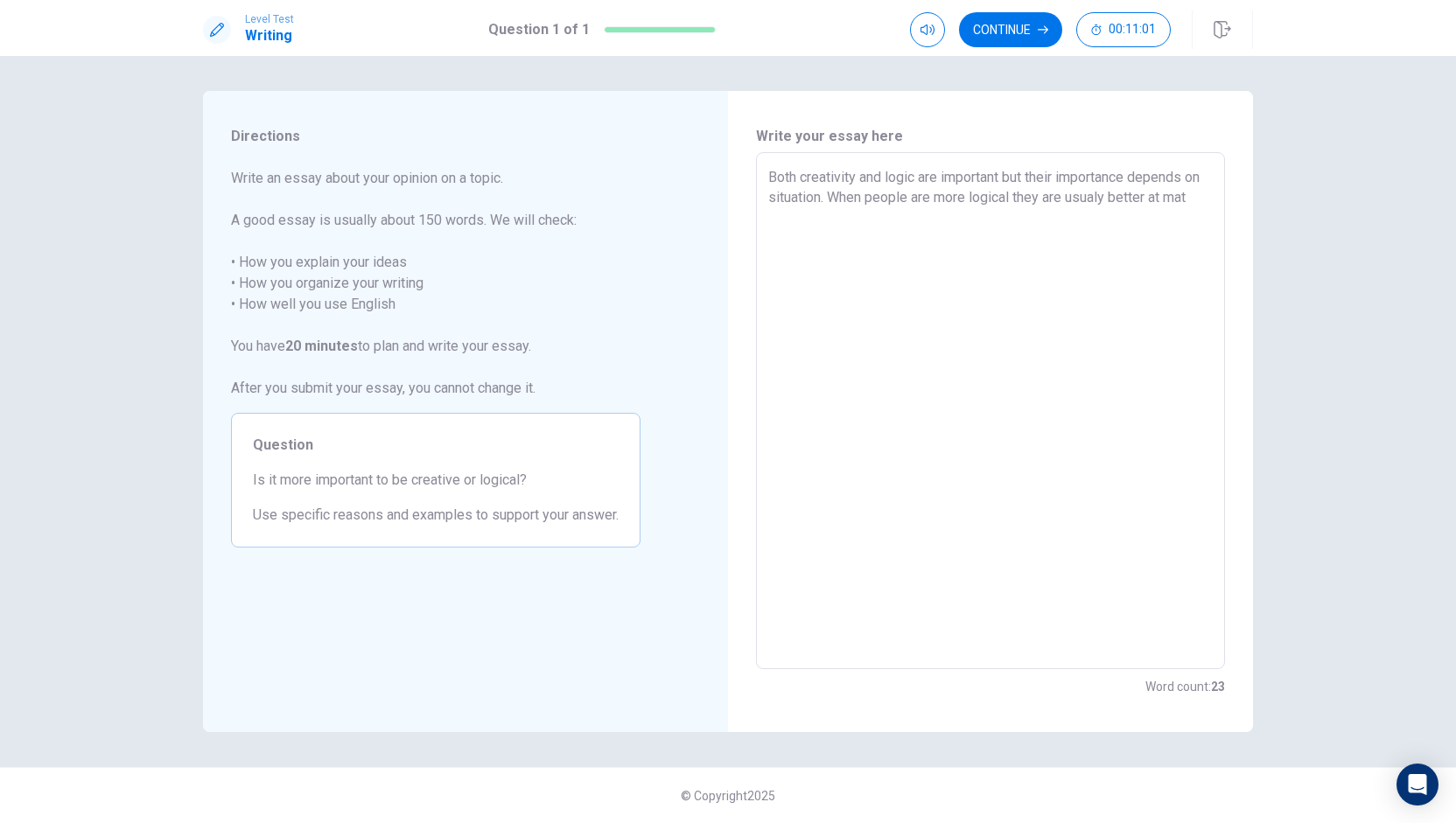
type textarea "x"
type textarea "Both creativity and logic are important but their importance depends on situati…"
type textarea "x"
type textarea "Both creativity and logic are important but their importance depends on situati…"
type textarea "x"
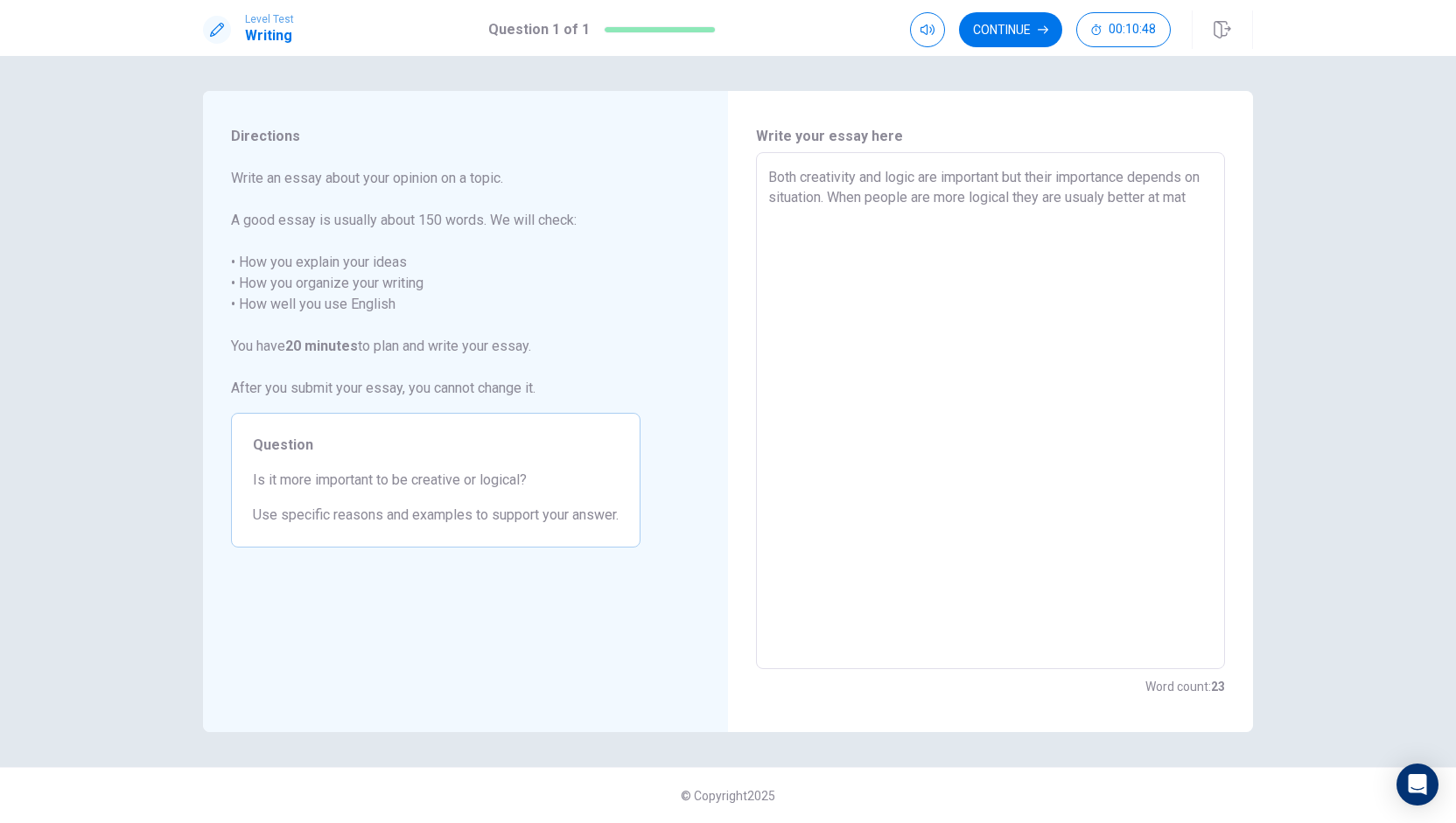
type textarea "Both creativity and logic are important but their importance depends on situati…"
type textarea "x"
type textarea "Both creativity and logic are important but their importance depends on situati…"
type textarea "x"
type textarea "Both creativity and logic are important but their importance depends on situati…"
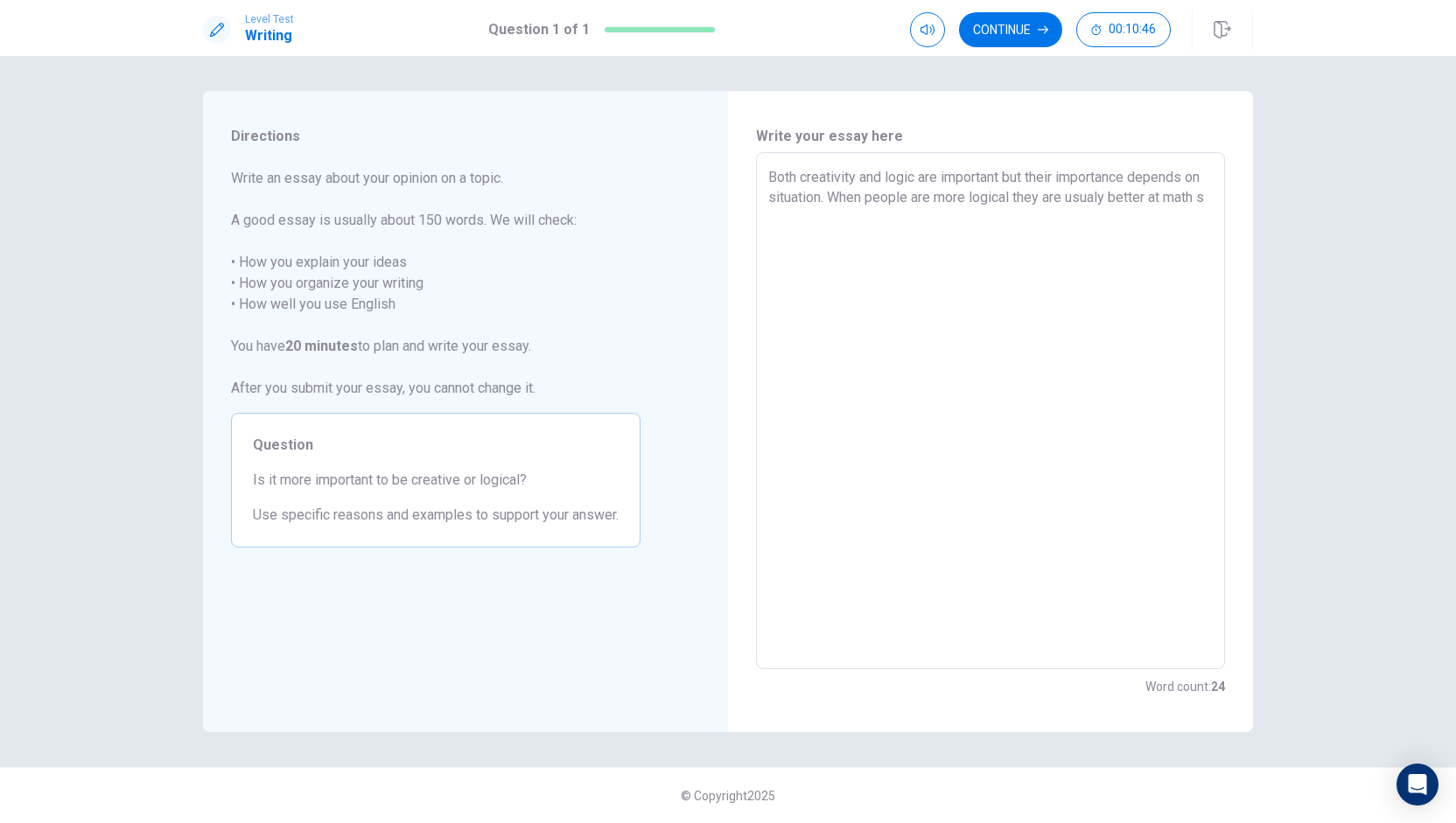
type textarea "x"
type textarea "Both creativity and logic are important but their importance depends on situati…"
click at [1004, 185] on textarea "Both creativity and logic are important but their importance depends on situati…" at bounding box center [990, 411] width 445 height 488
type textarea "x"
type textarea "Both creativity and logic are important, but their importance depends on situat…"
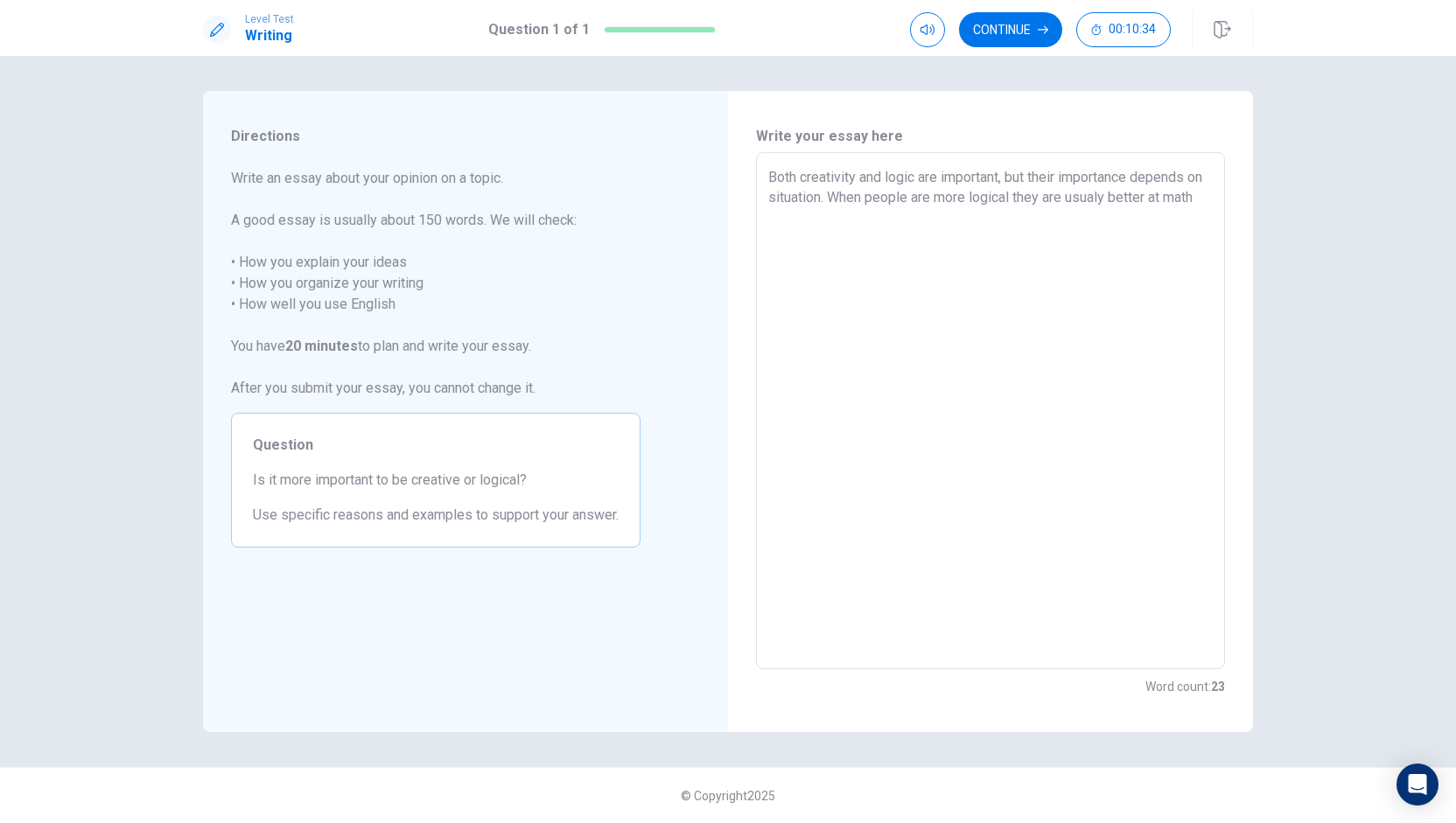
click at [841, 225] on textarea "Both creativity and logic are important, but their importance depends on situat…" at bounding box center [990, 411] width 445 height 488
type textarea "x"
type textarea "Both creativity and logic are important, but their importance depends on situat…"
type textarea "x"
type textarea "Both creativity and logic are important, but their importance depends on situat…"
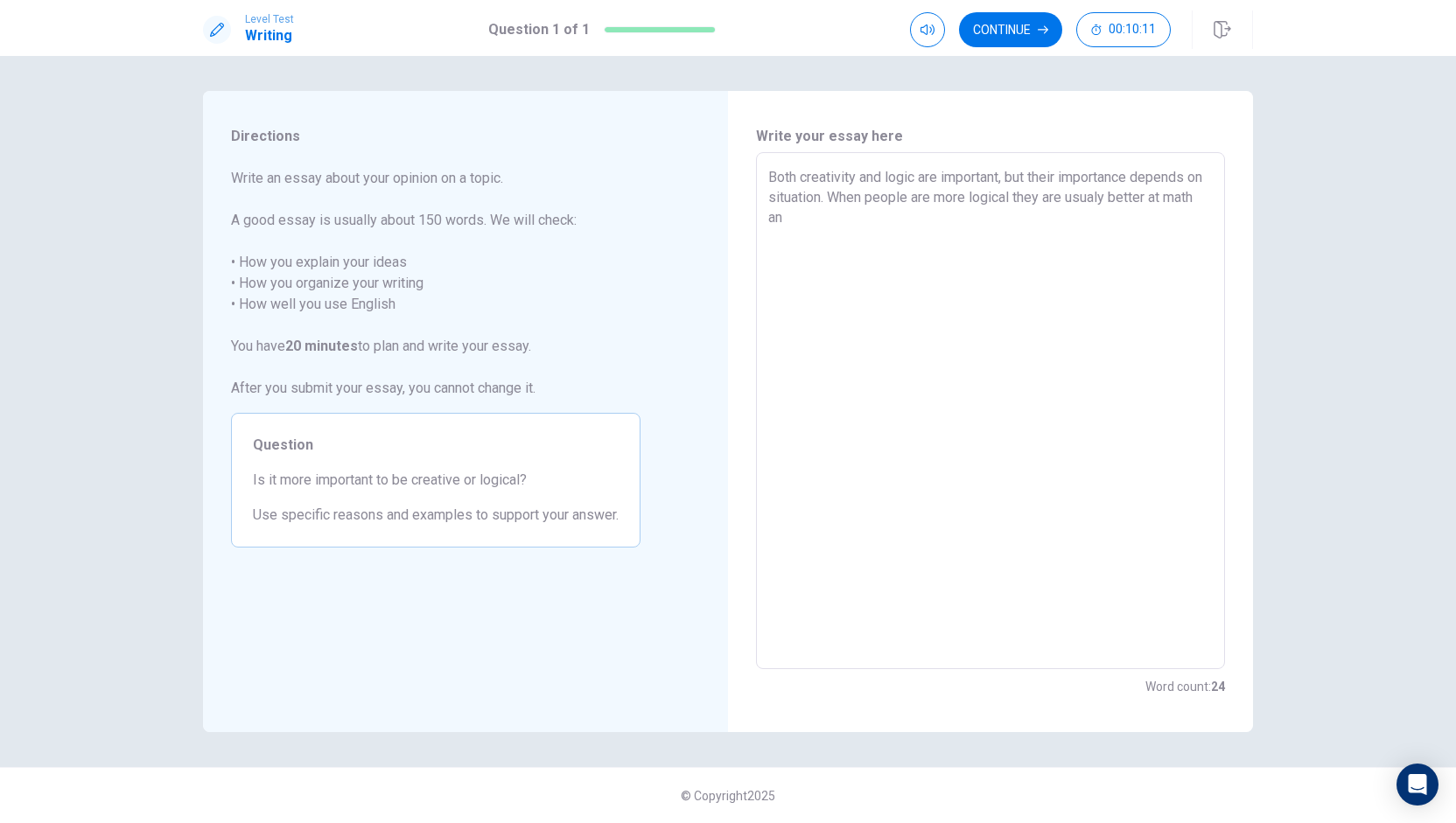
type textarea "x"
type textarea "Both creativity and logic are important, but their importance depends on situat…"
type textarea "x"
type textarea "Both creativity and logic are important, but their importance depends on situat…"
type textarea "x"
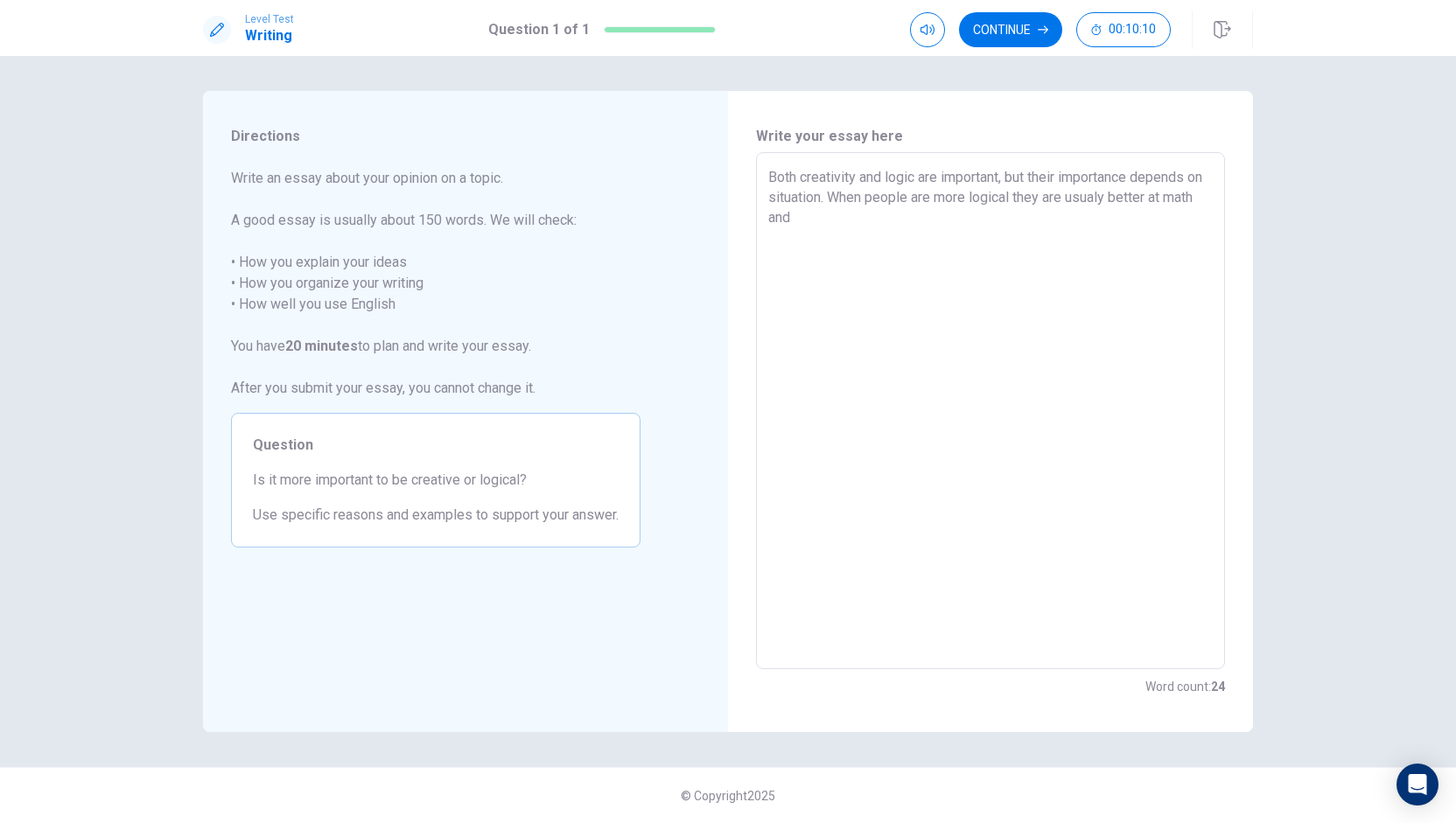
type textarea "Both creativity and logic are important, but their importance depends on situat…"
type textarea "x"
type textarea "Both creativity and logic are important, but their importance depends on situat…"
type textarea "x"
type textarea "Both creativity and logic are important, but their importance depends on situat…"
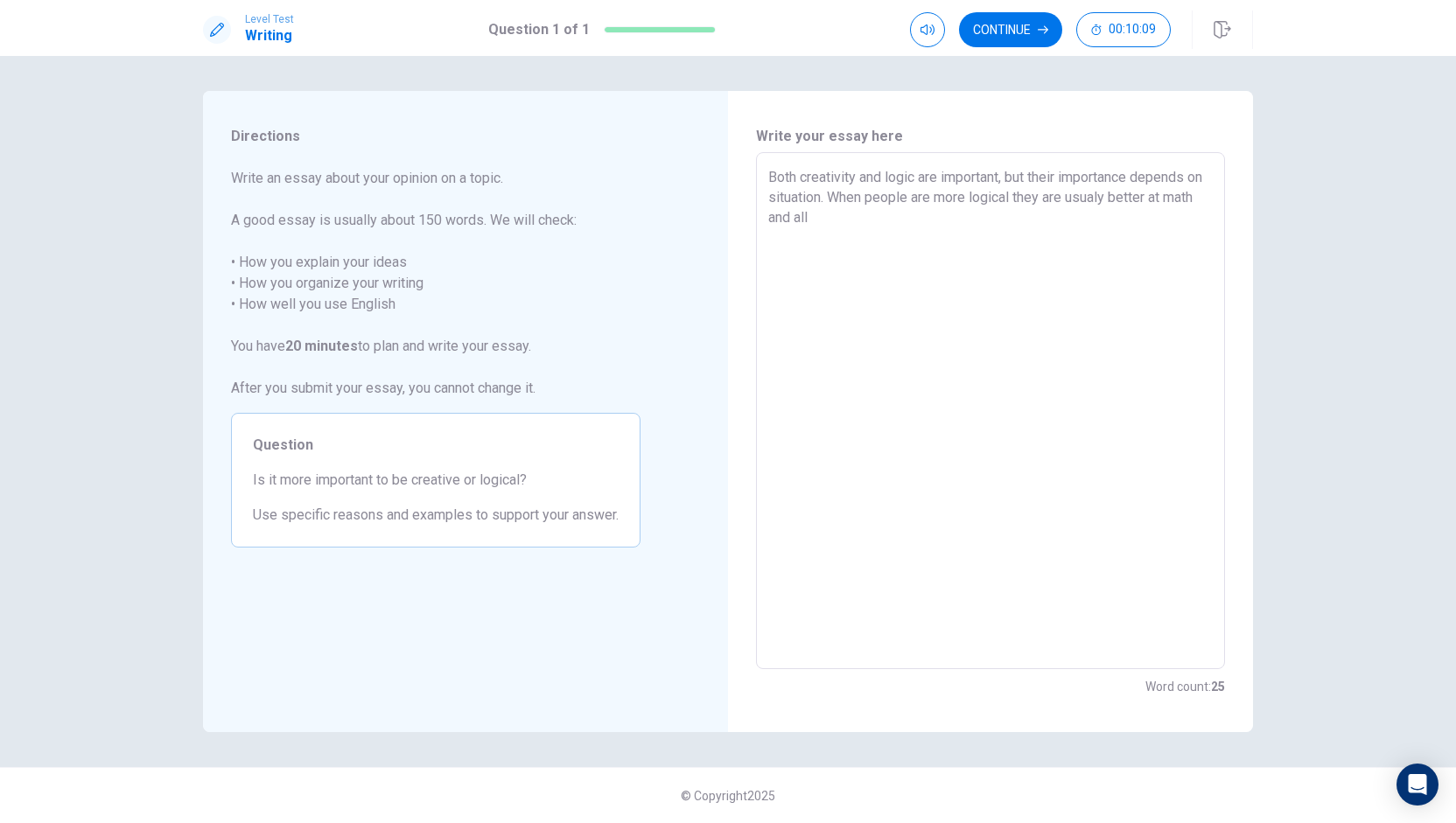
type textarea "x"
type textarea "Both creativity and logic are important, but their importance depends on situat…"
type textarea "x"
type textarea "Both creativity and logic are important, but their importance depends on situat…"
type textarea "x"
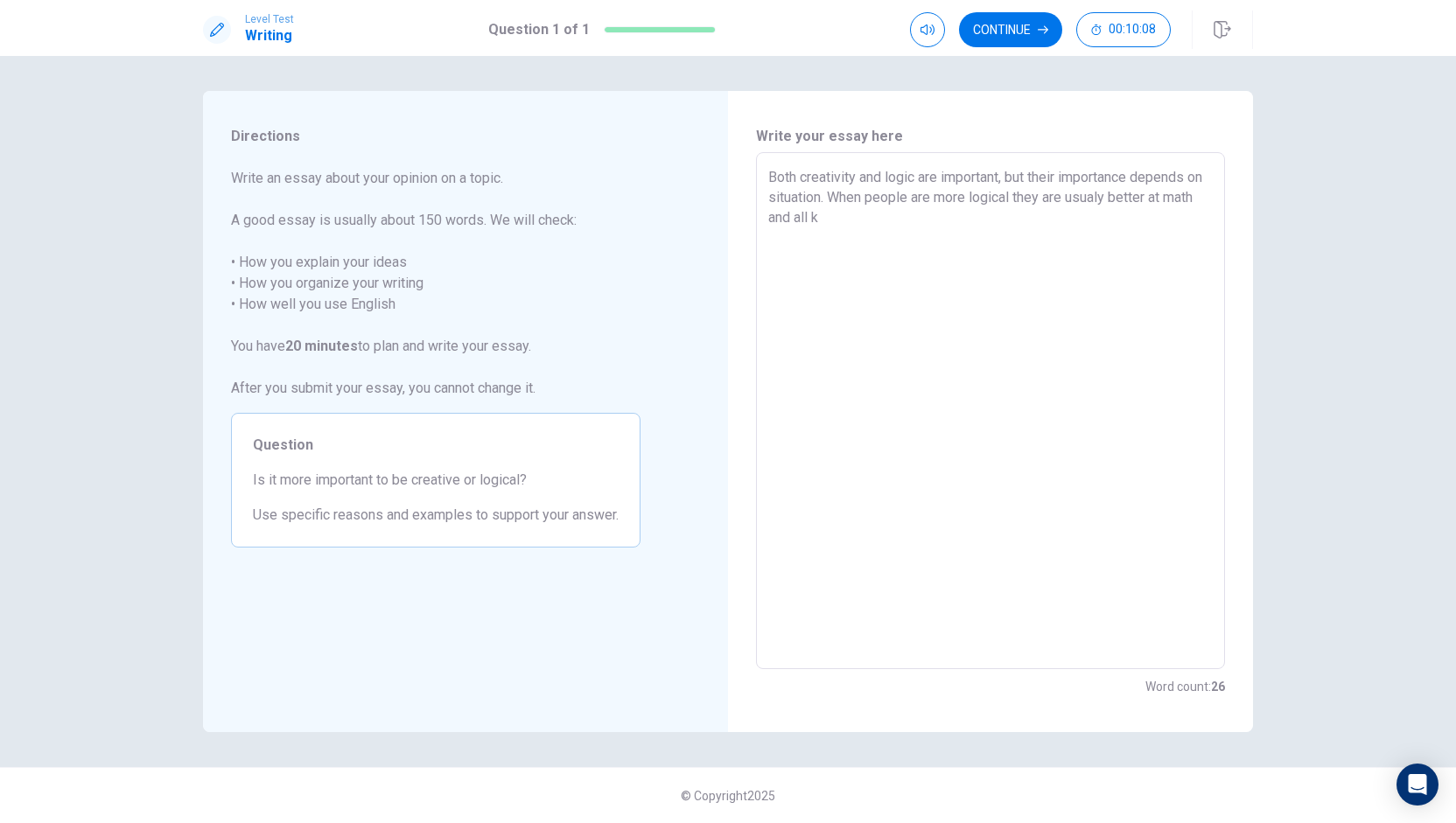
type textarea "Both creativity and logic are important, but their importance depends on situat…"
type textarea "x"
type textarea "Both creativity and logic are important, but their importance depends on situat…"
type textarea "x"
type textarea "Both creativity and logic are important, but their importance depends on situat…"
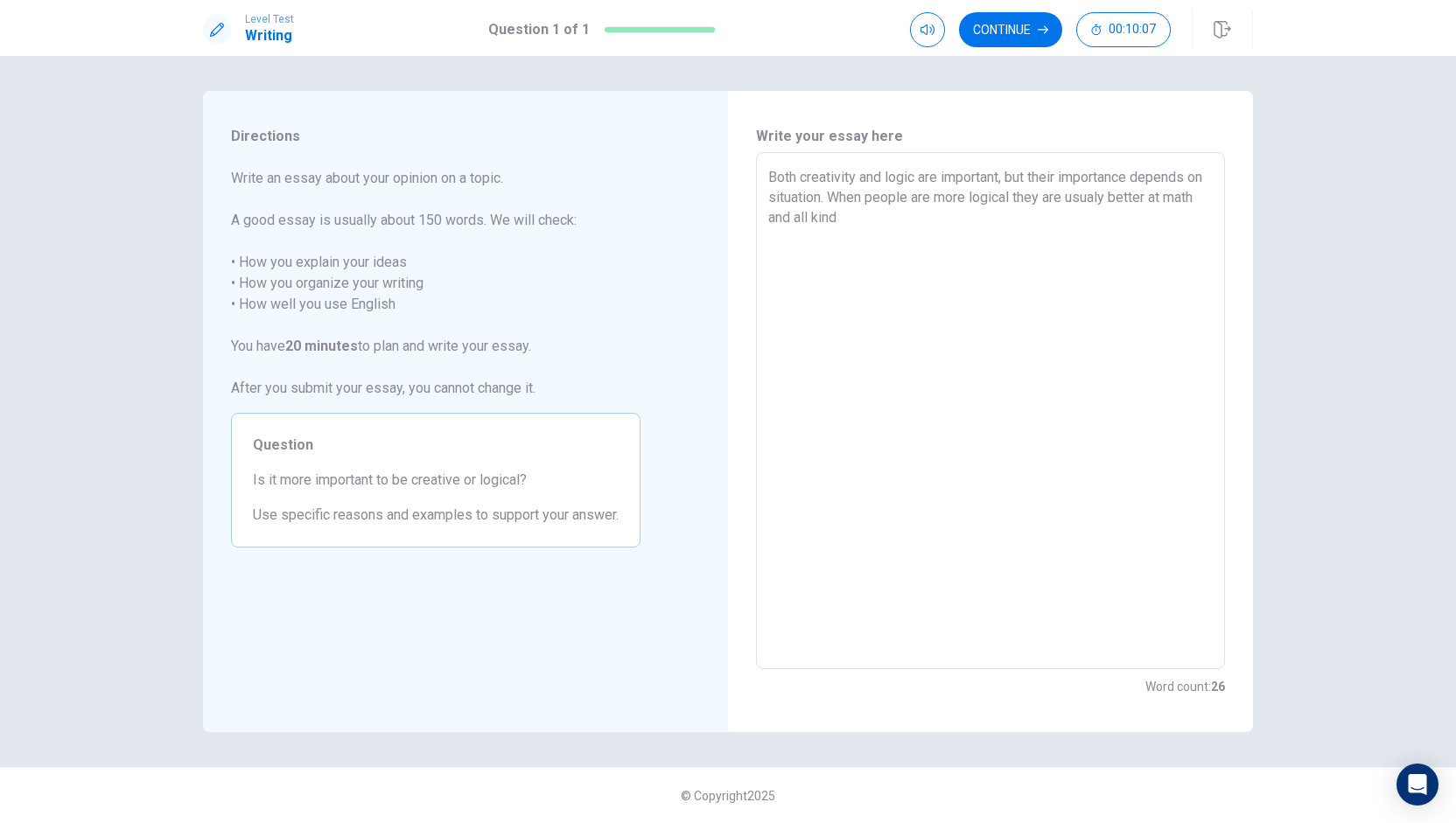
type textarea "x"
type textarea "Both creativity and logic are important, but their importance depends on situat…"
type textarea "x"
type textarea "Both creativity and logic are important, but their importance depends on situat…"
type textarea "x"
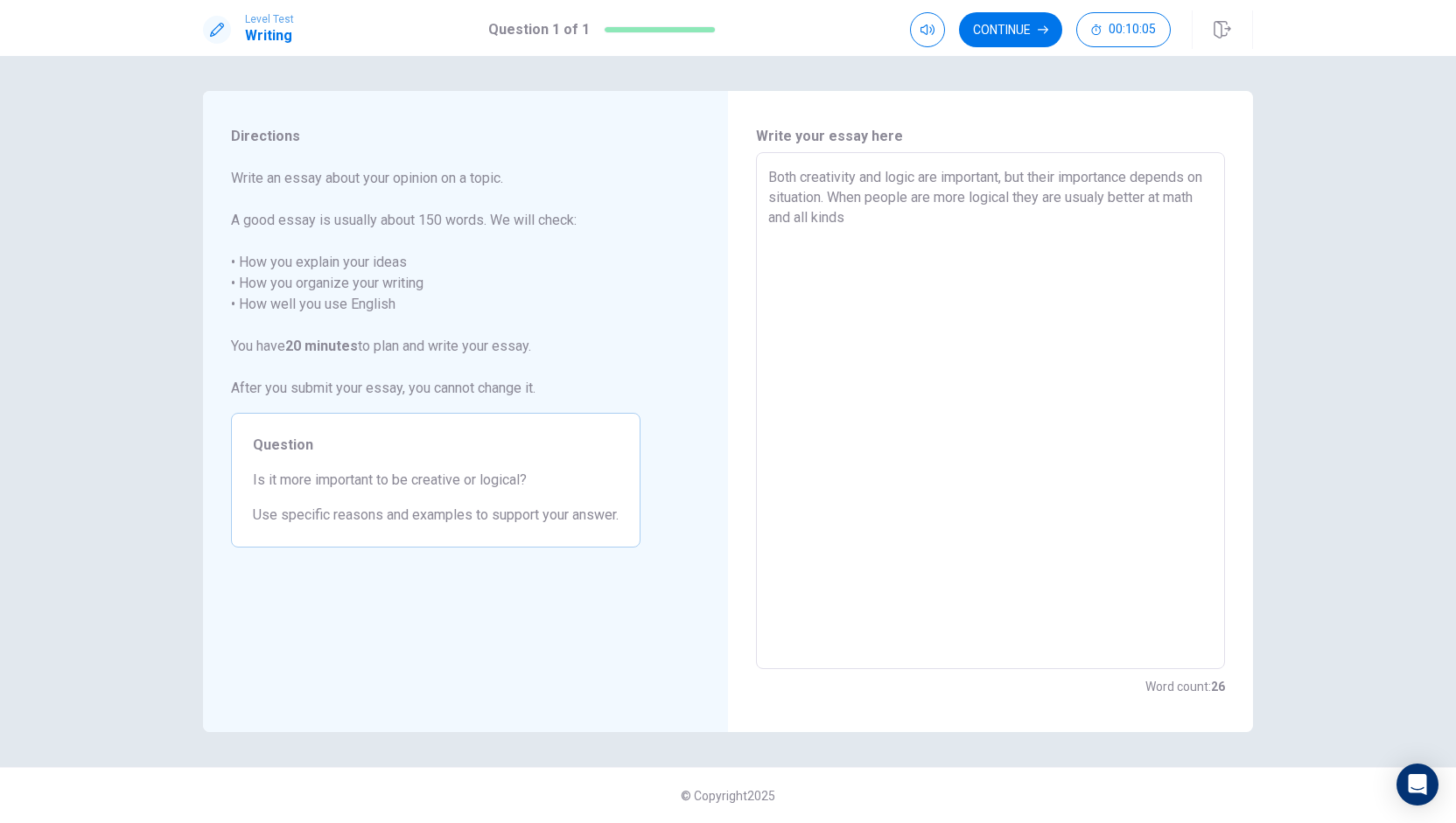
type textarea "Both creativity and logic are important, but their importance depends on situat…"
type textarea "x"
type textarea "Both creativity and logic are important, but their importance depends on situat…"
type textarea "x"
type textarea "Both creativity and logic are important, but their importance depends on situat…"
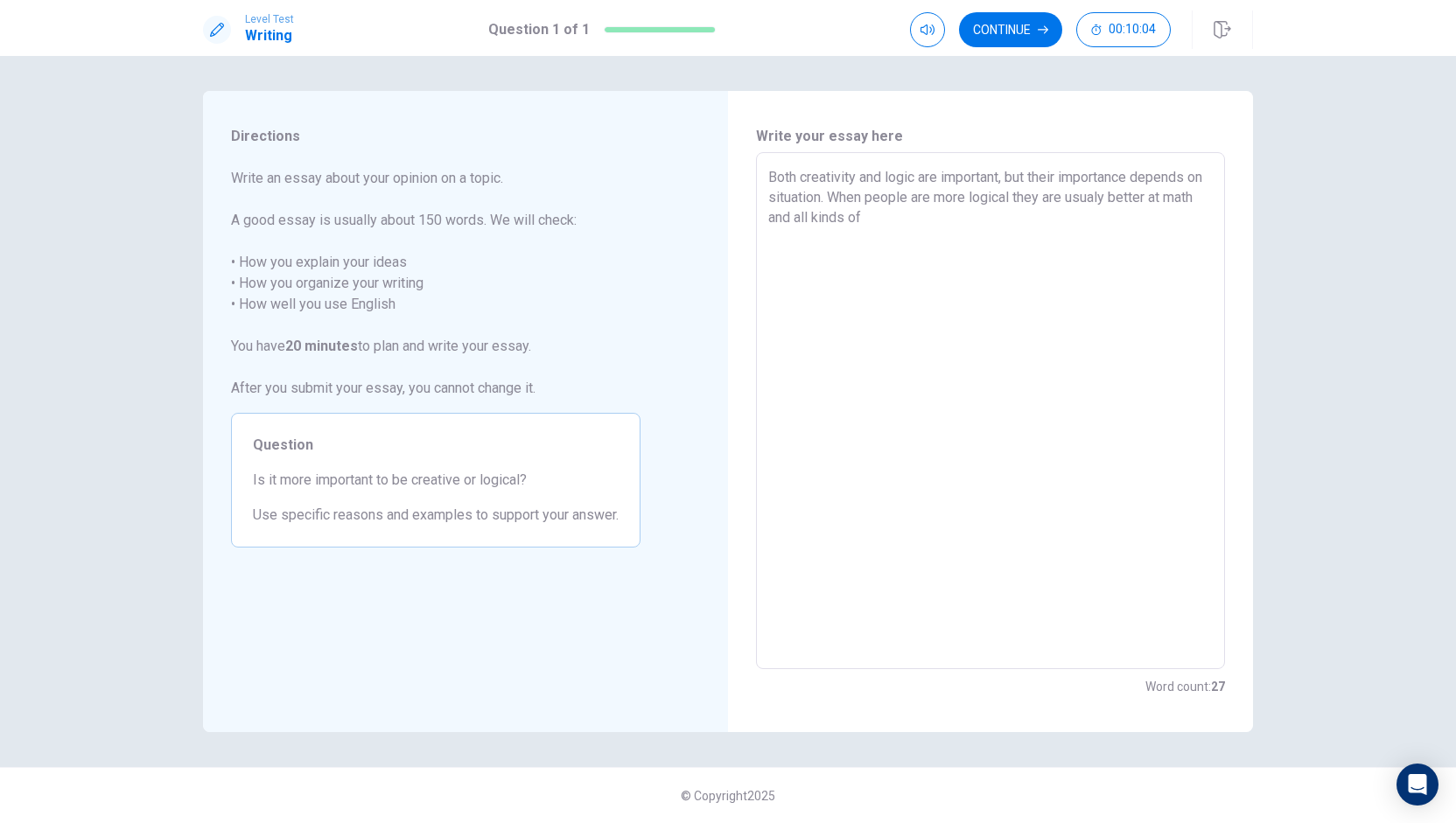
type textarea "x"
type textarea "Both creativity and logic are important, but their importance depends on situat…"
type textarea "x"
type textarea "Both creativity and logic are important, but their importance depends on situat…"
type textarea "x"
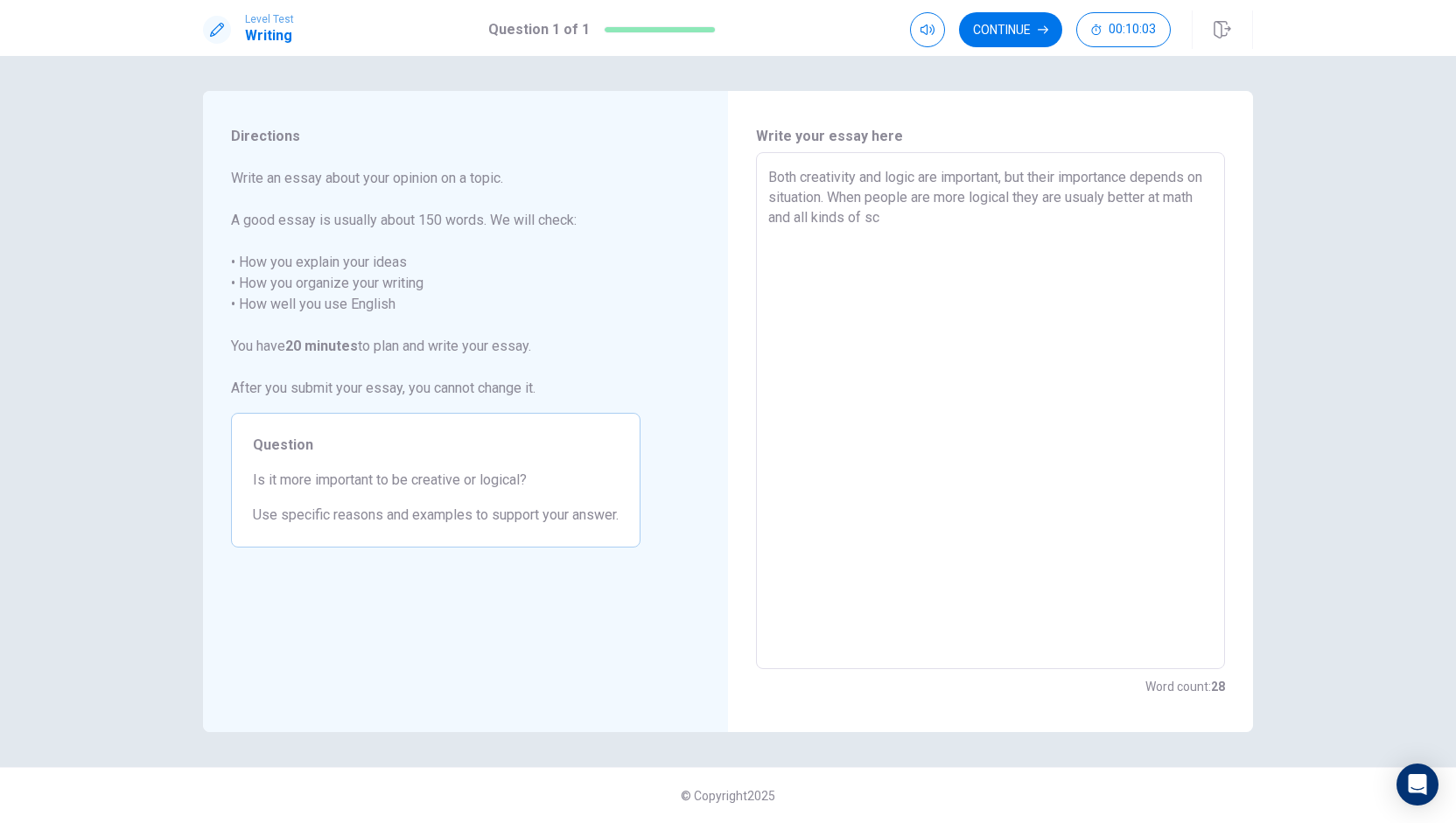
type textarea "Both creativity and logic are important, but their importance depends on situat…"
type textarea "x"
type textarea "Both creativity and logic are important, but their importance depends on situat…"
type textarea "x"
type textarea "Both creativity and logic are important, but their importance depends on situat…"
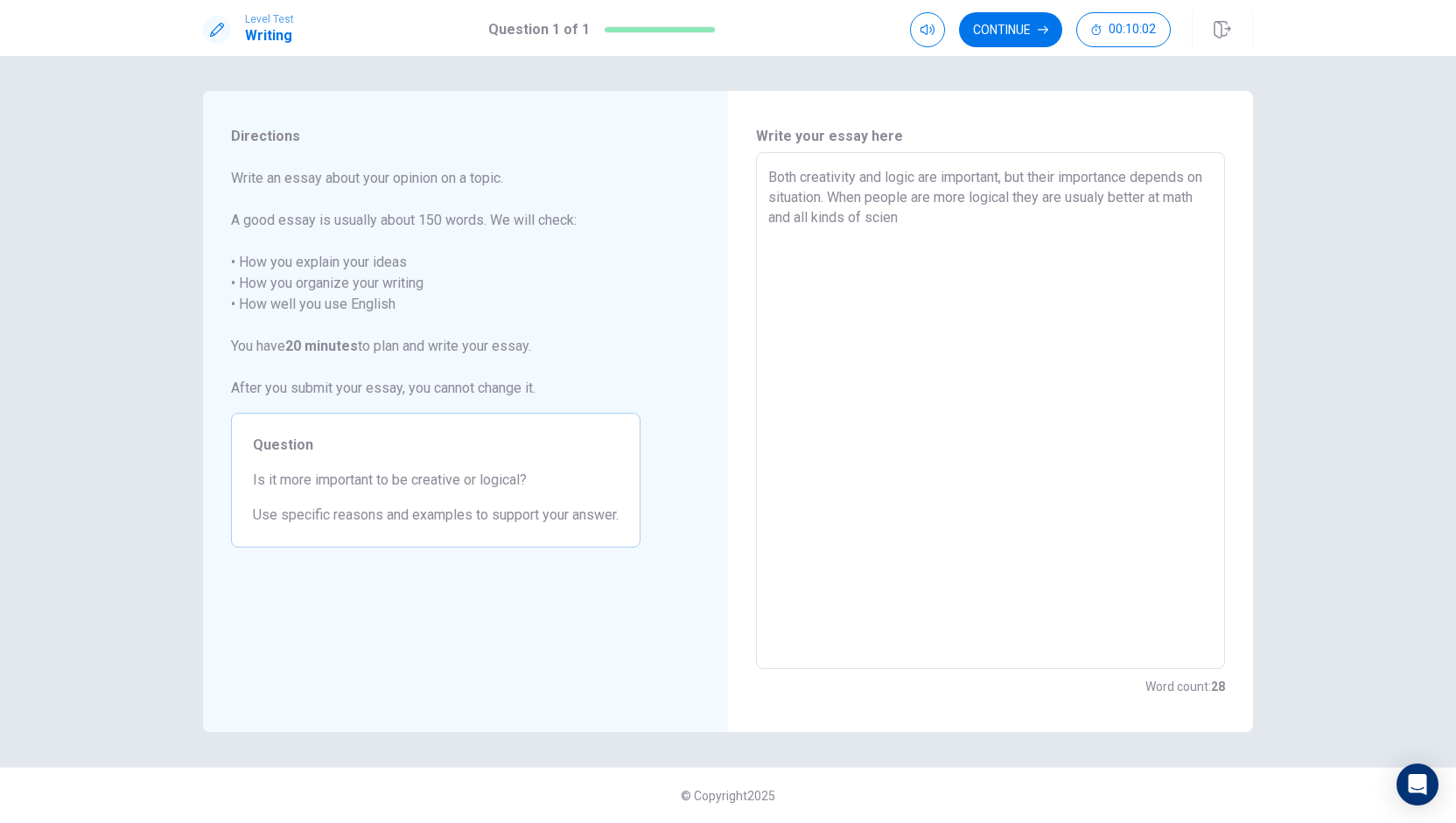
type textarea "x"
type textarea "Both creativity and logic are important, but their importance depends on situat…"
type textarea "x"
type textarea "Both creativity and logic are important, but their importance depends on situat…"
type textarea "x"
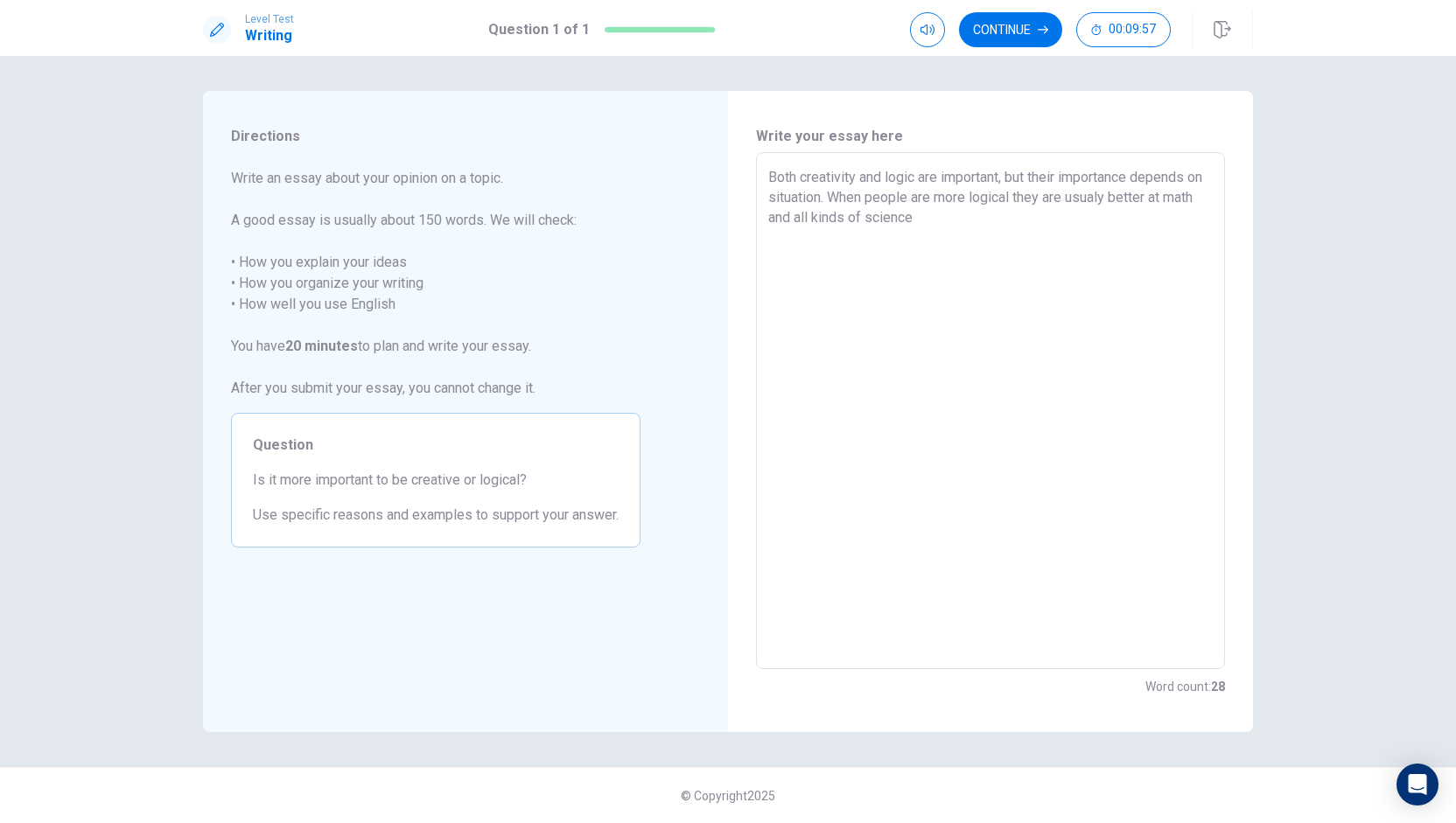
type textarea "Both creativity and logic are important, but their importance depends on situat…"
type textarea "x"
type textarea "Both creativity and logic are important, but their importance depends on situat…"
type textarea "x"
type textarea "Both creativity and logic are important, but their importance depends on situat…"
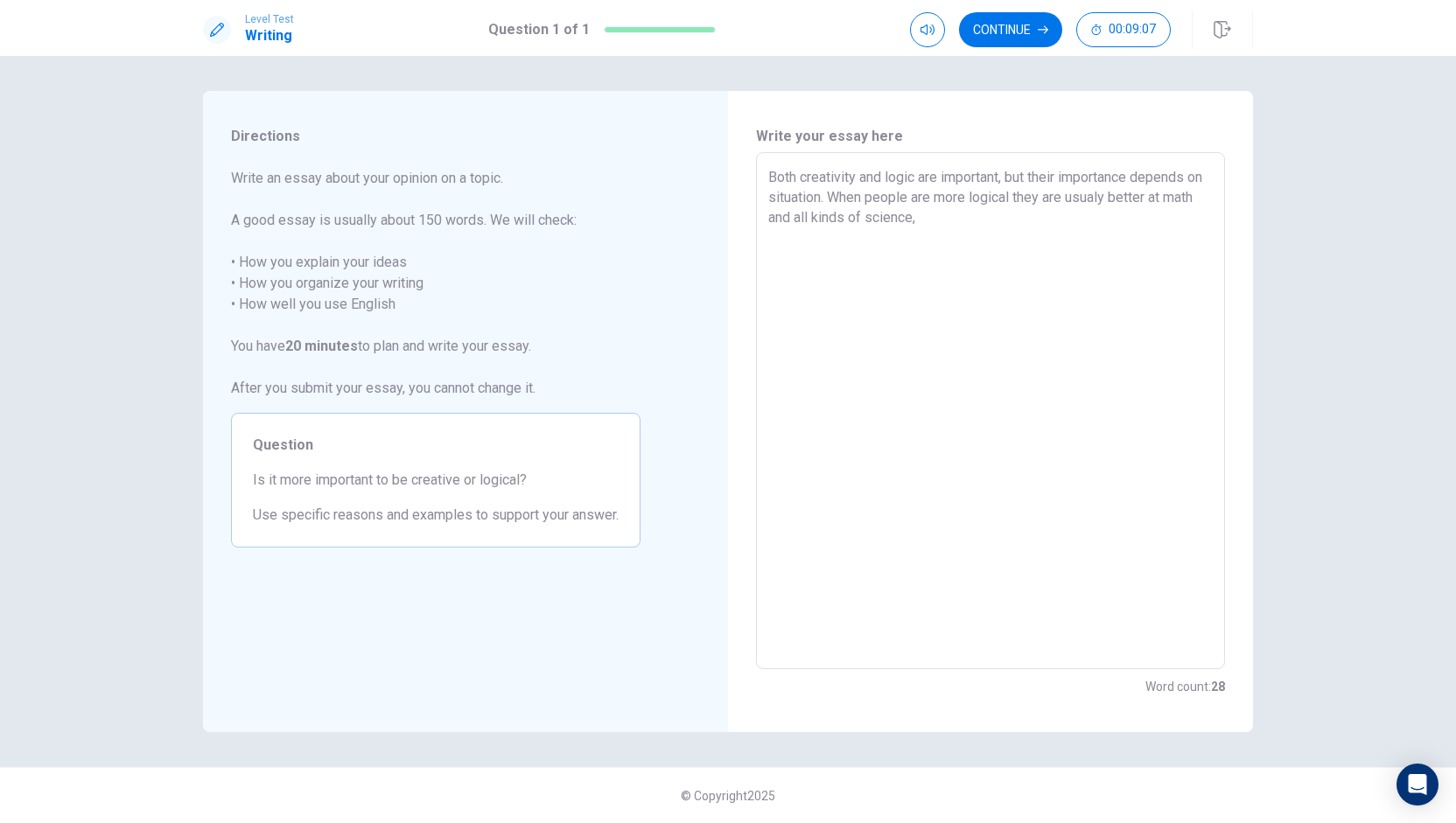
type textarea "x"
type textarea "Both creativity and logic are important, but their importance depends on situat…"
type textarea "x"
type textarea "Both creativity and logic are important, but their importance depends on situat…"
type textarea "x"
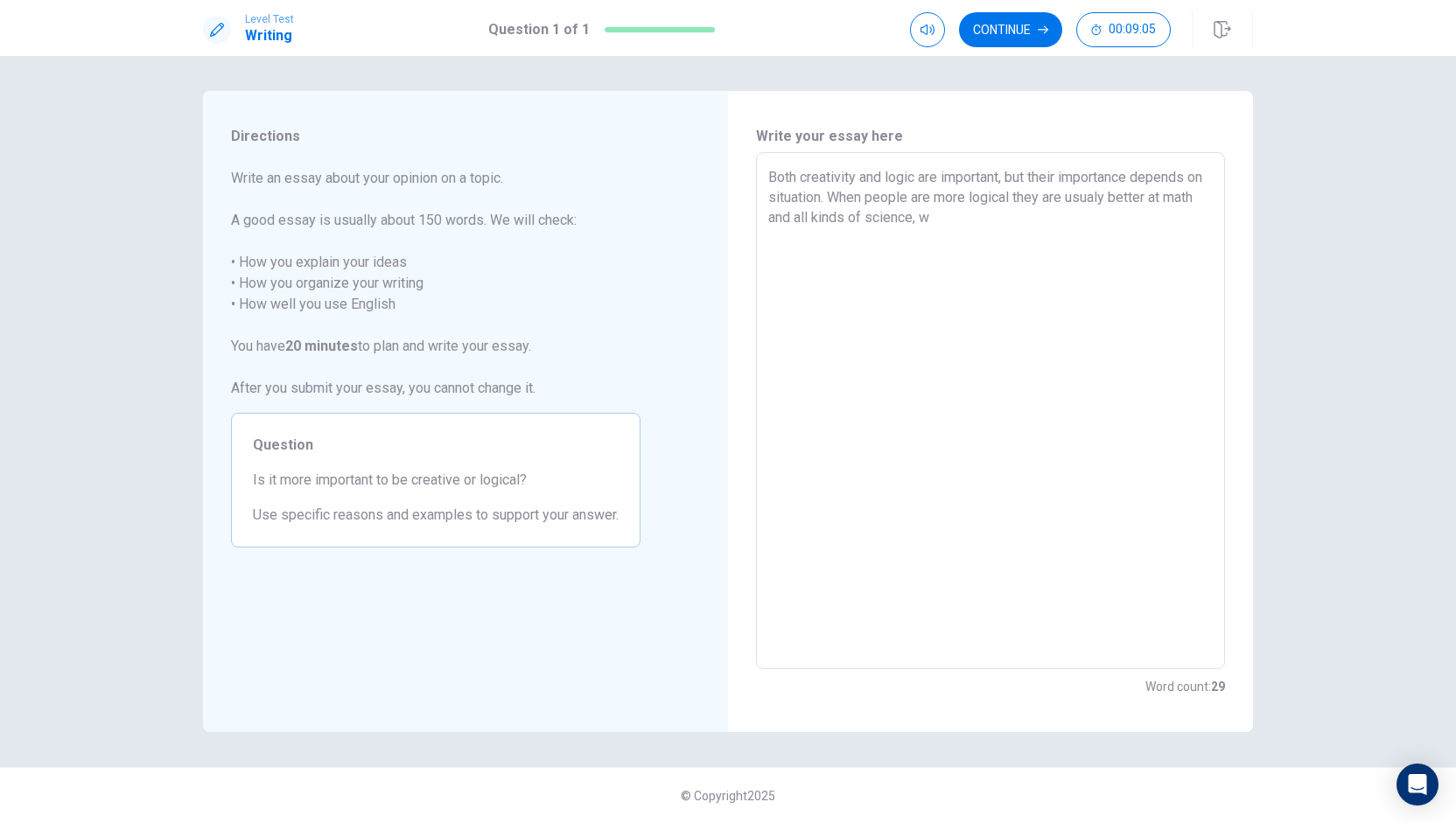
type textarea "Both creativity and logic are important, but their importance depends on situat…"
type textarea "x"
type textarea "Both creativity and logic are important, but their importance depends on situat…"
type textarea "x"
type textarea "Both creativity and logic are important, but their importance depends on situat…"
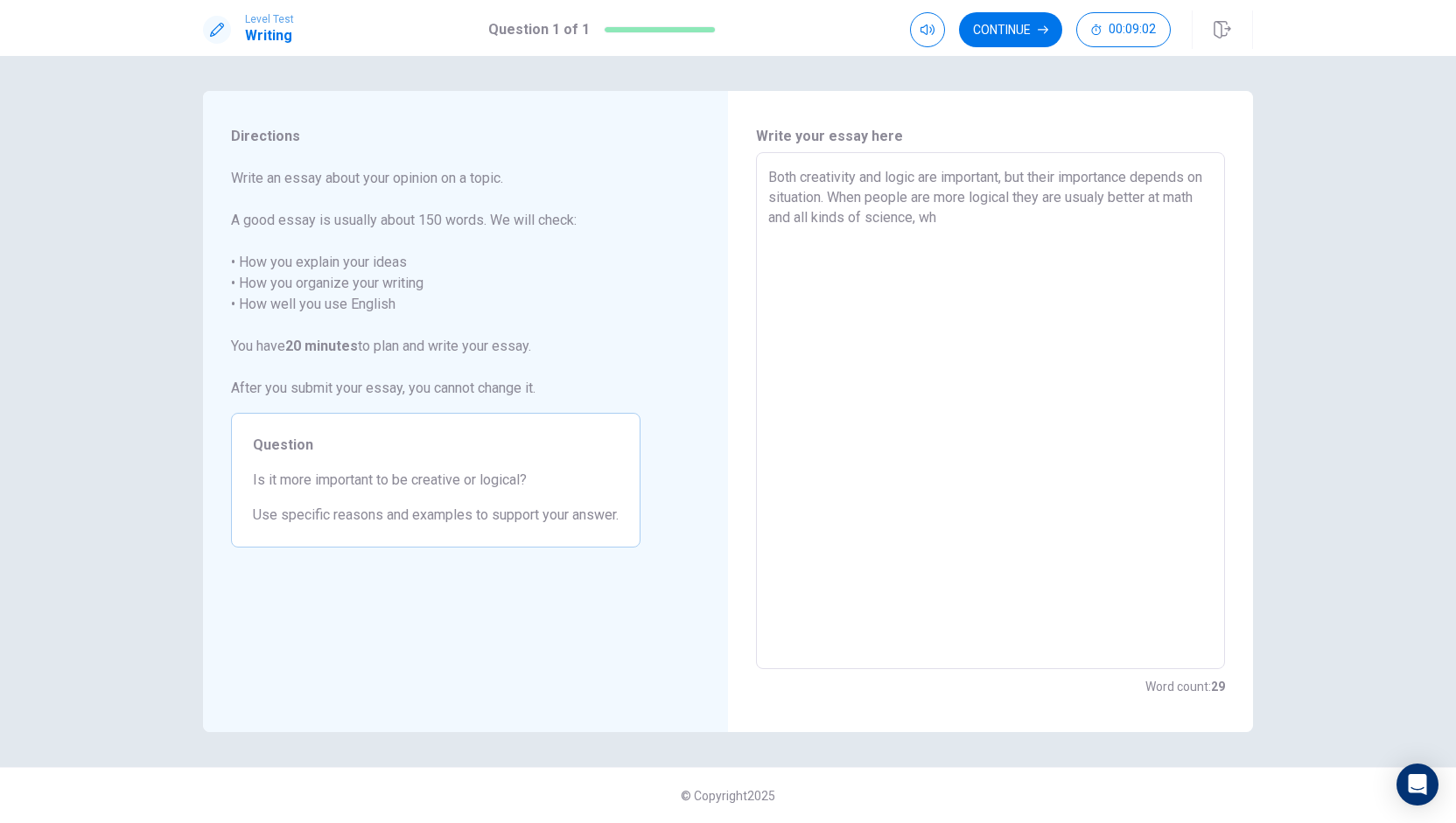
type textarea "x"
type textarea "Both creativity and logic are important, but their importance depends on situat…"
type textarea "x"
type textarea "Both creativity and logic are important, but their importance depends on situat…"
type textarea "x"
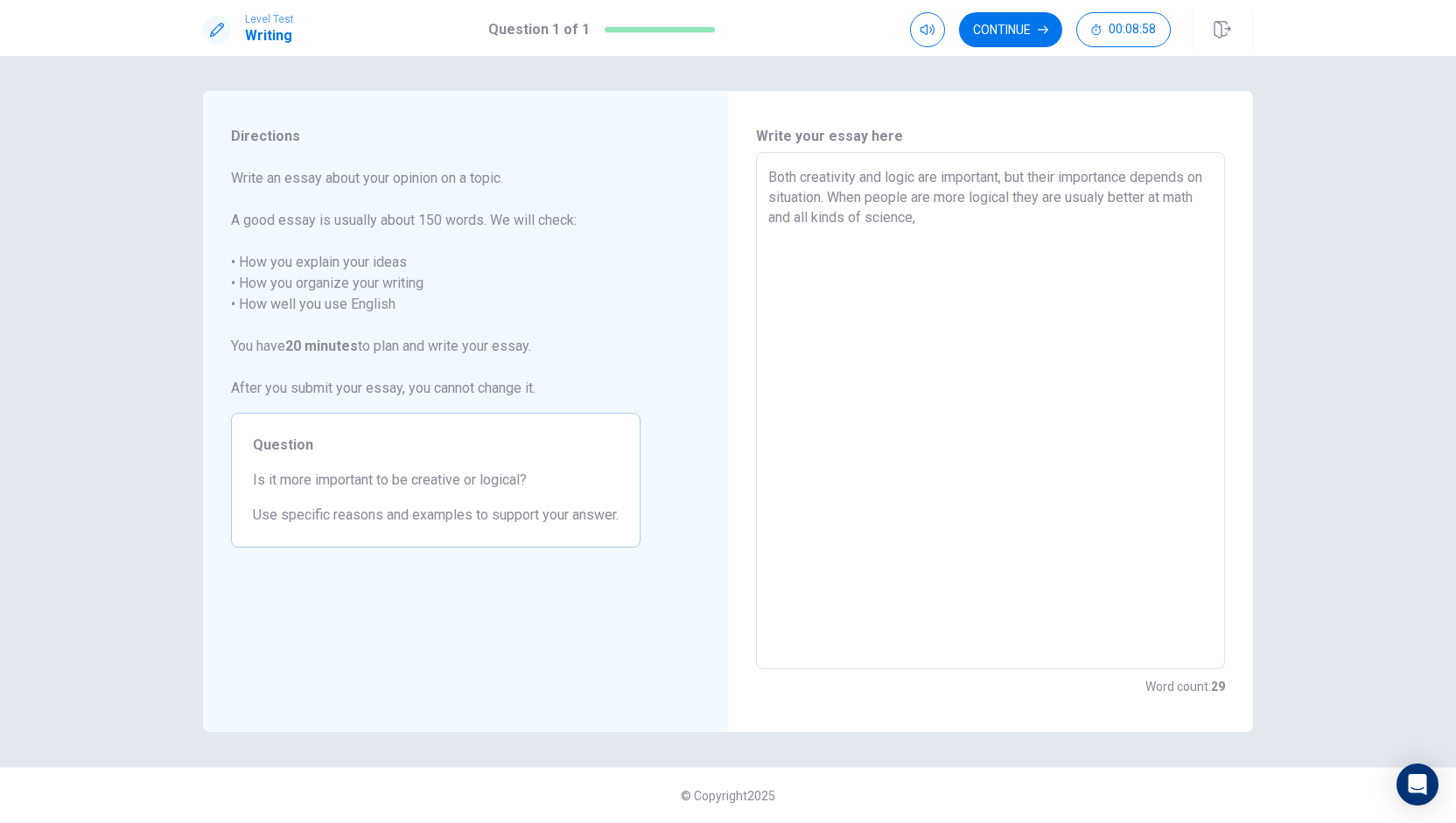
type textarea "Both creativity and logic are important, but their importance depends on situat…"
type textarea "x"
type textarea "Both creativity and logic are important, but their importance depends on situat…"
type textarea "x"
type textarea "Both creativity and logic are important, but their importance depends on situat…"
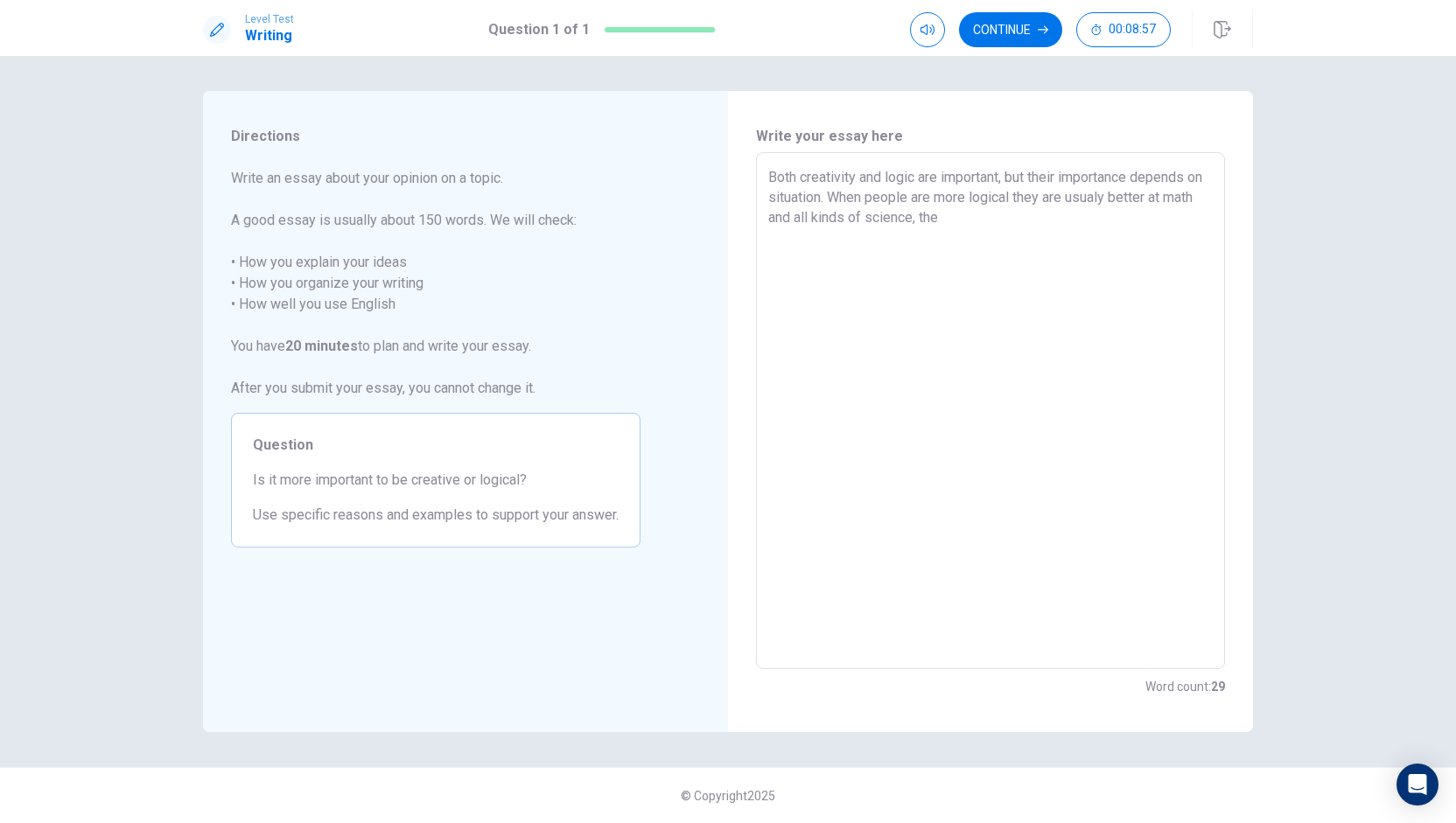
type textarea "x"
type textarea "Both creativity and logic are important, but their importance depends on situat…"
type textarea "x"
type textarea "Both creativity and logic are important, but their importance depends on situat…"
click at [849, 199] on textarea "Both creativity and logic are important, but their importance depends on situat…" at bounding box center [990, 411] width 445 height 488
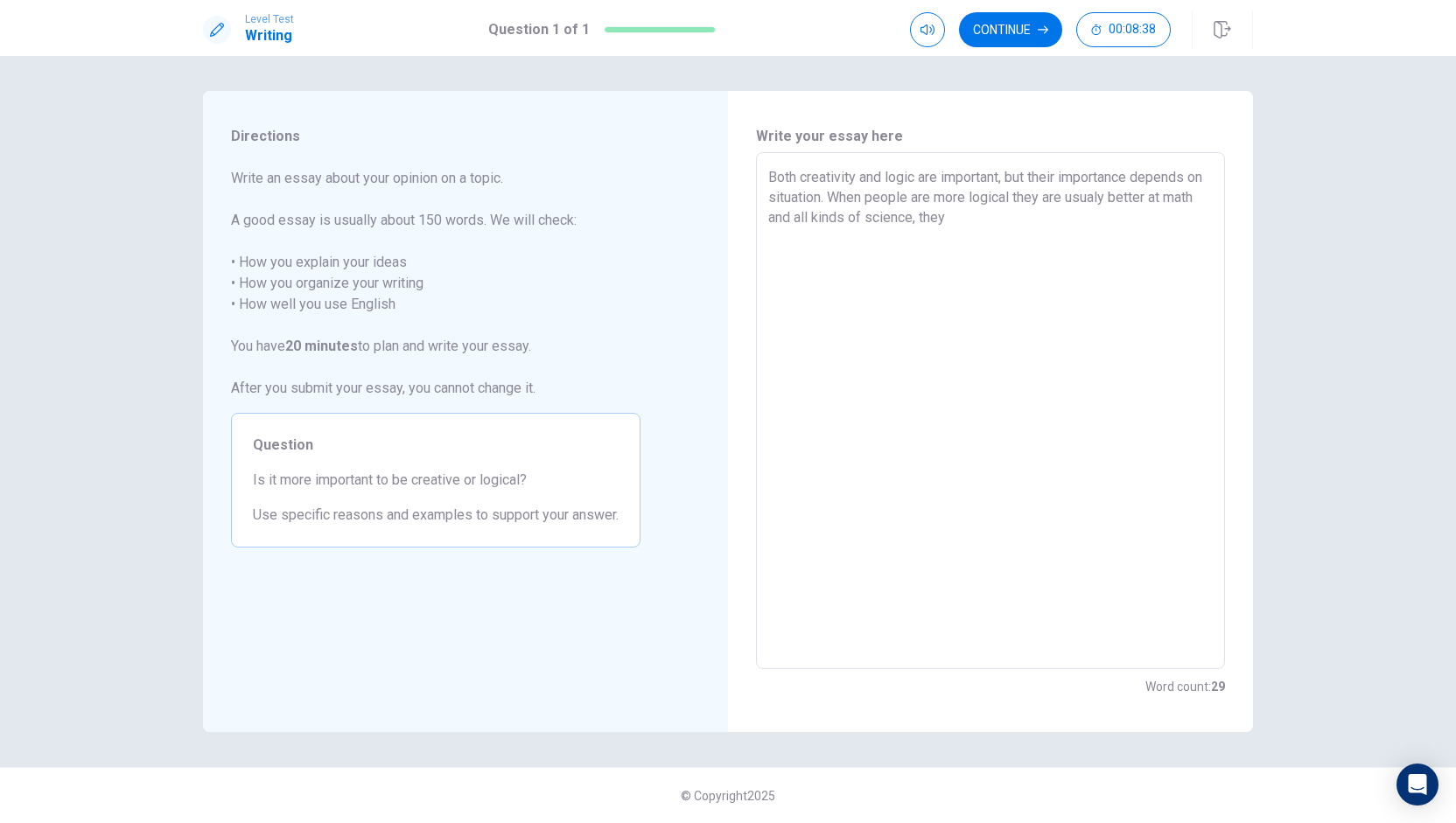
click at [845, 202] on textarea "Both creativity and logic are important, but their importance depends on situat…" at bounding box center [990, 411] width 445 height 488
type textarea "x"
type textarea "Both creativity and logic are important, but their importance depends on situat…"
type textarea "x"
type textarea "Both creativity and logic are important, but their importance depends on situat…"
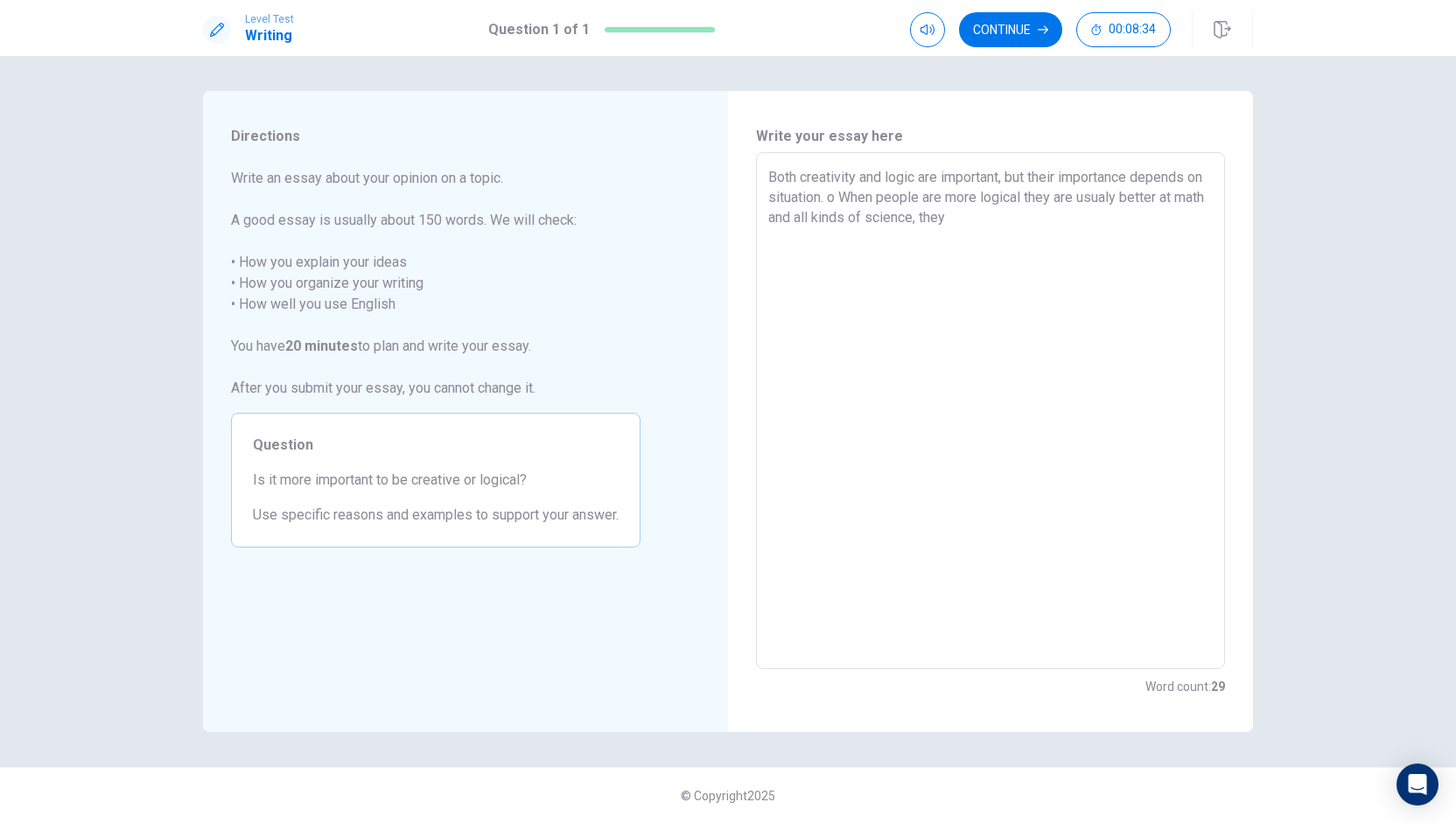
type textarea "x"
type textarea "Both creativity and logic are important, but their importance depends on situat…"
type textarea "x"
type textarea "Both creativity and logic are important, but their importance depends on situat…"
type textarea "x"
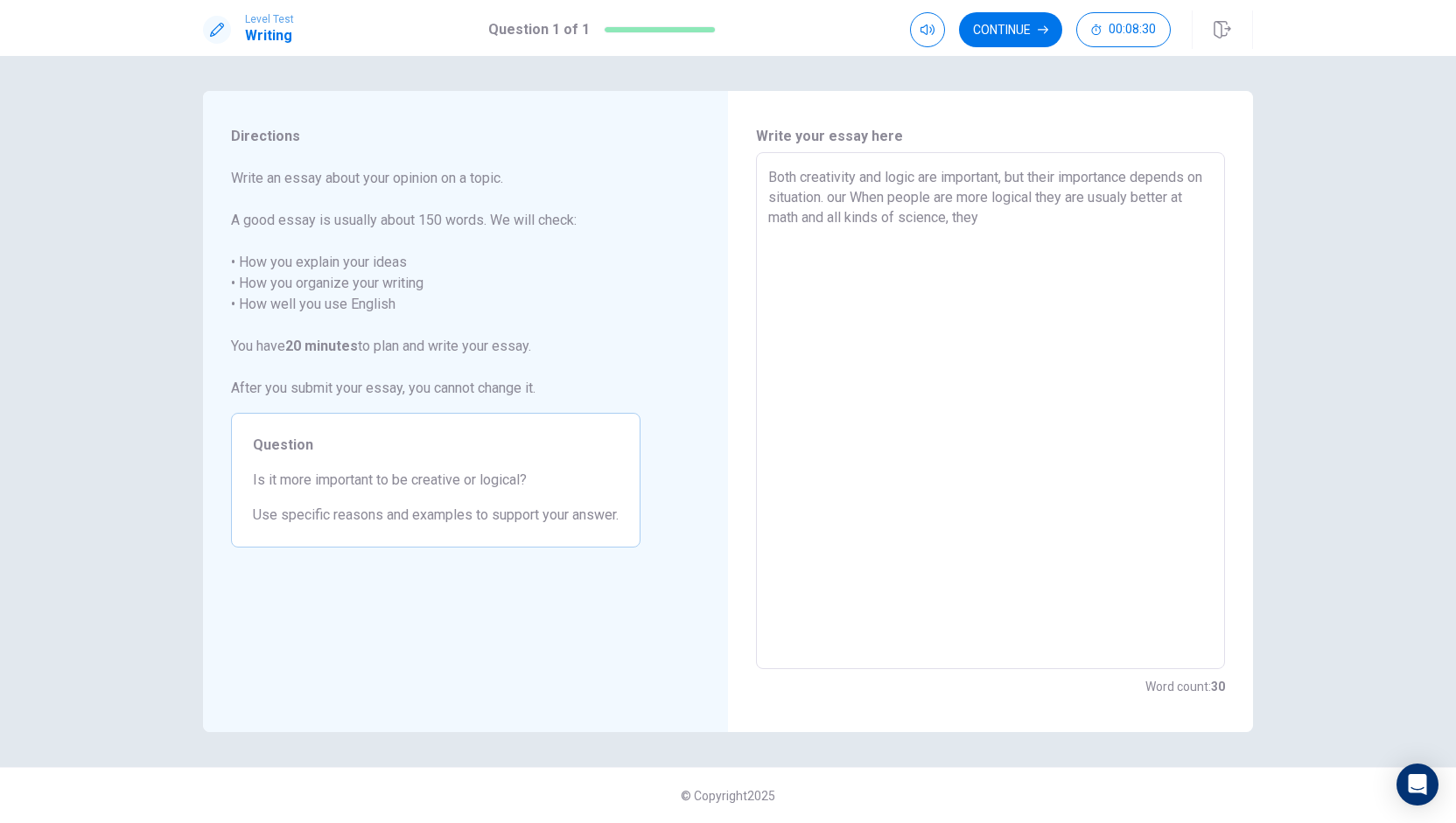
click at [856, 201] on textarea "Both creativity and logic are important, but their importance depends on situat…" at bounding box center [990, 411] width 445 height 488
type textarea "Both creativity and logic are important, but their importance depends on situat…"
type textarea "x"
type textarea "Both creativity and logic are important, but their importance depends on situat…"
click at [874, 205] on textarea "Both creativity and logic are important, but their importance depends on situat…" at bounding box center [990, 411] width 445 height 488
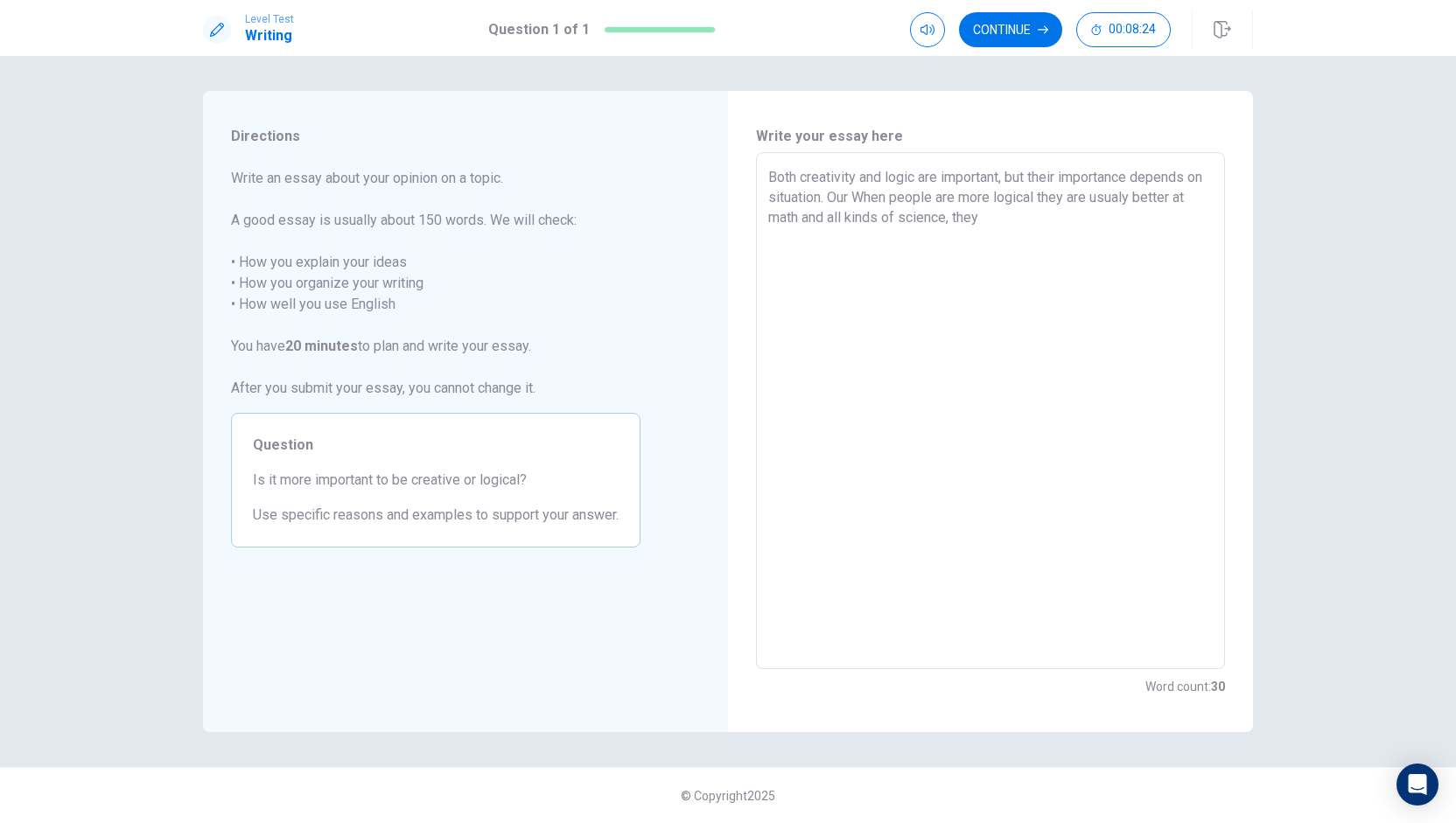
type textarea "x"
type textarea "Both creativity and logic are important, but their importance depends on situat…"
type textarea "x"
type textarea "Both creativity and logic are important, but their importance depends on situat…"
type textarea "x"
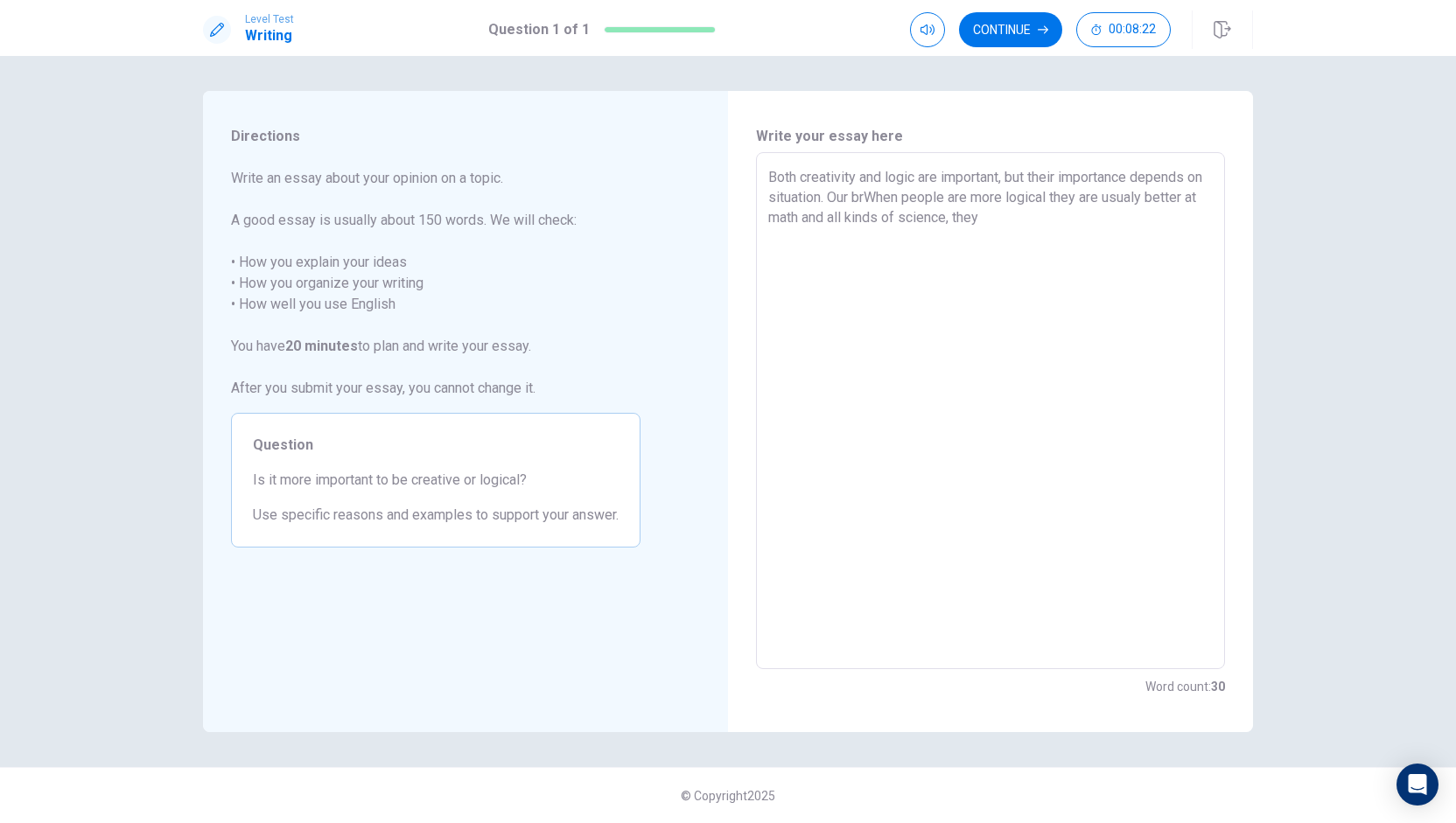
type textarea "Both creativity and logic are important, but their importance depends on situat…"
type textarea "x"
type textarea "Both creativity and logic are important, but their importance depends on situat…"
type textarea "x"
type textarea "Both creativity and logic are important, but their importance depends on situat…"
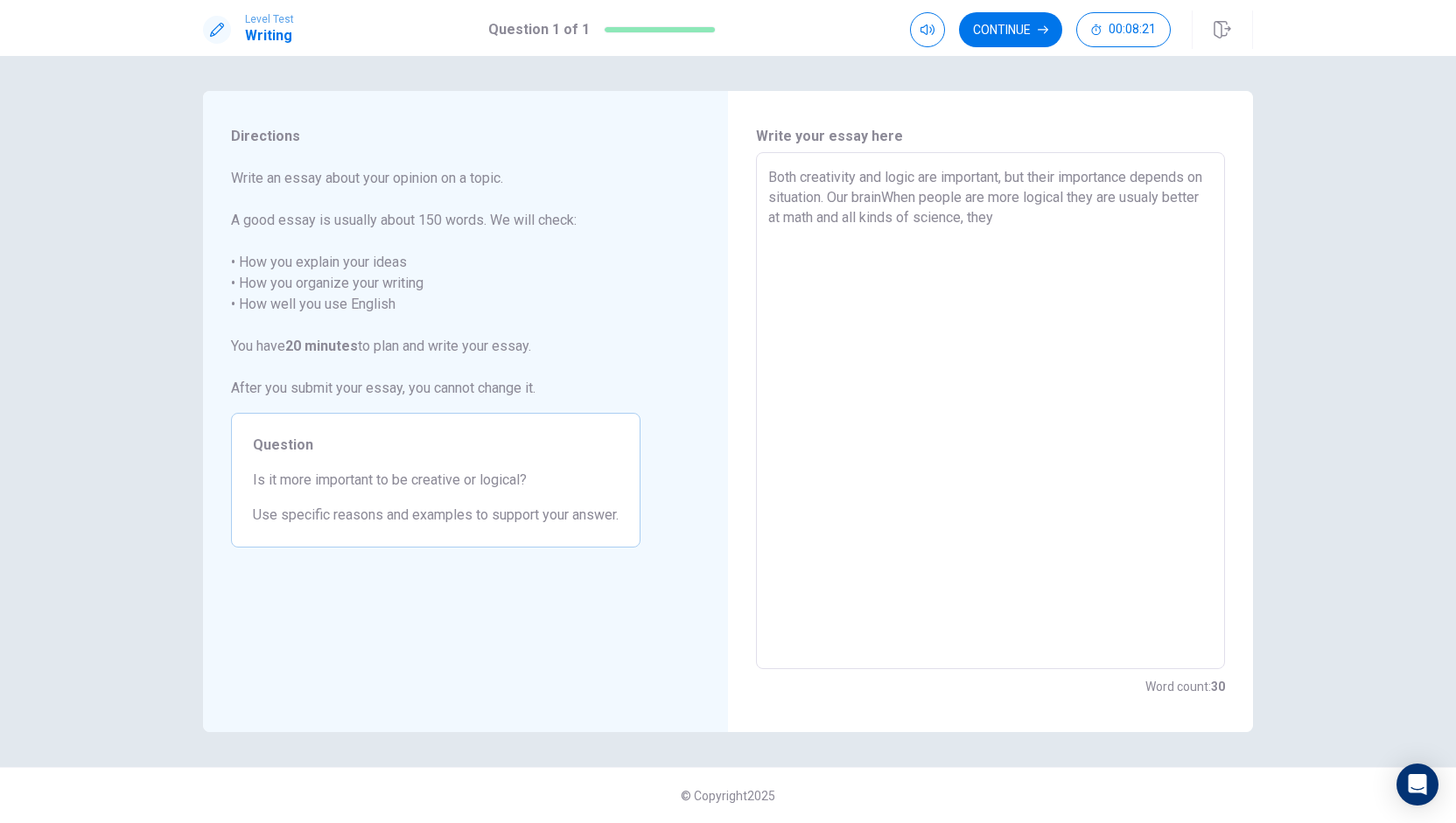
type textarea "x"
type textarea "Both creativity and logic are important, but their importance depends on situat…"
type textarea "x"
type textarea "Both creativity and logic are important, but their importance depends on situat…"
type textarea "x"
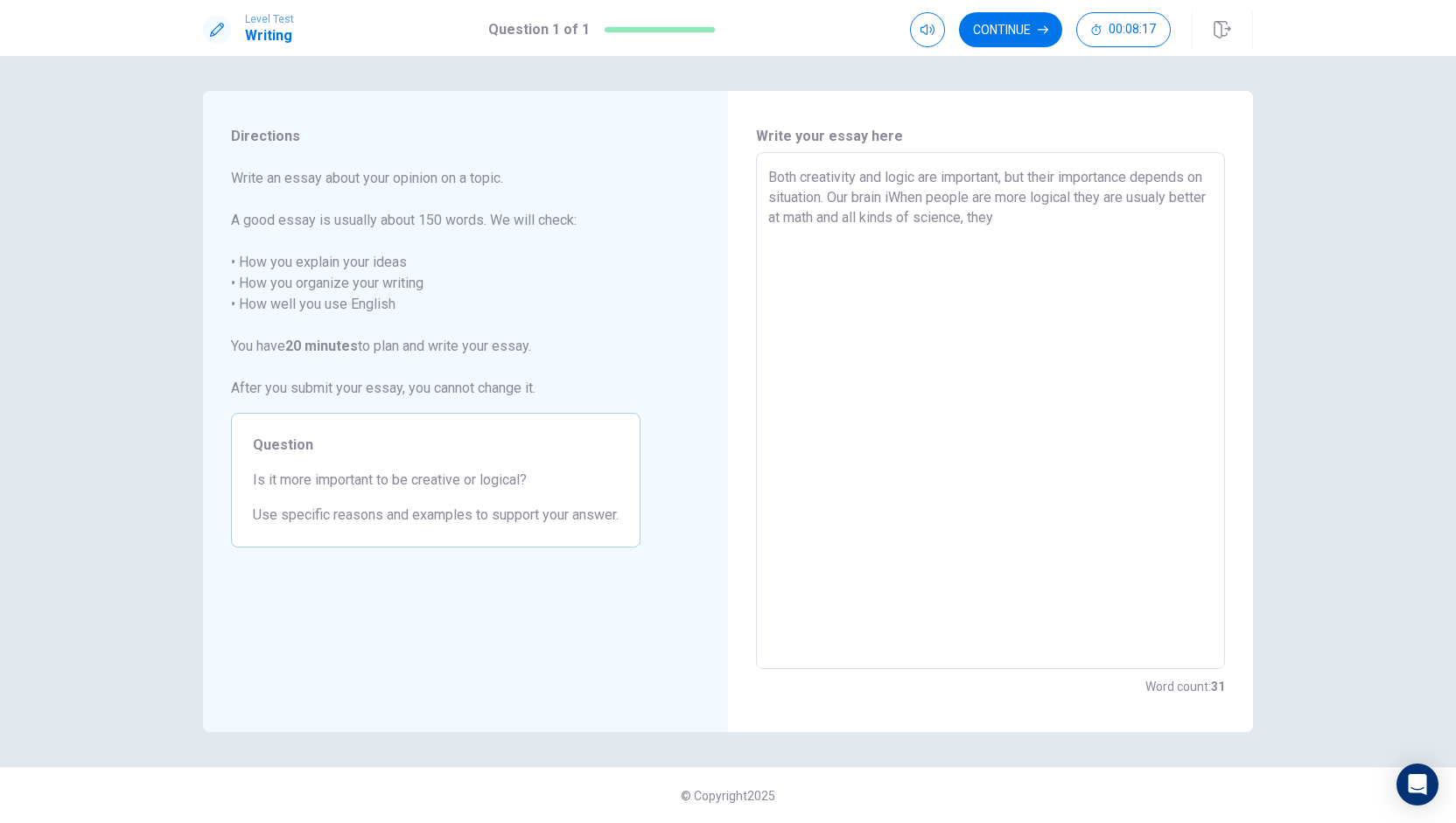
type textarea "Both creativity and logic are important, but their importance depends on situat…"
type textarea "x"
type textarea "Both creativity and logic are important, but their importance depends on situat…"
type textarea "x"
type textarea "Both creativity and logic are important, but their importance depends on situat…"
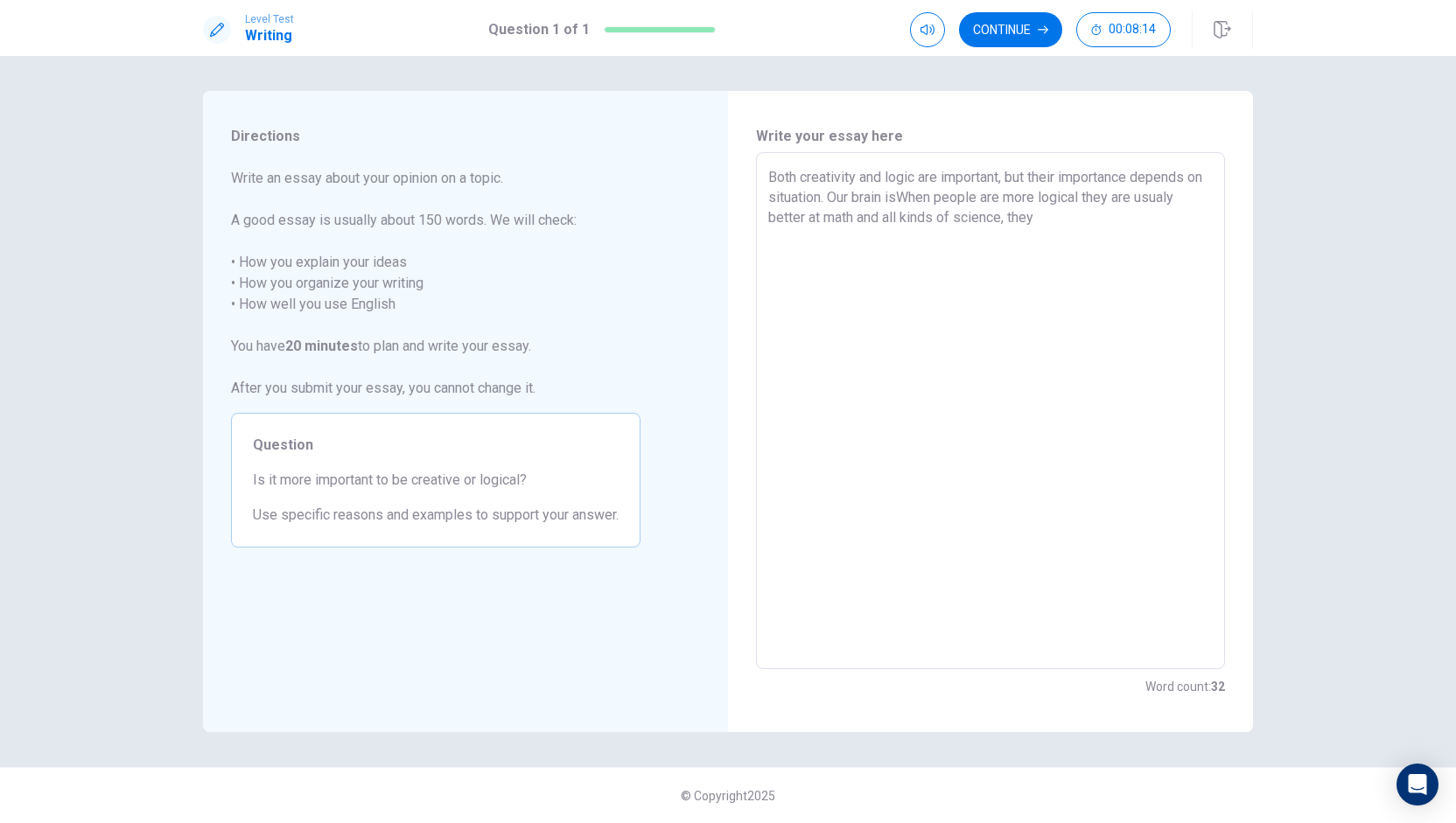
type textarea "x"
type textarea "Both creativity and logic are important, but their importance depends on situat…"
type textarea "x"
type textarea "Both creativity and logic are important, but their importance depends on situat…"
type textarea "x"
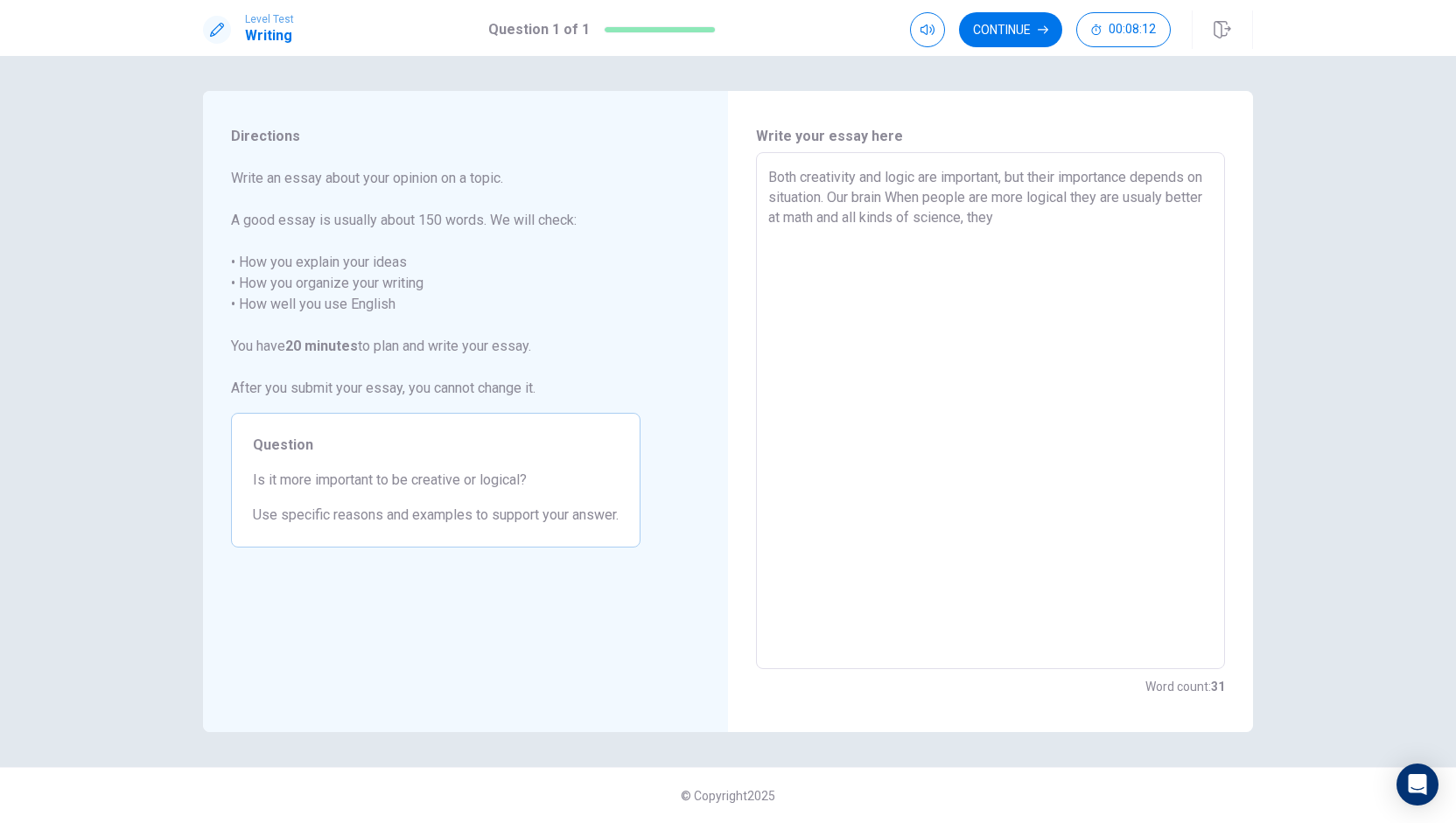
type textarea "Both creativity and logic are important, but their importance depends on situat…"
type textarea "x"
type textarea "Both creativity and logic are important, but their importance depends on situat…"
type textarea "x"
type textarea "Both creativity and logic are important, but their importance depends on situat…"
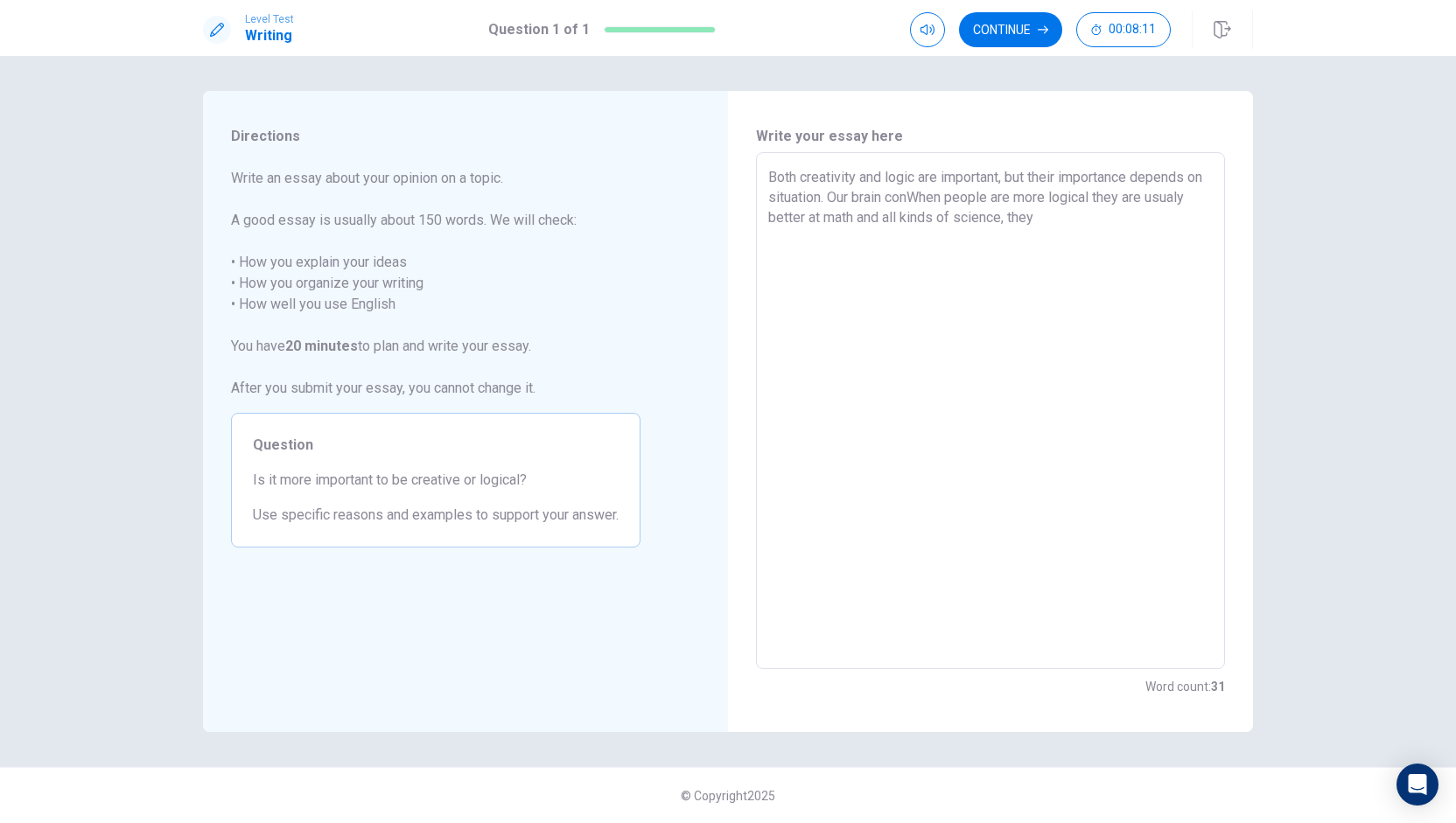
type textarea "x"
type textarea "Both creativity and logic are important, but their importance depends on situat…"
click at [1023, 209] on textarea "Both creativity and logic are important, but their importance depends on situat…" at bounding box center [990, 411] width 445 height 488
click at [1024, 197] on textarea "Both creativity and logic are important, but their importance depends on situat…" at bounding box center [990, 411] width 445 height 488
click at [1054, 198] on textarea "Both creativity and logic are important, but their importance depends on situat…" at bounding box center [990, 411] width 445 height 488
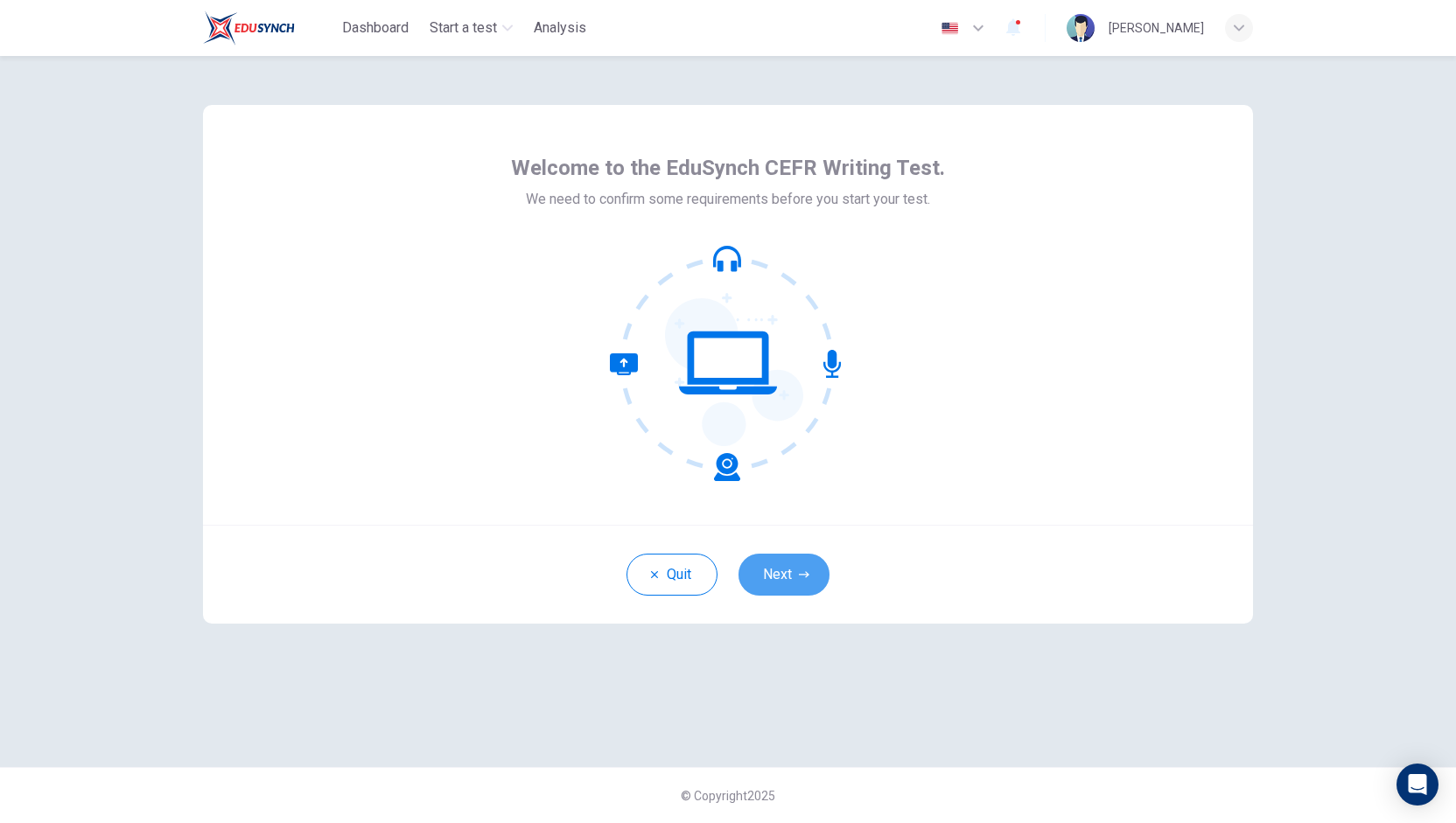
click at [772, 575] on button "Next" at bounding box center [784, 575] width 91 height 42
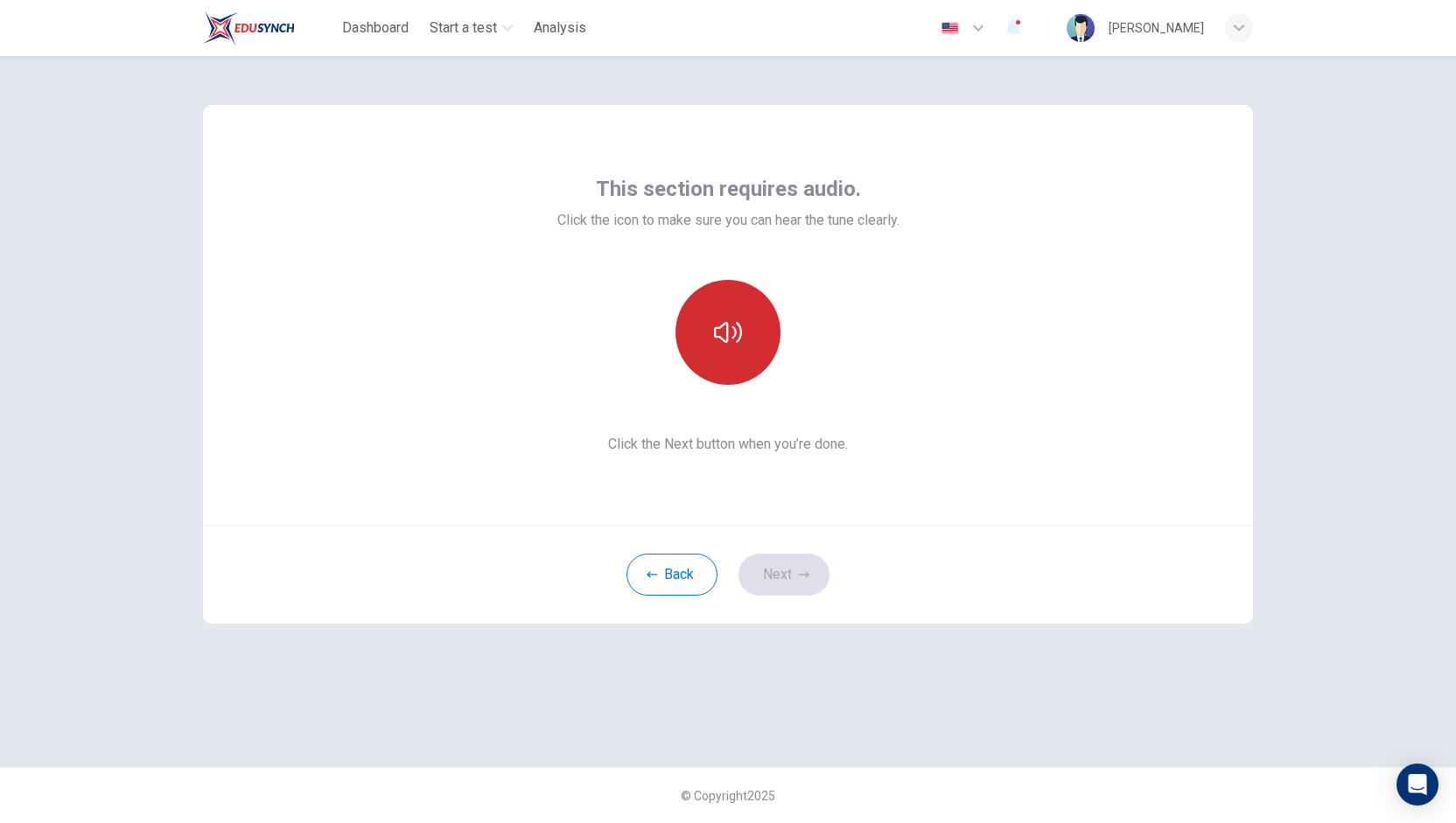
click at [756, 340] on button "button" at bounding box center [728, 332] width 105 height 105
click at [781, 550] on div "Back Next" at bounding box center [728, 575] width 1050 height 99
click at [779, 564] on button "Next" at bounding box center [784, 575] width 91 height 42
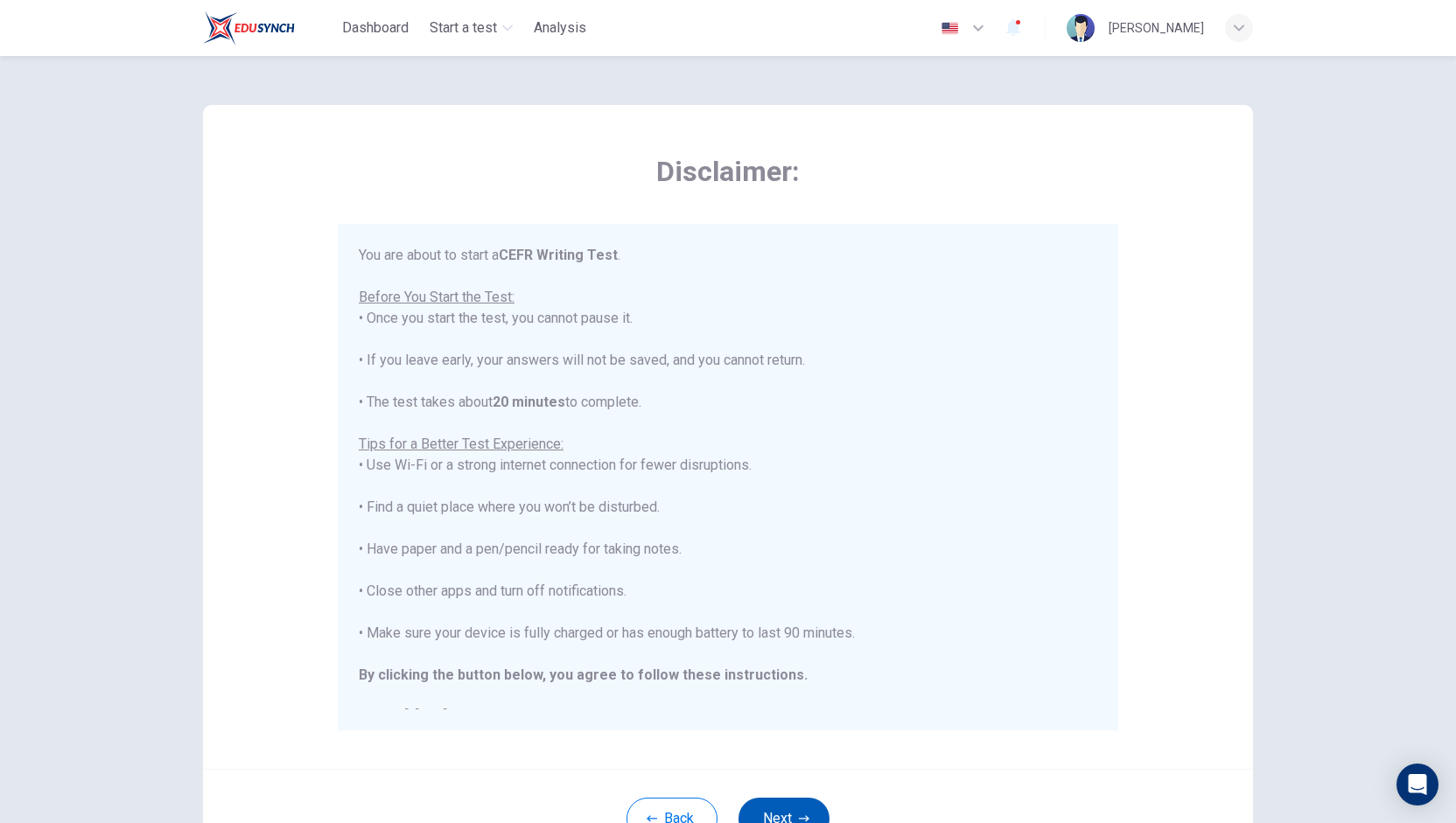
click at [799, 814] on icon "button" at bounding box center [803, 818] width 10 height 10
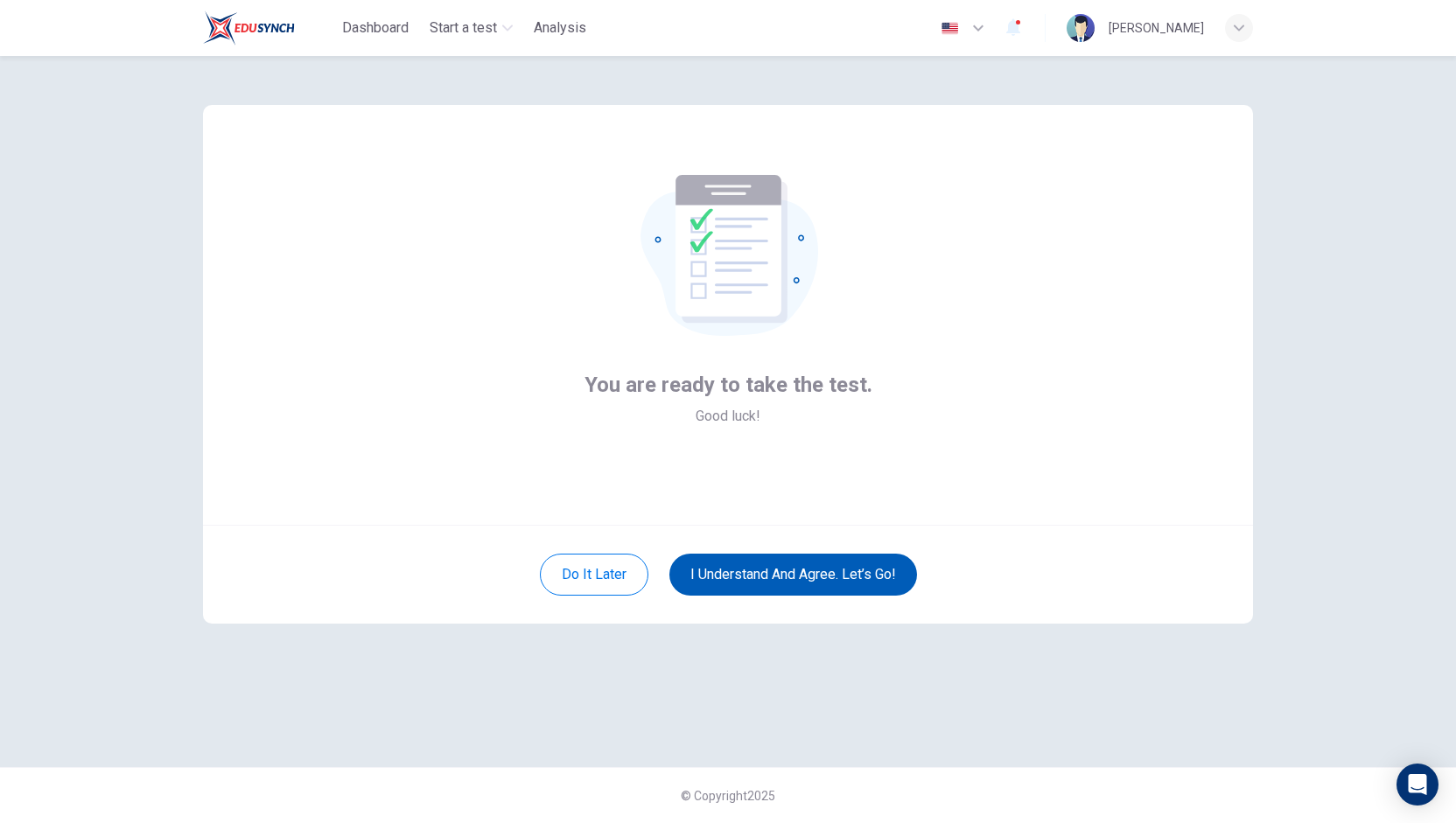
click at [760, 573] on button "I understand and agree. Let’s go!" at bounding box center [793, 575] width 248 height 42
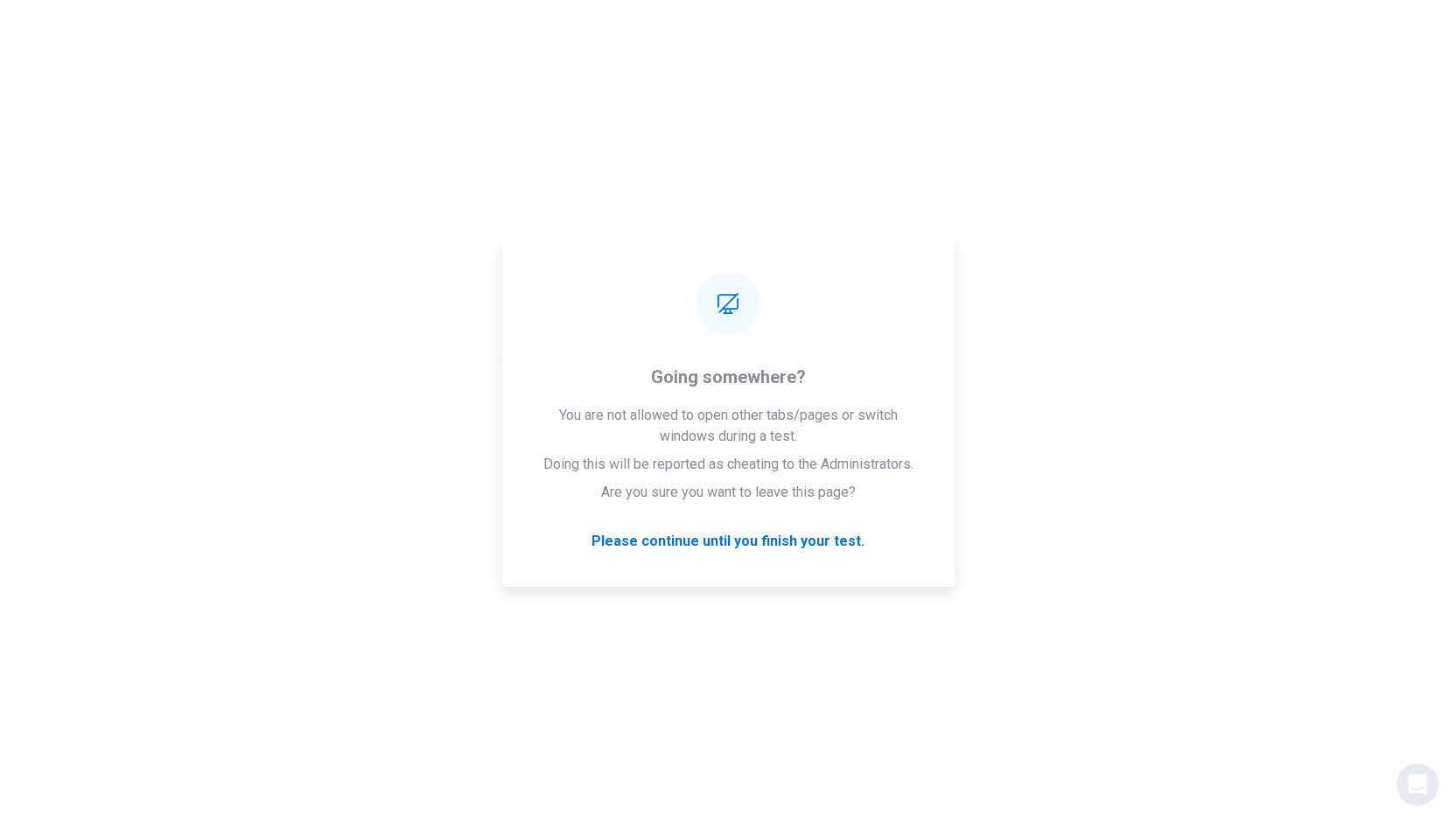
click at [1098, 456] on div "Please wait... 100%" at bounding box center [728, 412] width 1456 height 823
click at [1079, 397] on div "Please wait... 100%" at bounding box center [728, 412] width 1456 height 823
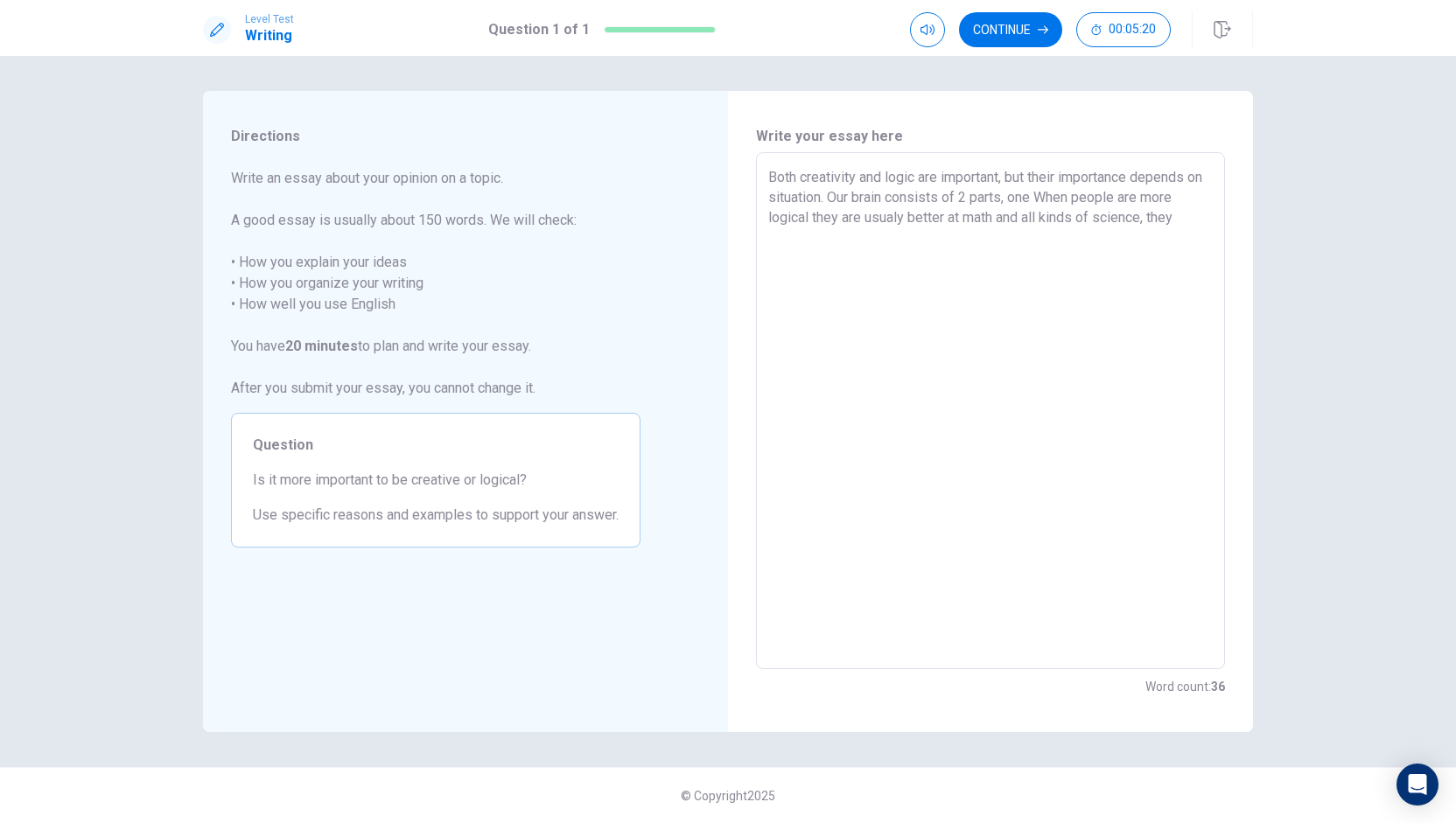
click at [1069, 303] on textarea "Both creativity and logic are important, but their importance depends on situat…" at bounding box center [990, 411] width 445 height 488
click at [1189, 220] on textarea "Both creativity and logic are important, but their importance depends on situat…" at bounding box center [990, 411] width 445 height 488
click at [1054, 198] on textarea "Both creativity and logic are important, but their importance depends on situat…" at bounding box center [990, 411] width 445 height 488
click at [1034, 230] on textarea "Both creativity and logic are important, but their importance depends on situat…" at bounding box center [990, 411] width 445 height 488
click at [880, 239] on textarea "Both creativity and logic are important, but their importance depends on situat…" at bounding box center [990, 411] width 445 height 488
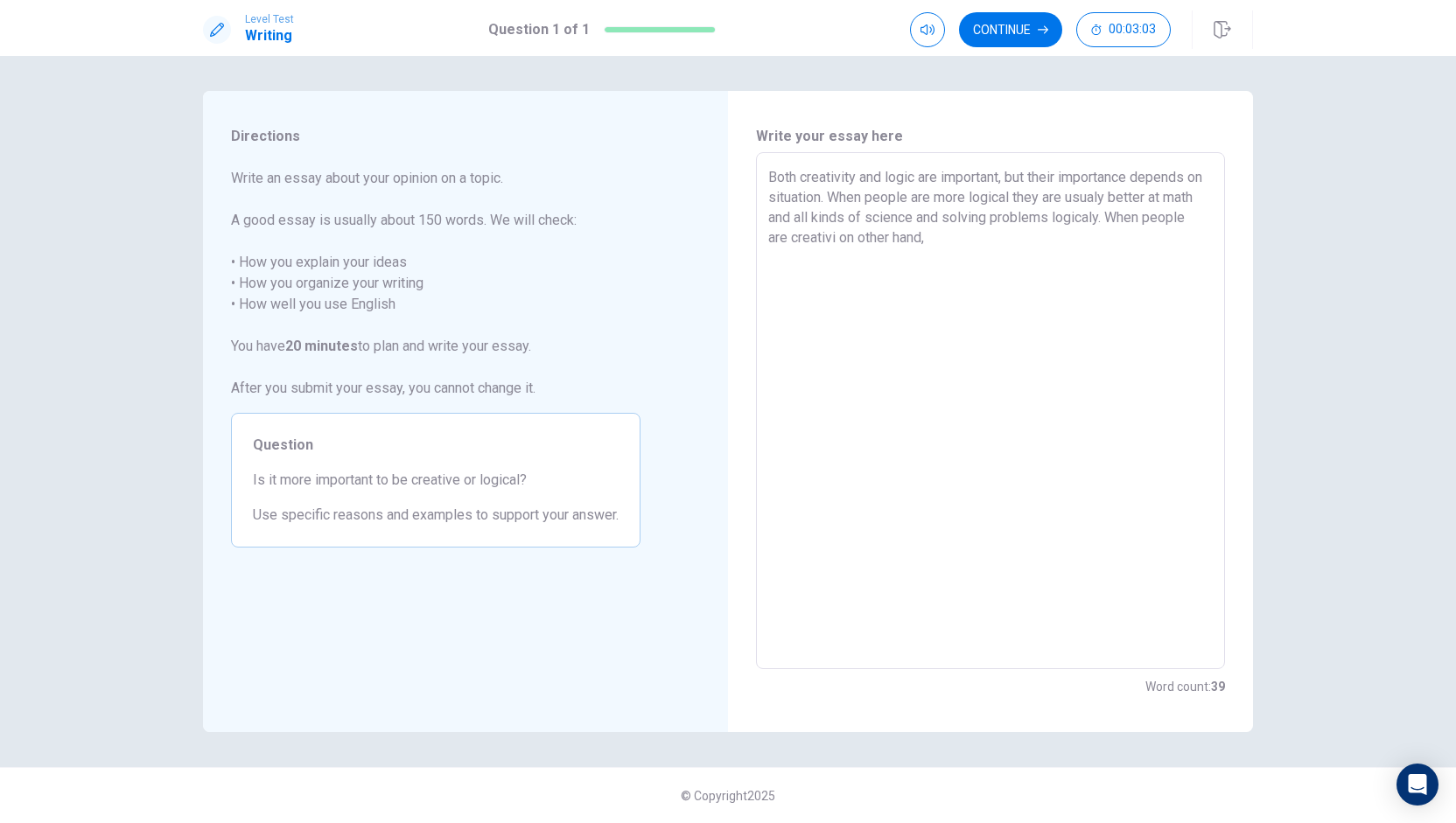
click at [884, 243] on textarea "Both creativity and logic are important, but their importance depends on situat…" at bounding box center [990, 411] width 445 height 488
click at [881, 242] on textarea "Both creativity and logic are important, but their importance depends on situat…" at bounding box center [990, 411] width 445 height 488
click at [1008, 241] on textarea "Both creativity and logic are important, but their importance depends on situat…" at bounding box center [990, 411] width 445 height 488
click at [877, 241] on textarea "Both creativity and logic are important, but their importance depends on situat…" at bounding box center [990, 411] width 445 height 488
click at [992, 241] on textarea "Both creativity and logic are important, but their importance depends on situat…" at bounding box center [990, 411] width 445 height 488
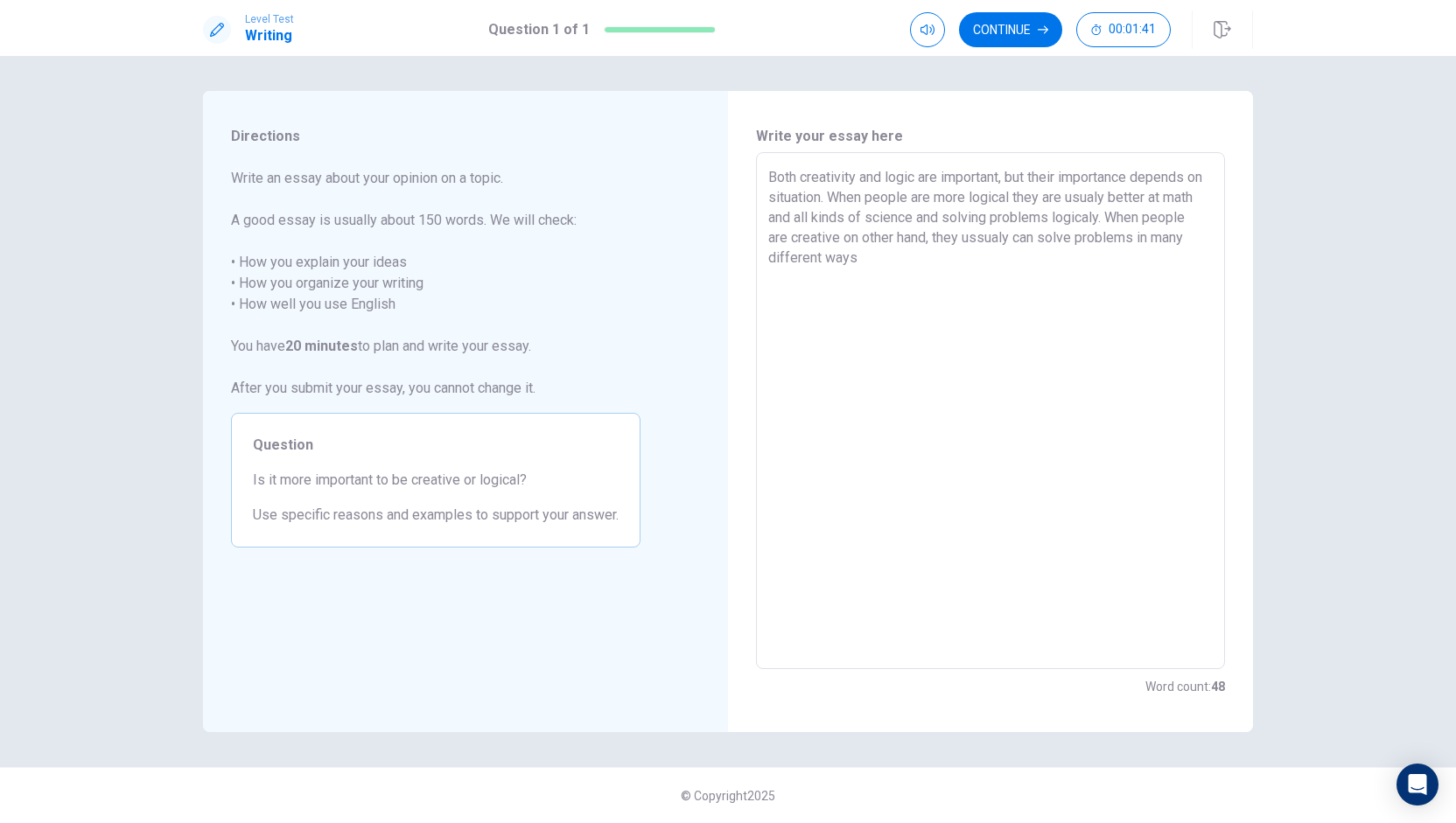
click at [1134, 222] on textarea "Both creativity and logic are important, but their importance depends on situat…" at bounding box center [990, 411] width 445 height 488
click at [1137, 262] on textarea "Both creativity and logic are important, but their importance depends on situat…" at bounding box center [990, 411] width 445 height 488
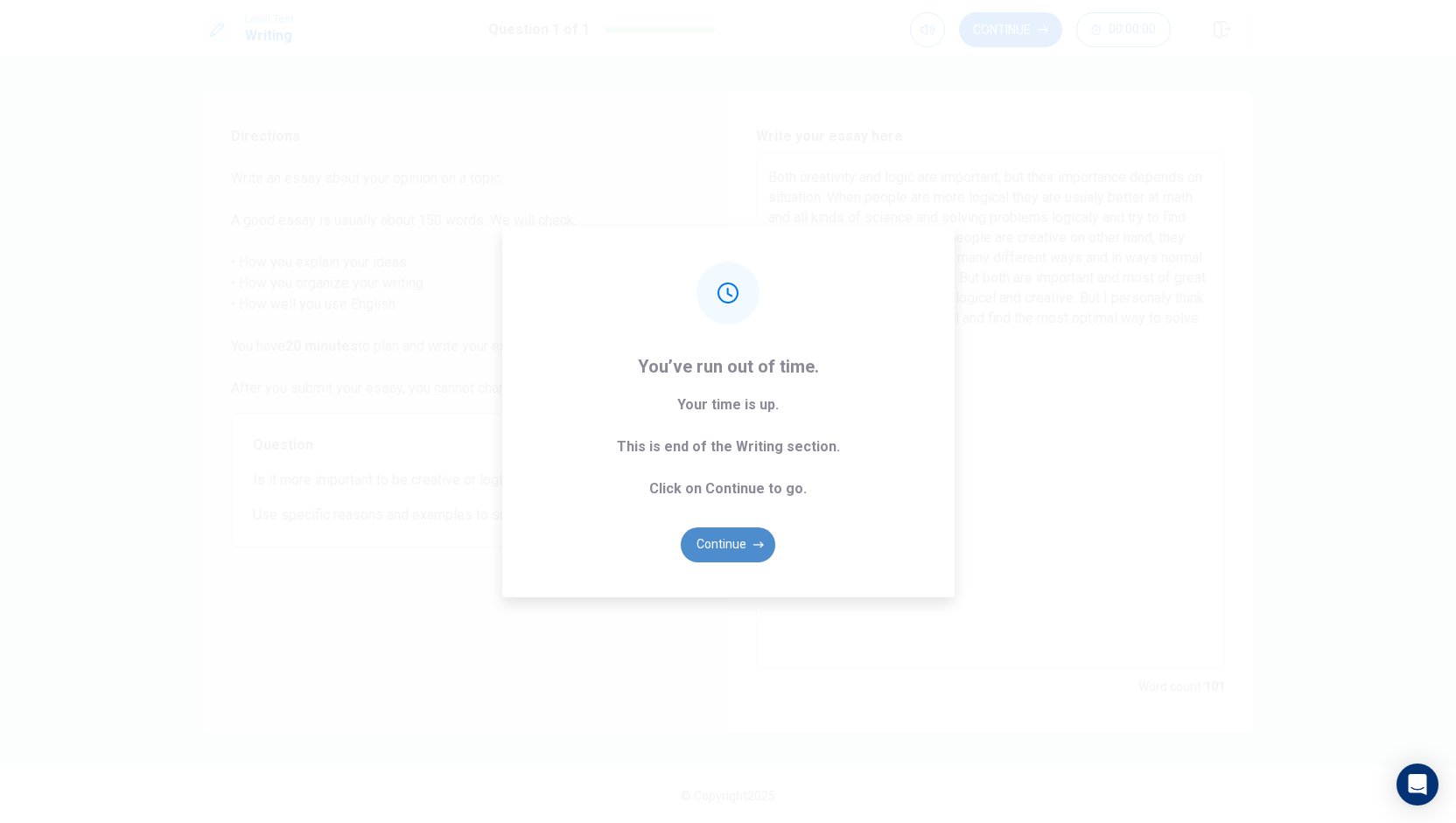
click at [740, 552] on button "Continue" at bounding box center [728, 544] width 95 height 35
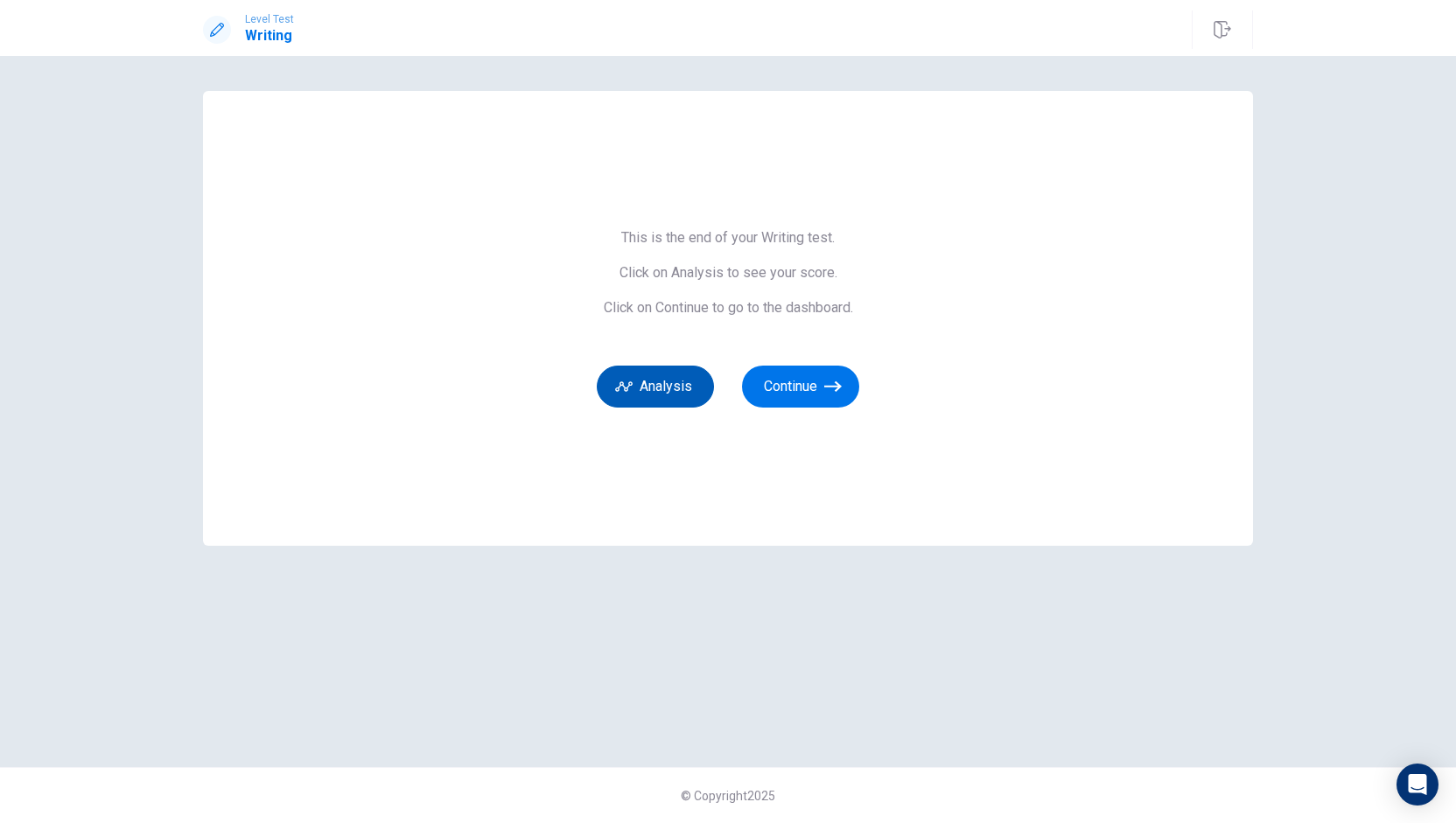
click at [682, 390] on button "Analysis" at bounding box center [655, 387] width 118 height 42
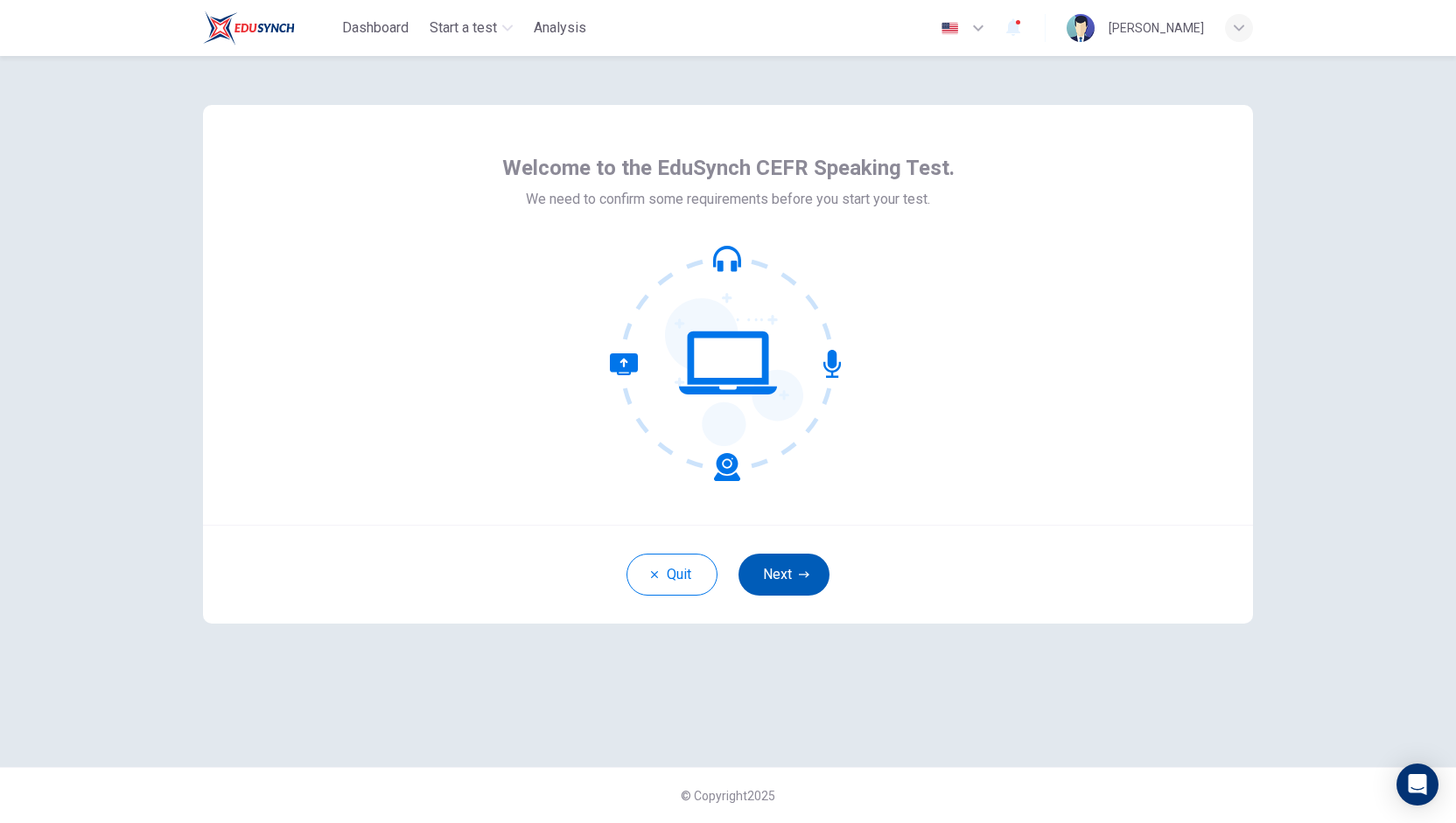
click at [774, 571] on button "Next" at bounding box center [784, 575] width 91 height 42
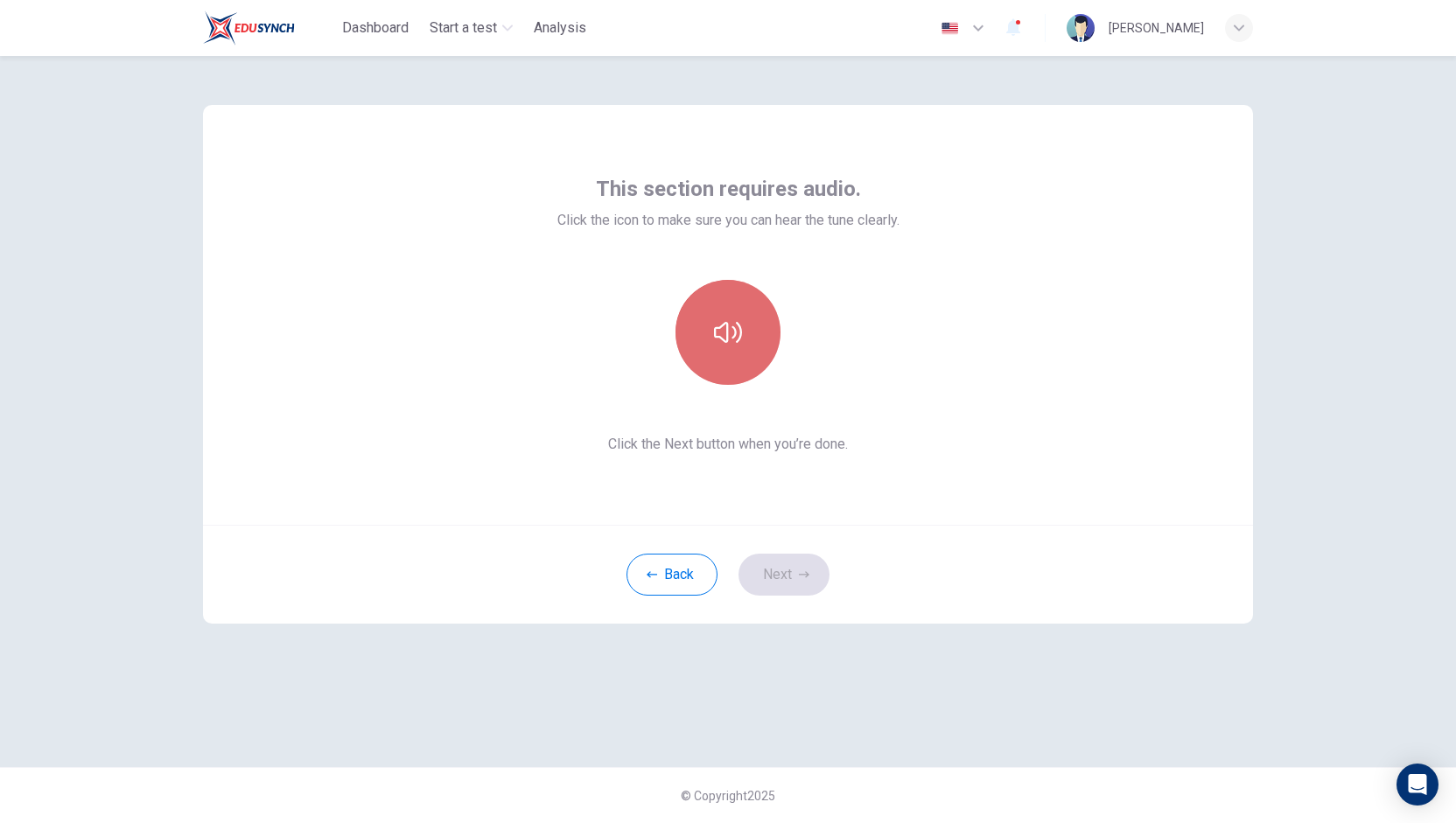
click at [745, 302] on button "button" at bounding box center [728, 332] width 105 height 105
click at [774, 567] on button "Next" at bounding box center [784, 575] width 91 height 42
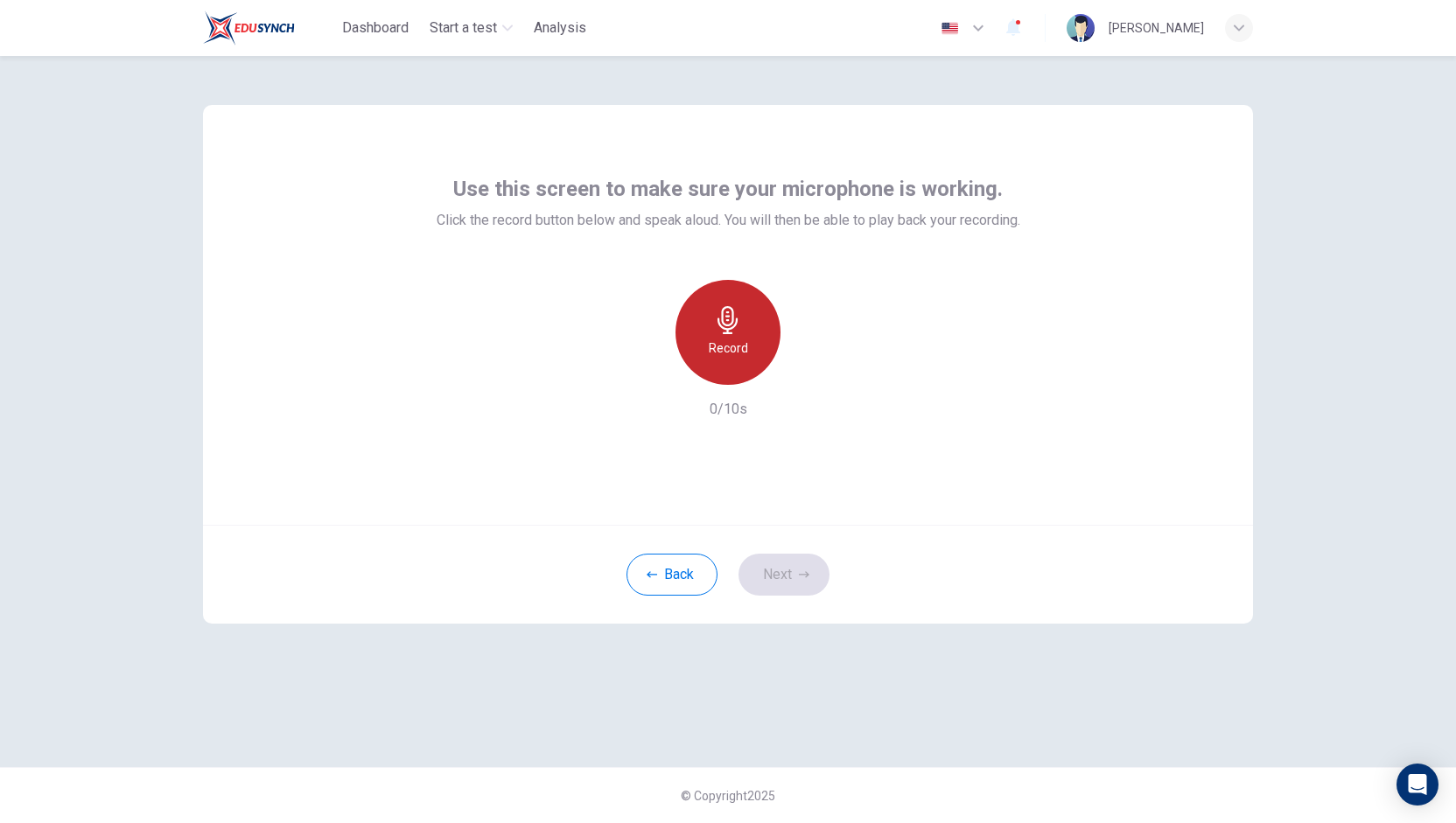
click at [741, 338] on h6 "Record" at bounding box center [728, 348] width 40 height 21
click at [1017, 537] on div "Back Next" at bounding box center [728, 575] width 1050 height 99
click at [734, 295] on div "Stop" at bounding box center [728, 332] width 105 height 105
click at [737, 310] on icon "button" at bounding box center [728, 320] width 28 height 28
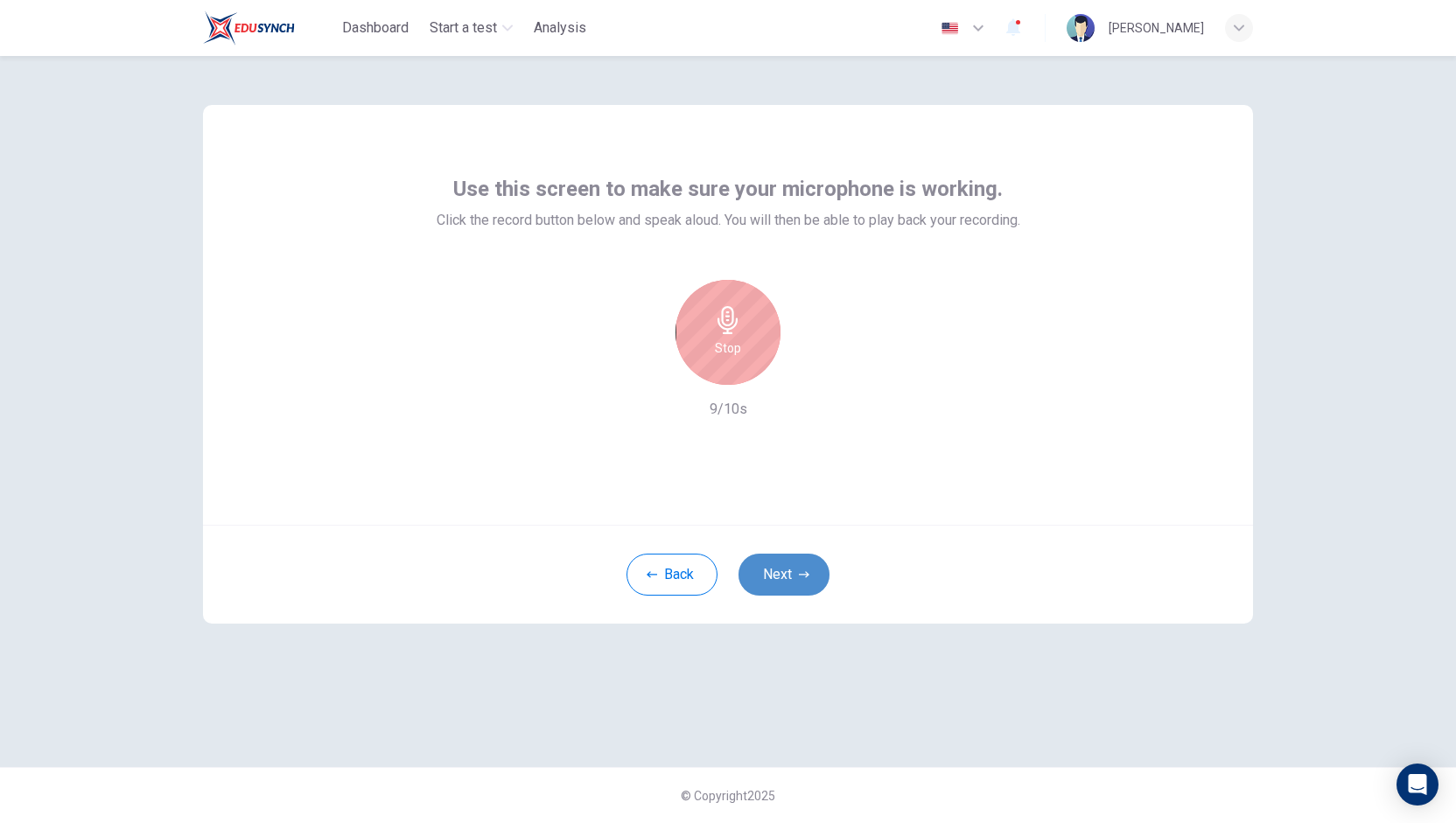
click at [787, 567] on button "Next" at bounding box center [784, 575] width 91 height 42
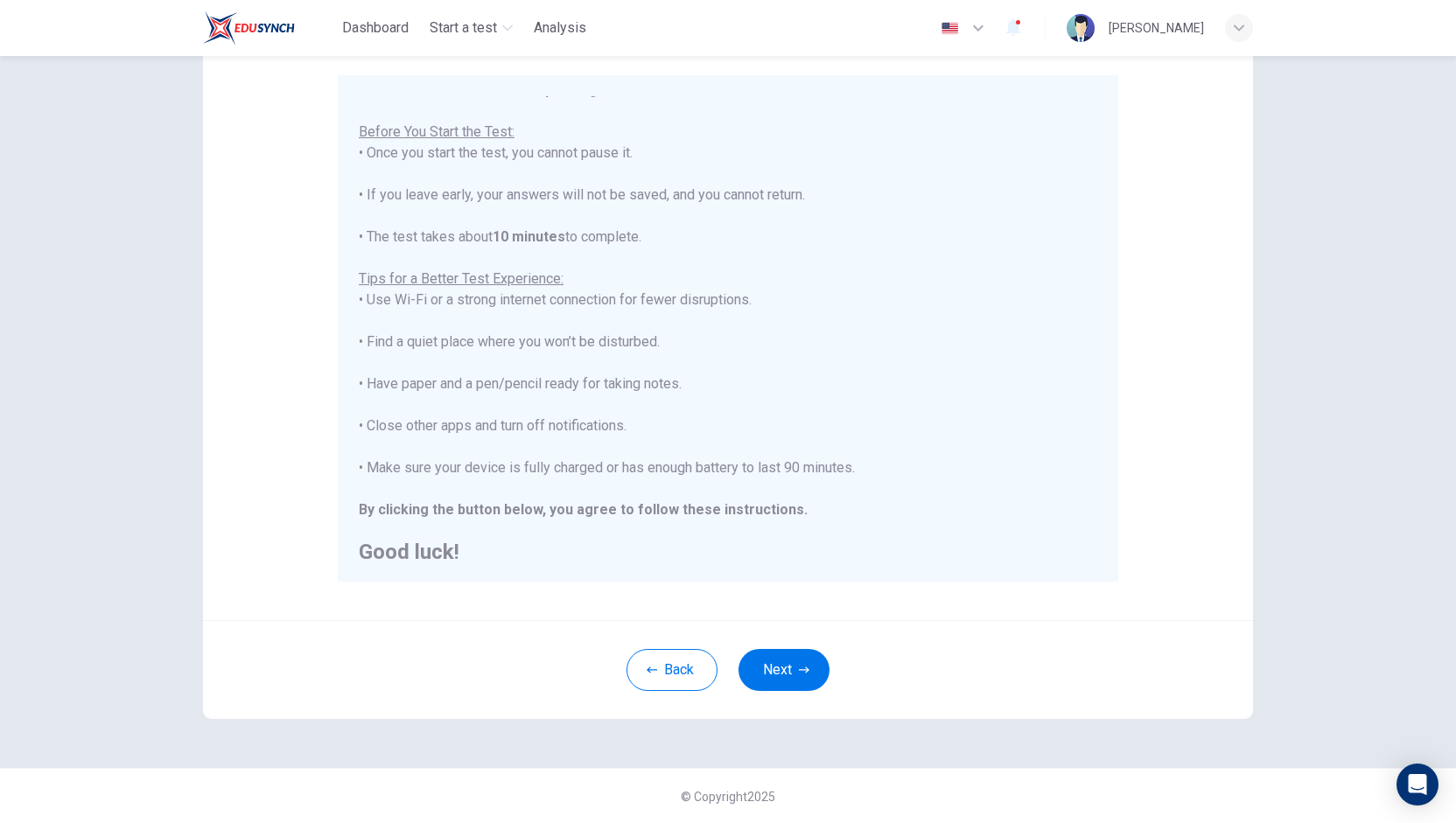
scroll to position [19, 0]
click at [784, 659] on button "Next" at bounding box center [784, 670] width 91 height 42
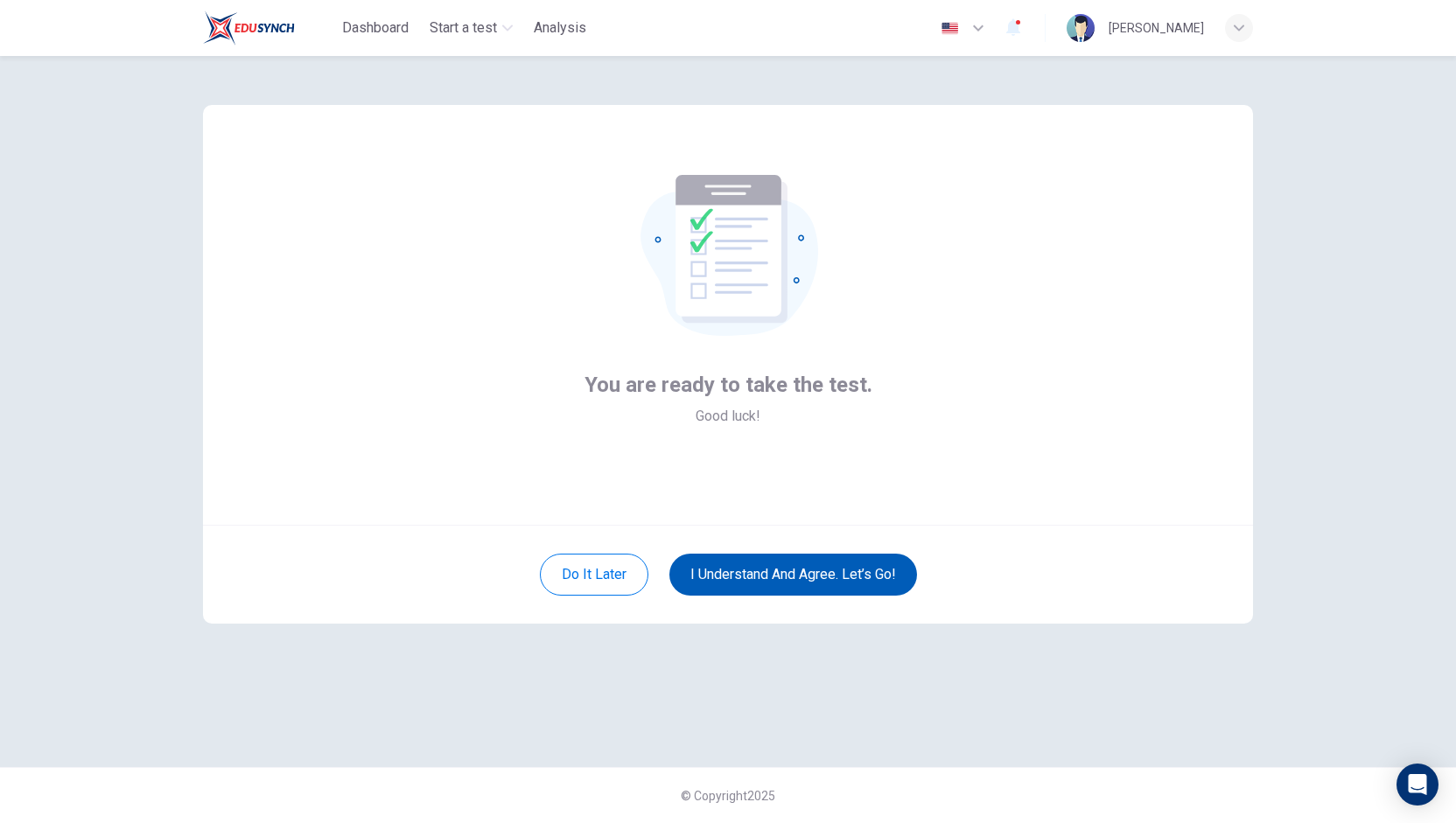
scroll to position [0, 0]
click at [795, 573] on button "I understand and agree. Let’s go!" at bounding box center [793, 575] width 248 height 42
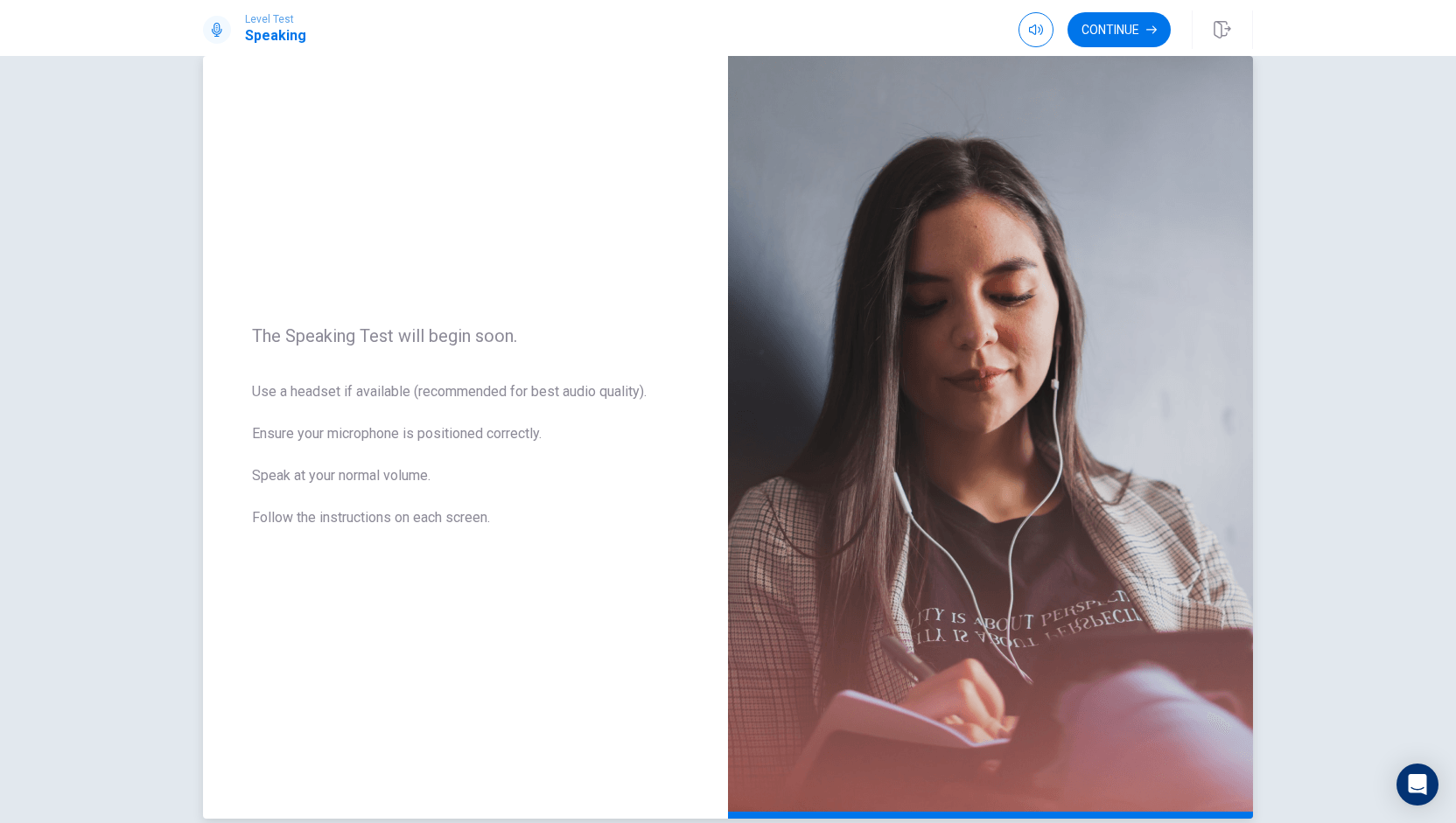
scroll to position [87, 0]
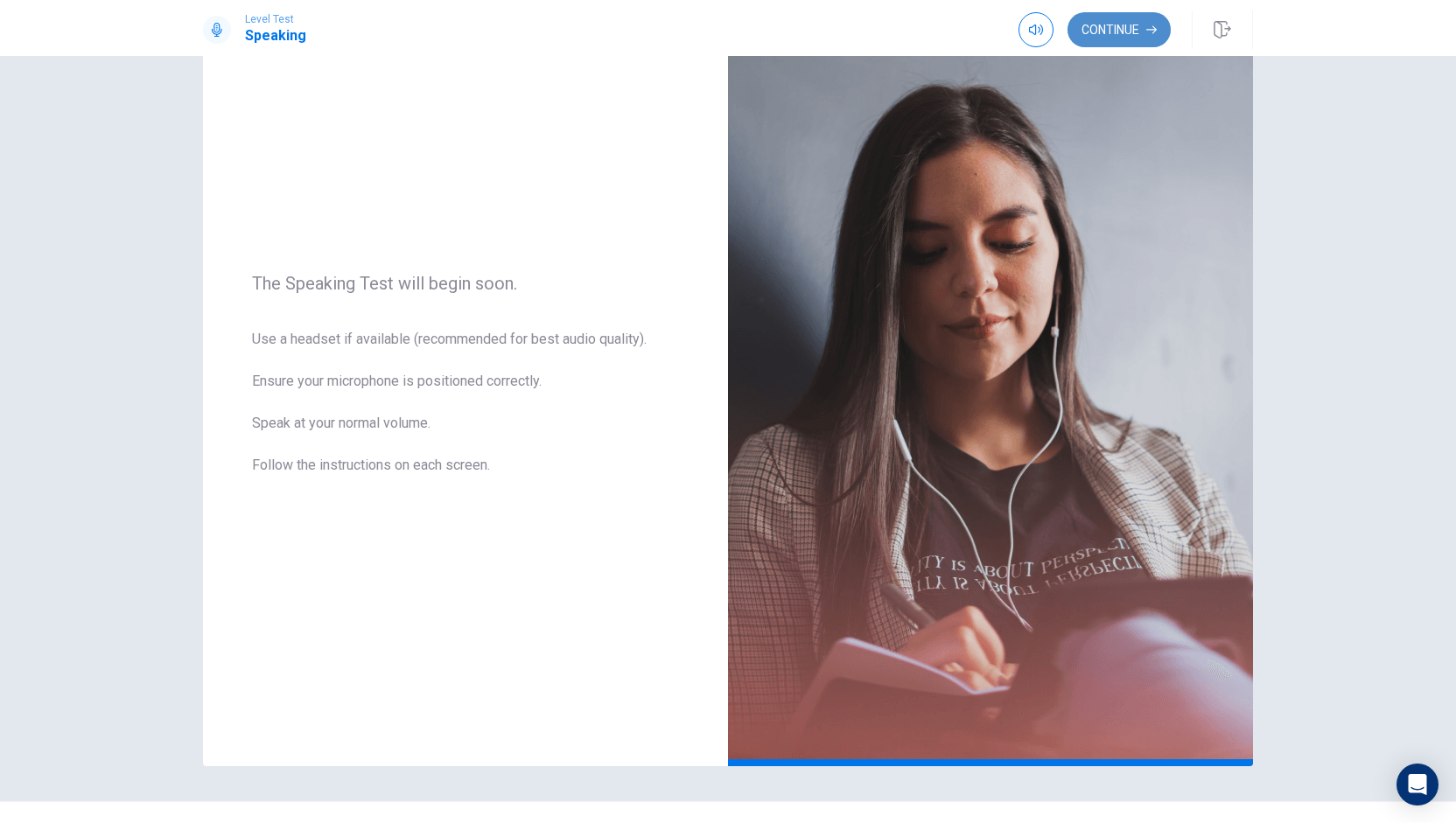
click at [1099, 38] on button "Continue" at bounding box center [1119, 29] width 103 height 35
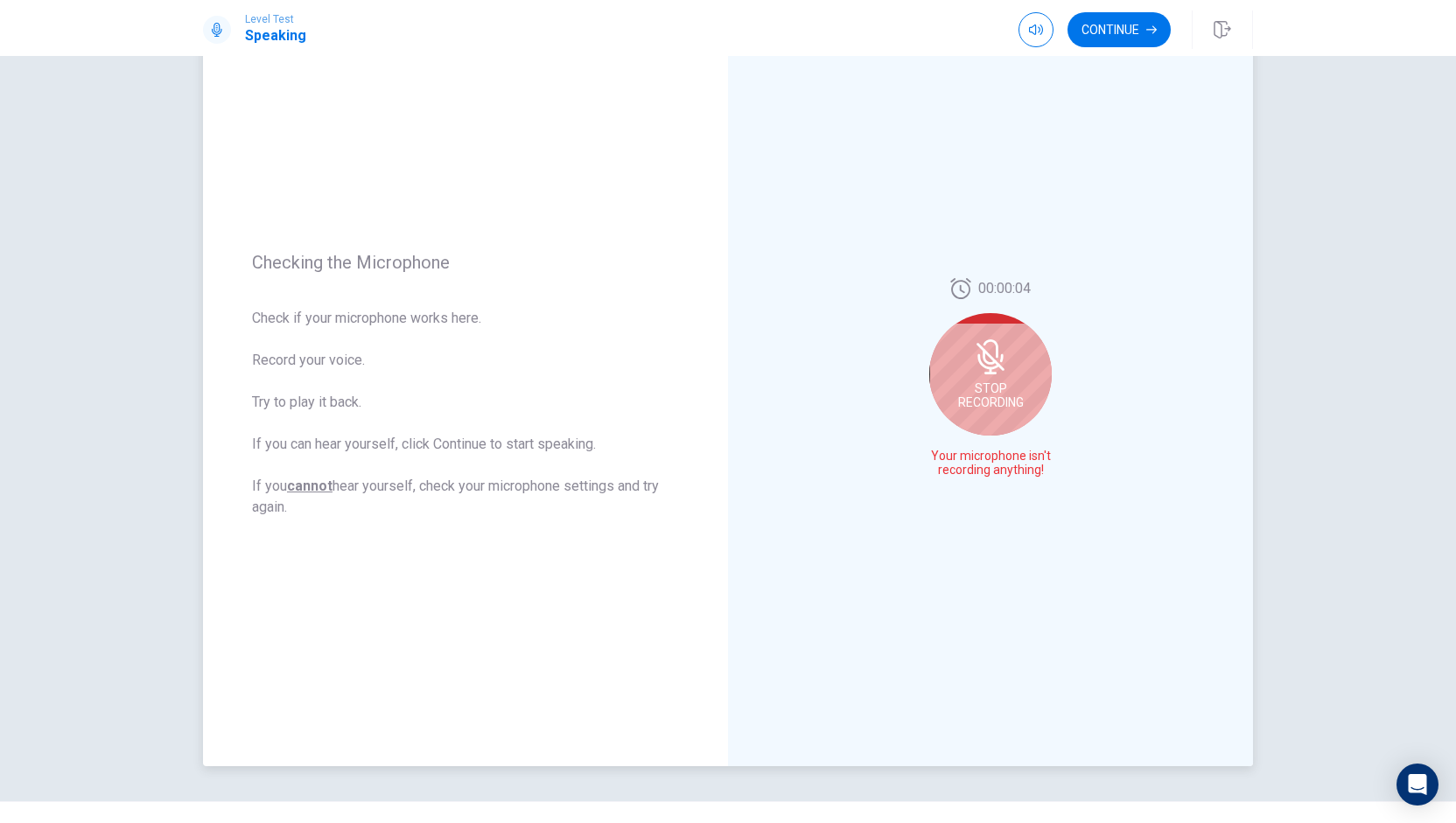
click at [949, 386] on div "Stop Recording" at bounding box center [990, 374] width 122 height 122
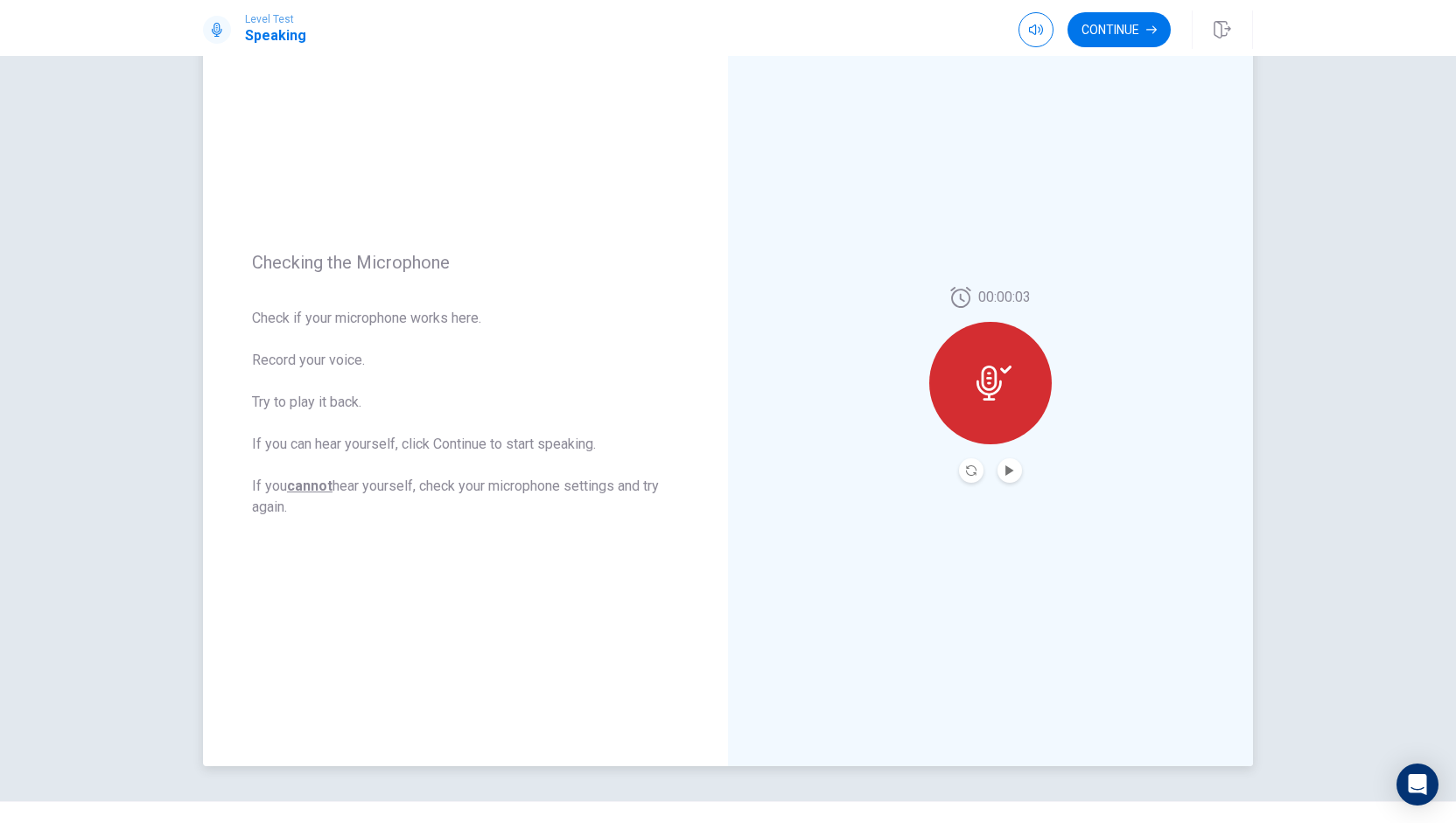
click at [1004, 469] on icon "Play Audio" at bounding box center [1009, 470] width 10 height 10
click at [1005, 469] on icon "Play Audio" at bounding box center [1009, 470] width 8 height 10
click at [1005, 469] on icon "Pause Audio" at bounding box center [1009, 470] width 9 height 10
click at [968, 467] on icon "Record Again" at bounding box center [971, 470] width 10 height 10
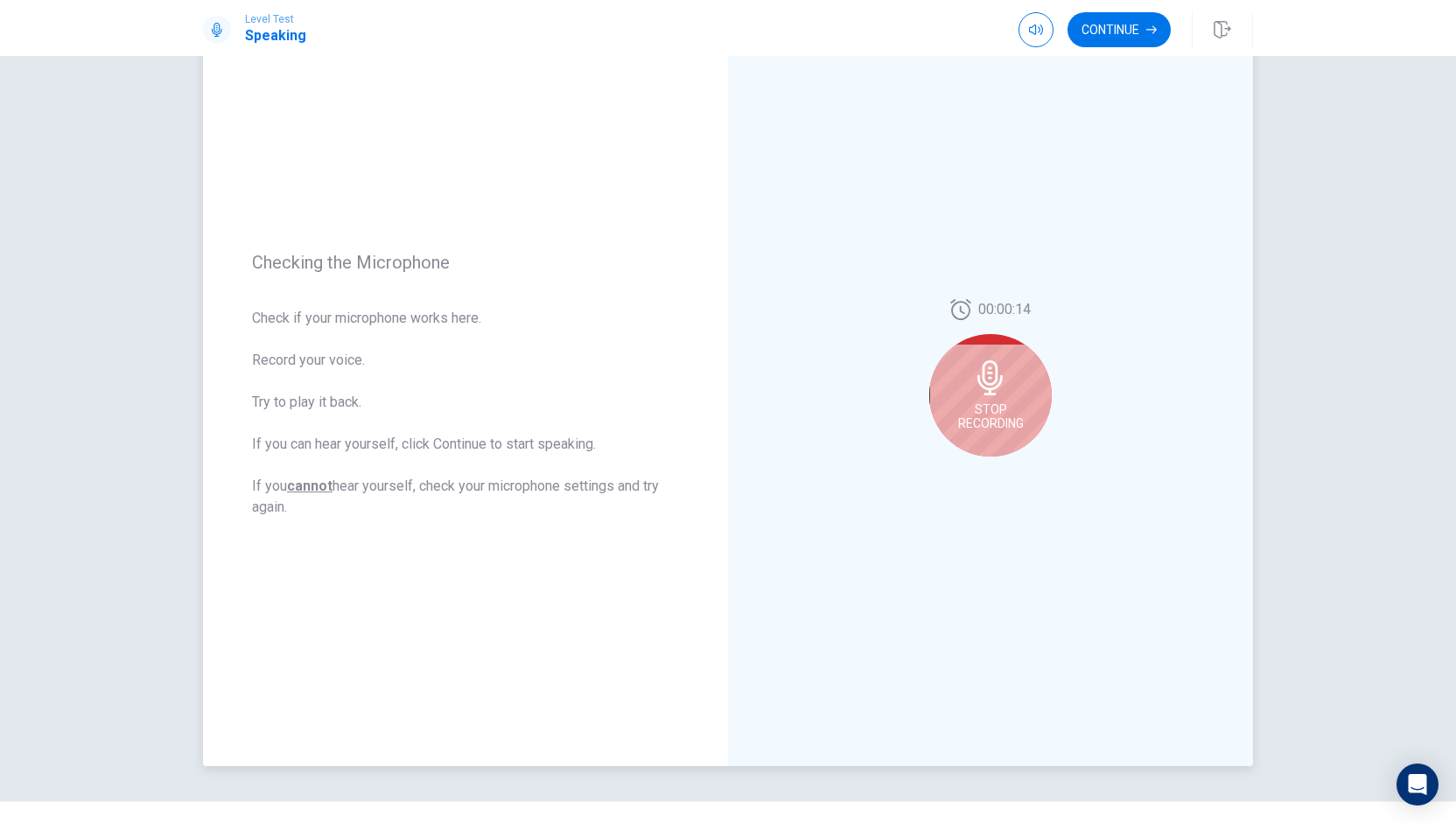
click at [994, 416] on span "Stop Recording" at bounding box center [990, 416] width 65 height 28
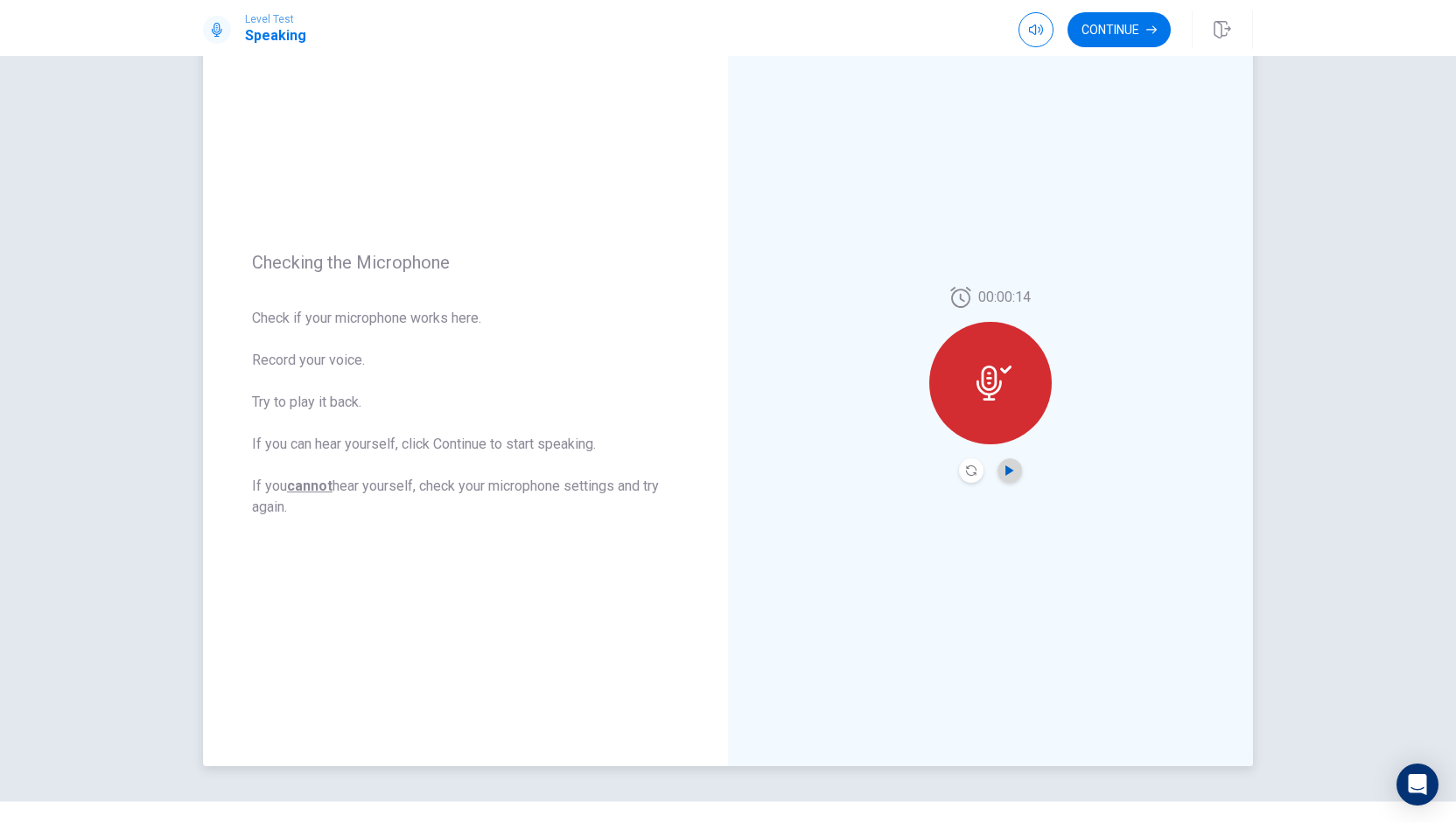
click at [1004, 467] on icon "Play Audio" at bounding box center [1009, 470] width 10 height 10
click at [1004, 474] on icon "Play Audio" at bounding box center [1009, 470] width 10 height 10
click at [966, 477] on button "Record Again" at bounding box center [971, 470] width 25 height 25
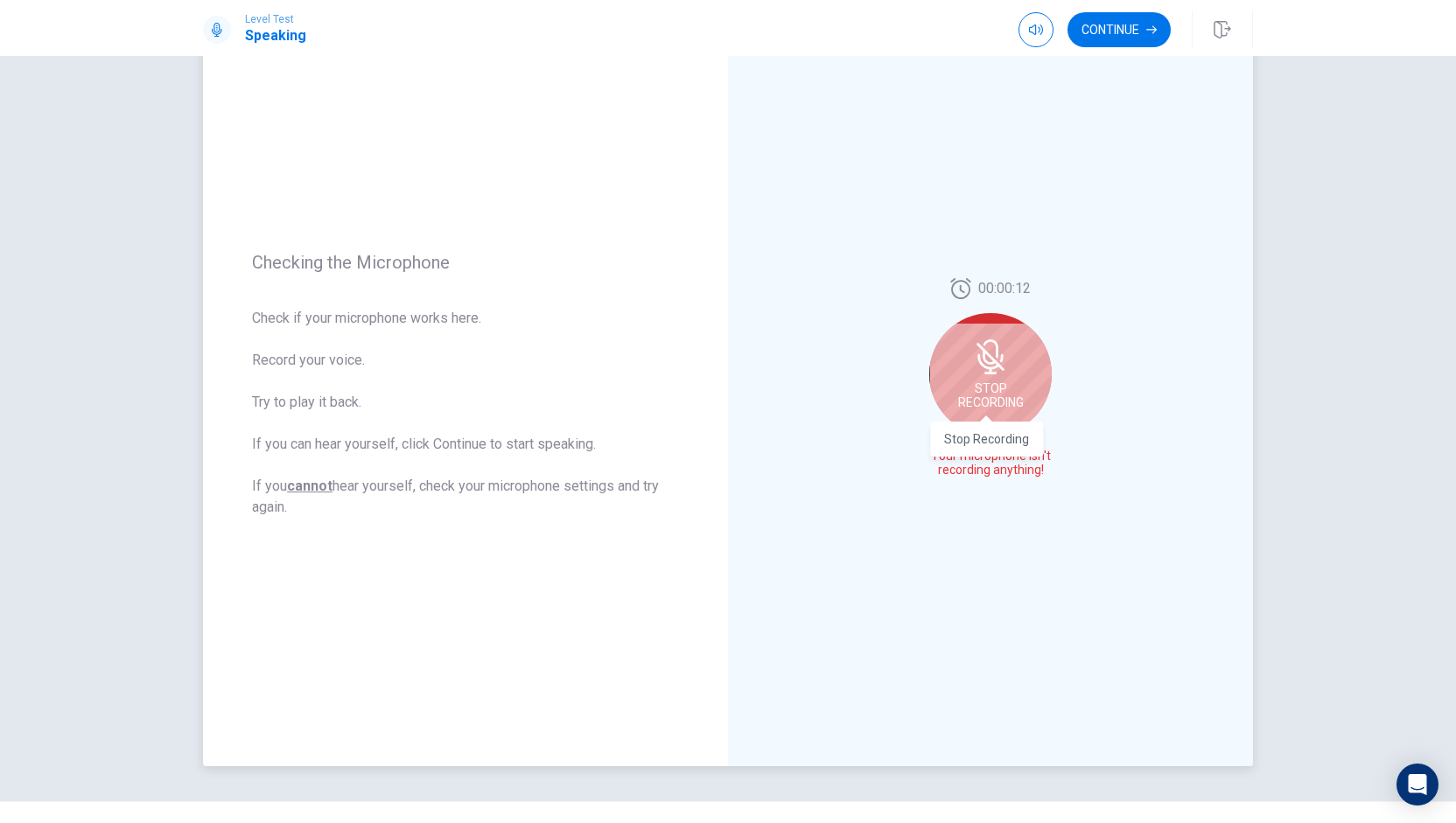
click at [986, 407] on span "Stop Recording" at bounding box center [990, 395] width 65 height 28
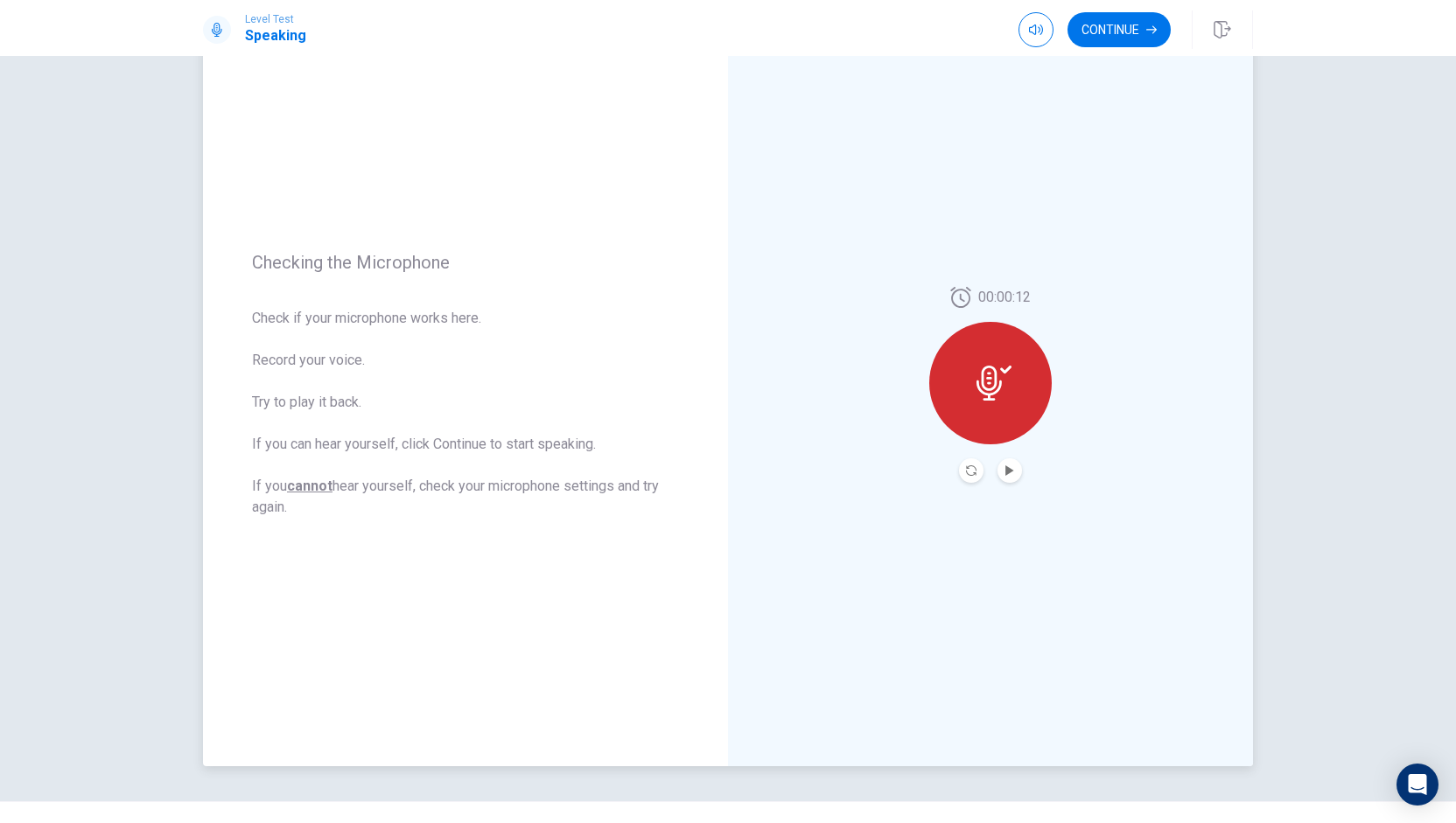
click at [1000, 394] on icon at bounding box center [994, 383] width 35 height 35
click at [989, 466] on button "Record Again" at bounding box center [990, 470] width 130 height 35
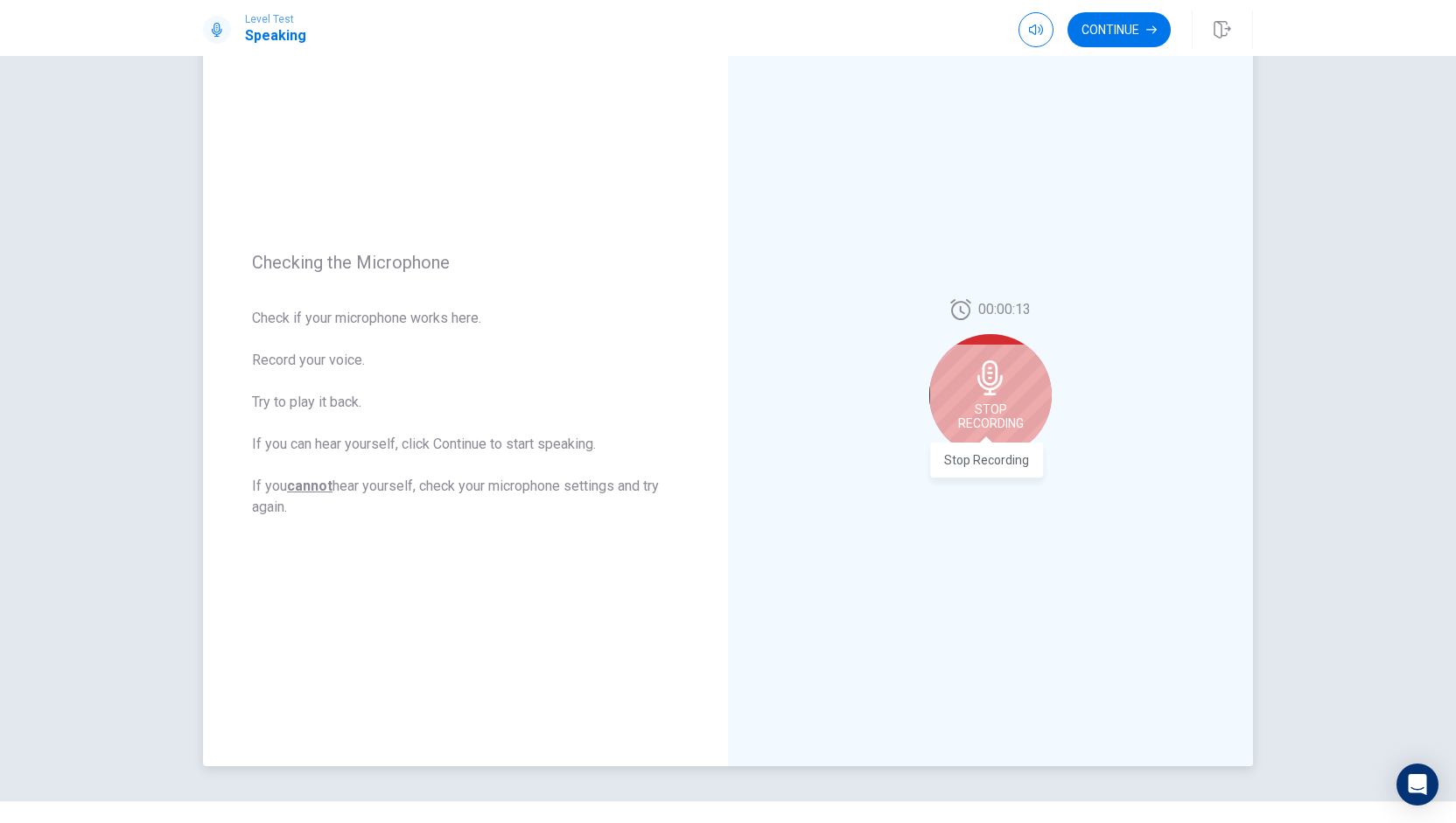
click at [999, 415] on span "Stop Recording" at bounding box center [990, 416] width 65 height 28
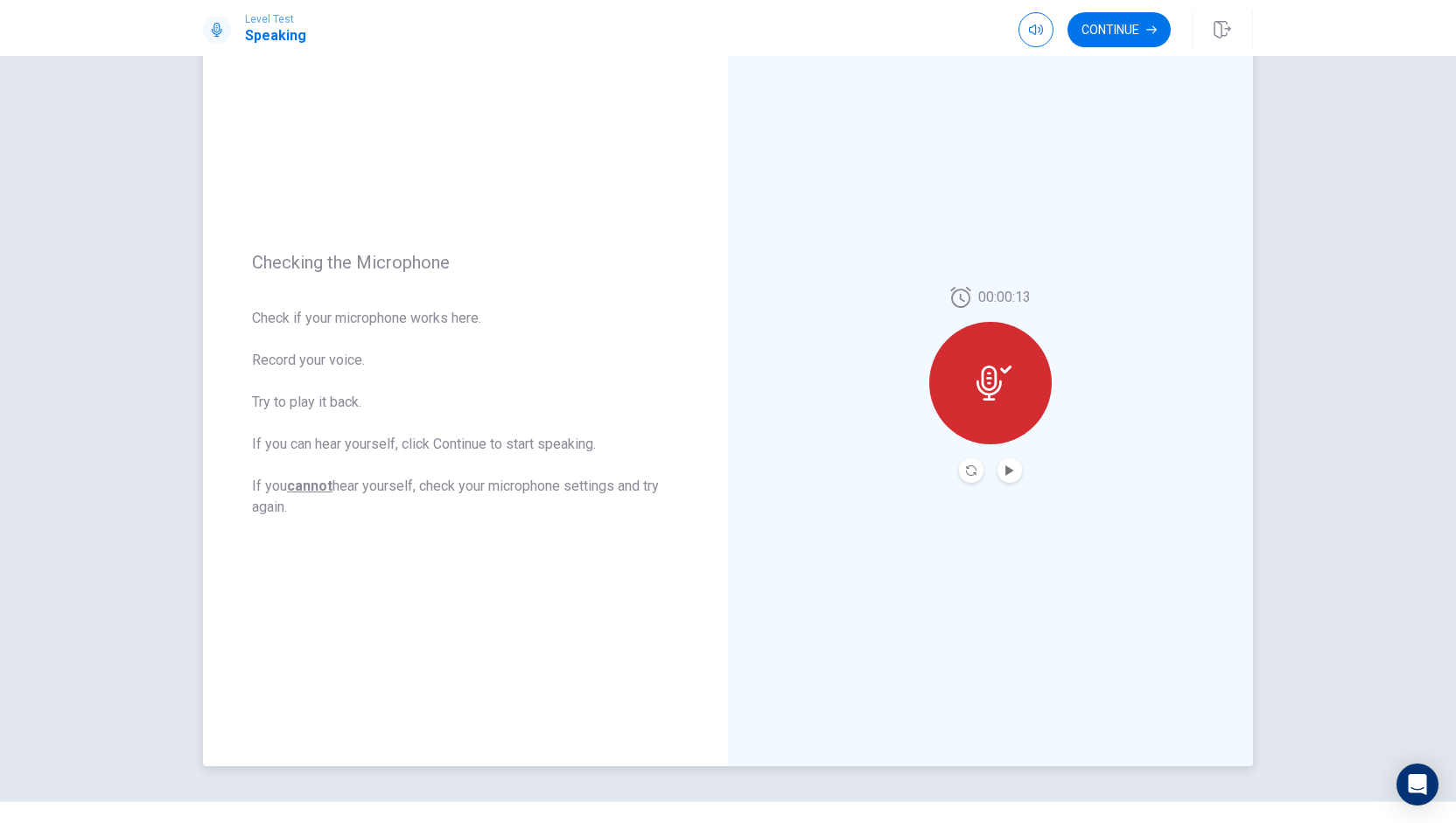
click at [1003, 463] on button "Play Audio" at bounding box center [1010, 470] width 25 height 25
click at [1089, 28] on button "Continue" at bounding box center [1119, 29] width 103 height 35
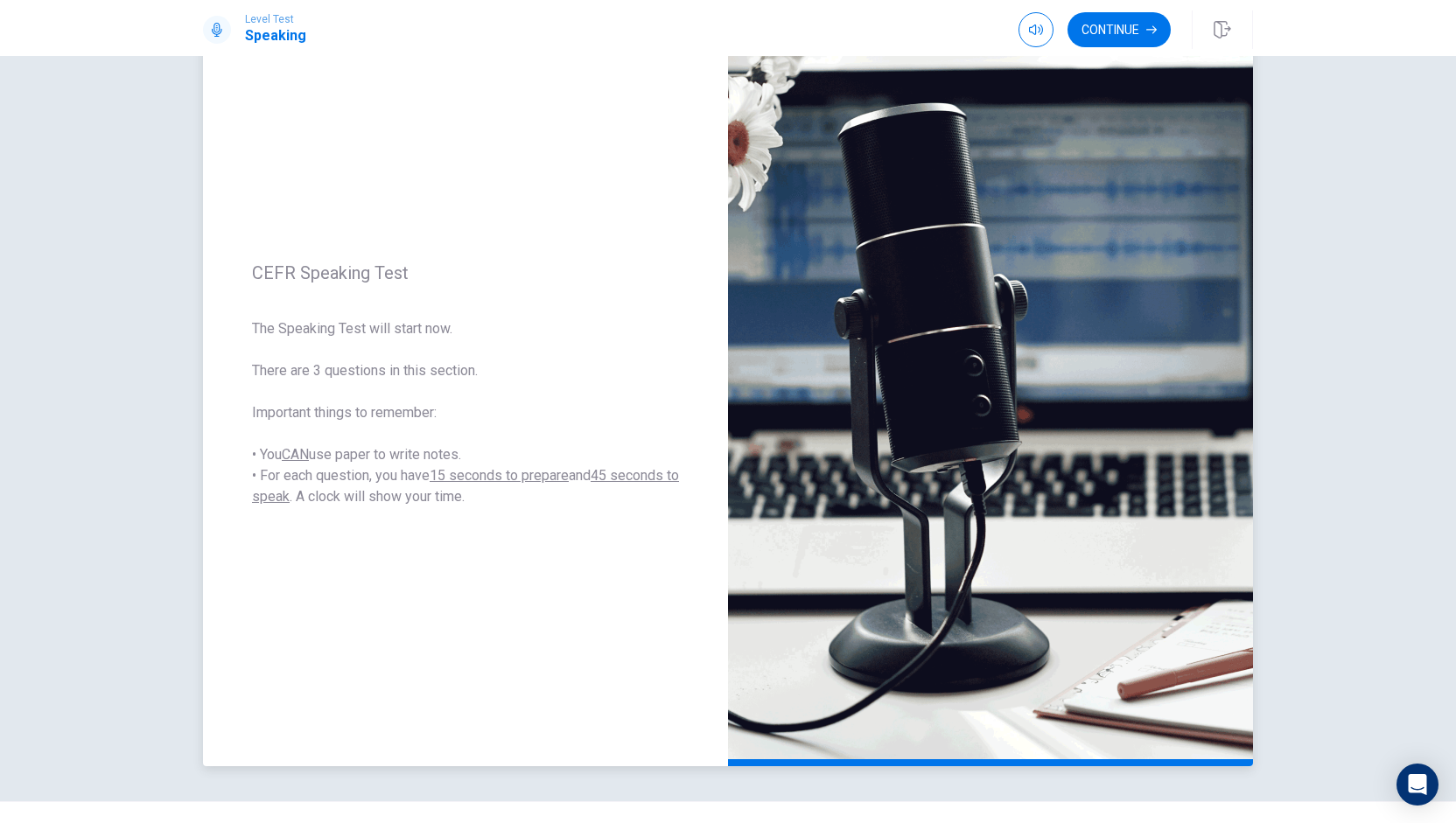
click at [304, 704] on div "CEFR Speaking Test The Speaking Test will start now. There are 3 questions in t…" at bounding box center [466, 385] width 525 height 763
click at [1110, 25] on button "Continue" at bounding box center [1119, 29] width 103 height 35
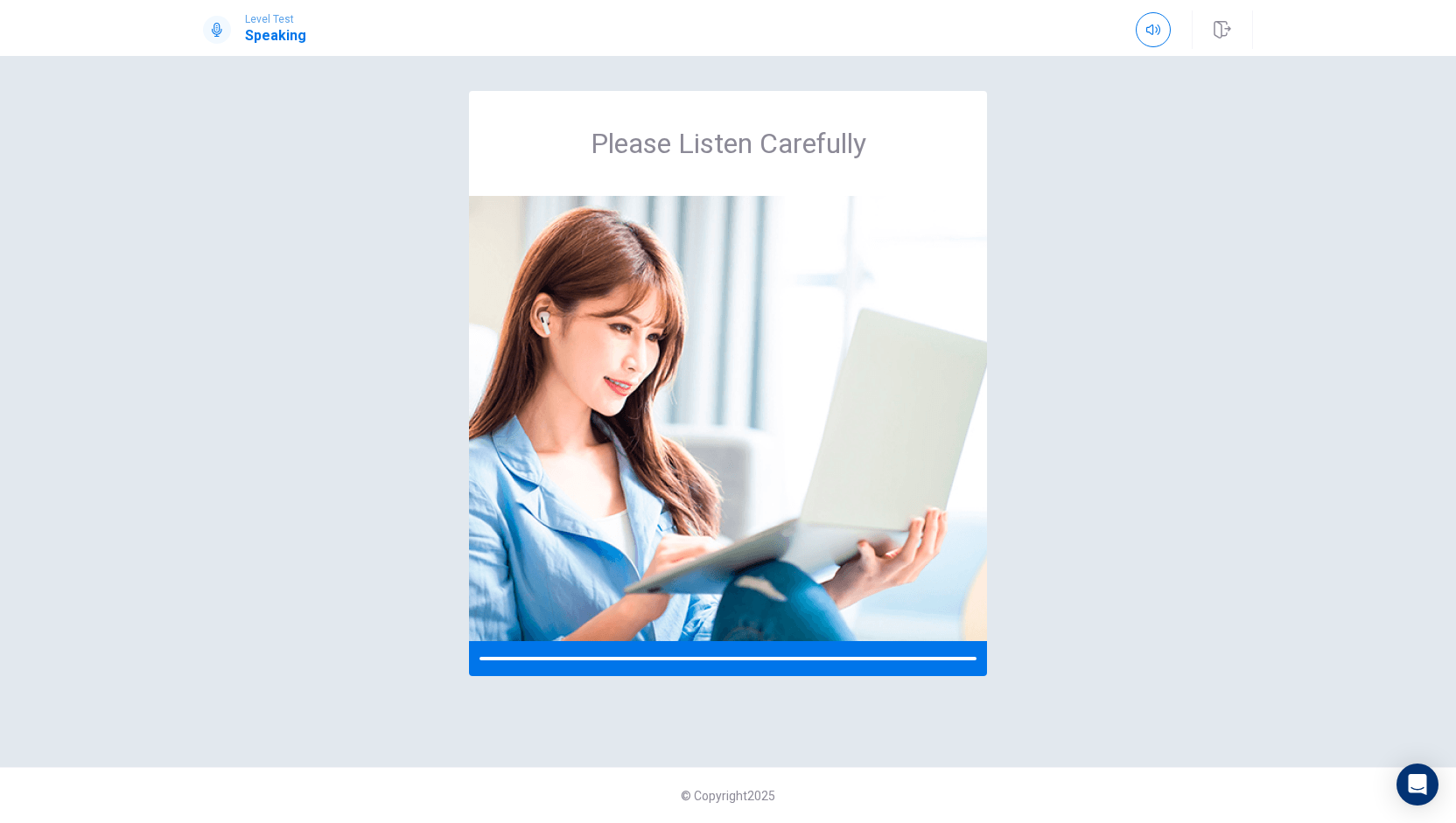
scroll to position [0, 0]
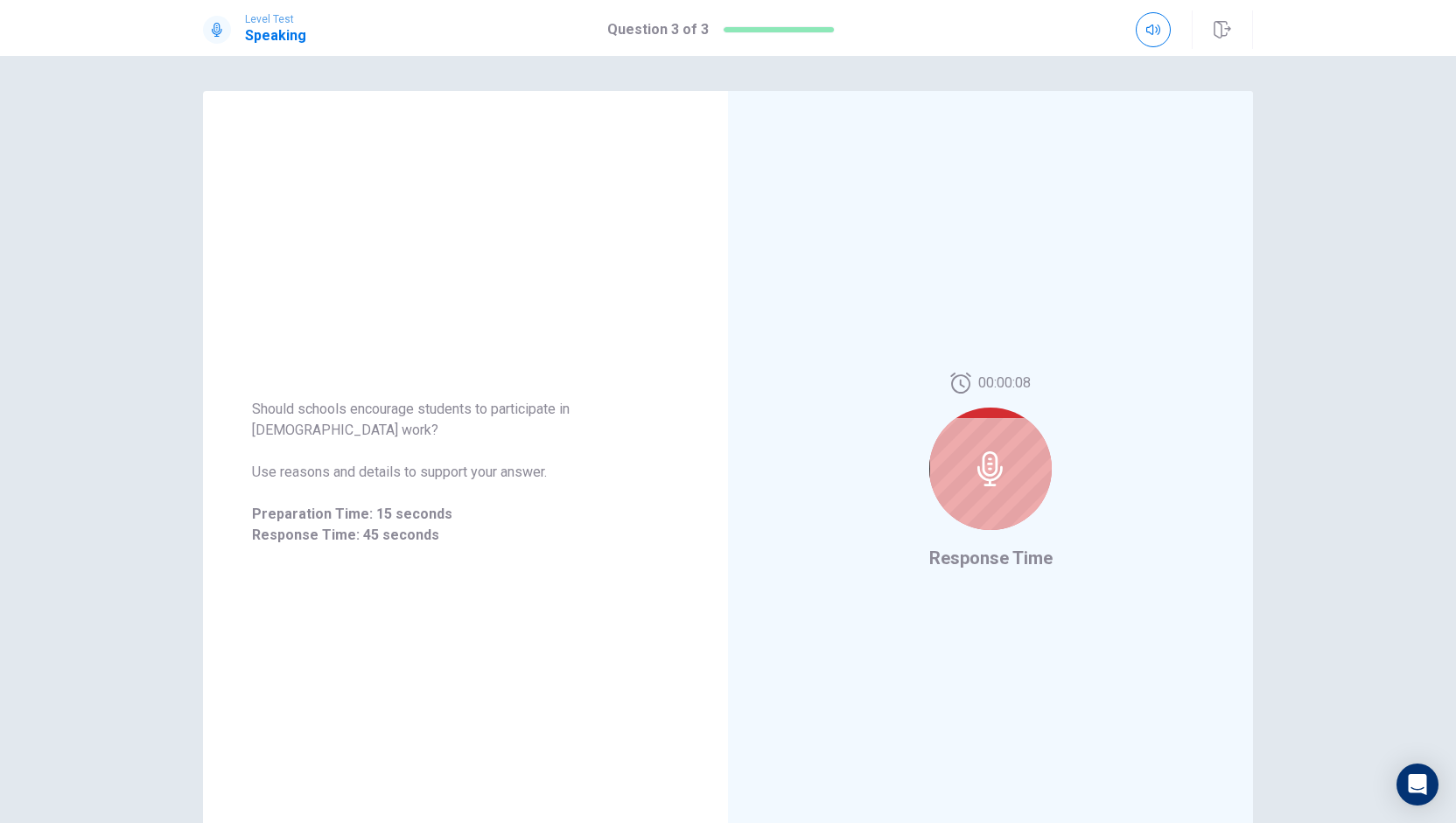
click at [14, 765] on div "Should schools encourage students to participate in [DEMOGRAPHIC_DATA] work? Us…" at bounding box center [728, 439] width 1456 height 767
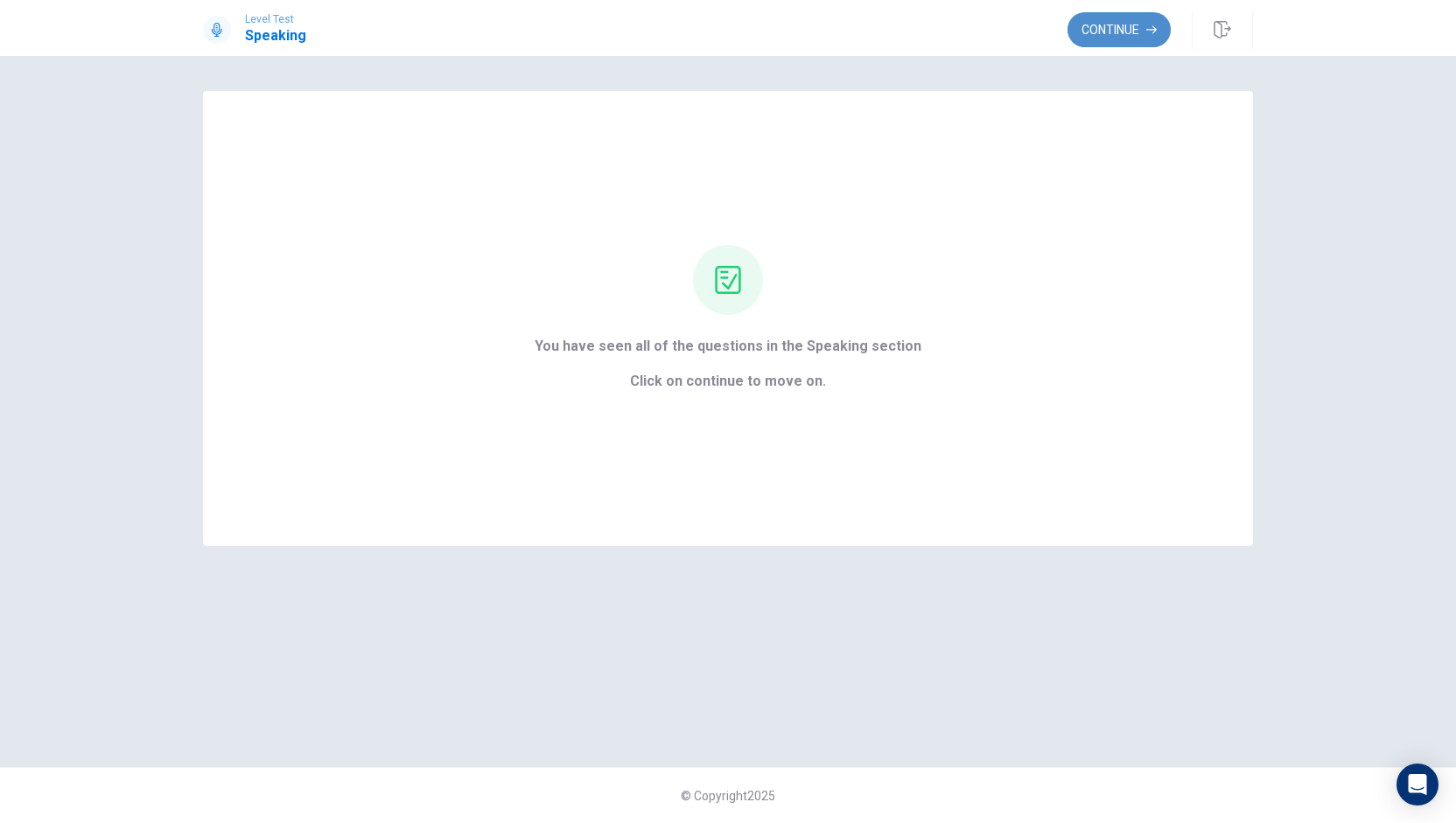
click at [1102, 38] on button "Continue" at bounding box center [1119, 29] width 103 height 35
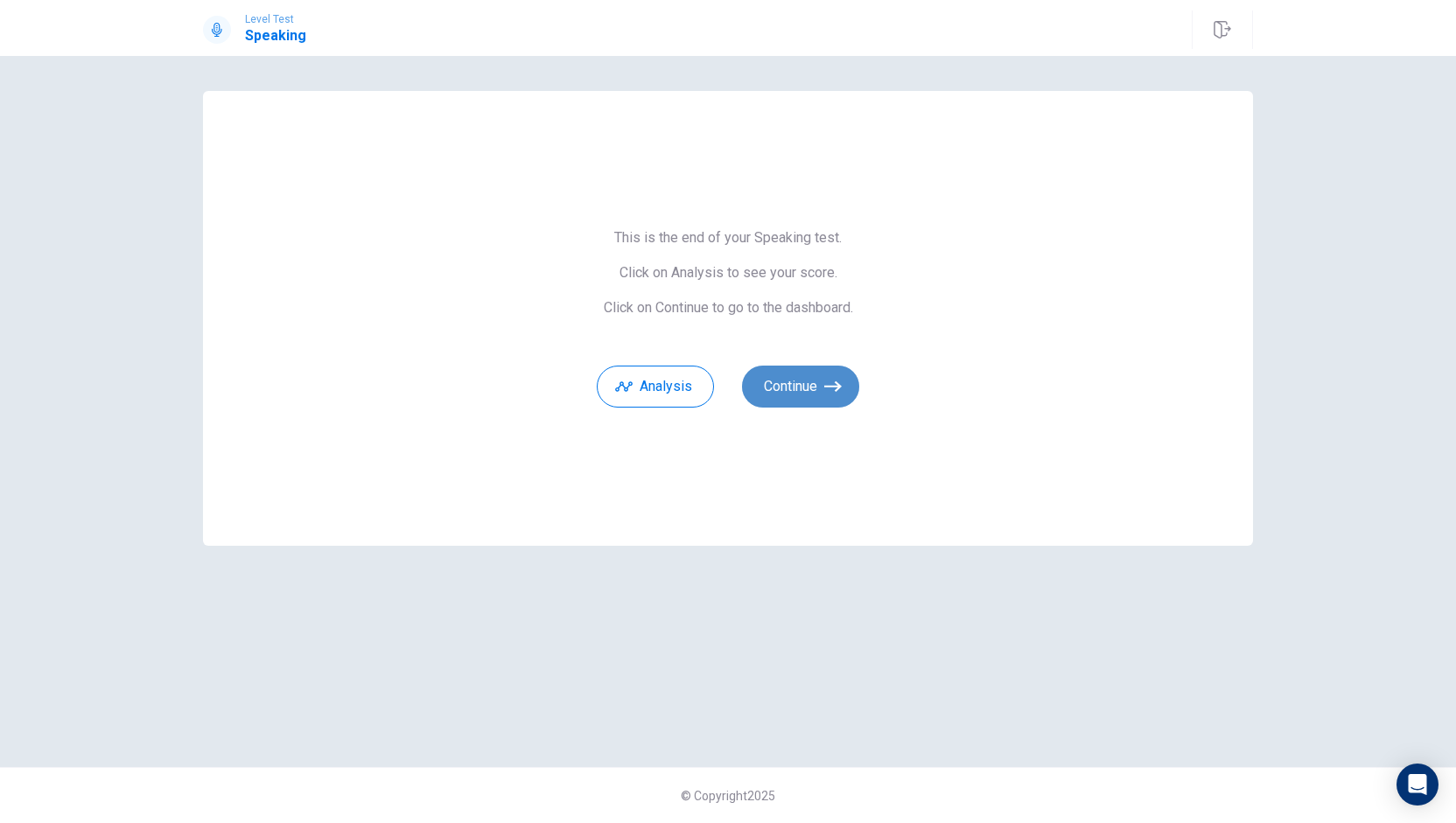
click at [827, 380] on icon "button" at bounding box center [833, 387] width 17 height 17
